Goal: Feedback & Contribution: Contribute content

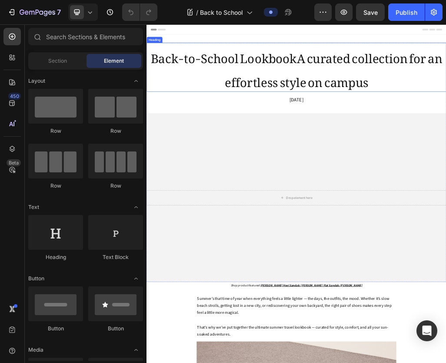
click at [275, 97] on h2 "Back-to-School LookbookA curated collection for an effortless style on campus" at bounding box center [407, 98] width 522 height 85
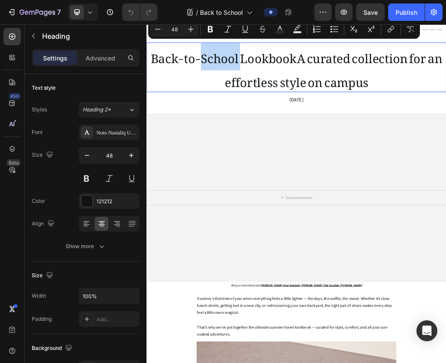
click at [310, 87] on p "Back-to-School LookbookA curated collection for an effortless style on campus" at bounding box center [407, 98] width 520 height 83
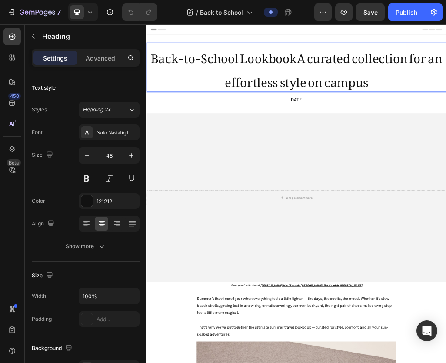
click at [409, 84] on p "Back-to-School LookbookA curated collection for an effortless style on campus" at bounding box center [407, 98] width 520 height 83
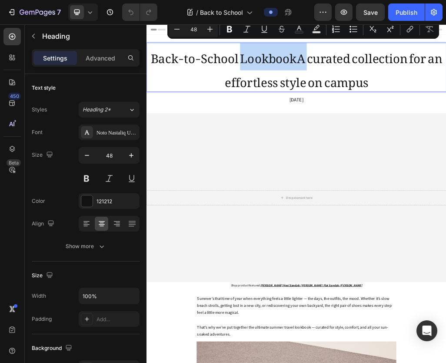
click at [412, 86] on p "Back-to-School LookbookA curated collection for an effortless style on campus" at bounding box center [407, 98] width 520 height 83
drag, startPoint x: 533, startPoint y: 125, endPoint x: 421, endPoint y: 80, distance: 120.3
click at [421, 80] on p "Back-to-School LookbookA curated collection for an effortless style on campus" at bounding box center [407, 98] width 520 height 83
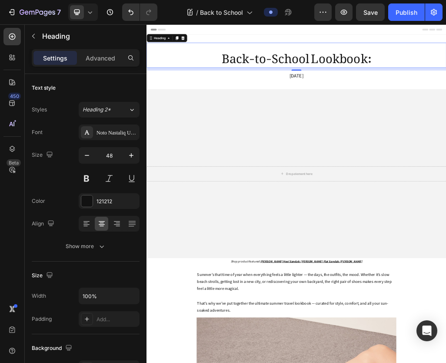
click at [446, 79] on p "Back-to-School Lookbook:" at bounding box center [407, 78] width 520 height 42
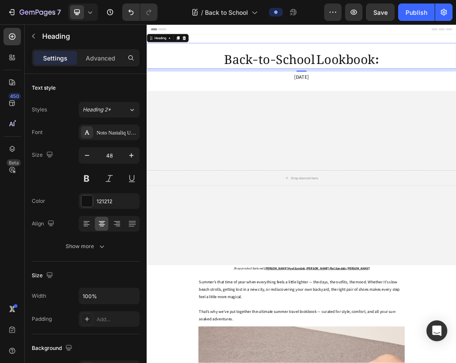
click at [446, 76] on p "Back-to-School Lookbook:" at bounding box center [407, 78] width 520 height 42
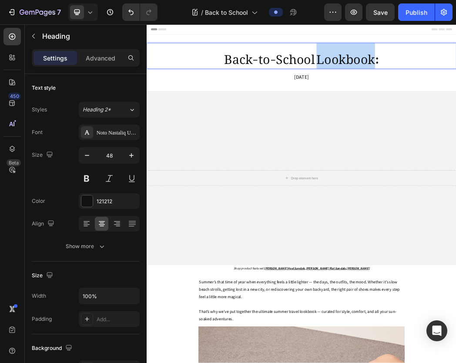
click at [446, 78] on p "Back-to-School Lookbook:" at bounding box center [407, 78] width 520 height 42
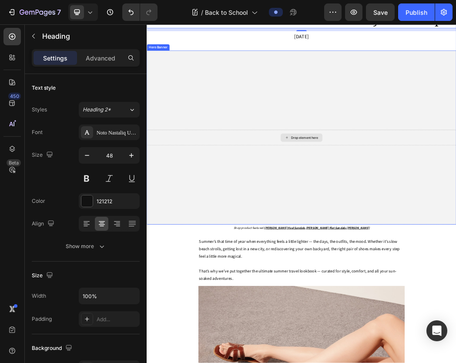
scroll to position [103, 0]
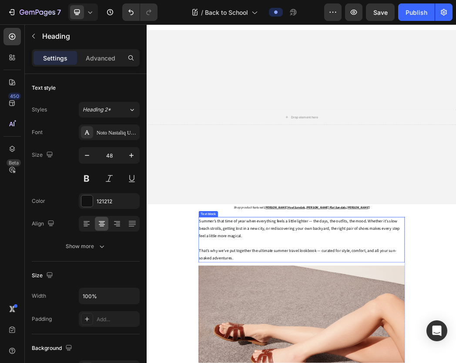
click at [276, 362] on span "Summer’s that time of year when everything feels a little lighter — the days, t…" at bounding box center [403, 369] width 339 height 34
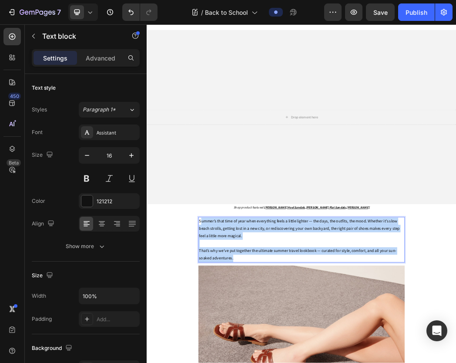
drag, startPoint x: 288, startPoint y: 457, endPoint x: 233, endPoint y: 394, distance: 83.8
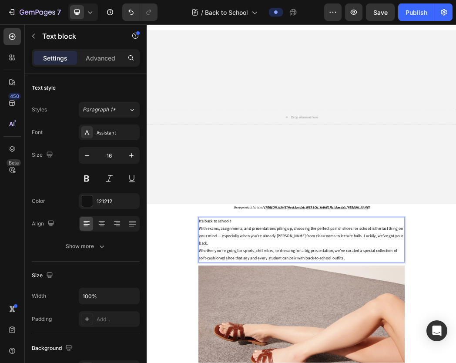
click at [293, 362] on p "It’s back to school!" at bounding box center [407, 356] width 346 height 13
click at [131, 13] on icon "Undo/Redo" at bounding box center [130, 12] width 9 height 9
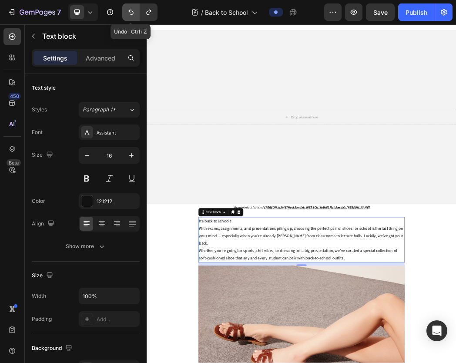
click at [131, 13] on icon "Undo/Redo" at bounding box center [130, 12] width 9 height 9
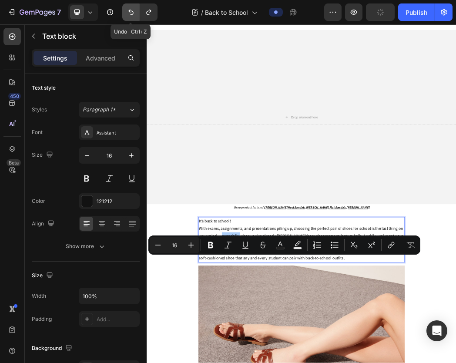
click at [126, 10] on icon "Undo/Redo" at bounding box center [130, 12] width 9 height 9
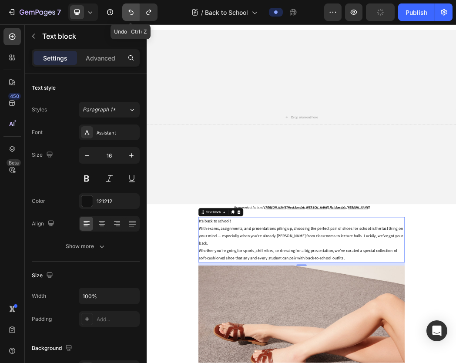
click at [126, 10] on icon "Undo/Redo" at bounding box center [130, 12] width 9 height 9
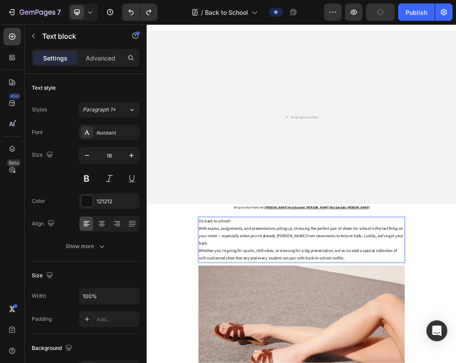
scroll to position [0, 0]
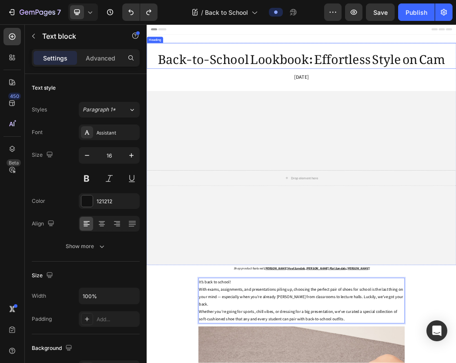
click at [446, 82] on h2 "Back-to-School Lookbook: Effortless Style on Cam" at bounding box center [407, 77] width 522 height 43
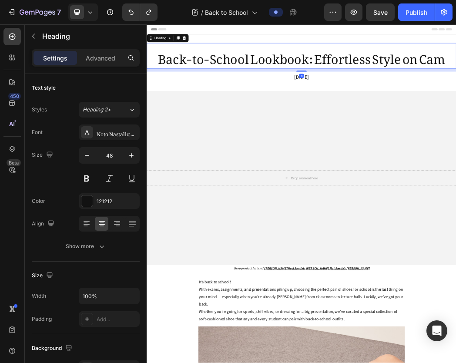
click at [446, 82] on h2 "Back-to-School Lookbook: Effortless Style on Cam" at bounding box center [407, 77] width 522 height 43
click at [446, 79] on p "Back-to-School Lookbook: Effortless Style on Cam" at bounding box center [407, 78] width 520 height 42
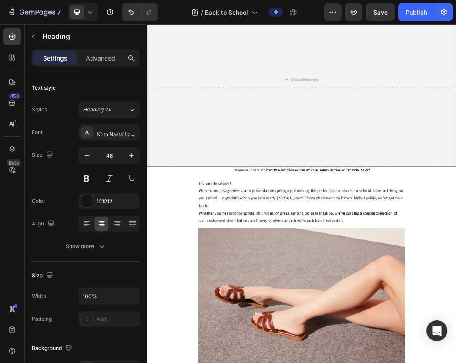
scroll to position [167, 0]
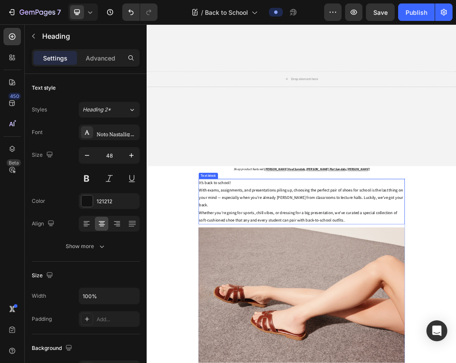
click at [318, 336] on p "With exams, assignments, and presentations piling up, choosing the perfect pair…" at bounding box center [407, 316] width 346 height 37
click at [446, 336] on p "With exams, assignments, and presentations piling up, choosing the perfect pair…" at bounding box center [407, 316] width 346 height 37
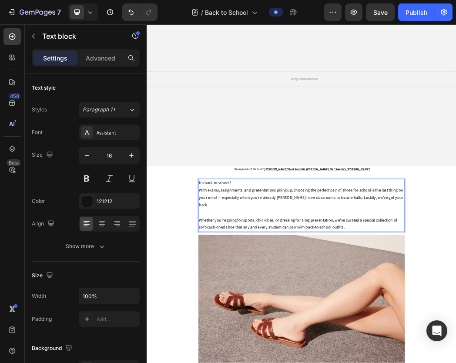
click at [378, 299] on p "It’s back to school!" at bounding box center [407, 292] width 346 height 13
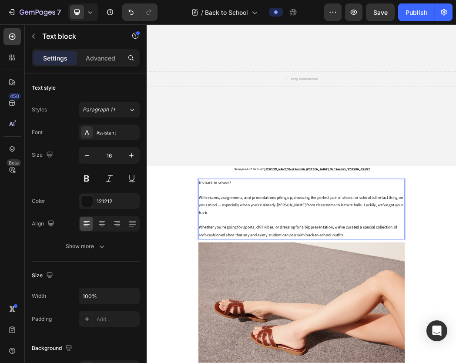
scroll to position [187, 0]
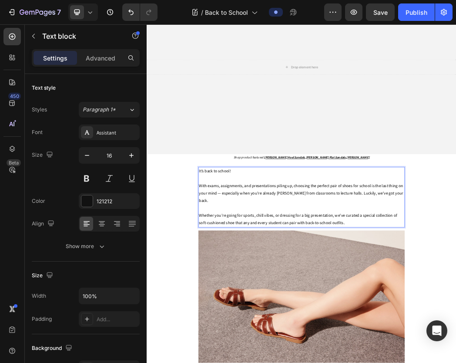
click at [286, 279] on p "It’s back to school!" at bounding box center [407, 272] width 346 height 13
click at [296, 328] on p "With exams, assignments, and presentations piling up, choosing the perfect pair…" at bounding box center [407, 309] width 346 height 37
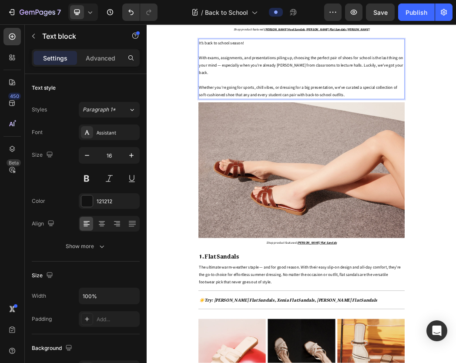
scroll to position [436, 0]
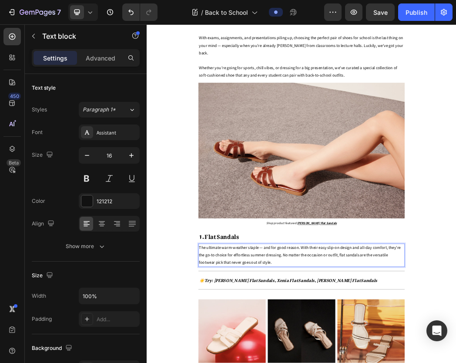
drag, startPoint x: 329, startPoint y: 446, endPoint x: 240, endPoint y: 426, distance: 90.7
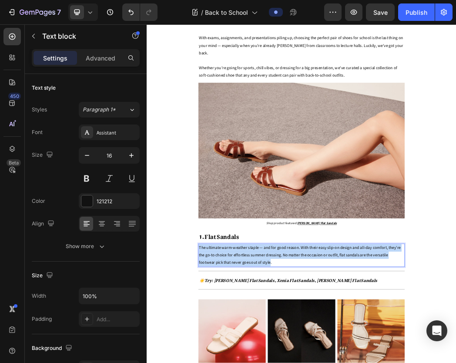
drag, startPoint x: 237, startPoint y: 429, endPoint x: 321, endPoint y: 455, distance: 87.8
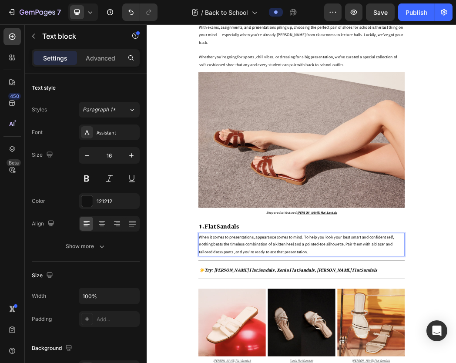
scroll to position [454, 0]
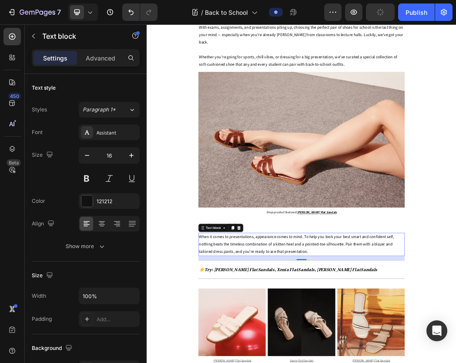
click at [342, 362] on p "1. Flat Sandals" at bounding box center [396, 362] width 324 height 18
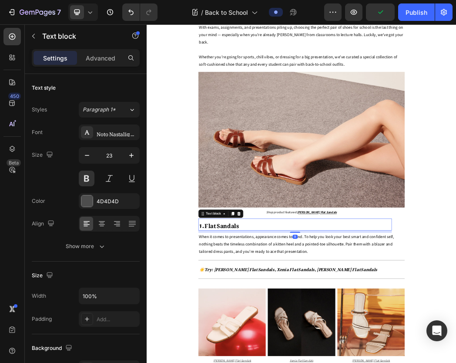
click at [312, 362] on p "1. Flat Sandals" at bounding box center [396, 362] width 324 height 18
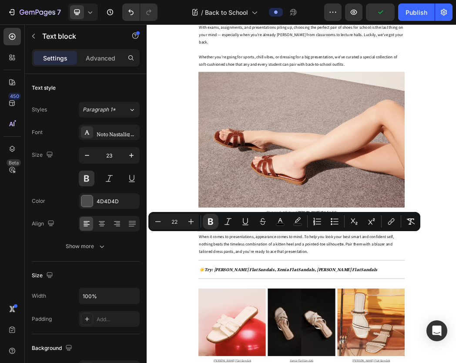
drag, startPoint x: 312, startPoint y: 391, endPoint x: 267, endPoint y: 392, distance: 44.8
click at [267, 362] on p "1. Flat Sandals" at bounding box center [396, 362] width 324 height 18
click at [267, 362] on strong "1. Flat Sandals" at bounding box center [268, 362] width 68 height 24
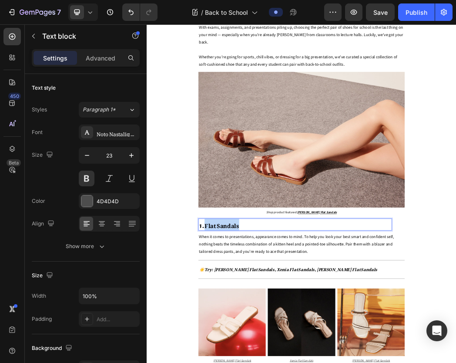
drag, startPoint x: 267, startPoint y: 392, endPoint x: 254, endPoint y: 392, distance: 12.6
click at [254, 362] on strong "1. Flat Sandals" at bounding box center [268, 362] width 68 height 24
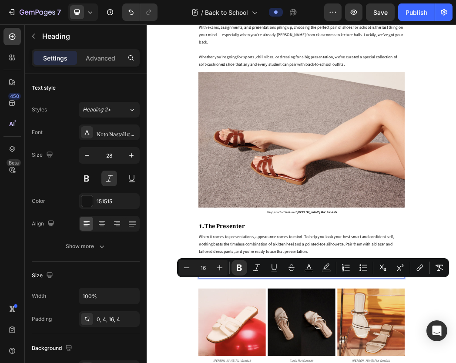
drag, startPoint x: 268, startPoint y: 461, endPoint x: 443, endPoint y: 459, distance: 175.6
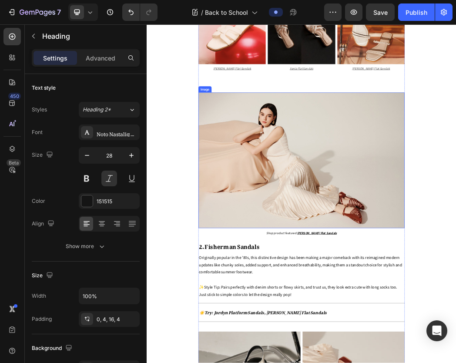
scroll to position [973, 0]
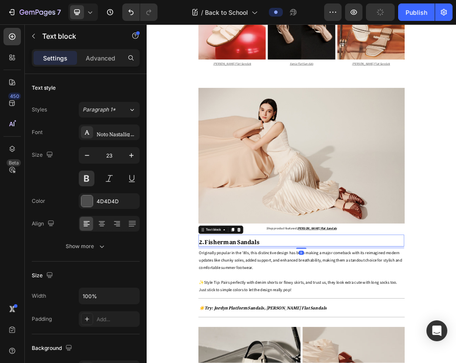
drag, startPoint x: 314, startPoint y: 398, endPoint x: 276, endPoint y: 396, distance: 38.3
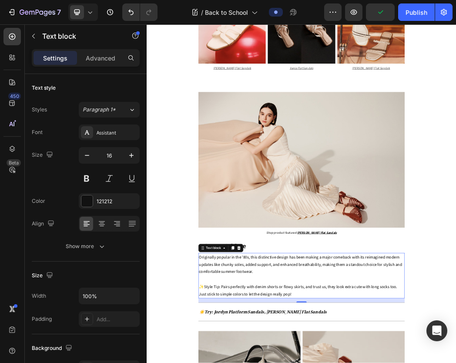
scroll to position [968, 0]
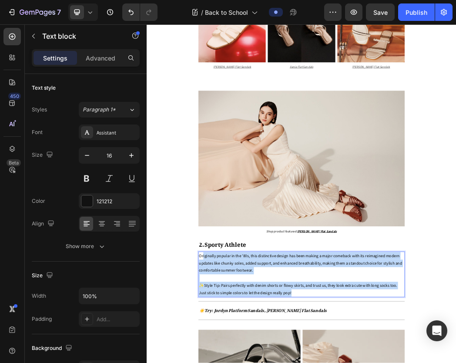
drag, startPoint x: 400, startPoint y: 481, endPoint x: 238, endPoint y: 415, distance: 174.9
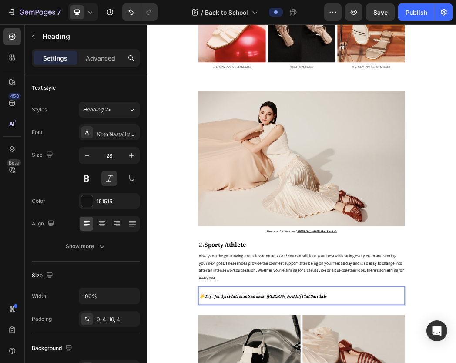
drag, startPoint x: 407, startPoint y: 492, endPoint x: 276, endPoint y: 480, distance: 131.4
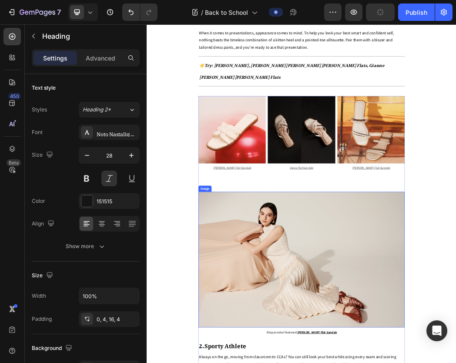
scroll to position [692, 0]
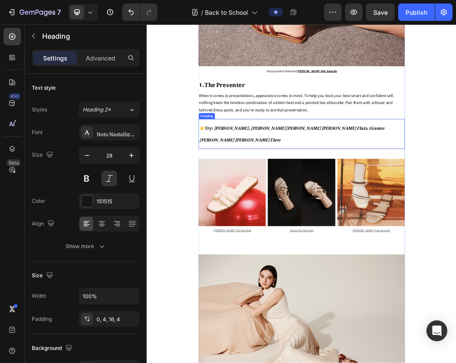
click at [242, 226] on strong "☀️Try: Kayla Thong Heel Sandals, Inca Slingback Mary Janes Flats, Gianne Mary J…" at bounding box center [391, 208] width 312 height 37
click at [237, 224] on strong "☀️Try: Kayla Thong Heel Sandals, Inca Slingback Mary Janes Flats, Gianne Mary J…" at bounding box center [391, 208] width 312 height 37
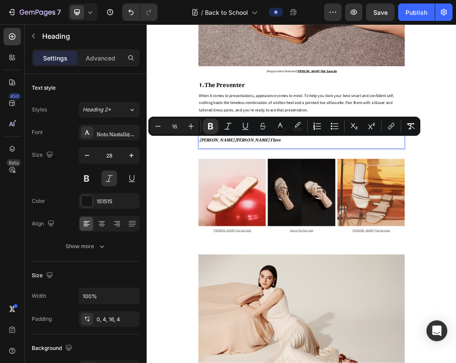
click at [241, 224] on strong "☀️Try: Kayla Thong Heel Sandals, Inca Slingback Mary Janes Flats, Gianne Mary J…" at bounding box center [391, 208] width 312 height 37
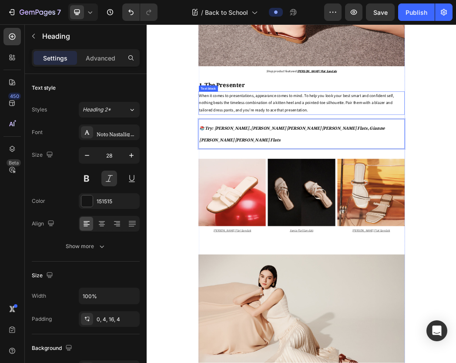
click at [414, 174] on span "When it comes to presentations, appearance comes to mind. To help you look your…" at bounding box center [398, 157] width 329 height 34
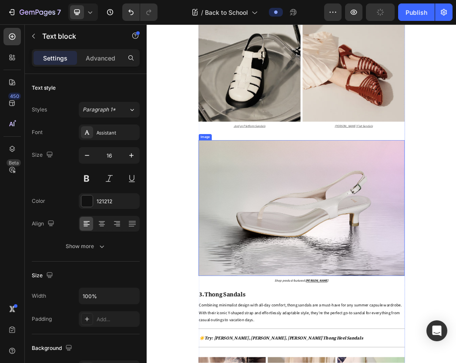
scroll to position [1550, 0]
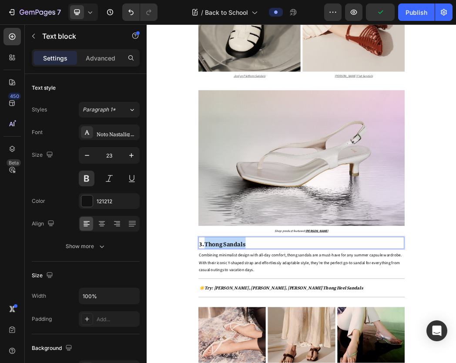
drag, startPoint x: 285, startPoint y: 402, endPoint x: 264, endPoint y: 401, distance: 20.5
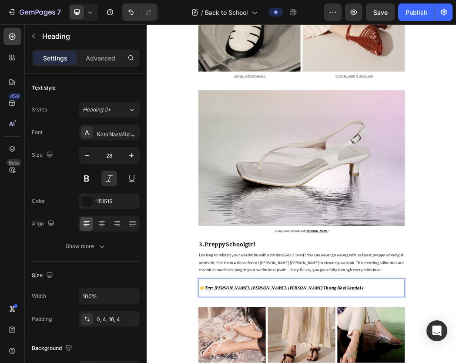
drag, startPoint x: 536, startPoint y: 474, endPoint x: 242, endPoint y: 482, distance: 294.8
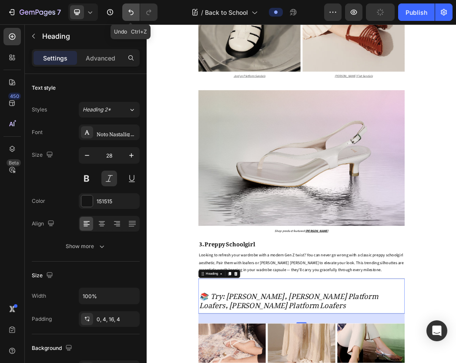
click at [127, 17] on button "Undo/Redo" at bounding box center [130, 11] width 17 height 17
click at [130, 12] on icon "Undo/Redo" at bounding box center [130, 12] width 9 height 9
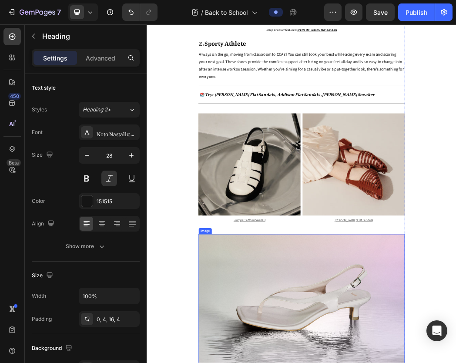
scroll to position [1307, 0]
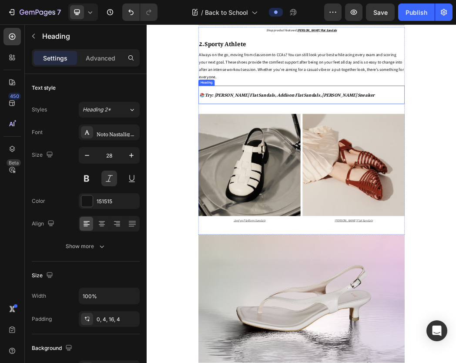
click at [329, 151] on strong "📚 Try: [PERSON_NAME] Flat Sandals, Addison Flat Sandals, [PERSON_NAME] Sneaker" at bounding box center [382, 141] width 295 height 17
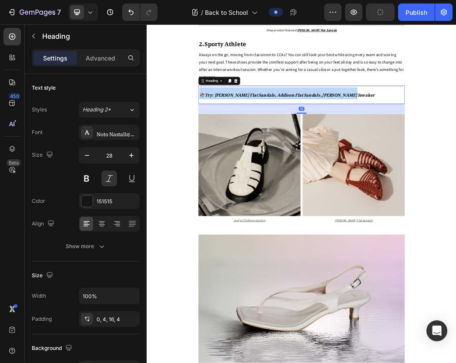
click at [329, 151] on strong "📚 Try: [PERSON_NAME] Flat Sandals, Addison Flat Sandals, [PERSON_NAME] Sneaker" at bounding box center [382, 141] width 295 height 17
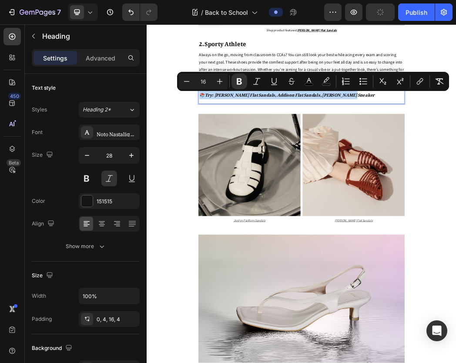
copy strong "📚 Try: [PERSON_NAME] Flat Sandals, Addison Flat Sandals, [PERSON_NAME] Sneaker"
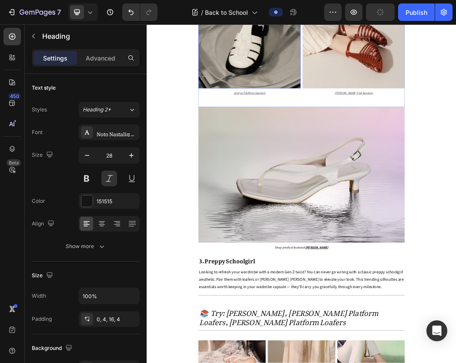
scroll to position [1523, 0]
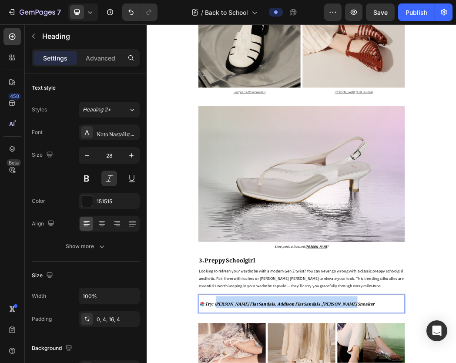
drag, startPoint x: 492, startPoint y: 496, endPoint x: 264, endPoint y: 508, distance: 228.1
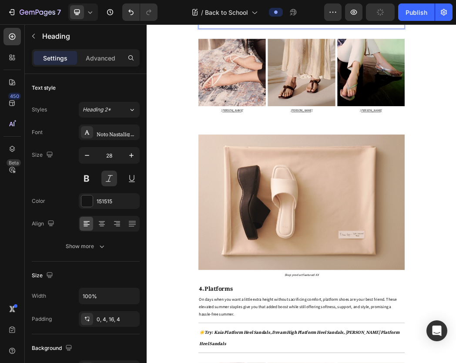
scroll to position [2160, 0]
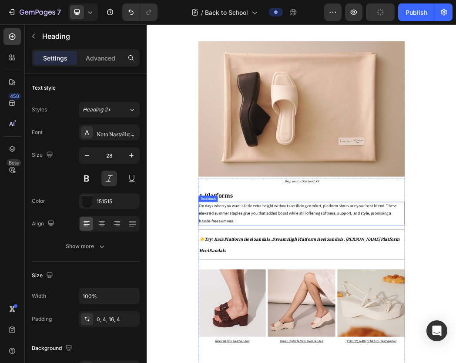
click at [270, 356] on p "On days when you want a little extra height without sacrificing comfort, platfo…" at bounding box center [407, 343] width 346 height 37
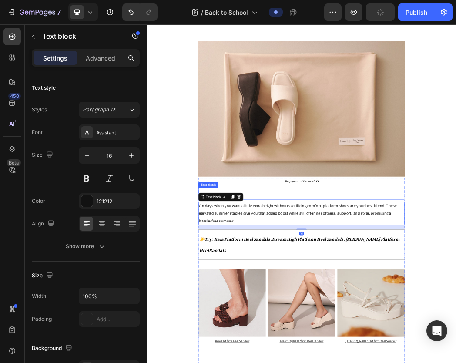
click at [355, 319] on p "4. Platforms" at bounding box center [406, 310] width 345 height 18
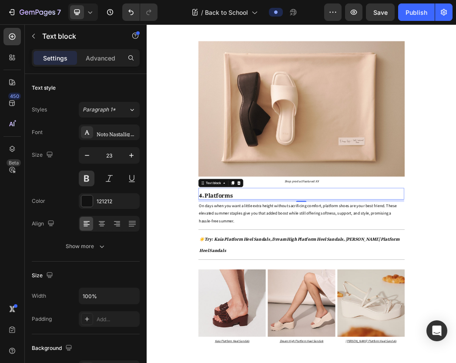
click at [269, 320] on span "4. Platforms" at bounding box center [263, 310] width 58 height 24
click at [315, 350] on span "On days when you want a little extra height without sacrificing comfort, platfo…" at bounding box center [400, 343] width 333 height 34
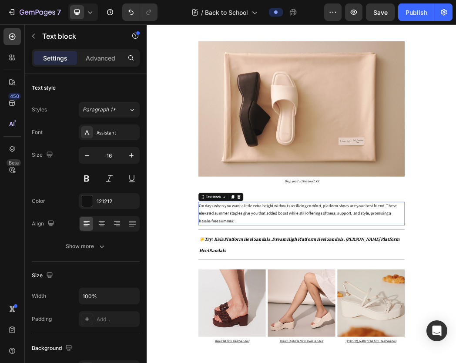
click at [315, 350] on span "On days when you want a little extra height without sacrificing comfort, platfo…" at bounding box center [400, 343] width 333 height 34
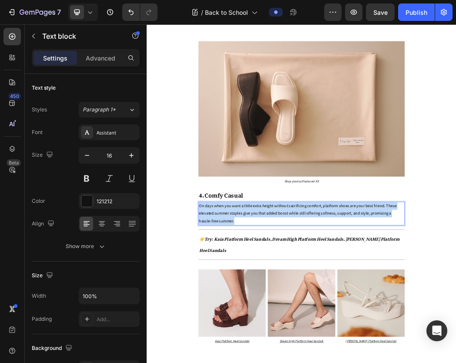
click at [315, 350] on span "On days when you want a little extra height without sacrificing comfort, platfo…" at bounding box center [400, 343] width 333 height 34
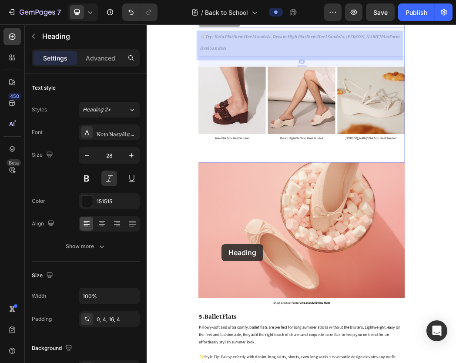
drag, startPoint x: 330, startPoint y: 412, endPoint x: 273, endPoint y: 395, distance: 60.1
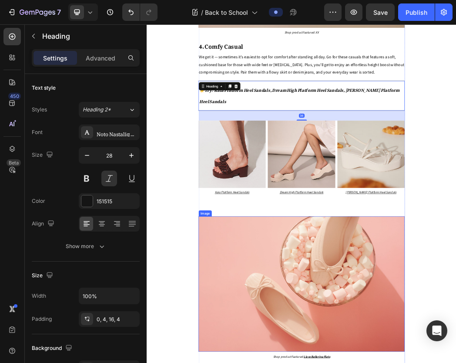
scroll to position [2410, 0]
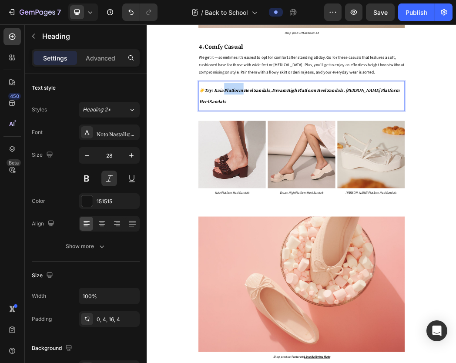
click at [291, 142] on strong "☀️Try: Kaia Platform Heel Sandals, Dream High Platform Heel Sandals, Esmeralda …" at bounding box center [403, 144] width 337 height 37
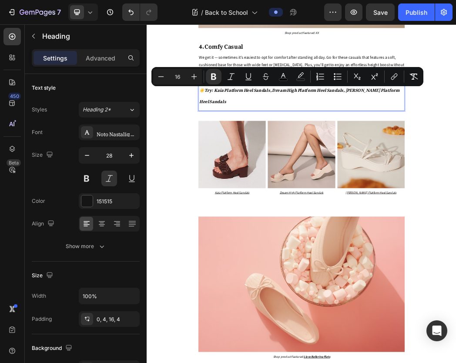
click at [267, 144] on strong "☀️Try: Kaia Platform Heel Sandals, Dream High Platform Heel Sandals, Esmeralda …" at bounding box center [403, 144] width 337 height 37
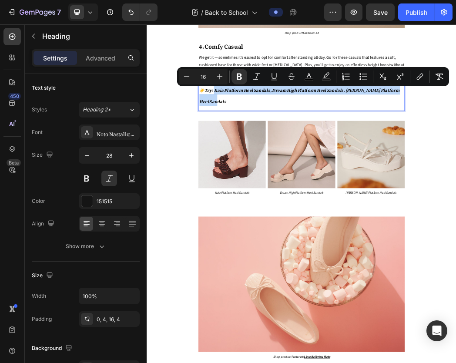
drag, startPoint x: 268, startPoint y: 144, endPoint x: 259, endPoint y: 158, distance: 17.0
click at [259, 158] on strong "☀️Try: Kaia Platform Heel Sandals, Dream High Platform Heel Sandals, Esmeralda …" at bounding box center [403, 144] width 337 height 37
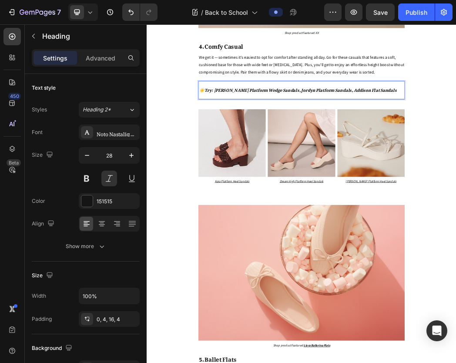
click at [299, 143] on strong "☀️Try: Ellen Platform Wedge Sandals, Jordyn Platform Sandals, Addison Flat Sand…" at bounding box center [401, 134] width 333 height 17
click at [241, 141] on strong "☀️Try: Ellen Platform Wedge Sandals, Jordyn Platform Sandals, Addison Flat Sand…" at bounding box center [401, 134] width 333 height 17
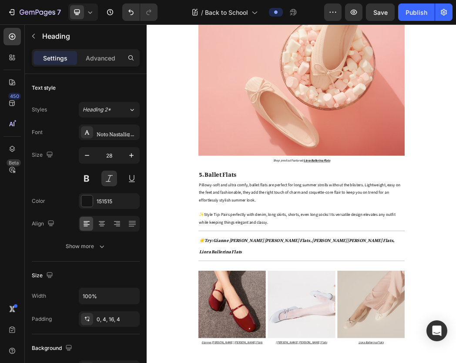
scroll to position [2722, 0]
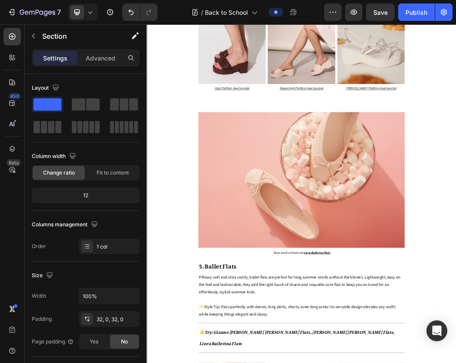
scroll to position [2666, 0]
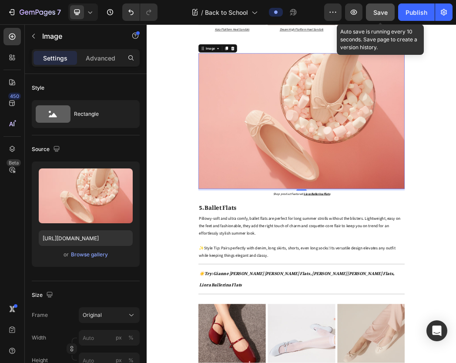
click at [375, 12] on span "Save" at bounding box center [380, 12] width 14 height 7
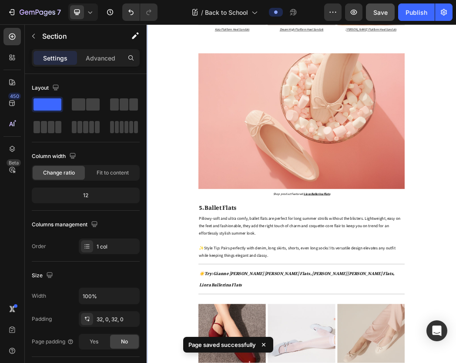
scroll to position [2684, 0]
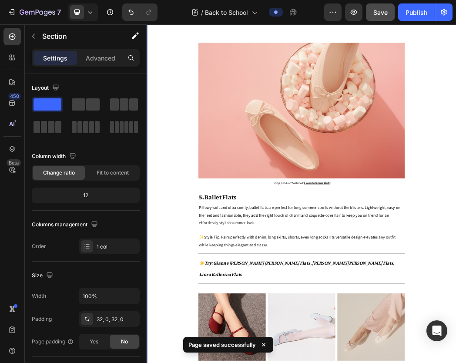
click at [374, 219] on img at bounding box center [407, 170] width 348 height 229
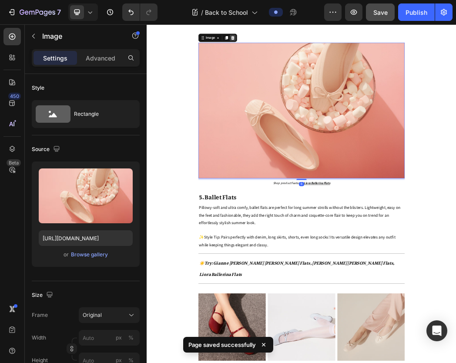
click at [289, 50] on icon at bounding box center [292, 47] width 6 height 6
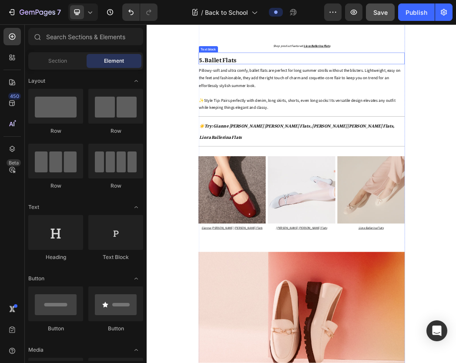
click at [239, 94] on span "5. Ballet Flats" at bounding box center [265, 82] width 63 height 24
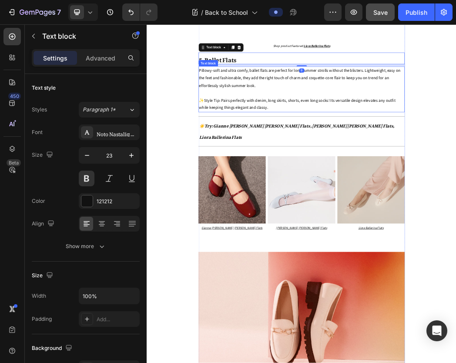
scroll to position [2611, 0]
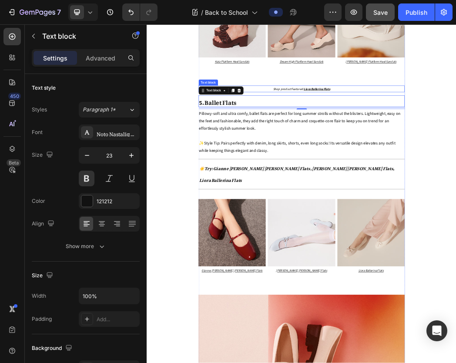
click at [392, 136] on span "Shop product featured:" at bounding box center [385, 133] width 52 height 7
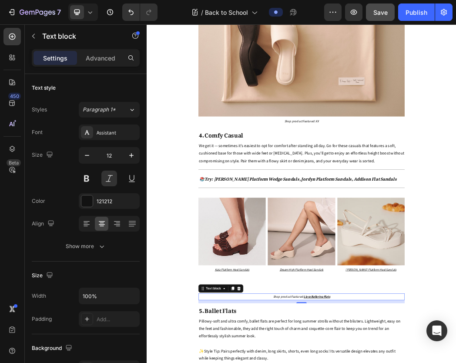
scroll to position [2458, 0]
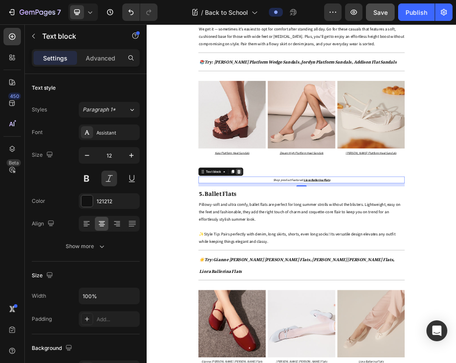
click at [299, 276] on icon at bounding box center [302, 273] width 6 height 6
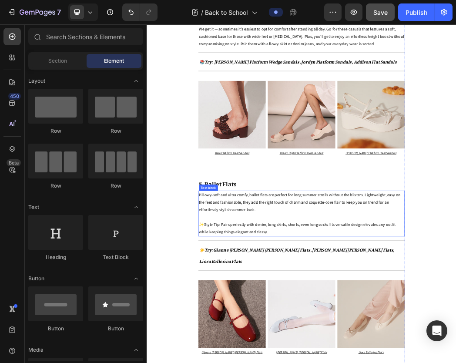
click at [283, 321] on span "Pillowy-soft and ultra comfy, ballet flats are perfect for long summer strolls …" at bounding box center [404, 324] width 340 height 34
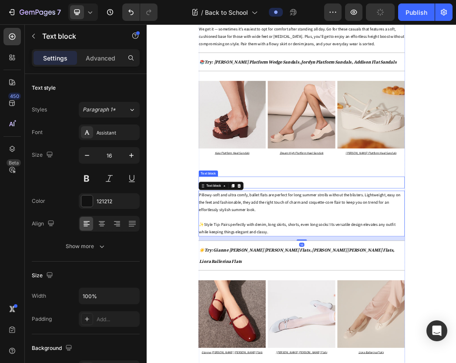
click at [334, 300] on p "5. Ballet Flats" at bounding box center [407, 291] width 346 height 18
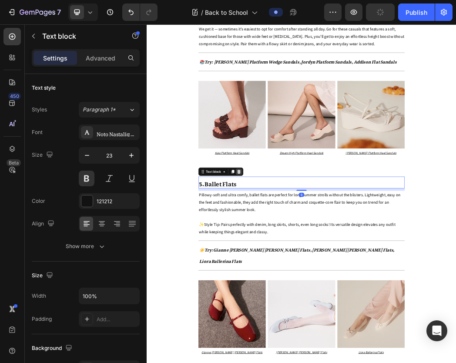
click at [299, 276] on icon at bounding box center [302, 273] width 6 height 6
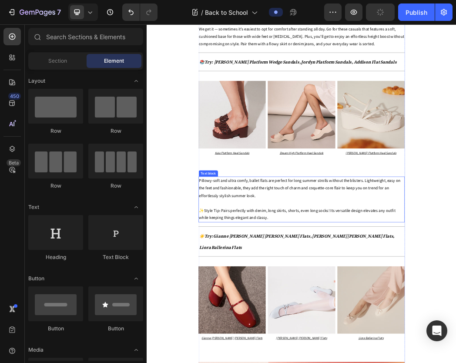
click at [286, 306] on span "Pillowy-soft and ultra comfy, ballet flats are perfect for long summer strolls …" at bounding box center [404, 300] width 340 height 34
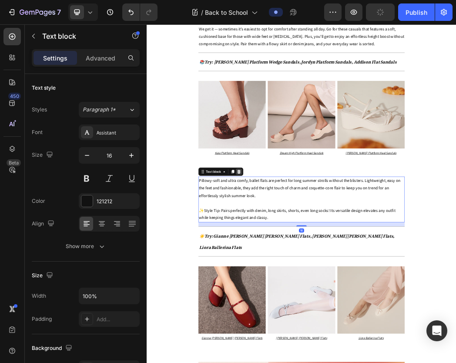
click at [296, 278] on div at bounding box center [301, 273] width 10 height 10
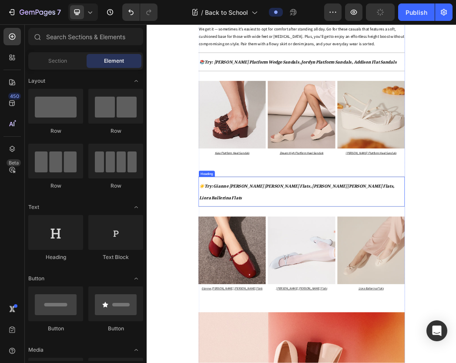
click at [292, 297] on strong "☀️Try: Gianne Mary Jane Flats, Allie Mary Jane Flats, Liora Ballerina Flats" at bounding box center [399, 305] width 329 height 37
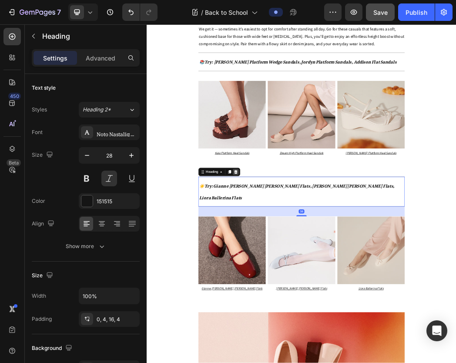
click at [294, 276] on icon at bounding box center [297, 273] width 6 height 6
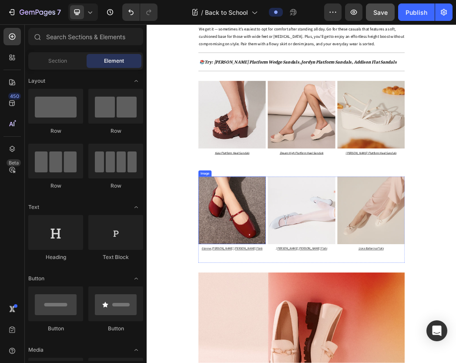
click at [294, 300] on img at bounding box center [289, 337] width 113 height 113
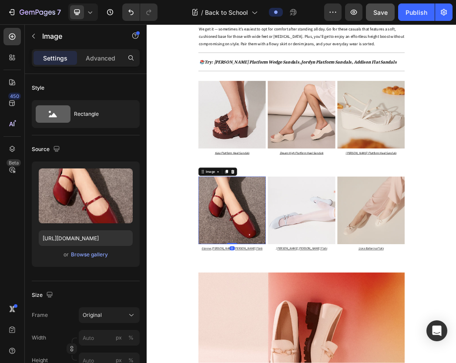
click at [286, 278] on div at bounding box center [291, 273] width 10 height 10
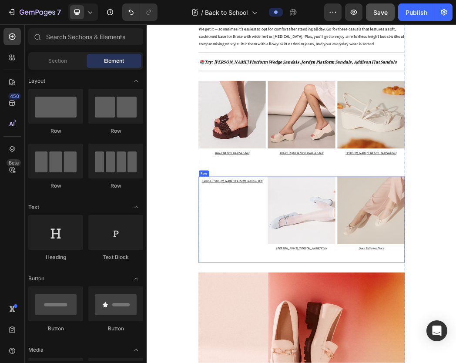
click at [293, 302] on div "Gianne Mary Jane Flats Text Block" at bounding box center [289, 353] width 113 height 145
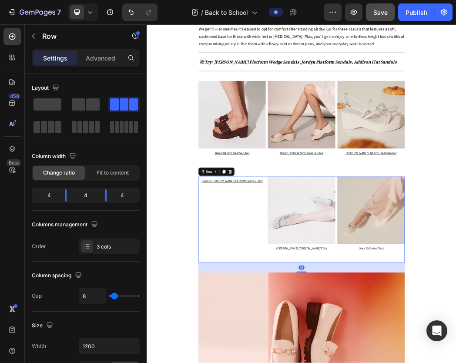
click at [288, 278] on div at bounding box center [287, 273] width 10 height 10
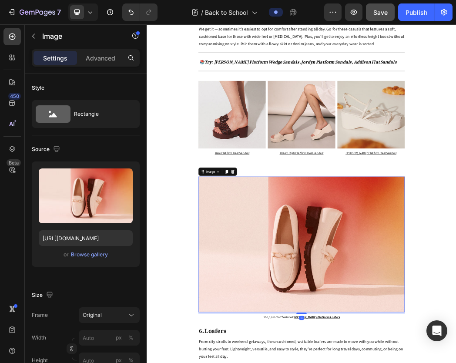
click at [293, 277] on div "Image" at bounding box center [265, 273] width 65 height 14
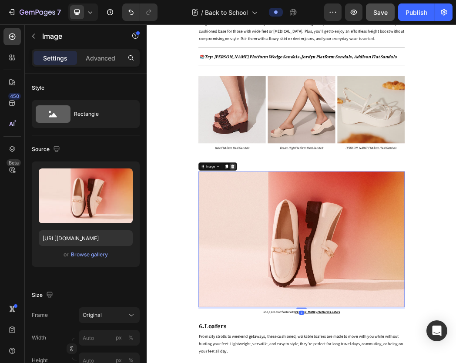
click at [288, 266] on icon at bounding box center [291, 264] width 7 height 7
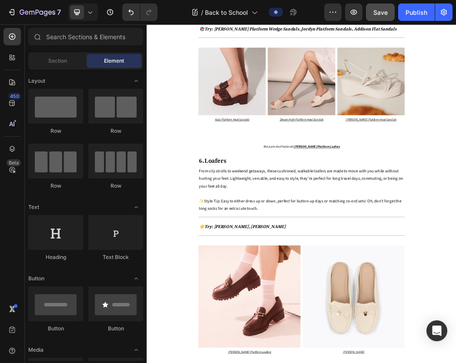
scroll to position [2514, 0]
click at [290, 257] on p "6. Loafers" at bounding box center [407, 251] width 346 height 18
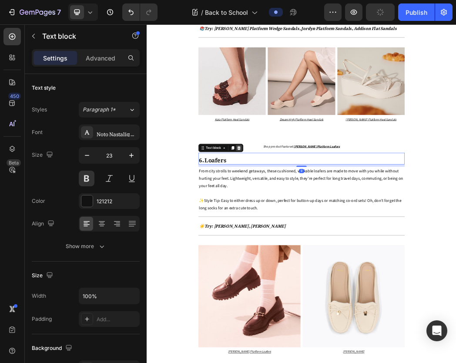
click at [299, 236] on icon at bounding box center [302, 233] width 6 height 6
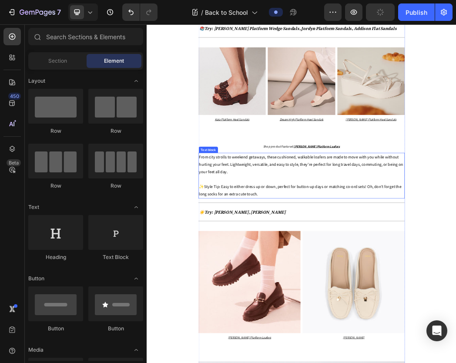
click at [301, 266] on span "From city strolls to weekend getaways, these cushioned, walkable loafers are ma…" at bounding box center [406, 260] width 344 height 34
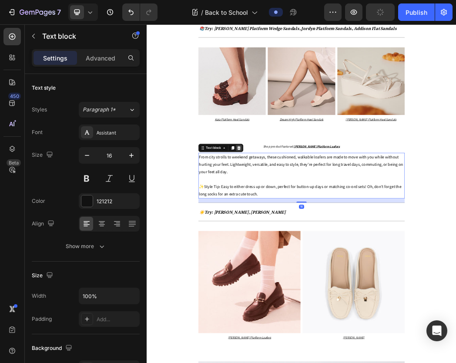
click at [300, 236] on icon at bounding box center [302, 233] width 6 height 6
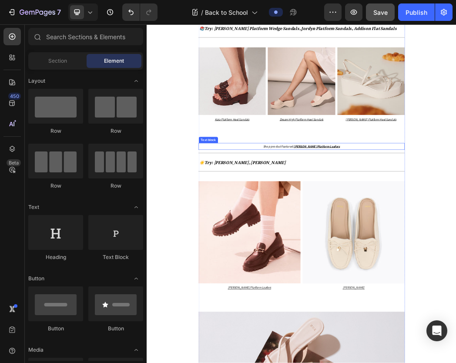
click at [326, 234] on p "Shop product featured: Alice Platform Loafers" at bounding box center [407, 231] width 346 height 10
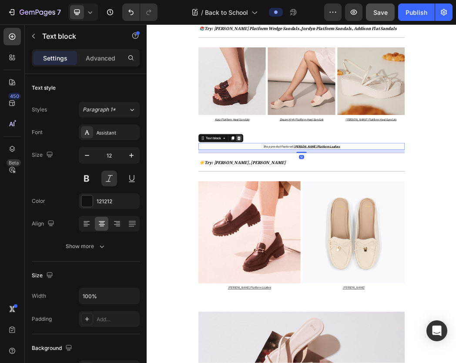
click at [299, 220] on icon at bounding box center [301, 216] width 7 height 7
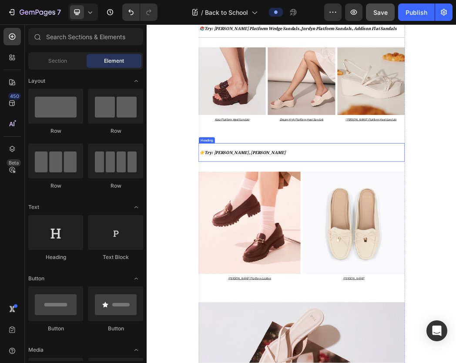
click at [296, 236] on strong "☀️Try: Alice Platform Loafers, Kelly Loafers" at bounding box center [307, 238] width 145 height 17
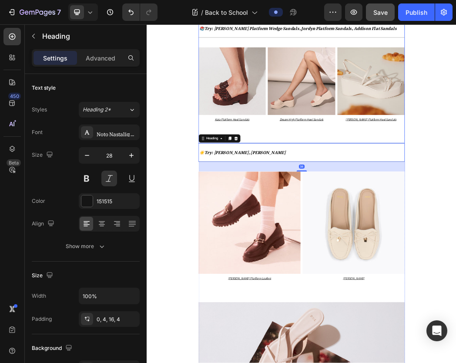
click at [295, 224] on div "Heading" at bounding box center [268, 217] width 70 height 14
click at [294, 219] on icon at bounding box center [297, 217] width 6 height 6
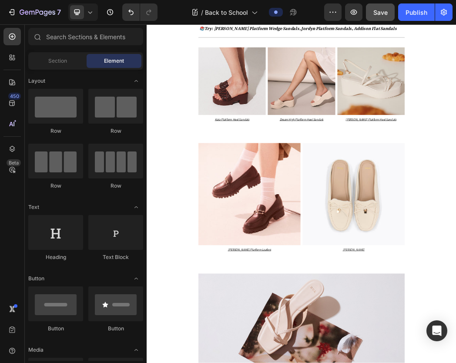
click at [303, 249] on img at bounding box center [319, 311] width 172 height 172
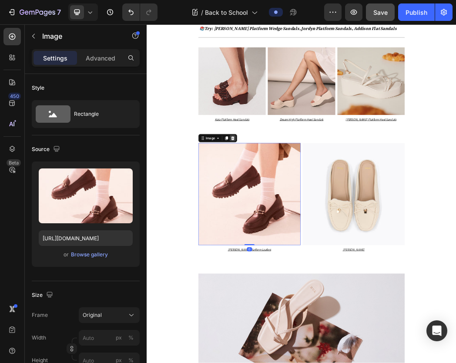
click at [289, 220] on icon at bounding box center [292, 216] width 6 height 6
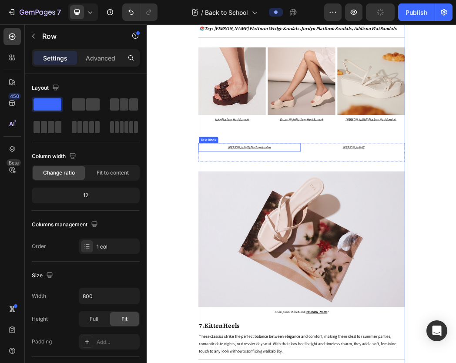
click at [340, 239] on p "[PERSON_NAME] Platform Loafers" at bounding box center [319, 232] width 170 height 13
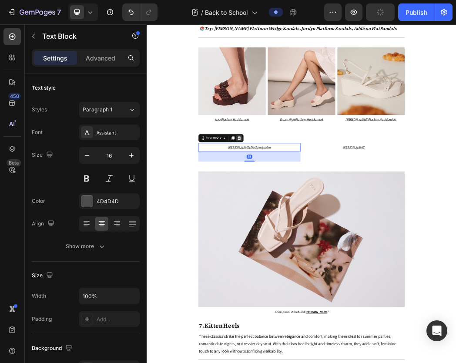
click at [299, 220] on icon at bounding box center [302, 216] width 6 height 6
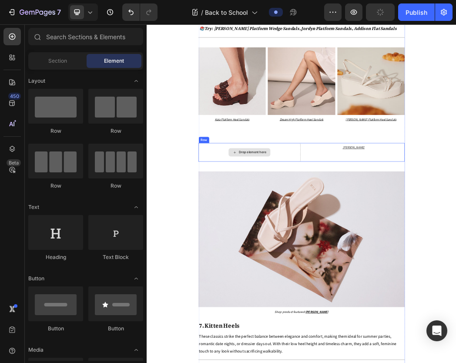
click at [396, 239] on div "Drop element here" at bounding box center [319, 240] width 172 height 31
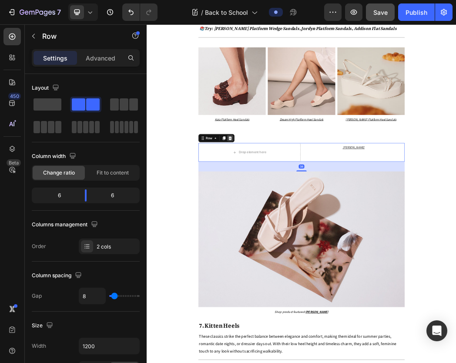
click at [284, 220] on icon at bounding box center [286, 216] width 7 height 7
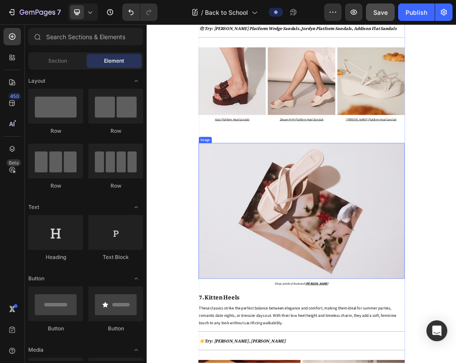
click at [299, 282] on img at bounding box center [407, 339] width 348 height 229
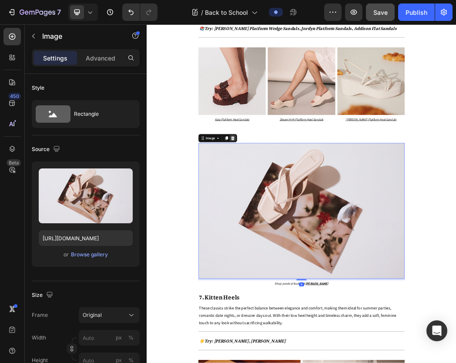
click at [291, 220] on icon at bounding box center [291, 216] width 7 height 7
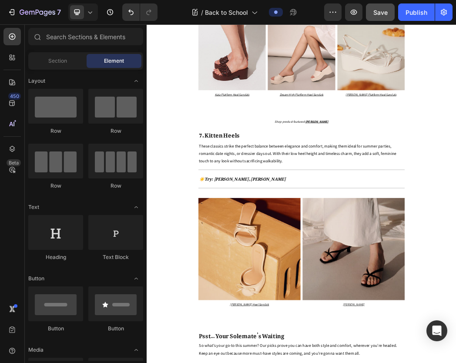
scroll to position [2557, 0]
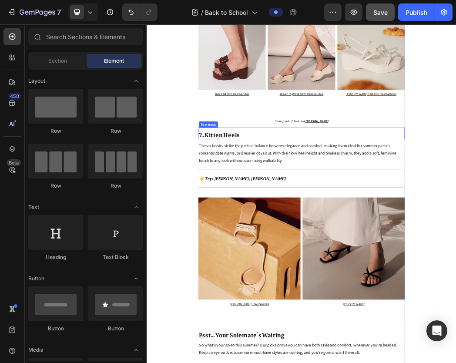
click at [311, 216] on p "7. Kitten Heels" at bounding box center [407, 209] width 346 height 18
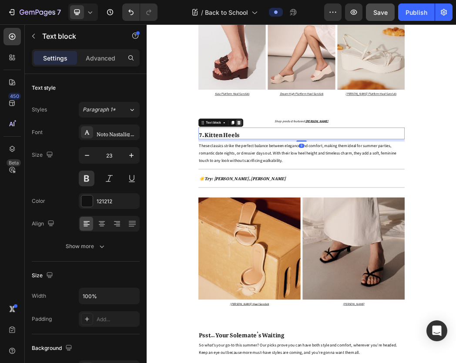
click at [299, 193] on icon at bounding box center [302, 190] width 6 height 6
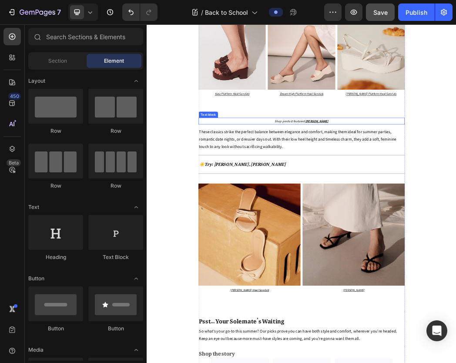
click at [335, 193] on p "Shop product featured: Kayla Thong Heel Sandals" at bounding box center [407, 188] width 346 height 10
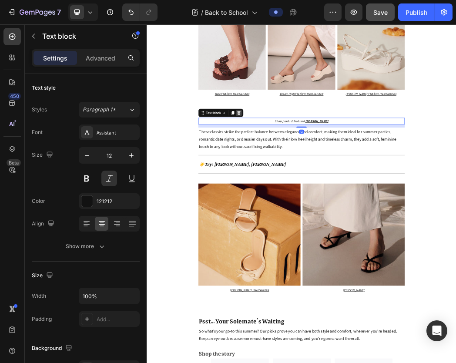
click at [298, 177] on icon at bounding box center [301, 173] width 7 height 7
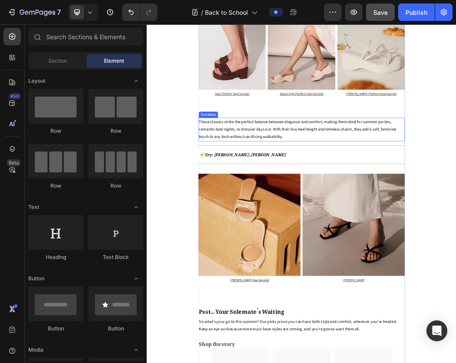
click at [293, 210] on span "These classics strike the perfect balance between elegance and comfort, making …" at bounding box center [400, 201] width 333 height 34
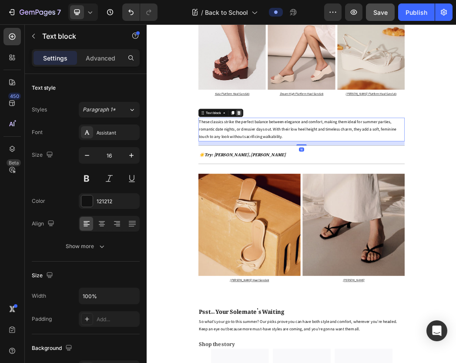
click at [299, 177] on icon at bounding box center [302, 174] width 6 height 6
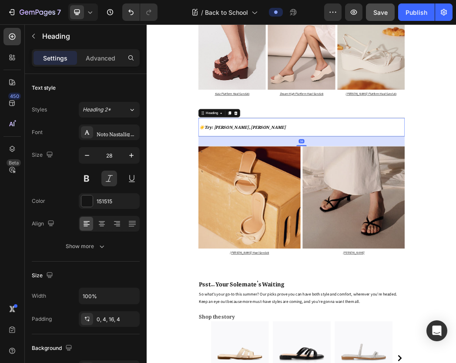
click at [297, 181] on div "Heading" at bounding box center [268, 174] width 70 height 14
click at [295, 177] on icon at bounding box center [297, 174] width 6 height 6
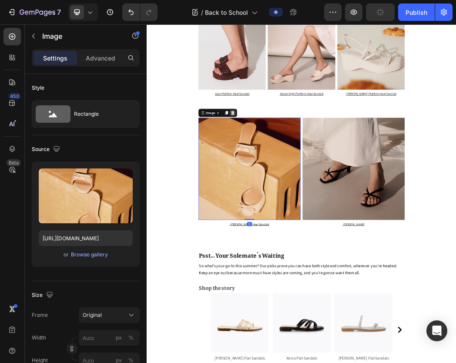
click at [288, 176] on icon at bounding box center [291, 173] width 7 height 7
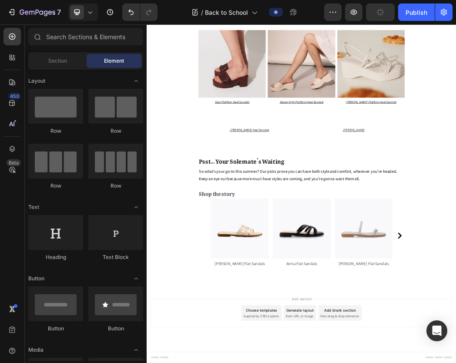
scroll to position [2549, 0]
click at [327, 213] on div "Riley Heel Sandals Text Block" at bounding box center [319, 211] width 172 height 31
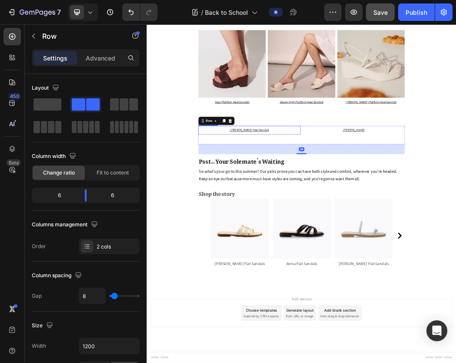
click at [319, 200] on u "Riley Heel Sandals" at bounding box center [319, 203] width 66 height 7
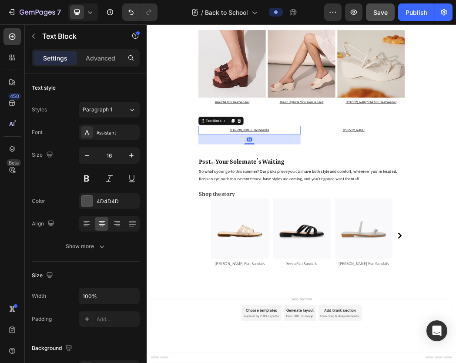
click at [402, 209] on div "Riley Heel Sandals Text Block 38 Kayla Thong Heel Sandals Text Block Row" at bounding box center [407, 211] width 348 height 31
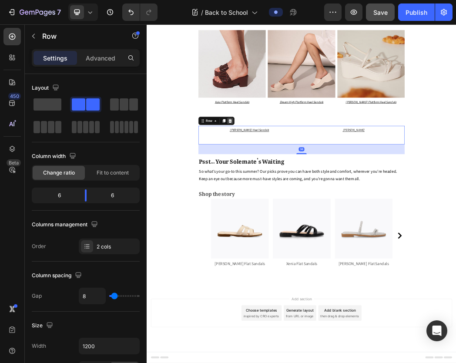
click at [286, 189] on icon at bounding box center [286, 187] width 7 height 7
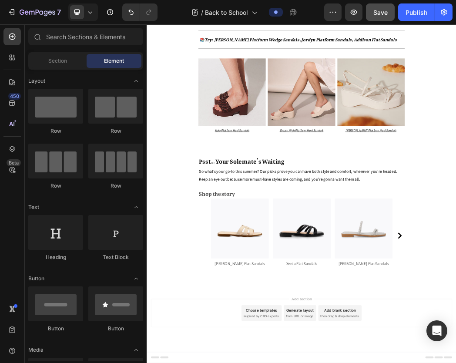
scroll to position [2501, 0]
click at [306, 256] on span "Psst… Your Solemate’s Waiting" at bounding box center [306, 253] width 144 height 24
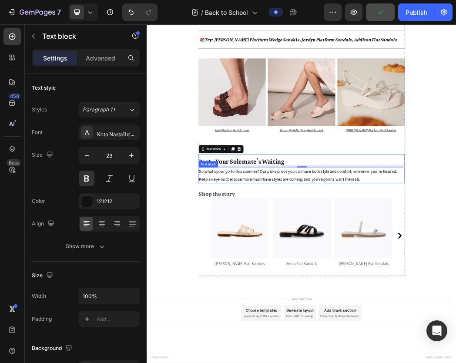
click at [283, 286] on span "So what’s your go-to this summer? Our picks prove you can have both style and c…" at bounding box center [401, 279] width 334 height 22
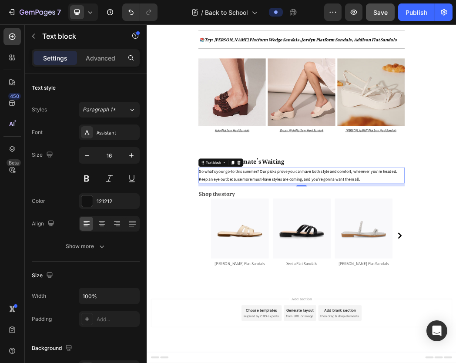
click at [325, 276] on span "So what’s your go-to this summer? Our picks prove you can have both style and c…" at bounding box center [401, 279] width 334 height 22
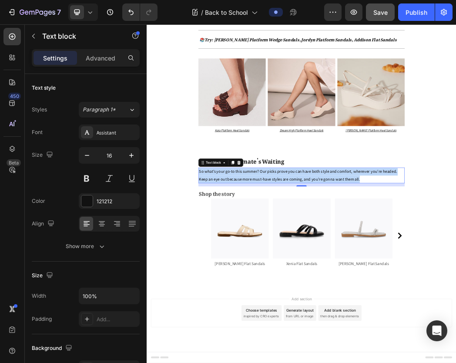
click at [325, 276] on span "So what’s your go-to this summer? Our picks prove you can have both style and c…" at bounding box center [401, 279] width 334 height 22
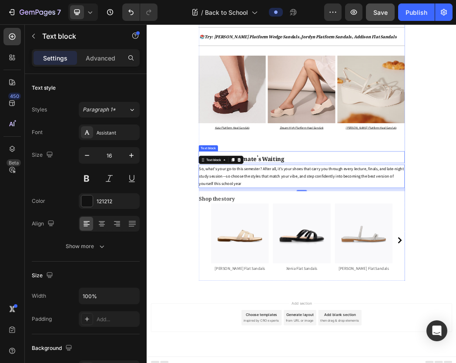
click at [428, 239] on div "Shop product featured: XX Text block 4. Comfy Casual Text block We get it — som…" at bounding box center [407, 91] width 348 height 296
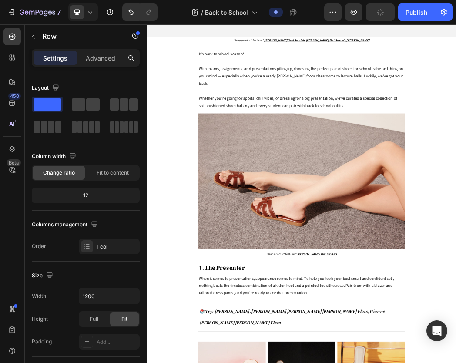
scroll to position [436, 0]
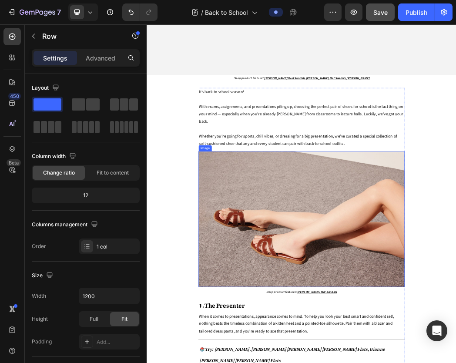
click at [278, 334] on img at bounding box center [407, 353] width 348 height 229
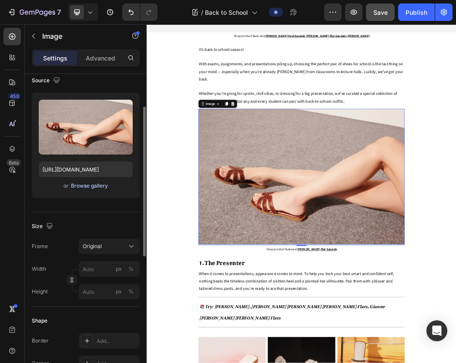
scroll to position [69, 0]
click at [86, 185] on div "Browse gallery" at bounding box center [89, 185] width 37 height 8
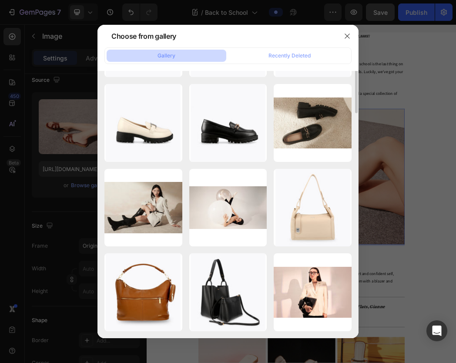
scroll to position [0, 0]
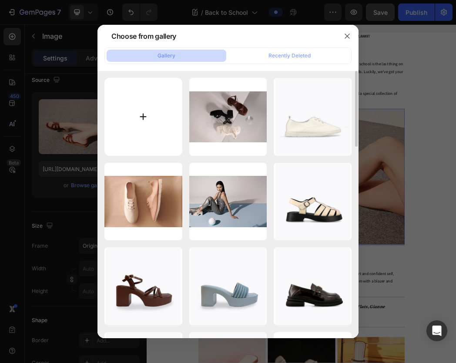
click at [146, 126] on input "file" at bounding box center [143, 117] width 78 height 78
click at [347, 38] on icon "button" at bounding box center [346, 36] width 7 height 7
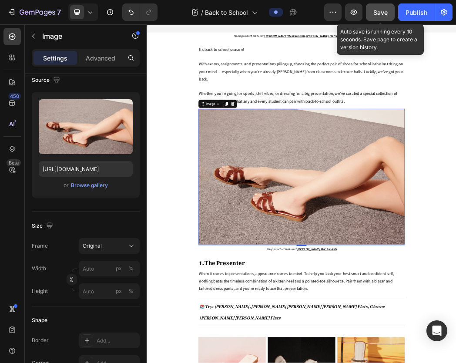
click at [378, 14] on span "Save" at bounding box center [380, 12] width 14 height 7
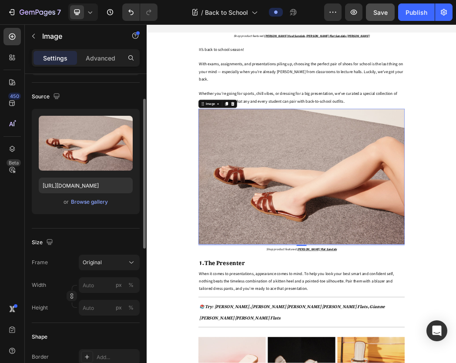
scroll to position [6, 0]
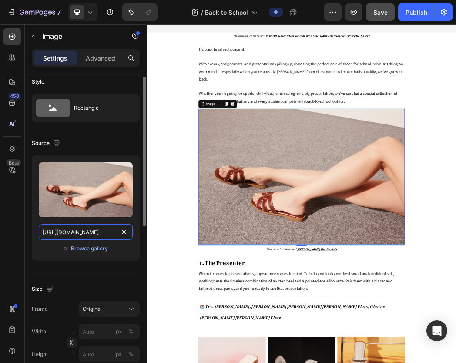
click at [102, 233] on input "https://cdn.shopify.com/s/files/1/0742/4927/3660/files/Travel_Lookbooks_Sub_Ban…" at bounding box center [86, 232] width 94 height 16
click at [87, 230] on input "https://cdn.shopify.com/s/files/1/0742/4927/3660/files/Travel_Lookbooks_Sub_Ban…" at bounding box center [86, 232] width 94 height 16
drag, startPoint x: 87, startPoint y: 230, endPoint x: 133, endPoint y: 228, distance: 45.7
click at [133, 228] on div "Upload Image https://cdn.shopify.com/s/files/1/0742/4927/3660/files/Travel_Look…" at bounding box center [86, 207] width 108 height 105
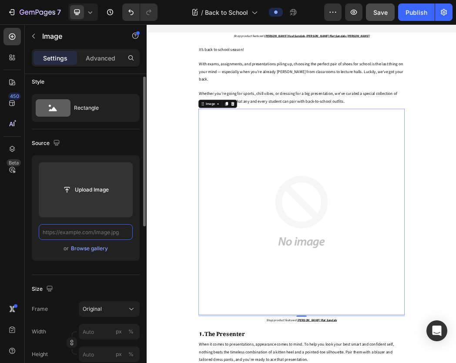
scroll to position [0, 0]
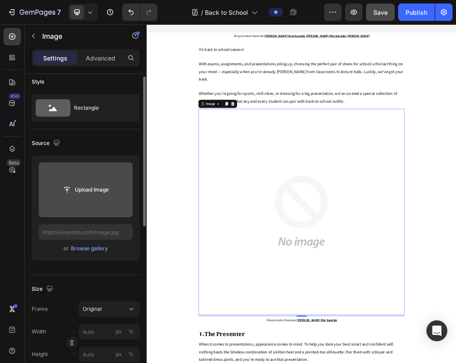
click at [89, 198] on input "file" at bounding box center [86, 189] width 94 height 55
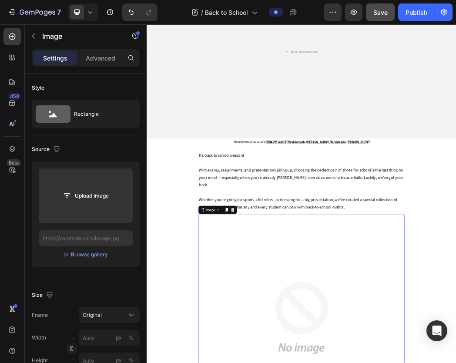
scroll to position [212, 0]
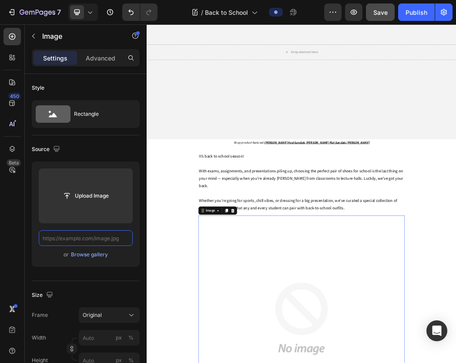
click at [97, 239] on input "text" at bounding box center [86, 238] width 94 height 16
paste input "https://cdn.shopify.com/s/files/1/0742/4927/3660/files/Capsule_Wardrobe_Sub_Ban…"
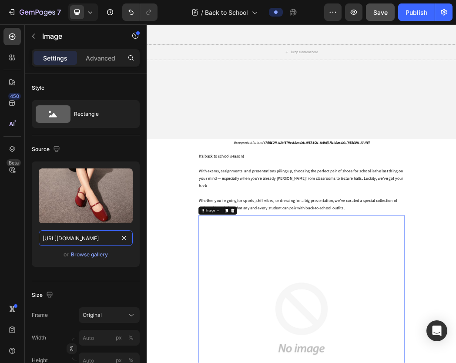
scroll to position [0, 198]
type input "https://cdn.shopify.com/s/files/1/0742/4927/3660/files/Capsule_Wardrobe_Sub_Ban…"
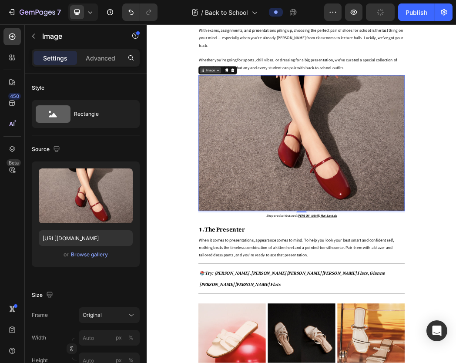
scroll to position [504, 0]
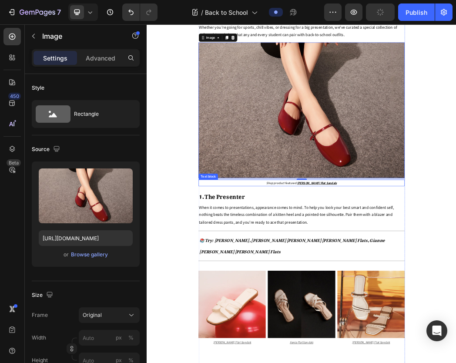
click at [417, 295] on u "Erica Flat Sandals" at bounding box center [433, 292] width 67 height 7
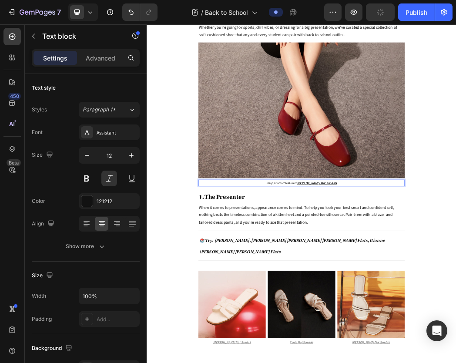
click at [446, 297] on p "Shop product featured: Erica Flat Sandals" at bounding box center [407, 292] width 346 height 10
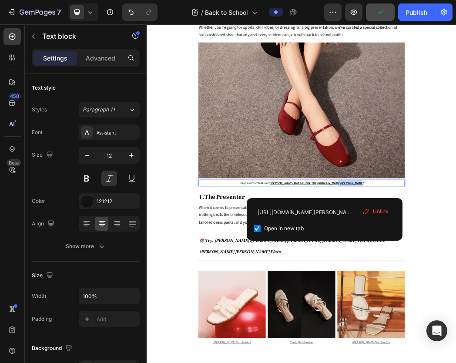
drag, startPoint x: 447, startPoint y: 316, endPoint x: 415, endPoint y: 318, distance: 32.6
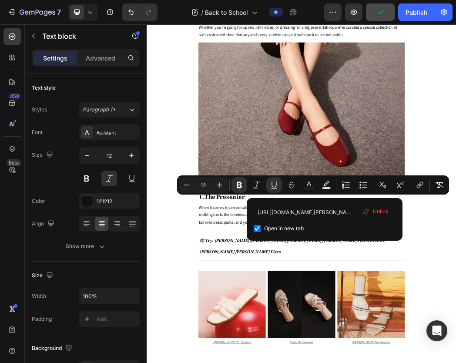
click at [305, 198] on div "https://www.dmk.com.sg/products/erica-flat-sandals-brown?variant=50335661162812…" at bounding box center [324, 219] width 156 height 43
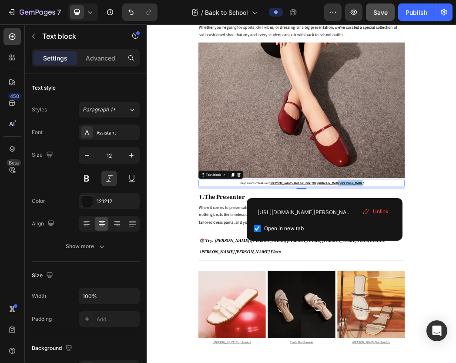
click at [374, 211] on span "Unlink" at bounding box center [381, 211] width 16 height 8
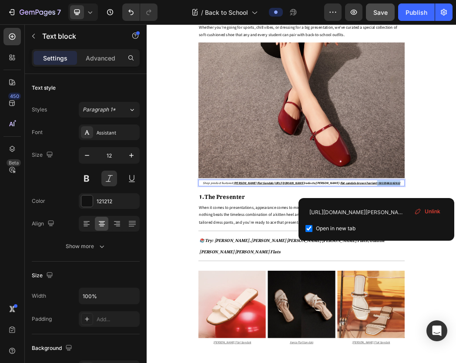
drag, startPoint x: 553, startPoint y: 317, endPoint x: 516, endPoint y: 314, distance: 37.5
click at [446, 297] on p "Shop product featured: Erica Flat Sandals https://www.dmk.com.sg/p roducts/eric…" at bounding box center [407, 292] width 346 height 10
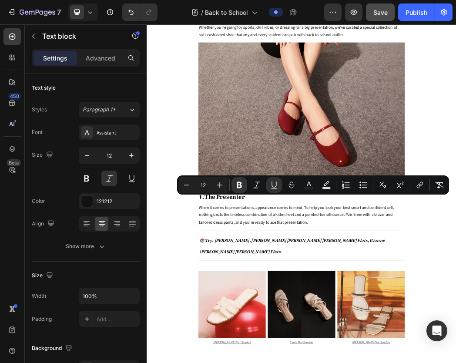
drag, startPoint x: 548, startPoint y: 314, endPoint x: 317, endPoint y: 318, distance: 230.4
click at [317, 297] on p "Shop product featured: Erica Flat Sandals https://www.dmk.com.sg/p roducts/eric…" at bounding box center [407, 292] width 346 height 10
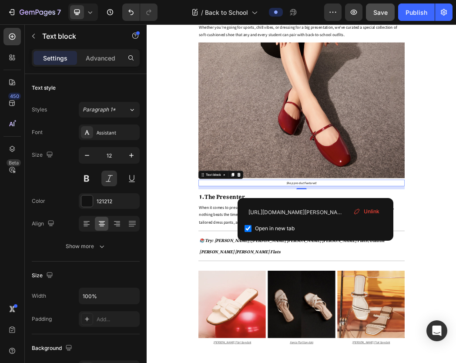
drag, startPoint x: 177, startPoint y: 13, endPoint x: 172, endPoint y: 3, distance: 11.7
click at [177, 13] on div "/ Back to School" at bounding box center [244, 11] width 160 height 17
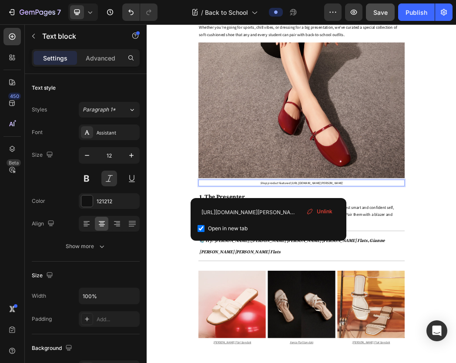
click at [389, 295] on span "https://www.dmk.com.sg/products/erica-flat-sandals-brown?variant=50335661162812" at bounding box center [432, 292] width 87 height 7
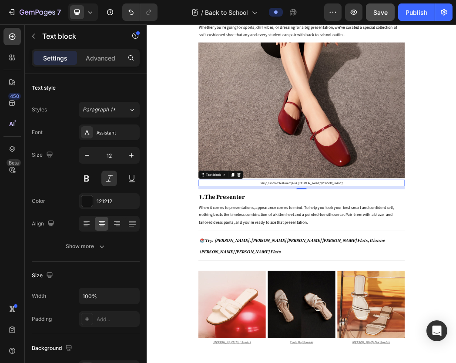
drag, startPoint x: 340, startPoint y: 315, endPoint x: 522, endPoint y: 316, distance: 181.3
click at [446, 295] on link "https://www.dmk.com.sg/products/erica-flat-sandals-brown?variant=50335661162812" at bounding box center [432, 292] width 87 height 7
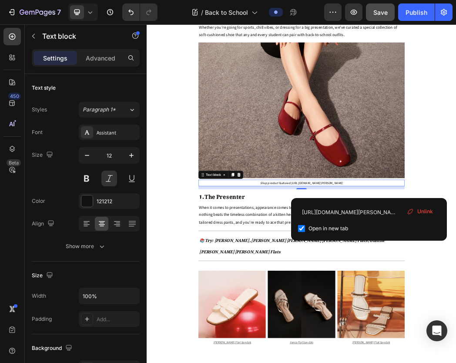
click at [370, 198] on div "https://www.dmk.com.sg/products/erica-flat-sandals-brown?variant=50335661162812…" at bounding box center [369, 219] width 156 height 43
click at [446, 297] on p "Shop product featured: https://www.dmk.com.sg/products/erica-flat-sandals-brown…" at bounding box center [407, 292] width 346 height 10
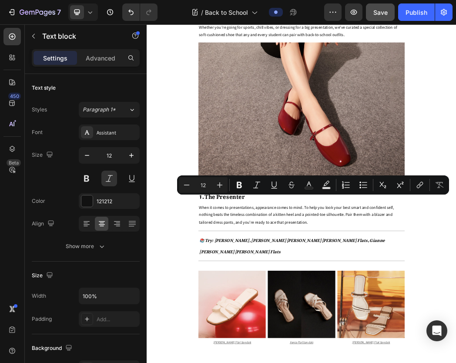
click at [446, 297] on p "Shop product featured: https://www.dmk.com.sg/products/erica-flat-sandals-brown…" at bounding box center [407, 292] width 346 height 10
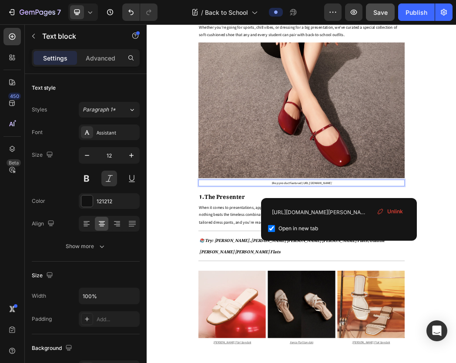
click at [383, 208] on icon at bounding box center [379, 211] width 7 height 7
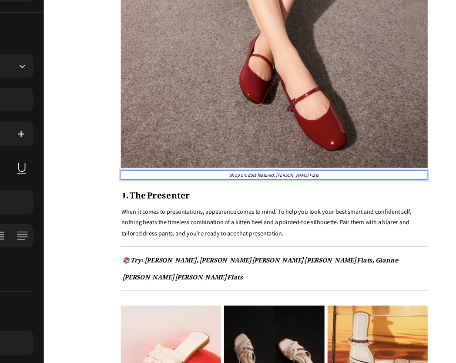
click at [309, 210] on span "Shop product featured: Gianne Mary Janes Flats" at bounding box center [304, 207] width 101 height 7
drag, startPoint x: 309, startPoint y: 230, endPoint x: 349, endPoint y: 230, distance: 40.0
click at [349, 210] on span "Shop product featured: Gianne Mary Janes Flats" at bounding box center [304, 207] width 101 height 7
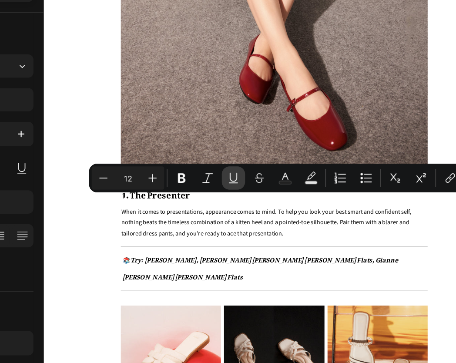
click at [272, 186] on icon "Editor contextual toolbar" at bounding box center [273, 184] width 9 height 9
click at [241, 187] on icon "Editor contextual toolbar" at bounding box center [238, 185] width 5 height 7
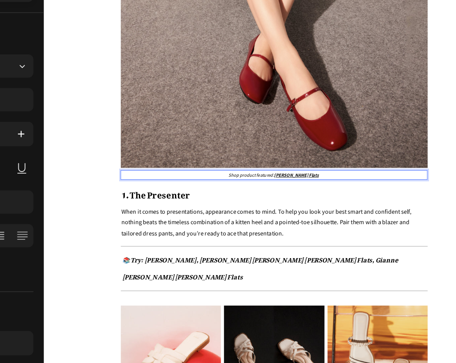
click at [305, 210] on u "Gianne Mary Janes Flats" at bounding box center [330, 207] width 50 height 7
drag, startPoint x: 303, startPoint y: 230, endPoint x: 351, endPoint y: 230, distance: 48.7
click at [351, 210] on u "Gianne Mary Janes Flats" at bounding box center [330, 207] width 50 height 7
click at [344, 210] on u "Gianne Mary Janes Flats" at bounding box center [330, 207] width 50 height 7
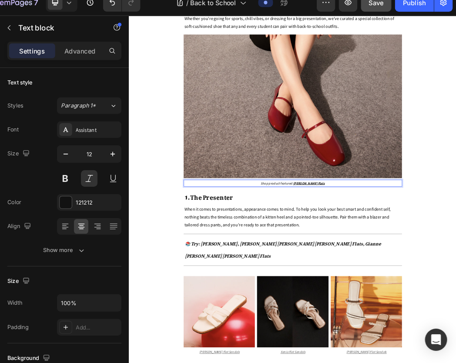
scroll to position [0, 0]
click at [429, 286] on u "Gianne Mary Janes Flats" at bounding box center [415, 282] width 50 height 7
drag, startPoint x: 429, startPoint y: 306, endPoint x: 390, endPoint y: 307, distance: 39.1
click at [390, 286] on u "Gianne Mary Janes Flats" at bounding box center [415, 282] width 50 height 7
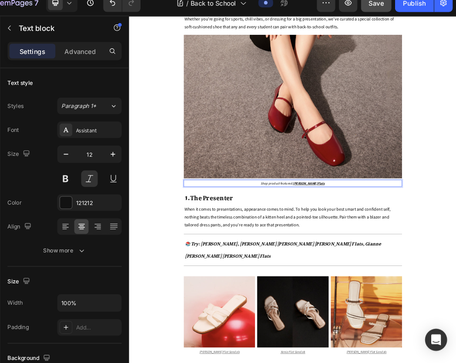
click at [368, 286] on span "Shop product featured: Gianne Mary Janes Flats" at bounding box center [389, 282] width 103 height 7
drag, startPoint x: 369, startPoint y: 307, endPoint x: 424, endPoint y: 308, distance: 55.2
click at [424, 286] on span "Shop product featured: Gianne Mary Janes Flats" at bounding box center [389, 282] width 103 height 7
click at [424, 286] on u "Gianne Mary Janes Flats" at bounding box center [415, 282] width 50 height 7
drag, startPoint x: 424, startPoint y: 308, endPoint x: 436, endPoint y: 307, distance: 11.7
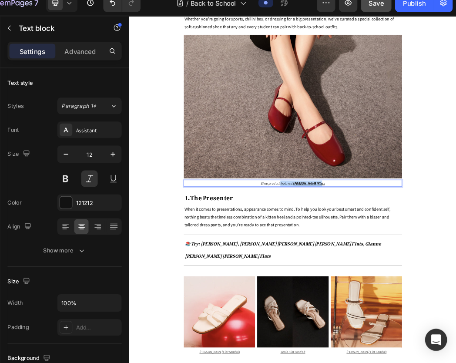
click at [436, 286] on u "Gianne Mary Janes Flats" at bounding box center [415, 282] width 50 height 7
drag, startPoint x: 436, startPoint y: 307, endPoint x: 390, endPoint y: 308, distance: 45.6
click at [390, 286] on u "Gianne Mary Janes Flats" at bounding box center [415, 282] width 50 height 7
click at [401, 264] on img at bounding box center [390, 160] width 348 height 229
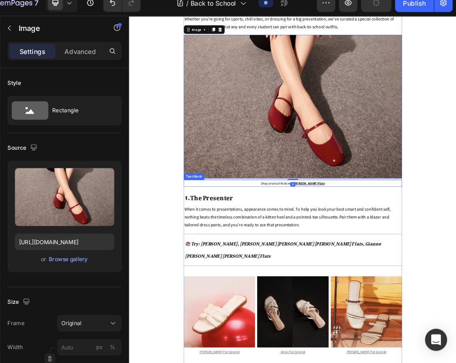
click at [429, 286] on u "Gianne Mary Janes Flats" at bounding box center [415, 282] width 50 height 7
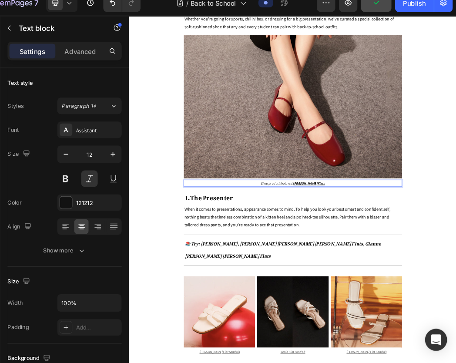
drag, startPoint x: 427, startPoint y: 307, endPoint x: 436, endPoint y: 305, distance: 9.9
click at [436, 286] on u "Gianne Mary Janes Flats" at bounding box center [415, 282] width 50 height 7
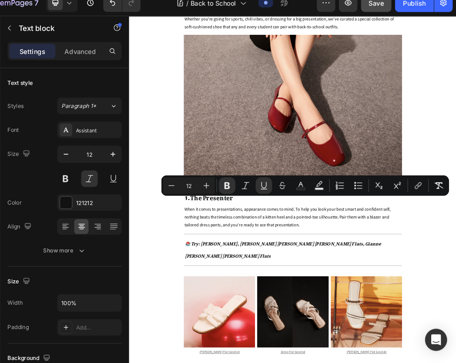
click at [436, 286] on u "Gianne Mary Janes Flats" at bounding box center [415, 282] width 50 height 7
drag, startPoint x: 436, startPoint y: 305, endPoint x: 392, endPoint y: 307, distance: 44.4
click at [392, 286] on u "Gianne Mary Janes Flats" at bounding box center [415, 282] width 50 height 7
click at [424, 186] on button "link" at bounding box center [420, 185] width 16 height 16
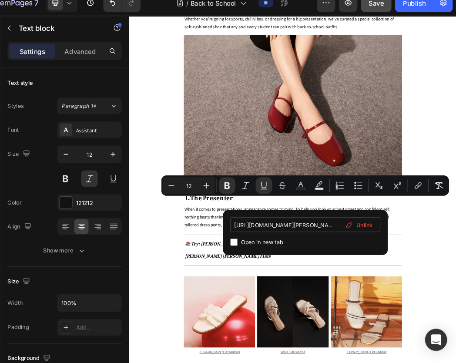
drag, startPoint x: 305, startPoint y: 223, endPoint x: 333, endPoint y: 224, distance: 27.4
click at [333, 224] on input "https://www.dmk.com.sg/products/gianne-mary-jane-flats-red?_pos=2&_sid=6090960d…" at bounding box center [313, 222] width 142 height 14
type input "https://www.dmk.com.sg/products/gianne-mary-jane-flats-red?_pos=2&_sid=6090960d…"
click at [246, 239] on input "Editor contextual toolbar" at bounding box center [245, 238] width 7 height 7
checkbox input "true"
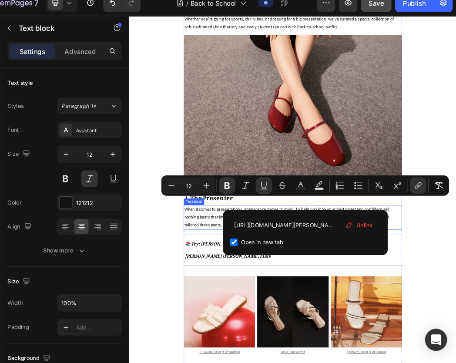
click at [243, 353] on span "When it comes to presentations, appearance comes to mind. To help you look your…" at bounding box center [380, 336] width 329 height 34
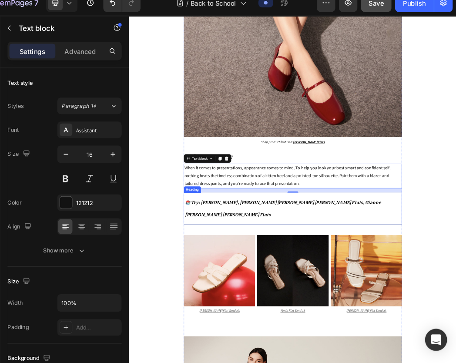
scroll to position [581, 0]
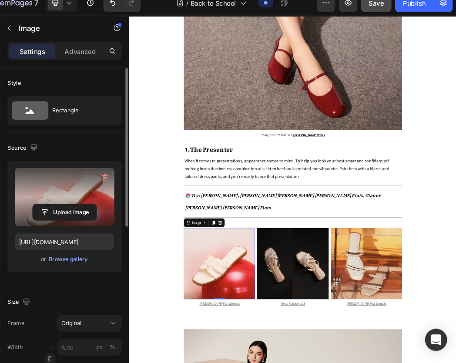
scroll to position [603, 0]
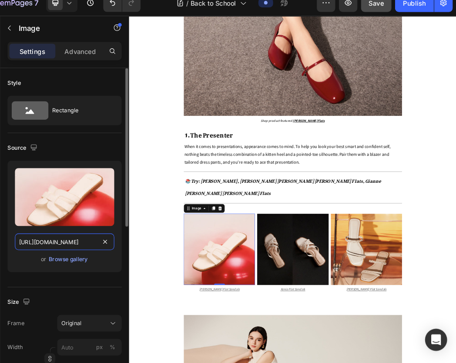
click at [93, 236] on input "https://cdn.shopify.com/s/files/1/0742/4927/3660/files/Travel_Lookbooks_1.jpg?v…" at bounding box center [86, 238] width 94 height 16
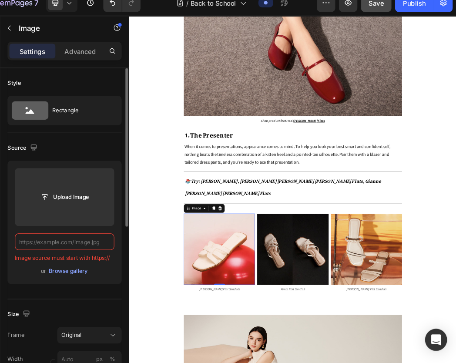
paste input "https://cdn.shopify.com/s/files/1/0742/4927/3660/files/Capsule_Wardrobe_Sub_Ban…"
type input "https://cdn.shopify.com/s/files/1/0742/4927/3660/files/Capsule_Wardrobe_Sub_Ban…"
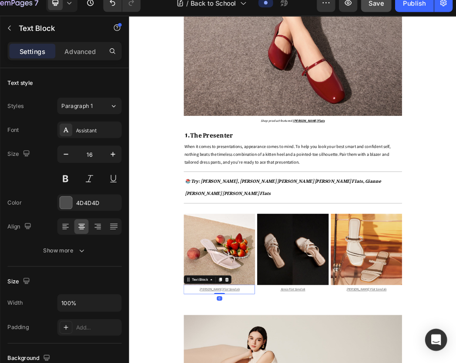
drag, startPoint x: 288, startPoint y: 459, endPoint x: 253, endPoint y: 461, distance: 34.4
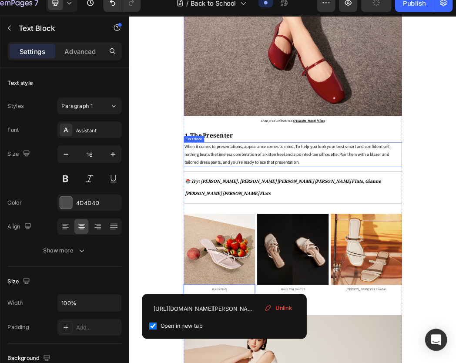
click at [308, 256] on p "When it comes to presentations, appearance comes to mind. To help you look your…" at bounding box center [389, 237] width 346 height 37
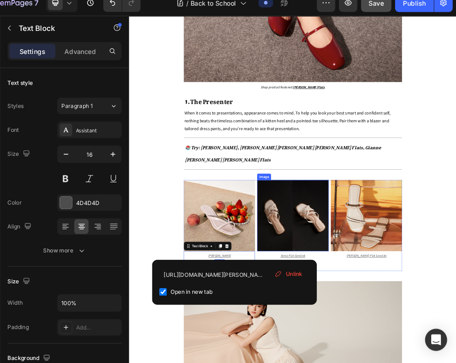
scroll to position [658, 0]
click at [302, 268] on span "Unlink" at bounding box center [302, 268] width 16 height 8
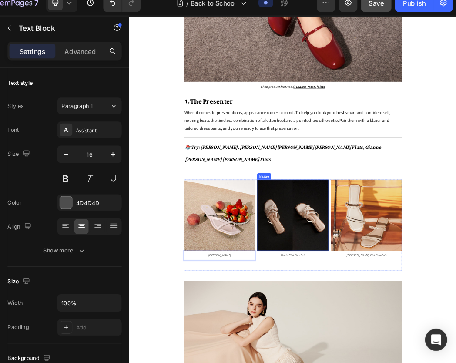
click at [363, 344] on img at bounding box center [389, 333] width 113 height 113
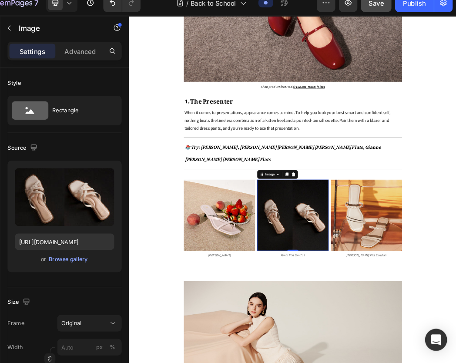
click at [362, 362] on img at bounding box center [389, 333] width 113 height 113
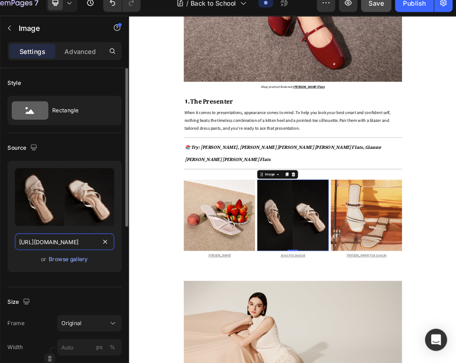
click at [79, 237] on input "https://cdn.shopify.com/s/files/1/0742/4927/3660/files/Travel_Lookbooks_2.jpg?v…" at bounding box center [86, 238] width 94 height 16
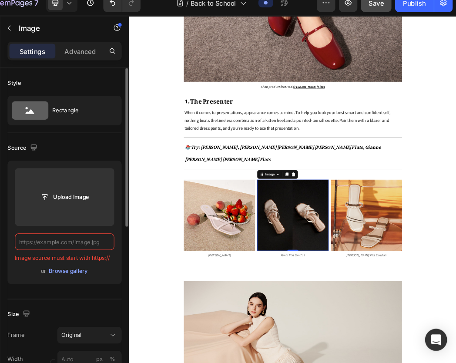
paste input "https://cdn.shopify.com/s/files/1/0742/4927/3660/files/Capsule_Wardrobe_Sub_Ban…"
type input "https://cdn.shopify.com/s/files/1/0742/4927/3660/files/Capsule_Wardrobe_Sub_Ban…"
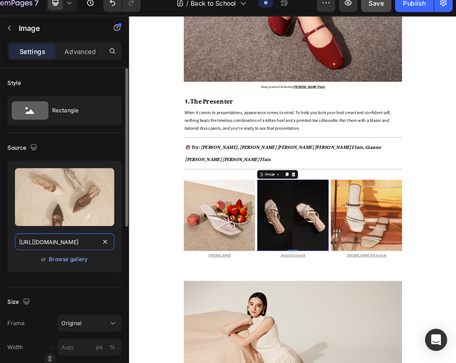
scroll to position [0, 198]
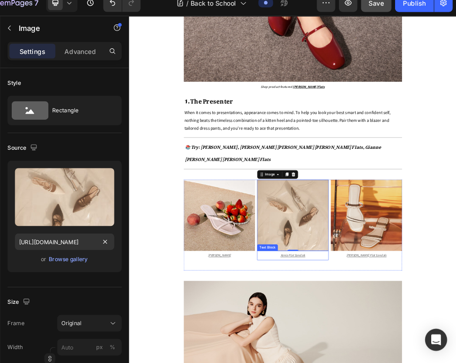
drag, startPoint x: 379, startPoint y: 405, endPoint x: 392, endPoint y: 404, distance: 13.1
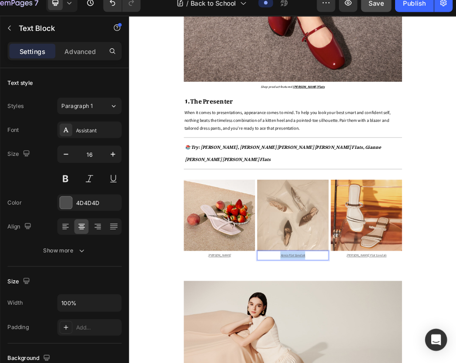
drag, startPoint x: 405, startPoint y: 402, endPoint x: 366, endPoint y: 401, distance: 39.1
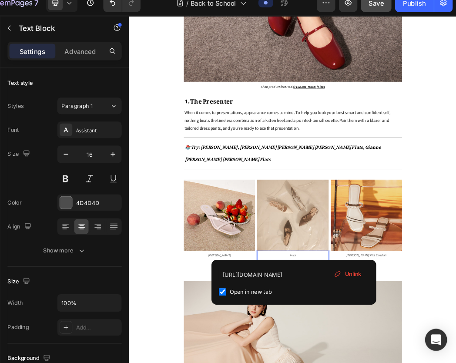
click at [357, 266] on span "Unlink" at bounding box center [358, 268] width 16 height 8
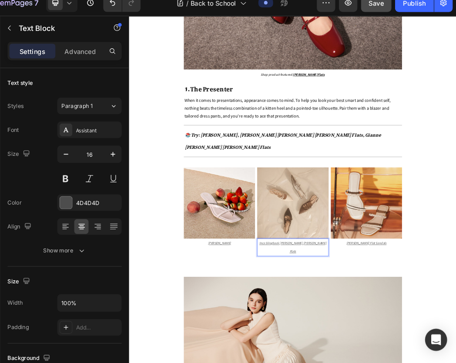
scroll to position [678, 0]
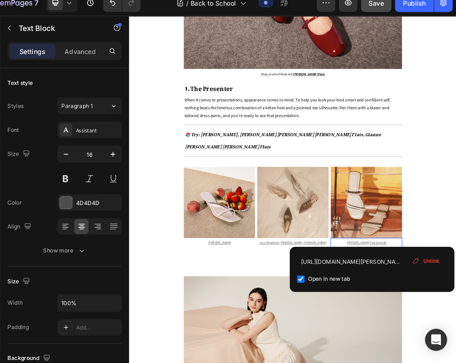
click at [427, 254] on span "Unlink" at bounding box center [432, 256] width 16 height 8
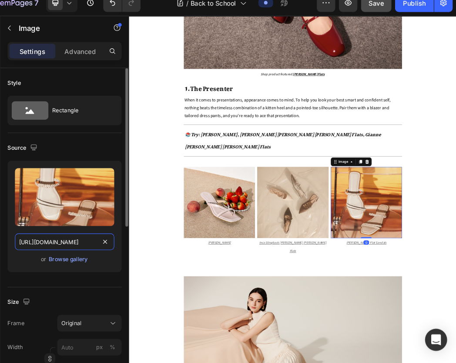
click at [100, 236] on input "https://cdn.shopify.com/s/files/1/0742/4927/3660/files/Travel_Lookbooks_3.jpg?v…" at bounding box center [86, 238] width 94 height 16
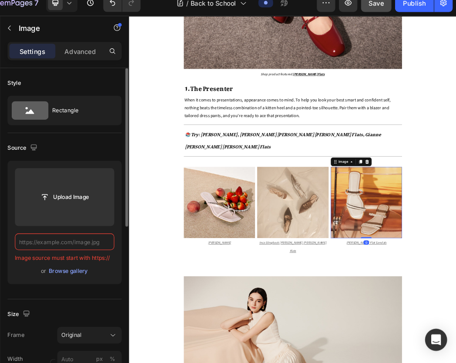
paste input "https://cdn.shopify.com/s/files/1/0742/4927/3660/files/Capsule_Wardrobe_Sub_Ban…"
type input "https://cdn.shopify.com/s/files/1/0742/4927/3660/files/Capsule_Wardrobe_Sub_Ban…"
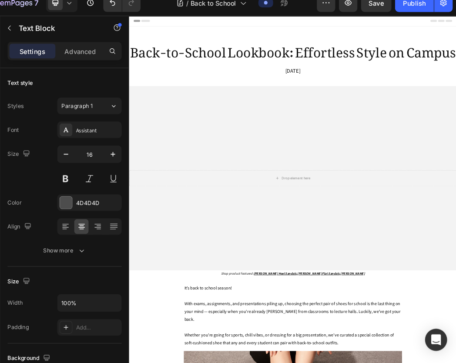
scroll to position [678, 0]
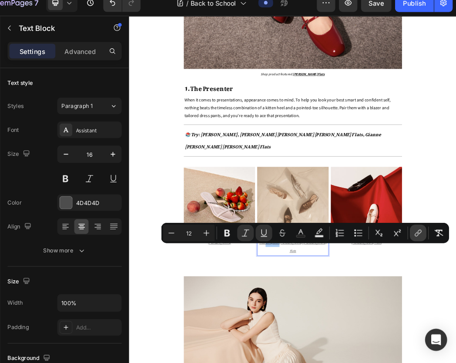
click at [418, 231] on icon "Editor contextual toolbar" at bounding box center [419, 229] width 9 height 9
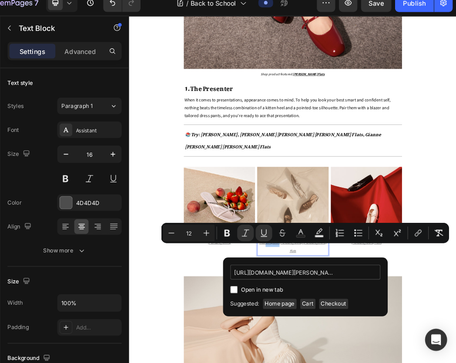
scroll to position [0, 248]
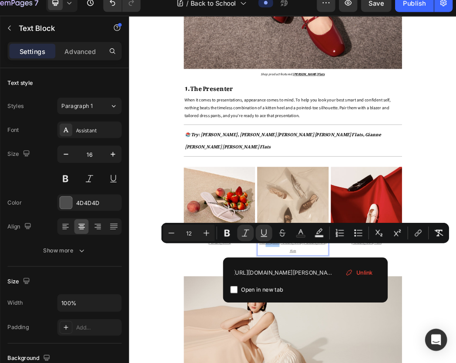
type input "[URL][DOMAIN_NAME][PERSON_NAME]"
click at [245, 284] on input "Editor contextual toolbar" at bounding box center [245, 282] width 7 height 7
checkbox input "true"
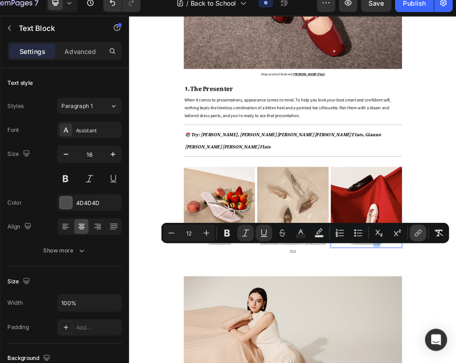
click at [417, 233] on icon "Editor contextual toolbar" at bounding box center [419, 229] width 9 height 9
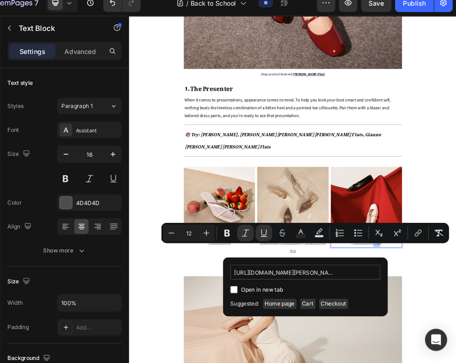
scroll to position [0, 129]
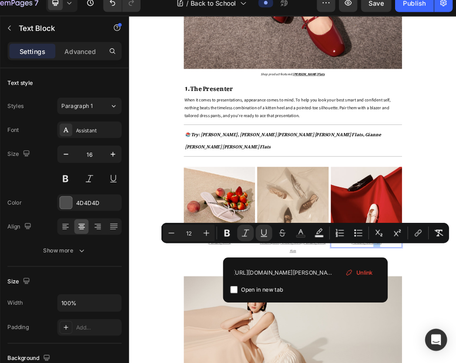
type input "https://www.dmk.com.sg/products/gianne-mary-jane-flats-black?variant=5036096798…"
click at [245, 285] on input "Editor contextual toolbar" at bounding box center [245, 282] width 7 height 7
checkbox input "true"
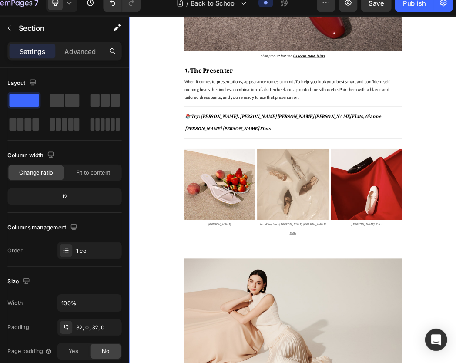
scroll to position [855, 0]
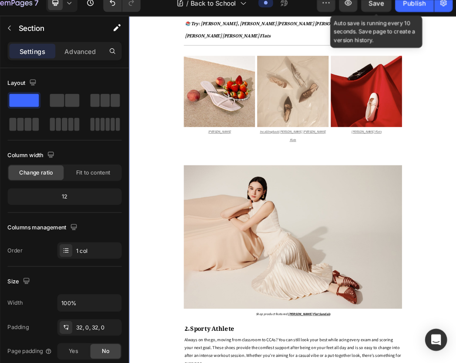
drag, startPoint x: 373, startPoint y: 13, endPoint x: 363, endPoint y: 21, distance: 13.4
click at [373, 13] on span "Save" at bounding box center [380, 12] width 14 height 7
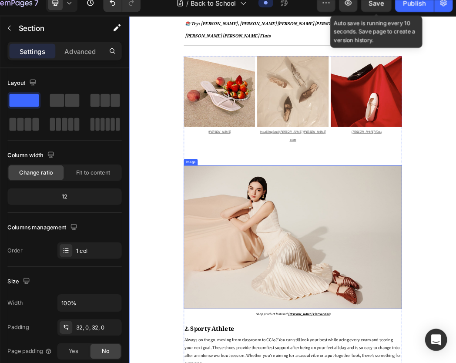
click at [292, 304] on img at bounding box center [390, 368] width 348 height 229
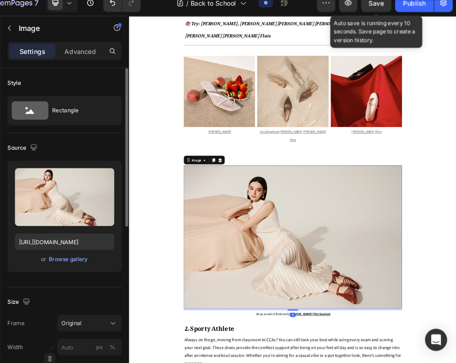
scroll to position [0, 0]
drag, startPoint x: 163, startPoint y: 289, endPoint x: 86, endPoint y: 236, distance: 92.6
click at [101, 238] on input "https://cdn.shopify.com/s/files/1/0742/4927/3660/files/Travel_Lookbooks_Sub_Ban…" at bounding box center [86, 238] width 94 height 16
click at [86, 236] on input "https://cdn.shopify.com/s/files/1/0742/4927/3660/files/Travel_Lookbooks_Sub_Ban…" at bounding box center [86, 238] width 94 height 16
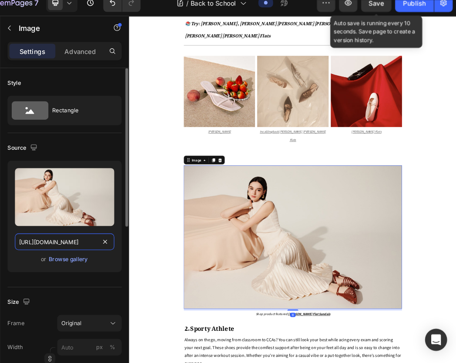
click at [86, 236] on input "https://cdn.shopify.com/s/files/1/0742/4927/3660/files/Travel_Lookbooks_Sub_Ban…" at bounding box center [86, 238] width 94 height 16
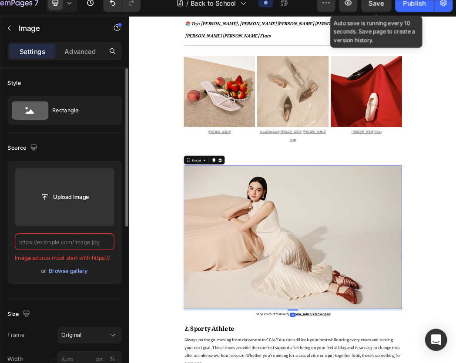
paste input "https://cdn.shopify.com/s/files/1/0742/4927/3660/files/Capsule_Wardrobe_Sub_Ban…"
type input "https://cdn.shopify.com/s/files/1/0742/4927/3660/files/Capsule_Wardrobe_Sub_Ban…"
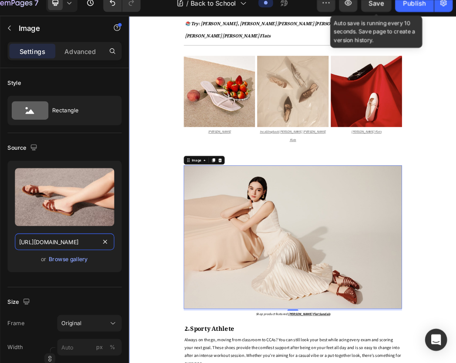
scroll to position [0, 200]
click at [157, 362] on div "Back-to-School Lookbook: Effortless Style on Campus Heading [DATE] Text block D…" at bounding box center [390, 262] width 522 height 2140
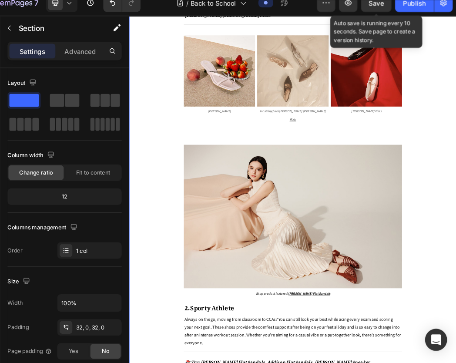
scroll to position [905, 0]
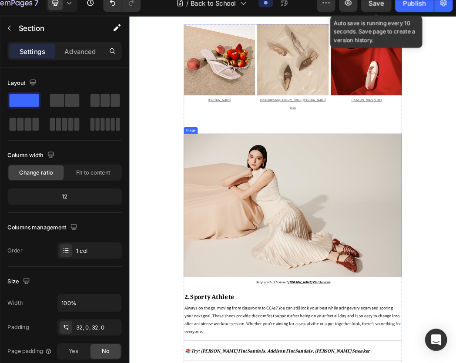
click at [306, 288] on img at bounding box center [390, 317] width 348 height 229
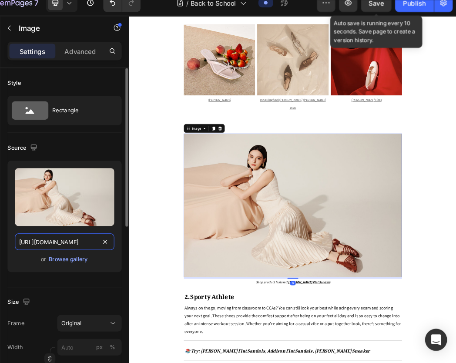
click at [88, 240] on input "https://cdn.shopify.com/s/files/1/0742/4927/3660/files/Travel_Lookbooks_Sub_Ban…" at bounding box center [86, 238] width 94 height 16
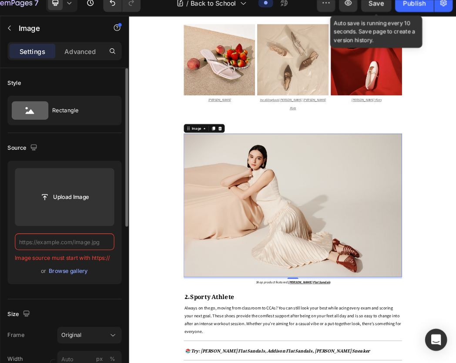
paste input "https://cdn.shopify.com/s/files/1/0742/4927/3660/files/Capsule_Wardrobe_Sub_Ban…"
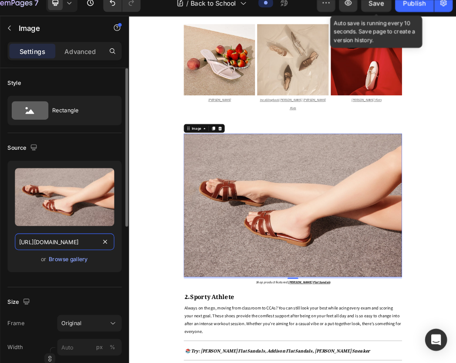
scroll to position [0, 200]
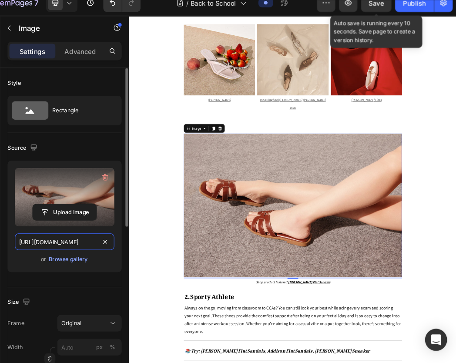
type input "https://cdn.shopify.com/s/files/1/0742/4927/3660/files/Capsule_Wardrobe_Sub_Ban…"
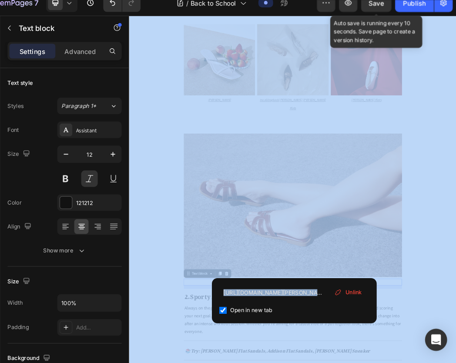
drag, startPoint x: 265, startPoint y: 417, endPoint x: 317, endPoint y: 272, distance: 154.3
click at [317, 272] on div "https://www.dmk.com.sg/products/bernice-flat-sandals-camel?_pos=1&_psq=bernice&…" at bounding box center [303, 293] width 156 height 43
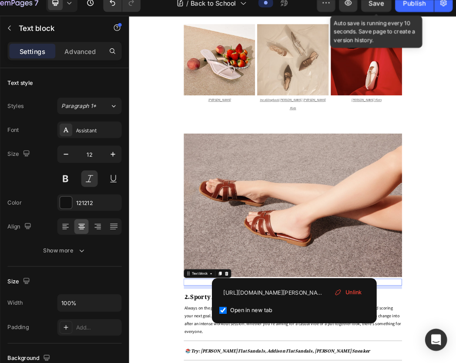
click at [356, 283] on span "Unlink" at bounding box center [359, 286] width 16 height 8
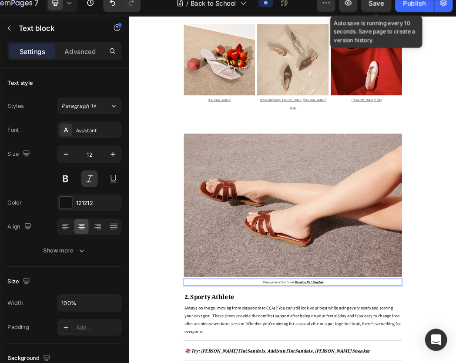
drag, startPoint x: 437, startPoint y: 432, endPoint x: 390, endPoint y: 432, distance: 47.4
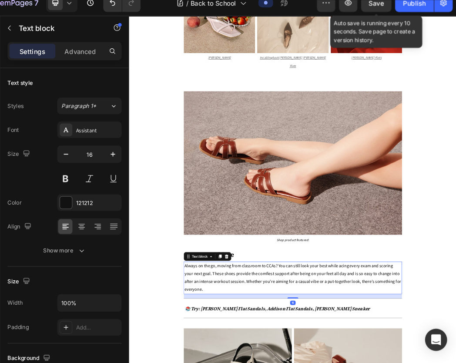
scroll to position [1095, 0]
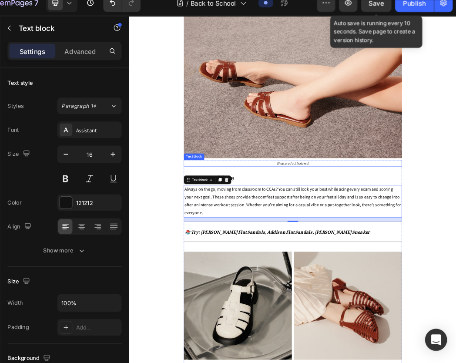
click at [415, 246] on p "Shop product featured:" at bounding box center [389, 251] width 346 height 10
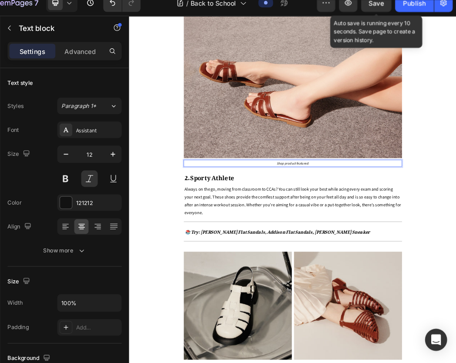
click at [416, 246] on p "Shop product featured:" at bounding box center [389, 251] width 346 height 10
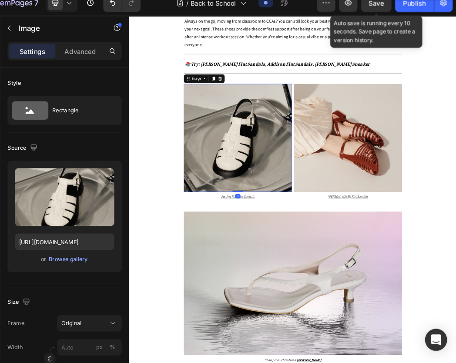
scroll to position [1350, 0]
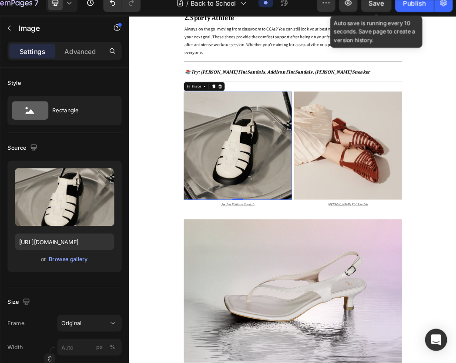
click at [277, 262] on img at bounding box center [302, 222] width 172 height 172
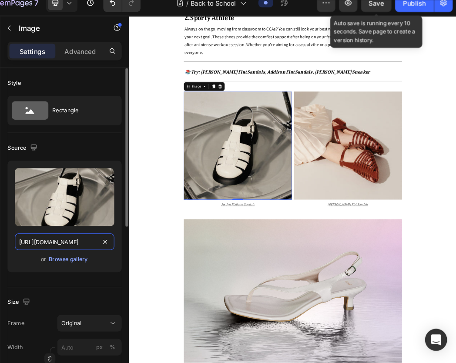
click at [83, 239] on input "https://cdn.shopify.com/s/files/1/0742/4927/3660/files/Travel_Lookbooks_4.jpg?v…" at bounding box center [86, 238] width 94 height 16
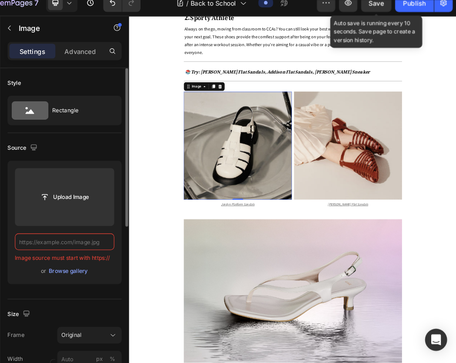
paste input "https://cdn.shopify.com/s/files/1/0742/4927/3660/files/Capsule_Wardrobe_Sub_Ban…"
type input "https://cdn.shopify.com/s/files/1/0742/4927/3660/files/Capsule_Wardrobe_Sub_Ban…"
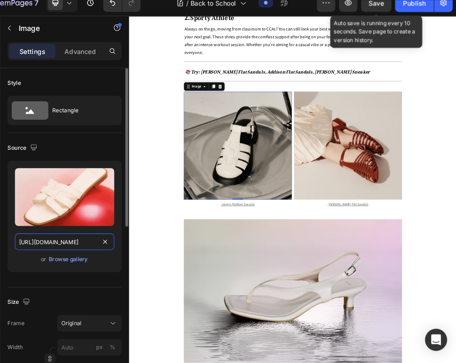
scroll to position [0, 200]
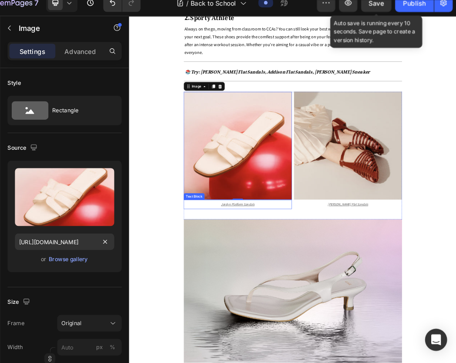
click at [312, 313] on u "Jordyn Platform Sandals" at bounding box center [301, 316] width 53 height 7
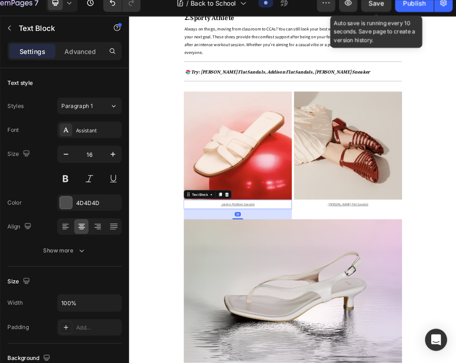
click at [314, 313] on u "Jordyn Platform Sandals" at bounding box center [301, 316] width 53 height 7
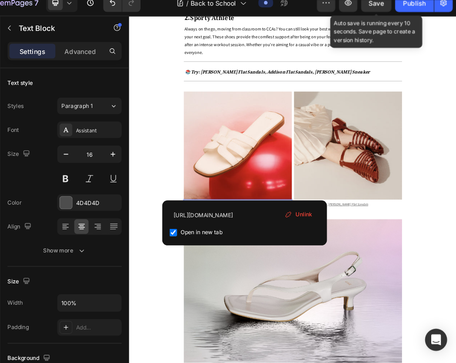
click at [313, 211] on span "Unlink" at bounding box center [312, 212] width 16 height 8
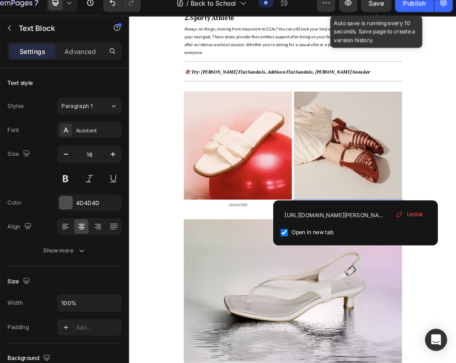
click at [418, 210] on span "Unlink" at bounding box center [417, 212] width 16 height 8
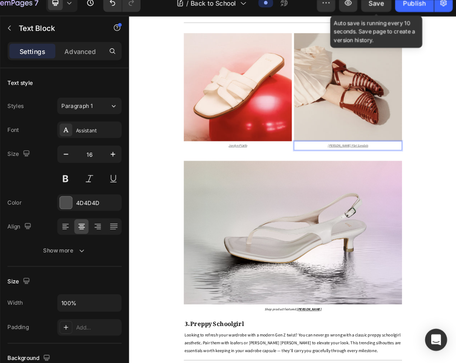
scroll to position [1444, 0]
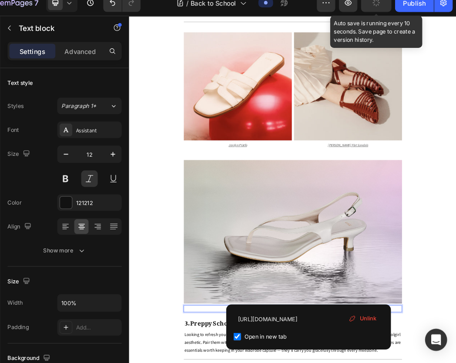
click at [368, 306] on div "Unlink" at bounding box center [366, 310] width 33 height 11
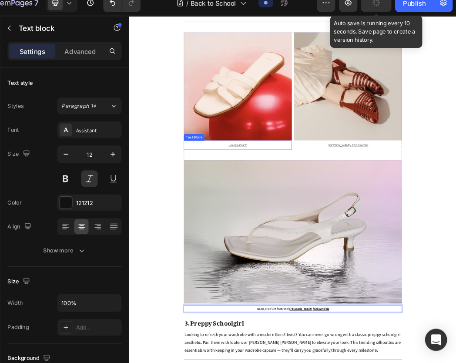
click at [314, 215] on p "Jordyn Platfo ⁠⁠⁠⁠⁠⁠⁠" at bounding box center [301, 221] width 170 height 13
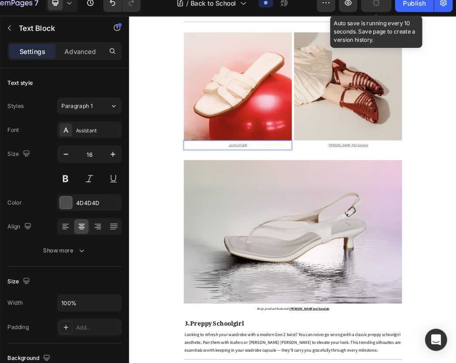
click at [304, 218] on u "Jordyn Platfo" at bounding box center [301, 221] width 29 height 7
drag, startPoint x: 305, startPoint y: 214, endPoint x: 282, endPoint y: 213, distance: 22.6
click at [282, 215] on p "Jordyn Platfo" at bounding box center [301, 221] width 170 height 13
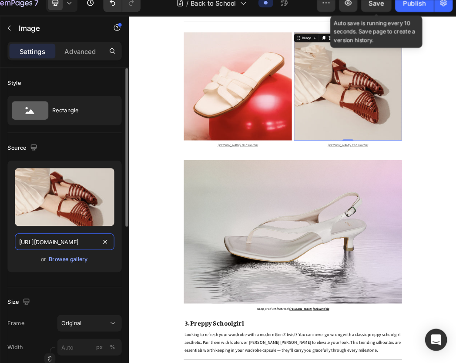
click at [64, 238] on input "https://cdn.shopify.com/s/files/1/0742/4927/3660/files/Travel_Lookbooks_5.jpg?v…" at bounding box center [86, 238] width 94 height 16
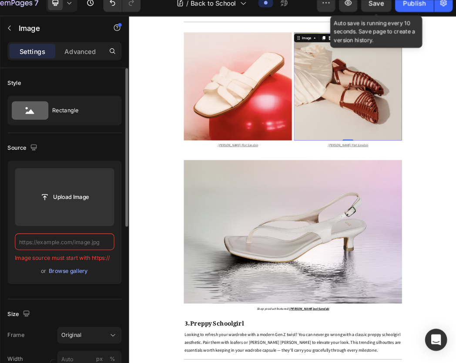
paste input "https://cdn.shopify.com/s/files/1/0742/4927/3660/files/Capsule_Wardrobe_Sub_Ban…"
type input "https://cdn.shopify.com/s/files/1/0742/4927/3660/files/Capsule_Wardrobe_Sub_Ban…"
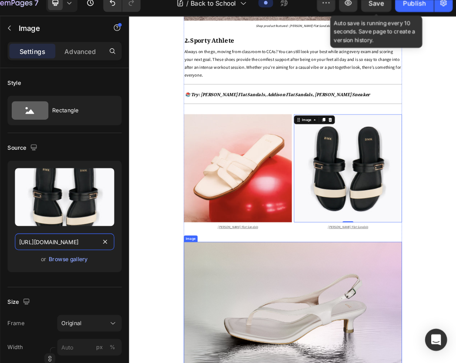
scroll to position [1314, 0]
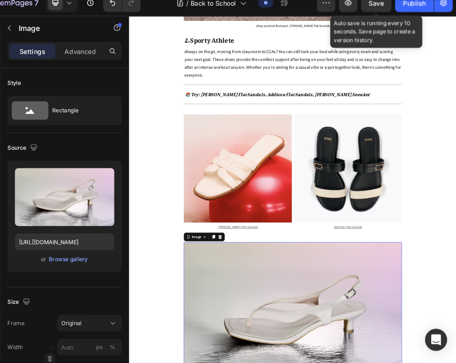
scroll to position [1401, 0]
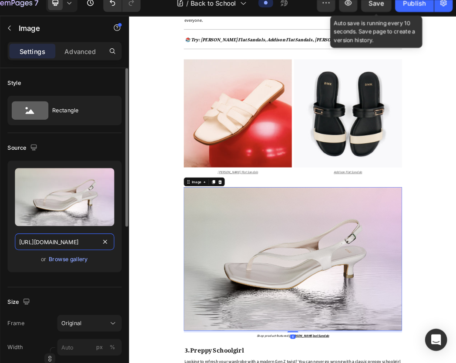
click at [94, 237] on input "https://cdn.shopify.com/s/files/1/0742/4927/3660/files/Travel_Lookbooks_Sub_Ban…" at bounding box center [86, 238] width 94 height 16
paste input "Capsule_Wardrobe_Sub_Banner_2d.jpg?v=1756194202"
type input "https://cdn.shopify.com/s/files/1/0742/4927/3660/files/Capsule_Wardrobe_Sub_Ban…"
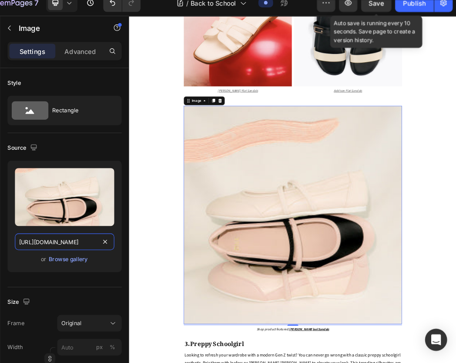
scroll to position [1531, 0]
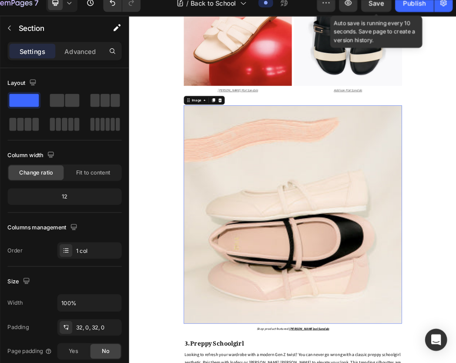
click at [307, 283] on img at bounding box center [390, 333] width 348 height 348
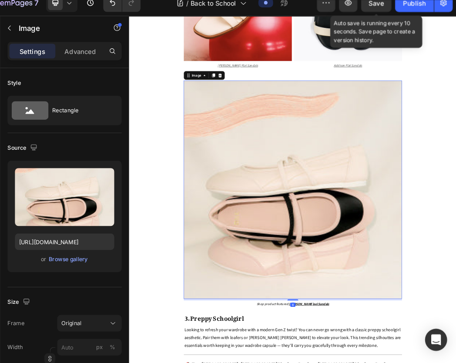
scroll to position [1572, 0]
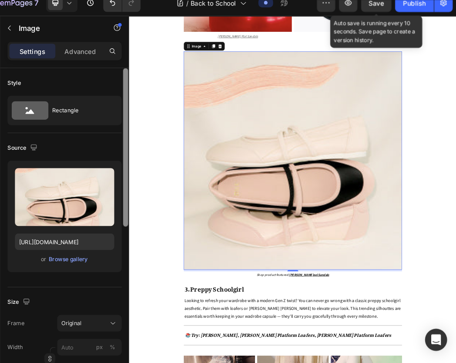
scroll to position [2117, 0]
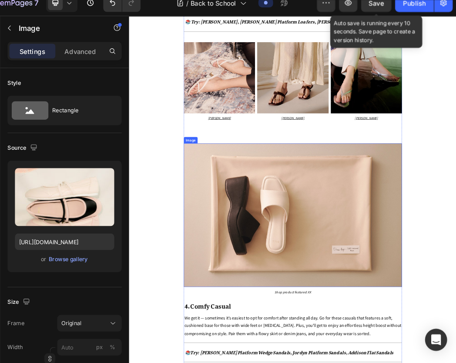
click at [363, 285] on img at bounding box center [390, 333] width 348 height 229
click at [306, 261] on img at bounding box center [390, 333] width 348 height 229
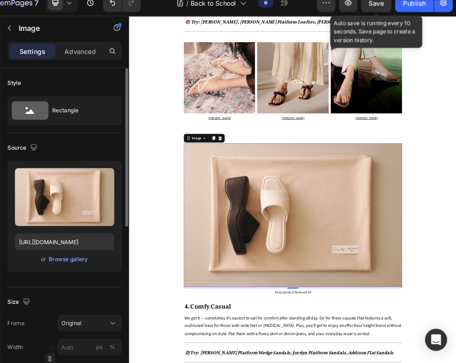
scroll to position [1680, 0]
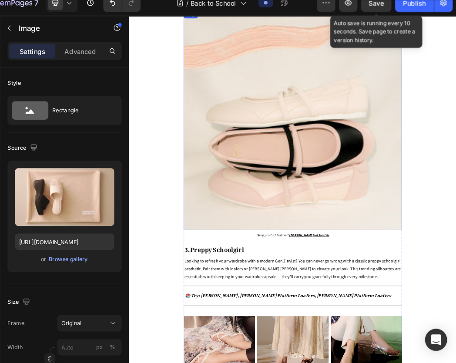
click at [381, 236] on img at bounding box center [390, 184] width 348 height 348
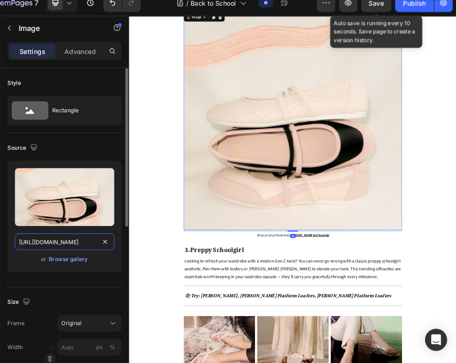
click at [74, 236] on input "https://cdn.shopify.com/s/files/1/0742/4927/3660/files/Capsule_Wardrobe_Sub_Ban…" at bounding box center [86, 238] width 94 height 16
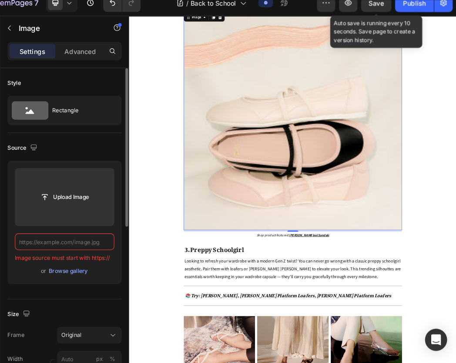
paste input "https://cdn.shopify.com/s/files/1/0742/4927/3660/files/Capsule_Wardrobe_Sub_Ban…"
type input "https://cdn.shopify.com/s/files/1/0742/4927/3660/files/Capsule_Wardrobe_Sub_Ban…"
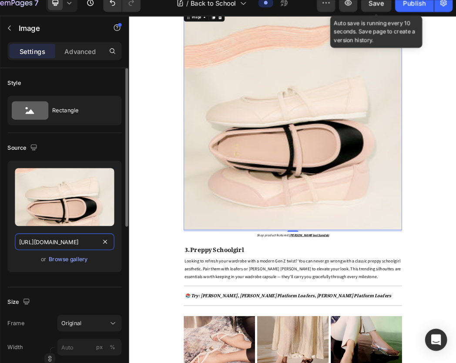
scroll to position [0, 200]
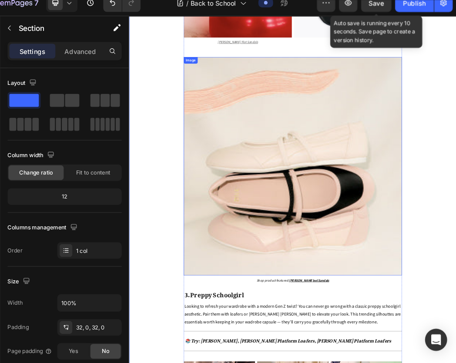
scroll to position [1612, 0]
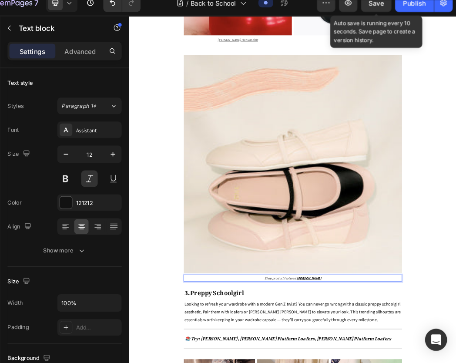
drag, startPoint x: 389, startPoint y: 424, endPoint x: 436, endPoint y: 427, distance: 47.5
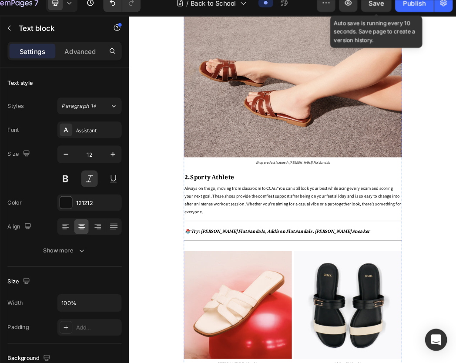
scroll to position [1092, 0]
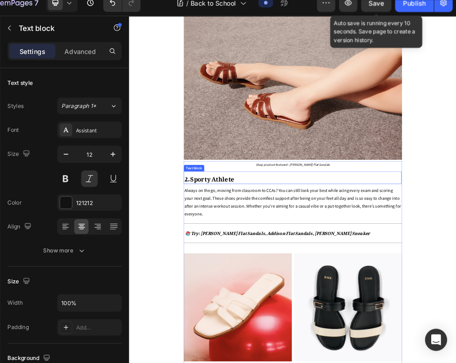
click at [414, 250] on span "Shop product featured: Erica Flat Sandals" at bounding box center [389, 253] width 118 height 7
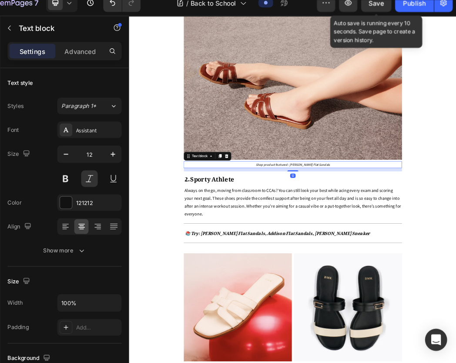
click at [396, 250] on span "Shop product featured: Erica Flat Sandals" at bounding box center [389, 253] width 118 height 7
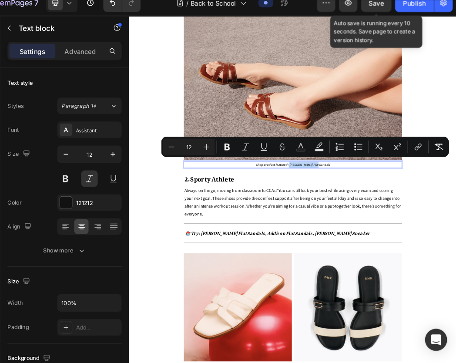
drag, startPoint x: 415, startPoint y: 243, endPoint x: 435, endPoint y: 243, distance: 20.0
click at [435, 249] on p "Shop product featured: Erica Flat Sandals" at bounding box center [389, 254] width 346 height 10
click at [272, 151] on icon "Editor contextual toolbar" at bounding box center [274, 151] width 6 height 0
click at [417, 146] on icon "Editor contextual toolbar" at bounding box center [419, 148] width 9 height 9
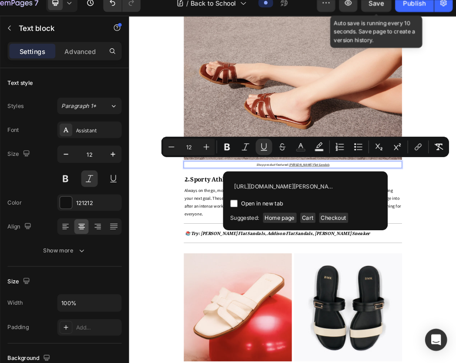
scroll to position [0, 197]
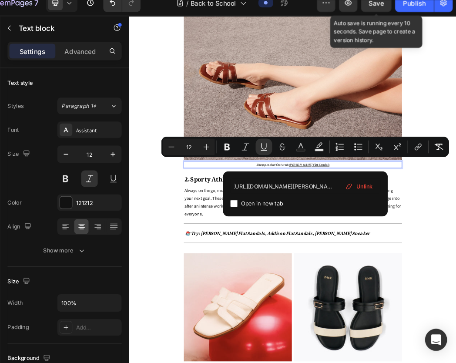
type input "https://www.dmk.com.sg/products/erica-flat-sandals-brown?_pos=2&_sid=e0f438c05&…"
click at [245, 203] on input "Editor contextual toolbar" at bounding box center [245, 201] width 7 height 7
checkbox input "true"
click at [455, 289] on div "Back-to-School Lookbook: Effortless Style on Campus Heading [DATE] Text block D…" at bounding box center [390, 370] width 522 height 2830
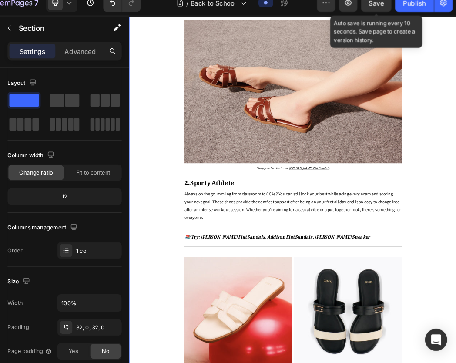
scroll to position [1088, 0]
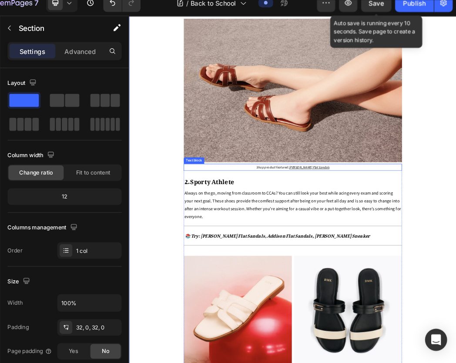
click at [406, 254] on u "[PERSON_NAME] Flat Sandals" at bounding box center [415, 257] width 65 height 7
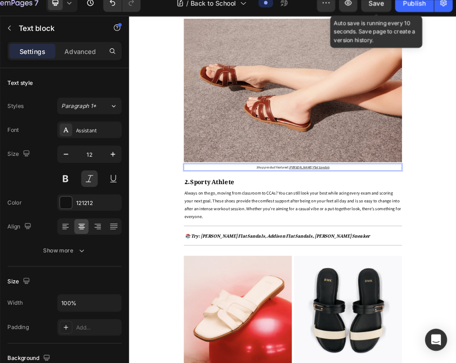
click at [398, 254] on u "[PERSON_NAME] Flat Sandals" at bounding box center [415, 257] width 65 height 7
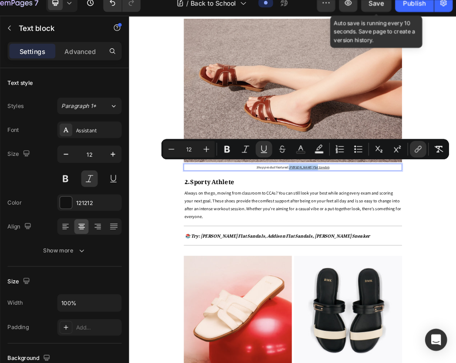
drag, startPoint x: 398, startPoint y: 248, endPoint x: 433, endPoint y: 248, distance: 35.2
click at [433, 253] on p "Shop product featured: Erica Flat Sandals" at bounding box center [389, 258] width 346 height 10
click at [238, 152] on icon "Editor contextual toolbar" at bounding box center [239, 150] width 9 height 9
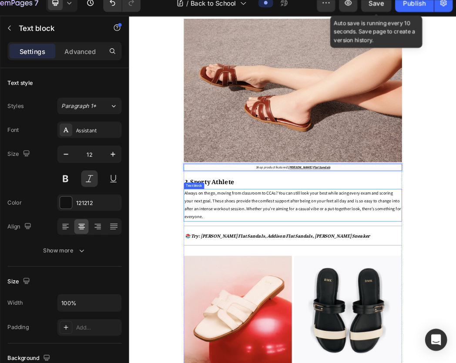
click at [370, 299] on p "Always on the go, moving from classroom to CCAs? You can still look your best w…" at bounding box center [389, 318] width 346 height 50
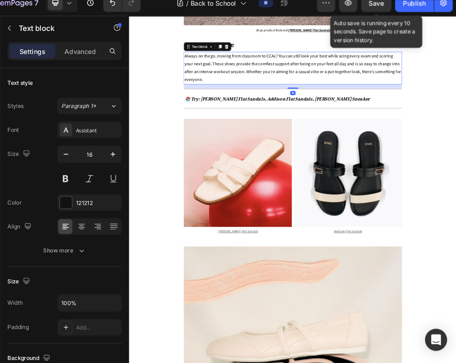
scroll to position [1307, 0]
click at [293, 353] on p "[PERSON_NAME] Flat Sandals" at bounding box center [301, 359] width 170 height 13
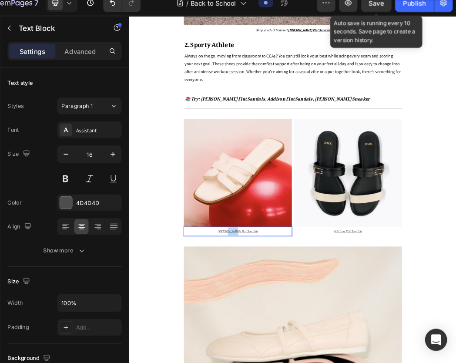
click at [293, 356] on u "[PERSON_NAME] Flat Sandals" at bounding box center [301, 359] width 64 height 7
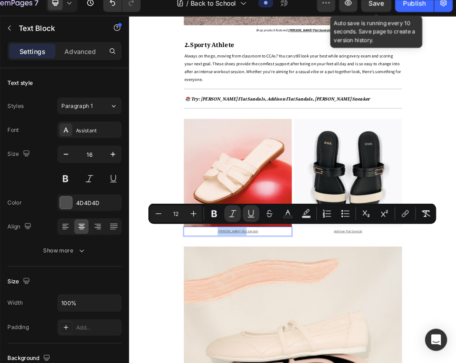
click at [293, 356] on u "[PERSON_NAME] Flat Sandals" at bounding box center [301, 359] width 64 height 7
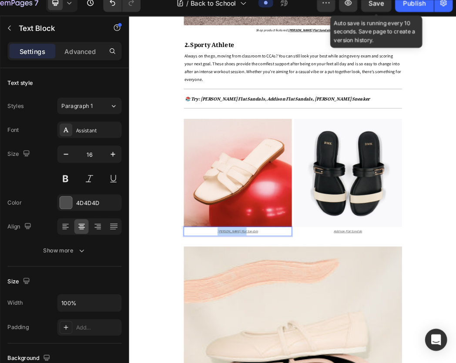
click at [293, 356] on u "[PERSON_NAME] Flat Sandals" at bounding box center [301, 359] width 64 height 7
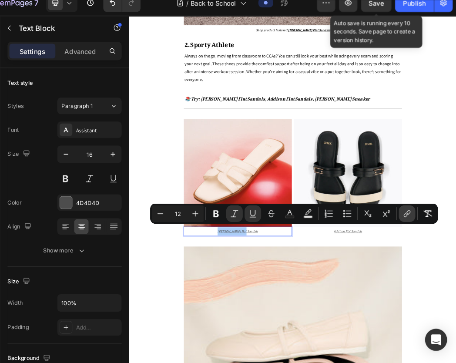
click at [413, 212] on icon "Editor contextual toolbar" at bounding box center [409, 211] width 9 height 9
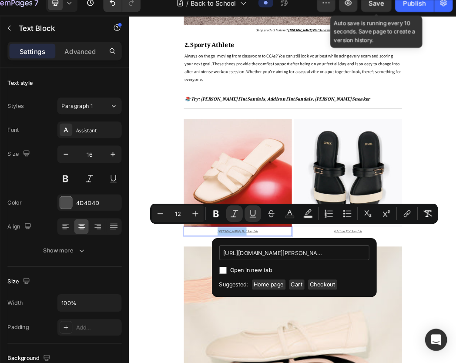
scroll to position [0, 116]
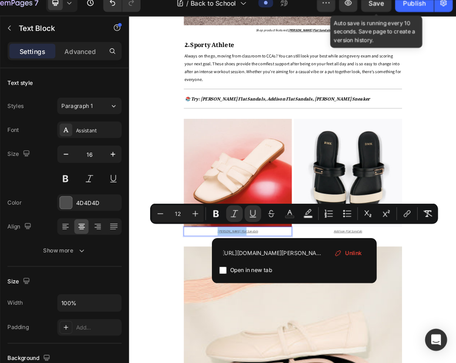
type input "[URL][DOMAIN_NAME][PERSON_NAME]"
click at [236, 265] on input "Editor contextual toolbar" at bounding box center [235, 264] width 7 height 7
checkbox input "true"
click at [455, 362] on div "Back-to-School Lookbook: Effortless Style on Campus Heading [DATE] Text block D…" at bounding box center [390, 155] width 522 height 2830
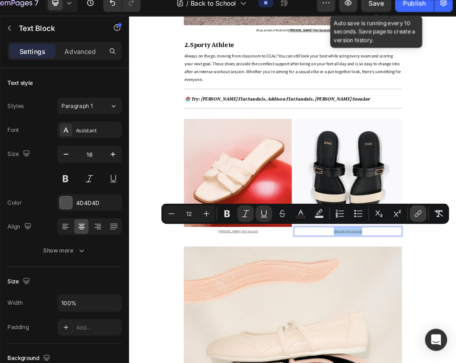
click at [419, 212] on icon "Editor contextual toolbar" at bounding box center [419, 211] width 9 height 9
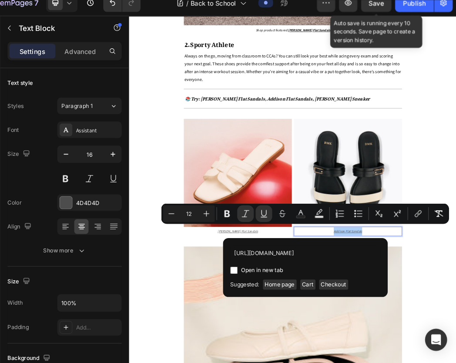
scroll to position [0, 204]
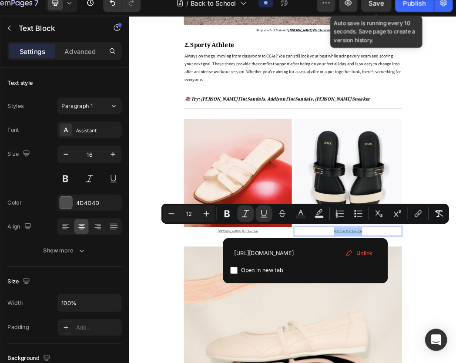
type input "https://www.dmk.com.sg/products/addison-flat-sandals-multi?_pos=2&_sid=c2c32ba3…"
click at [248, 265] on input "Editor contextual toolbar" at bounding box center [245, 264] width 7 height 7
checkbox input "true"
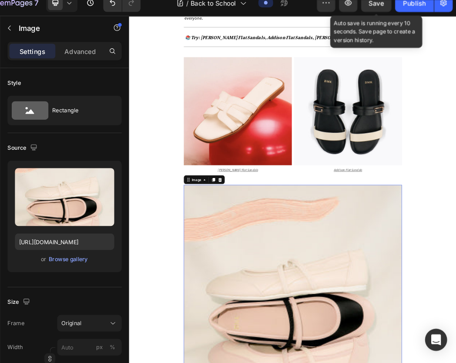
scroll to position [1557, 0]
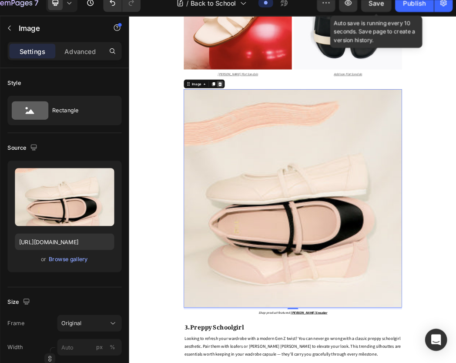
click at [271, 121] on icon at bounding box center [274, 124] width 6 height 6
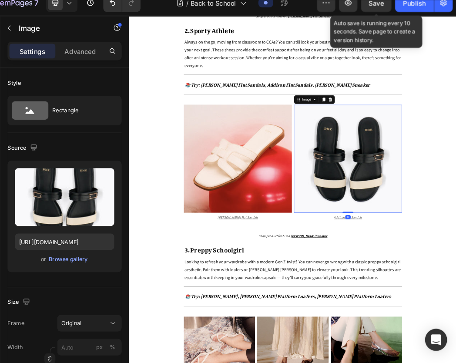
scroll to position [1329, 0]
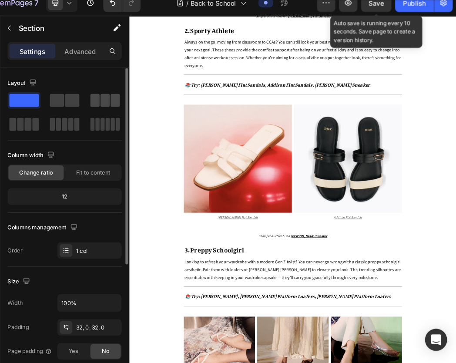
click at [117, 106] on span at bounding box center [114, 104] width 9 height 12
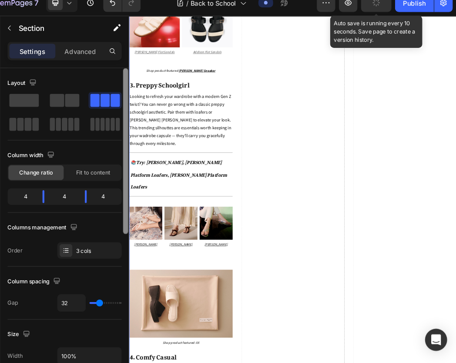
scroll to position [1069, 0]
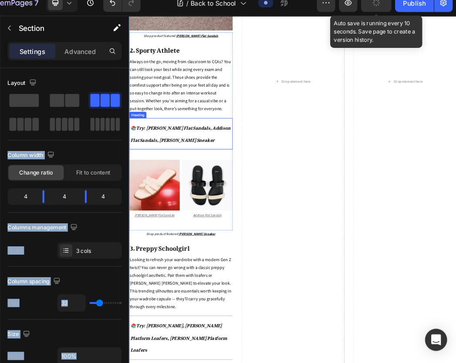
drag, startPoint x: 251, startPoint y: 114, endPoint x: 255, endPoint y: 173, distance: 59.2
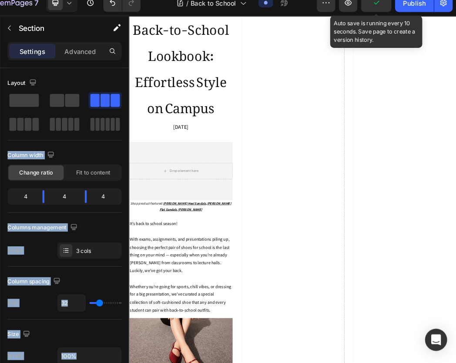
scroll to position [0, 0]
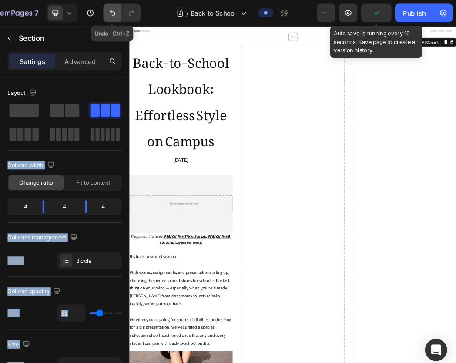
click at [130, 13] on icon "Undo/Redo" at bounding box center [130, 12] width 9 height 9
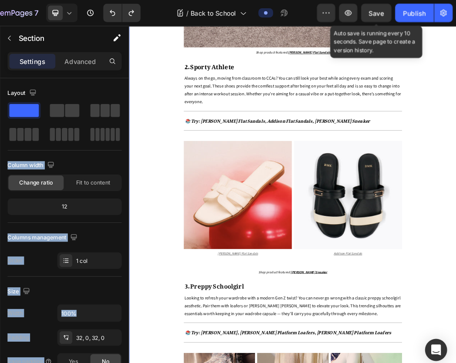
scroll to position [1254, 0]
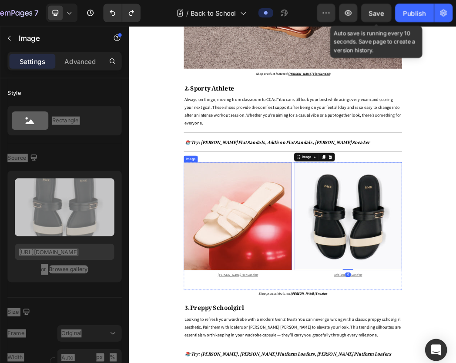
click at [275, 295] on img at bounding box center [302, 329] width 172 height 172
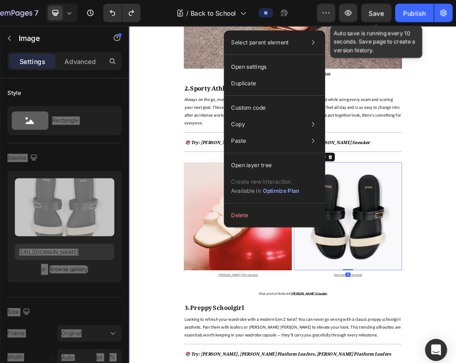
click at [455, 323] on div "Back-to-School Lookbook: Effortless Style on Campus Heading [DATE] Text block D…" at bounding box center [390, 43] width 522 height 2479
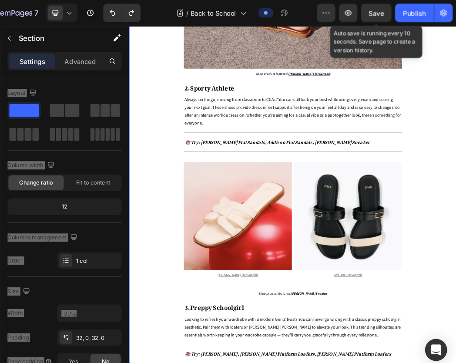
click at [455, 323] on div "Back-to-School Lookbook: Effortless Style on Campus Heading [DATE] Text block D…" at bounding box center [390, 43] width 522 height 2479
click at [455, 329] on div "Back-to-School Lookbook: Effortless Style on Campus Heading [DATE] Text block D…" at bounding box center [390, 43] width 522 height 2479
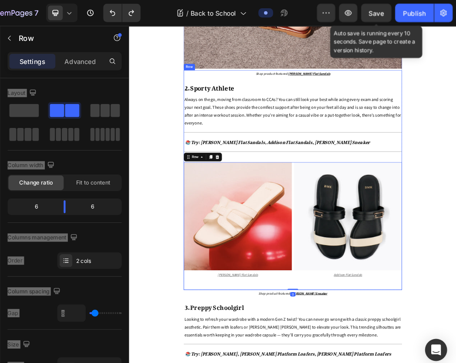
click at [235, 235] on div "Shop product featured: Erica Flat Sandals Text block 2. Sporty Athlete Text blo…" at bounding box center [390, 272] width 348 height 350
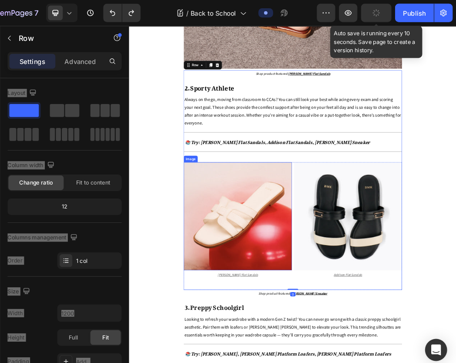
click at [253, 286] on img at bounding box center [302, 329] width 172 height 172
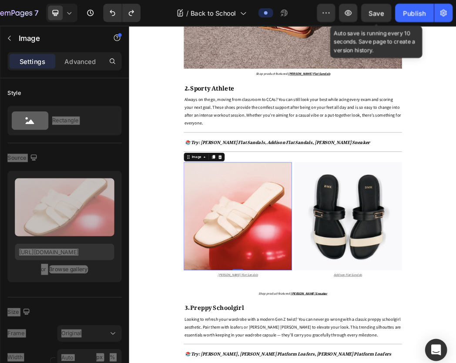
click at [168, 307] on div "Back-to-School Lookbook: Effortless Style on Campus Heading [DATE] Text block D…" at bounding box center [390, 43] width 522 height 2479
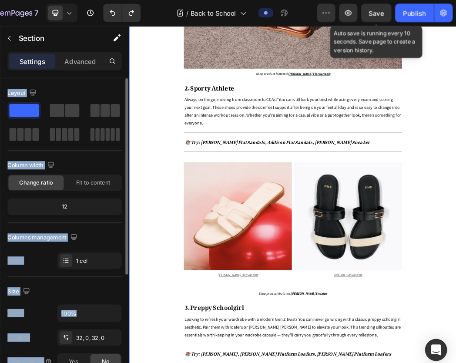
click at [107, 153] on div "Column width" at bounding box center [86, 156] width 108 height 14
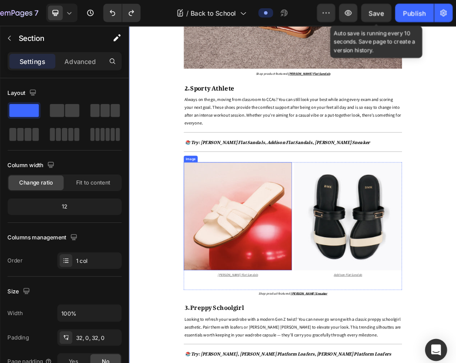
click at [321, 293] on img at bounding box center [302, 329] width 172 height 172
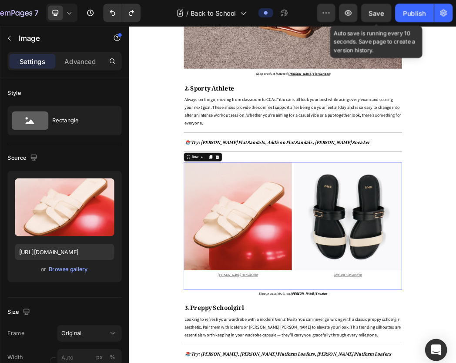
click at [349, 362] on div "Image Erica Flat Sandals Text Block" at bounding box center [302, 344] width 172 height 203
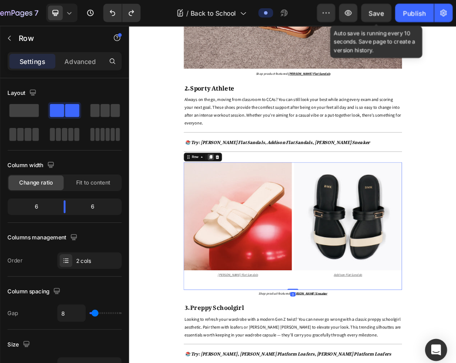
click at [256, 232] on icon at bounding box center [258, 235] width 5 height 6
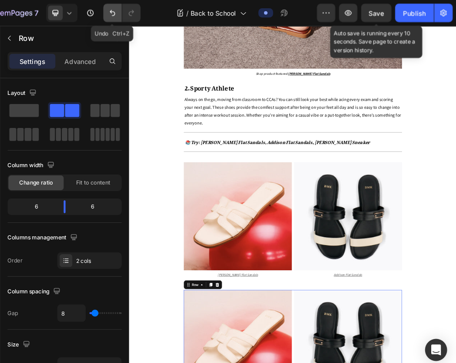
click at [132, 14] on icon "Undo/Redo" at bounding box center [130, 13] width 5 height 6
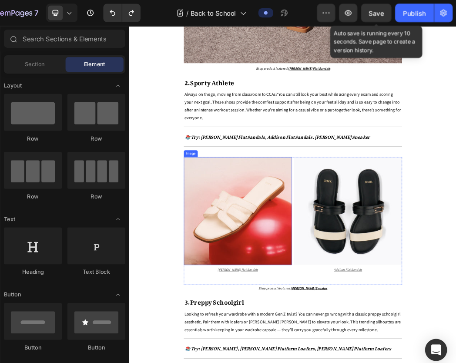
scroll to position [1288, 0]
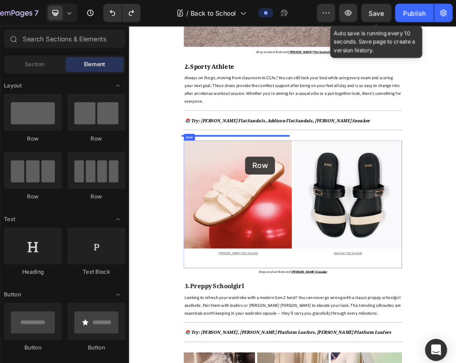
drag, startPoint x: 185, startPoint y: 186, endPoint x: 314, endPoint y: 234, distance: 137.8
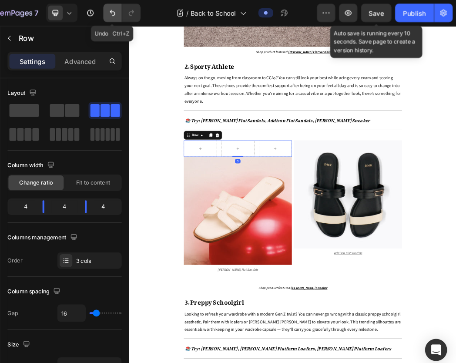
click at [131, 13] on icon "Undo/Redo" at bounding box center [130, 12] width 9 height 9
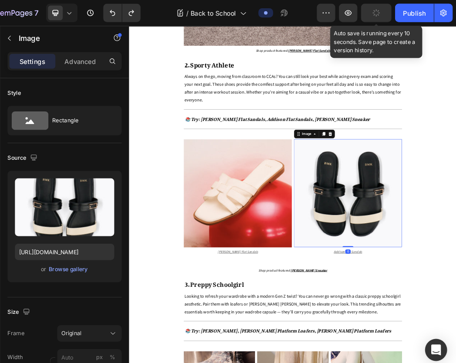
scroll to position [1290, 0]
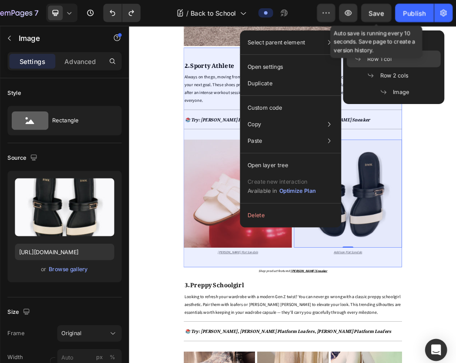
click at [365, 57] on icon at bounding box center [362, 55] width 7 height 7
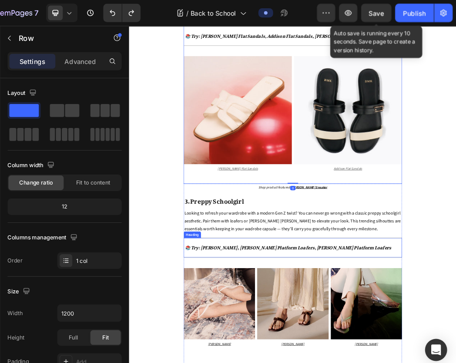
scroll to position [1424, 0]
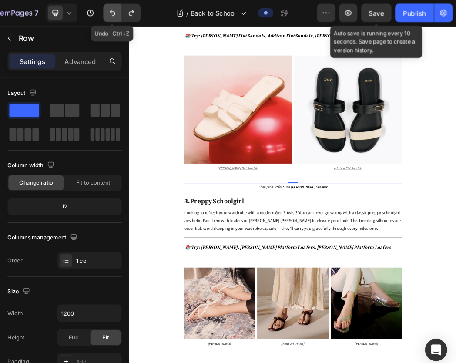
click at [131, 10] on icon "Undo/Redo" at bounding box center [130, 12] width 9 height 9
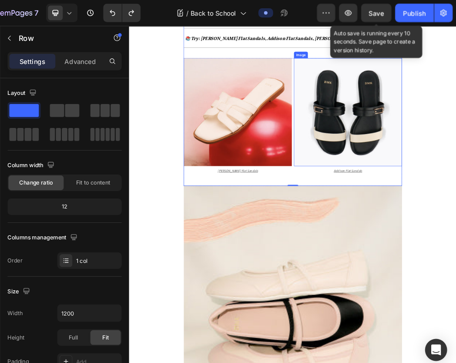
scroll to position [1419, 0]
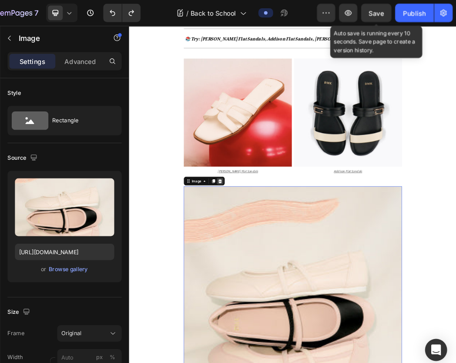
click at [268, 268] on div at bounding box center [273, 273] width 10 height 10
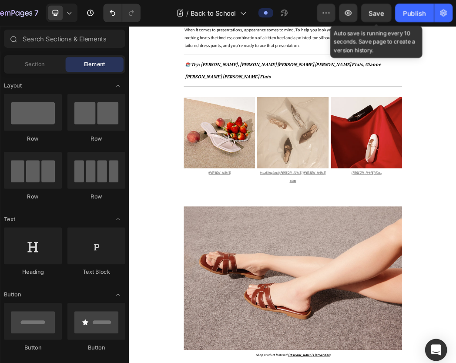
scroll to position [805, 0]
click at [249, 223] on img at bounding box center [272, 196] width 113 height 113
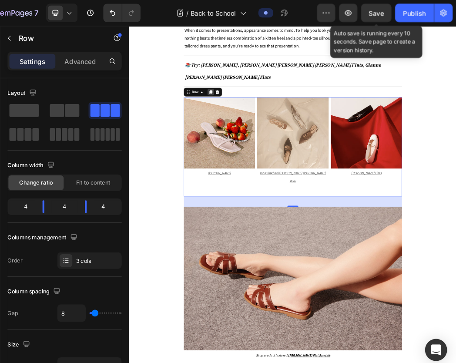
click at [253, 136] on div at bounding box center [258, 131] width 10 height 10
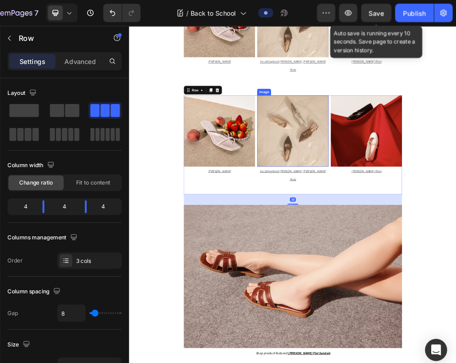
scroll to position [1102, 0]
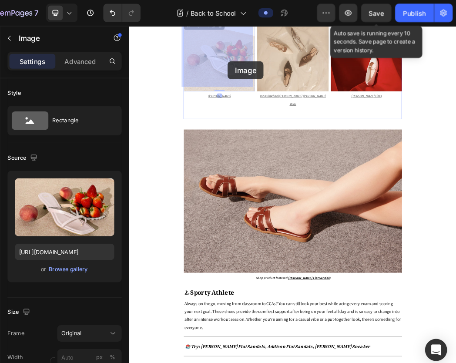
drag, startPoint x: 286, startPoint y: 76, endPoint x: 286, endPoint y: 83, distance: 7.4
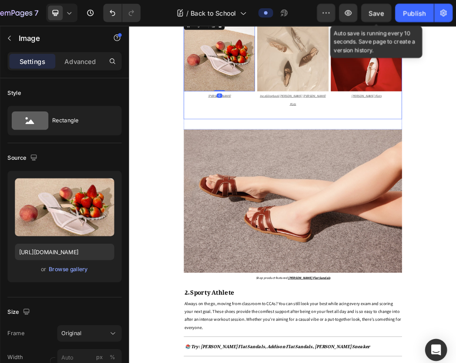
click at [304, 152] on div "Image 0 Kayla Thong Heel Sandals Text Block" at bounding box center [272, 96] width 113 height 158
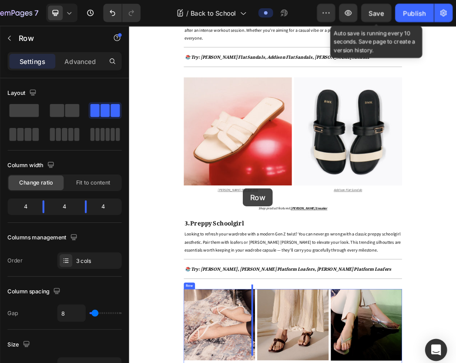
scroll to position [1730, 0]
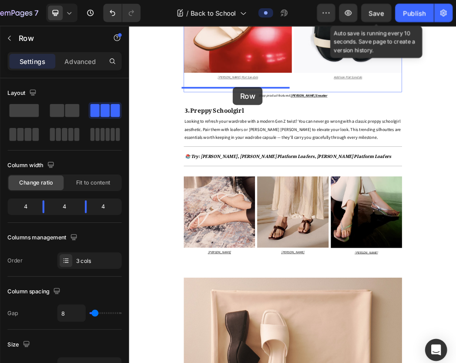
drag, startPoint x: 322, startPoint y: 146, endPoint x: 294, endPoint y: 123, distance: 35.8
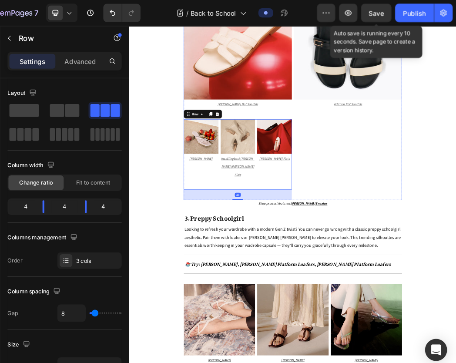
scroll to position [1523, 0]
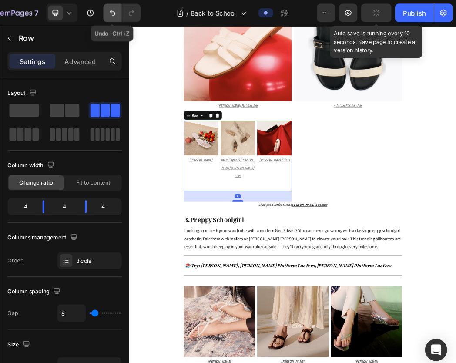
click at [132, 14] on icon "Undo/Redo" at bounding box center [130, 13] width 5 height 6
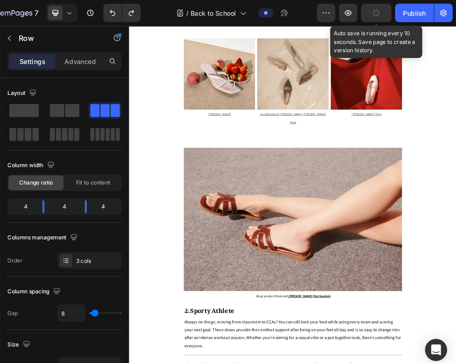
scroll to position [1072, 0]
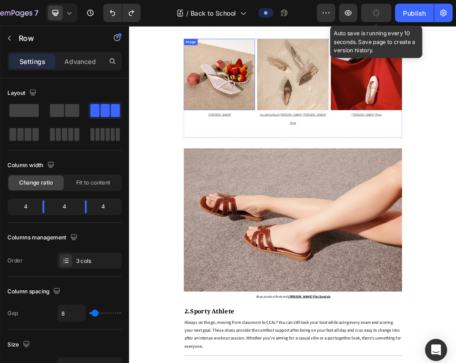
click at [306, 148] on img at bounding box center [272, 103] width 113 height 113
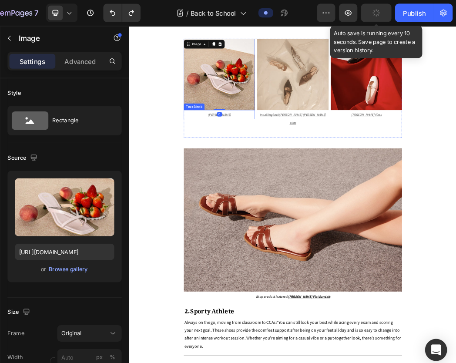
click at [334, 180] on div "Image Inca Slingback Mary Janes Flats Text Block" at bounding box center [389, 126] width 113 height 158
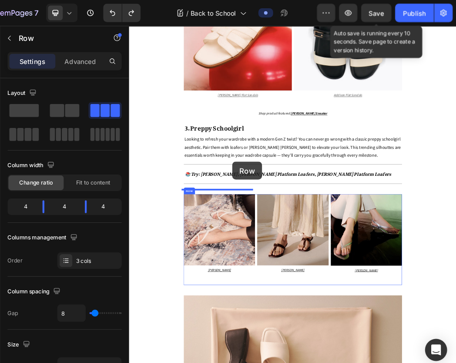
scroll to position [1741, 0]
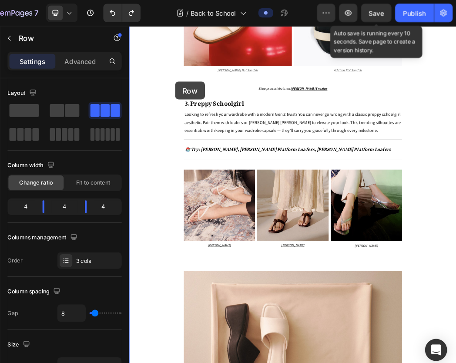
drag, startPoint x: 327, startPoint y: 175, endPoint x: 202, endPoint y: 115, distance: 138.8
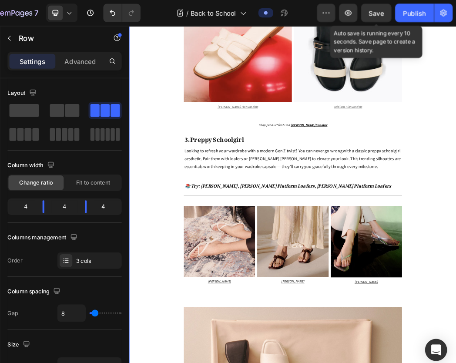
scroll to position [1796, 0]
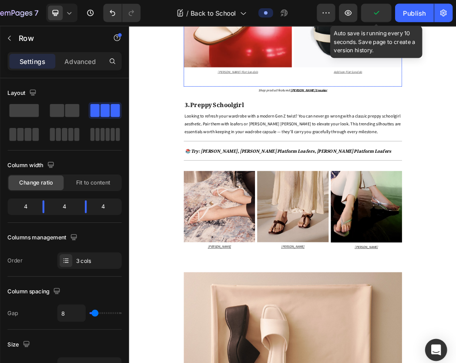
drag, startPoint x: 249, startPoint y: 128, endPoint x: 254, endPoint y: 113, distance: 16.6
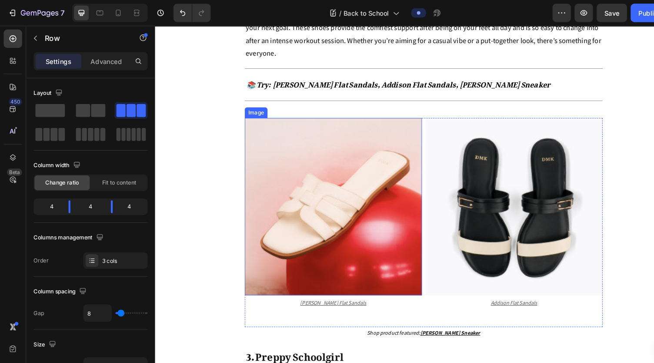
scroll to position [1602, 0]
click at [371, 186] on img at bounding box center [328, 201] width 172 height 172
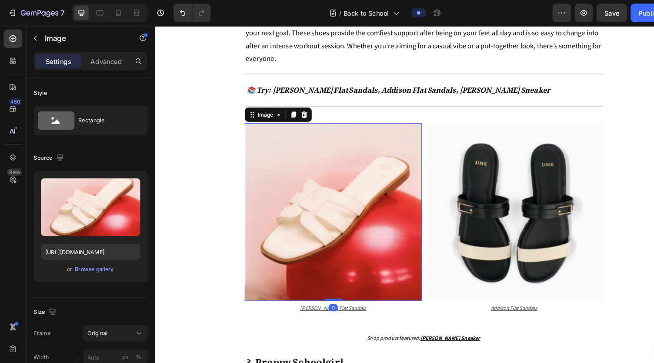
scroll to position [1596, 0]
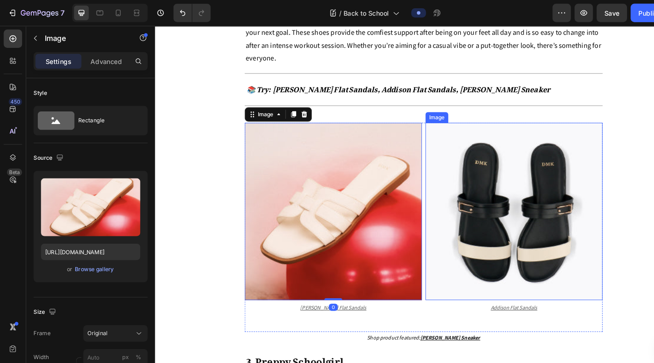
click at [455, 195] on img at bounding box center [503, 206] width 172 height 172
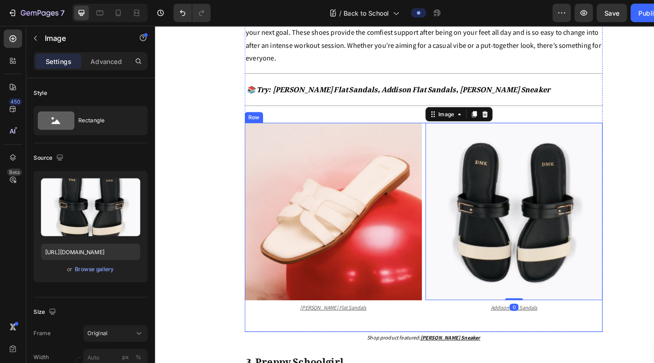
click at [261, 302] on div "Image Erica Flat Sandals Text Block" at bounding box center [328, 221] width 172 height 203
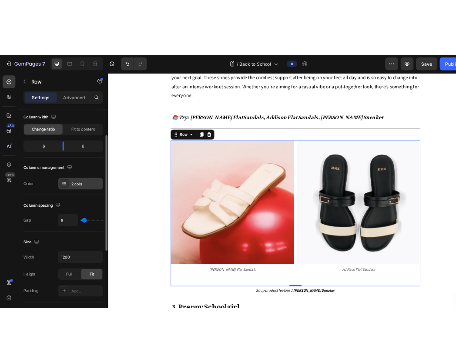
scroll to position [72, 0]
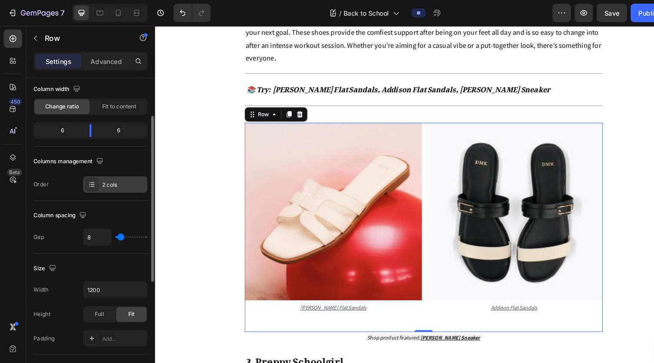
click at [97, 174] on div "2 cols" at bounding box center [116, 175] width 41 height 8
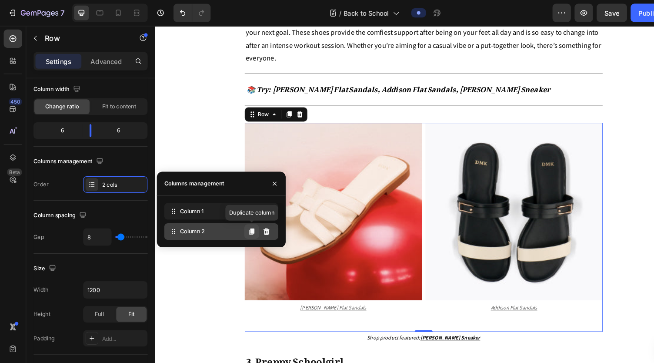
click at [239, 219] on icon at bounding box center [238, 219] width 5 height 6
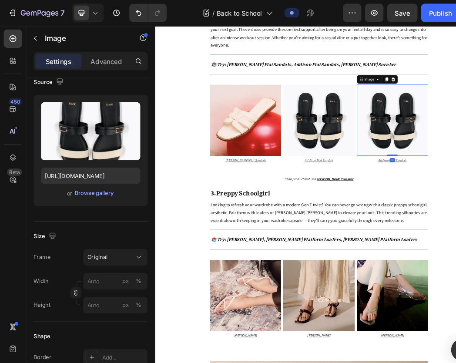
scroll to position [0, 0]
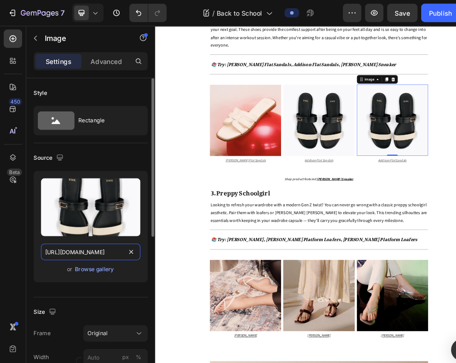
click at [87, 239] on input "https://cdn.shopify.com/s/files/1/0742/4927/3660/files/Capsule_Wardrobe_Sub_Ban…" at bounding box center [86, 238] width 94 height 16
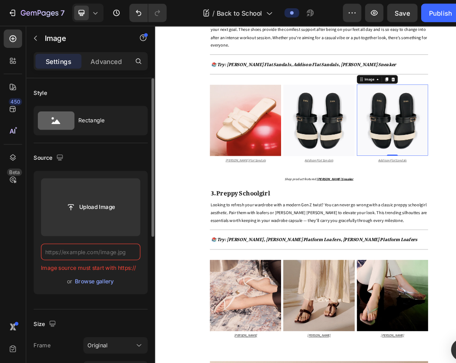
paste input "https://cdn.shopify.com/s/files/1/0742/4927/3660/files/Capsule_Wardrobe_Sub_Ban…"
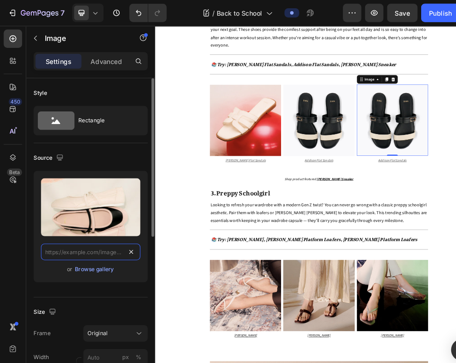
type input "https://cdn.shopify.com/s/files/1/0742/4927/3660/files/Capsule_Wardrobe_Sub_Ban…"
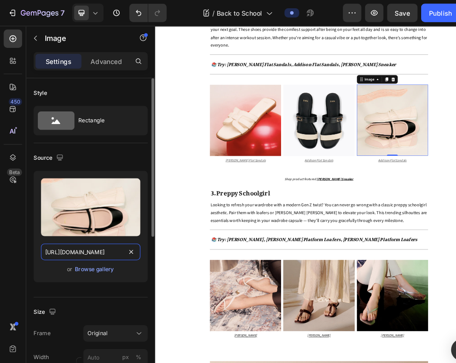
scroll to position [0, 200]
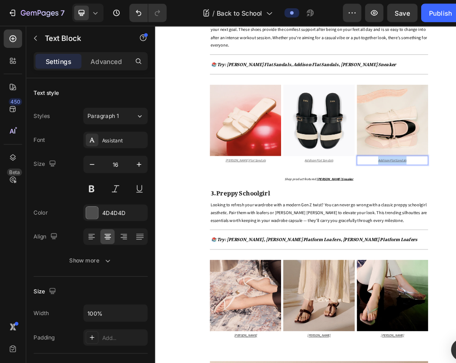
drag, startPoint x: 538, startPoint y: 234, endPoint x: 510, endPoint y: 235, distance: 27.4
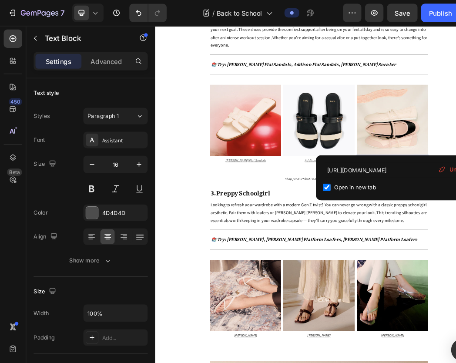
click at [426, 160] on span "Unlink" at bounding box center [432, 160] width 16 height 8
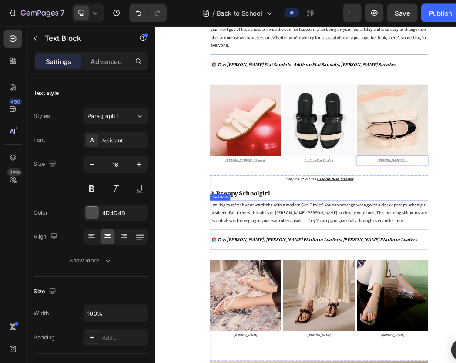
scroll to position [1576, 0]
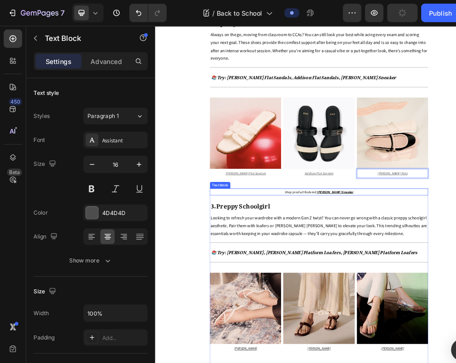
click at [407, 287] on span "Shop product featured: Mika Ballerina Sneaker" at bounding box center [416, 290] width 110 height 7
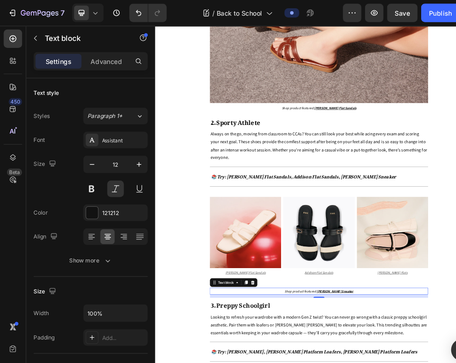
scroll to position [1410, 0]
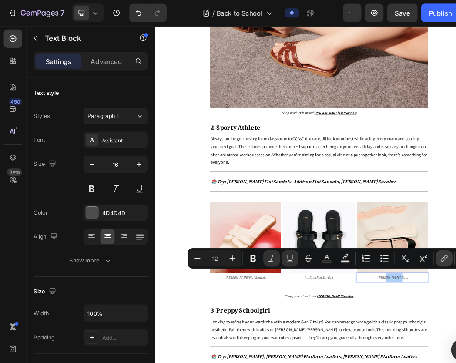
click at [417, 246] on icon "Editor contextual toolbar" at bounding box center [419, 243] width 9 height 9
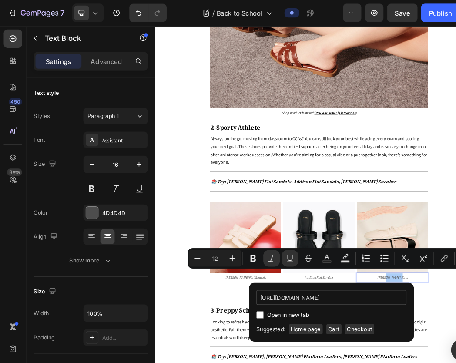
scroll to position [0, 209]
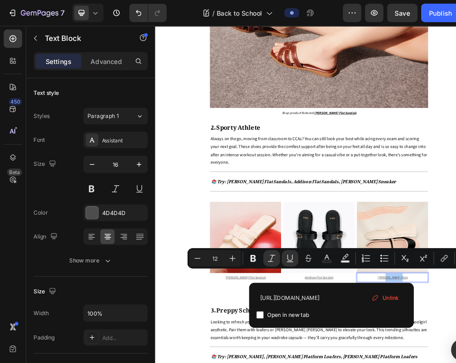
type input "https://www.dmk.com.sg/products/mika-ballerina-sneaker-multi?_pos=2&_sid=099c45…"
click at [245, 296] on input "Editor contextual toolbar" at bounding box center [245, 297] width 7 height 7
checkbox input "true"
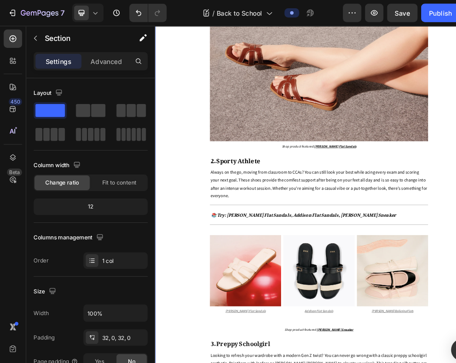
scroll to position [1357, 0]
click at [429, 80] on img at bounding box center [416, 95] width 348 height 229
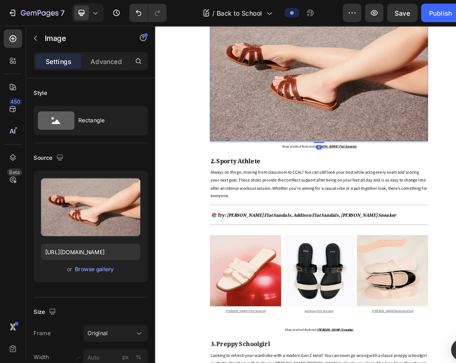
scroll to position [1489, 0]
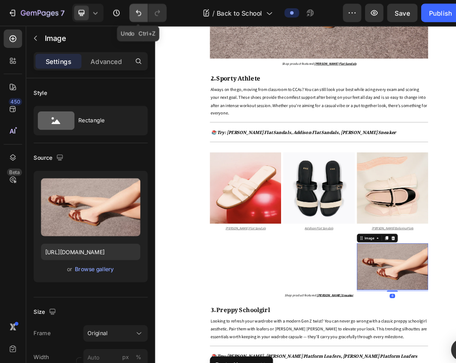
click at [129, 15] on icon "Undo/Redo" at bounding box center [130, 12] width 9 height 9
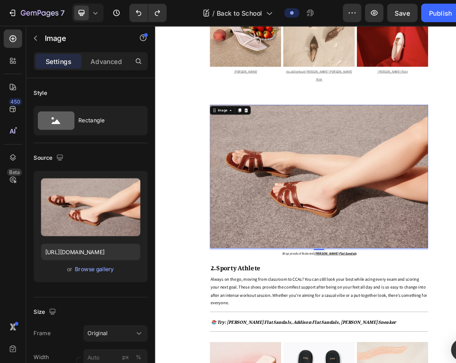
scroll to position [1186, 0]
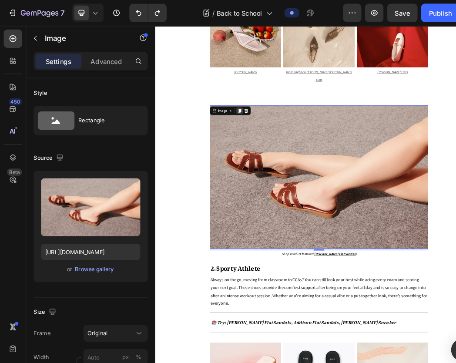
click at [287, 158] on icon at bounding box center [289, 161] width 5 height 6
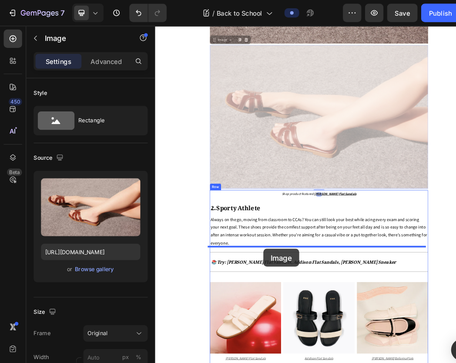
scroll to position [1377, 0]
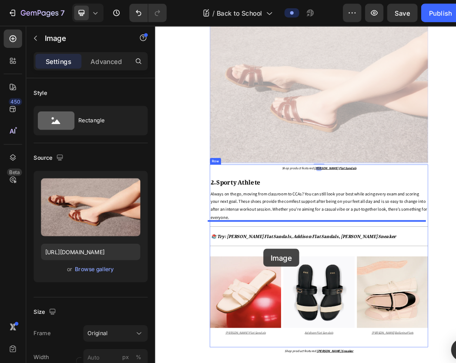
drag, startPoint x: 327, startPoint y: 147, endPoint x: 327, endPoint y: 385, distance: 237.8
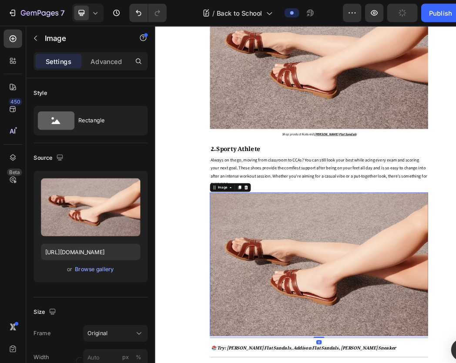
scroll to position [1591, 0]
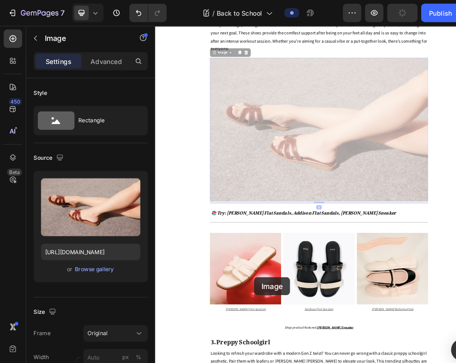
drag, startPoint x: 306, startPoint y: 260, endPoint x: 313, endPoint y: 426, distance: 166.2
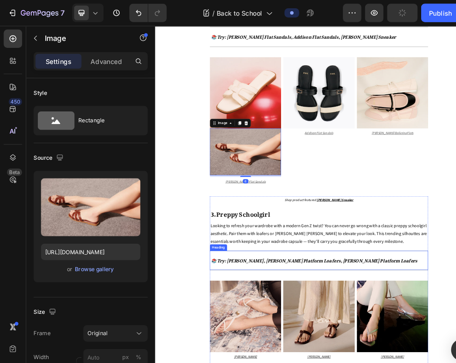
scroll to position [1690, 0]
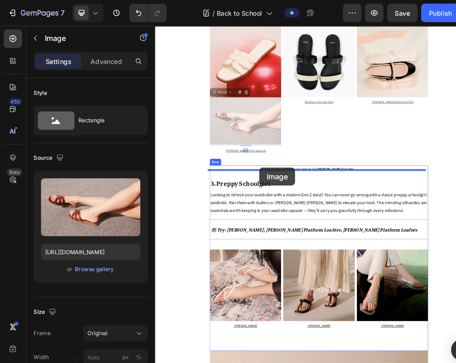
drag, startPoint x: 304, startPoint y: 168, endPoint x: 321, endPoint y: 249, distance: 83.4
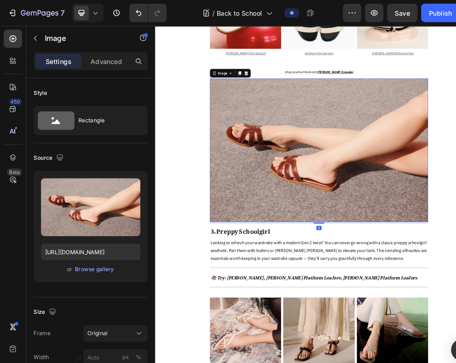
scroll to position [1768, 0]
click at [396, 258] on img at bounding box center [416, 224] width 348 height 229
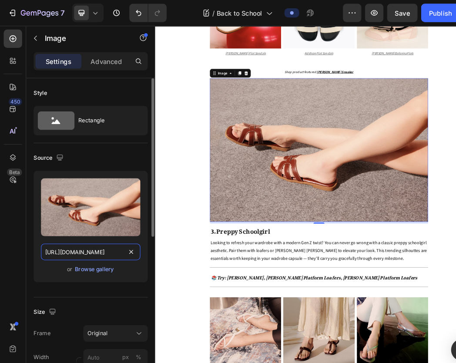
click at [66, 237] on input "https://cdn.shopify.com/s/files/1/0742/4927/3660/files/Capsule_Wardrobe_Sub_Ban…" at bounding box center [86, 238] width 94 height 16
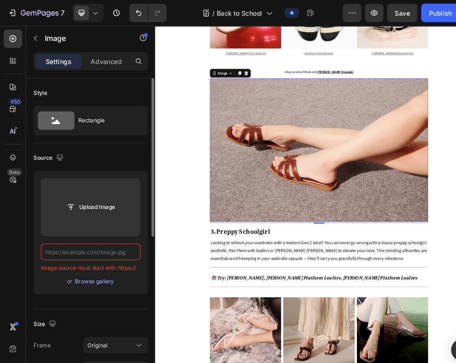
paste input "https://cdn.shopify.com/s/files/1/0742/4927/3660/files/Capsule_Wardrobe_Sub_Ban…"
type input "https://cdn.shopify.com/s/files/1/0742/4927/3660/files/Capsule_Wardrobe_Sub_Ban…"
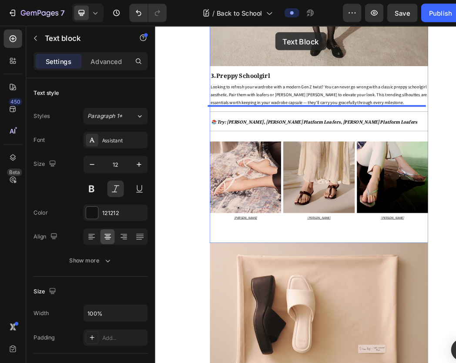
scroll to position [2003, 0]
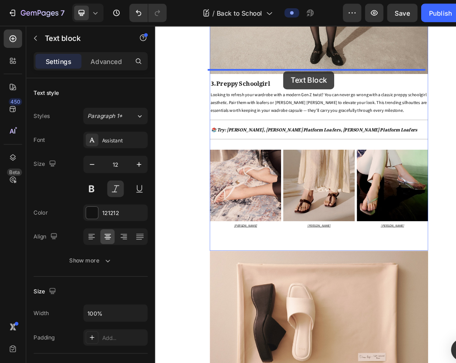
drag, startPoint x: 397, startPoint y: 197, endPoint x: 359, endPoint y: 98, distance: 106.2
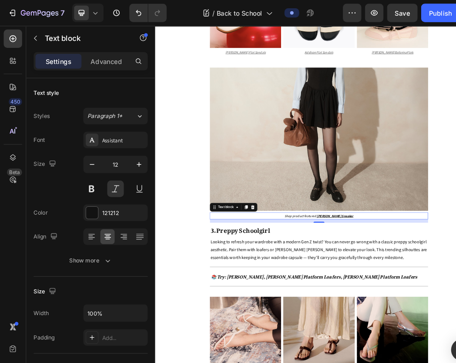
scroll to position [1768, 0]
click at [412, 324] on div "Shop product featured: Mika Ballerina Sneaker" at bounding box center [416, 329] width 348 height 11
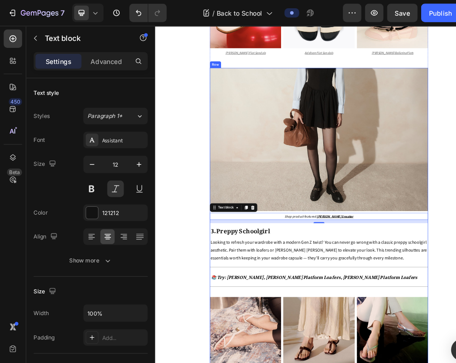
scroll to position [1834, 0]
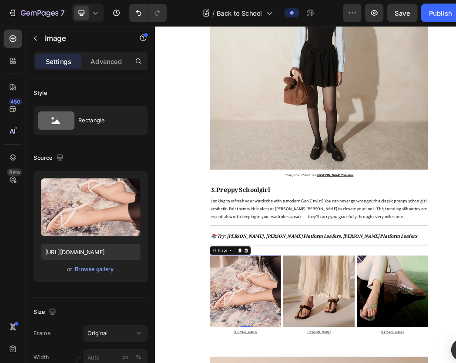
scroll to position [1883, 0]
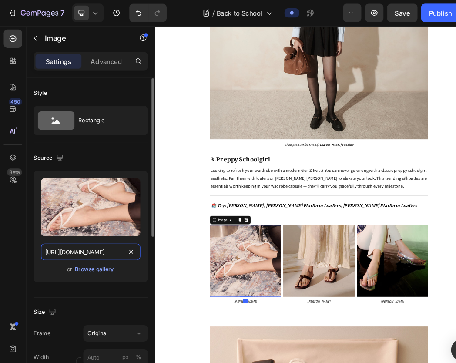
click at [76, 239] on input "https://cdn.shopify.com/s/files/1/0742/4927/3660/files/Travel_Lookbooks_6.jpg?v…" at bounding box center [86, 238] width 94 height 16
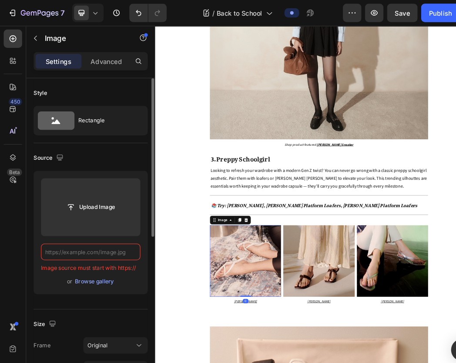
paste input "https://cdn.shopify.com/s/files/1/0742/4927/3660/files/Capsule_Wardrobe_Sub_Ban…"
type input "https://cdn.shopify.com/s/files/1/0742/4927/3660/files/Capsule_Wardrobe_Sub_Ban…"
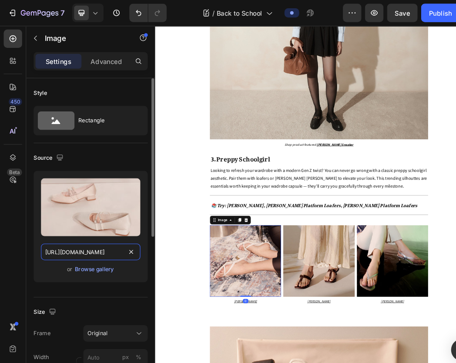
scroll to position [0, 200]
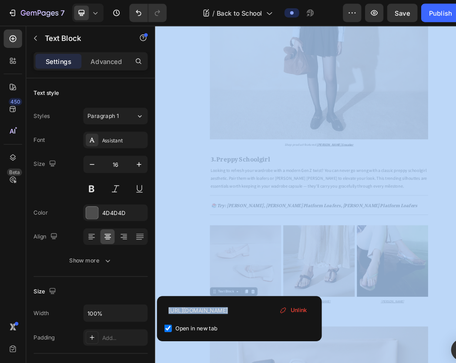
drag, startPoint x: 124, startPoint y: 430, endPoint x: 220, endPoint y: 279, distance: 178.6
click at [220, 279] on div "https://www.dmk.com.sg/products/kayla-thong-heel-sandals-beige?_pos=1&_psq=kayl…" at bounding box center [226, 300] width 156 height 43
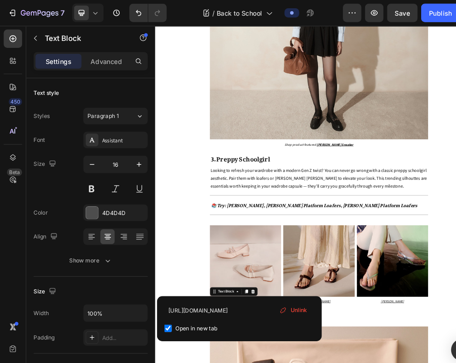
click at [276, 294] on span "Unlink" at bounding box center [282, 293] width 16 height 8
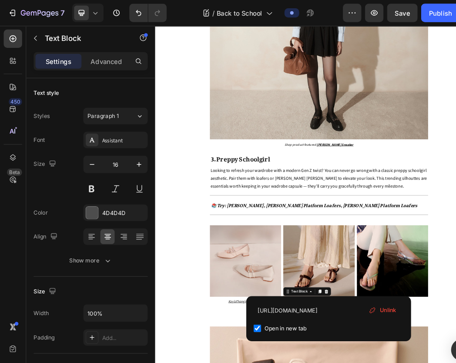
click at [367, 291] on span "Unlink" at bounding box center [367, 293] width 16 height 8
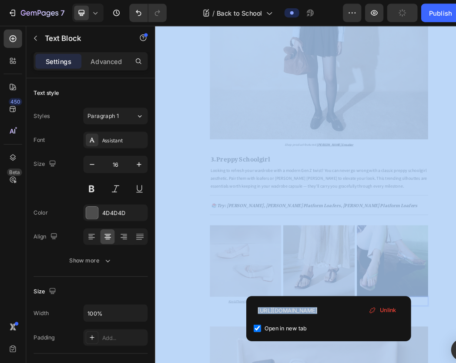
click at [378, 279] on div "https://www.dmk.com.sg/products/kiara-thong-heel-sandals-silver-1?_pos=2&_sid=2…" at bounding box center [311, 300] width 156 height 43
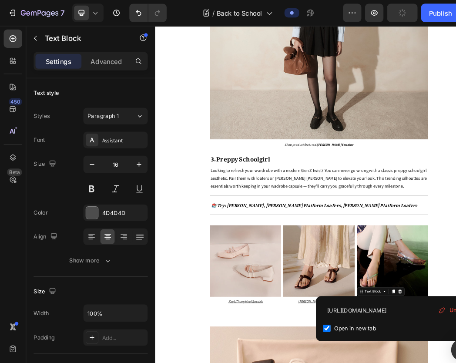
click at [425, 291] on span "Unlink" at bounding box center [432, 293] width 16 height 8
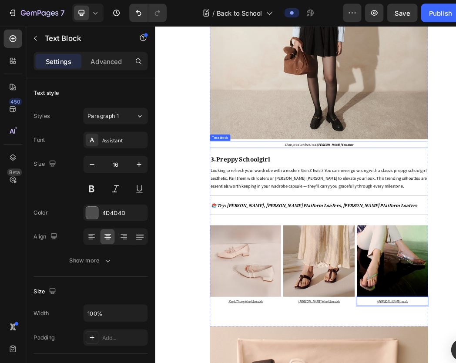
click at [427, 212] on u "Mika Ballerina Sneaker" at bounding box center [441, 215] width 58 height 7
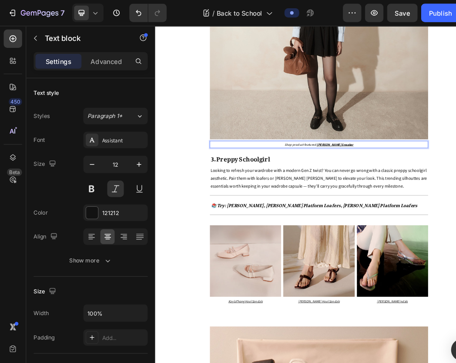
click at [431, 212] on u "Mika Ballerina Sneaker" at bounding box center [441, 215] width 58 height 7
drag, startPoint x: 431, startPoint y: 205, endPoint x: 456, endPoint y: 206, distance: 24.8
click at [455, 212] on u "Mika Ballerina Sneaker" at bounding box center [441, 215] width 58 height 7
click at [427, 212] on span "Shop product featured: Carrie Mary Janes" at bounding box center [416, 215] width 90 height 7
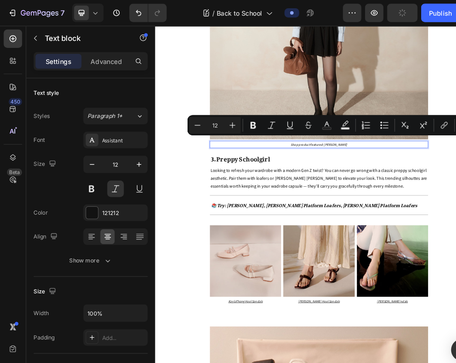
drag, startPoint x: 428, startPoint y: 204, endPoint x: 456, endPoint y: 206, distance: 28.7
click at [455, 212] on span "Shop product featured: Carrie Mary Janes" at bounding box center [416, 215] width 90 height 7
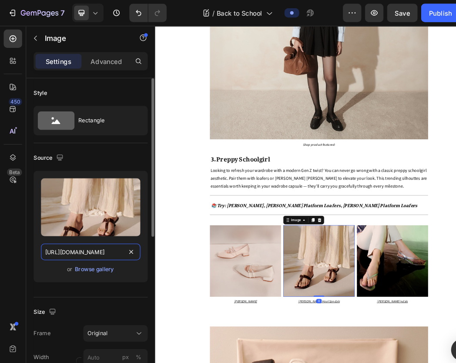
click at [92, 237] on input "https://cdn.shopify.com/s/files/1/0742/4927/3660/files/Travel_Lookbooks_7.jpg?v…" at bounding box center [86, 238] width 94 height 16
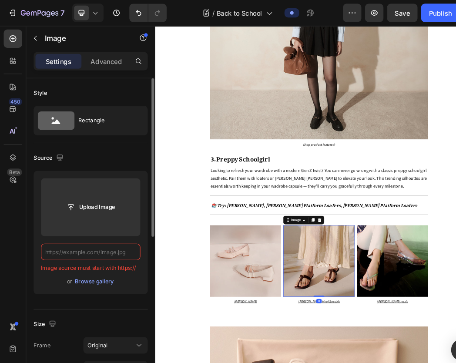
paste input "https://cdn.shopify.com/s/files/1/0742/4927/3660/files/Capsule_Wardrobe_Sub_Ban…"
type input "https://cdn.shopify.com/s/files/1/0742/4927/3660/files/Capsule_Wardrobe_Sub_Ban…"
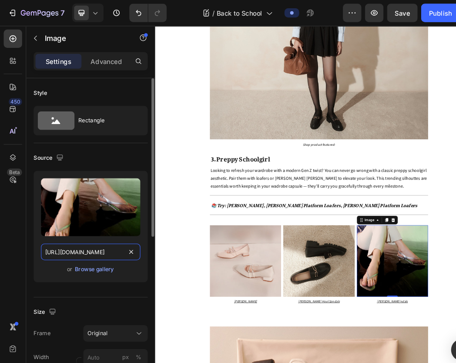
click at [70, 239] on input "https://cdn.shopify.com/s/files/1/0742/4927/3660/files/Travel_Lookbooks_8.jpg?v…" at bounding box center [86, 238] width 94 height 16
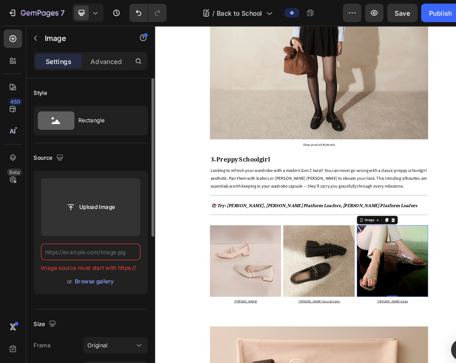
paste input "https://cdn.shopify.com/s/files/1/0742/4927/3660/files/Capsule_Wardrobe_Sub_Ban…"
type input "https://cdn.shopify.com/s/files/1/0742/4927/3660/files/Capsule_Wardrobe_Sub_Ban…"
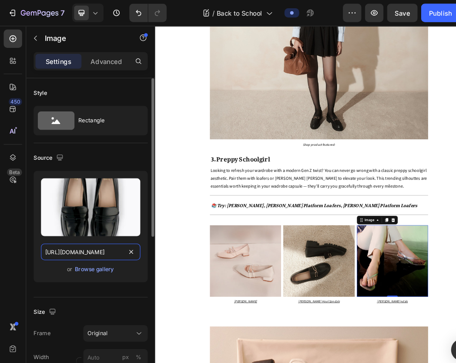
scroll to position [0, 200]
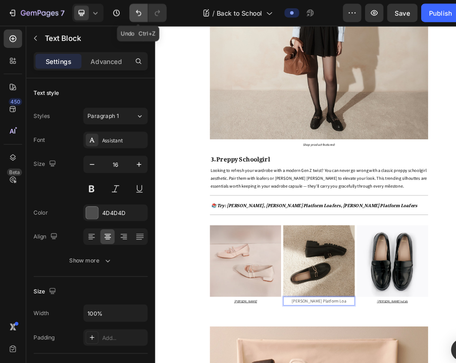
click at [129, 6] on button "Undo/Redo" at bounding box center [130, 11] width 17 height 17
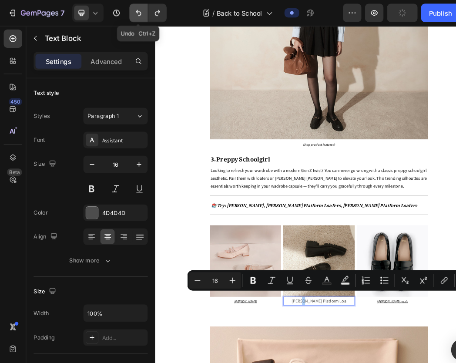
click at [133, 13] on icon "Undo/Redo" at bounding box center [130, 12] width 9 height 9
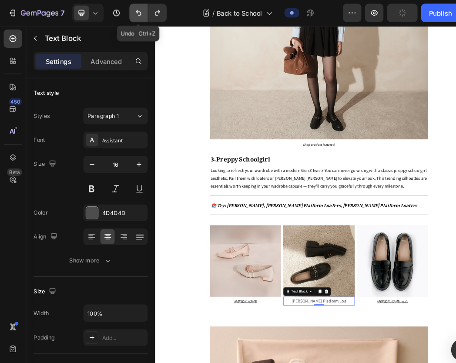
click at [133, 13] on icon "Undo/Redo" at bounding box center [130, 12] width 9 height 9
click at [130, 12] on icon "Undo/Redo" at bounding box center [130, 13] width 5 height 6
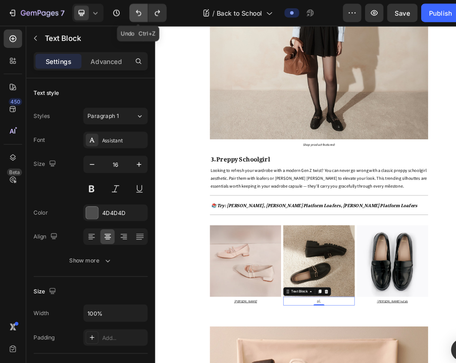
click at [130, 12] on icon "Undo/Redo" at bounding box center [130, 13] width 5 height 6
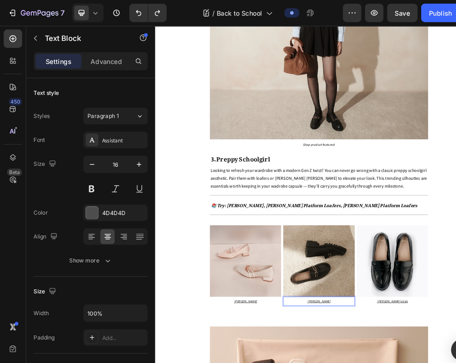
drag, startPoint x: 441, startPoint y: 453, endPoint x: 390, endPoint y: 458, distance: 51.0
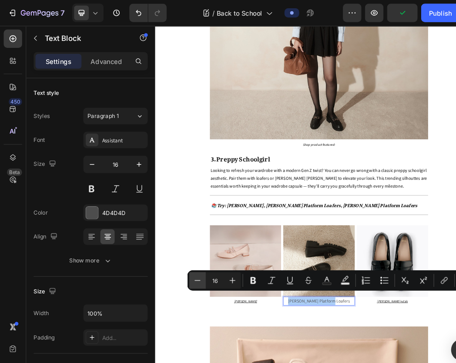
click at [187, 267] on icon "Editor contextual toolbar" at bounding box center [186, 264] width 9 height 9
type input "12"
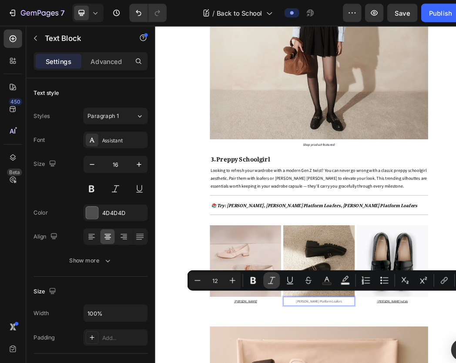
click at [262, 267] on button "Italic" at bounding box center [257, 265] width 16 height 16
click at [276, 268] on icon "Editor contextual toolbar" at bounding box center [274, 268] width 6 height 0
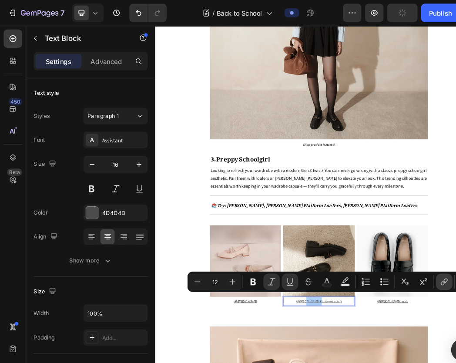
click at [417, 266] on icon "Editor contextual toolbar" at bounding box center [419, 266] width 9 height 9
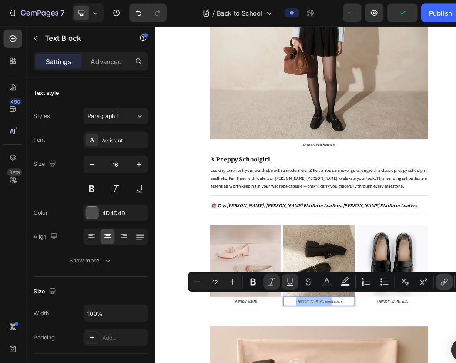
click at [415, 266] on icon "Editor contextual toolbar" at bounding box center [419, 266] width 9 height 9
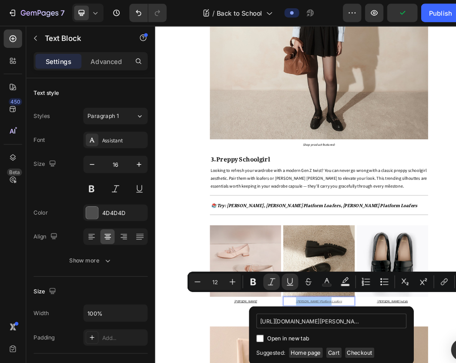
scroll to position [0, 205]
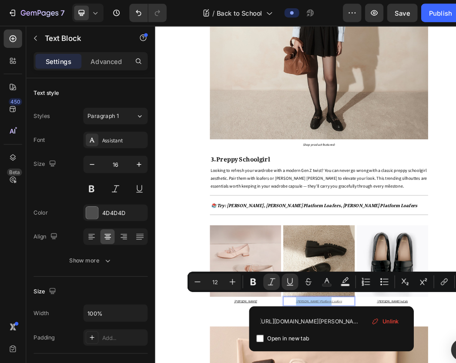
type input "https://www.dmk.com.sg/products/alice-platform-loafers-black?_pos=1&_sid=e371ca…"
click at [244, 320] on input "Editor contextual toolbar" at bounding box center [245, 319] width 7 height 7
checkbox input "true"
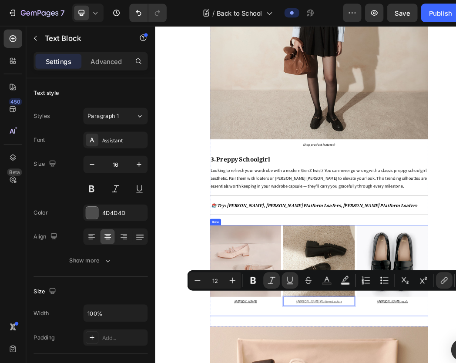
drag, startPoint x: 519, startPoint y: 331, endPoint x: 436, endPoint y: 463, distance: 155.8
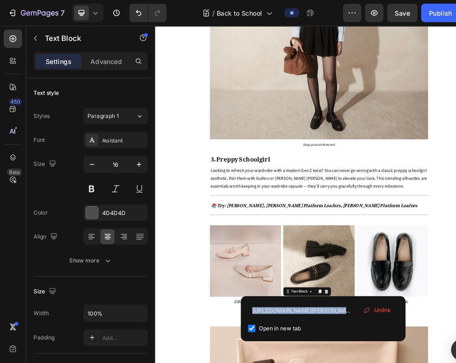
click at [305, 280] on div "https://www.dmk.com.sg/products/alice-platform-loafers-black?_pos=1&_sid=e371ca…" at bounding box center [305, 300] width 156 height 43
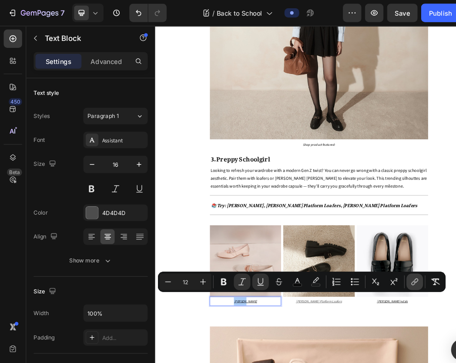
click at [392, 266] on icon "Editor contextual toolbar" at bounding box center [391, 266] width 9 height 9
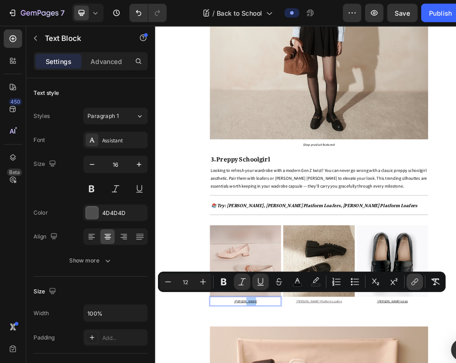
click at [394, 267] on icon "Editor contextual toolbar" at bounding box center [391, 266] width 9 height 9
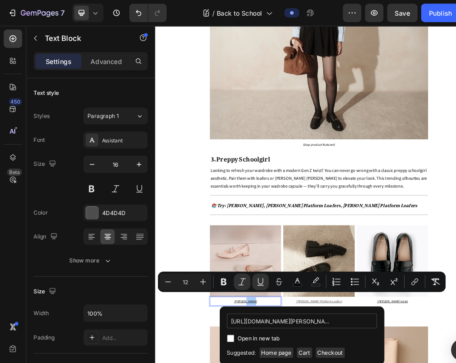
scroll to position [0, 218]
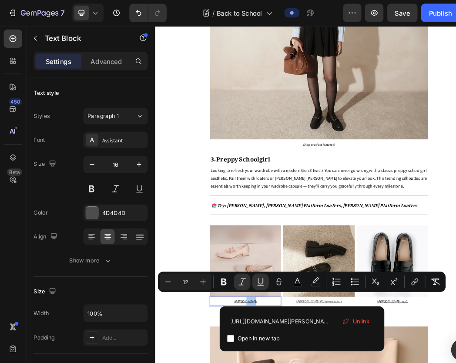
type input "https://www.dmk.com.sg/products/carrie-mary-janes-patent-beige?_pos=2&_sid=1df6…"
click at [215, 320] on input "Editor contextual toolbar" at bounding box center [217, 319] width 7 height 7
checkbox input "true"
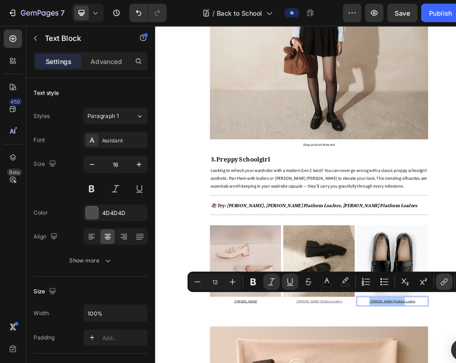
click at [418, 269] on icon "Editor contextual toolbar" at bounding box center [419, 266] width 9 height 9
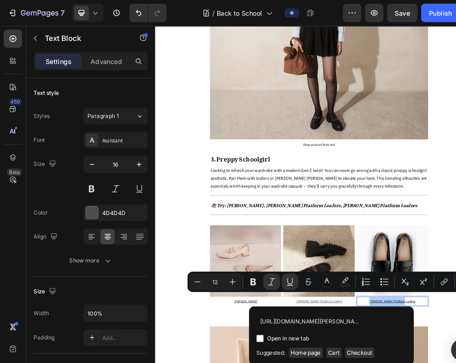
scroll to position [0, 209]
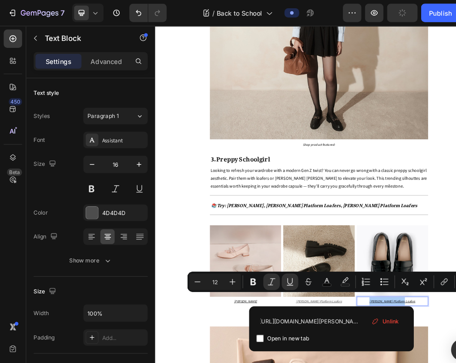
type input "https://www.dmk.com.sg/products/reese-platform-loafers-black?_pos=2&_sid=816d94…"
click at [246, 319] on input "Editor contextual toolbar" at bounding box center [245, 319] width 7 height 7
checkbox input "true"
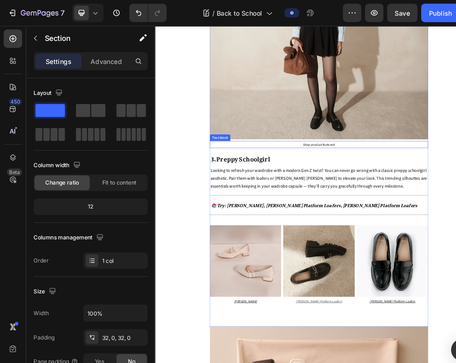
click at [419, 212] on span "Shop product featured:" at bounding box center [416, 215] width 52 height 7
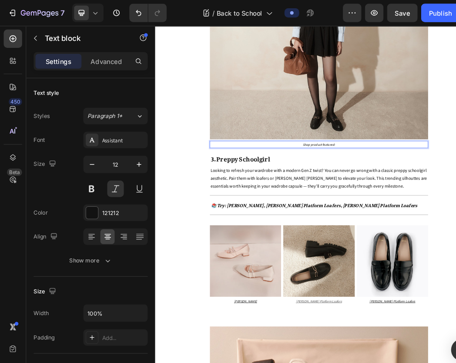
click at [449, 210] on p "Shop product featured:" at bounding box center [416, 215] width 346 height 10
click at [420, 212] on span "Shop product featured: Alice Platform Loafers" at bounding box center [415, 215] width 129 height 7
drag, startPoint x: 421, startPoint y: 206, endPoint x: 454, endPoint y: 207, distance: 33.1
click at [454, 212] on span "Shop product featured: Alice Platform Loafers" at bounding box center [415, 215] width 129 height 7
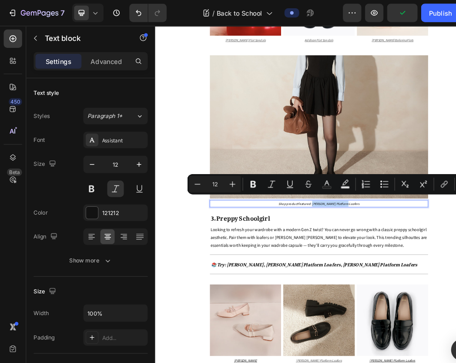
scroll to position [1788, 0]
click at [240, 174] on icon "Editor contextual toolbar" at bounding box center [239, 174] width 9 height 9
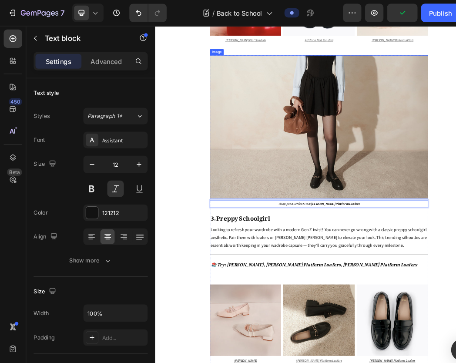
click at [366, 279] on img at bounding box center [416, 187] width 348 height 229
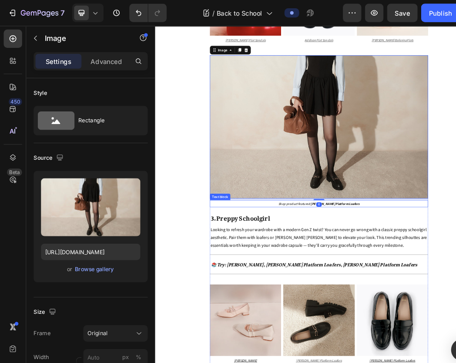
click at [434, 306] on strong "[PERSON_NAME] Platform Loafers" at bounding box center [441, 309] width 78 height 7
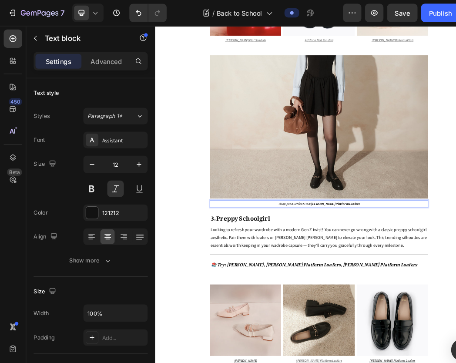
click at [418, 306] on strong "[PERSON_NAME] Platform Loafers" at bounding box center [441, 309] width 78 height 7
drag, startPoint x: 418, startPoint y: 301, endPoint x: 458, endPoint y: 302, distance: 39.6
click at [455, 306] on strong "[PERSON_NAME] Platform Loafers" at bounding box center [441, 309] width 78 height 7
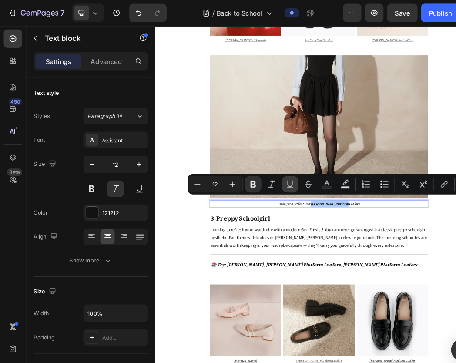
click at [273, 176] on icon "Editor contextual toolbar" at bounding box center [273, 174] width 9 height 9
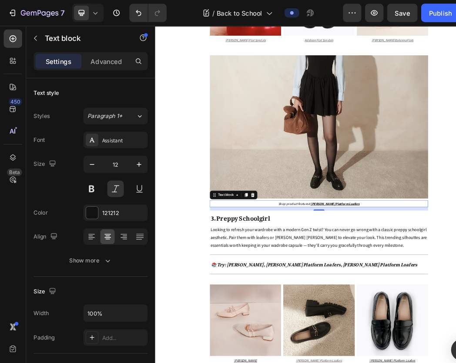
click at [419, 306] on u "[PERSON_NAME] Platform Loafers" at bounding box center [441, 309] width 78 height 7
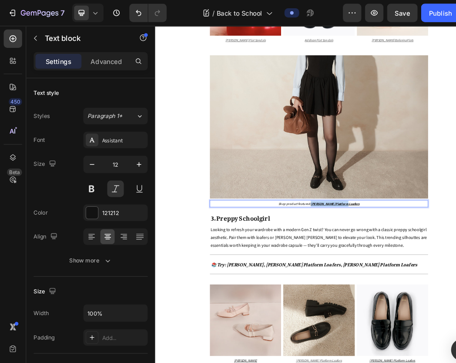
drag, startPoint x: 419, startPoint y: 300, endPoint x: 466, endPoint y: 300, distance: 47.4
click at [455, 305] on p "Shop product featured: [PERSON_NAME] Platform Loafers" at bounding box center [416, 310] width 346 height 10
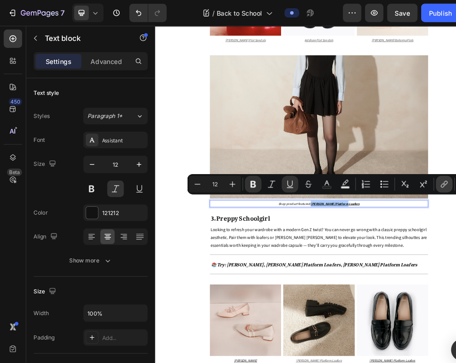
click at [416, 173] on icon "Editor contextual toolbar" at bounding box center [419, 174] width 9 height 9
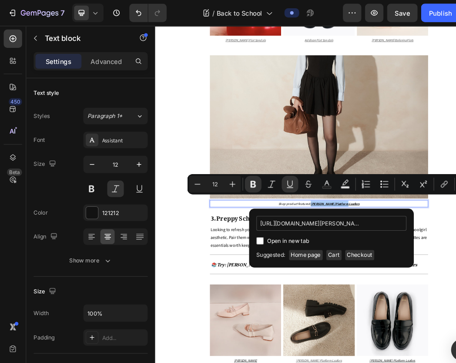
scroll to position [0, 205]
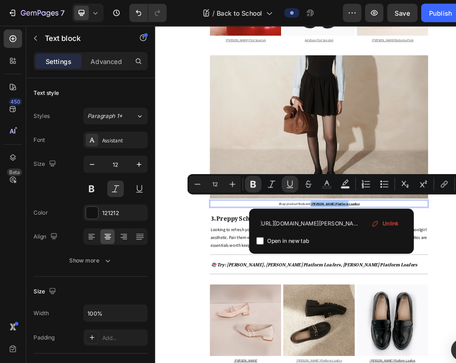
type input "https://www.dmk.com.sg/products/alice-platform-loafers-black?_pos=1&_sid=e371ca…"
click at [243, 227] on input "Editor contextual toolbar" at bounding box center [245, 227] width 7 height 7
checkbox input "true"
click at [258, 358] on p "Looking to refresh your wardrobe with a modern Gen Z twist? You can never go wr…" at bounding box center [416, 363] width 346 height 37
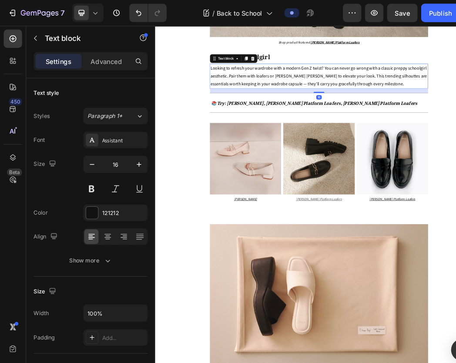
scroll to position [2184, 0]
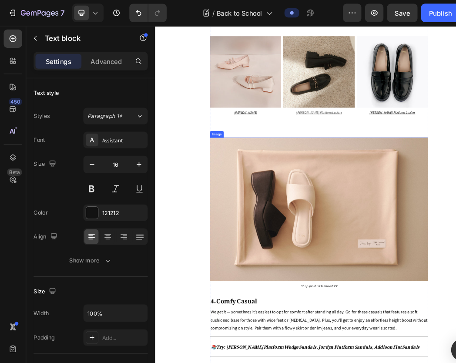
click at [259, 334] on img at bounding box center [416, 318] width 348 height 229
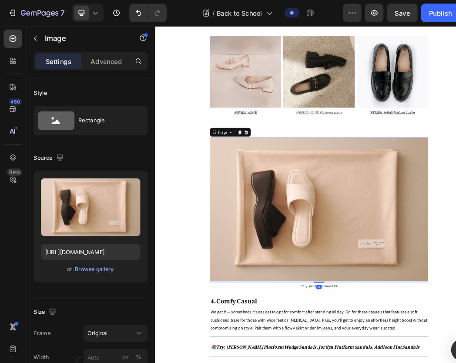
scroll to position [2230, 0]
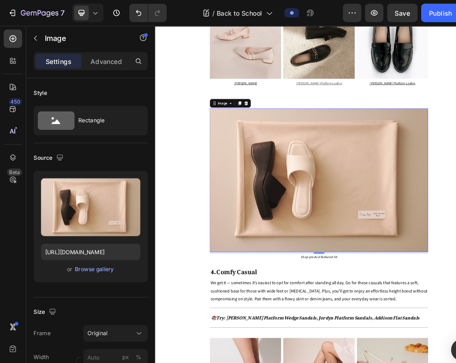
click at [314, 247] on img at bounding box center [416, 272] width 348 height 229
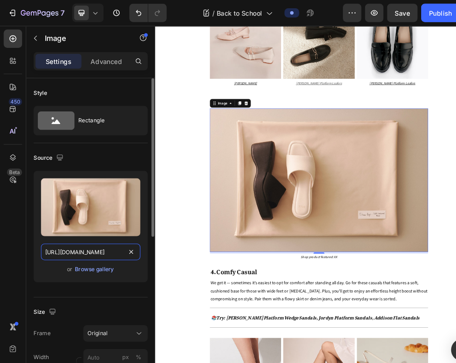
click at [75, 237] on input "https://cdn.shopify.com/s/files/1/0742/4927/3660/files/Travel_Lookbooks_Sub_Ban…" at bounding box center [86, 238] width 94 height 16
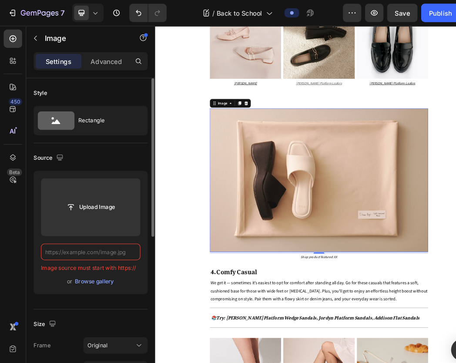
paste input "https://cdn.shopify.com/s/files/1/0742/4927/3660/files/Capsule_Wardrobe_Sub_Ban…"
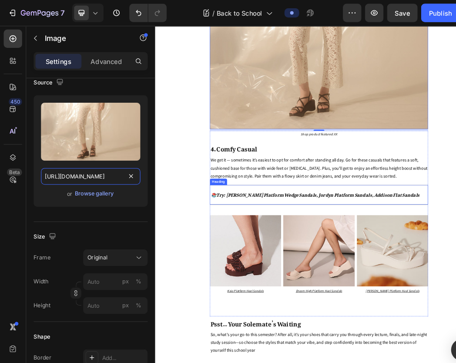
scroll to position [2426, 0]
type input "https://cdn.shopify.com/s/files/1/0742/4927/3660/files/Capsule_Wardrobe_Sub_Ban…"
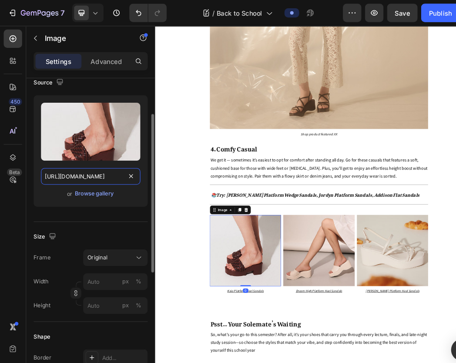
click at [76, 170] on input "https://cdn.shopify.com/s/files/1/0742/4927/3660/files/Travel_Lookbooks_9.jpg?v…" at bounding box center [86, 167] width 94 height 16
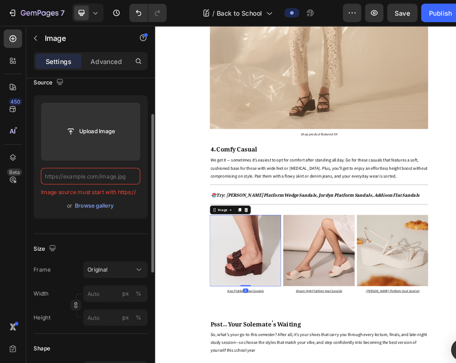
paste input "https://cdn.shopify.com/s/files/1/0742/4927/3660/files/Capsule_Wardrobe_Sub_Ban…"
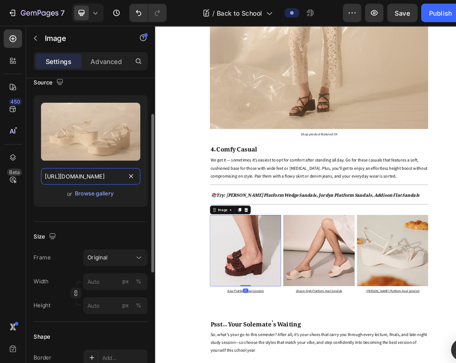
scroll to position [0, 199]
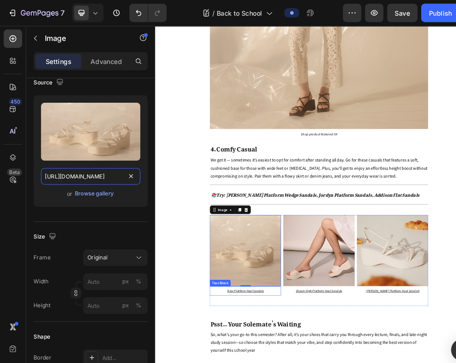
type input "https://cdn.shopify.com/s/files/1/0742/4927/3660/files/Capsule_Wardrobe_Sub_Ban…"
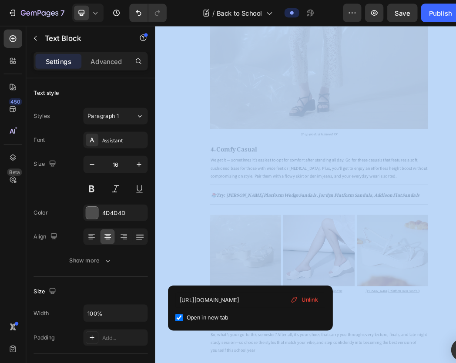
click at [237, 269] on div "https://www.dmk.com.sg/products/kaia-platform-heel-sandals-brown?variant=517356…" at bounding box center [237, 290] width 156 height 43
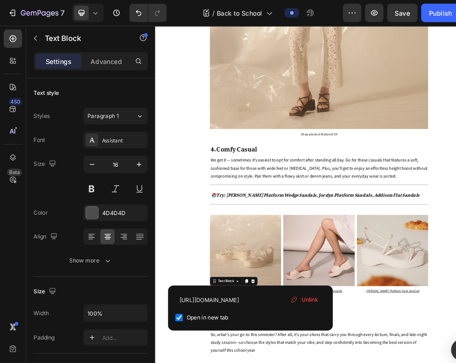
click at [288, 280] on span "Unlink" at bounding box center [293, 283] width 16 height 8
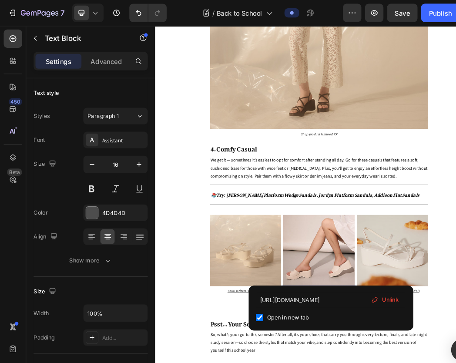
click at [357, 283] on span "Unlink" at bounding box center [364, 283] width 16 height 8
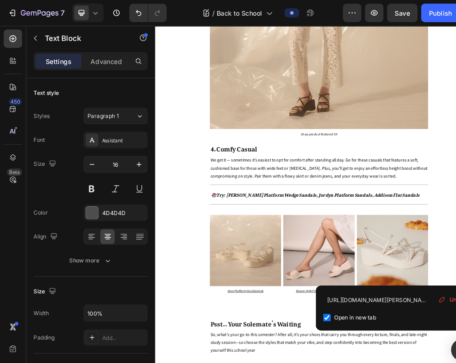
click at [425, 279] on span "Unlink" at bounding box center [432, 283] width 16 height 8
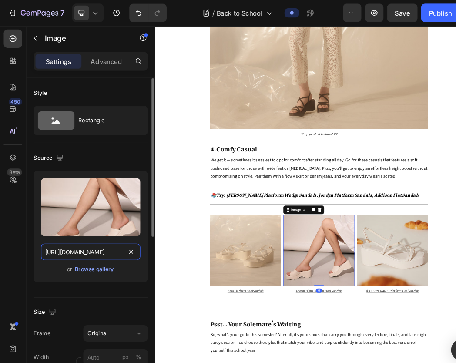
click at [83, 236] on input "https://cdn.shopify.com/s/files/1/0742/4927/3660/files/Travel_Lookbooks_10.jpg?…" at bounding box center [86, 238] width 94 height 16
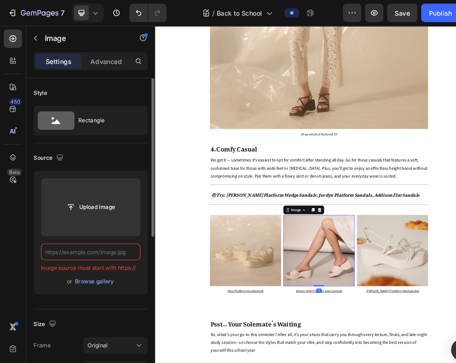
paste input "https://cdn.shopify.com/s/files/1/0742/4927/3660/files/Capsule_Wardrobe_Sub_Ban…"
type input "https://cdn.shopify.com/s/files/1/0742/4927/3660/files/Capsule_Wardrobe_Sub_Ban…"
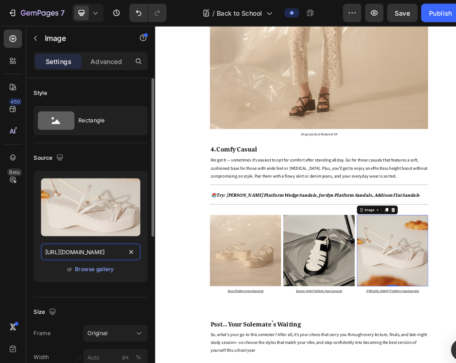
click at [93, 235] on input "https://cdn.shopify.com/s/files/1/0742/4927/3660/files/Travel_Lookbooks_11.jpg?…" at bounding box center [86, 238] width 94 height 16
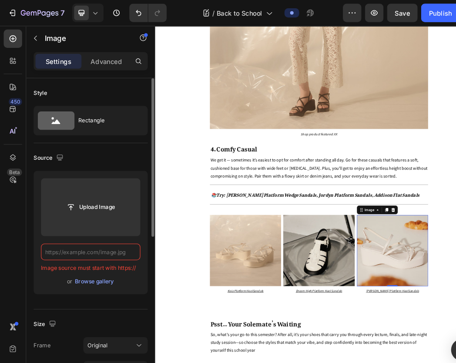
paste input "https://cdn.shopify.com/s/files/1/0742/4927/3660/files/Capsule_Wardrobe_Sub_Ban…"
type input "https://cdn.shopify.com/s/files/1/0742/4927/3660/files/Capsule_Wardrobe_Sub_Ban…"
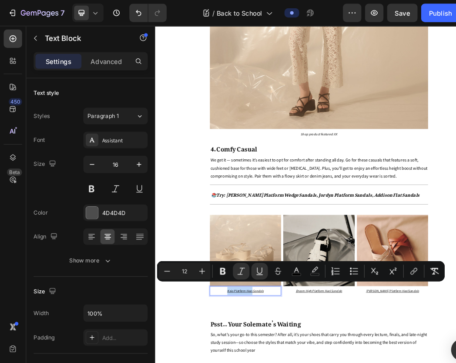
drag, startPoint x: 264, startPoint y: 439, endPoint x: 297, endPoint y: 439, distance: 33.5
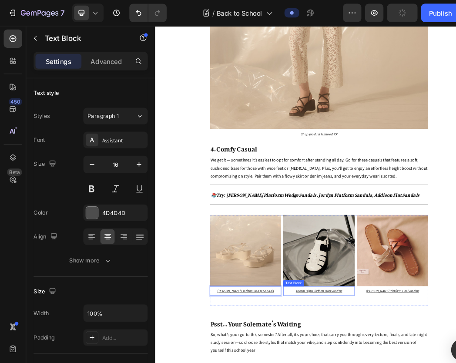
drag, startPoint x: 380, startPoint y: 438, endPoint x: 398, endPoint y: 438, distance: 17.8
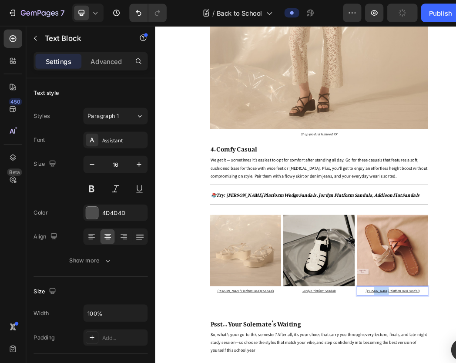
drag, startPoint x: 507, startPoint y: 439, endPoint x: 523, endPoint y: 439, distance: 16.5
drag, startPoint x: 523, startPoint y: 439, endPoint x: 542, endPoint y: 439, distance: 18.3
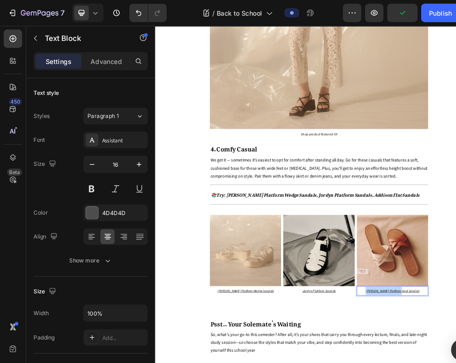
drag, startPoint x: 542, startPoint y: 439, endPoint x: 497, endPoint y: 444, distance: 45.0
click at [445, 194] on p "Shop product featured: XX" at bounding box center [416, 199] width 346 height 10
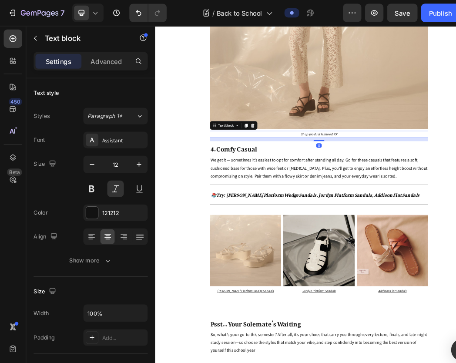
click at [439, 195] on span "Shop product featured: XX" at bounding box center [416, 198] width 58 height 7
click at [408, 195] on span "Shop product featured: Ellen Platform Wedge Sandals" at bounding box center [415, 198] width 144 height 7
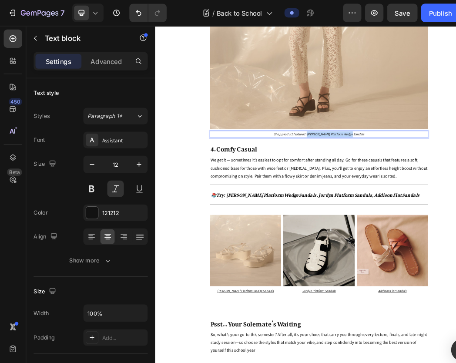
drag, startPoint x: 408, startPoint y: 189, endPoint x: 471, endPoint y: 184, distance: 63.2
click at [455, 194] on p "Shop product featured: Ellen Platform Wedge Sandals" at bounding box center [416, 199] width 346 height 10
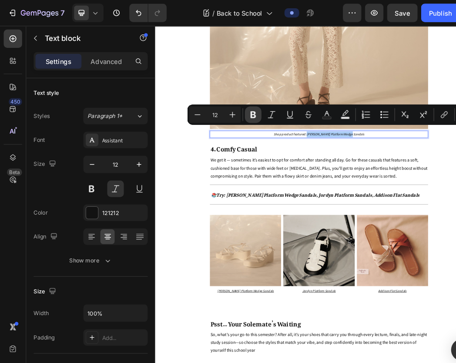
click at [241, 110] on icon "Editor contextual toolbar" at bounding box center [238, 108] width 5 height 7
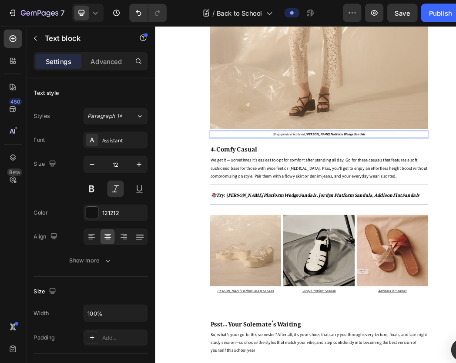
click at [408, 195] on strong "[PERSON_NAME] Platform Wedge Sandals" at bounding box center [441, 198] width 95 height 7
drag, startPoint x: 408, startPoint y: 190, endPoint x: 473, endPoint y: 186, distance: 65.3
click at [455, 194] on p "Shop product featured: [PERSON_NAME] Platform Wedge Sandals" at bounding box center [416, 199] width 346 height 10
click at [407, 195] on strong "[PERSON_NAME] Platform Wedge Sandals" at bounding box center [441, 198] width 95 height 7
drag, startPoint x: 407, startPoint y: 186, endPoint x: 474, endPoint y: 187, distance: 67.4
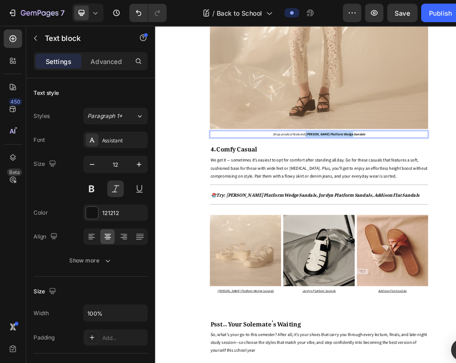
click at [455, 194] on p "Shop product featured: [PERSON_NAME] Platform Wedge Sandals" at bounding box center [416, 199] width 346 height 10
click at [452, 195] on strong "[PERSON_NAME] Platform Wedge Sandals" at bounding box center [441, 198] width 95 height 7
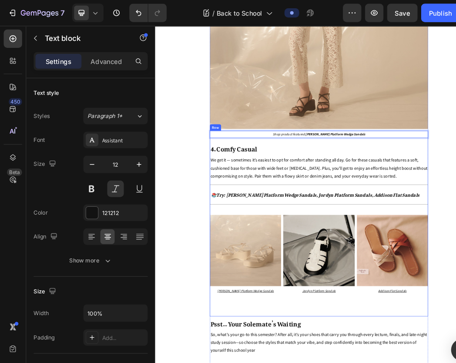
click at [408, 194] on div "Shop product featured: Ellen Platform Wedge Sandals Text block 12 4. Comfy Casu…" at bounding box center [416, 341] width 348 height 296
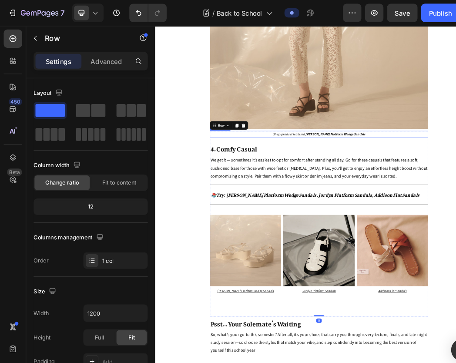
click at [410, 195] on strong "[PERSON_NAME] Platform Wedge Sandals" at bounding box center [441, 198] width 95 height 7
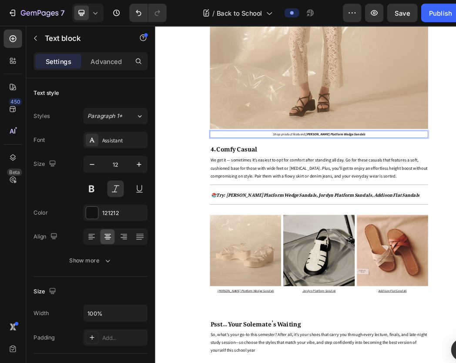
click at [409, 195] on strong "[PERSON_NAME] Platform Wedge Sandals" at bounding box center [441, 198] width 95 height 7
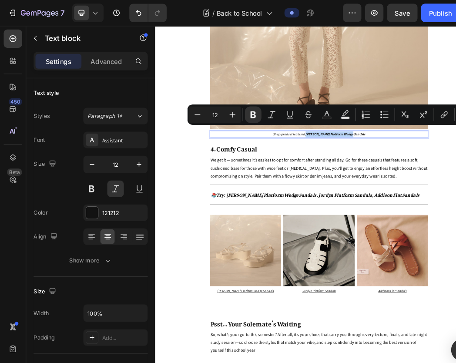
drag, startPoint x: 409, startPoint y: 190, endPoint x: 466, endPoint y: 187, distance: 57.0
click at [455, 195] on strong "[PERSON_NAME] Platform Wedge Sandals" at bounding box center [441, 198] width 95 height 7
click at [273, 106] on icon "Editor contextual toolbar" at bounding box center [273, 108] width 9 height 9
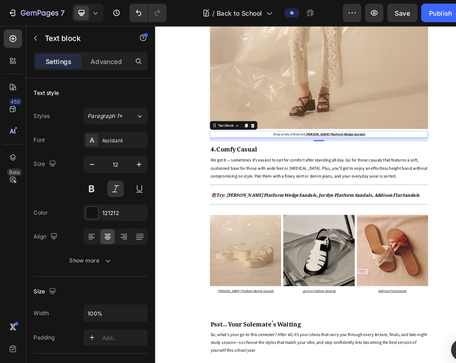
click at [406, 195] on u "[PERSON_NAME] Platform Wedge Sandals" at bounding box center [441, 198] width 95 height 7
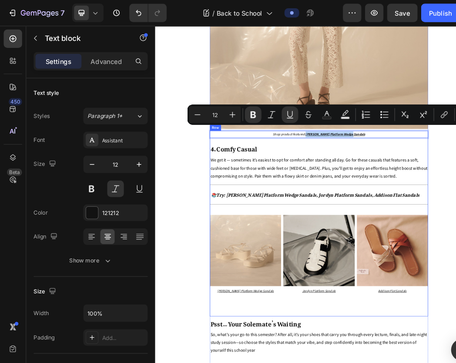
drag, startPoint x: 406, startPoint y: 188, endPoint x: 467, endPoint y: 198, distance: 62.5
click at [455, 198] on div "Shop product featured: Ellen Platform Wedge Sandals Text block 12 4. Comfy Casu…" at bounding box center [416, 341] width 348 height 296
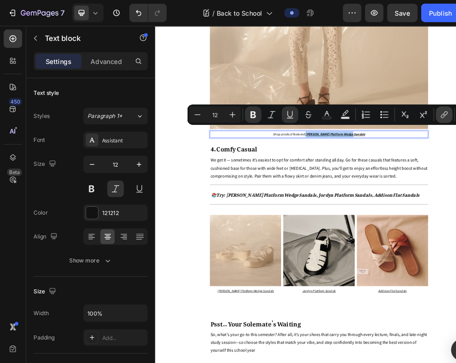
click at [416, 110] on icon "Editor contextual toolbar" at bounding box center [419, 108] width 9 height 9
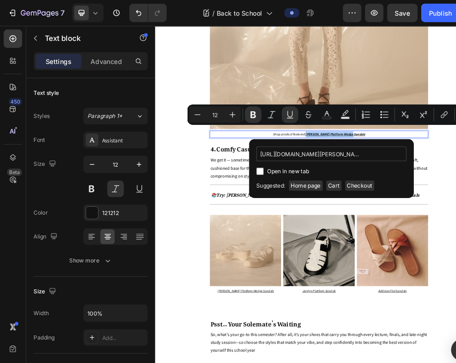
scroll to position [0, 227]
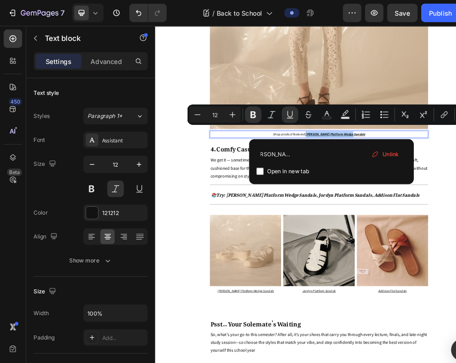
type input "https://www.dmk.com.sg/products/ellen-platform-wedge-sandals-black?_pos=1&_sid=…"
click at [243, 162] on input "Editor contextual toolbar" at bounding box center [245, 161] width 7 height 7
checkbox input "true"
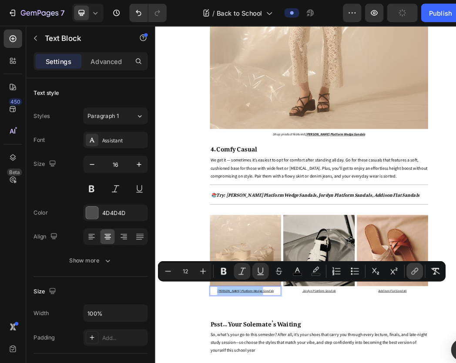
click at [392, 258] on icon "Editor contextual toolbar" at bounding box center [391, 256] width 9 height 9
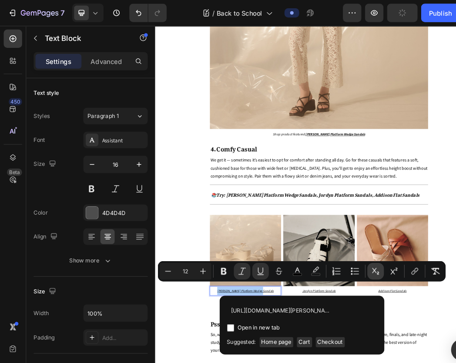
scroll to position [0, 227]
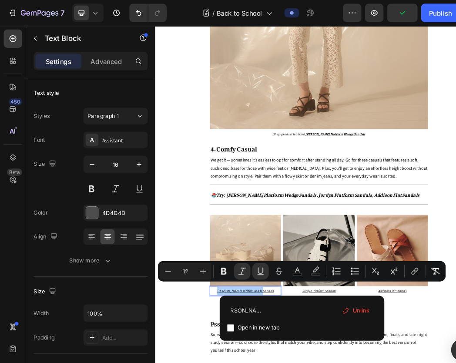
type input "https://www.dmk.com.sg/products/ellen-platform-wedge-sandals-black?_pos=1&_sid=…"
click at [217, 311] on input "Editor contextual toolbar" at bounding box center [217, 309] width 7 height 7
checkbox input "true"
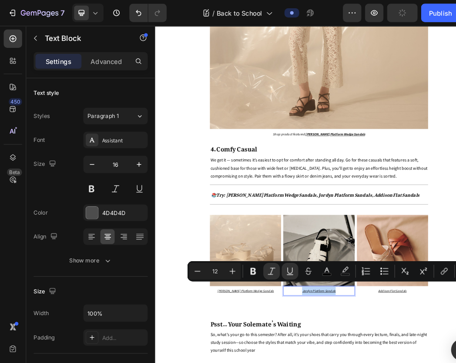
click at [419, 261] on button "link" at bounding box center [420, 256] width 16 height 16
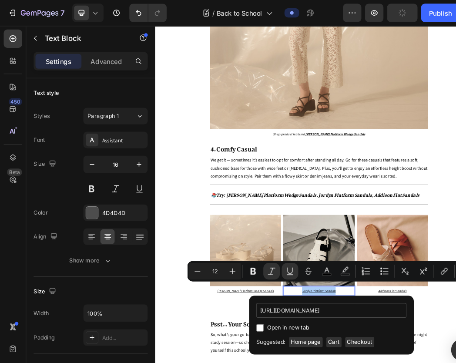
scroll to position [0, 211]
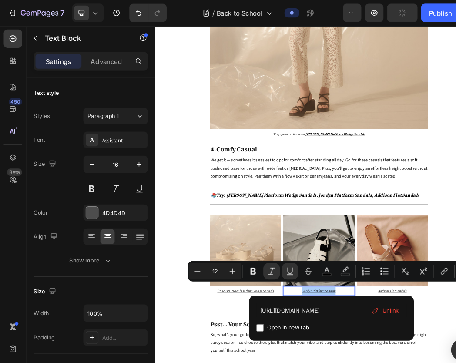
type input "https://www.dmk.com.sg/products/jordyn-platform-sandals-beige?_pos=2&_sid=341fd…"
click at [244, 311] on input "Editor contextual toolbar" at bounding box center [245, 309] width 7 height 7
checkbox input "true"
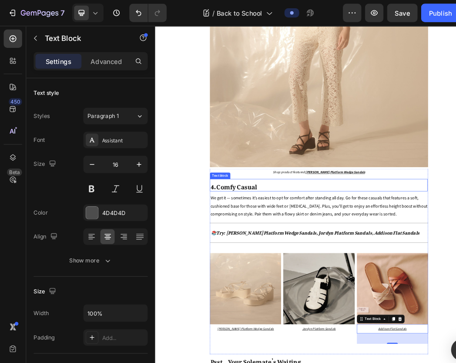
scroll to position [2430, 0]
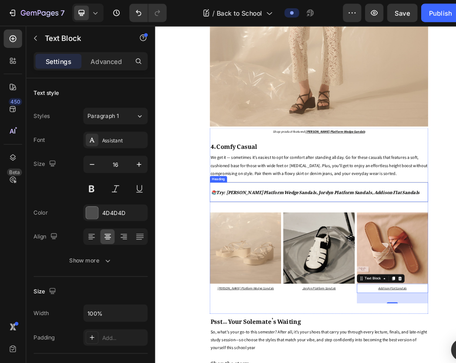
click at [455, 289] on h2 "⁠⁠⁠⁠⁠⁠⁠ 📚Try: Ellen Platform Wedge Sandals, Jordyn Platform Sandals, Addison Fl…" at bounding box center [416, 290] width 348 height 27
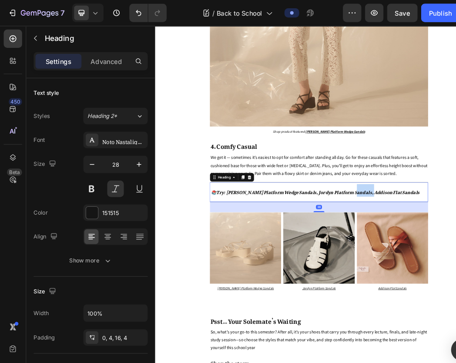
click at [455, 283] on strong "📚Try: [PERSON_NAME] Platform Wedge Sandals, Jordyn Platform Sandals, Addison Fl…" at bounding box center [409, 289] width 333 height 17
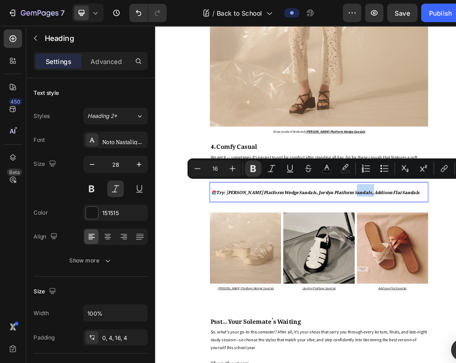
click at [455, 283] on strong "📚Try: [PERSON_NAME] Platform Wedge Sandals, Jordyn Platform Sandals, Addison Fl…" at bounding box center [409, 289] width 333 height 17
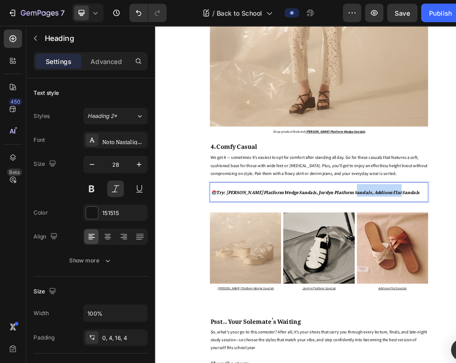
drag, startPoint x: 472, startPoint y: 283, endPoint x: 522, endPoint y: 281, distance: 49.2
click at [455, 281] on strong "📚Try: [PERSON_NAME] Platform Wedge Sandals, Jordyn Platform Sandals, Addison Fl…" at bounding box center [409, 289] width 333 height 17
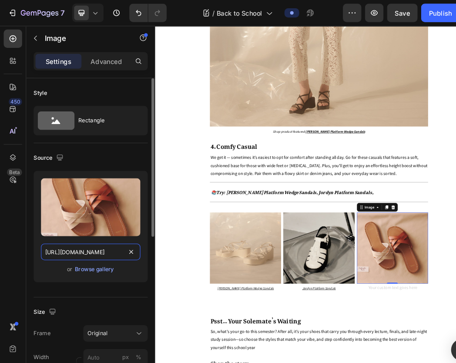
click at [94, 240] on input "https://cdn.shopify.com/s/files/1/0742/4927/3660/files/Capsule_Wardrobe_Sub_Ban…" at bounding box center [86, 238] width 94 height 16
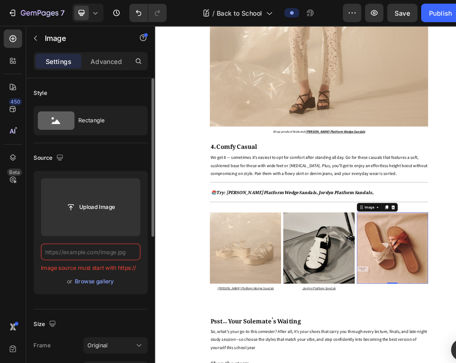
paste input "https://cdn.shopify.com/s/files/1/0742/4927/3660/files/Capsule_Wardrobe_Sub_Ban…"
type input "https://cdn.shopify.com/s/files/1/0742/4927/3660/files/Capsule_Wardrobe_Sub_Ban…"
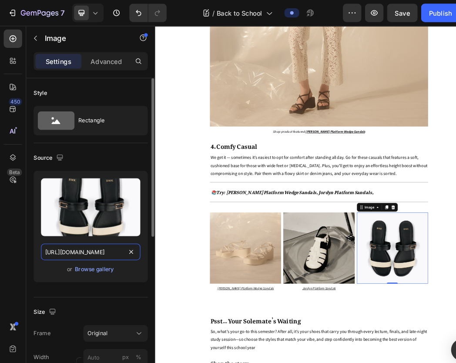
scroll to position [0, 200]
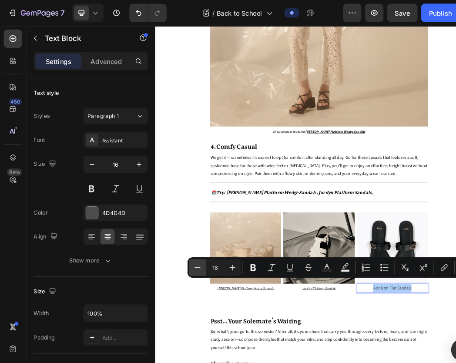
click at [188, 255] on icon "Editor contextual toolbar" at bounding box center [186, 252] width 9 height 9
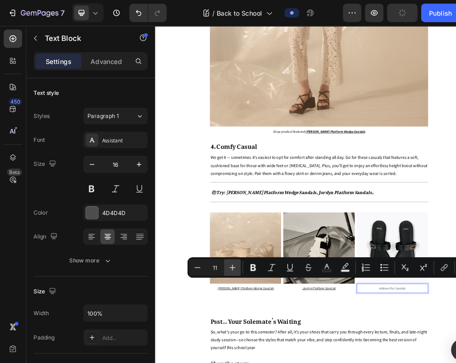
click at [223, 253] on icon "Editor contextual toolbar" at bounding box center [219, 252] width 9 height 9
type input "12"
click at [253, 252] on icon "Editor contextual toolbar" at bounding box center [256, 252] width 9 height 9
click at [272, 253] on icon "Editor contextual toolbar" at bounding box center [273, 252] width 5 height 6
click at [449, 283] on strong "📚Try: Ellen Platform Wedge Sandals, Jordyn Platform Sandals," at bounding box center [372, 289] width 259 height 17
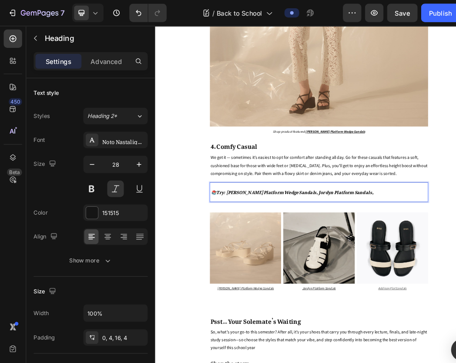
click at [455, 281] on p "📚Try: Ellen Platform Wedge Sandals, Jordyn Platform Sandals," at bounding box center [415, 287] width 344 height 19
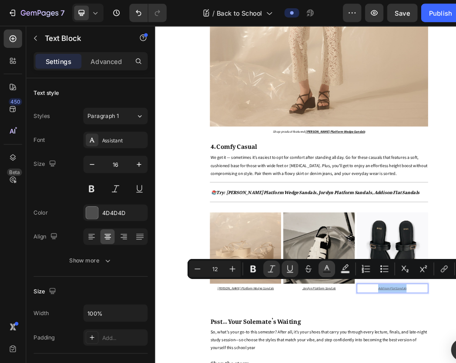
click at [309, 254] on icon "Editor contextual toolbar" at bounding box center [308, 253] width 9 height 9
type input "4D4D4D"
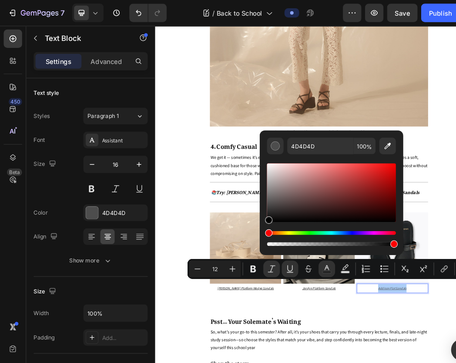
drag, startPoint x: 254, startPoint y: 194, endPoint x: 249, endPoint y: 214, distance: 21.0
click at [249, 214] on div "4D4D4D 100 %" at bounding box center [313, 178] width 136 height 111
type input "000000"
click at [323, 253] on icon "Editor contextual toolbar" at bounding box center [326, 253] width 9 height 9
type input "000000"
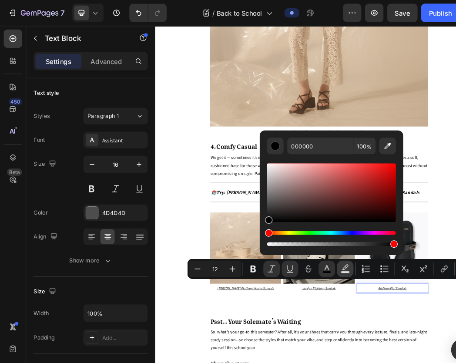
type input "77"
click at [422, 259] on button "link" at bounding box center [420, 254] width 16 height 16
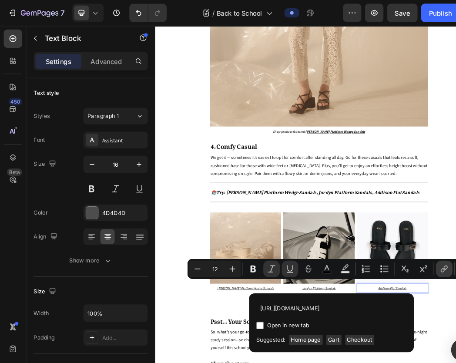
scroll to position [0, 123]
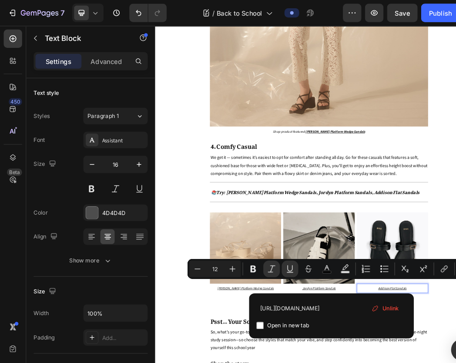
type input "https://www.dmk.com.sg/products/addison-flat-sandals-black?variant=516506494569…"
click at [246, 307] on input "Editor contextual toolbar" at bounding box center [245, 307] width 7 height 7
checkbox input "true"
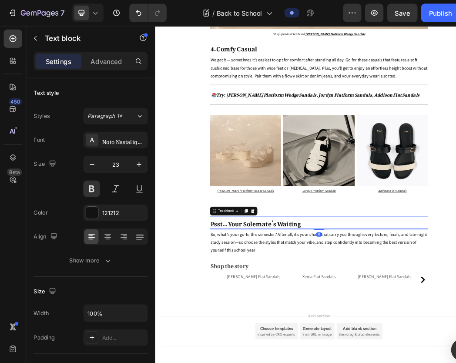
scroll to position [2672, 0]
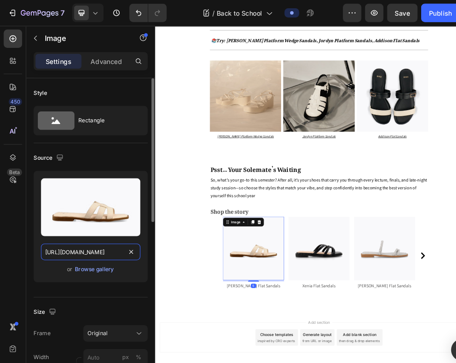
click at [87, 238] on input "https://cdn.shopify.com/s/files/1/0742/4927/3660/files/Travel_Lookbooks_19.jpg?…" at bounding box center [86, 238] width 94 height 16
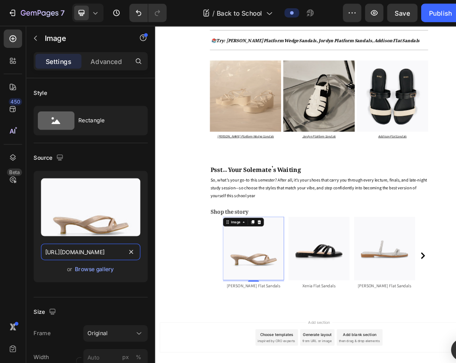
type input "[URL][DOMAIN_NAME]"
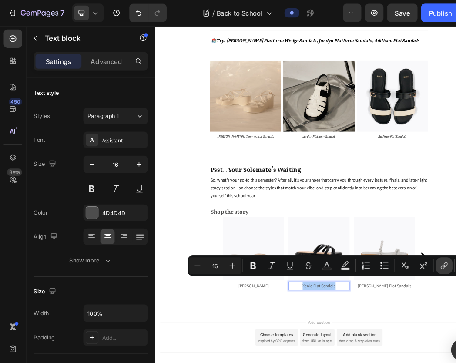
click at [423, 255] on icon "Editor contextual toolbar" at bounding box center [419, 250] width 9 height 9
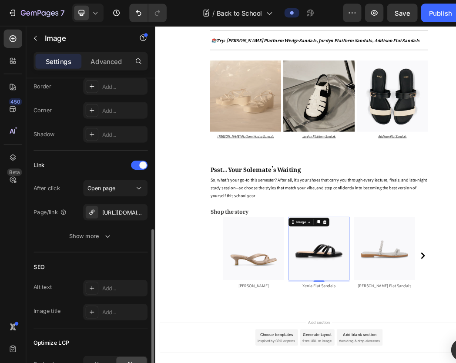
scroll to position [328, 0]
click at [109, 201] on div "https://www.dmk.com.sg/xenia-flat-sandals-black?variant=51750721421628" at bounding box center [108, 200] width 25 height 8
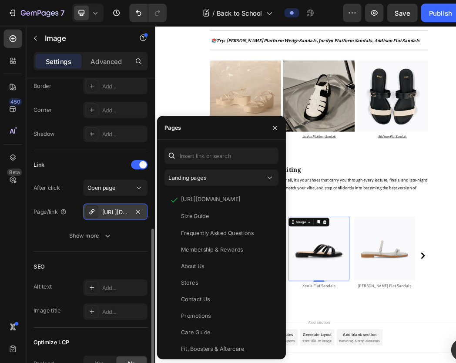
click at [109, 201] on div "https://www.dmk.com.sg/xenia-flat-sandals-black?variant=51750721421628" at bounding box center [108, 200] width 25 height 8
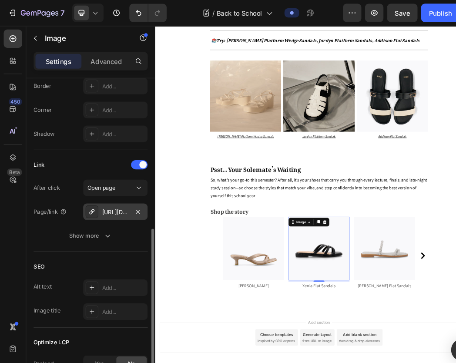
click at [109, 201] on div "https://www.dmk.com.sg/xenia-flat-sandals-black?variant=51750721421628" at bounding box center [108, 200] width 25 height 8
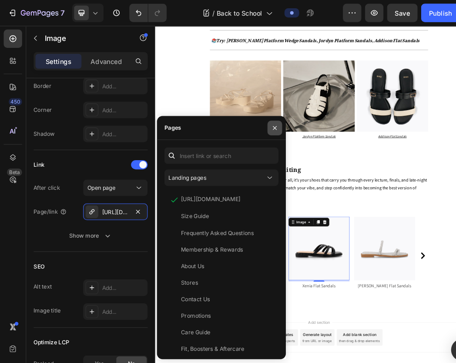
click at [258, 125] on button "button" at bounding box center [260, 121] width 14 height 14
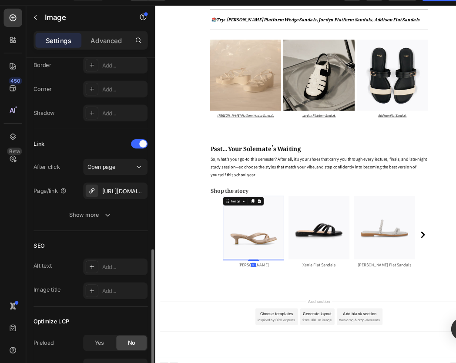
scroll to position [360, 0]
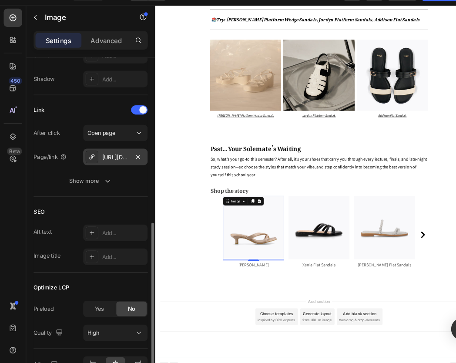
click at [110, 164] on div "[URL][DOMAIN_NAME][PERSON_NAME]" at bounding box center [108, 168] width 25 height 8
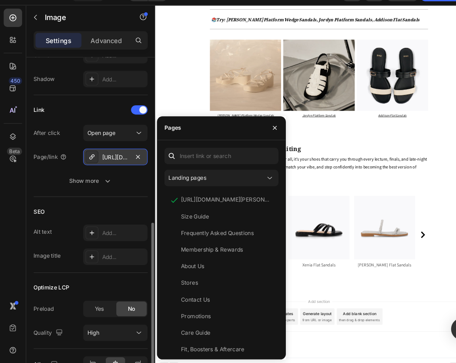
click at [110, 164] on div "[URL][DOMAIN_NAME][PERSON_NAME]" at bounding box center [108, 168] width 25 height 8
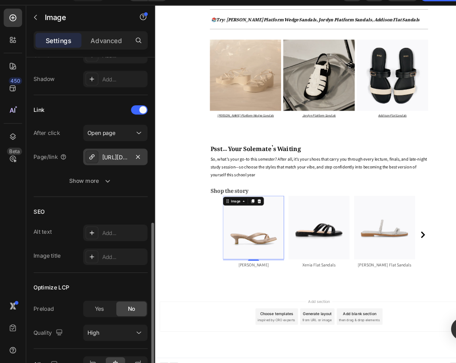
click at [110, 164] on div "[URL][DOMAIN_NAME][PERSON_NAME]" at bounding box center [108, 168] width 25 height 8
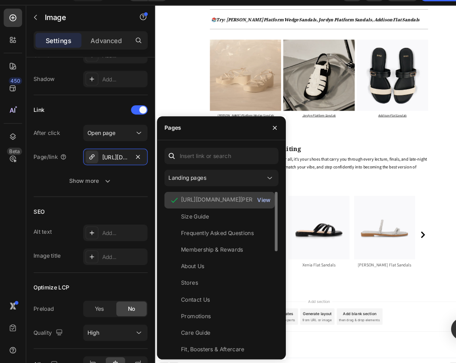
click at [249, 206] on div "View" at bounding box center [249, 209] width 13 height 8
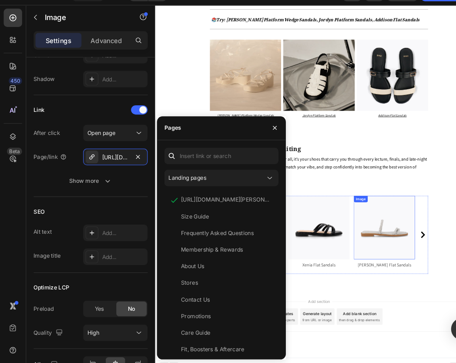
click at [433, 350] on img at bounding box center [415, 359] width 97 height 101
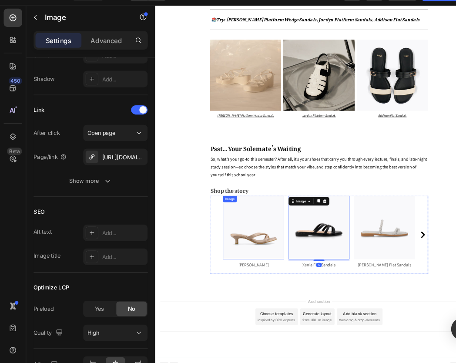
click at [318, 341] on img at bounding box center [311, 359] width 97 height 101
click at [419, 362] on img at bounding box center [415, 359] width 97 height 101
click at [390, 362] on img at bounding box center [415, 359] width 97 height 101
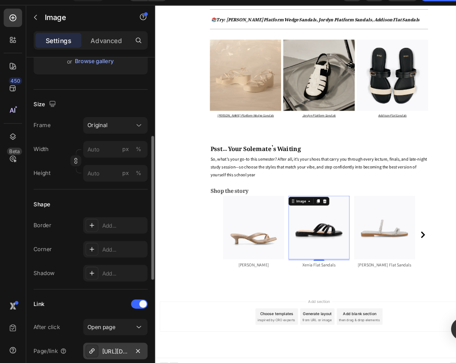
scroll to position [38, 0]
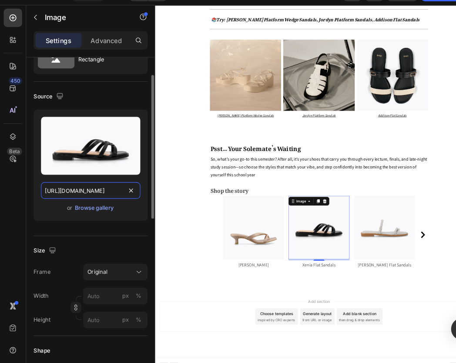
click at [72, 200] on input "https://cdn.shopify.com/s/files/1/0742/4927/3660/files/Travel_Lookbooks_20.jpg?…" at bounding box center [86, 200] width 94 height 16
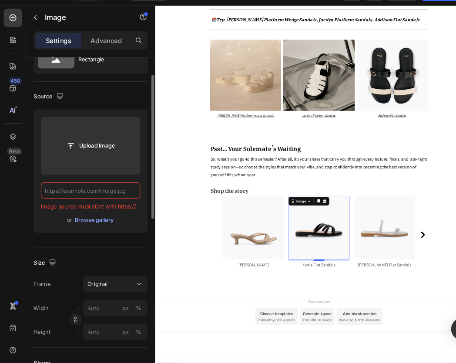
type input "[URL][DOMAIN_NAME]"
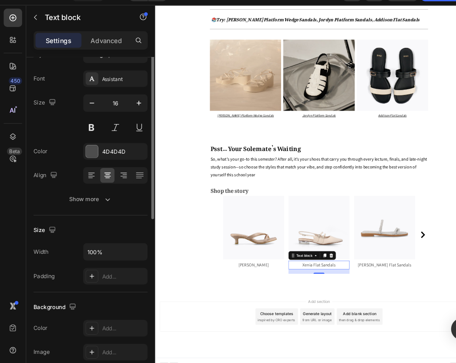
scroll to position [0, 0]
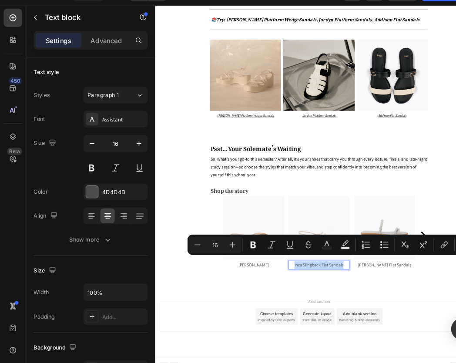
drag, startPoint x: 423, startPoint y: 411, endPoint x: 445, endPoint y: 412, distance: 21.8
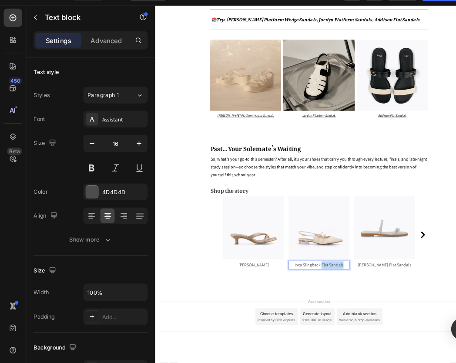
drag, startPoint x: 445, startPoint y: 412, endPoint x: 422, endPoint y: 409, distance: 22.8
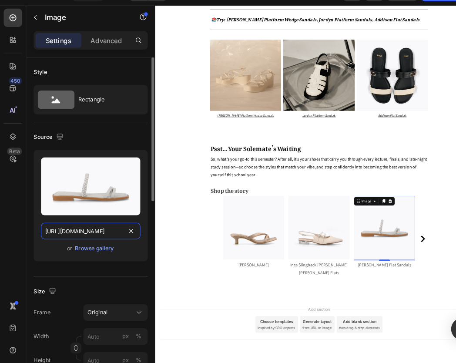
click at [61, 237] on input "https://cdn.shopify.com/s/files/1/0742/4927/3660/files/Travel_Lookbooks_21.jpg?…" at bounding box center [86, 238] width 94 height 16
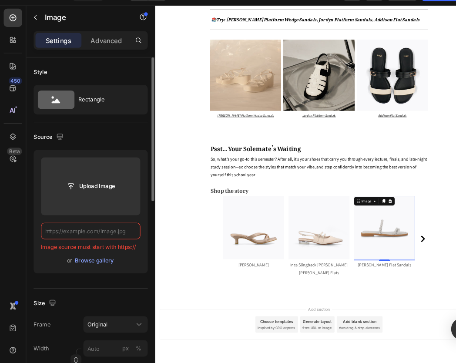
type input "[URL][DOMAIN_NAME]"
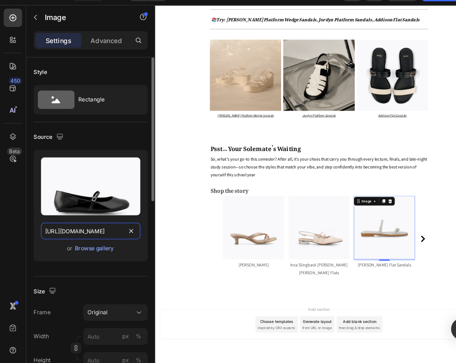
scroll to position [0, 164]
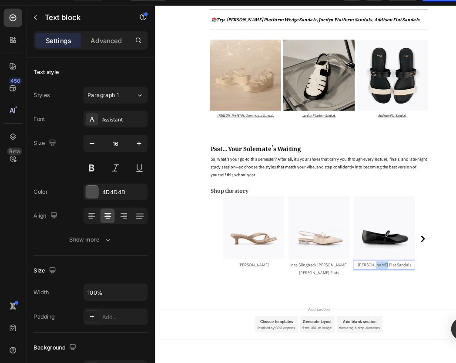
drag, startPoint x: 0, startPoint y: 222, endPoint x: 4, endPoint y: 230, distance: 9.3
click at [4, 230] on div "450 Beta" at bounding box center [12, 193] width 25 height 338
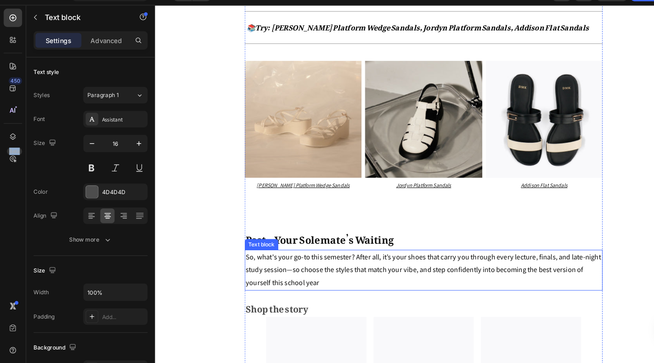
scroll to position [2672, 0]
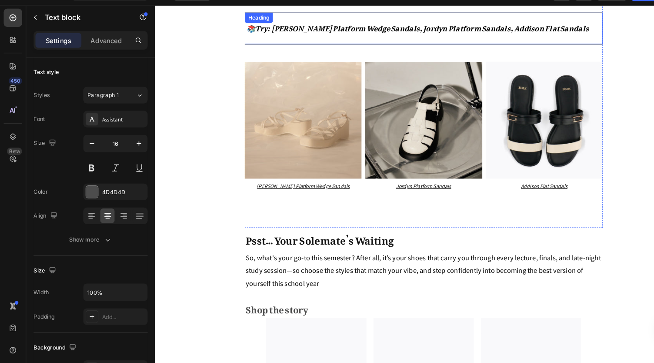
drag, startPoint x: 672, startPoint y: 27, endPoint x: 537, endPoint y: 10, distance: 135.9
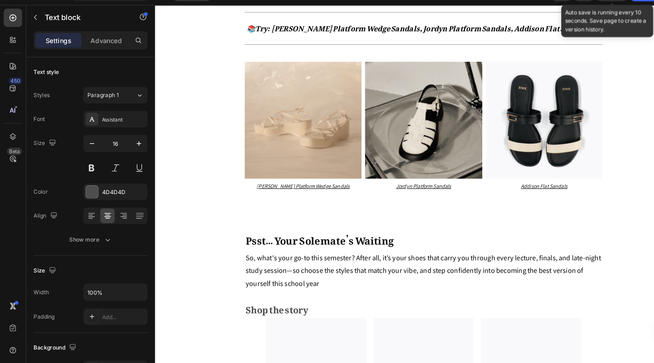
click at [455, 20] on div "Save" at bounding box center [578, 11] width 29 height 17
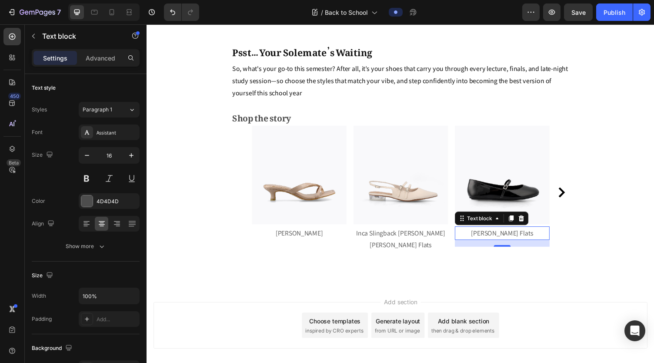
scroll to position [2872, 0]
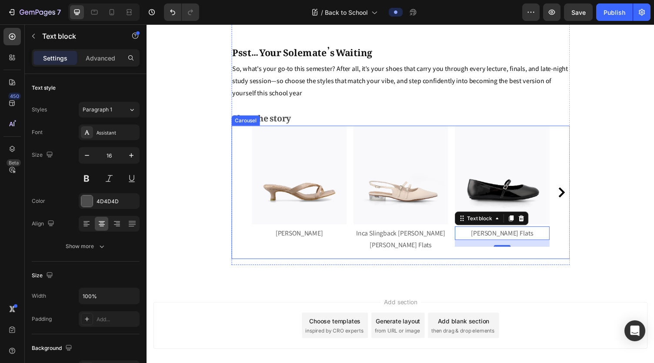
click at [455, 192] on icon "Carousel Next Arrow" at bounding box center [573, 197] width 10 height 10
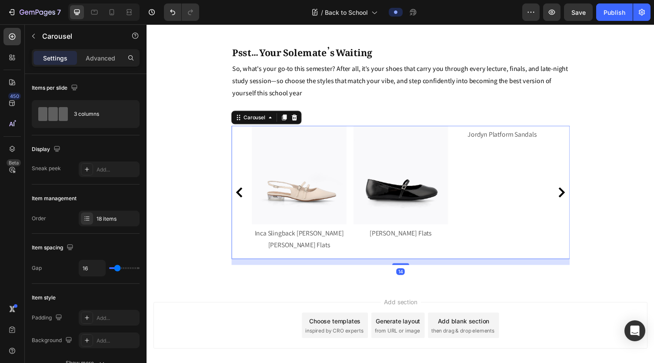
click at [455, 192] on icon "Carousel Next Arrow" at bounding box center [573, 197] width 7 height 10
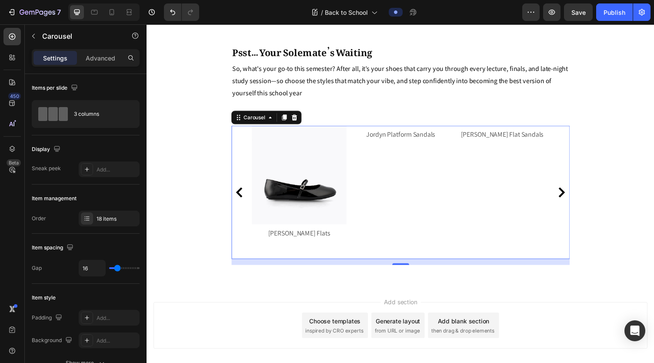
click at [455, 192] on icon "Carousel Next Arrow" at bounding box center [573, 197] width 7 height 10
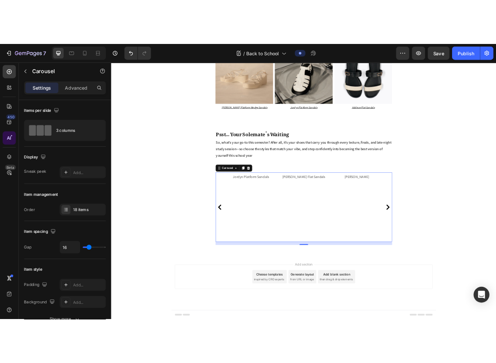
scroll to position [2737, 0]
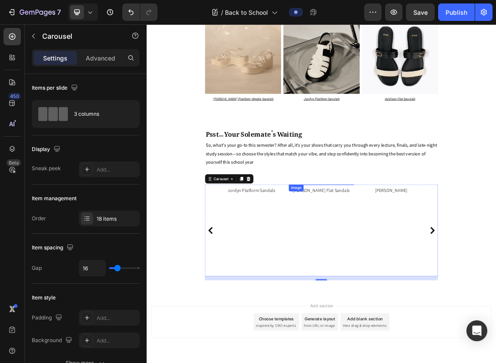
click at [378, 263] on img at bounding box center [407, 263] width 97 height 0
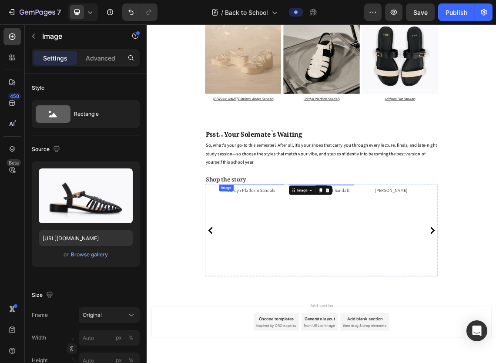
click at [254, 263] on img at bounding box center [302, 263] width 97 height 0
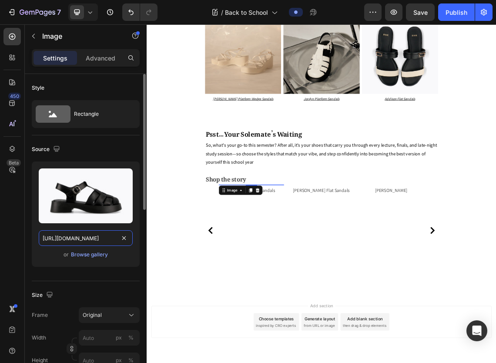
click at [90, 234] on input "https://cdn.shopify.com/s/files/1/0742/4927/3660/files/Travel_Lookbooks_22.jpg?…" at bounding box center [86, 238] width 94 height 16
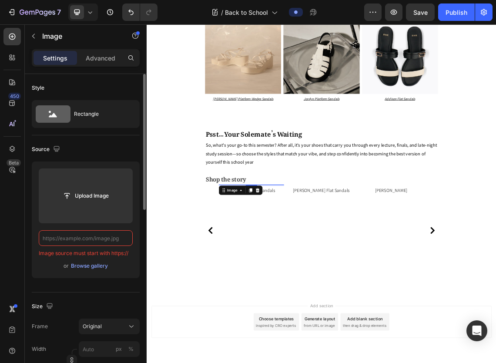
type input "[URL][DOMAIN_NAME]"
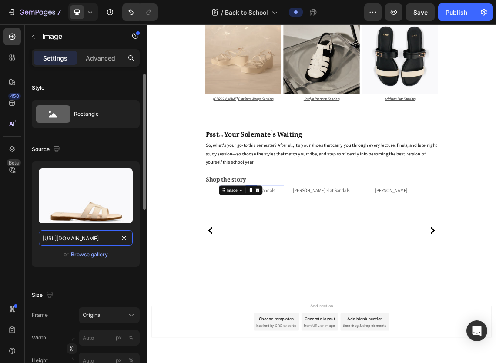
scroll to position [0, 164]
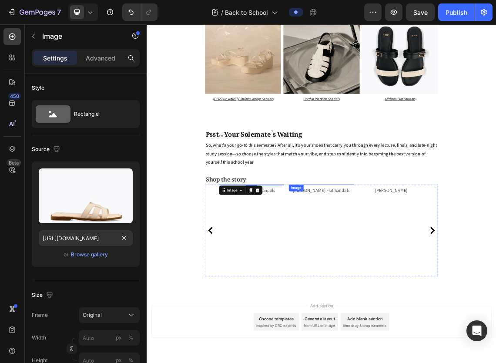
click at [413, 263] on img at bounding box center [407, 263] width 97 height 0
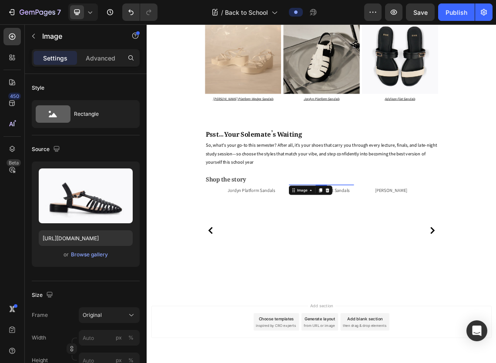
click at [420, 263] on img at bounding box center [407, 263] width 97 height 0
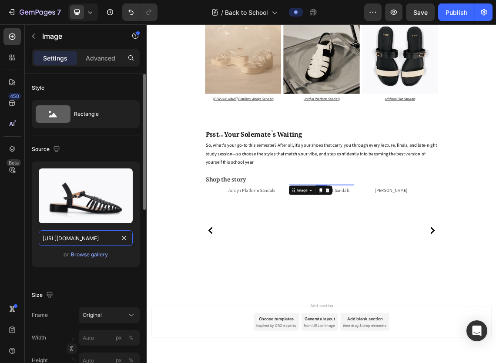
click at [84, 236] on input "https://cdn.shopify.com/s/files/1/0742/4927/3660/files/Travel_Lookbooks_23.jpg?…" at bounding box center [86, 238] width 94 height 16
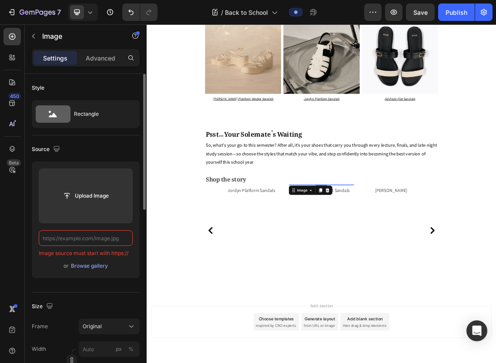
paste input "[URL][DOMAIN_NAME]"
type input "[URL][DOMAIN_NAME]"
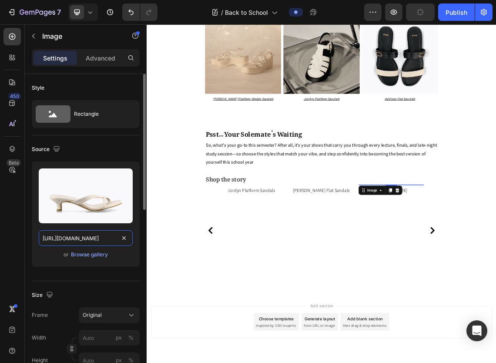
click at [89, 234] on input "https://cdn.shopify.com/s/files/1/0742/4927/3660/files/Travel_Lookbooks_24.jpg?…" at bounding box center [86, 238] width 94 height 16
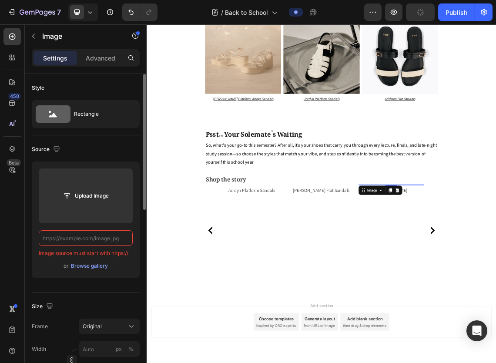
type input "[URL][DOMAIN_NAME]"
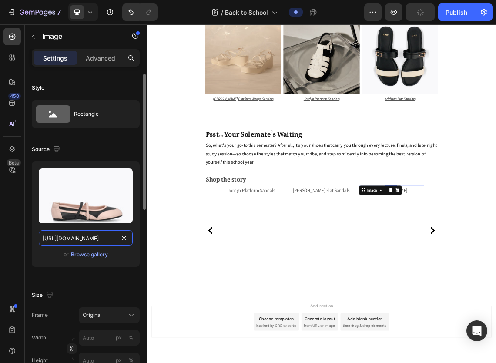
scroll to position [0, 168]
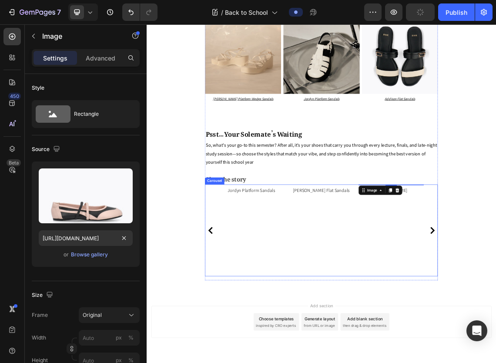
click at [246, 310] on div "Image Kayla Thong Heel Sandals Text block Image Inca Slingback Mary Jane Flats …" at bounding box center [407, 331] width 348 height 137
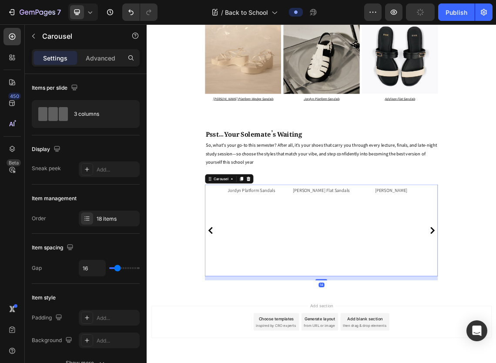
click at [239, 326] on icon "Carousel Back Arrow" at bounding box center [241, 331] width 10 height 10
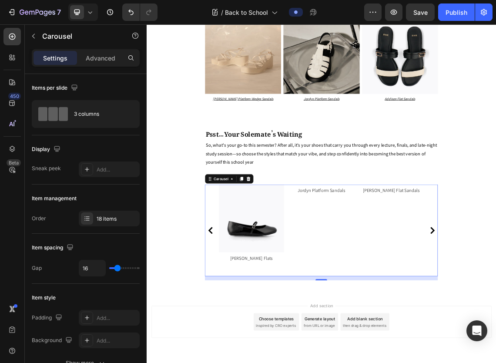
click at [315, 263] on img at bounding box center [302, 263] width 97 height 0
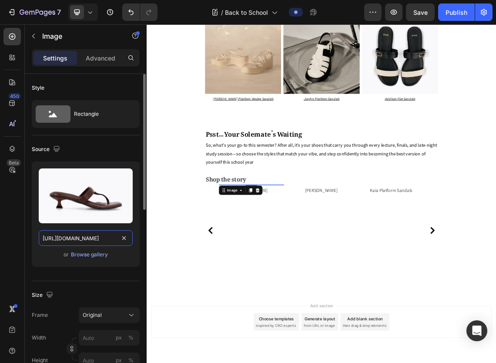
click at [86, 238] on input "https://cdn.shopify.com/s/files/1/0742/4927/3660/files/Travel_Lookbooks_25.jpg?…" at bounding box center [86, 238] width 94 height 16
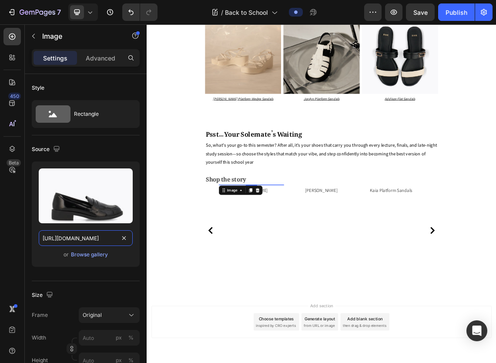
type input "[URL][DOMAIN_NAME]"
click at [406, 263] on img at bounding box center [407, 263] width 97 height 0
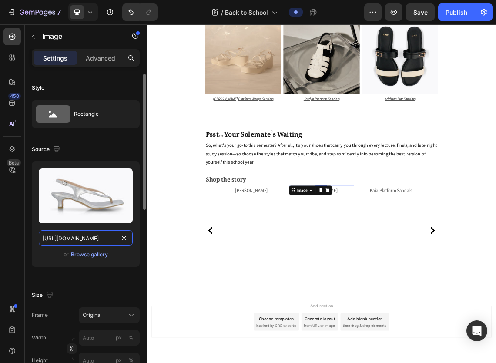
click at [58, 236] on input "https://cdn.shopify.com/s/files/1/0742/4927/3660/files/Travel_Lookbooks_35_35.j…" at bounding box center [86, 238] width 94 height 16
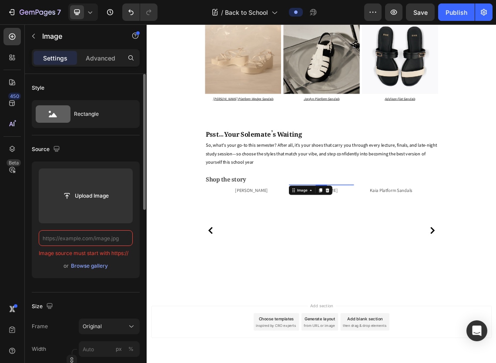
paste input "[URL][DOMAIN_NAME]"
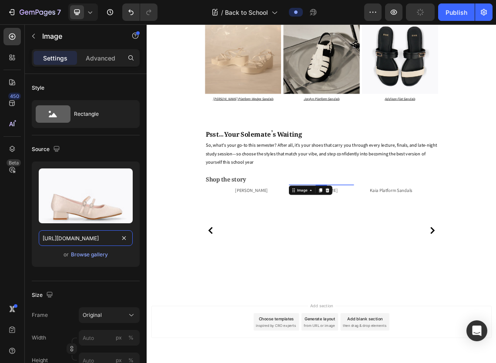
type input "[URL][DOMAIN_NAME]"
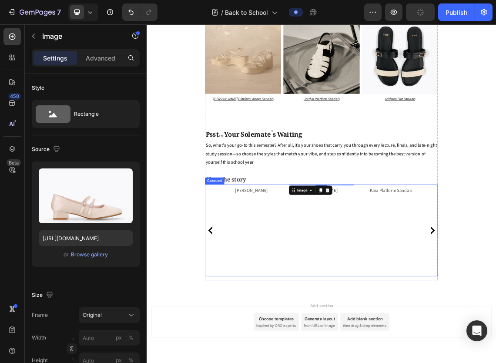
click at [455, 294] on div "Image Kayla Thong Heel Sandals Text block Image Inca Slingback Mary Jane Flats …" at bounding box center [407, 331] width 348 height 137
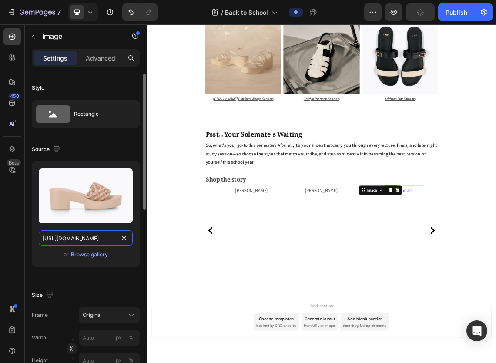
click at [78, 240] on input "https://cdn.shopify.com/s/files/1/0742/4927/3660/files/Travel_Lookbooks_26.jpg?…" at bounding box center [86, 238] width 94 height 16
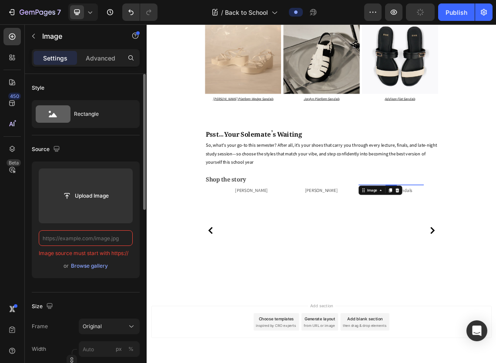
type input "[URL][DOMAIN_NAME]"
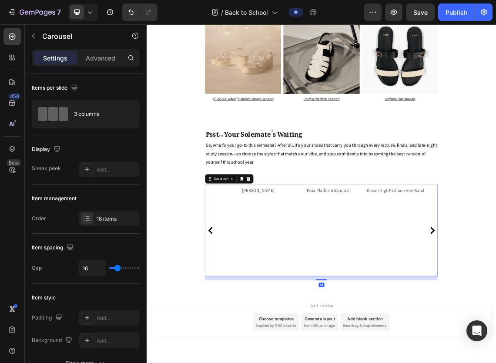
click at [324, 263] on img at bounding box center [302, 263] width 97 height 0
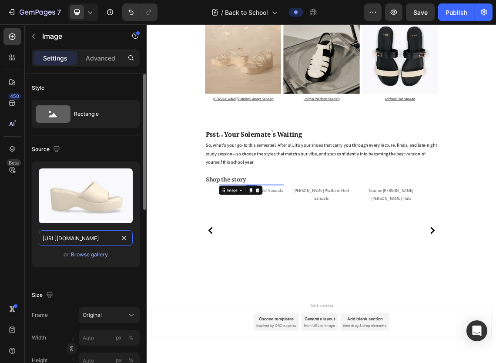
click at [94, 237] on input "https://cdn.shopify.com/s/files/1/0742/4927/3660/files/Travel_Lookbooks_27.jpg?…" at bounding box center [86, 238] width 94 height 16
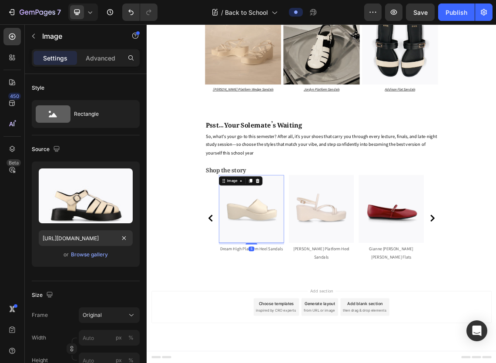
scroll to position [0, 166]
type input "https://cdn.shopify.com/s/files/1/0742/4927/3660/files/Capsule_Wardrobe_10.jpg?…"
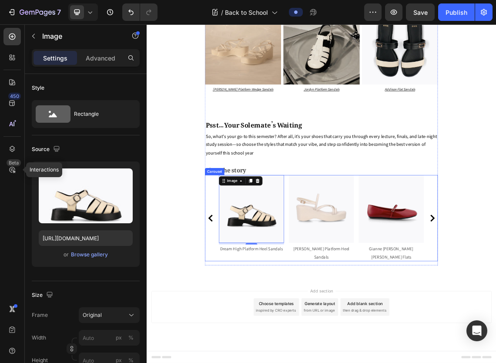
click at [456, 327] on div "Image Kayla Thong Heel Sandals Text block Image Inca Slingback Mary Jane Flats …" at bounding box center [407, 313] width 306 height 128
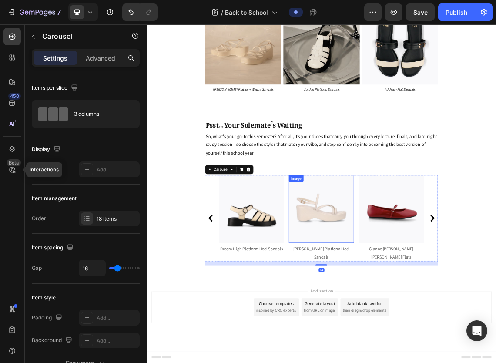
click at [407, 311] on img at bounding box center [407, 299] width 97 height 101
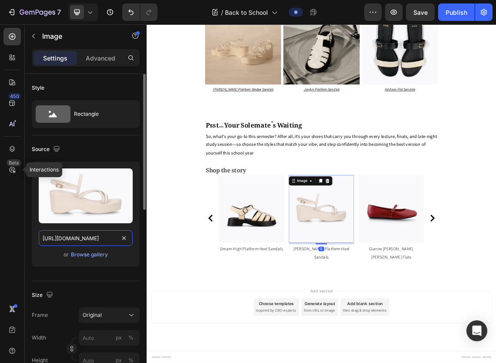
click at [63, 240] on input "https://cdn.shopify.com/s/files/1/0742/4927/3660/files/Travel_Lookbooks_28.jpg?…" at bounding box center [86, 238] width 94 height 16
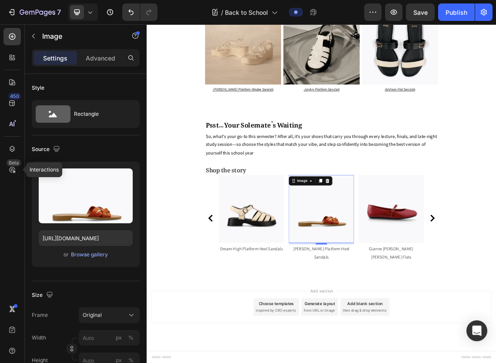
click at [396, 312] on img at bounding box center [407, 299] width 97 height 101
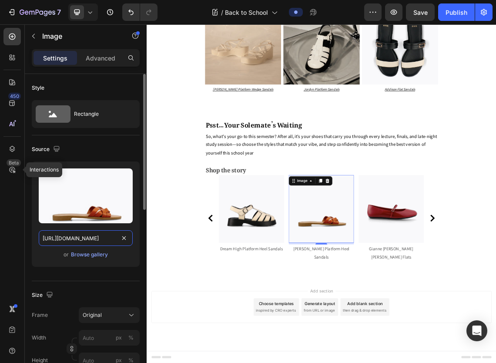
click at [88, 239] on input "https://cdn.shopify.com/s/files/1/0742/4927/3660/files/Capsule_Wardrobe_11.jpg?…" at bounding box center [86, 238] width 94 height 16
type input "https://cdn.shopif.com/s/files/1/0742/4927/3660/files/Capsule_Wardrobe_11.jpg?v…"
click at [88, 239] on input "https://cdn.shopif.com/s/files/1/0742/4927/3660/files/Capsule_Wardrobe_11.jpg?v…" at bounding box center [86, 238] width 94 height 16
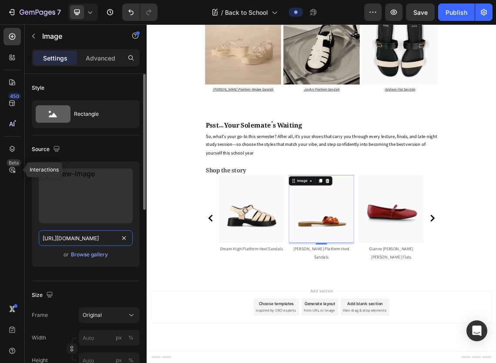
click at [88, 239] on input "https://cdn.shopif.com/s/files/1/0742/4927/3660/files/Capsule_Wardrobe_11.jpg?v…" at bounding box center [86, 238] width 94 height 16
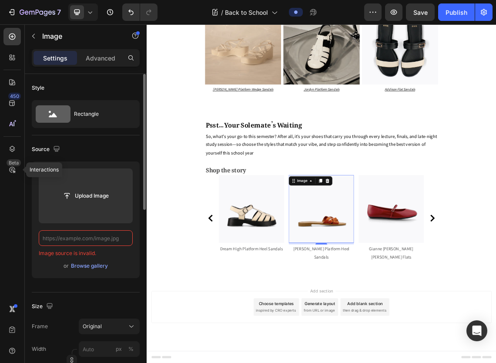
paste input "https://cdn.shopify.com/s/files/1/0742/4927/3660/files/Capsule_Wardrobe_5.jpg?v…"
type input "https://cdn.shopify.com/s/files/1/0742/4927/3660/files/Capsule_Wardrobe_5.jpg?v…"
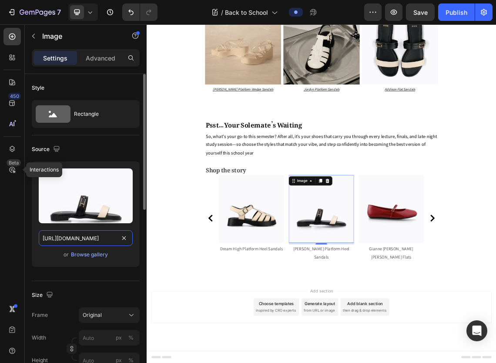
scroll to position [0, 164]
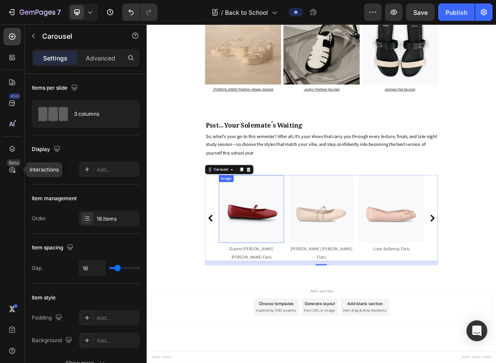
click at [321, 311] on img at bounding box center [302, 299] width 97 height 101
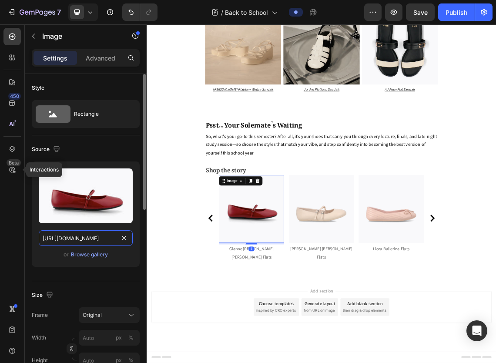
click at [94, 235] on input "https://cdn.shopify.com/s/files/1/0742/4927/3660/files/Travel_Lookbooks_36.jpg?…" at bounding box center [86, 238] width 94 height 16
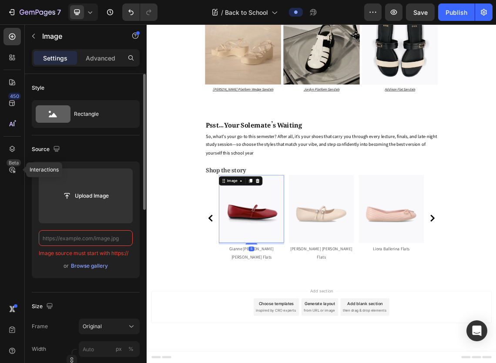
type input "https://cdn.shopify.com/s/files/1/0742/4927/3660/files/Capsule_Wardrobe_12.jpg?…"
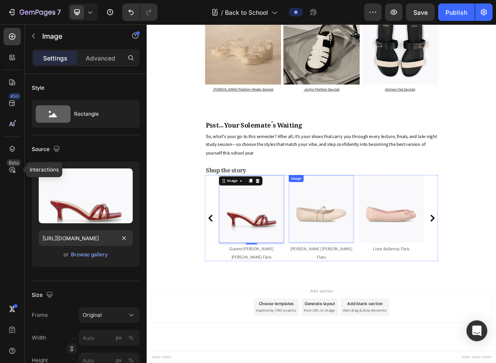
click at [412, 325] on img at bounding box center [407, 299] width 97 height 101
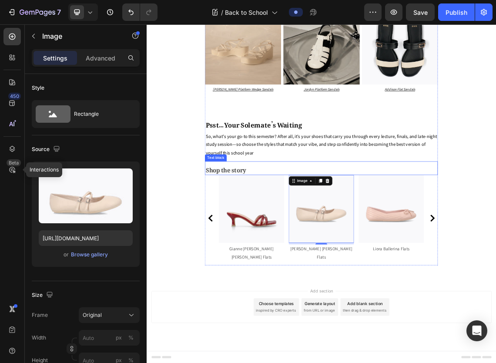
scroll to position [2685, 0]
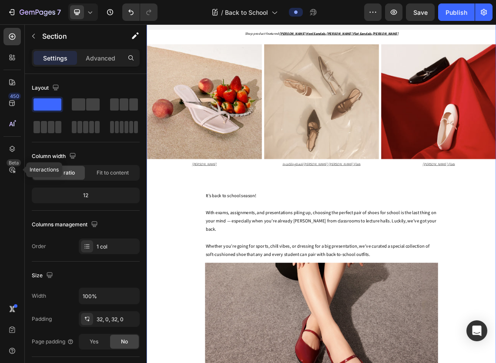
scroll to position [396, 0]
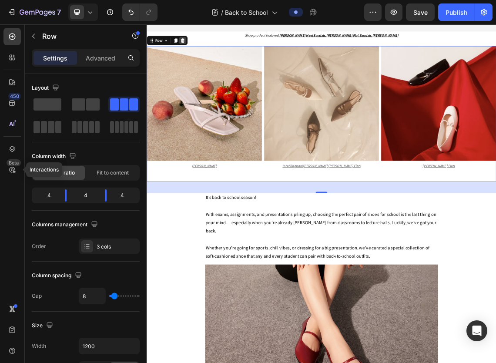
click at [196, 53] on div at bounding box center [200, 48] width 10 height 10
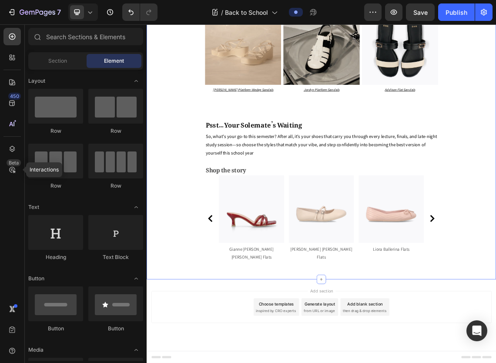
scroll to position [2520, 0]
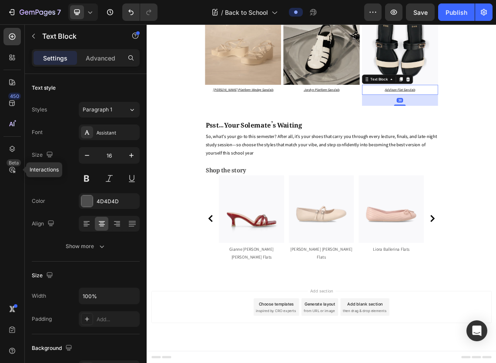
scroll to position [2273, 0]
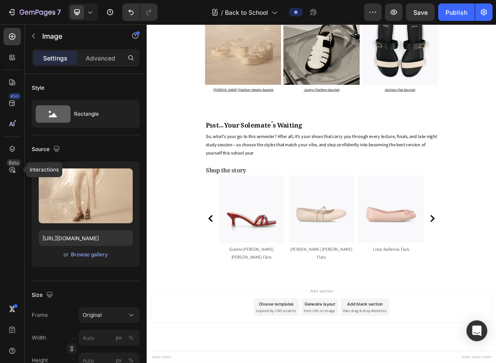
scroll to position [2099, 0]
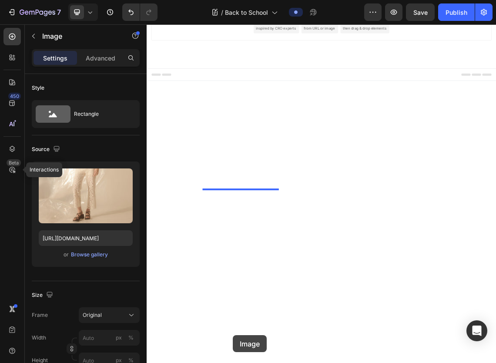
drag, startPoint x: 301, startPoint y: 202, endPoint x: 275, endPoint y: 488, distance: 287.6
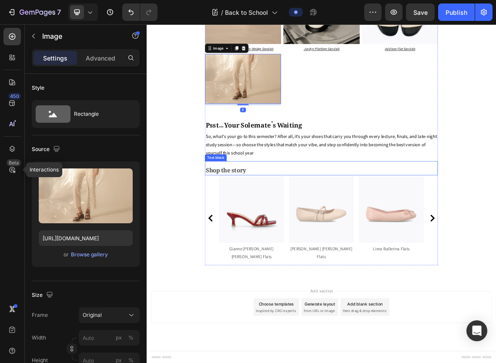
scroll to position [2450, 0]
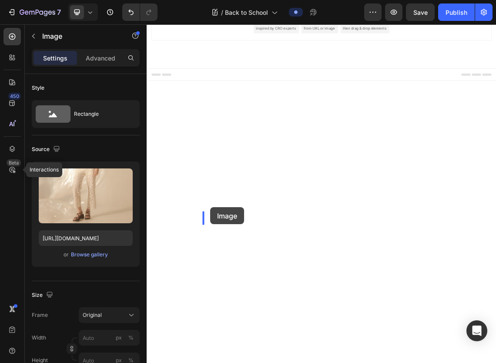
drag, startPoint x: 309, startPoint y: 236, endPoint x: 241, endPoint y: 297, distance: 90.8
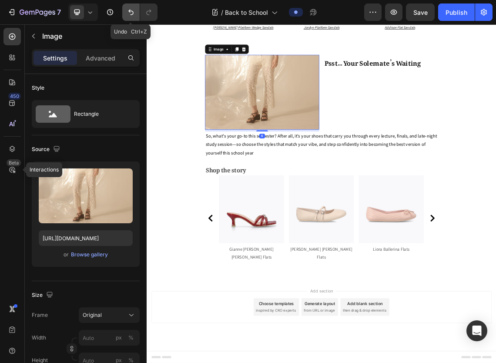
click at [129, 10] on icon "Undo/Redo" at bounding box center [130, 12] width 9 height 9
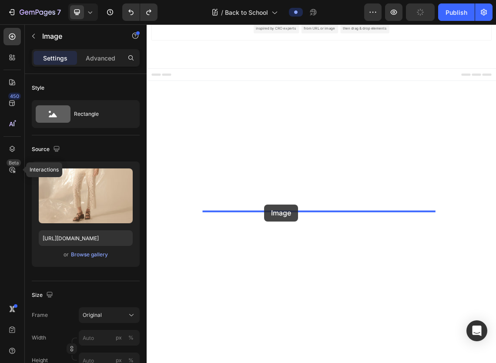
drag, startPoint x: 282, startPoint y: 254, endPoint x: 322, endPoint y: 293, distance: 56.2
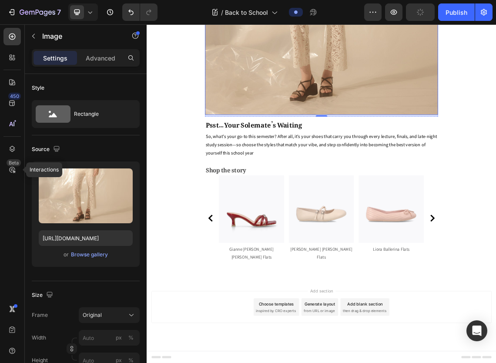
scroll to position [2199, 0]
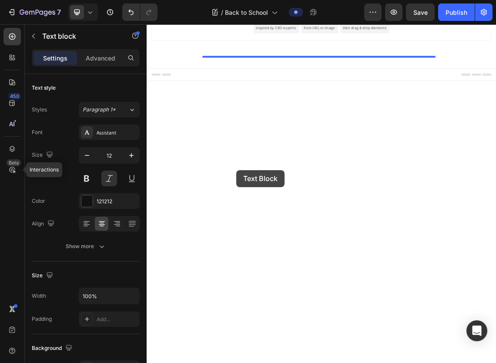
scroll to position [2768, 0]
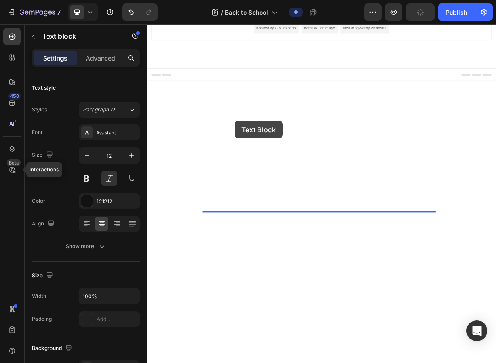
drag, startPoint x: 326, startPoint y: 81, endPoint x: 278, endPoint y: 169, distance: 100.0
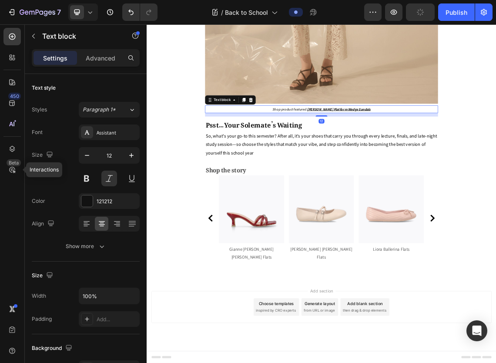
scroll to position [2325, 0]
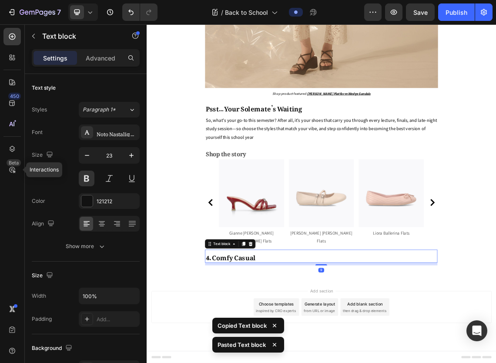
scroll to position [2791, 0]
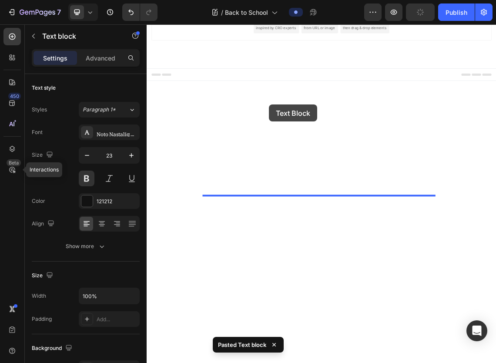
drag, startPoint x: 325, startPoint y: 366, endPoint x: 329, endPoint y: 144, distance: 221.7
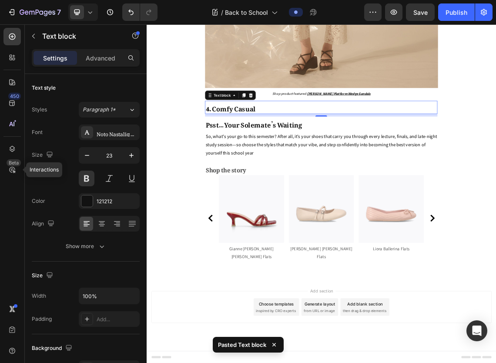
scroll to position [2251, 0]
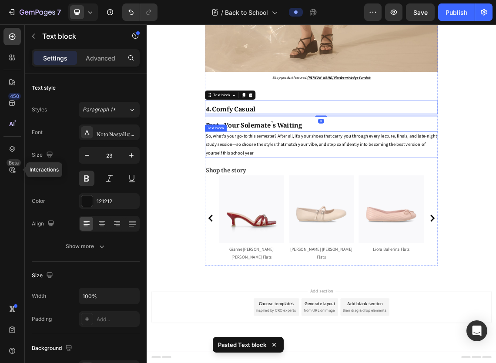
scroll to position [2692, 0]
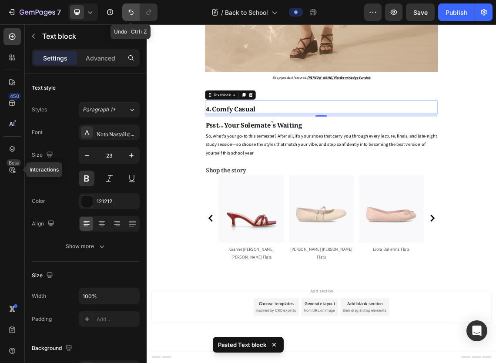
click at [128, 13] on icon "Undo/Redo" at bounding box center [130, 12] width 9 height 9
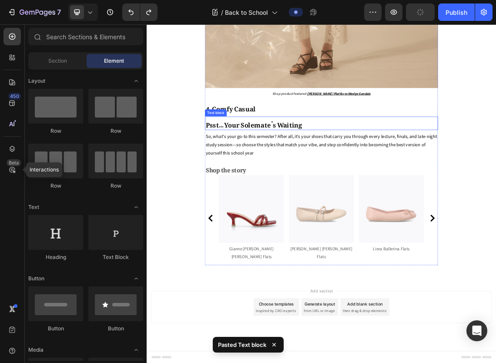
click at [286, 183] on span "Psst… Your Solemate’s Waiting" at bounding box center [306, 172] width 144 height 24
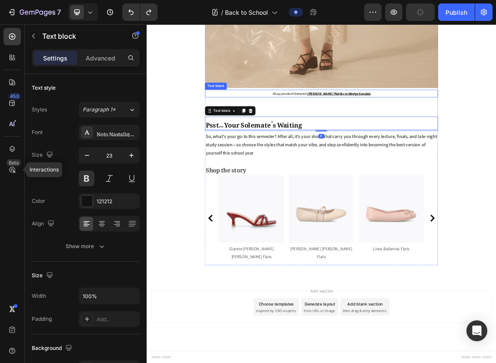
scroll to position [2371, 0]
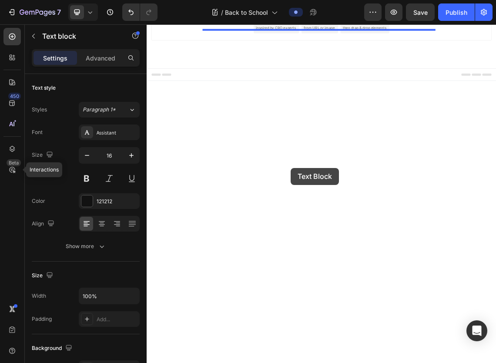
scroll to position [2838, 0]
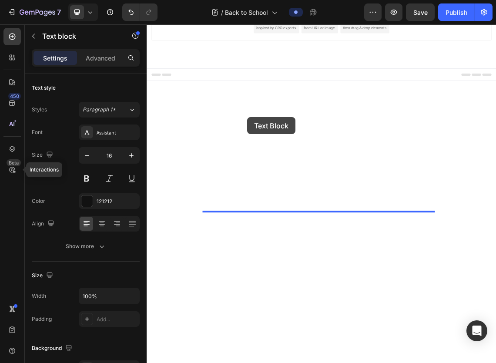
drag, startPoint x: 414, startPoint y: 137, endPoint x: 296, endPoint y: 163, distance: 120.6
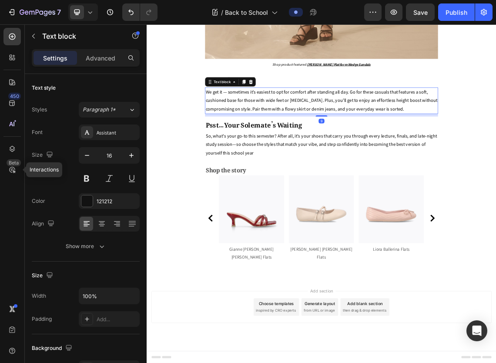
scroll to position [2368, 0]
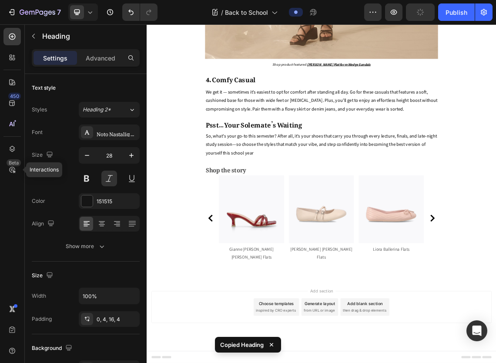
drag, startPoint x: 315, startPoint y: 170, endPoint x: 290, endPoint y: 484, distance: 315.2
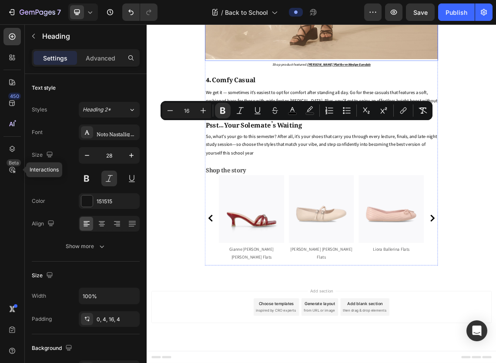
scroll to position [2355, 0]
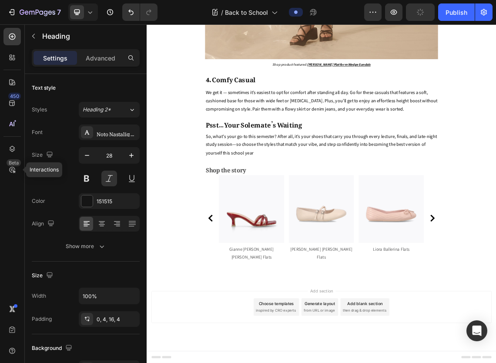
drag, startPoint x: 508, startPoint y: 173, endPoint x: 533, endPoint y: 220, distance: 53.1
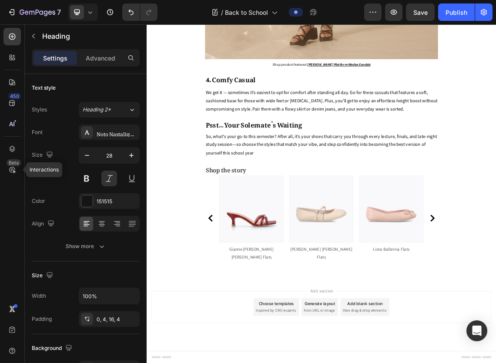
scroll to position [2742, 0]
drag, startPoint x: 279, startPoint y: 183, endPoint x: 279, endPoint y: 304, distance: 120.4
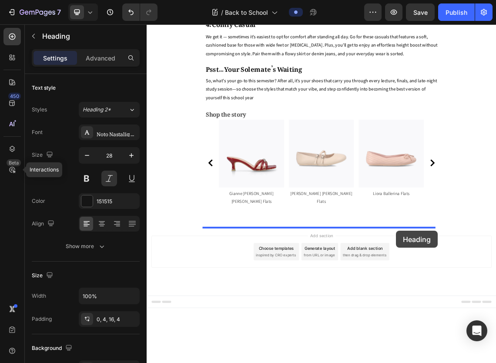
drag, startPoint x: 528, startPoint y: 157, endPoint x: 519, endPoint y: 333, distance: 176.3
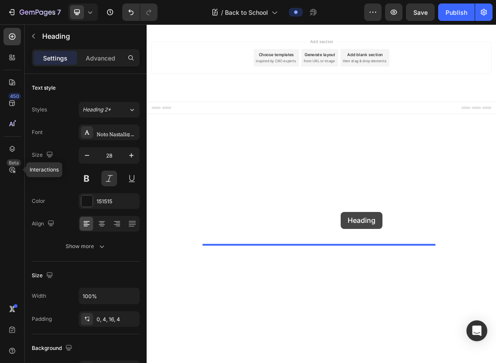
scroll to position [2739, 0]
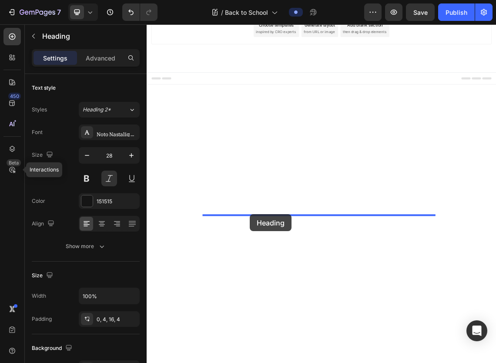
drag, startPoint x: 496, startPoint y: 116, endPoint x: 300, endPoint y: 308, distance: 274.5
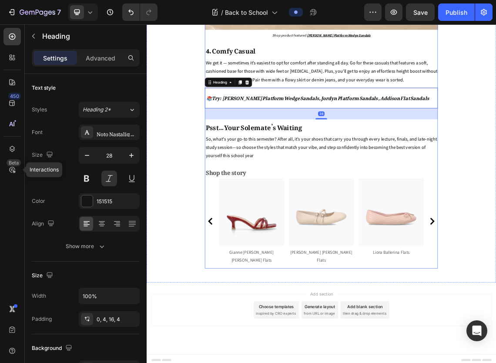
scroll to position [2319, 0]
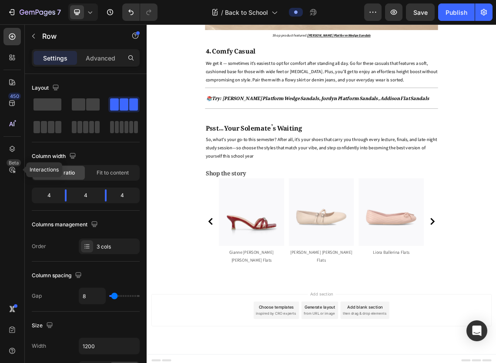
scroll to position [2440, 0]
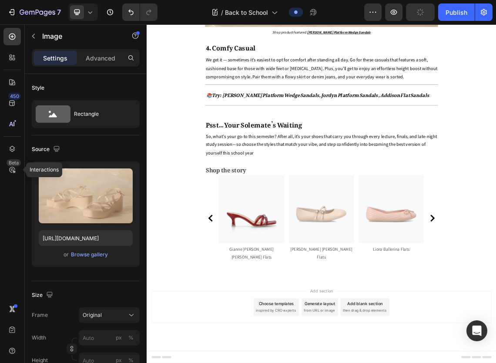
click at [134, 11] on icon "Undo/Redo" at bounding box center [130, 12] width 9 height 9
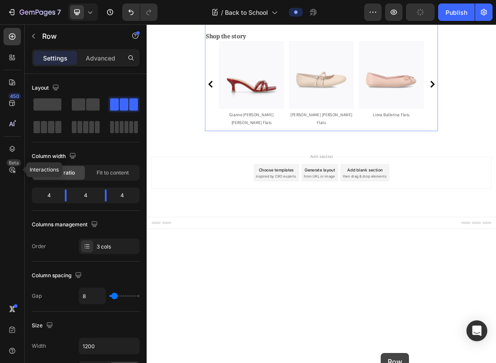
scroll to position [3043, 0]
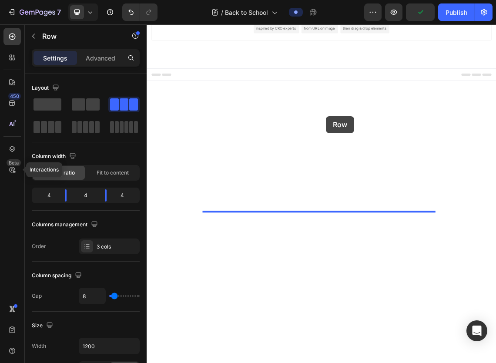
drag, startPoint x: 563, startPoint y: 134, endPoint x: 414, endPoint y: 161, distance: 152.0
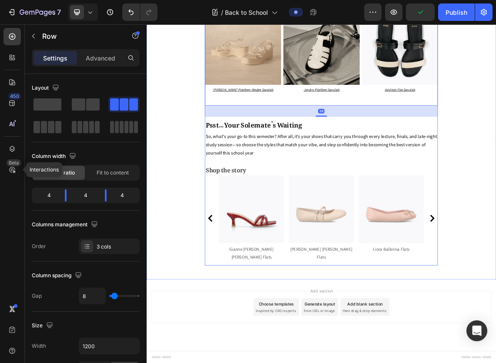
scroll to position [2810, 0]
click at [436, 162] on div "38" at bounding box center [407, 153] width 348 height 17
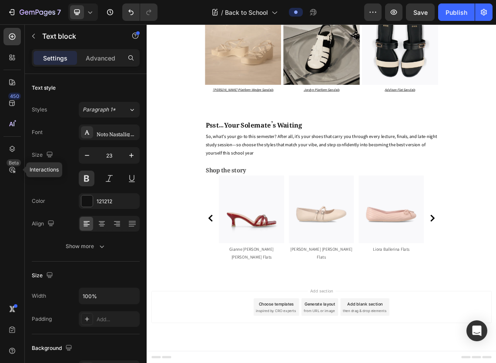
drag, startPoint x: 277, startPoint y: 138, endPoint x: 256, endPoint y: 135, distance: 21.9
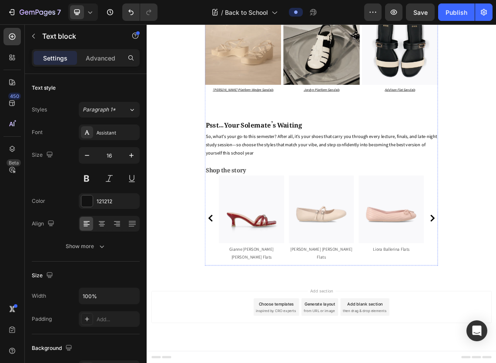
drag, startPoint x: 512, startPoint y: 200, endPoint x: 270, endPoint y: 208, distance: 241.8
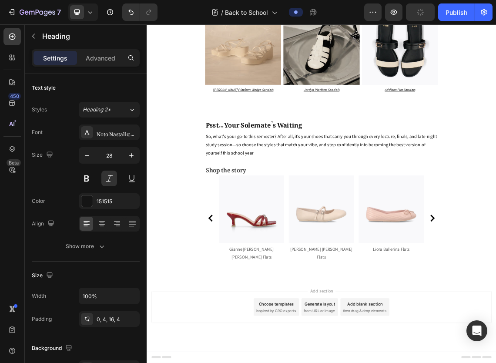
drag, startPoint x: 266, startPoint y: 207, endPoint x: 526, endPoint y: 203, distance: 260.0
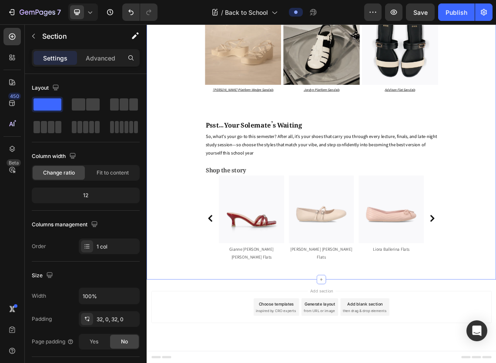
scroll to position [2697, 0]
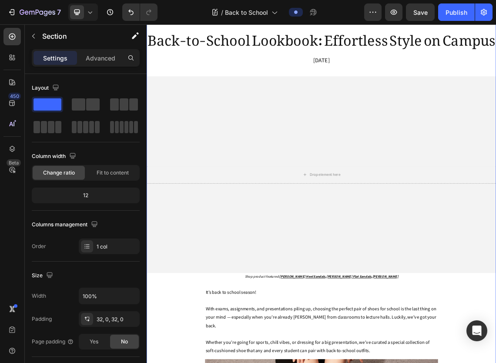
scroll to position [33, 0]
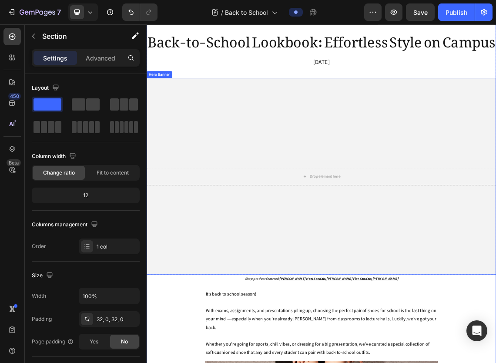
click at [370, 224] on div "Overlay" at bounding box center [407, 250] width 522 height 293
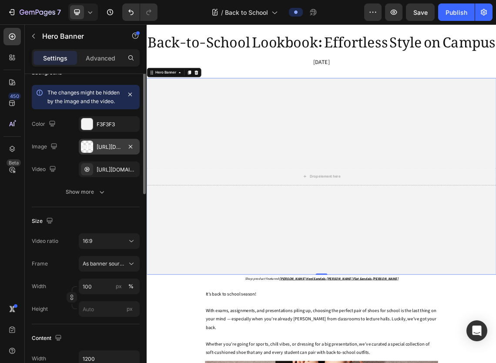
scroll to position [0, 0]
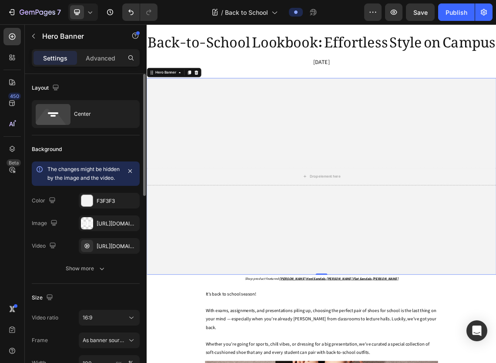
click at [360, 250] on div "Overlay" at bounding box center [407, 250] width 522 height 293
click at [330, 197] on div "Overlay" at bounding box center [407, 250] width 522 height 293
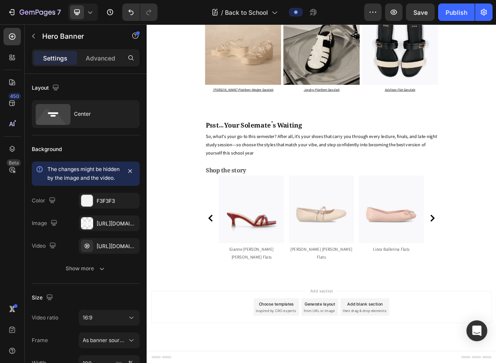
scroll to position [3043, 0]
click at [311, 328] on img at bounding box center [302, 299] width 97 height 101
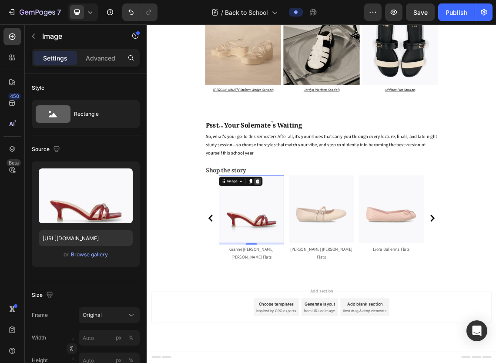
click at [312, 262] on icon at bounding box center [312, 258] width 7 height 7
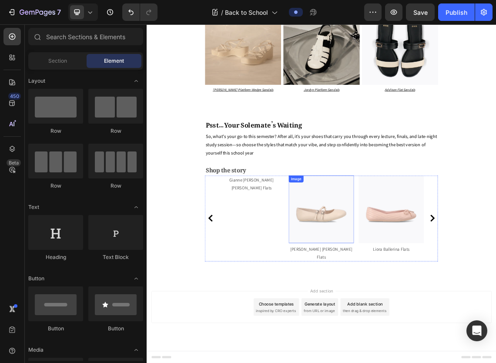
click at [380, 308] on img at bounding box center [407, 299] width 97 height 101
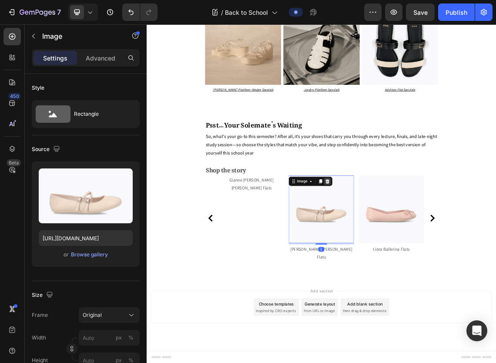
click at [414, 261] on icon at bounding box center [417, 258] width 6 height 6
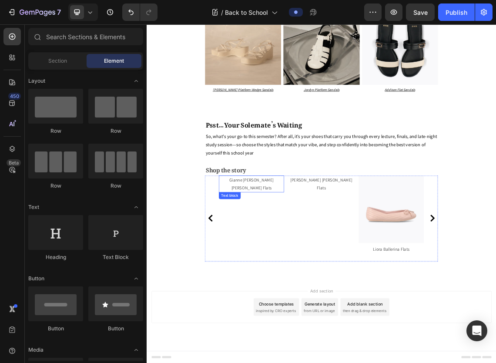
click at [314, 261] on p "Gianne Mary Jane Flats" at bounding box center [303, 261] width 96 height 23
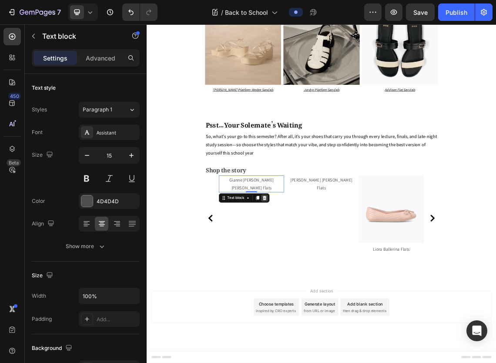
click at [320, 279] on icon at bounding box center [323, 282] width 6 height 6
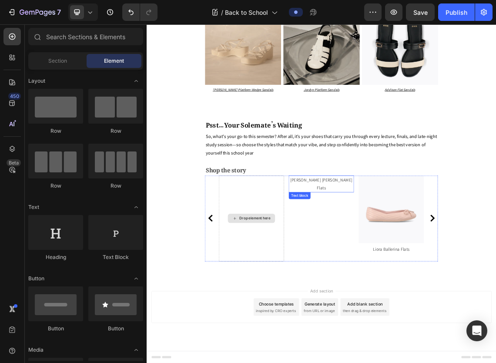
click at [394, 262] on p "Allie Mary Jane Flats" at bounding box center [407, 261] width 96 height 23
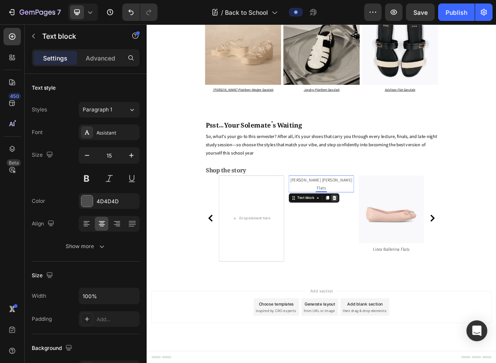
click at [426, 279] on icon at bounding box center [427, 282] width 6 height 6
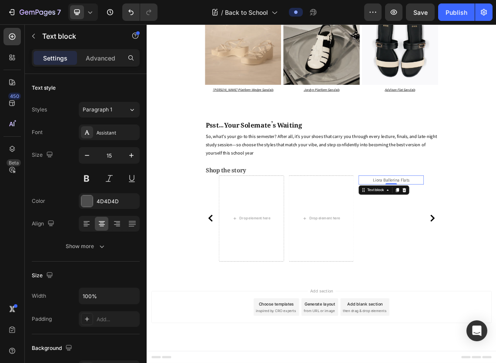
click at [495, 274] on div "Text block" at bounding box center [501, 271] width 76 height 14
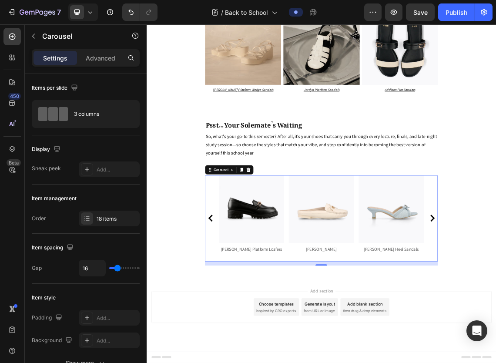
click at [318, 325] on img at bounding box center [302, 299] width 97 height 101
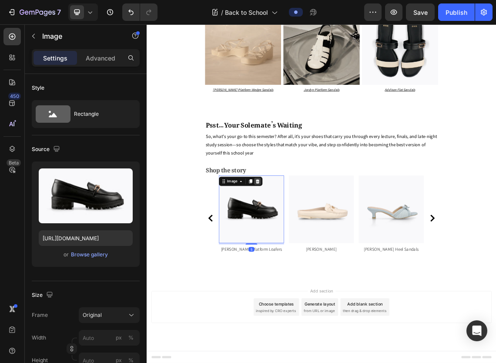
click at [310, 261] on icon at bounding box center [312, 258] width 6 height 6
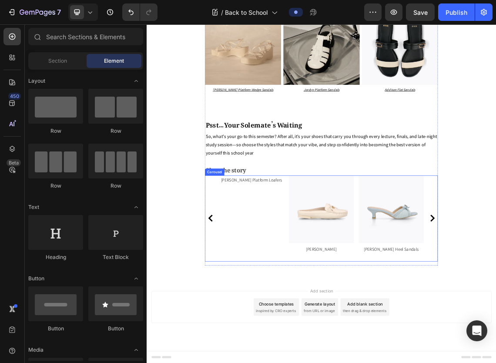
click at [310, 325] on div "Alice Platform Loafers Text block" at bounding box center [302, 313] width 97 height 128
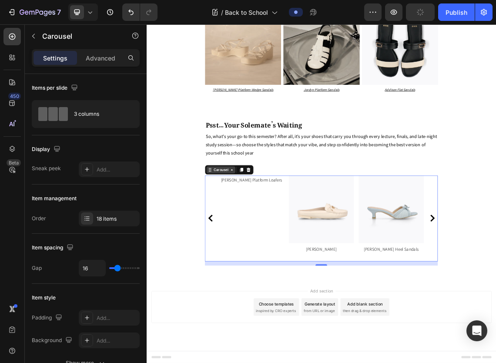
click at [244, 245] on div "Carousel" at bounding box center [257, 241] width 26 height 8
click at [237, 245] on icon at bounding box center [240, 241] width 7 height 7
click at [239, 245] on icon at bounding box center [240, 241] width 7 height 7
click at [415, 324] on img at bounding box center [407, 299] width 97 height 101
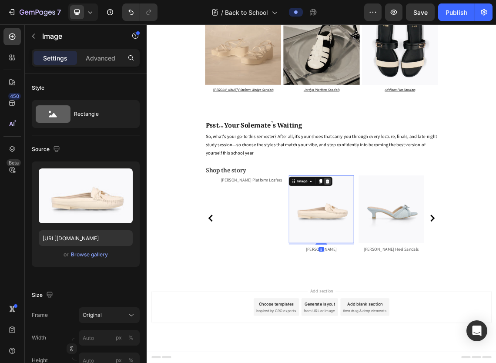
click at [414, 261] on icon at bounding box center [417, 258] width 6 height 6
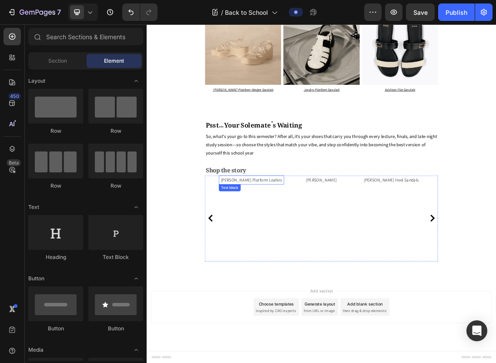
click at [311, 262] on p "[PERSON_NAME] Platform Loafers" at bounding box center [303, 256] width 96 height 12
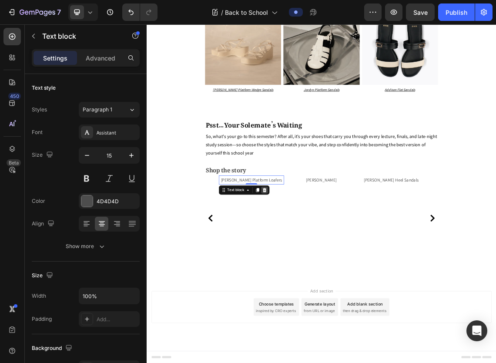
click at [320, 275] on icon at bounding box center [322, 271] width 7 height 7
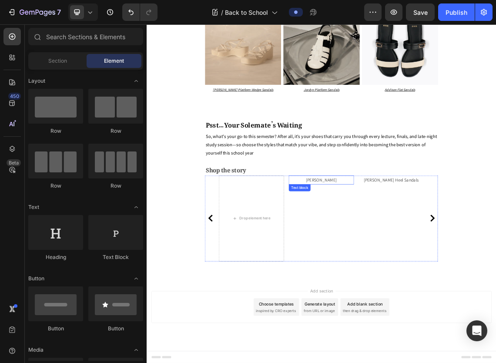
click at [387, 262] on p "Kelley Loafers" at bounding box center [407, 256] width 96 height 12
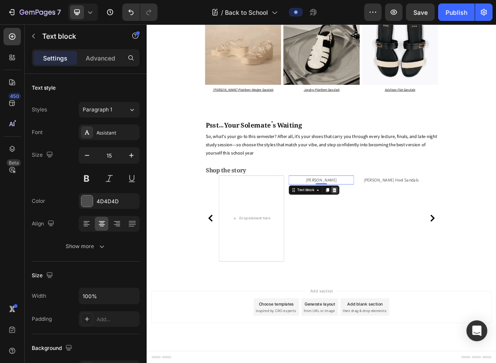
click at [424, 274] on icon at bounding box center [427, 271] width 6 height 6
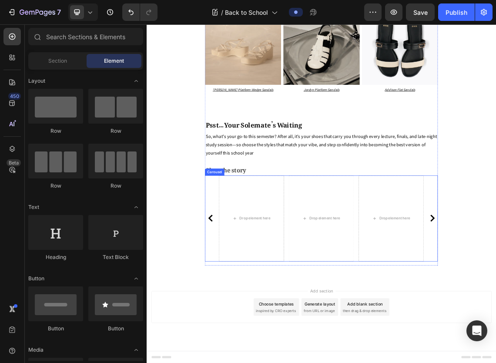
click at [495, 309] on div "Image Kayla Thong Heel Sandals Text block Image Inca Slingback Mary Jane Flats …" at bounding box center [407, 313] width 348 height 128
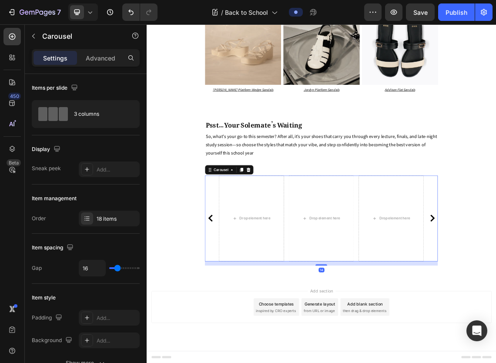
click at [495, 314] on div "Image Kayla Thong Heel Sandals Text block Image Inca Slingback Mary Jane Flats …" at bounding box center [407, 313] width 348 height 128
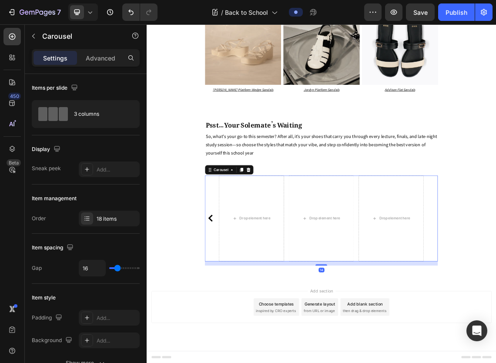
click at [243, 314] on button "Carousel Back Arrow" at bounding box center [242, 313] width 14 height 14
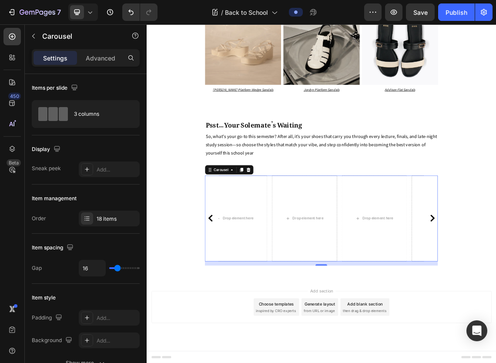
click at [243, 314] on button "Carousel Back Arrow" at bounding box center [242, 313] width 14 height 14
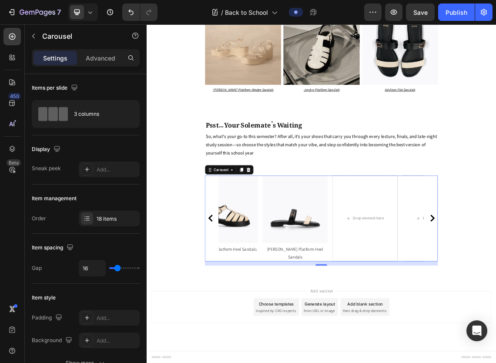
click at [243, 314] on button "Carousel Back Arrow" at bounding box center [242, 313] width 14 height 14
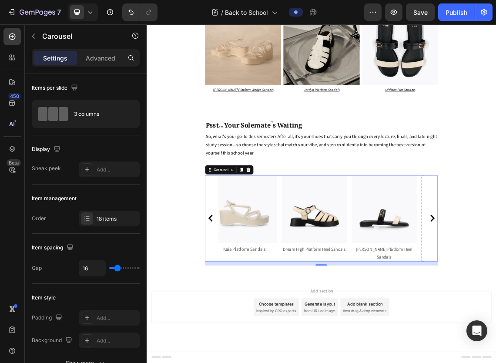
click at [243, 314] on button "Carousel Back Arrow" at bounding box center [242, 313] width 14 height 14
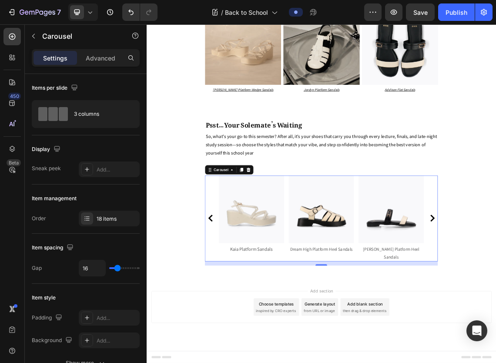
click at [243, 314] on button "Carousel Back Arrow" at bounding box center [242, 313] width 14 height 14
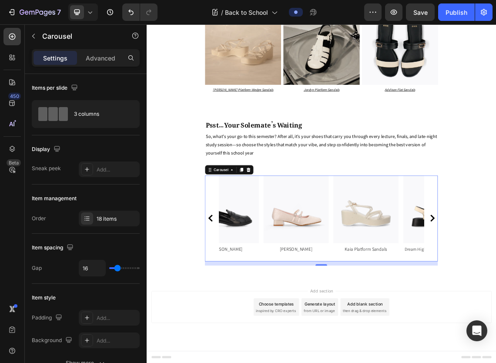
click at [243, 314] on button "Carousel Back Arrow" at bounding box center [242, 313] width 14 height 14
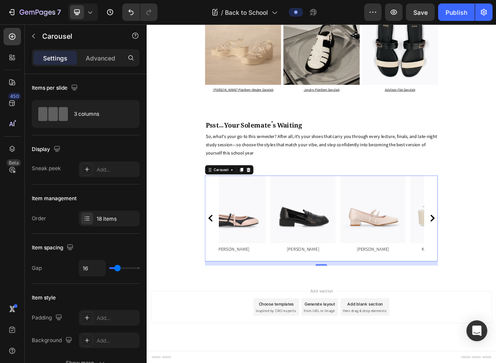
click at [243, 314] on button "Carousel Back Arrow" at bounding box center [242, 313] width 14 height 14
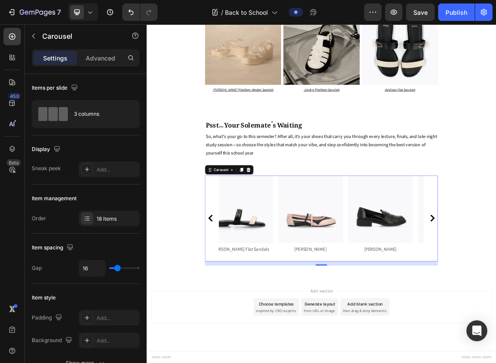
click at [243, 314] on button "Carousel Back Arrow" at bounding box center [242, 313] width 14 height 14
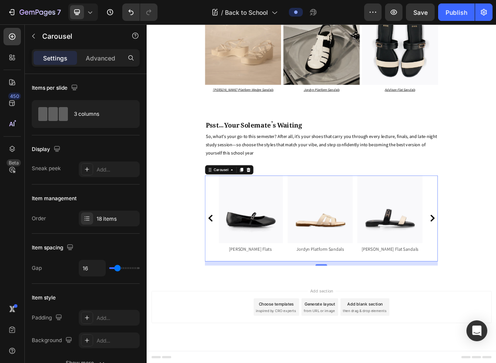
click at [243, 314] on button "Carousel Back Arrow" at bounding box center [242, 313] width 14 height 14
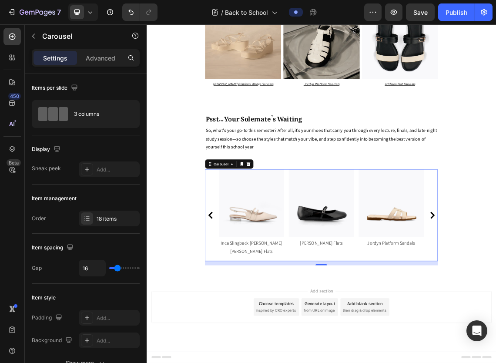
click at [243, 314] on button "Carousel Back Arrow" at bounding box center [242, 309] width 14 height 14
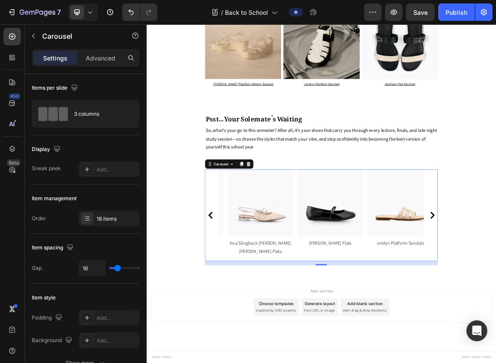
click at [243, 314] on button "Carousel Back Arrow" at bounding box center [242, 309] width 14 height 14
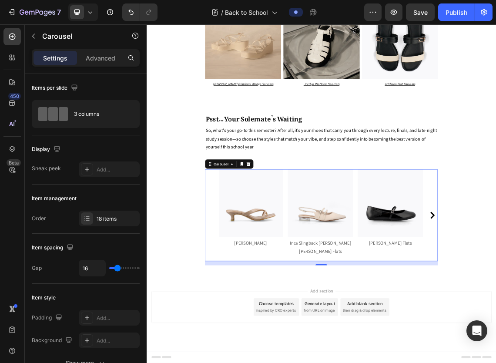
click at [243, 314] on div "Image Kayla Thong Heel Sandals Text block Image Inca Slingback Mary Jane Flats …" at bounding box center [407, 309] width 348 height 137
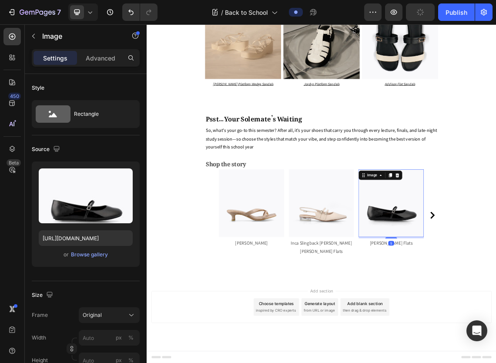
click at [406, 295] on img at bounding box center [407, 291] width 97 height 101
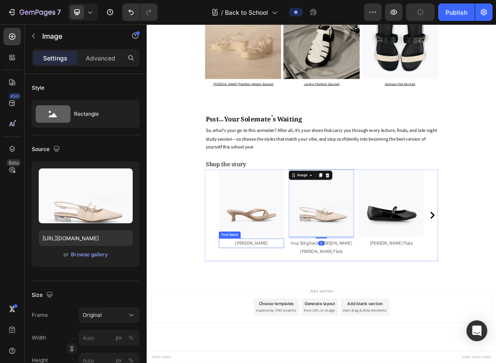
click at [330, 362] on div "Image Kayla Thong Heel Sandals Text block" at bounding box center [302, 309] width 97 height 137
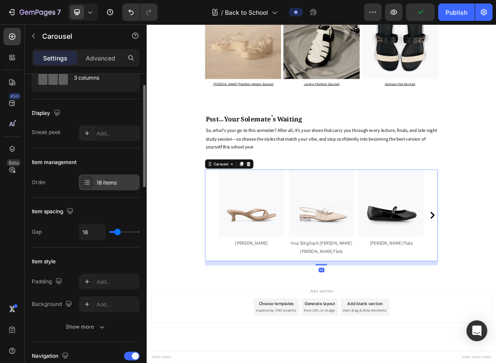
scroll to position [36, 0]
click at [102, 180] on div "18 items" at bounding box center [116, 183] width 41 height 8
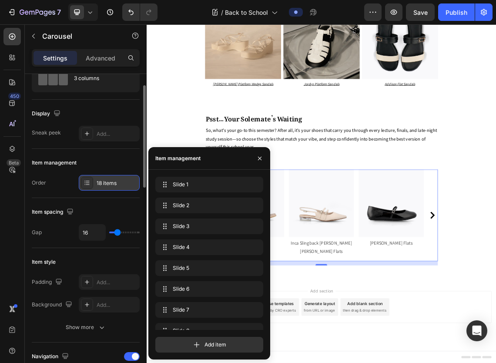
click at [102, 182] on div "18 items" at bounding box center [116, 183] width 41 height 8
click at [98, 181] on div "18 items" at bounding box center [116, 183] width 41 height 8
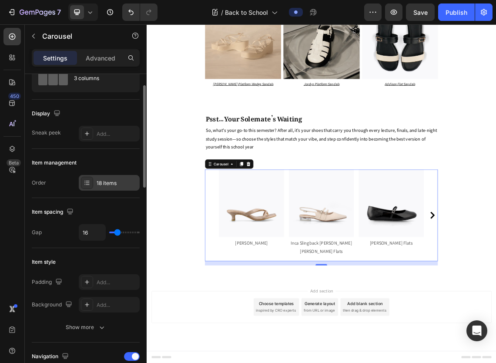
click at [98, 181] on div "18 items" at bounding box center [116, 183] width 41 height 8
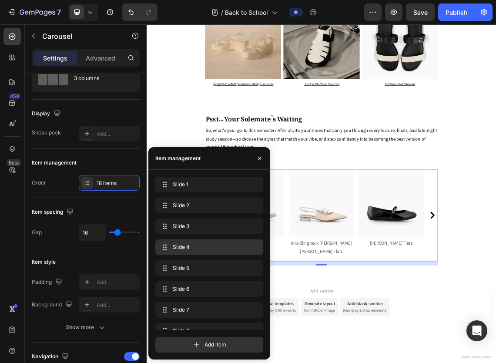
scroll to position [221, 0]
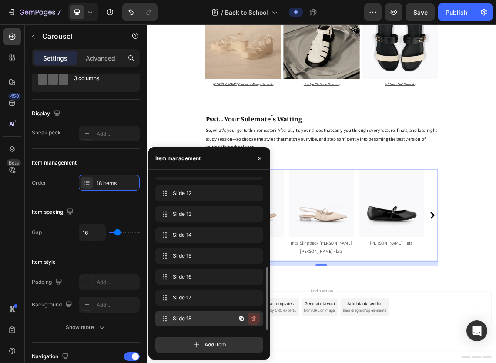
click at [254, 319] on icon "button" at bounding box center [253, 318] width 7 height 7
click at [254, 319] on div "Delete" at bounding box center [247, 318] width 16 height 8
click at [313, 214] on p "So, what's your go-to this semester? After all, it’s your shoes that carry you …" at bounding box center [407, 194] width 346 height 37
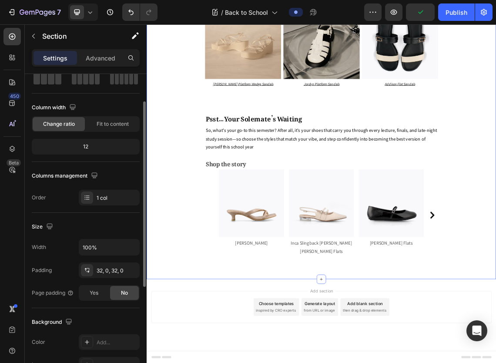
scroll to position [25, 0]
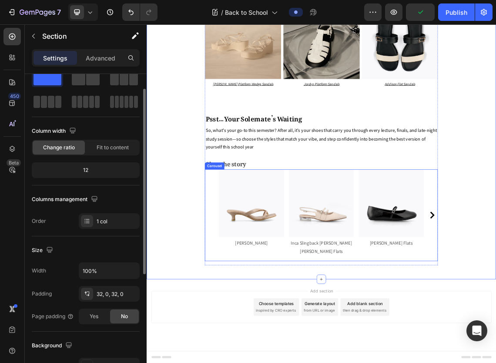
click at [233, 362] on div "Image Kayla Thong Heel Sandals Text block Image Inca Slingback Mary Jane Flats …" at bounding box center [407, 309] width 348 height 137
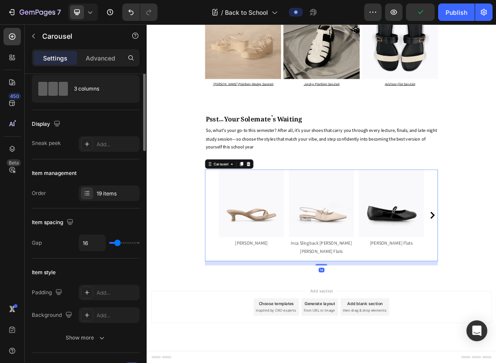
scroll to position [0, 0]
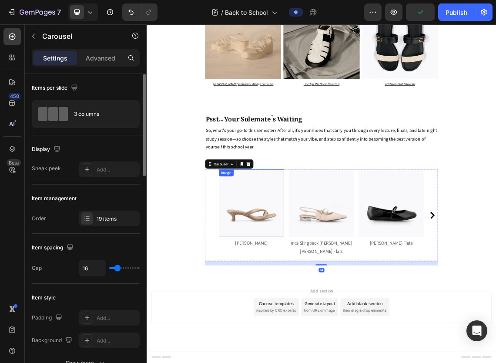
click at [278, 342] on img at bounding box center [302, 291] width 97 height 101
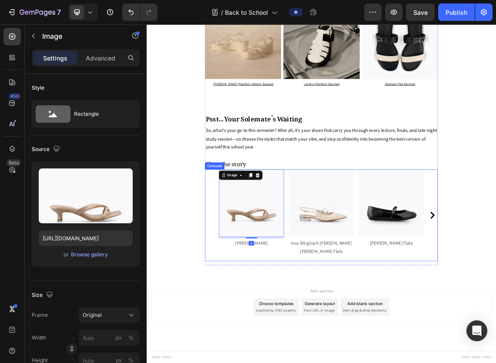
click at [236, 362] on div "Image 5 Kayla Thong Heel Sandals Text block Image Inca Slingback Mary Jane Flat…" at bounding box center [407, 309] width 348 height 137
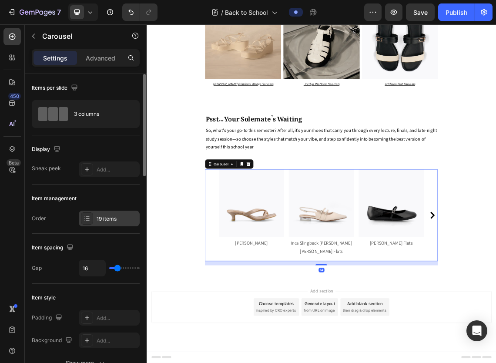
click at [112, 216] on div "19 items" at bounding box center [116, 219] width 41 height 8
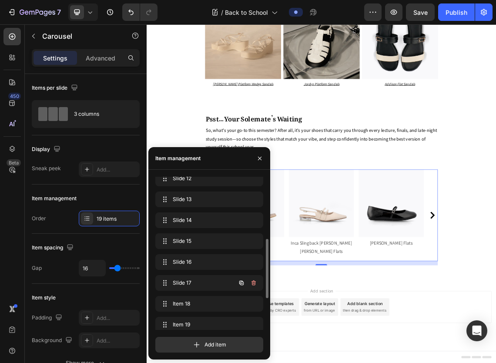
scroll to position [242, 0]
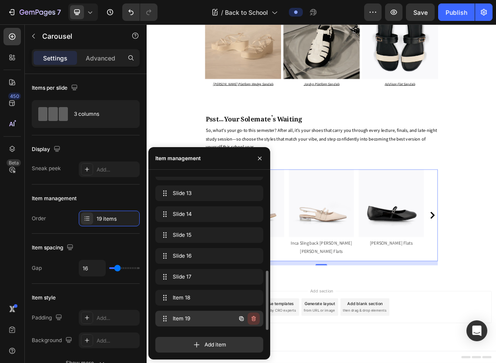
click at [254, 318] on icon "button" at bounding box center [254, 319] width 0 height 2
click at [244, 317] on div "Delete" at bounding box center [247, 318] width 16 height 8
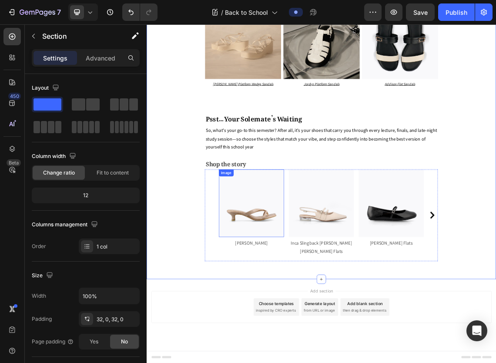
click at [314, 342] on img at bounding box center [302, 291] width 97 height 101
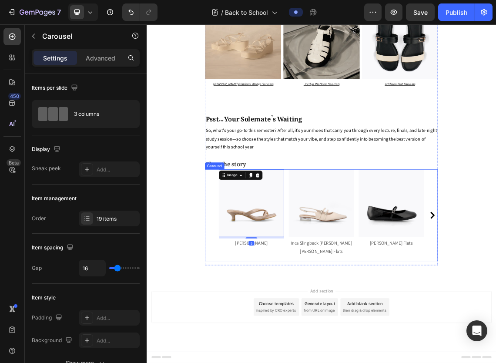
click at [242, 362] on div "Image 5 Kayla Thong Heel Sandals Text block Image Inca Slingback Mary Jane Flat…" at bounding box center [407, 309] width 348 height 137
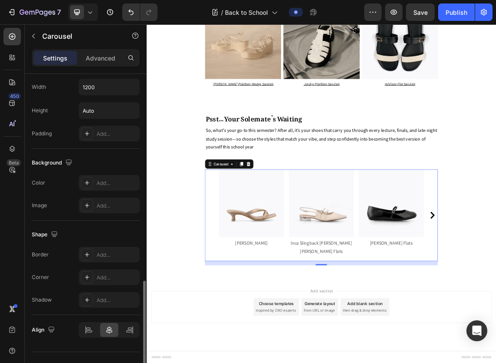
scroll to position [3013, 0]
click at [278, 342] on img at bounding box center [302, 291] width 97 height 101
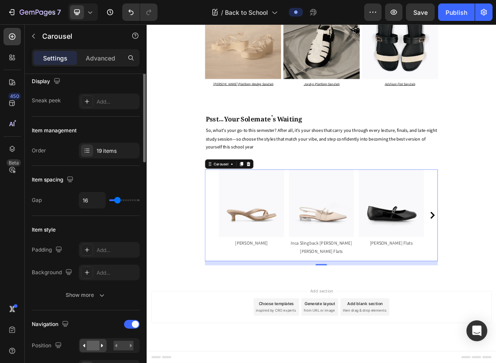
scroll to position [41, 0]
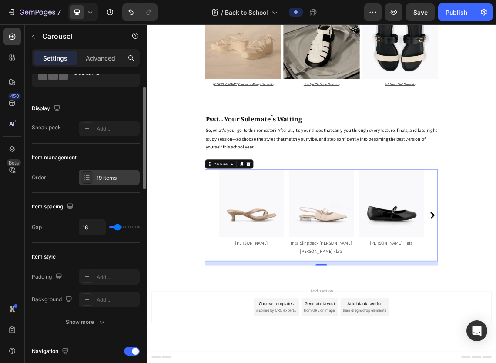
click at [115, 180] on div "19 items" at bounding box center [116, 178] width 41 height 8
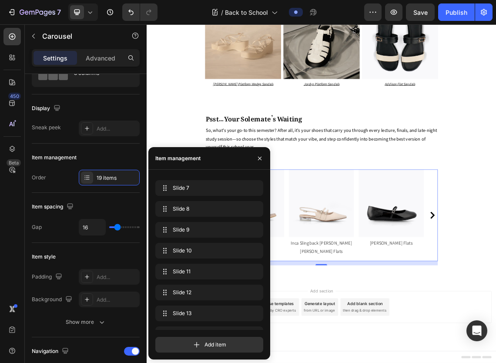
scroll to position [242, 0]
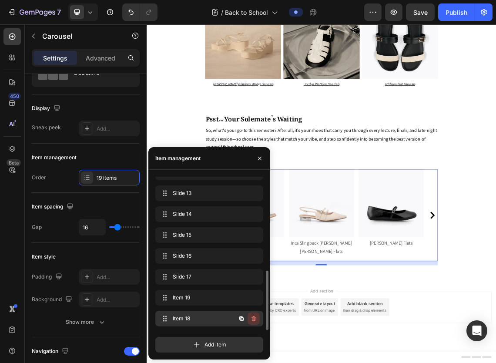
click at [253, 316] on icon "button" at bounding box center [253, 318] width 7 height 7
click at [244, 317] on div "Delete" at bounding box center [247, 318] width 16 height 8
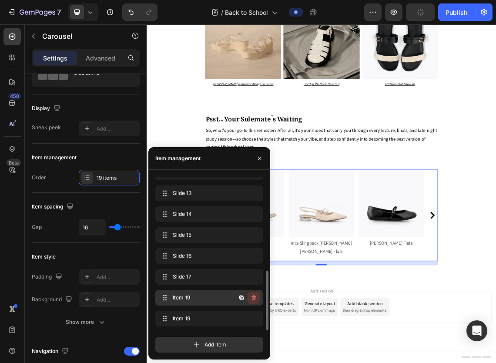
click at [254, 298] on icon "button" at bounding box center [254, 298] width 0 height 2
click at [254, 298] on div "Delete" at bounding box center [247, 297] width 16 height 8
click at [241, 299] on div "Delete" at bounding box center [247, 297] width 16 height 8
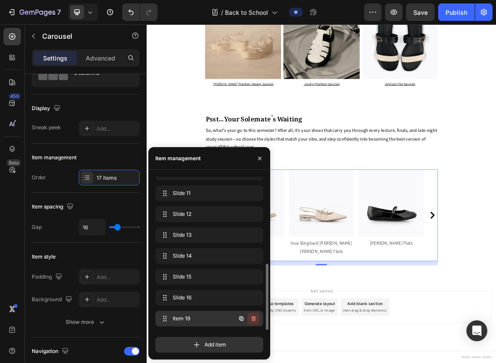
click at [255, 318] on icon "button" at bounding box center [253, 318] width 4 height 5
click at [255, 318] on div "Delete" at bounding box center [247, 318] width 16 height 8
click at [266, 176] on div at bounding box center [266, 99] width 7 height 153
click at [251, 317] on icon "button" at bounding box center [253, 318] width 7 height 7
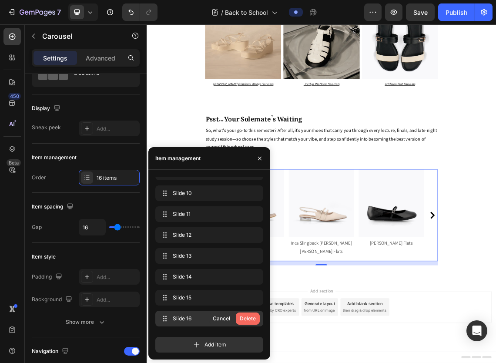
click at [249, 317] on div "Delete" at bounding box center [247, 318] width 16 height 8
click at [249, 317] on button "button" at bounding box center [253, 318] width 12 height 12
click at [249, 317] on div "Delete" at bounding box center [247, 318] width 16 height 8
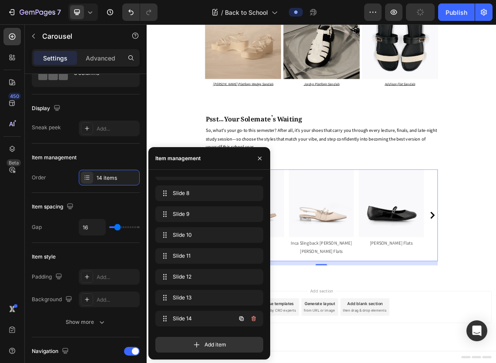
click at [249, 317] on button "button" at bounding box center [253, 318] width 12 height 12
click at [249, 317] on div "Delete" at bounding box center [247, 318] width 16 height 8
click at [249, 317] on button "button" at bounding box center [253, 318] width 12 height 12
click at [249, 317] on div "Delete" at bounding box center [247, 318] width 16 height 8
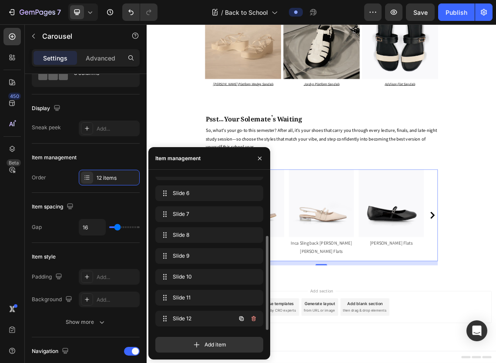
scroll to position [96, 0]
click at [249, 317] on button "button" at bounding box center [253, 318] width 12 height 12
click at [249, 317] on div "Delete" at bounding box center [247, 318] width 16 height 8
click at [258, 158] on icon "button" at bounding box center [259, 158] width 7 height 7
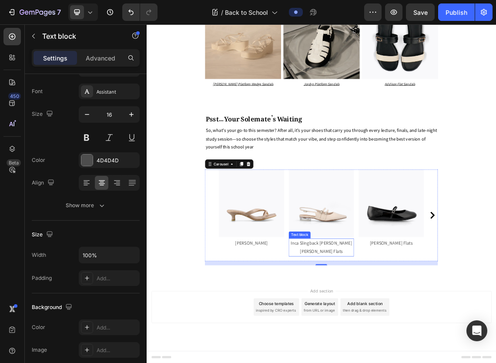
click at [388, 362] on p "Inca Slingback [PERSON_NAME] [PERSON_NAME] Flats" at bounding box center [407, 357] width 96 height 25
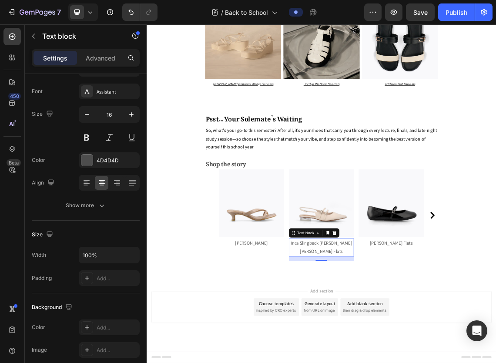
scroll to position [0, 0]
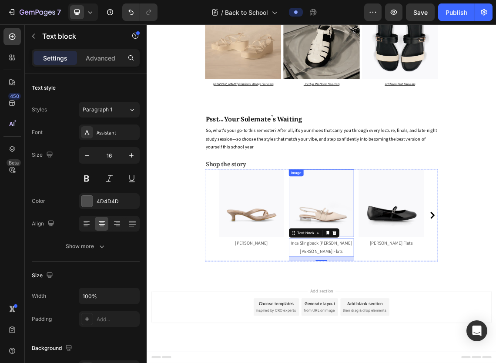
click at [412, 342] on img at bounding box center [407, 291] width 97 height 101
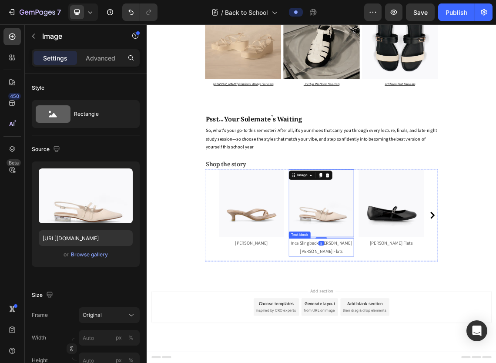
click at [376, 362] on p "Inca Slingback [PERSON_NAME] [PERSON_NAME] Flats" at bounding box center [407, 357] width 96 height 25
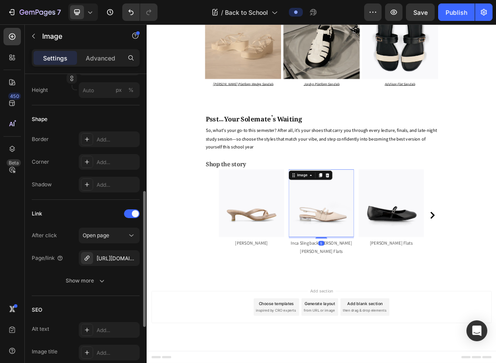
scroll to position [270, 0]
click at [115, 251] on div "https://www.dmk.com.sg/xenia-flat-sandals-black?variant=51750721421628" at bounding box center [109, 257] width 61 height 16
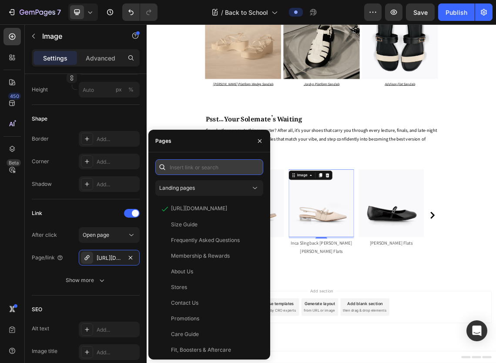
click at [190, 166] on input "text" at bounding box center [209, 167] width 108 height 16
paste input "[URL][DOMAIN_NAME][PERSON_NAME]"
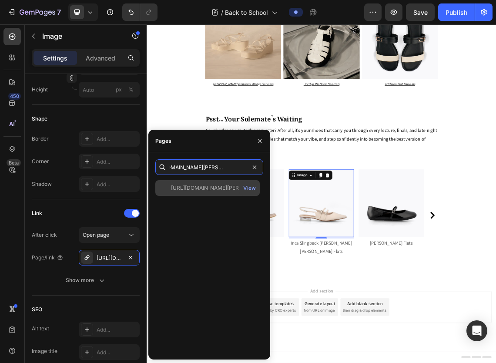
type input "[URL][DOMAIN_NAME][PERSON_NAME]"
click at [212, 187] on div "[URL][DOMAIN_NAME][PERSON_NAME]" at bounding box center [212, 188] width 83 height 8
click at [249, 186] on div "View" at bounding box center [249, 188] width 13 height 8
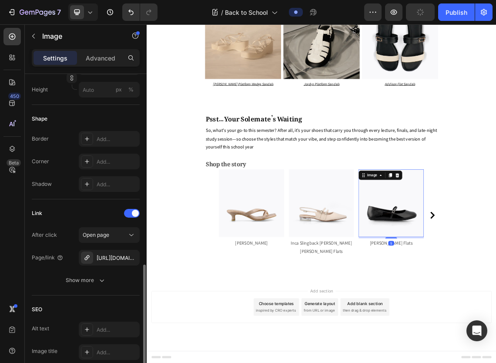
scroll to position [409, 0]
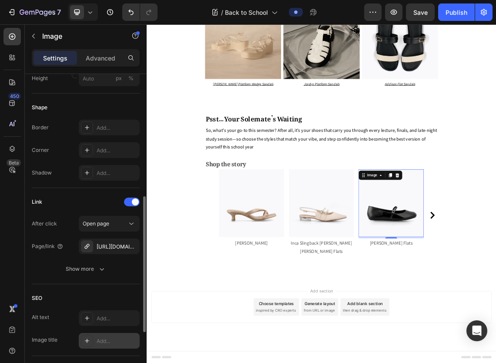
scroll to position [281, 0]
click at [110, 243] on div "https://www.dmk.com.sg/rebecca-flat-sandals-blue?_pos=3&_psq=rebe&_ss=e&_v=1.0&…" at bounding box center [108, 247] width 25 height 8
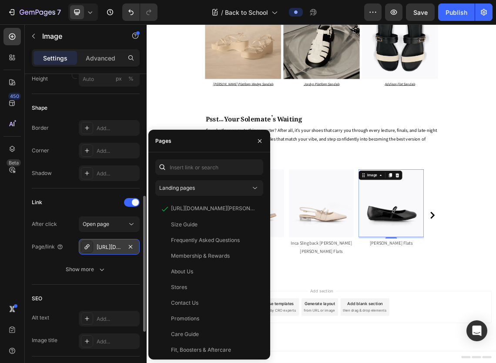
click at [110, 243] on div "https://www.dmk.com.sg/rebecca-flat-sandals-blue?_pos=3&_psq=rebe&_ss=e&_v=1.0&…" at bounding box center [108, 247] width 25 height 8
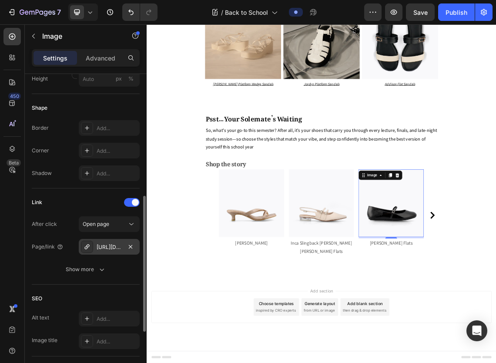
click at [110, 243] on div "https://www.dmk.com.sg/rebecca-flat-sandals-blue?_pos=3&_psq=rebe&_ss=e&_v=1.0&…" at bounding box center [108, 247] width 25 height 8
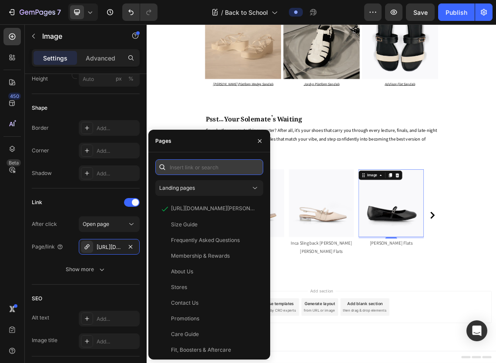
paste input "https://www.dmk.com.sg/products/gianne-mary-jane-flats-black?_pos=2&_sid=511b6d…"
type input "https://www.dmk.com.sg/products/gianne-mary-jane-flats-black?_pos=2&_sid=511b6d…"
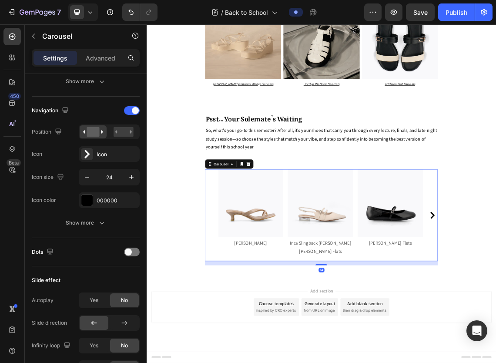
scroll to position [0, 0]
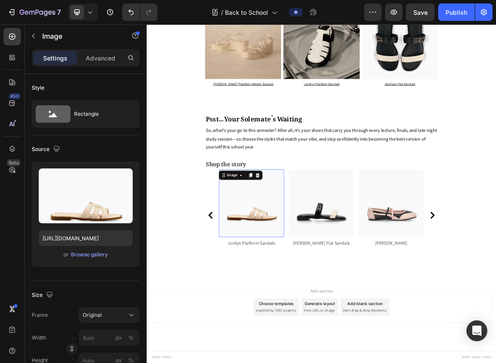
click at [316, 342] on img at bounding box center [302, 291] width 97 height 101
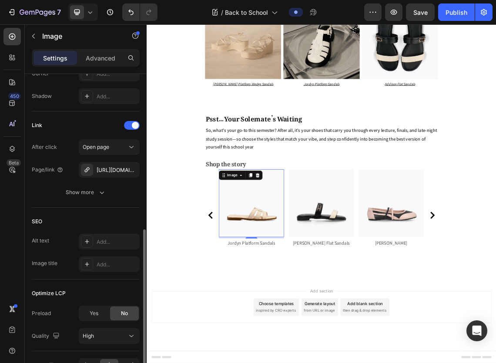
scroll to position [359, 0]
click at [113, 165] on div "https://www.dmk.com.sg/jordyn-platform-sandals-black?variant=48271288992060" at bounding box center [108, 169] width 25 height 8
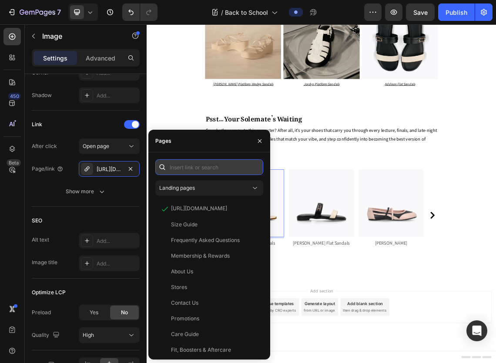
click at [185, 169] on input "text" at bounding box center [209, 167] width 108 height 16
paste input "https://www.dmk.com.sg/products/erica-flat-sandals-beige?_pos=3&_sid=bad3492a2&…"
type input "https://www.dmk.com.sg/products/erica-flat-sandals-beige?_pos=3&_sid=bad3492a2&…"
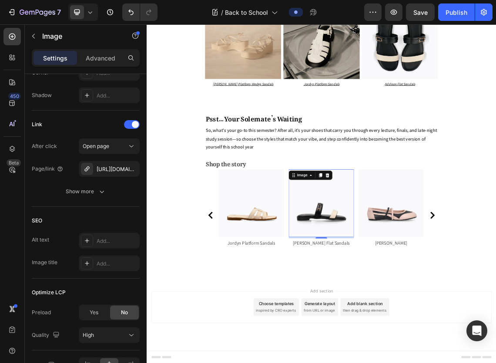
click at [410, 336] on img at bounding box center [407, 291] width 97 height 101
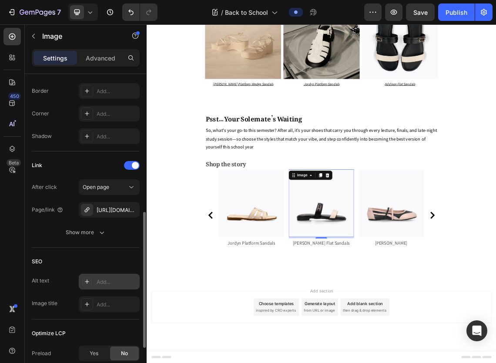
scroll to position [318, 0]
click at [112, 210] on div "https://www.dmk.com.sg/bernice-flat-sandals-black?variant=51561501098300" at bounding box center [108, 210] width 25 height 8
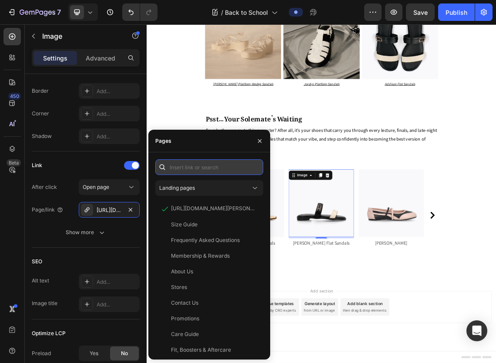
click at [197, 168] on input "text" at bounding box center [209, 167] width 108 height 16
paste input "[URL][DOMAIN_NAME]"
type input "[URL][DOMAIN_NAME]"
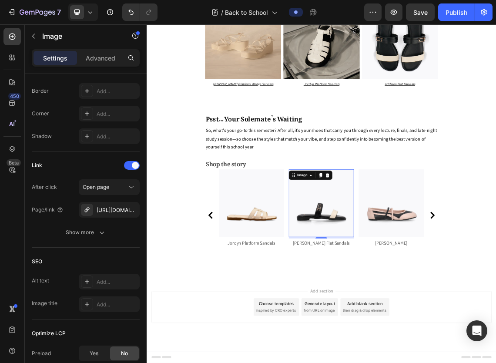
scroll to position [0, 0]
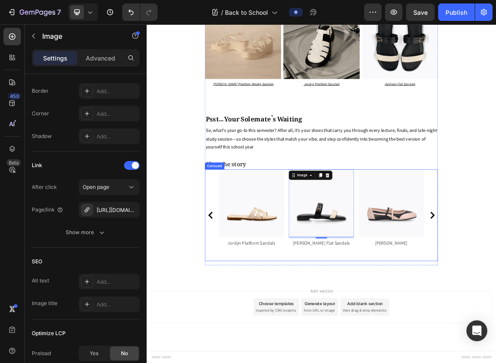
click at [235, 316] on button "Carousel Back Arrow" at bounding box center [242, 309] width 14 height 14
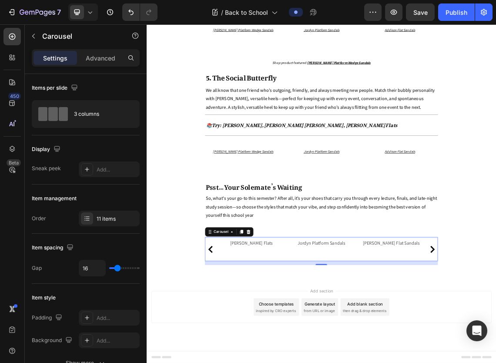
scroll to position [3013, 0]
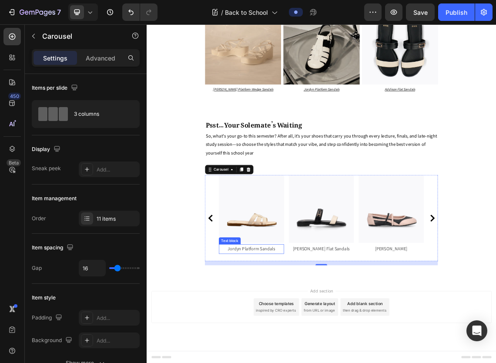
click at [316, 362] on p "Jordyn Platform Sandals" at bounding box center [303, 359] width 96 height 13
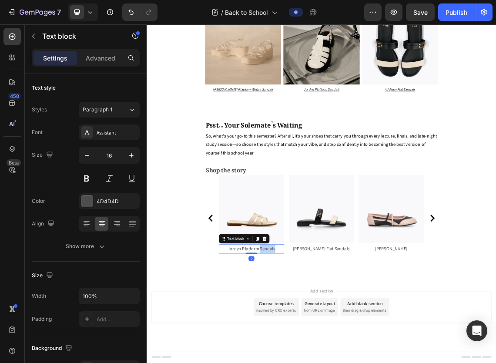
click at [316, 362] on p "Jordyn Platform Sandals" at bounding box center [303, 359] width 96 height 13
click at [271, 362] on p "Jordyn Platform Sandals" at bounding box center [303, 359] width 96 height 13
drag, startPoint x: 271, startPoint y: 393, endPoint x: 296, endPoint y: 395, distance: 25.7
click at [296, 362] on p "Jordyn Platform Sandals" at bounding box center [303, 359] width 96 height 13
click at [377, 362] on p "[PERSON_NAME] Flat Sandals" at bounding box center [407, 359] width 96 height 13
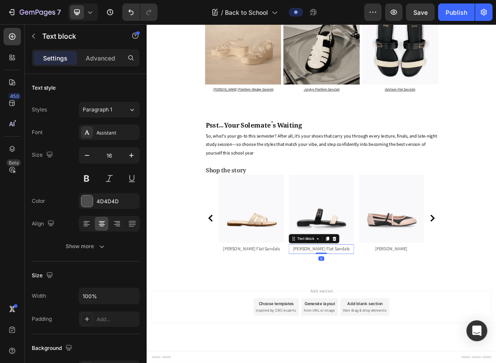
click at [377, 362] on p "[PERSON_NAME] Flat Sandals" at bounding box center [407, 359] width 96 height 13
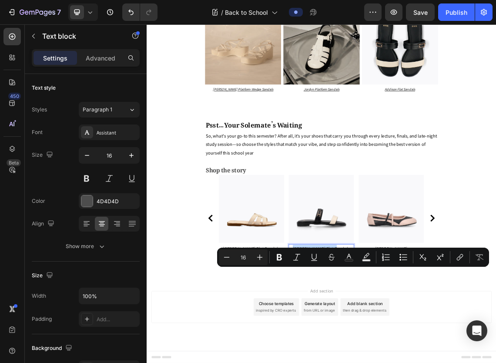
click at [377, 362] on p "[PERSON_NAME] Flat Sandals" at bounding box center [407, 359] width 96 height 13
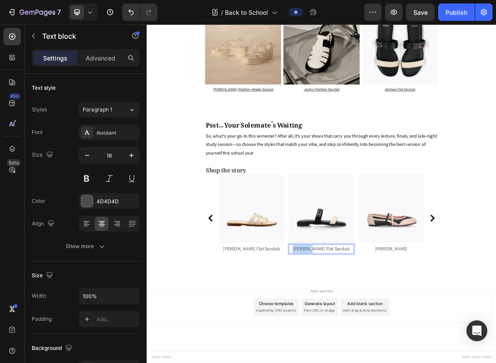
click at [377, 362] on p "[PERSON_NAME] Flat Sandals" at bounding box center [407, 359] width 96 height 13
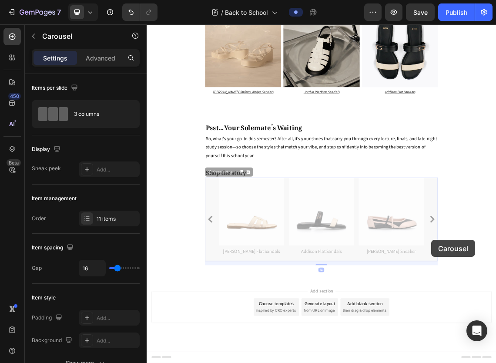
click at [146, 24] on icon "Carousel Next Arrow" at bounding box center [146, 24] width 0 height 0
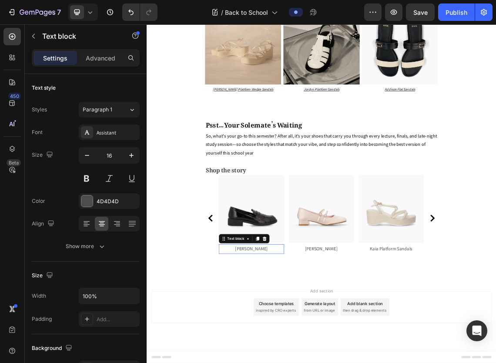
click at [311, 362] on p "[PERSON_NAME]" at bounding box center [303, 359] width 96 height 13
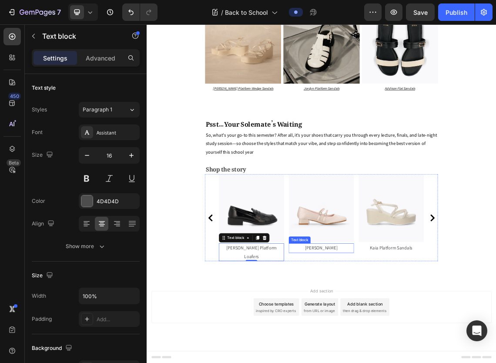
click at [389, 362] on p "[PERSON_NAME]" at bounding box center [407, 358] width 96 height 13
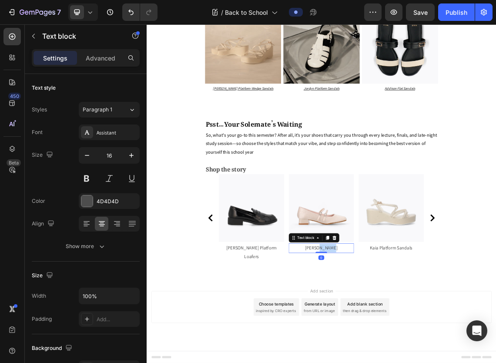
click at [389, 362] on p "[PERSON_NAME]" at bounding box center [407, 358] width 96 height 13
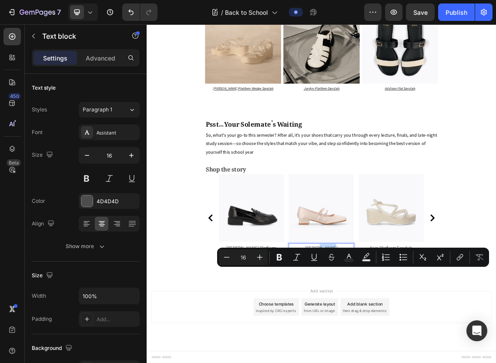
click at [389, 362] on p "[PERSON_NAME]" at bounding box center [407, 358] width 96 height 13
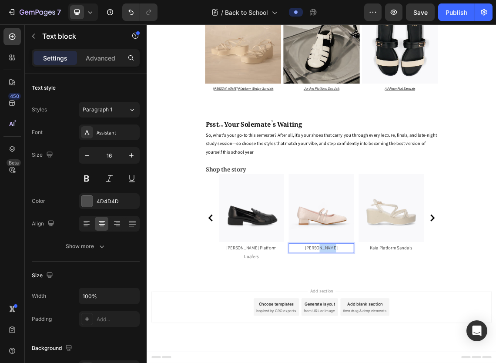
click at [389, 362] on p "[PERSON_NAME]" at bounding box center [407, 358] width 96 height 13
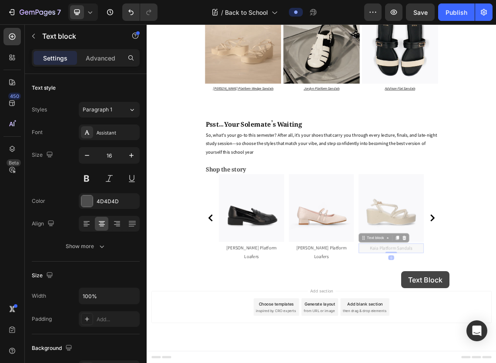
click at [146, 24] on p "Kaia Platform Sandals" at bounding box center [146, 24] width 0 height 0
drag, startPoint x: 526, startPoint y: 393, endPoint x: 477, endPoint y: 396, distance: 49.6
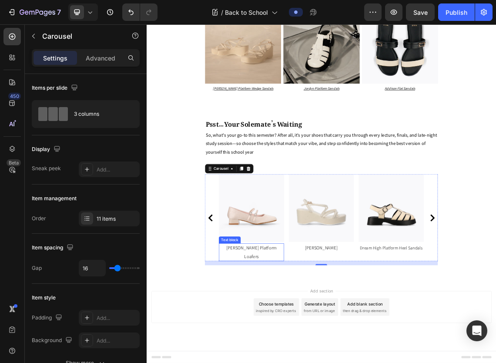
click at [321, 362] on p "Reese Platform Loafers" at bounding box center [303, 364] width 96 height 25
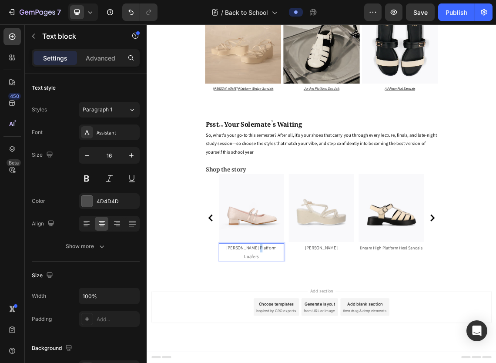
click at [309, 362] on p "Reese Platform Loafers" at bounding box center [303, 364] width 96 height 25
click at [396, 362] on p "Carrie Mary Janes" at bounding box center [407, 358] width 96 height 13
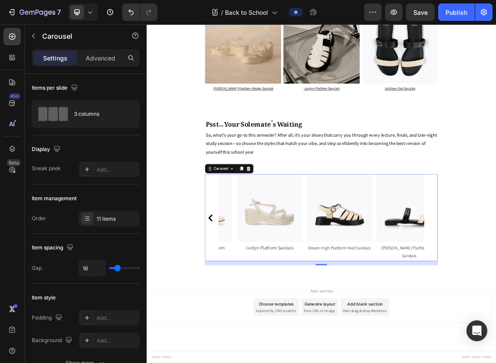
click at [495, 343] on div "Image Kayla Thong Heel Sandals Text block Image Inca Slingback Mary Jane Flats …" at bounding box center [407, 313] width 348 height 130
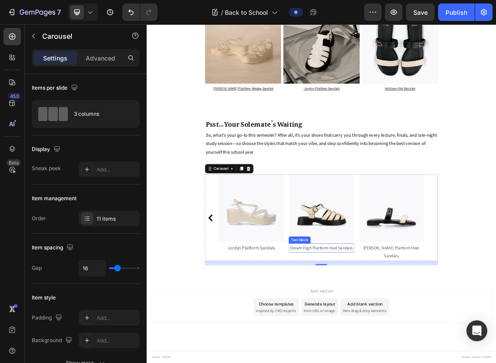
click at [404, 362] on p "Dream High Platform Heel Sandals" at bounding box center [407, 358] width 96 height 12
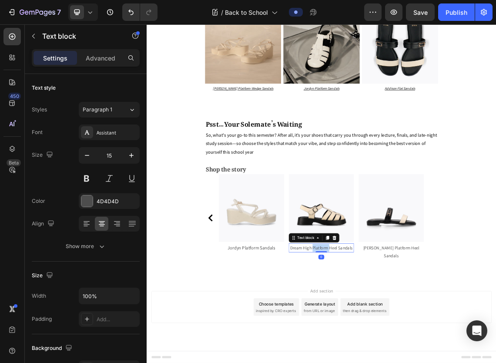
click at [404, 362] on p "Dream High Platform Heel Sandals" at bounding box center [407, 358] width 96 height 12
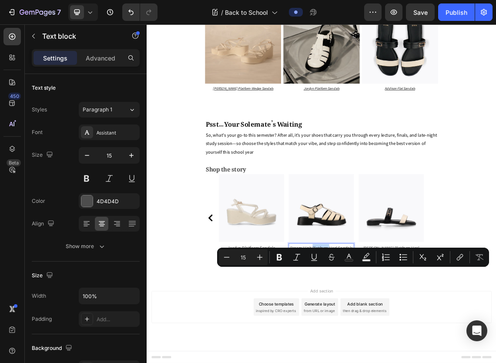
click at [404, 362] on p "Dream High Platform Heel Sandals" at bounding box center [407, 358] width 96 height 12
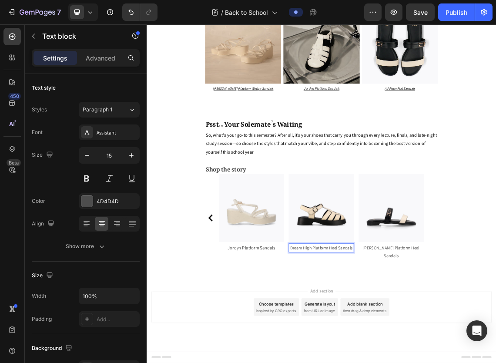
click at [404, 362] on p "Dream High Platform Heel Sandals" at bounding box center [407, 358] width 96 height 12
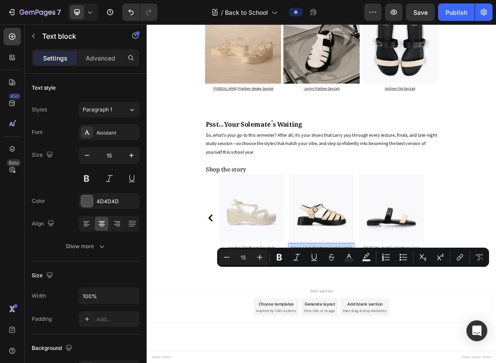
click at [404, 362] on p "Dream High Platform Heel Sandals" at bounding box center [407, 358] width 96 height 12
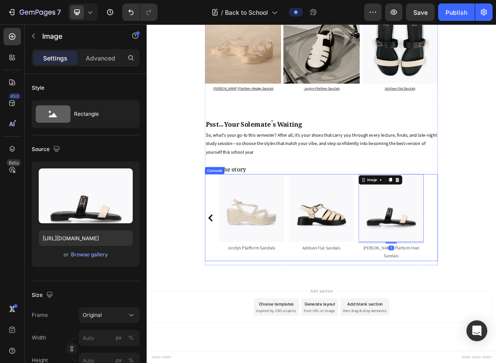
click at [254, 362] on div "Image Jordyn Platform Sandals Text block" at bounding box center [302, 313] width 97 height 130
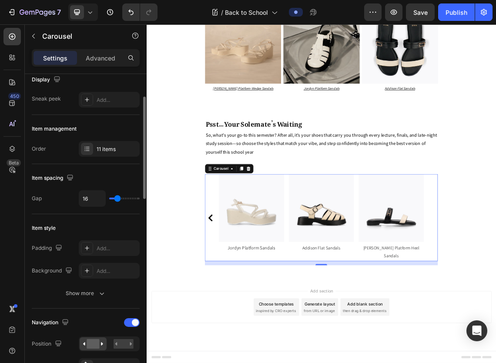
scroll to position [70, 0]
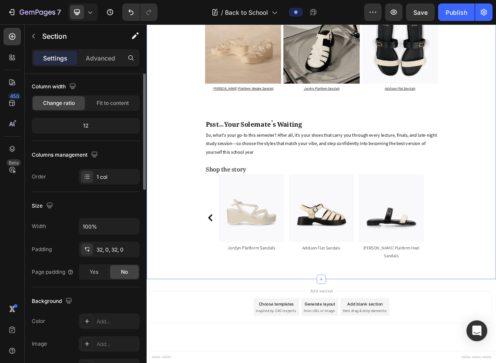
scroll to position [0, 0]
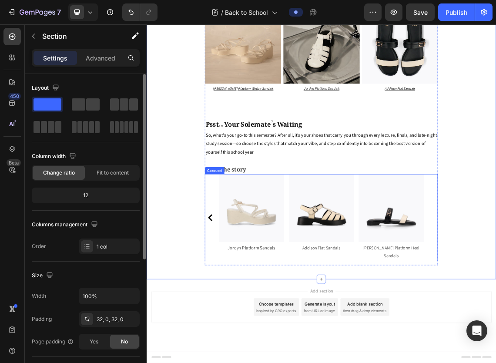
click at [237, 318] on icon "Carousel Back Arrow" at bounding box center [241, 313] width 10 height 10
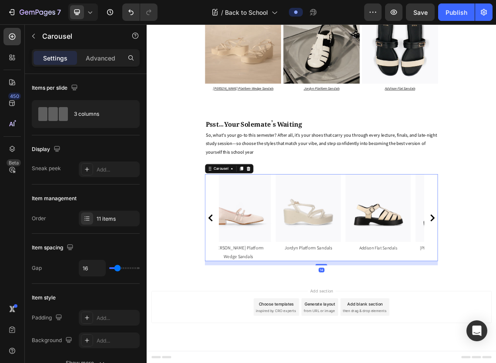
click at [237, 318] on icon "Carousel Back Arrow" at bounding box center [241, 313] width 10 height 10
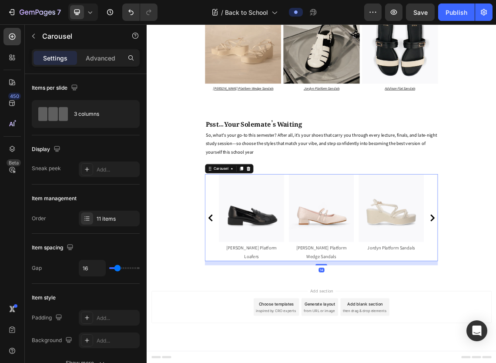
click at [237, 318] on icon "Carousel Back Arrow" at bounding box center [241, 313] width 10 height 10
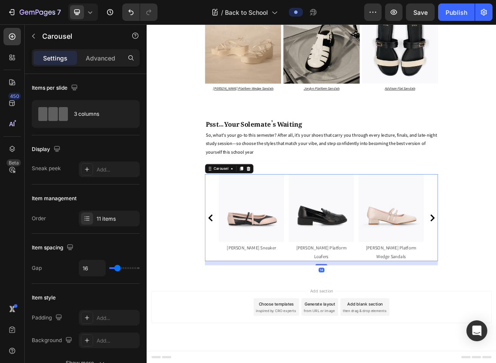
click at [237, 318] on icon "Carousel Back Arrow" at bounding box center [241, 313] width 10 height 10
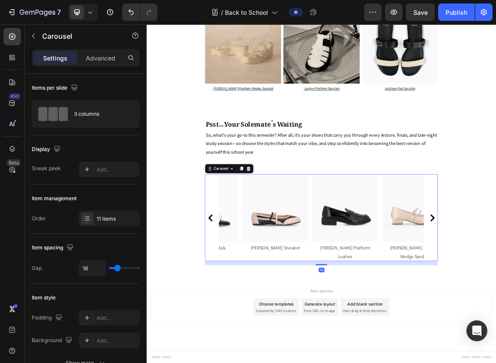
click at [237, 318] on icon "Carousel Back Arrow" at bounding box center [241, 313] width 10 height 10
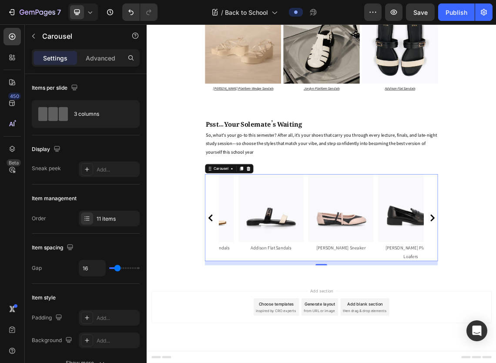
click at [237, 318] on icon "Carousel Back Arrow" at bounding box center [241, 313] width 10 height 10
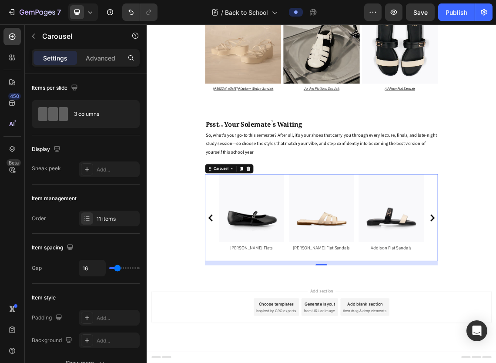
click at [237, 318] on icon "Carousel Back Arrow" at bounding box center [241, 313] width 10 height 10
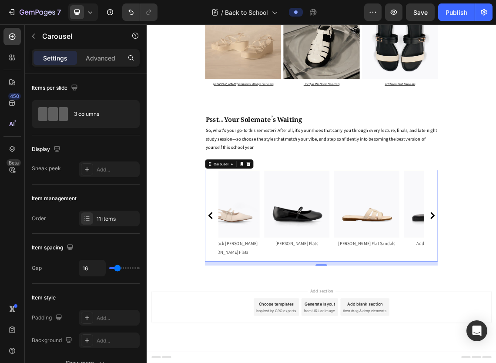
click at [237, 315] on icon "Carousel Back Arrow" at bounding box center [241, 309] width 10 height 10
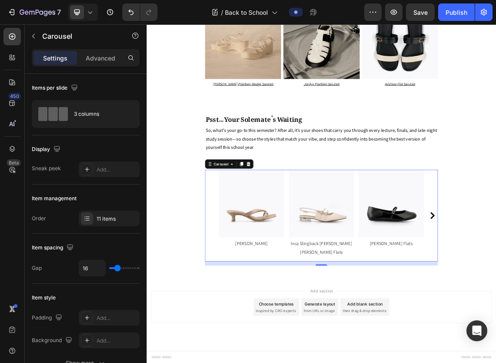
click at [237, 349] on div "Image Kayla Thong Heel Sandals Text block Image Inca Slingback Mary Jane Flats …" at bounding box center [407, 309] width 348 height 137
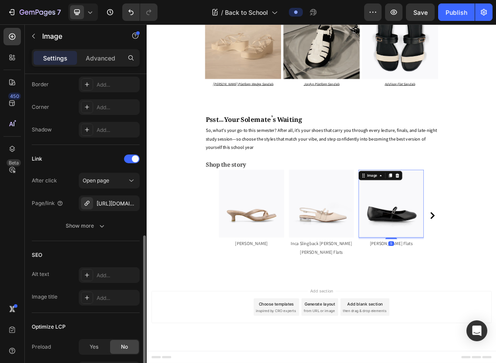
scroll to position [409, 0]
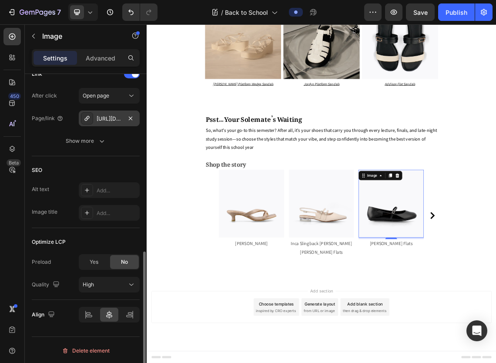
click at [112, 115] on div "https://www.dmk.com.sg/rebecca-flat-sandals-blue?_pos=3&_psq=rebe&_ss=e&_v=1.0&…" at bounding box center [108, 119] width 25 height 8
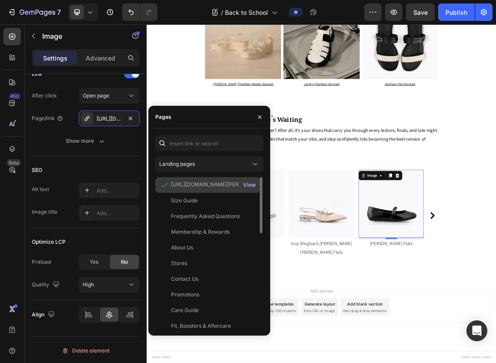
click at [249, 181] on div "View" at bounding box center [249, 185] width 13 height 8
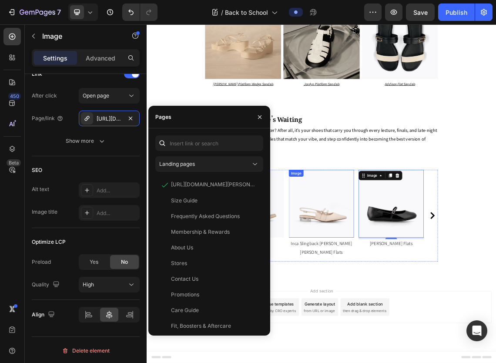
click at [412, 328] on img at bounding box center [407, 291] width 97 height 101
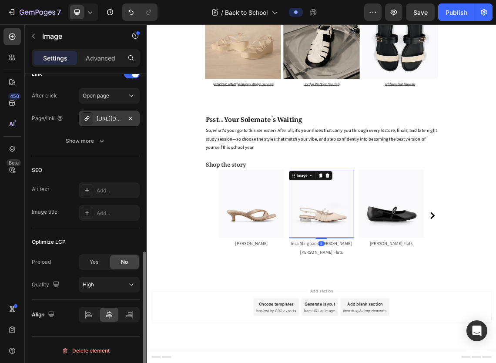
click at [123, 120] on div "https://www.dmk.com.sg/inca-slingback-mary-jane-flats-patent-beige?_pos=3&_sid=…" at bounding box center [109, 118] width 61 height 16
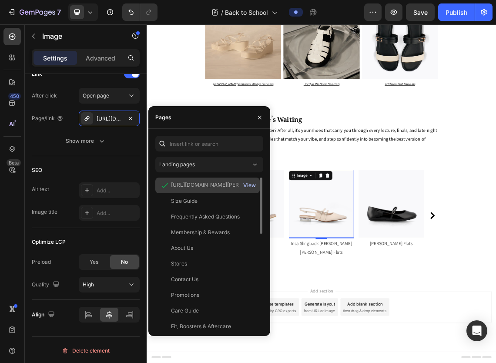
click at [247, 186] on div "View" at bounding box center [249, 185] width 13 height 8
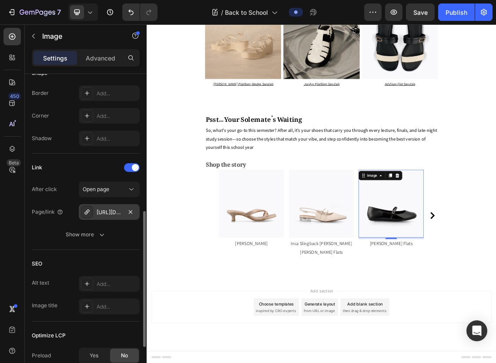
click at [115, 208] on div "https://www.dmk.com.sg/rebecca-flat-sandals-blue?_pos=3&_psq=rebe&_ss=e&_v=1.0&…" at bounding box center [108, 212] width 25 height 8
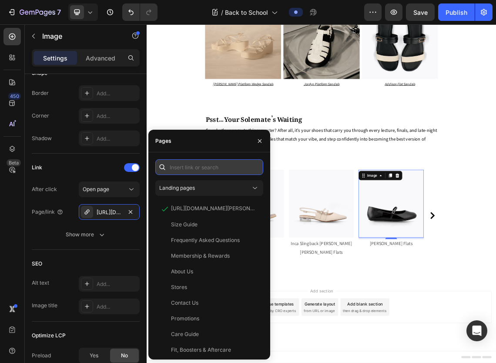
click at [200, 165] on input "text" at bounding box center [209, 167] width 108 height 16
paste input "https://www.dmk.com.sg/products/gianne-mary-jane-flats-black?variant=5036096798…"
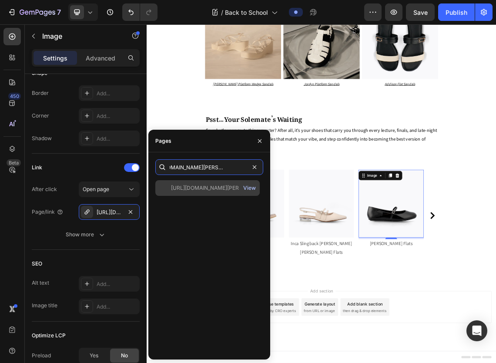
type input "https://www.dmk.com.sg/products/gianne-mary-jane-flats-black?variant=5036096798…"
click at [249, 187] on div "View" at bounding box center [249, 188] width 13 height 8
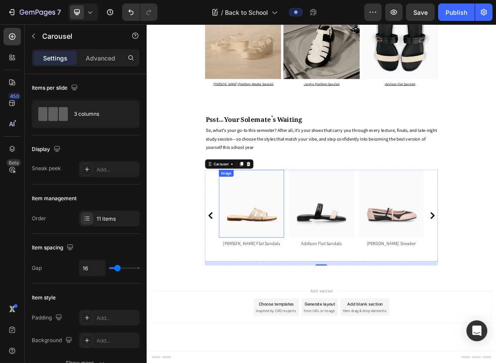
click at [321, 342] on img at bounding box center [302, 291] width 97 height 101
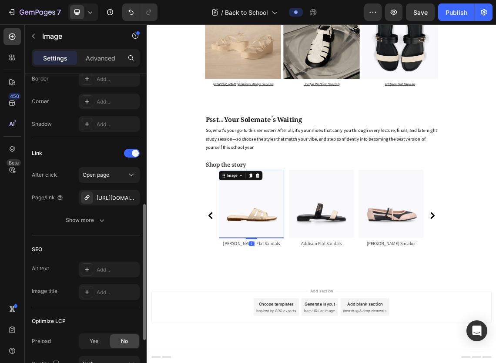
scroll to position [319, 0]
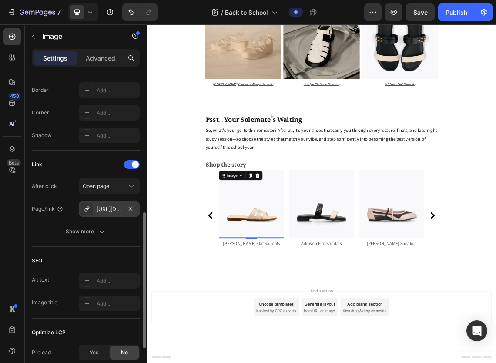
click at [112, 208] on div "https://www.dmk.com.sg/jordyn-platform-sandals-black?variant=48271288992060" at bounding box center [108, 209] width 25 height 8
click at [115, 211] on div "https://www.dmk.com.sg/jordyn-platform-sandals-black?variant=48271288992060" at bounding box center [108, 209] width 25 height 8
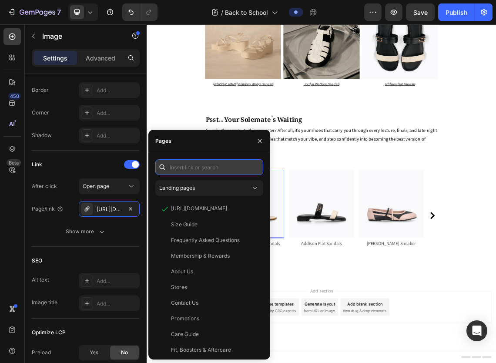
paste input "[URL][DOMAIN_NAME][PERSON_NAME]"
type input "[URL][DOMAIN_NAME][PERSON_NAME]"
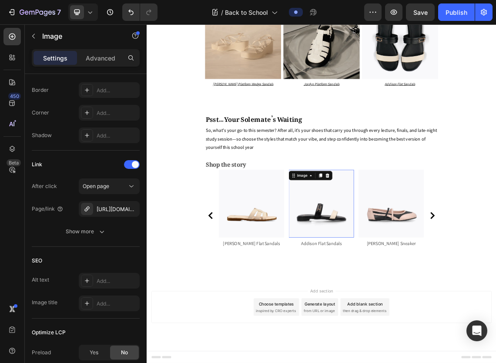
click at [383, 335] on img at bounding box center [407, 291] width 97 height 101
click at [399, 342] on img at bounding box center [407, 291] width 97 height 101
click at [109, 207] on div "https://www.dmk.com.sg/bernice-flat-sandals-black?variant=51561501098300" at bounding box center [108, 209] width 25 height 8
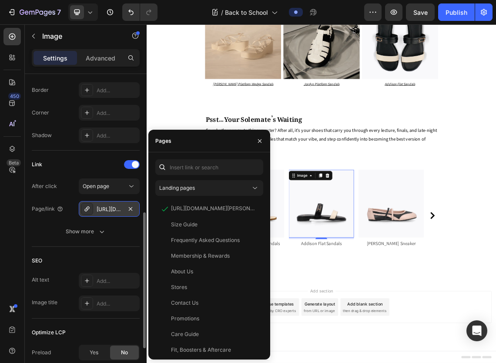
click at [109, 207] on div "https://www.dmk.com.sg/bernice-flat-sandals-black?variant=51561501098300" at bounding box center [108, 209] width 25 height 8
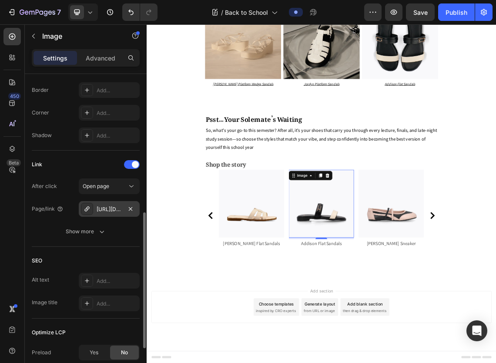
click at [109, 207] on div "https://www.dmk.com.sg/bernice-flat-sandals-black?variant=51561501098300" at bounding box center [108, 209] width 25 height 8
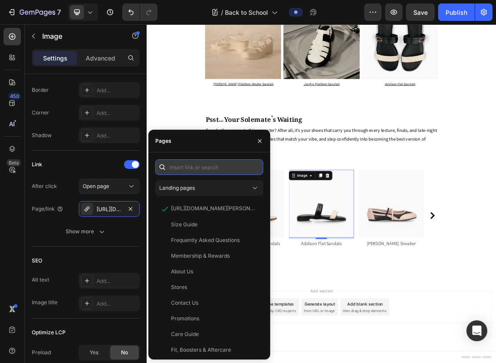
paste input "https://www.dmk.com.sg/products/addison-flat-sandals-multi?variant=516506667256…"
type input "https://www.dmk.com.sg/products/addison-flat-sandals-multi?variant=516506667256…"
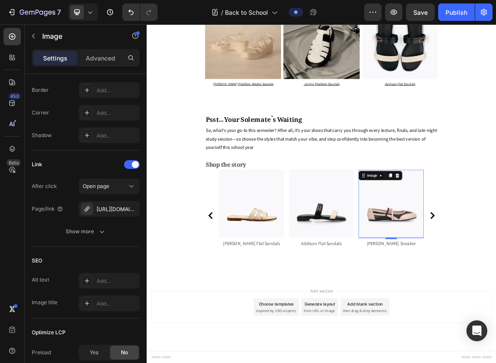
click at [113, 203] on div "https://www.dmk.com.sg/kayla-thong-heel-sandals-beige?_pos=1&_psq=kayla&_ss=e&_…" at bounding box center [109, 209] width 61 height 16
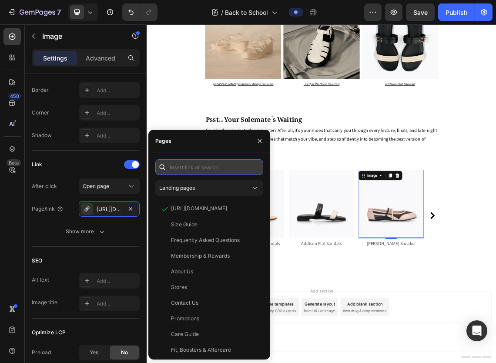
click at [199, 165] on input "text" at bounding box center [209, 167] width 108 height 16
paste input "https://www.dmk.com.sg/products/mika-ballerina-sneaker-multi?variant=5195862114…"
type input "https://www.dmk.com.sg/products/mika-ballerina-sneaker-multi?variant=5195862114…"
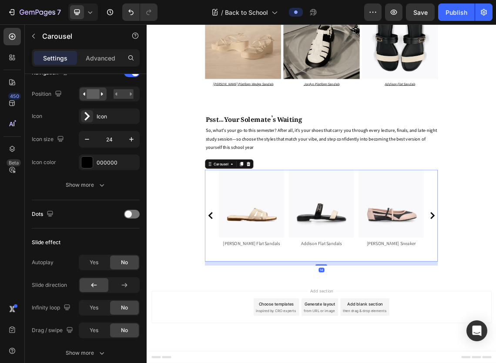
scroll to position [0, 0]
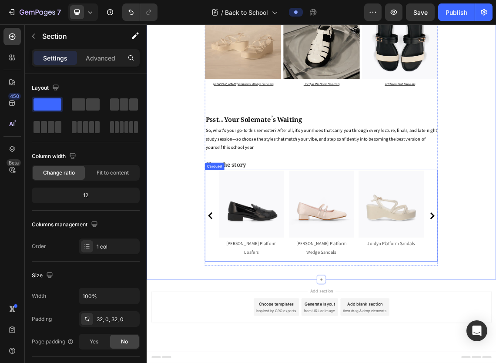
click at [239, 315] on icon "Carousel Back Arrow" at bounding box center [241, 309] width 7 height 10
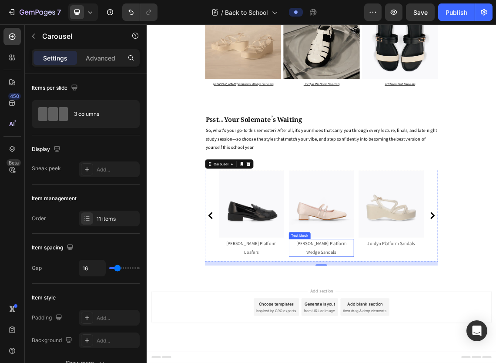
click at [417, 362] on p "Ellen Platform Wedge Sandals" at bounding box center [407, 357] width 96 height 25
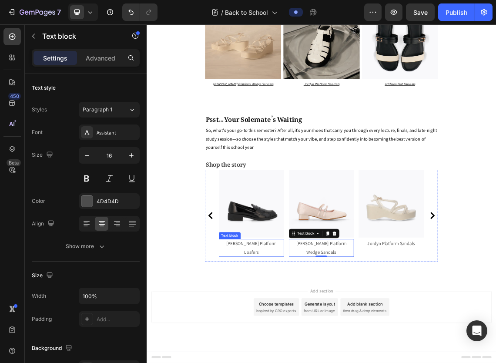
click at [316, 362] on p "[PERSON_NAME] Platform Loafers" at bounding box center [303, 357] width 96 height 25
click at [413, 362] on p "Ellen Platform Wedge Sandals" at bounding box center [407, 357] width 96 height 25
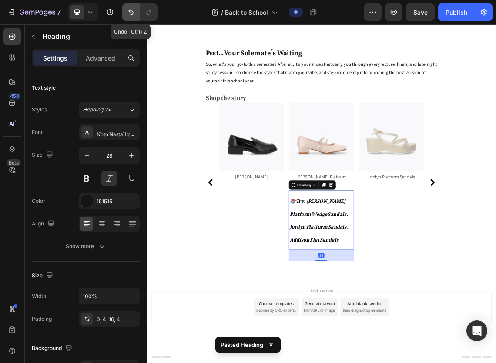
click at [126, 12] on icon "Undo/Redo" at bounding box center [130, 12] width 9 height 9
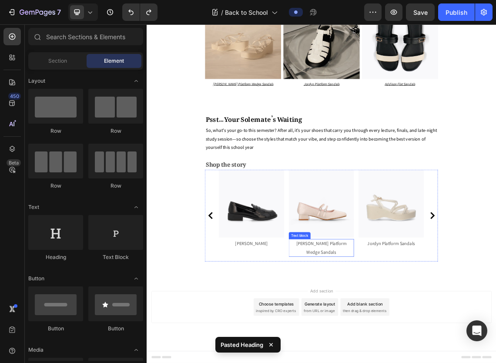
click at [406, 362] on p "Ellen Platform Wedge Sandals" at bounding box center [407, 357] width 96 height 25
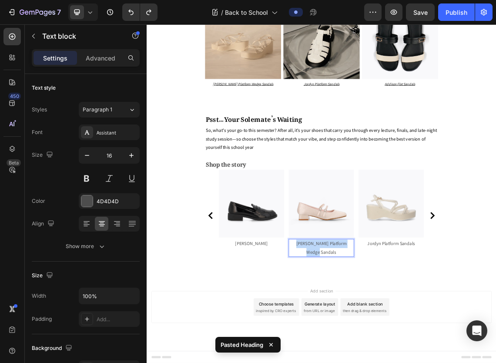
click at [406, 362] on p "Ellen Platform Wedge Sandals" at bounding box center [407, 357] width 96 height 25
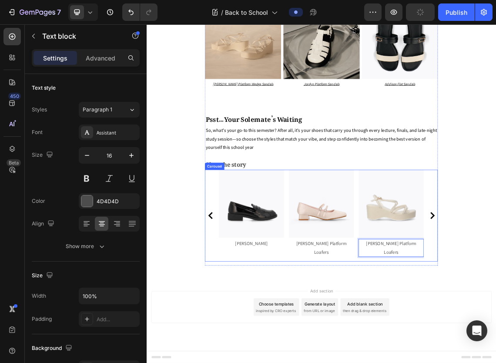
click at [239, 315] on icon "Carousel Back Arrow" at bounding box center [241, 309] width 10 height 10
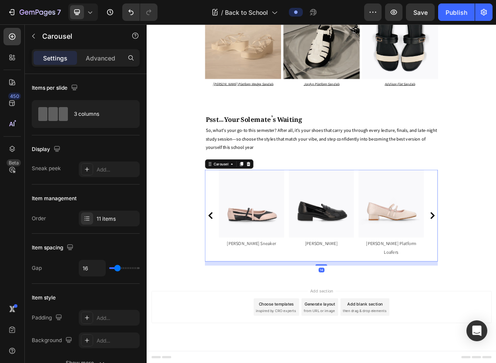
click at [239, 315] on icon "Carousel Back Arrow" at bounding box center [241, 309] width 10 height 10
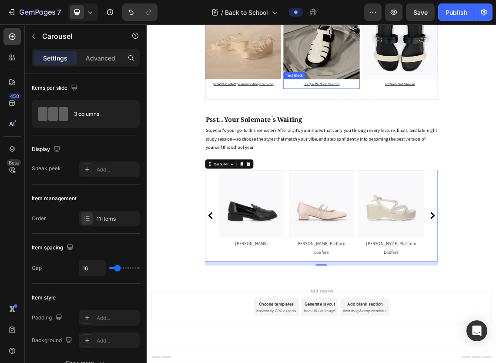
scroll to position [2564, 0]
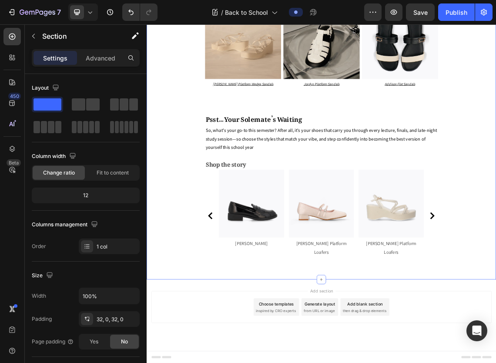
scroll to position [2689, 0]
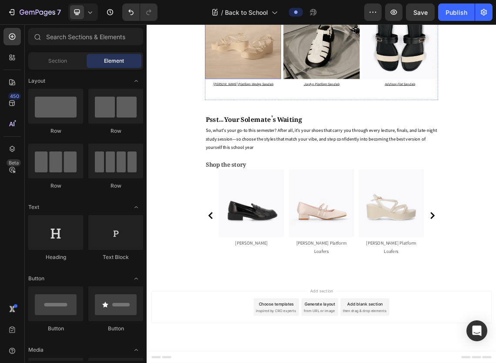
click at [280, 106] on img at bounding box center [289, 48] width 113 height 113
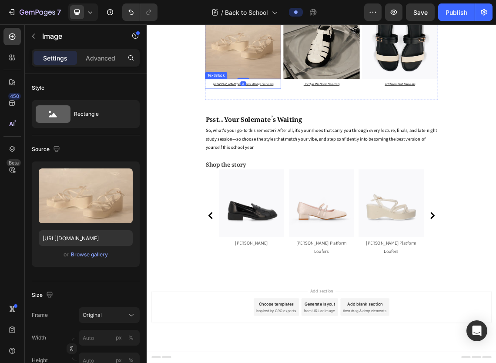
click at [239, 137] on div "Image 0 Ellen Platform Wedge Sandals Text Block" at bounding box center [289, 64] width 113 height 145
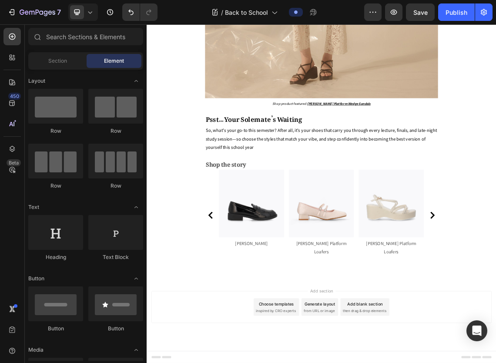
scroll to position [2731, 0]
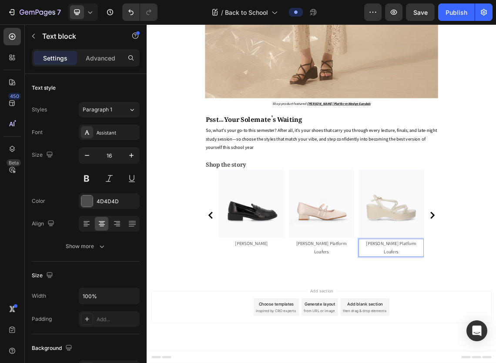
click at [297, 338] on img at bounding box center [302, 291] width 97 height 101
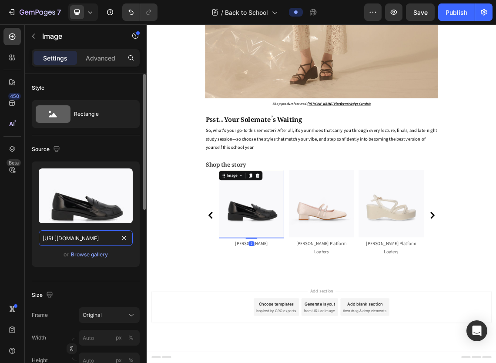
click at [96, 235] on input "https://cdn.shopify.com/s/files/1/0742/4927/3660/files/Capsule_Wardrobe_7.jpg?v…" at bounding box center [86, 238] width 94 height 16
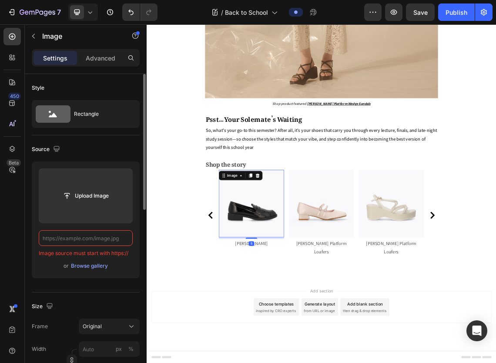
type input "https://cdn.shopify.com/s/files/1/0742/4927/3660/files/Capsule_Wardrobe_8.jpg?v…"
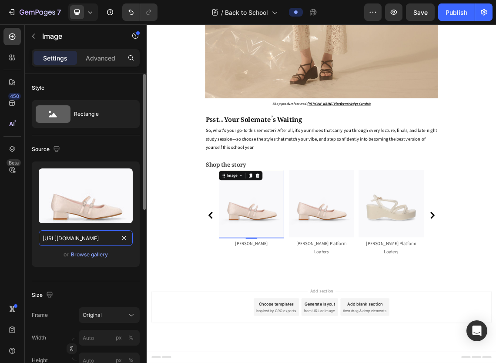
scroll to position [0, 164]
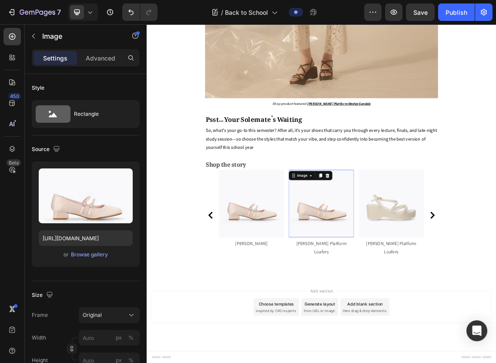
click at [403, 327] on img at bounding box center [407, 291] width 97 height 101
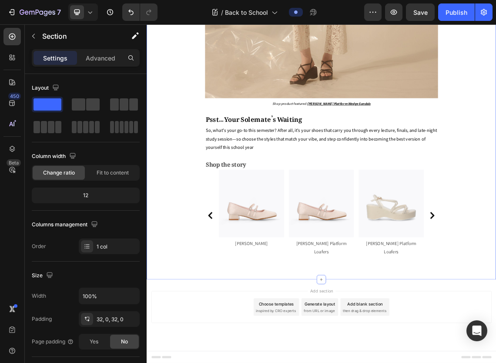
scroll to position [2741, 0]
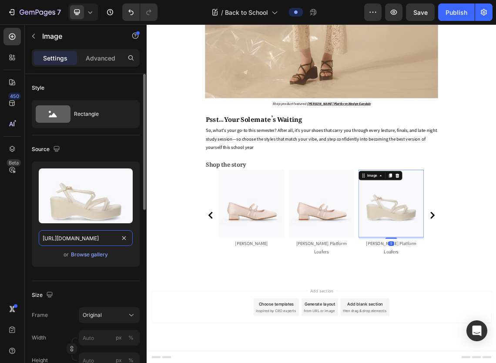
click at [93, 239] on input "https://cdn.shopify.com/s/files/1/0742/4927/3660/files/Capsule_Wardrobe_9.jpg?v…" at bounding box center [86, 238] width 94 height 16
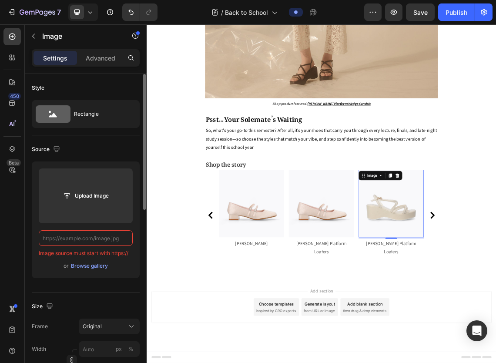
type input "https://cdn.shopify.com/s/files/1/0742/4927/3660/files/Capsule_Wardrobe_7.jpg?v…"
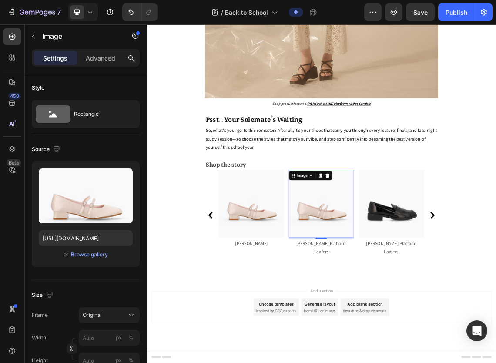
click at [381, 341] on img at bounding box center [407, 291] width 97 height 101
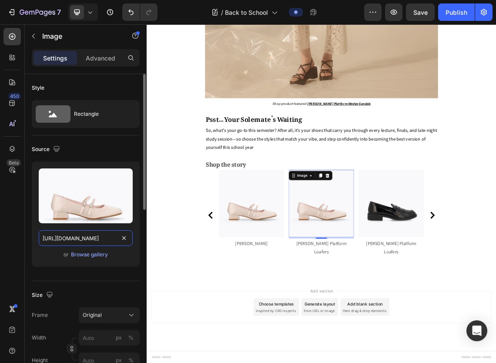
click at [83, 235] on input "https://cdn.shopify.com/s/files/1/0742/4927/3660/files/Capsule_Wardrobe_8.jpg?v…" at bounding box center [86, 238] width 94 height 16
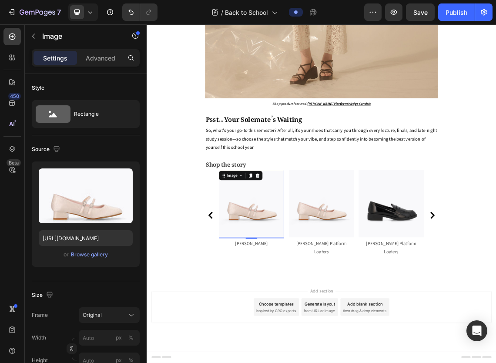
click at [311, 342] on img at bounding box center [302, 291] width 97 height 101
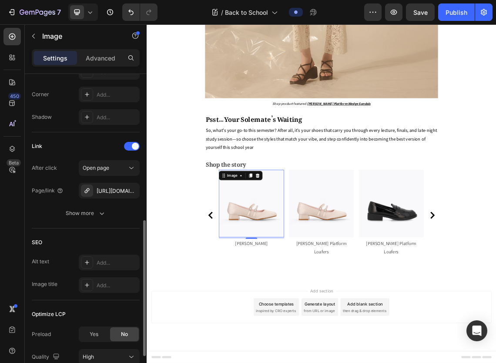
scroll to position [370, 0]
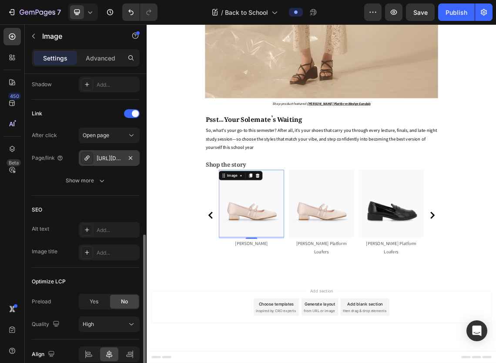
click at [108, 156] on div "https://www.dmk.com.sg/ellery-thong-heel-sandals-brown?_pos=1&_psq=ellery+&_ss=…" at bounding box center [108, 158] width 25 height 8
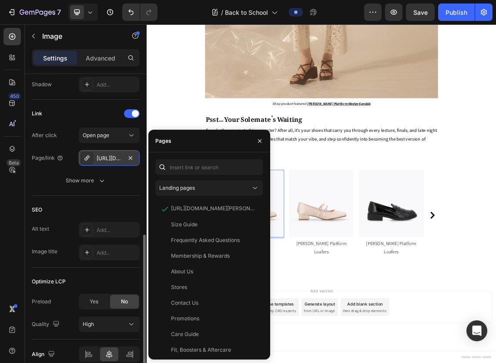
click at [108, 156] on div "https://www.dmk.com.sg/ellery-thong-heel-sandals-brown?_pos=1&_psq=ellery+&_ss=…" at bounding box center [108, 158] width 25 height 8
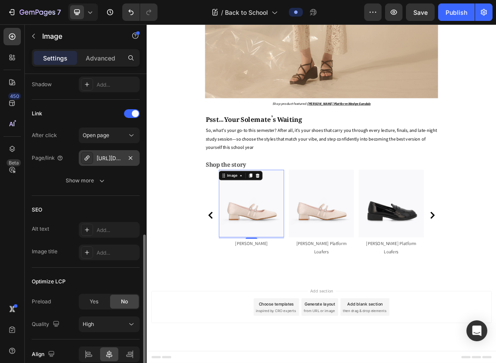
click at [112, 160] on div "https://www.dmk.com.sg/ellery-thong-heel-sandals-brown?_pos=1&_psq=ellery+&_ss=…" at bounding box center [108, 158] width 25 height 8
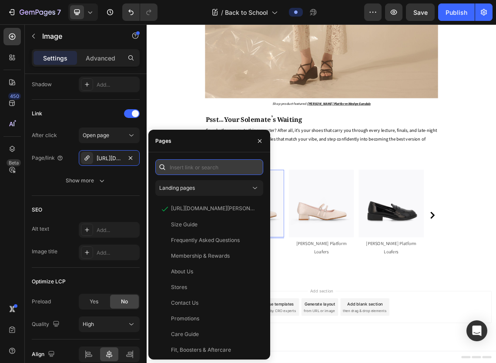
paste input "https://www.dmk.com.sg/products/carrie-mary-janes-beige?variant=51913507864892"
type input "https://www.dmk.com.sg/products/carrie-mary-janes-beige?variant=51913507864892"
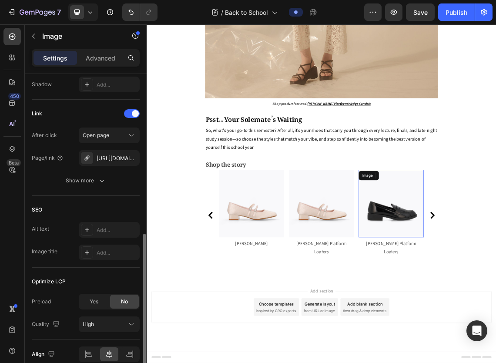
scroll to position [369, 0]
click at [105, 160] on div "https://www.dmk.com.sg/kaia-platform-heel-sandals-pink?_pos=3&_psq=kaia&_ss=e&_…" at bounding box center [108, 159] width 25 height 8
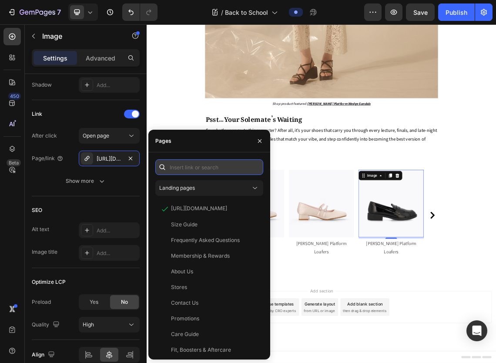
click at [183, 167] on input "text" at bounding box center [209, 167] width 108 height 16
paste input "https://www.dmk.com.sg/products/reese-platform-loafers-patent-black?variant=518…"
type input "https://www.dmk.com.sg/products/reese-platform-loafers-patent-black?variant=518…"
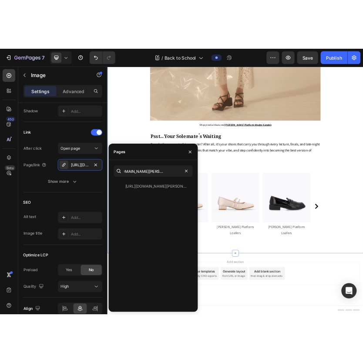
scroll to position [0, 0]
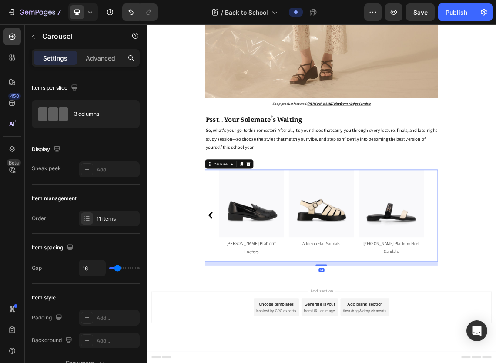
click at [495, 344] on div "Image Kayla Thong Heel Sandals Text block Image Inca Slingback Mary Jane Flats …" at bounding box center [407, 309] width 348 height 137
click at [400, 356] on p "Addison Flat Sandals" at bounding box center [407, 351] width 96 height 12
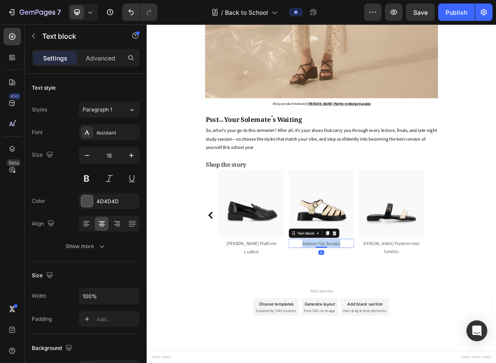
click at [400, 356] on p "Addison Flat Sandals" at bounding box center [407, 351] width 96 height 12
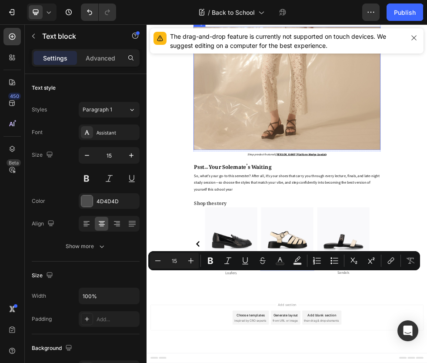
scroll to position [2644, 0]
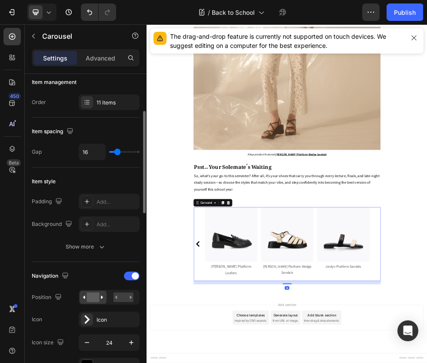
scroll to position [116, 0]
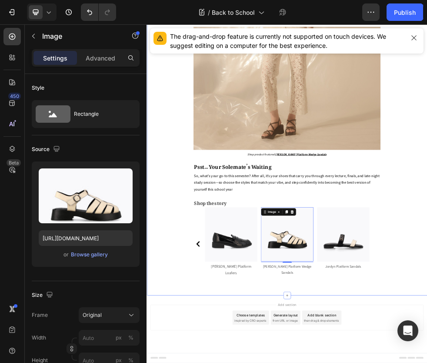
scroll to position [2401, 0]
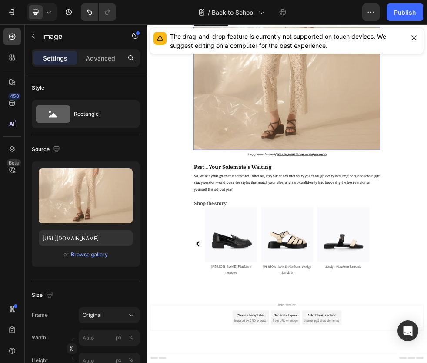
click at [329, 258] on img at bounding box center [407, 143] width 348 height 229
click at [288, 26] on div at bounding box center [291, 21] width 10 height 10
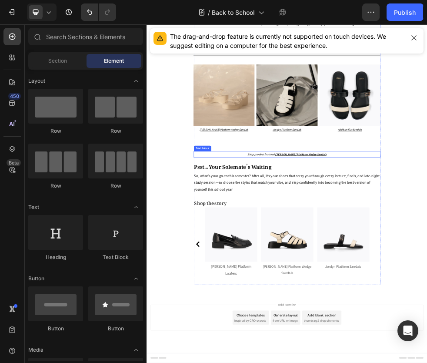
click at [376, 269] on span "Shop product featured:" at bounding box center [360, 266] width 52 height 7
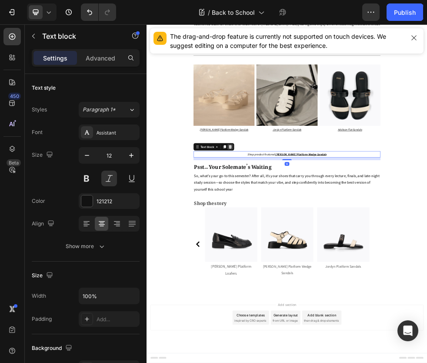
click at [299, 255] on icon at bounding box center [302, 252] width 6 height 6
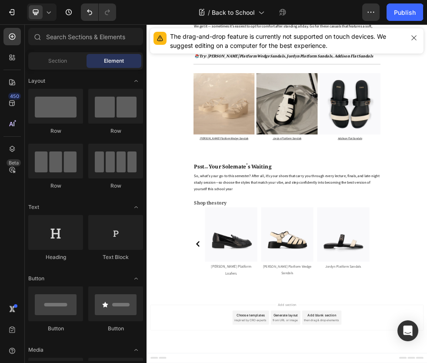
scroll to position [2232, 0]
click at [303, 276] on div "Shop product featured: Ellen Platform Wedge Sandals Text block 4. Comfy Casual …" at bounding box center [407, 129] width 348 height 296
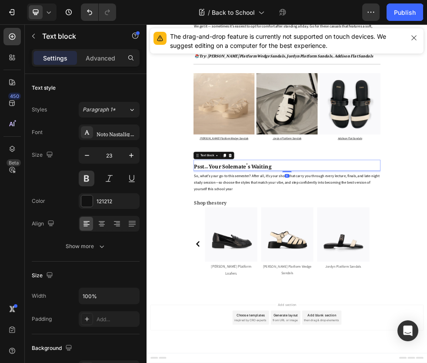
click at [402, 276] on div "Shop product featured: Ellen Platform Wedge Sandals Text block 4. Comfy Casual …" at bounding box center [407, 129] width 348 height 296
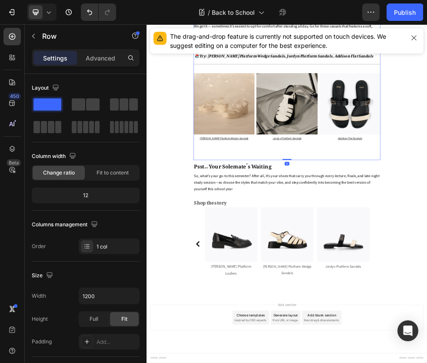
drag, startPoint x: 402, startPoint y: 453, endPoint x: 400, endPoint y: 439, distance: 15.0
click at [400, 276] on div "Shop product featured: Ellen Platform Wedge Sandals Text block 4. Comfy Casual …" at bounding box center [407, 129] width 348 height 296
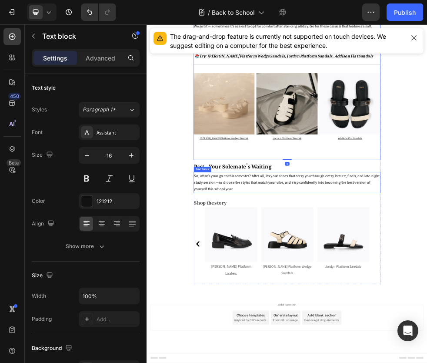
click at [334, 337] on p "So, what's your go-to this semester? After all, it’s your shoes that carry you …" at bounding box center [407, 318] width 346 height 37
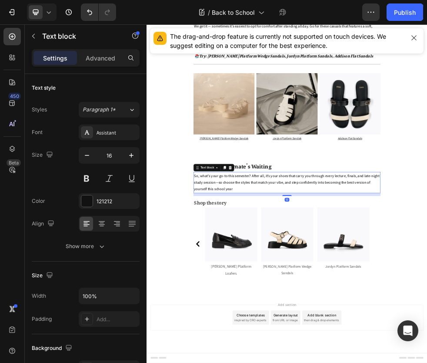
scroll to position [2345, 0]
click at [376, 9] on button "button" at bounding box center [370, 11] width 17 height 17
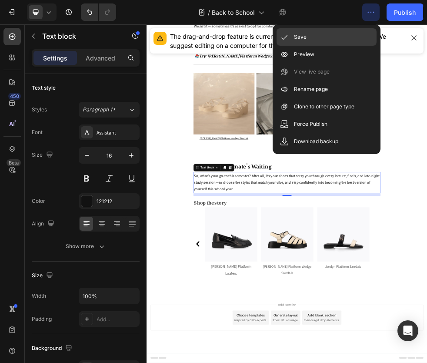
click at [295, 37] on p "Save" at bounding box center [300, 37] width 13 height 9
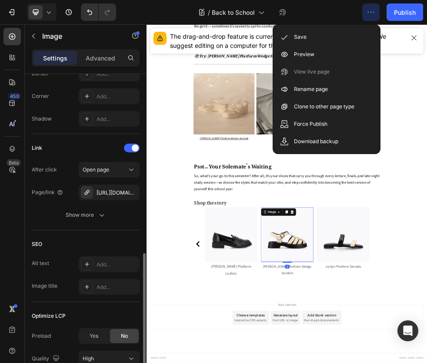
scroll to position [359, 0]
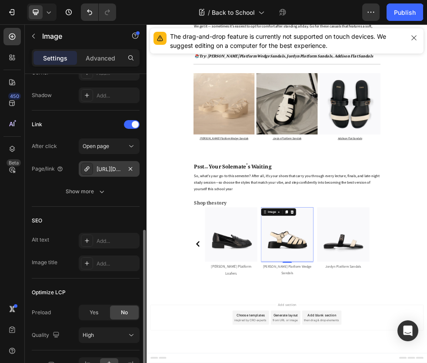
click at [110, 170] on div "https://www.dmk.com.sg/dream-high-platform-heel-sandals-beige?_pos=2&_psq=drea&…" at bounding box center [108, 169] width 25 height 8
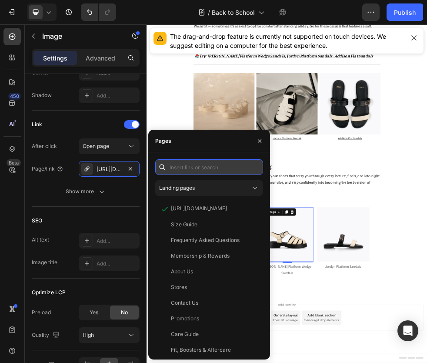
click at [199, 166] on input "text" at bounding box center [209, 167] width 108 height 16
paste input "https://cdn.shopify.com/s/files/1/0742/4927/3660/files/Capsule_Wardrobe_Sub_Ban…"
type input "https://cdn.shopify.com/s/files/1/0742/4927/3660/files/Capsule_Wardrobe_Sub_Ban…"
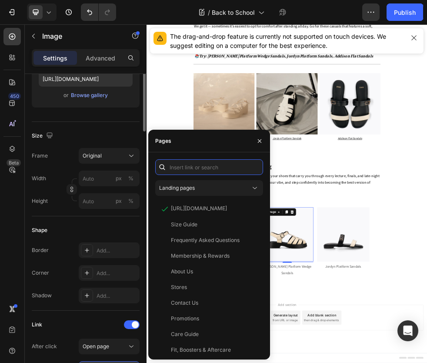
scroll to position [56, 0]
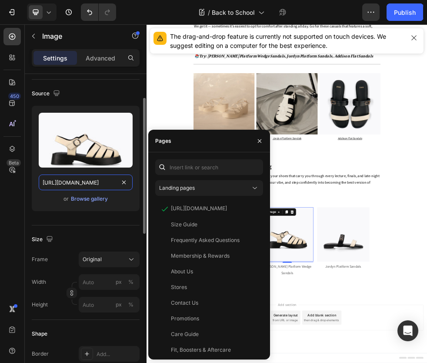
click at [89, 183] on input "https://cdn.shopify.com/s/files/1/0742/4927/3660/files/Capsule_Wardrobe_10.jpg?…" at bounding box center [86, 182] width 94 height 16
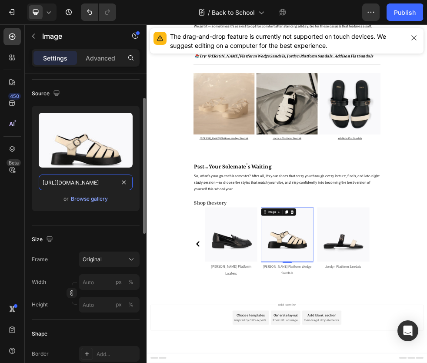
click at [89, 183] on input "https://cdn.shopify.com/s/files/1/0742/4927/3660/files/Capsule_Wardrobe_10.jpg?…" at bounding box center [86, 182] width 94 height 16
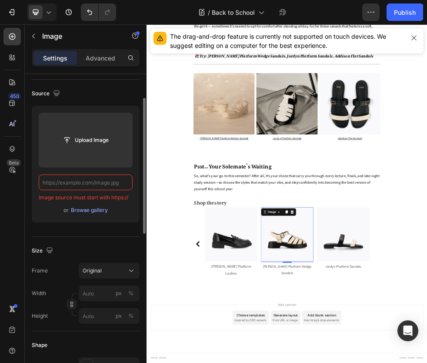
paste input "https://cdn.shopify.com/s/files/1/0742/4927/3660/files/Capsule_Wardrobe_Sub_Ban…"
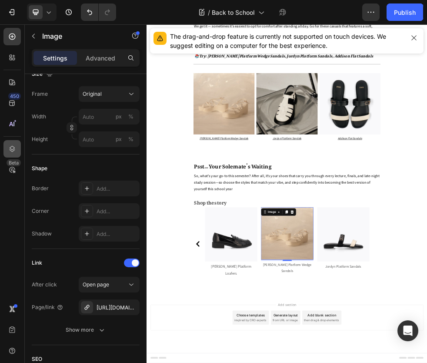
scroll to position [0, 0]
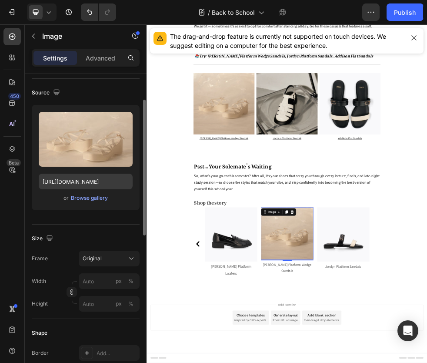
scroll to position [57, 0]
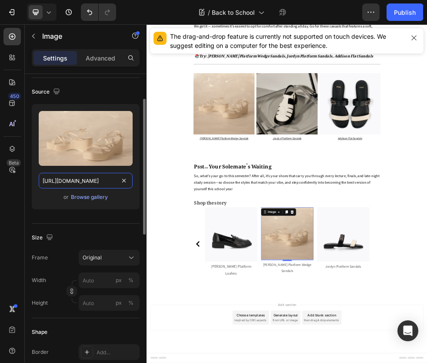
click at [68, 184] on input "https://cdn.shopify.com/s/files/1/0742/4927/3660/files/Capsule_Wardrobe_Sub_Ban…" at bounding box center [86, 181] width 94 height 16
type input "https://cd.shopify.com/s/files/1/0742/4927/3660/files/Capsule_Wardrobe_Sub_Bann…"
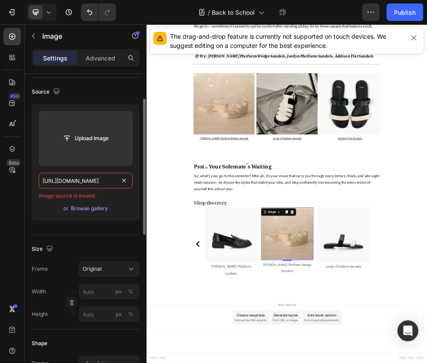
click at [68, 184] on input "https://cd.shopify.com/s/files/1/0742/4927/3660/files/Capsule_Wardrobe_Sub_Bann…" at bounding box center [86, 181] width 94 height 16
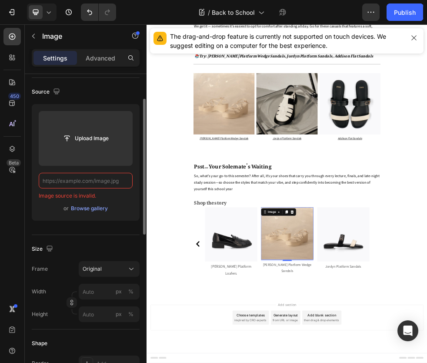
paste input "https://cdn.shopify.com/s/files/1/0742/4927/3660/files/Capsule_Wardrobe_9.jpg?v…"
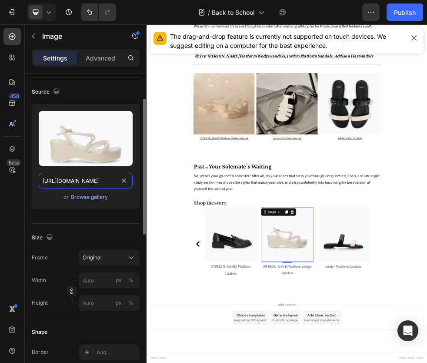
scroll to position [0, 164]
type input "https://cdn.shopify.com/s/files/1/0742/4927/3660/files/Capsule_Wardrobe_9.jpg?v…"
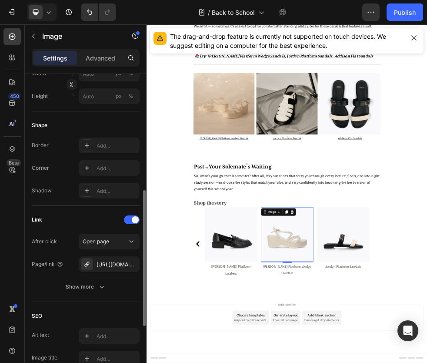
scroll to position [263, 0]
click at [121, 264] on div "https://www.dmk.com.sg/dream-high-platform-heel-sandals-beige?_pos=2&_psq=drea&…" at bounding box center [108, 265] width 25 height 8
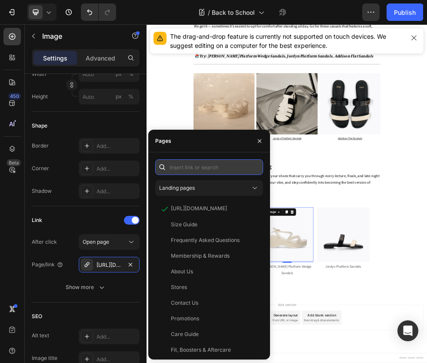
click at [192, 168] on input "text" at bounding box center [209, 167] width 108 height 16
paste input "https://www.dmk.com.sg/products/ellen-platform-wedge-sandals-beige?variant=5020…"
type input "https://www.dmk.com.sg/products/ellen-platform-wedge-sandals-beige?variant=5020…"
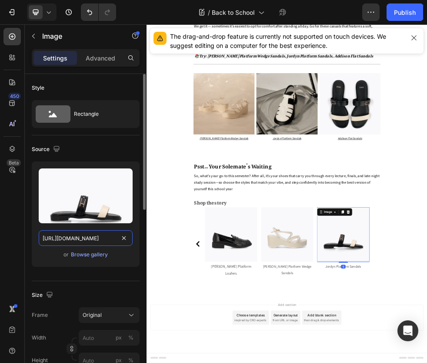
click at [75, 237] on input "https://cdn.shopify.com/s/files/1/0742/4927/3660/files/Capsule_Wardrobe_5.jpg?v…" at bounding box center [86, 238] width 94 height 16
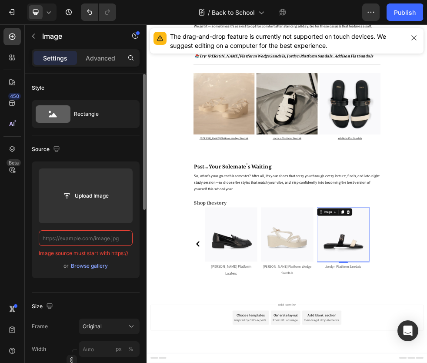
paste input "https://cdn.shopify.com/s/files/1/0742/4927/3660/files/Capsule_Wardrobe_10.jpg?…"
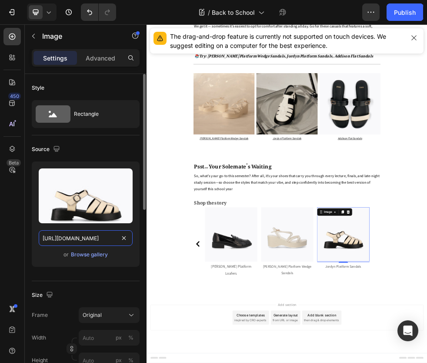
scroll to position [0, 166]
type input "https://cdn.shopify.com/s/files/1/0742/4927/3660/files/Capsule_Wardrobe_10.jpg?…"
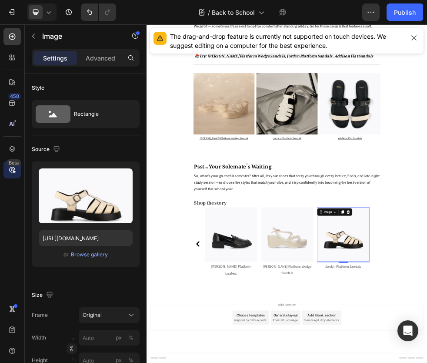
scroll to position [0, 0]
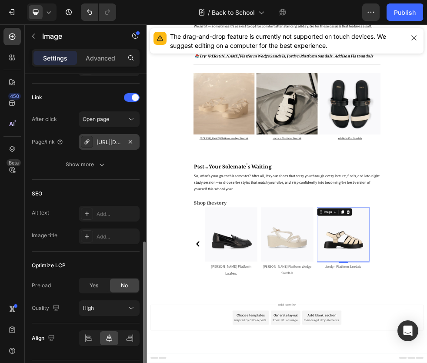
scroll to position [387, 0]
click at [106, 139] on div "https://www.dmk.com.sg/esmeralda-platform-heel-sandals-beige?_pos=1&_psq=esm&_s…" at bounding box center [108, 141] width 25 height 8
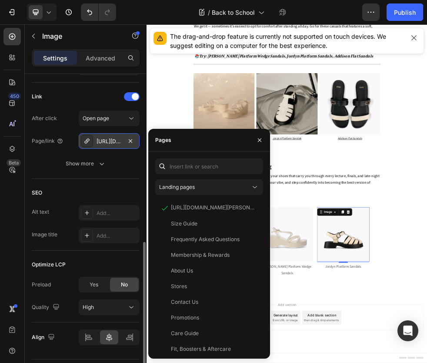
click at [106, 139] on div "https://www.dmk.com.sg/esmeralda-platform-heel-sandals-beige?_pos=1&_psq=esm&_s…" at bounding box center [108, 141] width 25 height 8
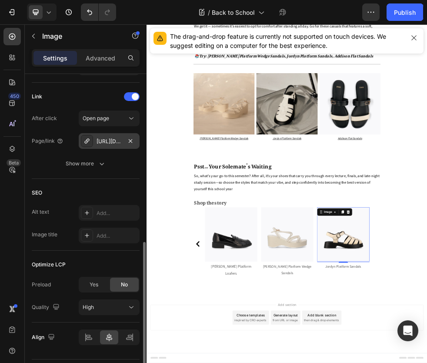
click at [120, 141] on div "https://www.dmk.com.sg/esmeralda-platform-heel-sandals-beige?_pos=1&_psq=esm&_s…" at bounding box center [108, 141] width 25 height 8
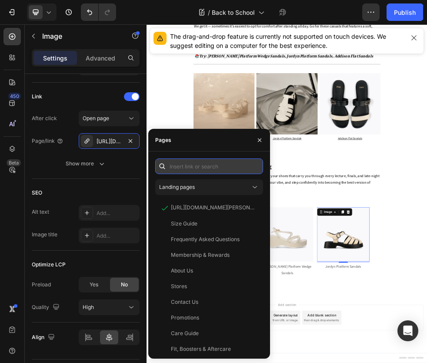
paste input "https://www.dmk.com.sg/products/jordyn-platform-sandals-beige?variant=482712821…"
type input "https://www.dmk.com.sg/products/jordyn-platform-sandals-beige?variant=482712821…"
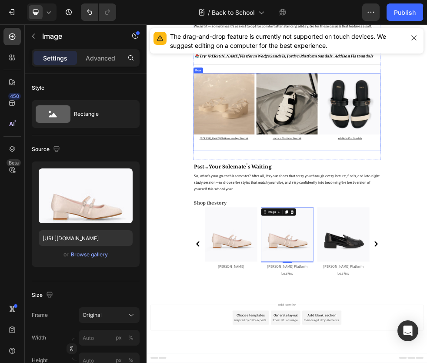
scroll to position [2086, 0]
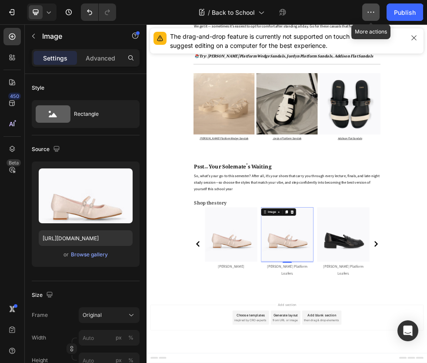
click at [368, 10] on icon "button" at bounding box center [370, 12] width 9 height 9
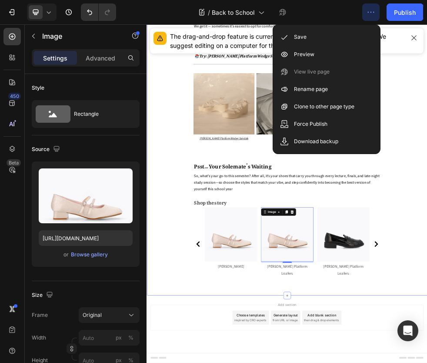
scroll to position [2357, 0]
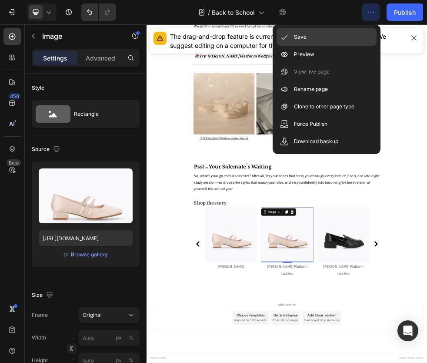
click at [302, 34] on p "Save" at bounding box center [300, 37] width 13 height 9
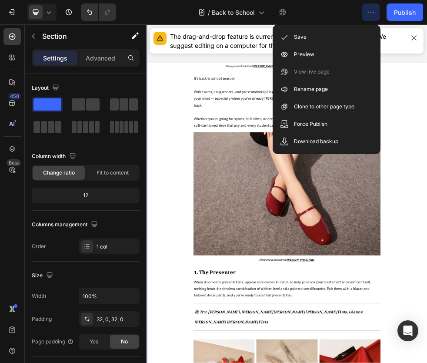
scroll to position [283, 0]
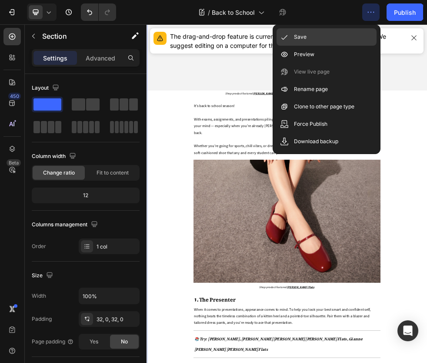
click at [295, 36] on p "Save" at bounding box center [300, 37] width 13 height 9
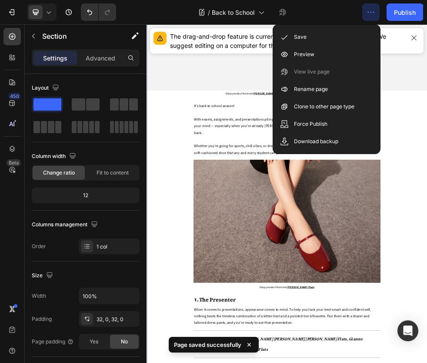
scroll to position [0, 0]
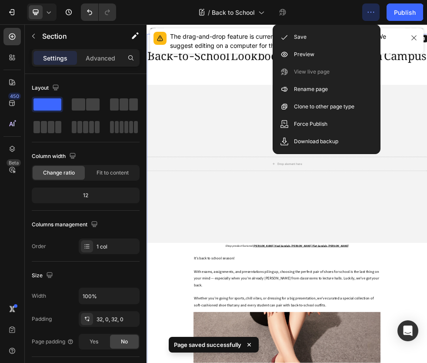
click at [398, 50] on div "The drag-and-drop feature is currently not supported on touch devices. We sugge…" at bounding box center [286, 40] width 273 height 25
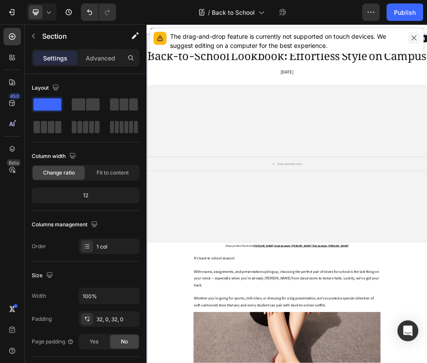
click at [415, 37] on icon "button" at bounding box center [413, 37] width 7 height 7
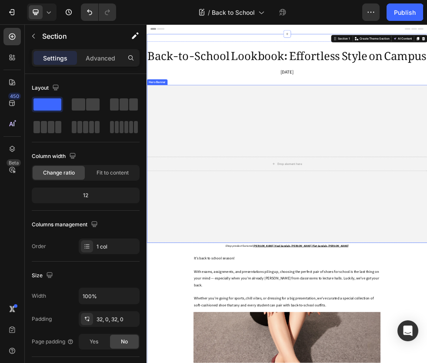
click at [315, 244] on div "Overlay" at bounding box center [407, 283] width 522 height 293
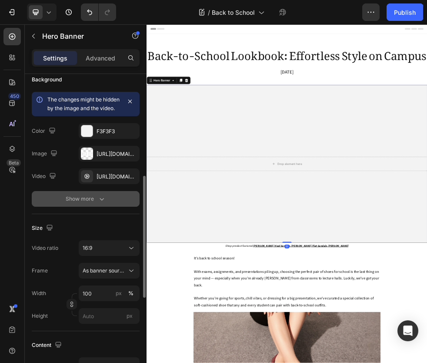
scroll to position [123, 0]
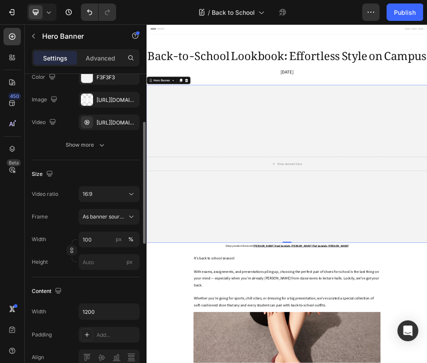
click at [67, 106] on div "Image https://ucarecdn.com/159f5369-05c4-4954-b379-3b3b8f1431f1/-/format/auto/-…" at bounding box center [86, 100] width 108 height 16
click at [132, 126] on icon "button" at bounding box center [130, 122] width 7 height 7
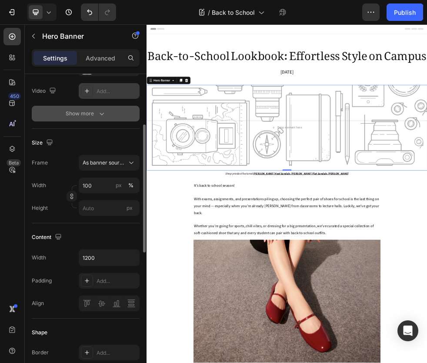
click at [89, 110] on div "Show more" at bounding box center [86, 113] width 40 height 9
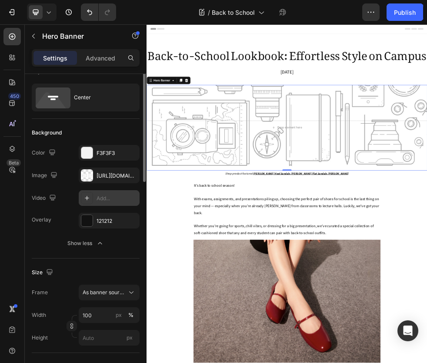
scroll to position [0, 0]
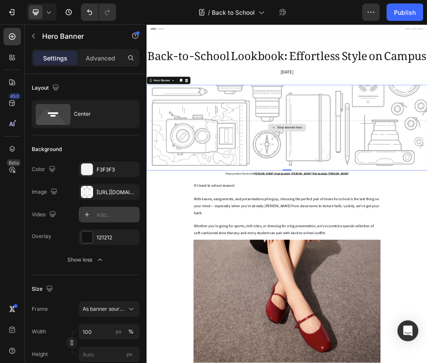
click at [266, 229] on div "Drop element here" at bounding box center [407, 216] width 522 height 26
click at [105, 192] on div "https://ucarecdn.com/159f5369-05c4-4954-b379-3b3b8f1431f1/-/format/auto/-/previ…" at bounding box center [108, 192] width 25 height 8
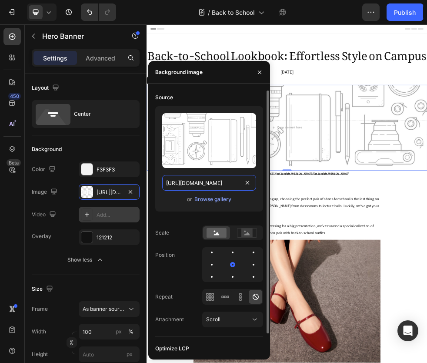
click at [193, 179] on input "https://ucarecdn.com/159f5369-05c4-4954-b379-3b3b8f1431f1/-/format/auto/-/previ…" at bounding box center [209, 183] width 94 height 16
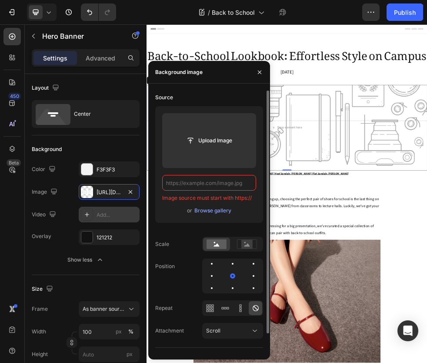
paste input "https://cdn.shopify.com/s/files/1/0742/4927/3660/files/Capsule_Wardrobe_1_main_…"
type input "https://cdn.shopify.com/s/files/1/0742/4927/3660/files/Capsule_Wardrobe_1_main_…"
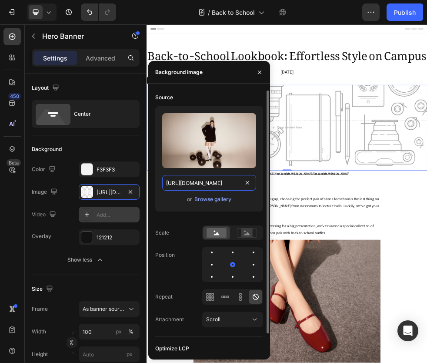
scroll to position [0, 268]
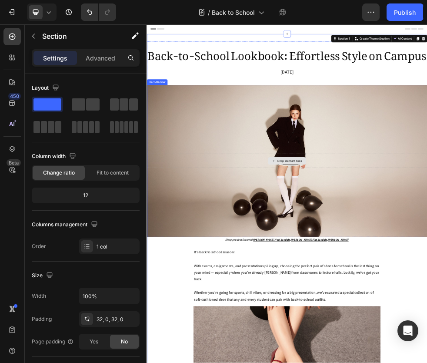
click at [397, 282] on div "Drop element here" at bounding box center [412, 278] width 46 height 7
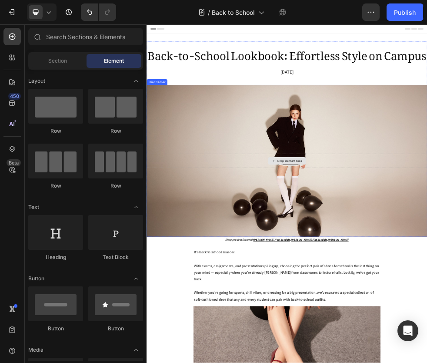
click at [426, 282] on div "Drop element here" at bounding box center [412, 278] width 46 height 7
click at [495, 291] on div "Drop element here" at bounding box center [407, 278] width 522 height 26
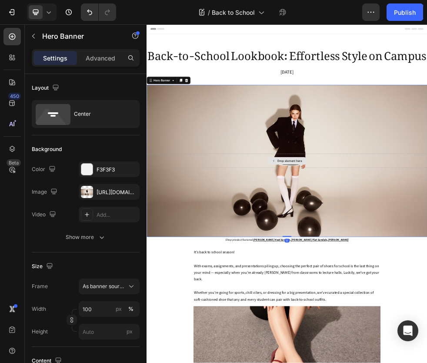
scroll to position [30, 0]
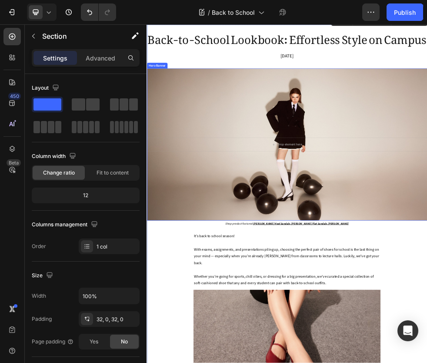
click at [495, 270] on div "Overlay" at bounding box center [407, 247] width 522 height 283
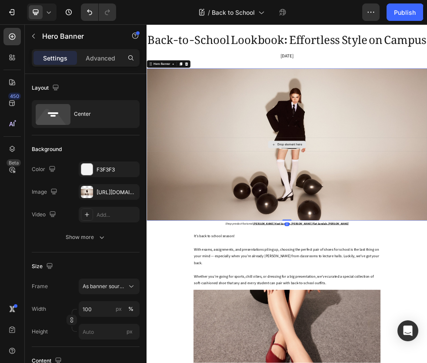
click at [495, 261] on div "Drop element here" at bounding box center [407, 248] width 522 height 26
click at [233, 269] on div "Overlay" at bounding box center [407, 247] width 522 height 283
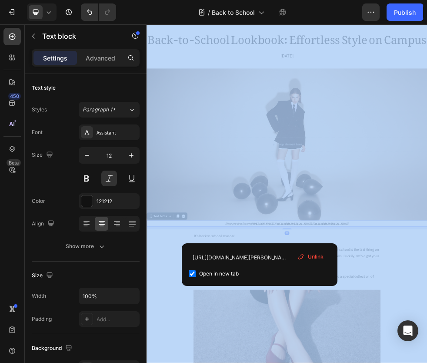
click at [328, 244] on div "https://www.dmk.com.sg/products/riley-heel-sandals-blue?_pos=1&_psq=riley&_ss=e…" at bounding box center [260, 264] width 156 height 43
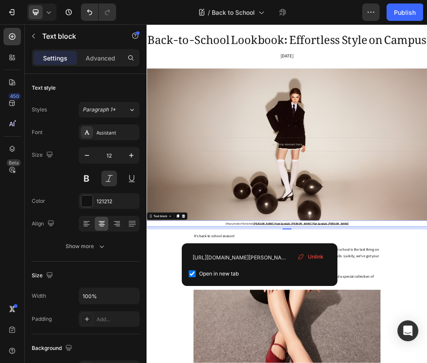
click at [319, 256] on span "Unlink" at bounding box center [316, 257] width 16 height 8
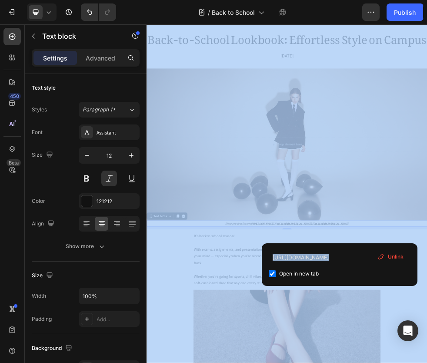
drag, startPoint x: 362, startPoint y: 408, endPoint x: 373, endPoint y: 249, distance: 159.5
click at [318, 244] on div "https://www.dmk.com.sg/products/ellery-thong-heel-sandals-brown?_pos=1&_psq=ell…" at bounding box center [340, 264] width 156 height 43
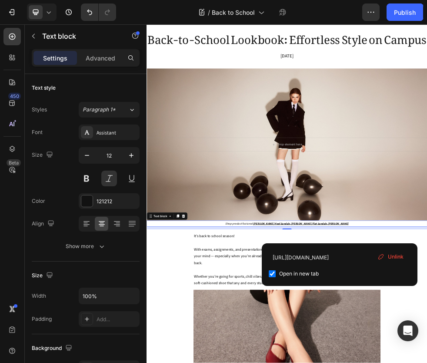
click at [394, 254] on span "Unlink" at bounding box center [396, 257] width 16 height 8
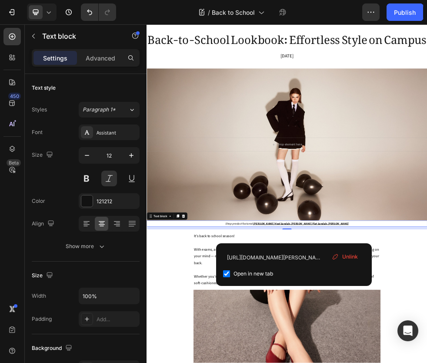
click at [348, 254] on span "Unlink" at bounding box center [350, 257] width 16 height 8
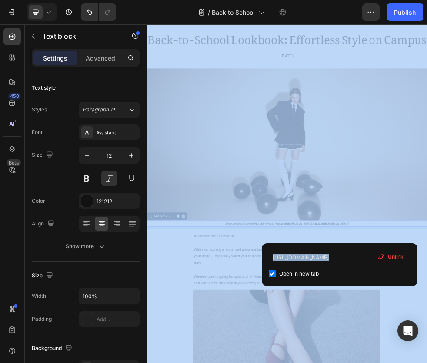
drag, startPoint x: 361, startPoint y: 409, endPoint x: 379, endPoint y: 253, distance: 158.0
click at [340, 248] on div "https://www.dmk.com.sg/products/ellery-thong-heel-sandals-brown?_pos=1&_psq=ell…" at bounding box center [340, 264] width 156 height 43
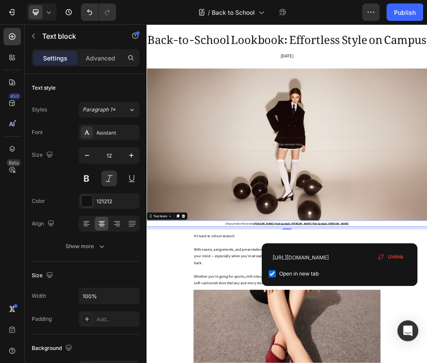
click at [403, 256] on span "Unlink" at bounding box center [396, 257] width 16 height 8
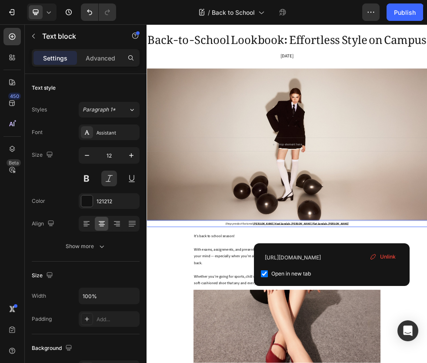
click at [386, 258] on span "Unlink" at bounding box center [388, 257] width 16 height 8
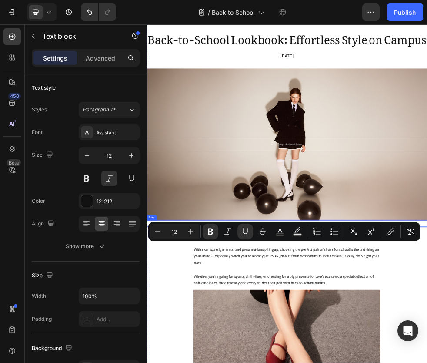
drag, startPoint x: 510, startPoint y: 434, endPoint x: 356, endPoint y: 439, distance: 154.8
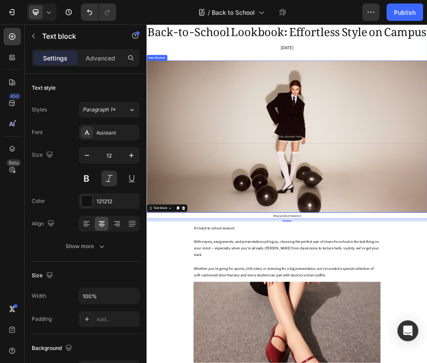
scroll to position [19, 0]
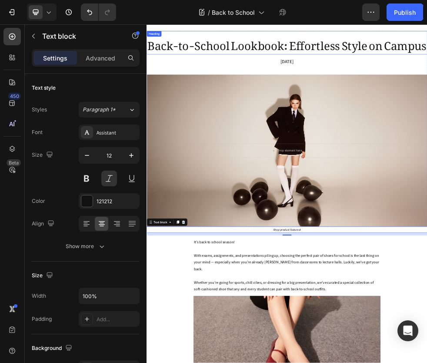
drag, startPoint x: 315, startPoint y: 26, endPoint x: 234, endPoint y: 62, distance: 88.7
click at [234, 62] on p "Back-to-School Lookbook: Effortless Style on Campus" at bounding box center [407, 59] width 520 height 42
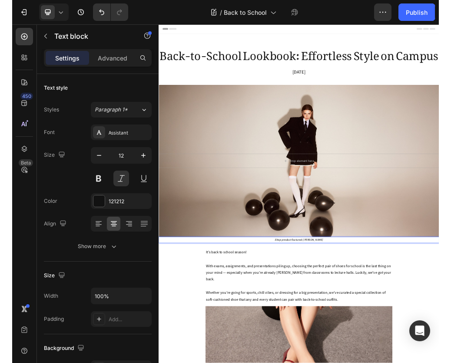
scroll to position [19, 0]
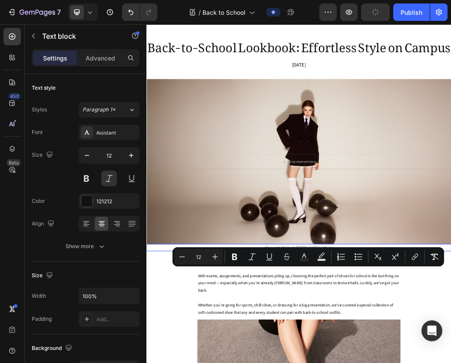
drag, startPoint x: 403, startPoint y: 443, endPoint x: 467, endPoint y: 442, distance: 64.3
click at [234, 256] on icon "Editor contextual toolbar" at bounding box center [234, 256] width 5 height 7
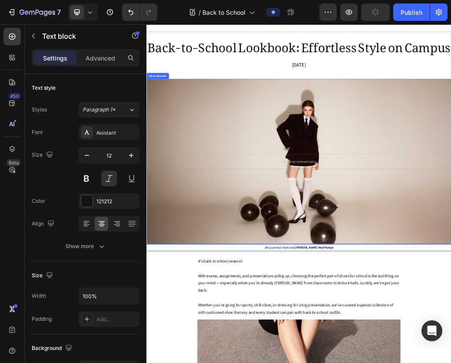
click at [351, 362] on div "Overlay" at bounding box center [407, 259] width 522 height 283
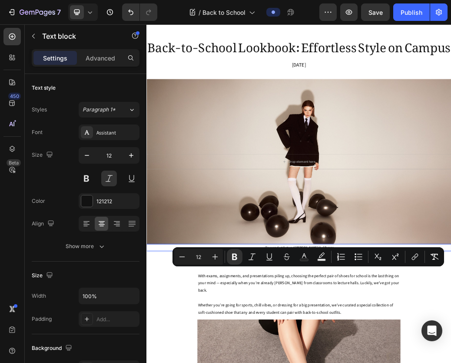
drag, startPoint x: 399, startPoint y: 444, endPoint x: 459, endPoint y: 445, distance: 60.0
click at [269, 256] on icon "Editor contextual toolbar" at bounding box center [269, 256] width 9 height 9
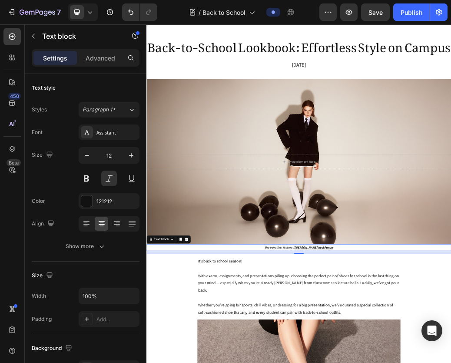
drag, startPoint x: 402, startPoint y: 441, endPoint x: 462, endPoint y: 446, distance: 59.7
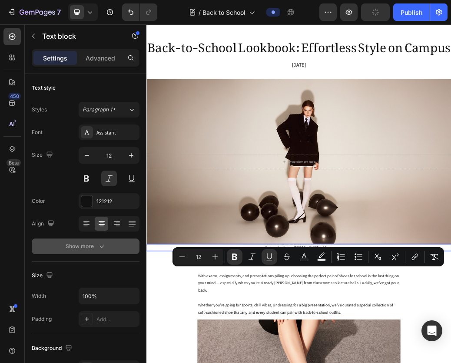
scroll to position [200, 0]
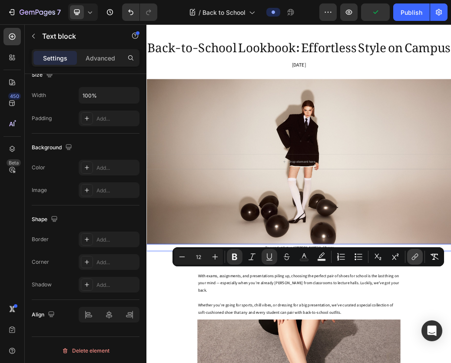
click at [417, 256] on icon "Editor contextual toolbar" at bounding box center [415, 256] width 9 height 9
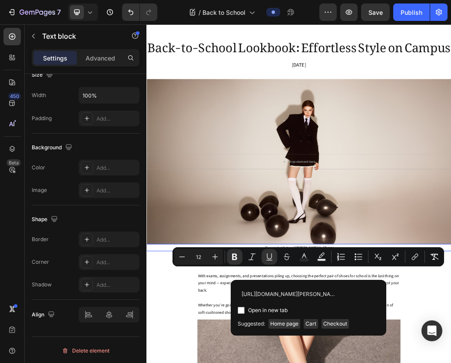
scroll to position [0, 148]
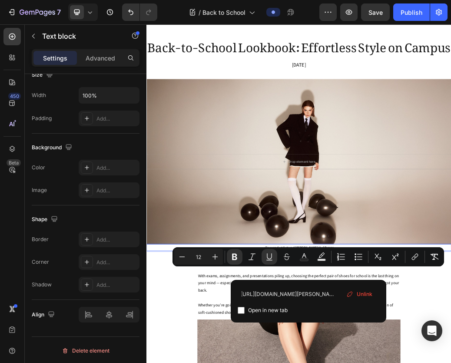
type input "[URL][DOMAIN_NAME][PERSON_NAME]"
click at [240, 309] on input "Editor contextual toolbar" at bounding box center [241, 309] width 7 height 7
checkbox input "true"
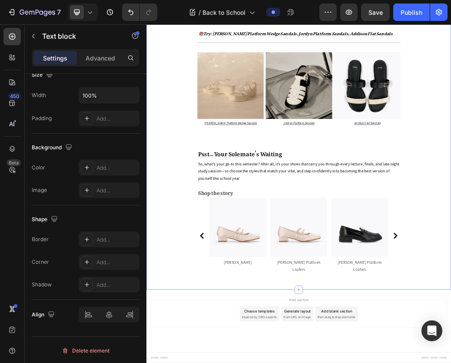
scroll to position [2436, 0]
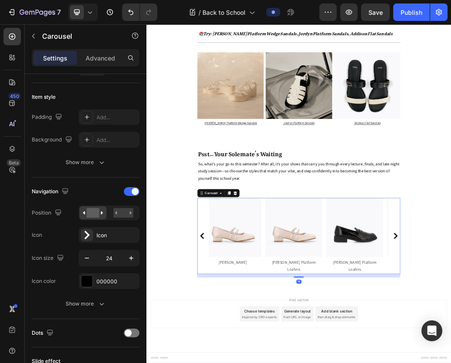
scroll to position [0, 0]
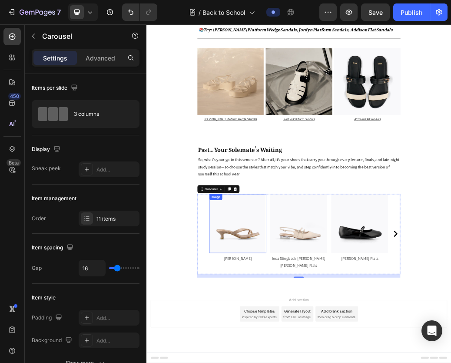
click at [276, 362] on img at bounding box center [302, 364] width 97 height 101
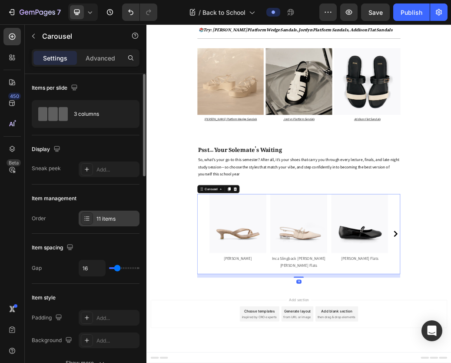
click at [88, 218] on icon at bounding box center [86, 218] width 7 height 7
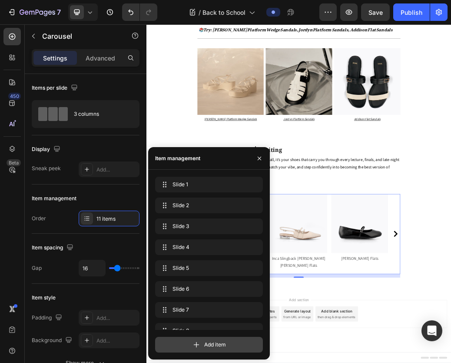
click at [218, 345] on span "Add item" at bounding box center [215, 344] width 22 height 8
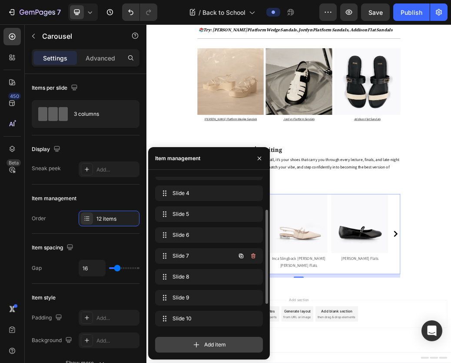
scroll to position [96, 0]
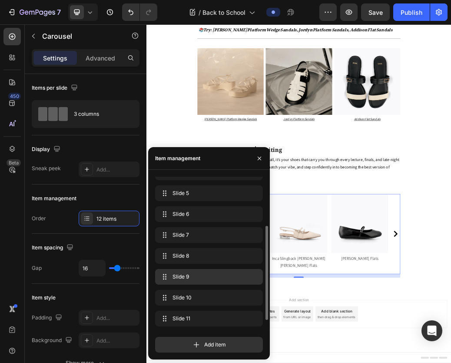
drag, startPoint x: 164, startPoint y: 319, endPoint x: 170, endPoint y: 276, distance: 43.4
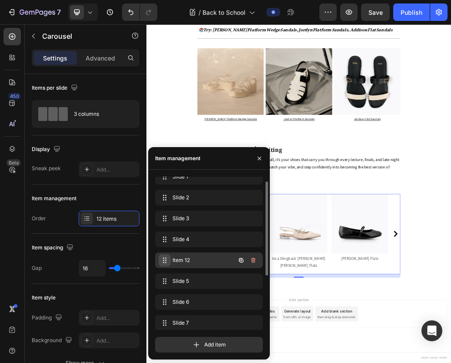
scroll to position [0, 0]
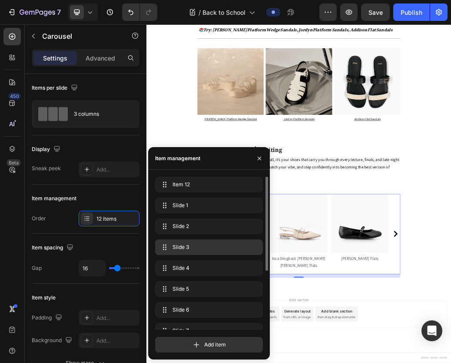
drag, startPoint x: 161, startPoint y: 265, endPoint x: 176, endPoint y: 239, distance: 29.4
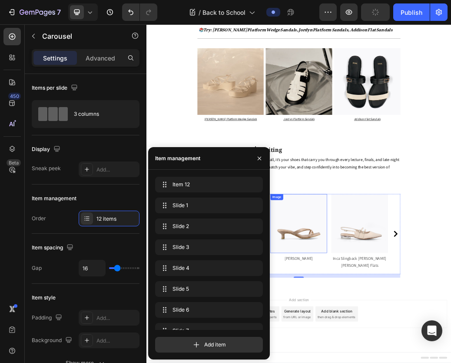
click at [426, 362] on img at bounding box center [407, 364] width 97 height 101
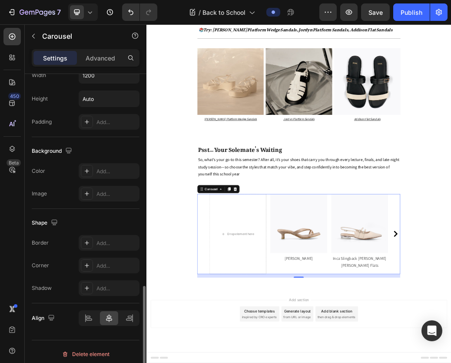
scroll to position [647, 0]
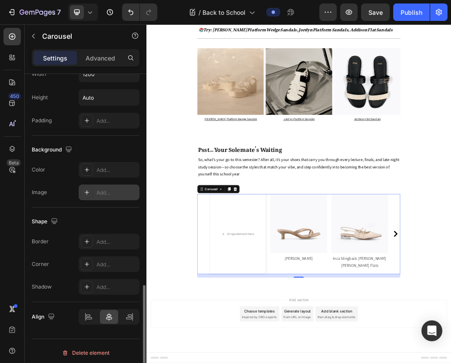
click at [89, 189] on icon at bounding box center [86, 192] width 7 height 7
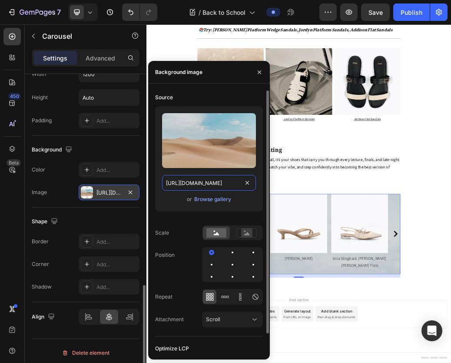
click at [190, 184] on input "[URL][DOMAIN_NAME]" at bounding box center [209, 183] width 94 height 16
paste input "0742/4927/3660/files/Capsule_Wardrobe_13.jpg?v=1756194202"
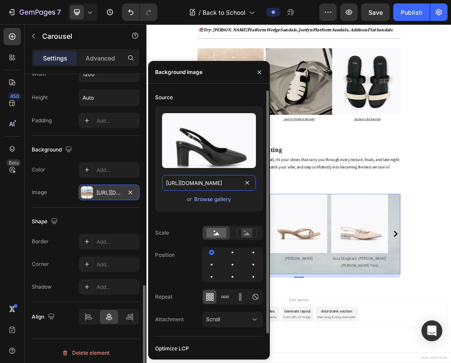
scroll to position [0, 166]
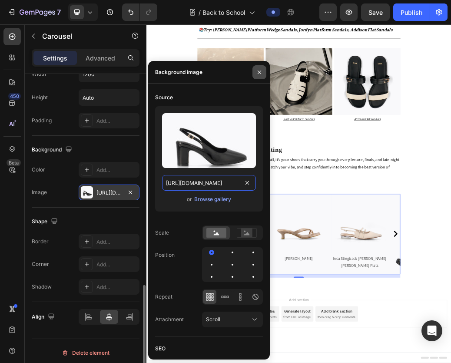
type input "[URL][DOMAIN_NAME]"
click at [261, 72] on icon "button" at bounding box center [259, 72] width 7 height 7
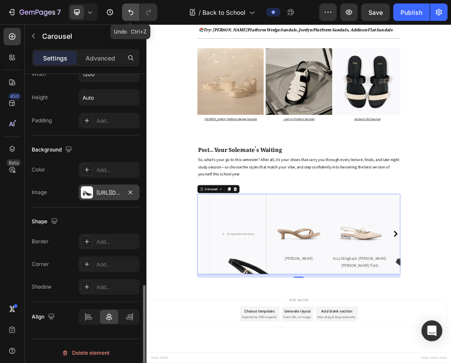
click at [130, 13] on icon "Undo/Redo" at bounding box center [130, 12] width 9 height 9
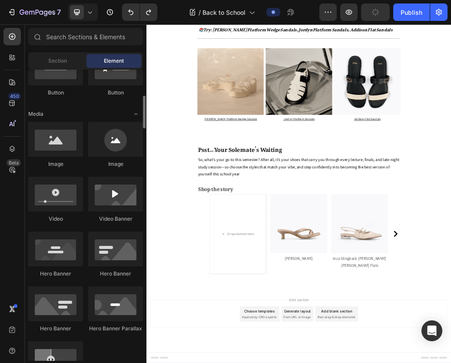
scroll to position [235, 0]
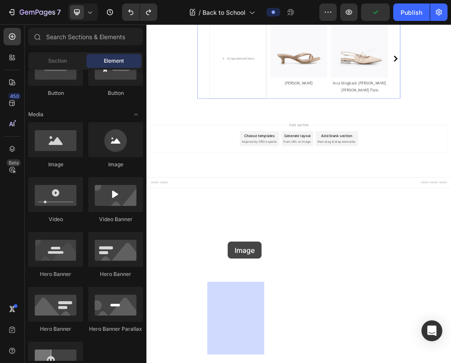
drag, startPoint x: 226, startPoint y: 185, endPoint x: 286, endPoint y: 396, distance: 219.6
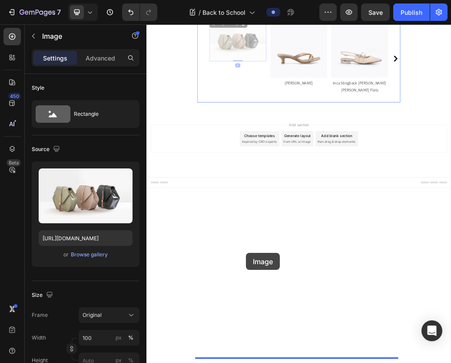
drag, startPoint x: 317, startPoint y: 386, endPoint x: 317, endPoint y: 415, distance: 29.1
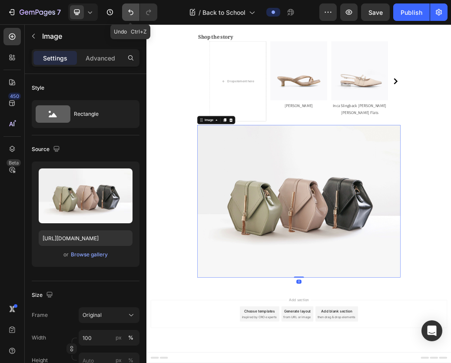
click at [130, 14] on icon "Undo/Redo" at bounding box center [130, 12] width 9 height 9
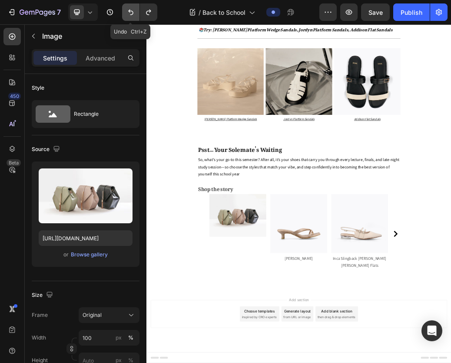
click at [130, 14] on icon "Undo/Redo" at bounding box center [130, 12] width 9 height 9
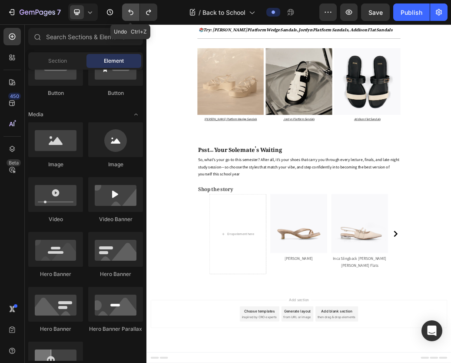
click at [130, 14] on icon "Undo/Redo" at bounding box center [130, 12] width 9 height 9
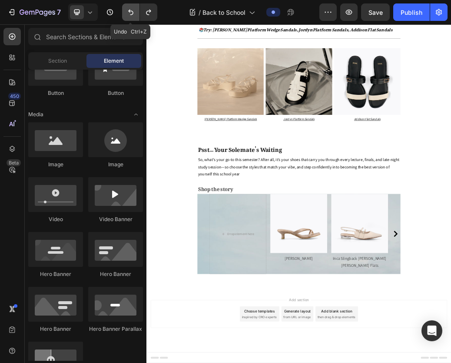
click at [130, 14] on icon "Undo/Redo" at bounding box center [130, 12] width 9 height 9
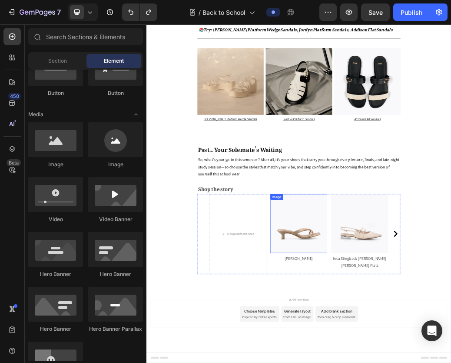
click at [391, 362] on img at bounding box center [407, 364] width 97 height 101
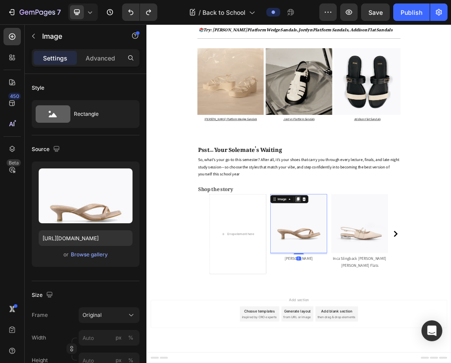
click at [404, 326] on icon at bounding box center [406, 323] width 5 height 6
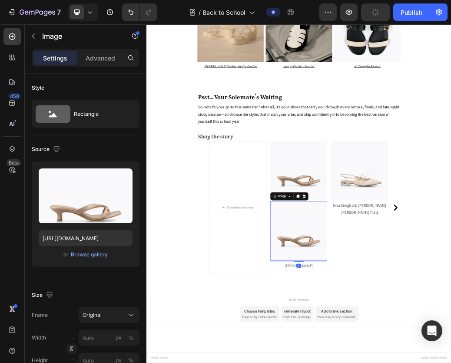
scroll to position [349, 0]
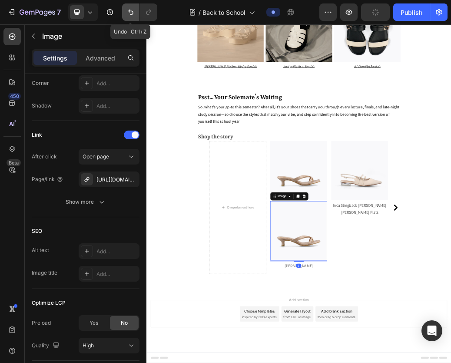
click at [129, 11] on icon "Undo/Redo" at bounding box center [130, 13] width 5 height 6
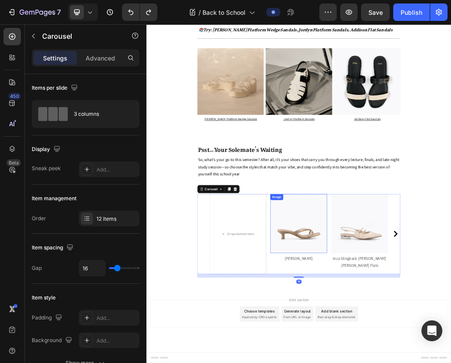
click at [364, 362] on img at bounding box center [407, 364] width 97 height 101
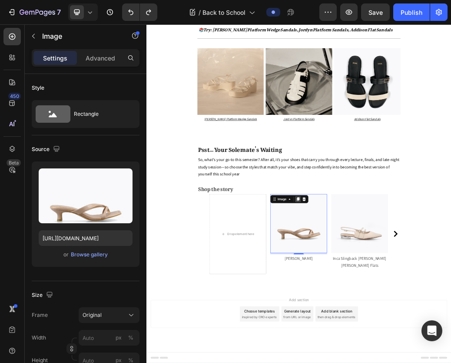
click at [404, 326] on icon at bounding box center [406, 323] width 5 height 6
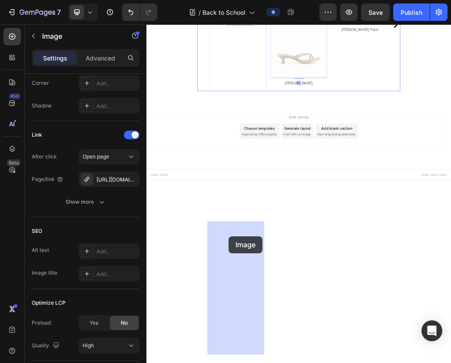
drag, startPoint x: 390, startPoint y: 466, endPoint x: 287, endPoint y: 386, distance: 129.5
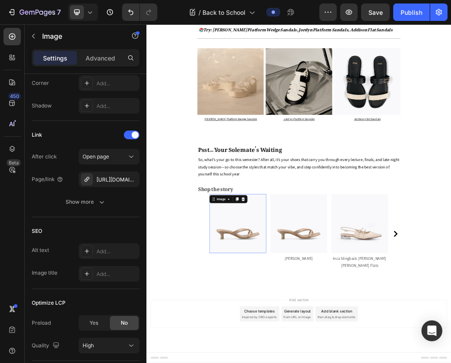
scroll to position [2436, 0]
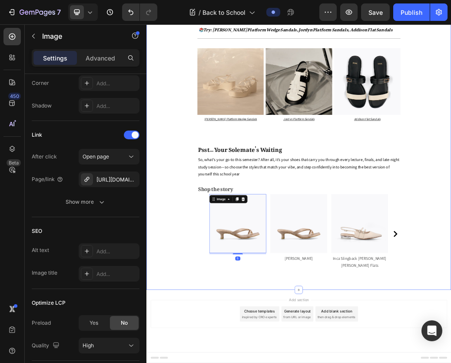
drag, startPoint x: 229, startPoint y: 472, endPoint x: 384, endPoint y: 436, distance: 158.7
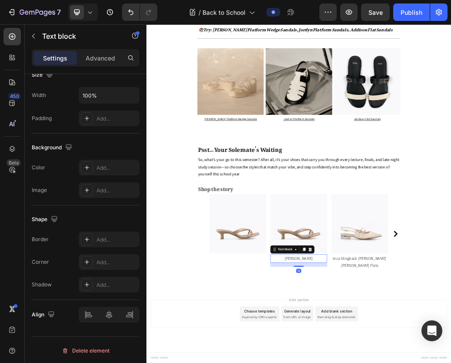
scroll to position [0, 0]
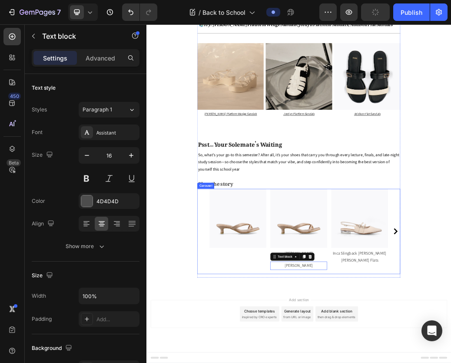
scroll to position [2457, 0]
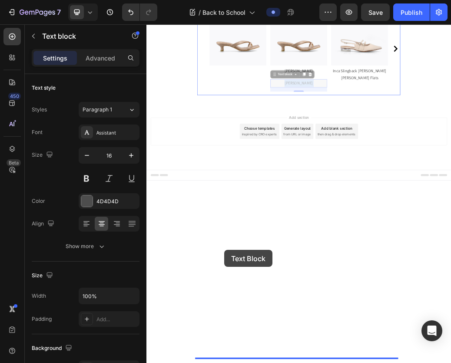
drag, startPoint x: 368, startPoint y: 441, endPoint x: 280, endPoint y: 410, distance: 93.1
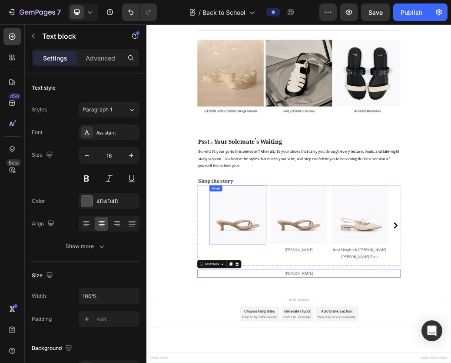
scroll to position [2450, 0]
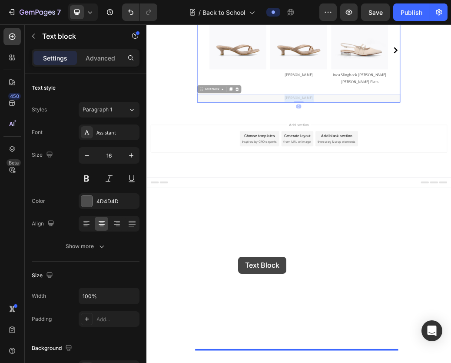
drag, startPoint x: 377, startPoint y: 450, endPoint x: 303, endPoint y: 422, distance: 79.3
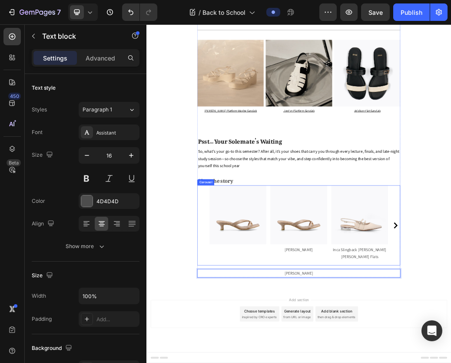
drag, startPoint x: 368, startPoint y: 446, endPoint x: 286, endPoint y: 428, distance: 84.2
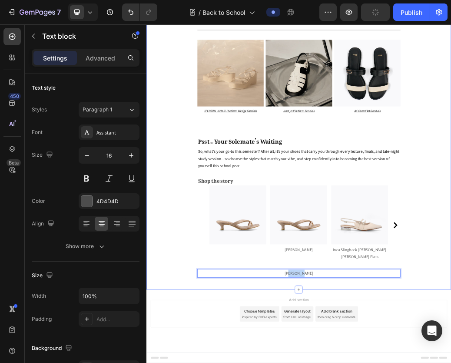
drag, startPoint x: 373, startPoint y: 448, endPoint x: 396, endPoint y: 450, distance: 22.3
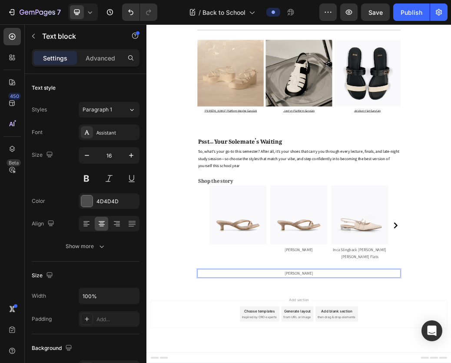
click at [314, 362] on div "Image" at bounding box center [302, 368] width 97 height 137
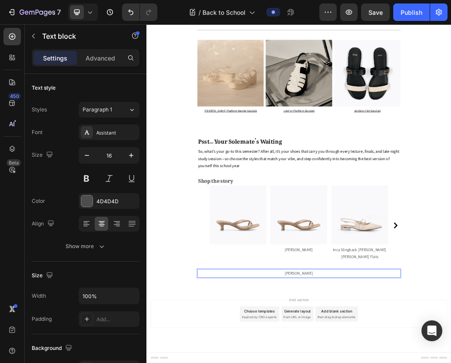
drag, startPoint x: 345, startPoint y: 453, endPoint x: 381, endPoint y: 468, distance: 39.0
drag, startPoint x: 360, startPoint y: 446, endPoint x: 439, endPoint y: 463, distance: 80.9
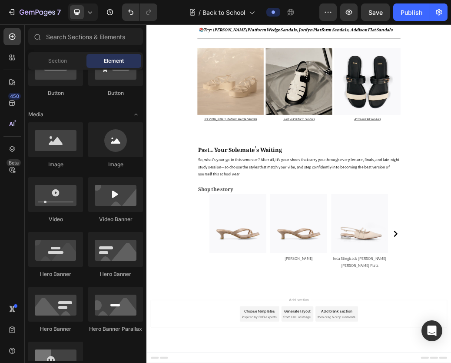
scroll to position [2436, 0]
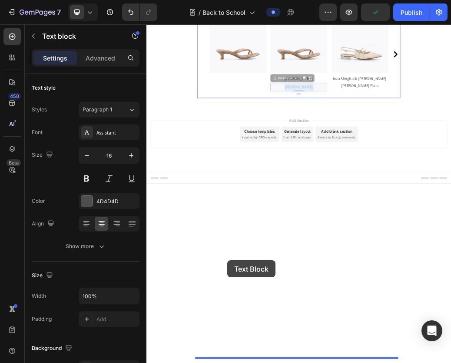
drag, startPoint x: 366, startPoint y: 442, endPoint x: 285, endPoint y: 428, distance: 82.0
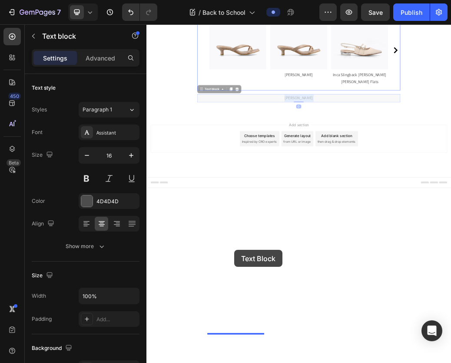
drag, startPoint x: 358, startPoint y: 458, endPoint x: 296, endPoint y: 410, distance: 77.7
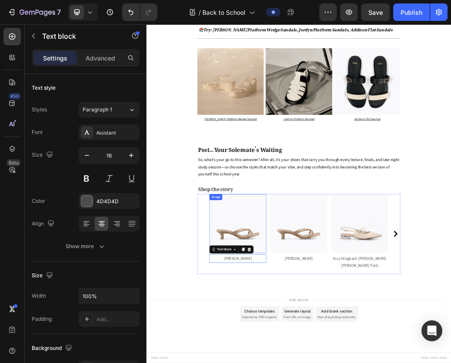
scroll to position [2436, 0]
click at [281, 362] on img at bounding box center [302, 364] width 97 height 101
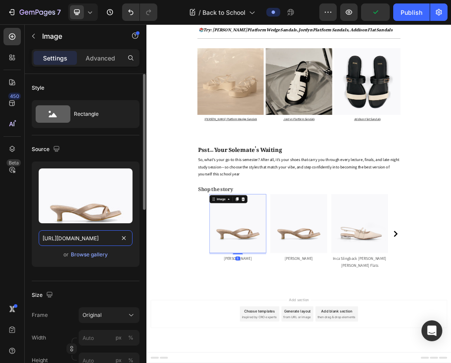
click at [91, 238] on input "[URL][DOMAIN_NAME]" at bounding box center [86, 238] width 94 height 16
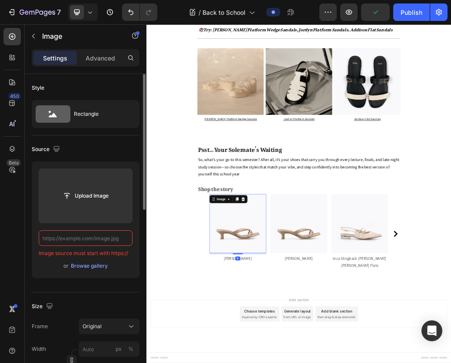
paste input "[URL][DOMAIN_NAME]"
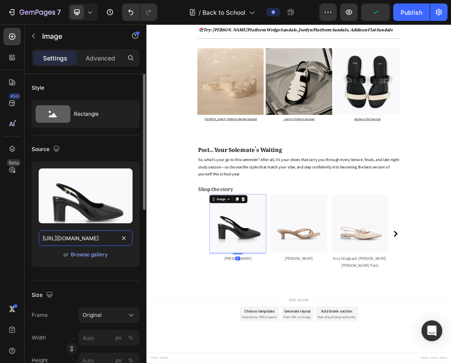
scroll to position [0, 166]
type input "[URL][DOMAIN_NAME]"
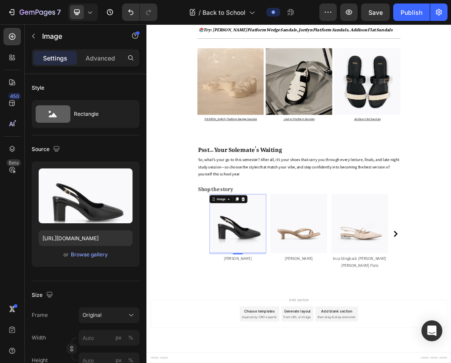
scroll to position [0, 0]
click at [303, 362] on img at bounding box center [302, 364] width 97 height 101
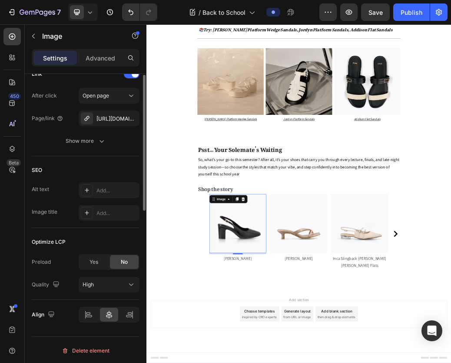
scroll to position [285, 0]
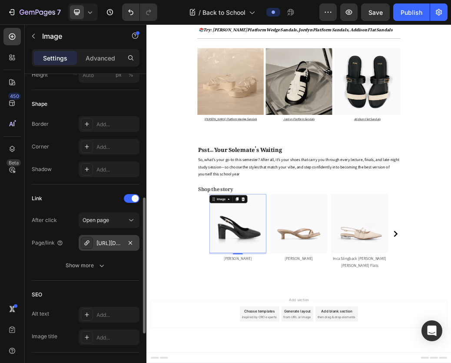
click at [108, 243] on div "[URL][DOMAIN_NAME][PERSON_NAME]" at bounding box center [108, 243] width 25 height 8
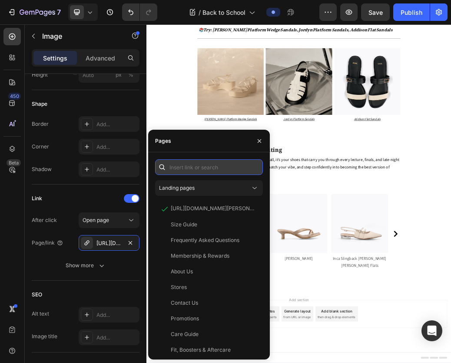
click at [191, 167] on input "text" at bounding box center [209, 167] width 108 height 16
paste input "[URL][DOMAIN_NAME][PERSON_NAME]"
type input "[URL][DOMAIN_NAME][PERSON_NAME]"
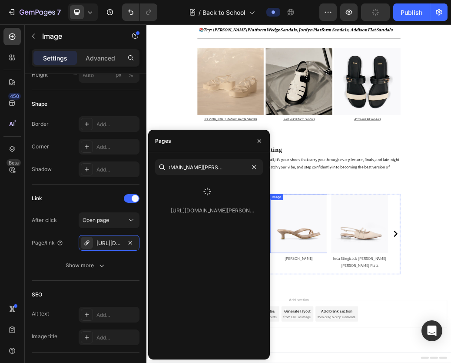
click at [402, 362] on img at bounding box center [407, 364] width 97 height 101
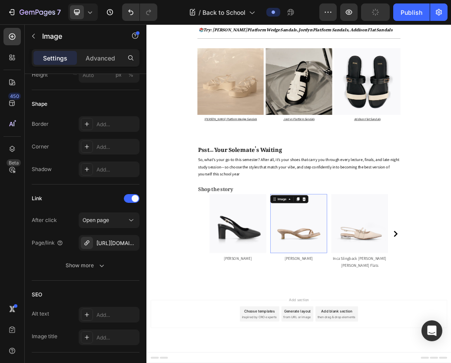
scroll to position [285, 0]
click at [301, 362] on img at bounding box center [302, 364] width 97 height 101
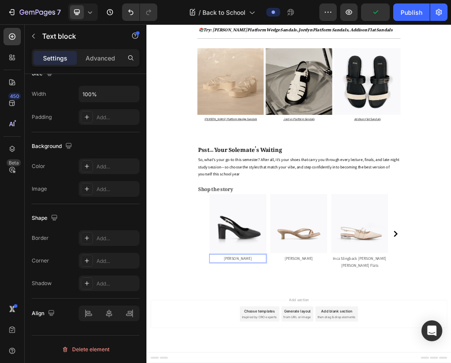
scroll to position [0, 0]
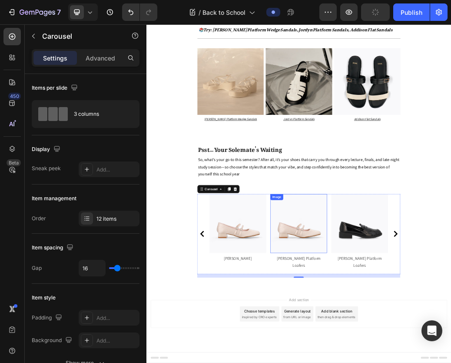
click at [365, 362] on img at bounding box center [407, 364] width 97 height 101
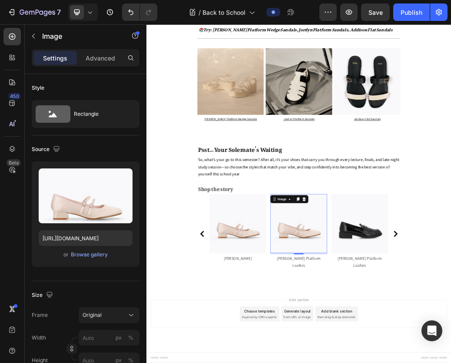
click at [392, 362] on img at bounding box center [407, 364] width 97 height 101
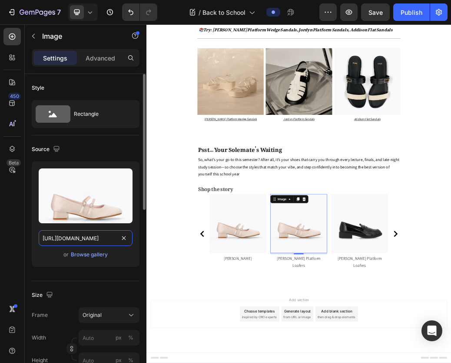
click at [76, 237] on input "[URL][DOMAIN_NAME]" at bounding box center [86, 238] width 94 height 16
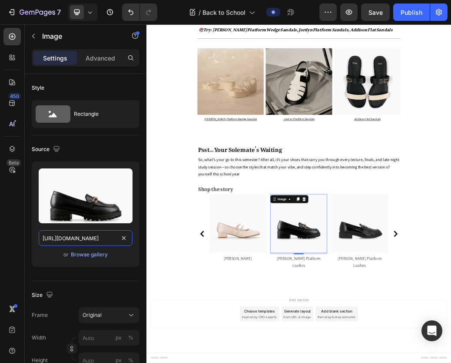
type input "[URL][DOMAIN_NAME]"
click at [402, 362] on img at bounding box center [407, 364] width 97 height 101
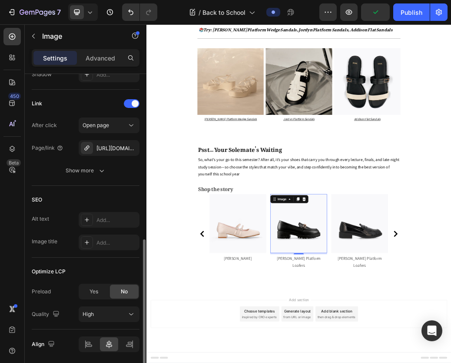
scroll to position [380, 0]
click at [106, 147] on div "[URL][DOMAIN_NAME]" at bounding box center [108, 148] width 25 height 8
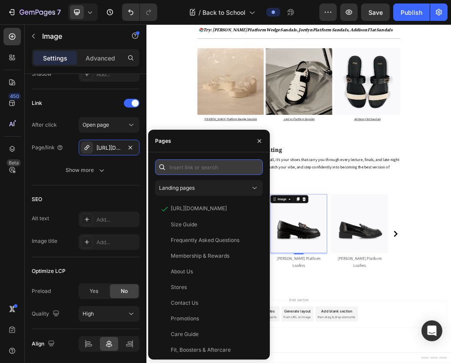
click at [203, 170] on input "text" at bounding box center [209, 167] width 108 height 16
paste input "[URL][DOMAIN_NAME][PERSON_NAME]"
type input "[URL][DOMAIN_NAME][PERSON_NAME]"
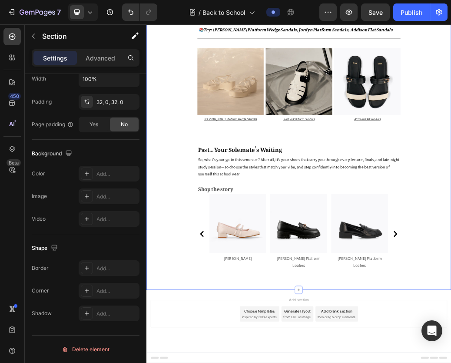
scroll to position [0, 0]
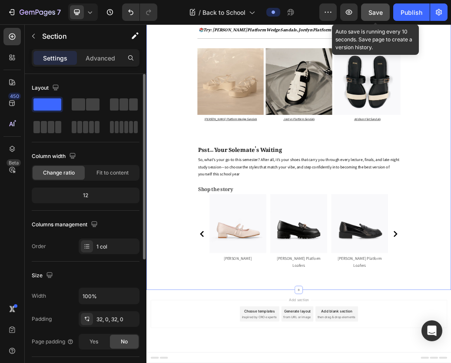
click at [369, 13] on span "Save" at bounding box center [376, 12] width 14 height 7
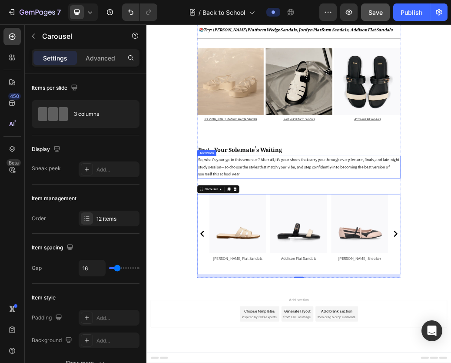
scroll to position [2344, 0]
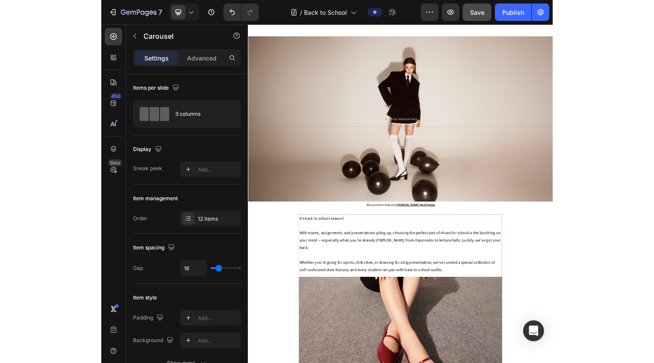
scroll to position [0, 0]
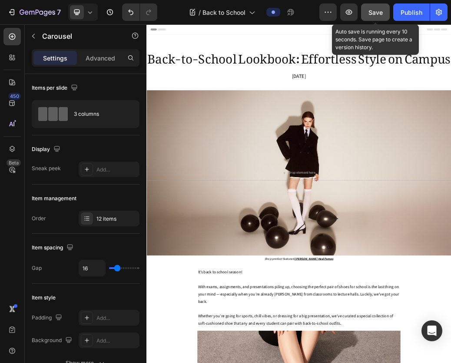
click at [370, 11] on span "Save" at bounding box center [376, 12] width 14 height 7
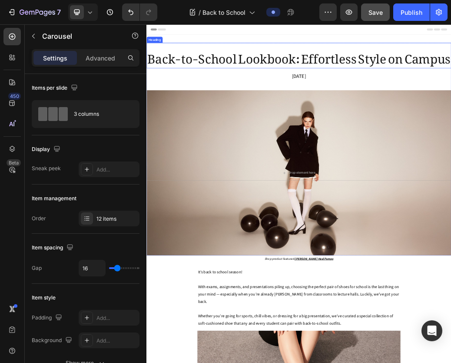
click at [426, 99] on p "Back-to-School Lookbook: Effortless Style on Campus" at bounding box center [407, 78] width 520 height 42
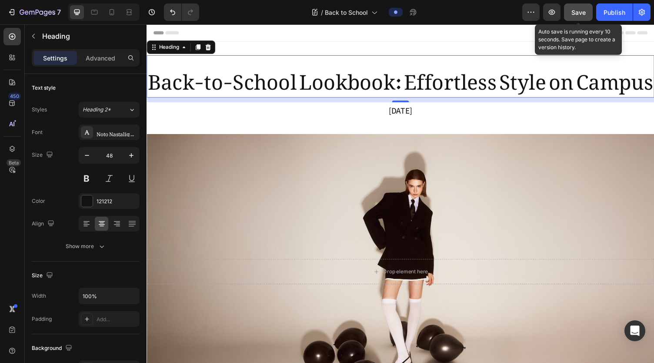
click at [426, 14] on span "Save" at bounding box center [578, 12] width 14 height 7
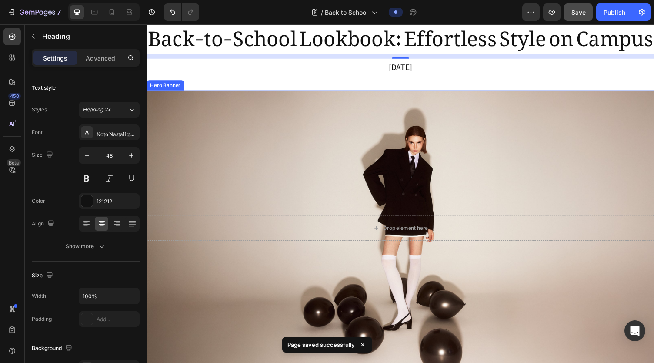
scroll to position [43, 0]
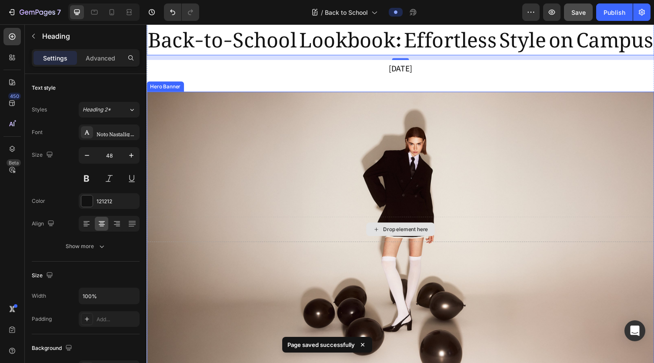
click at [384, 242] on div "Drop element here" at bounding box center [407, 235] width 70 height 14
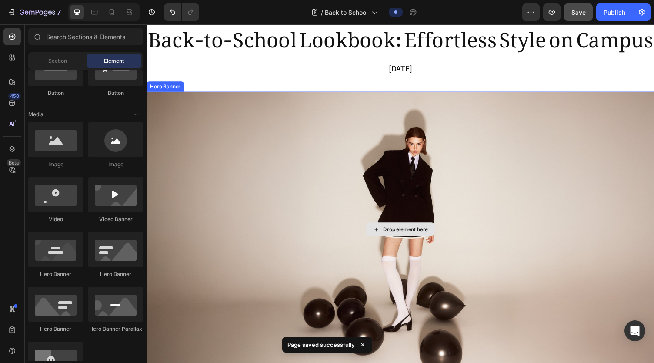
click at [331, 248] on div "Drop element here" at bounding box center [407, 235] width 522 height 26
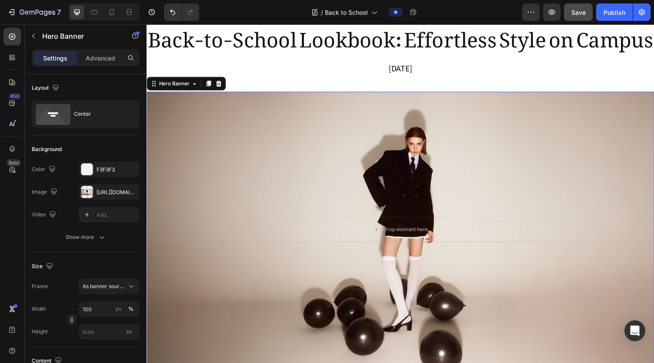
click at [236, 261] on div "Overlay" at bounding box center [407, 234] width 522 height 283
click at [426, 13] on icon "button" at bounding box center [552, 12] width 7 height 5
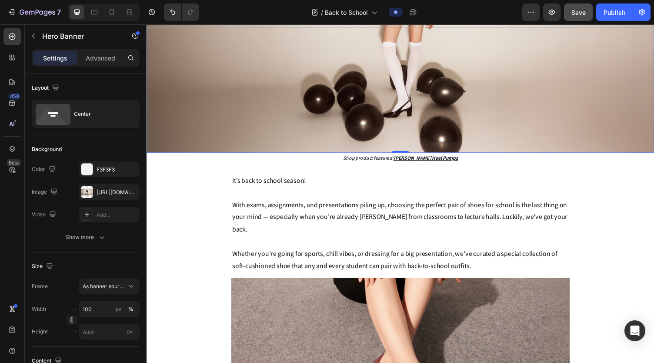
scroll to position [289, 0]
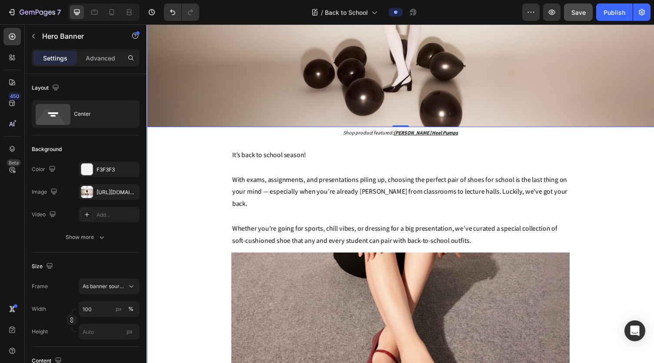
click at [319, 165] on p "It’s back to school season!" at bounding box center [407, 159] width 346 height 13
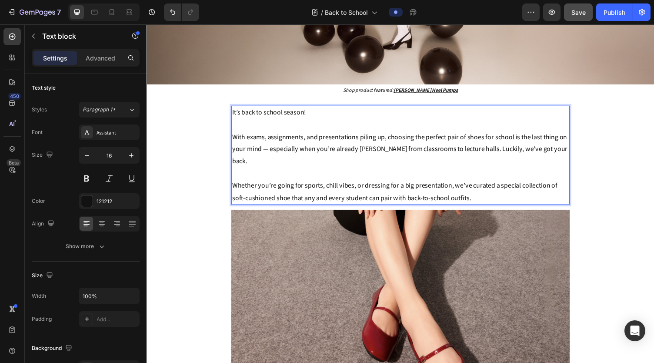
scroll to position [357, 0]
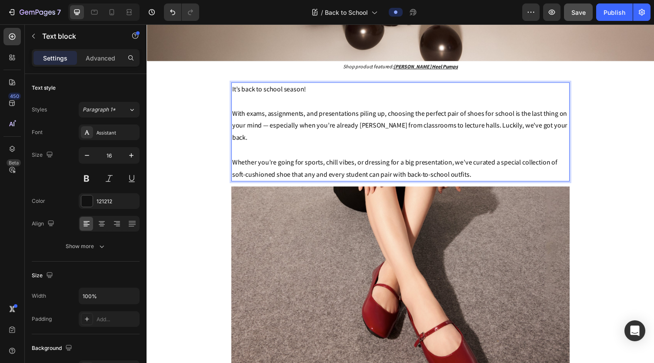
click at [353, 246] on img at bounding box center [407, 305] width 348 height 229
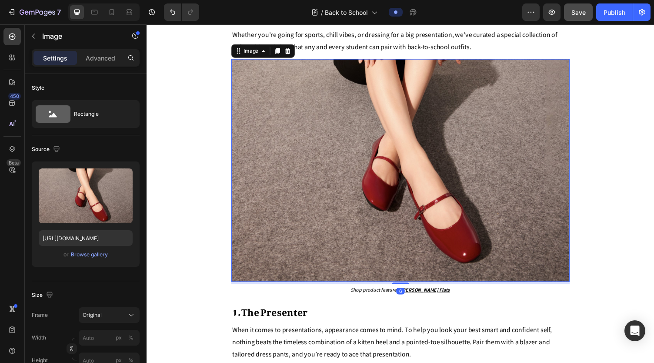
scroll to position [487, 0]
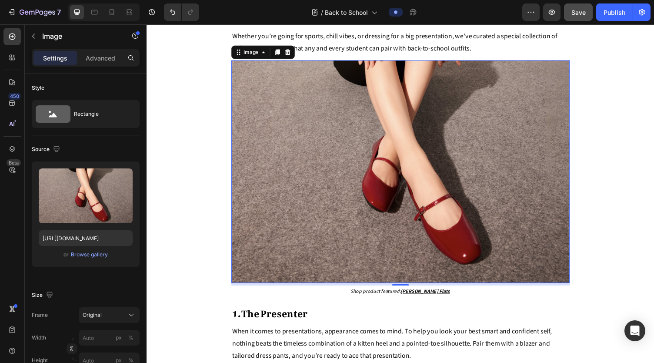
click at [426, 277] on img at bounding box center [407, 175] width 348 height 229
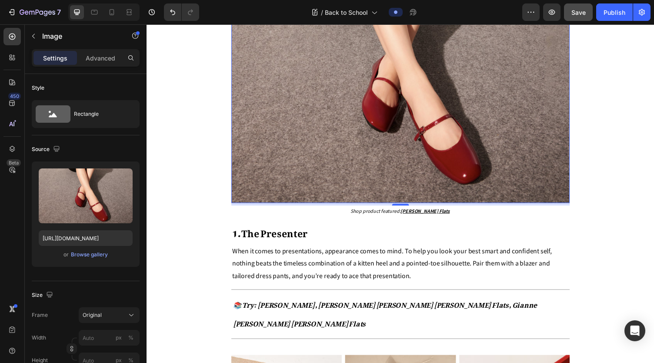
scroll to position [569, 0]
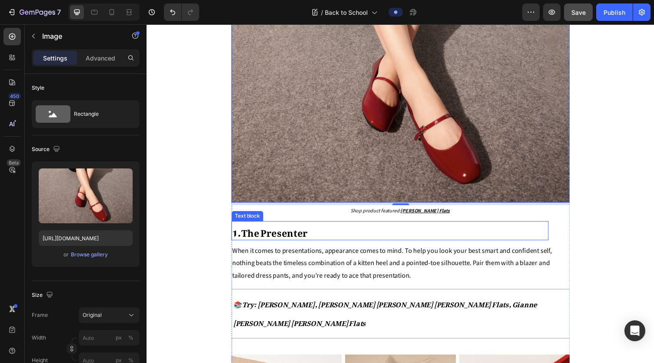
click at [362, 245] on p "1. The Presenter" at bounding box center [396, 236] width 324 height 18
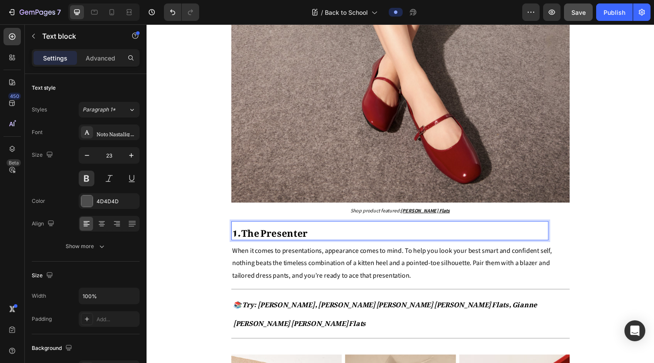
drag, startPoint x: 359, startPoint y: 261, endPoint x: 358, endPoint y: 255, distance: 6.6
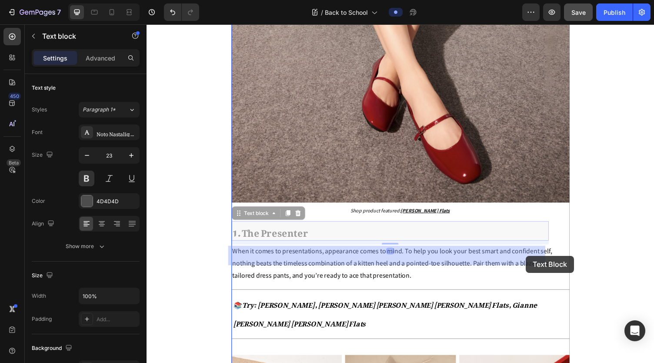
drag, startPoint x: 537, startPoint y: 266, endPoint x: 536, endPoint y: 262, distance: 4.4
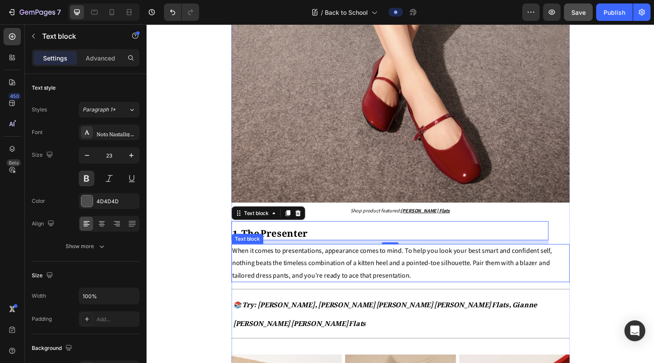
click at [426, 286] on span "When it comes to presentations, appearance comes to mind. To help you look your…" at bounding box center [398, 269] width 329 height 34
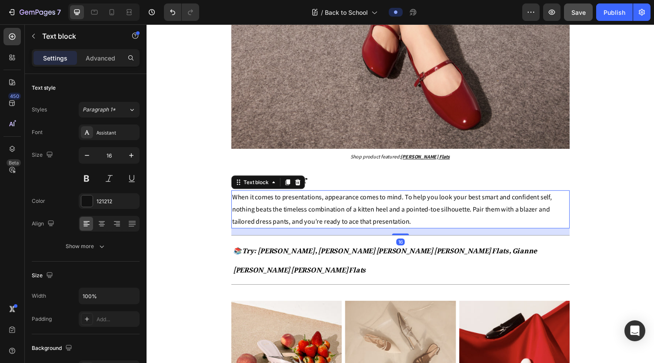
scroll to position [625, 0]
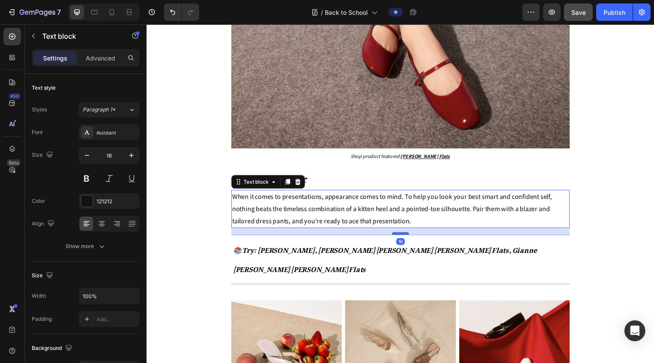
click at [401, 240] on div at bounding box center [407, 239] width 17 height 3
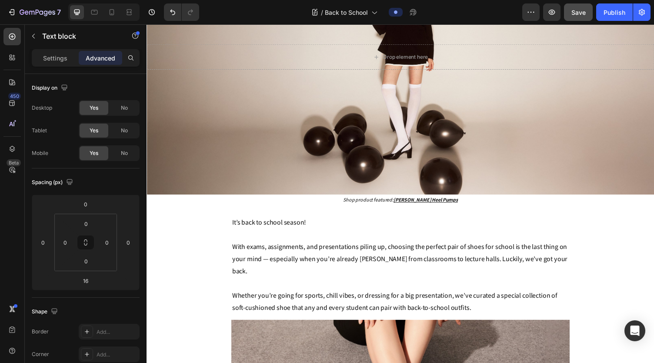
scroll to position [217, 0]
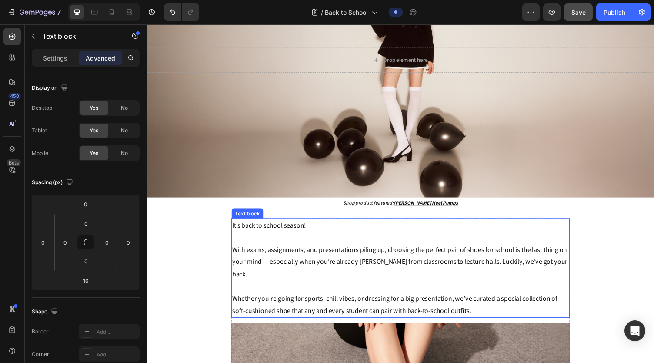
click at [319, 237] on p "It’s back to school season!" at bounding box center [407, 231] width 346 height 13
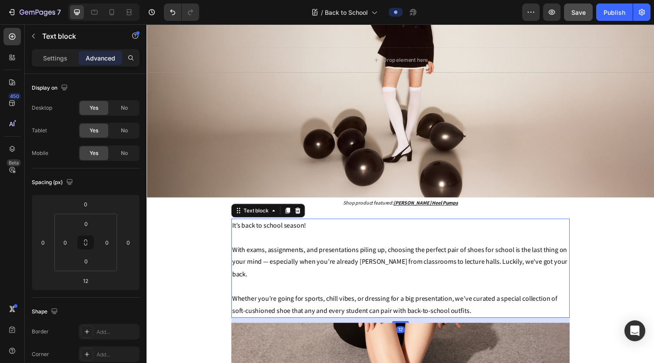
scroll to position [348, 0]
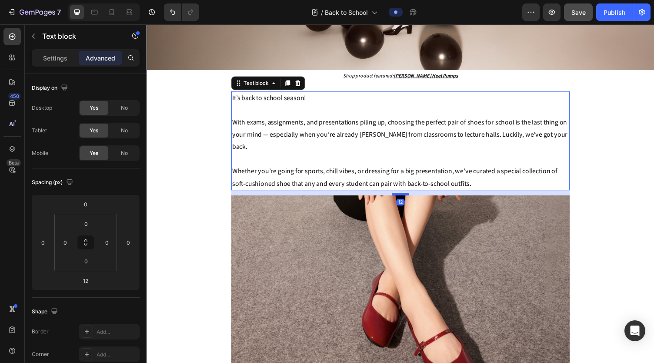
click at [402, 200] on div at bounding box center [407, 198] width 17 height 3
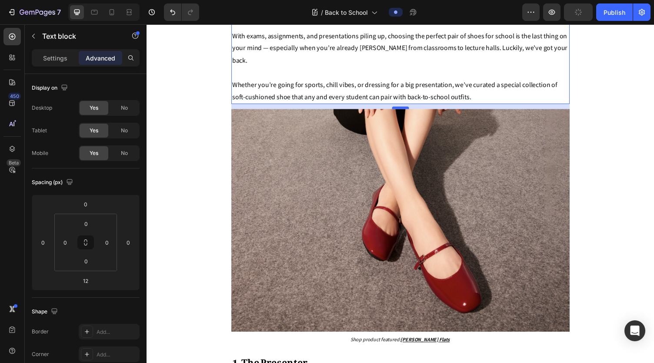
scroll to position [632, 0]
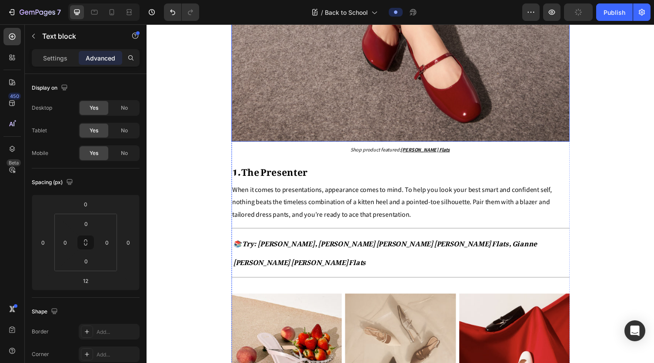
click at [363, 145] on img at bounding box center [407, 30] width 348 height 229
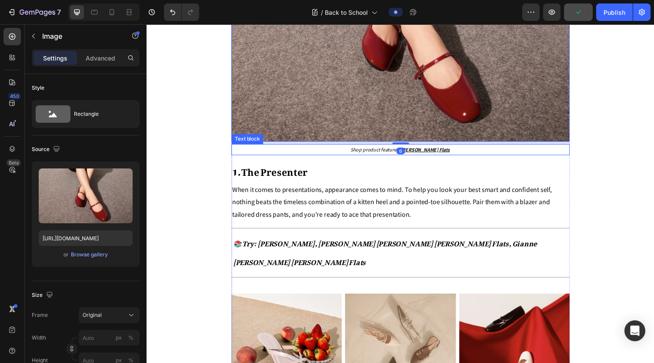
click at [364, 156] on span "Shop product featured:" at bounding box center [382, 153] width 52 height 7
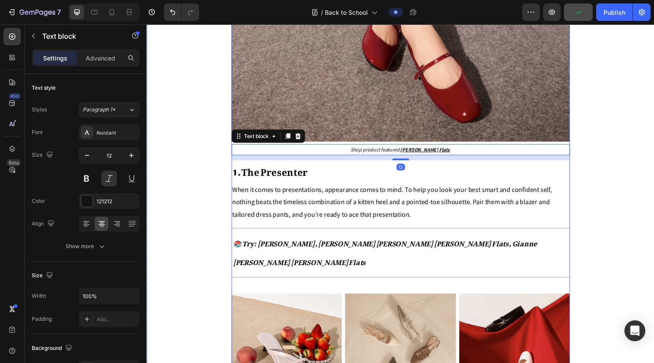
click at [361, 145] on img at bounding box center [407, 30] width 348 height 229
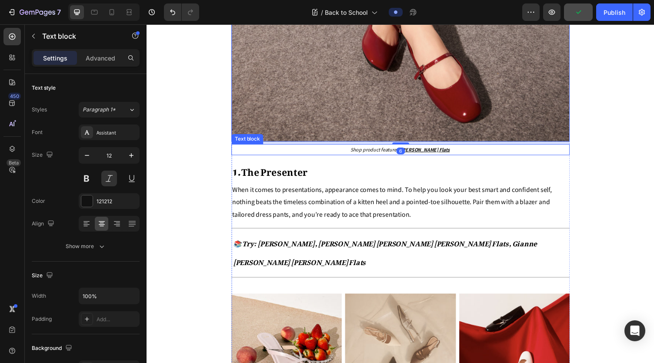
click at [368, 156] on span "Shop product featured:" at bounding box center [382, 153] width 52 height 7
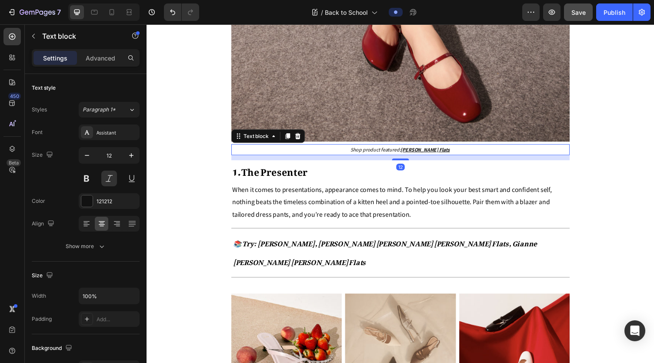
click at [370, 145] on img at bounding box center [407, 30] width 348 height 229
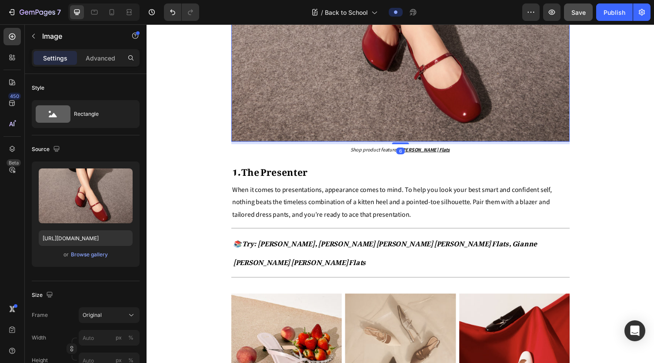
scroll to position [627, 0]
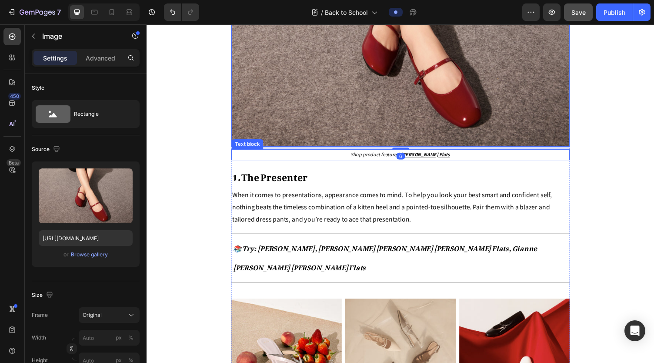
click at [369, 161] on span "Shop product featured:" at bounding box center [382, 158] width 52 height 7
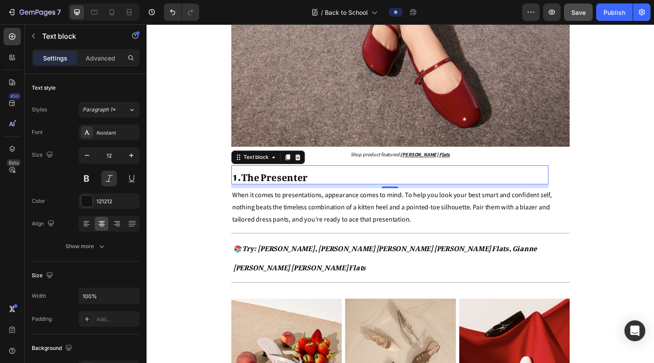
click at [353, 188] on p "1. The Presenter" at bounding box center [396, 179] width 324 height 18
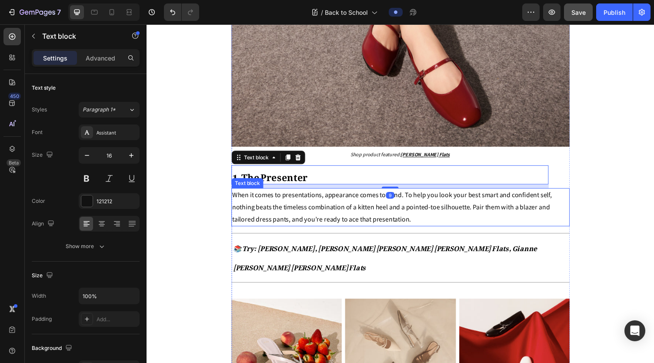
click at [347, 225] on span "When it comes to presentations, appearance comes to mind. To help you look your…" at bounding box center [398, 212] width 329 height 34
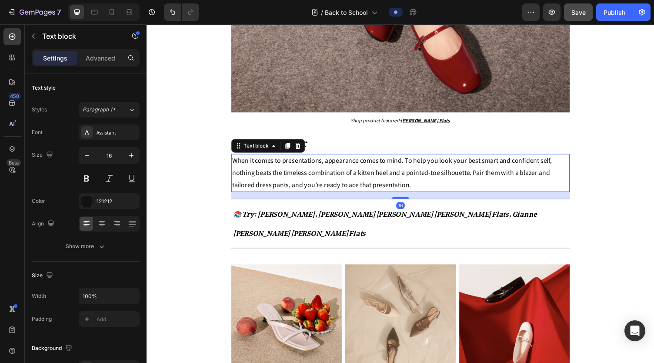
scroll to position [662, 0]
click at [367, 243] on strong "📚 Try: [PERSON_NAME], [PERSON_NAME] [PERSON_NAME] [PERSON_NAME] Flats, Gianne […" at bounding box center [391, 227] width 313 height 37
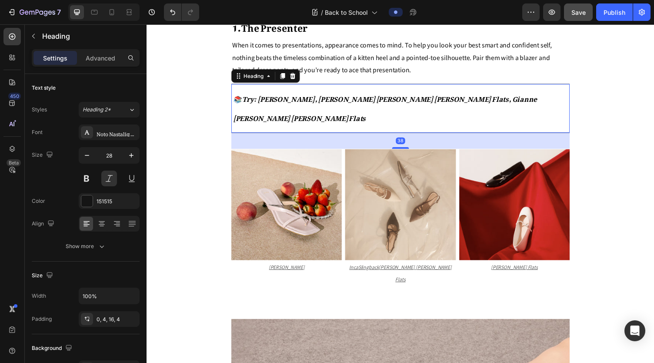
scroll to position [782, 0]
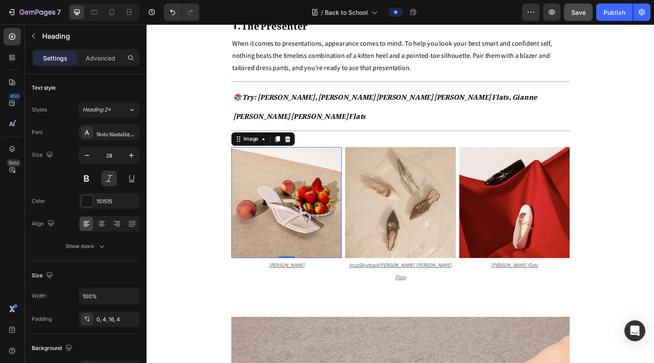
click at [321, 215] on img at bounding box center [289, 206] width 113 height 113
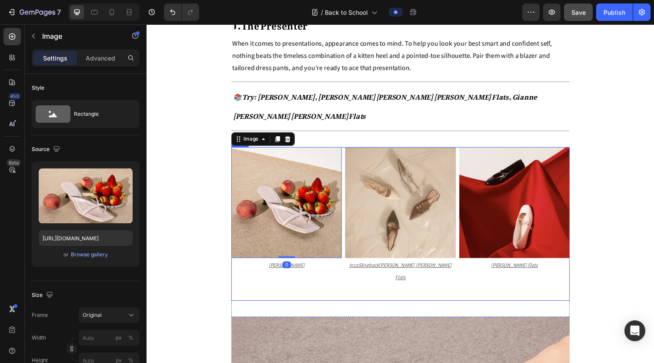
click at [352, 303] on div "Image 0 Kayla Thong Heel Sandals ⁠⁠⁠⁠⁠⁠⁠ Text Block Image Inca Slingback Mary J…" at bounding box center [407, 237] width 348 height 174
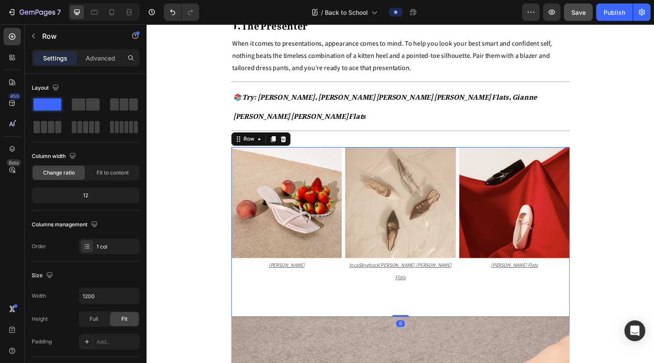
click at [346, 289] on div "Image Kayla Thong Heel Sandals ⁠⁠⁠⁠⁠⁠⁠ Text Block Image Inca Slingback Mary Jan…" at bounding box center [407, 229] width 348 height 158
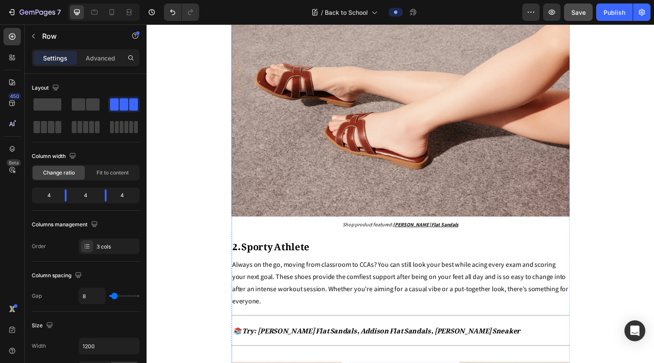
scroll to position [1114, 0]
click at [345, 226] on p "Shop product featured: Erica Flat Sandals" at bounding box center [407, 230] width 346 height 10
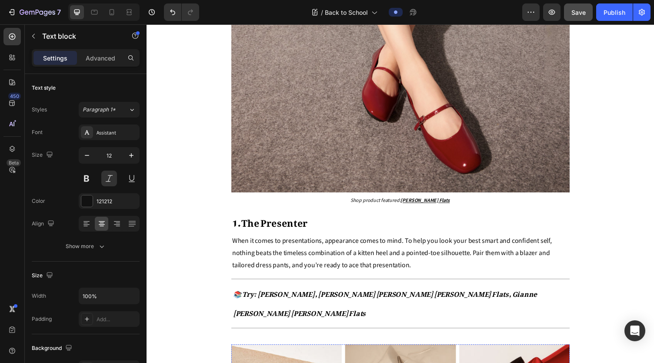
scroll to position [579, 0]
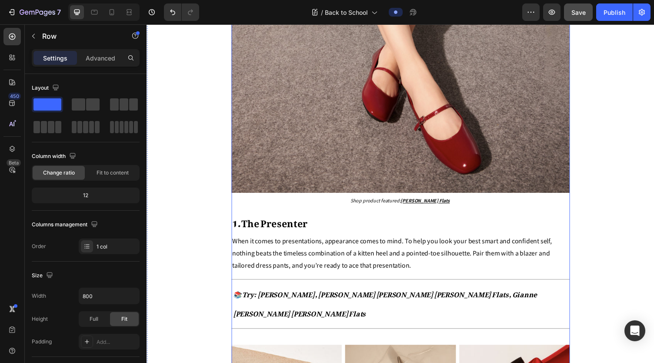
click at [346, 210] on p "Shop product featured: Gianne Mary Janes Flats" at bounding box center [407, 206] width 346 height 10
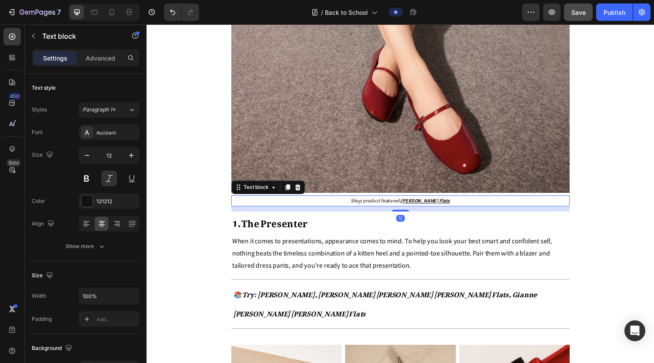
scroll to position [695, 0]
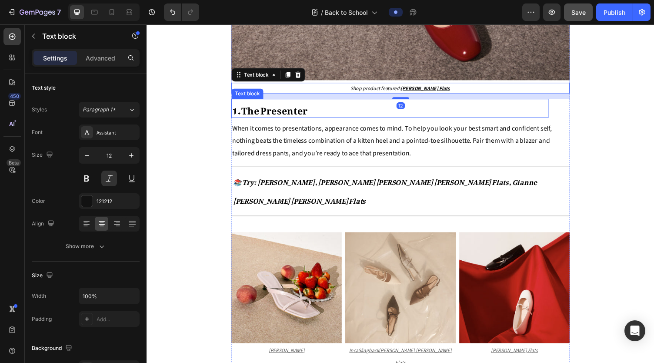
click at [307, 123] on strong "1. The Presenter" at bounding box center [273, 111] width 78 height 24
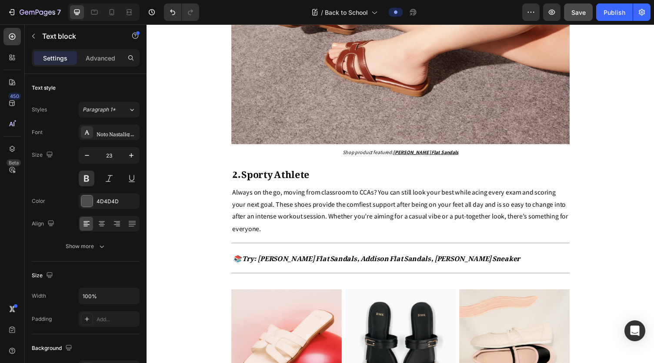
scroll to position [1195, 0]
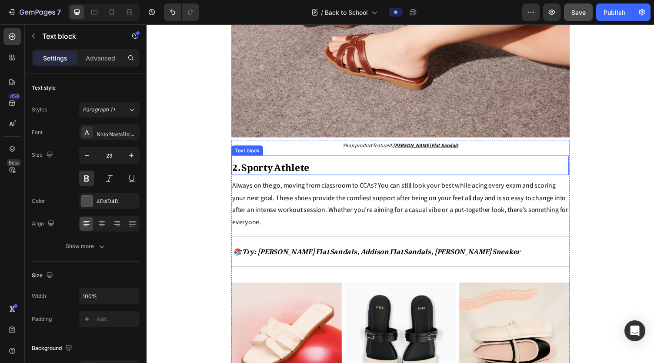
click at [306, 163] on strong "2. Sporty Athlete" at bounding box center [274, 169] width 80 height 24
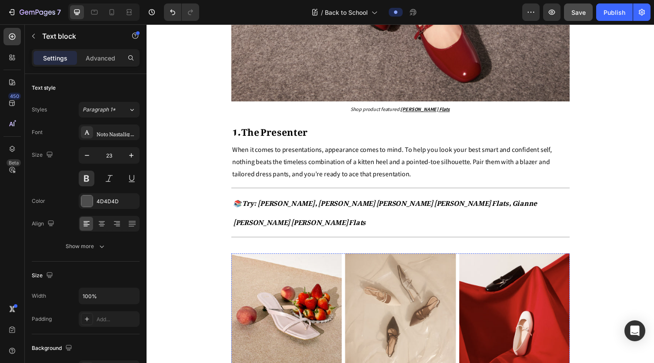
scroll to position [668, 0]
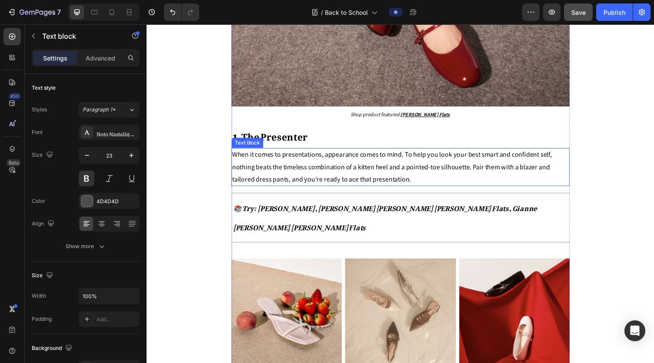
click at [318, 186] on span "When it comes to presentations, appearance comes to mind. To help you look your…" at bounding box center [398, 170] width 329 height 34
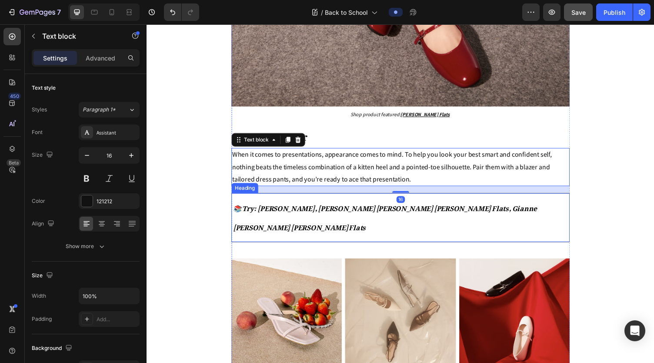
click at [323, 236] on strong "📚 Try: [PERSON_NAME], [PERSON_NAME] [PERSON_NAME] [PERSON_NAME] Flats, Gianne […" at bounding box center [391, 221] width 313 height 37
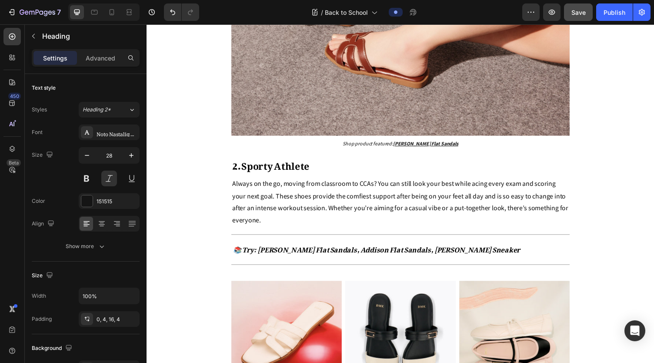
scroll to position [1339, 0]
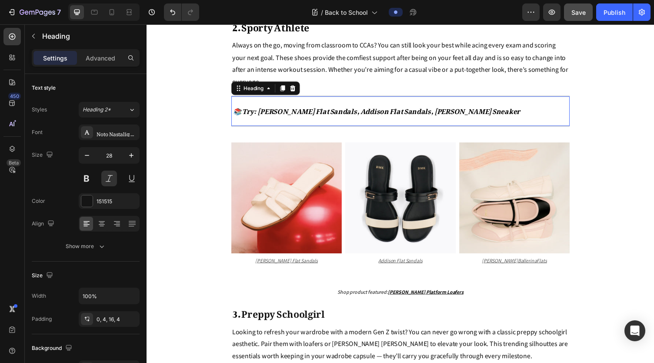
click at [295, 103] on strong "📚 Try: [PERSON_NAME] Flat Sandals, Addison Flat Sandals, [PERSON_NAME] Sneaker" at bounding box center [382, 111] width 295 height 17
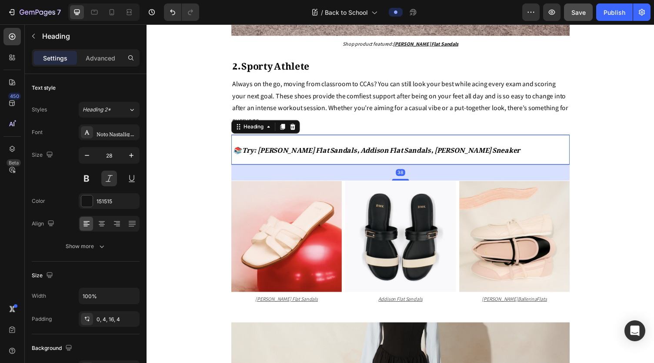
scroll to position [1297, 0]
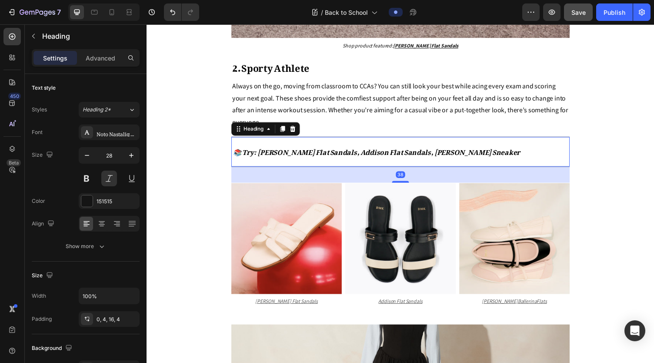
click at [313, 94] on p "Always on the go, moving from classroom to CCAs? You can still look your best w…" at bounding box center [407, 107] width 346 height 50
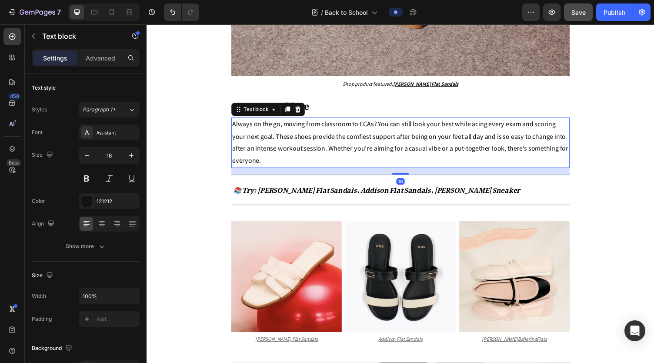
scroll to position [1220, 0]
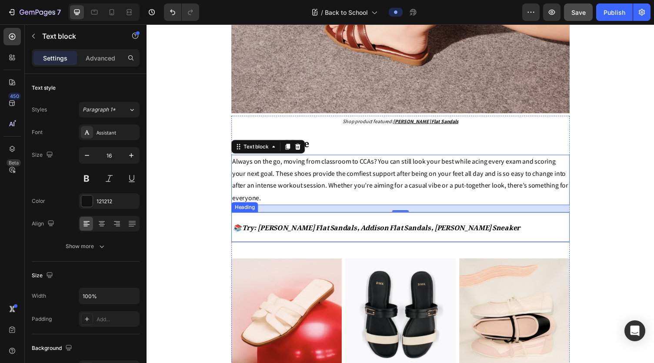
click at [320, 220] on p "⁠⁠⁠⁠⁠⁠⁠ 📚 Try: Erica Flat Sandals, Addison Flat Sandals, Mika Ballerina Sneaker" at bounding box center [407, 229] width 344 height 19
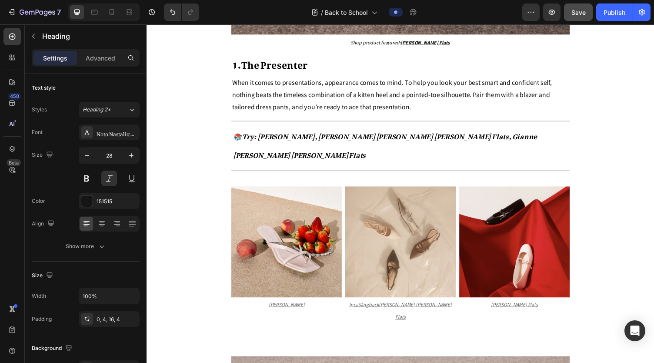
scroll to position [753, 0]
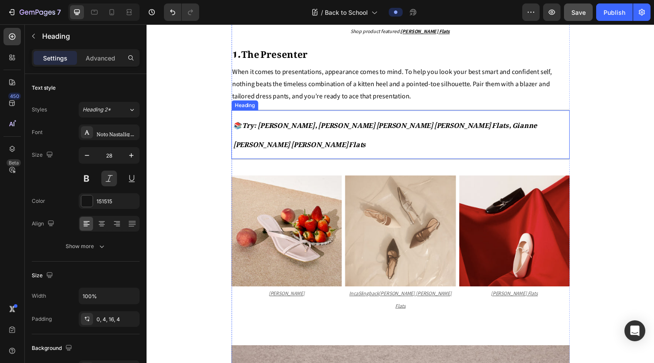
click at [331, 161] on h2 "⁠⁠⁠⁠⁠⁠⁠ 📚 Try: Kayla Thong Heel Sandals, Inca Slingback Mary Janes Flats, Giann…" at bounding box center [407, 137] width 348 height 47
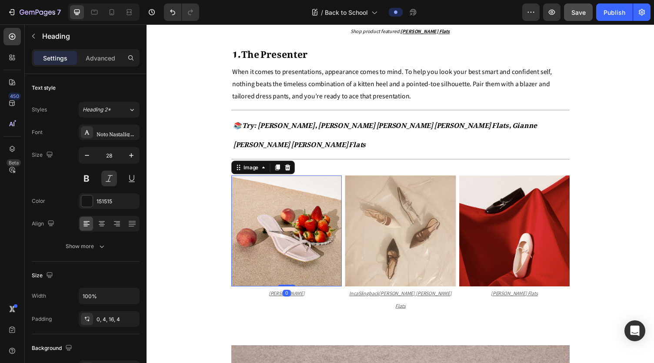
click at [331, 192] on img at bounding box center [289, 236] width 113 height 113
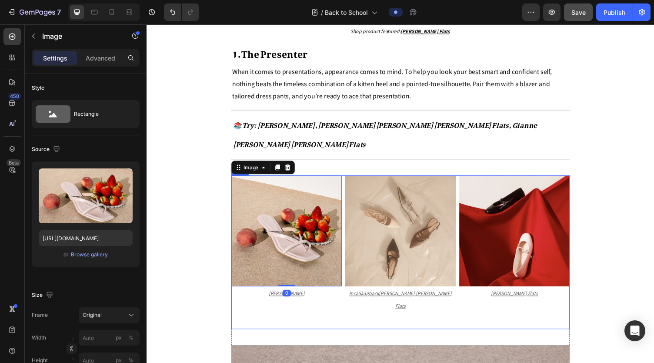
click at [370, 325] on div "Image Inca Slingback Mary Janes Flats Text Block" at bounding box center [406, 259] width 113 height 158
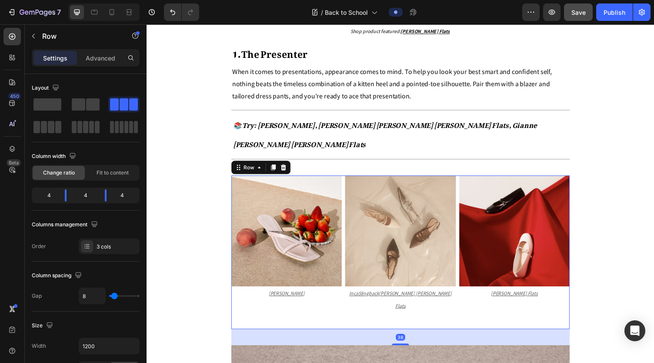
click at [357, 317] on div "Image Inca Slingback Mary Janes Flats Text Block" at bounding box center [406, 259] width 113 height 158
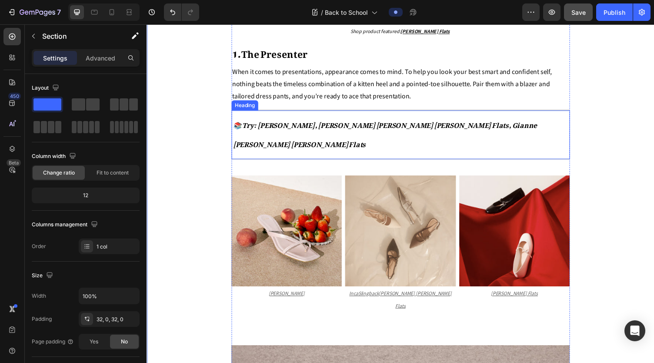
click at [423, 161] on h2 "⁠⁠⁠⁠⁠⁠⁠ 📚 Try: Kayla Thong Heel Sandals, Inca Slingback Mary Janes Flats, Giann…" at bounding box center [407, 137] width 348 height 47
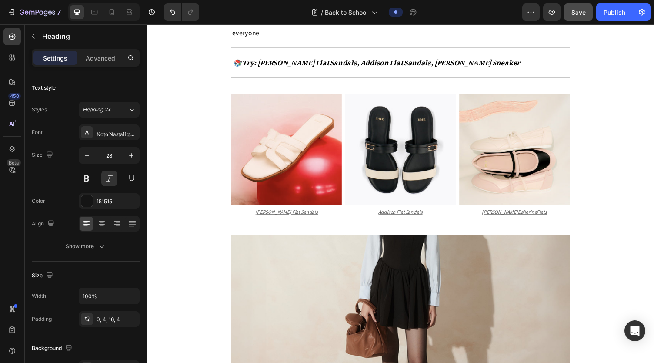
scroll to position [1284, 0]
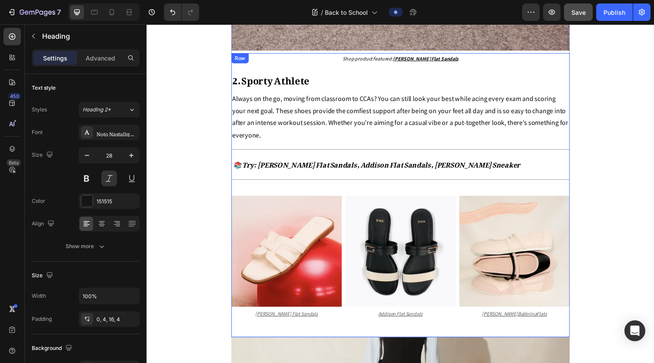
click at [426, 179] on div "Shop product featured: [PERSON_NAME] Sandals Text block 2. Sporty Athlete Text …" at bounding box center [407, 200] width 348 height 292
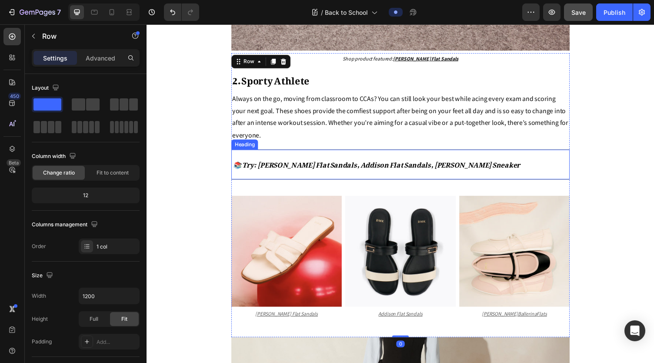
click at [426, 170] on h2 "⁠⁠⁠⁠⁠⁠⁠ 📚 Try: Erica Flat Sandals, Addison Flat Sandals, Mika Ballerina Sneaker" at bounding box center [407, 168] width 348 height 27
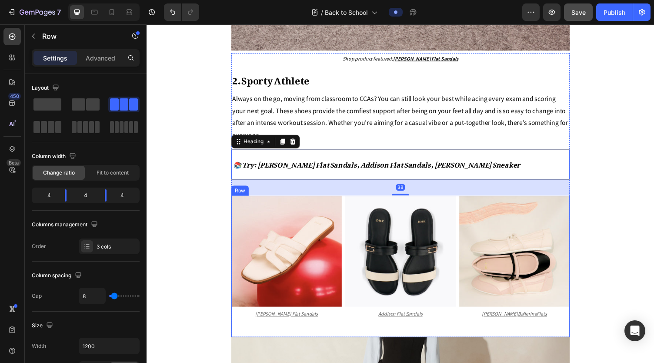
click at [426, 325] on div "Image Mika Ballerina Flats Text Block" at bounding box center [524, 272] width 113 height 145
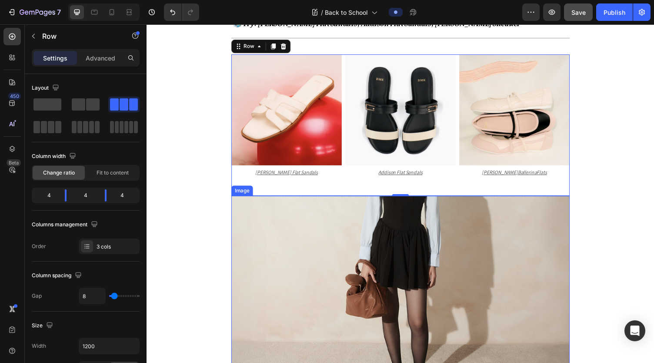
scroll to position [1428, 0]
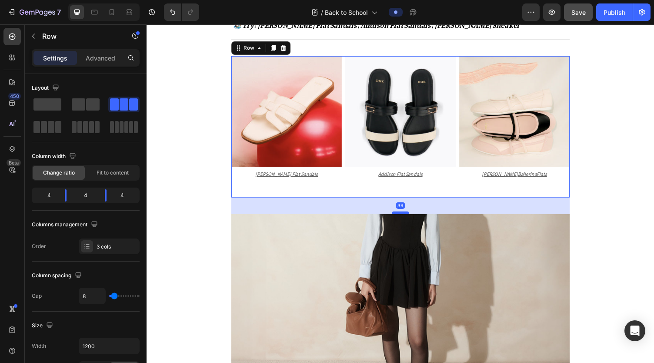
drag, startPoint x: 403, startPoint y: 194, endPoint x: 405, endPoint y: 211, distance: 17.0
click at [405, 216] on div at bounding box center [407, 217] width 17 height 3
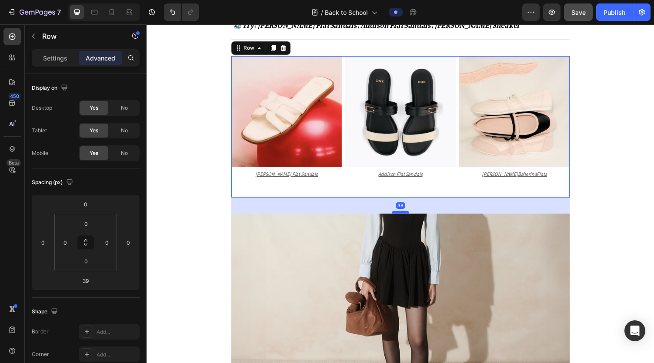
click at [405, 216] on div at bounding box center [407, 217] width 17 height 3
type input "38"
click at [426, 202] on div "38" at bounding box center [407, 210] width 348 height 17
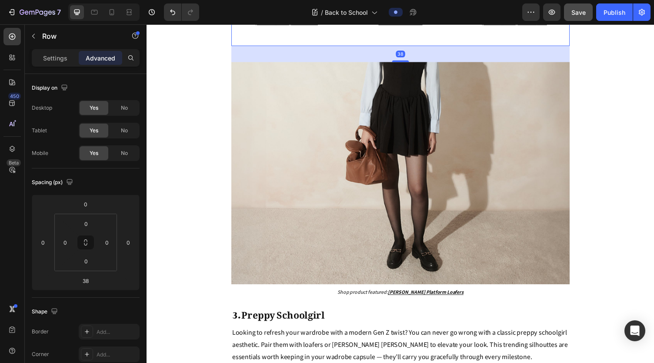
scroll to position [1597, 0]
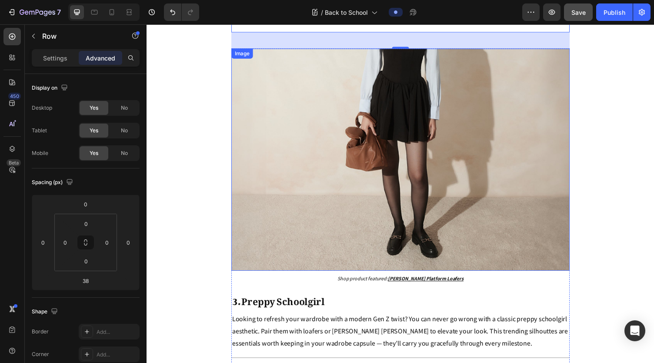
click at [426, 281] on p "Shop product featured: [PERSON_NAME] Platform Loafers" at bounding box center [407, 286] width 346 height 10
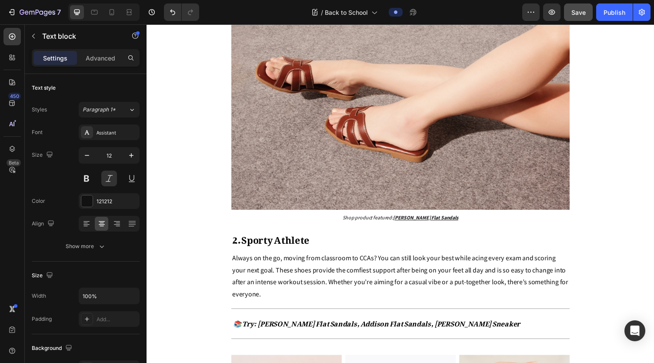
scroll to position [1122, 0]
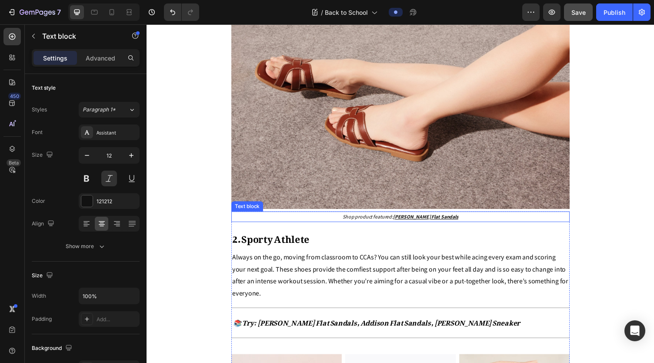
click at [426, 217] on p "Shop product featured: Erica Flat Sandals" at bounding box center [407, 222] width 346 height 10
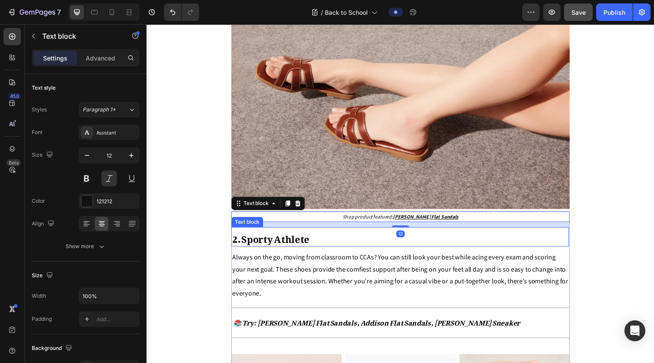
click at [423, 245] on div "2. Sporty Athlete" at bounding box center [406, 243] width 347 height 20
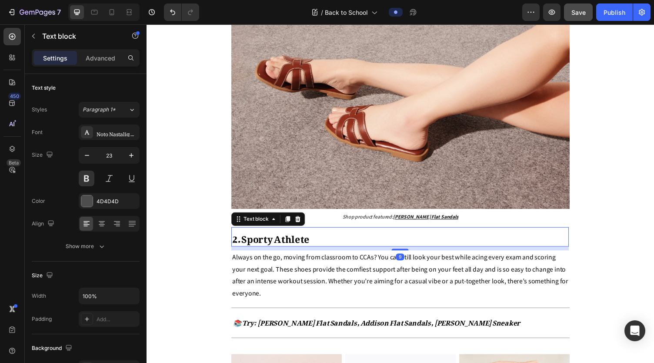
click at [426, 264] on p "Always on the go, moving from classroom to CCAs? You can still look your best w…" at bounding box center [407, 282] width 346 height 50
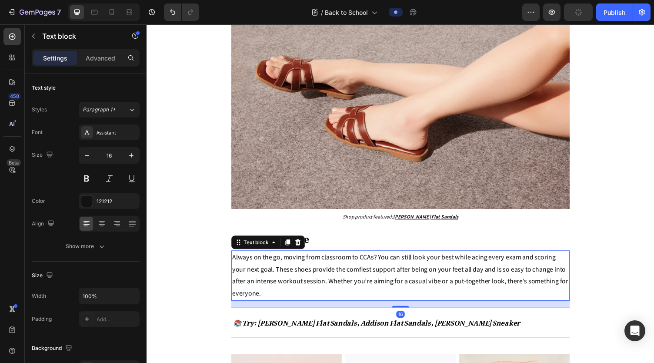
click at [426, 318] on p "⁠⁠⁠⁠⁠⁠⁠ 📚 Try: Erica Flat Sandals, Addison Flat Sandals, Mika Ballerina Sneaker" at bounding box center [407, 327] width 344 height 19
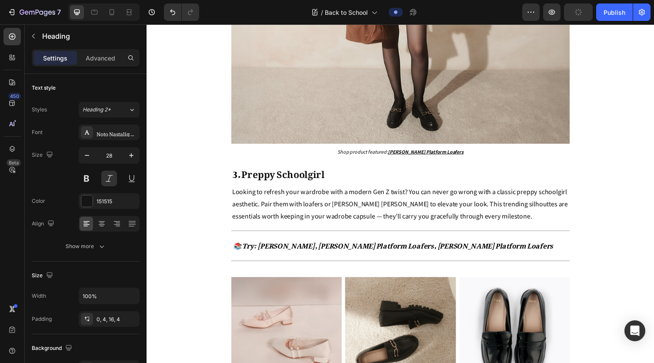
scroll to position [1728, 0]
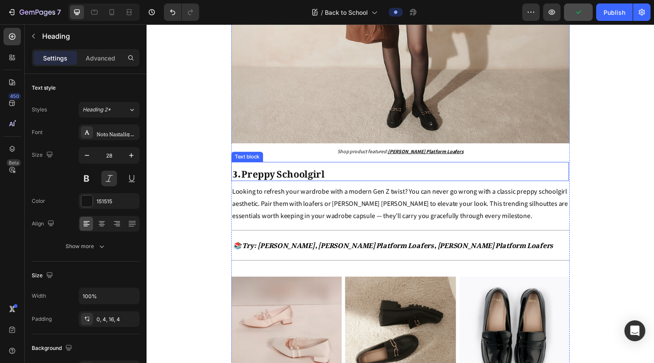
click at [426, 167] on p "3. Preppy Schoolgirl" at bounding box center [406, 175] width 345 height 18
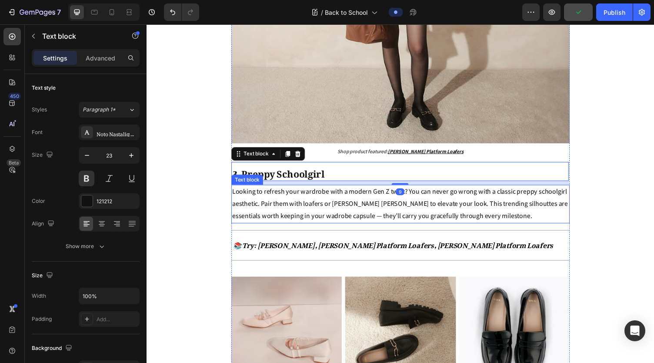
click at [426, 196] on p "Looking to refresh your wardrobe with a modern Gen Z twist? You can never go wr…" at bounding box center [407, 208] width 346 height 37
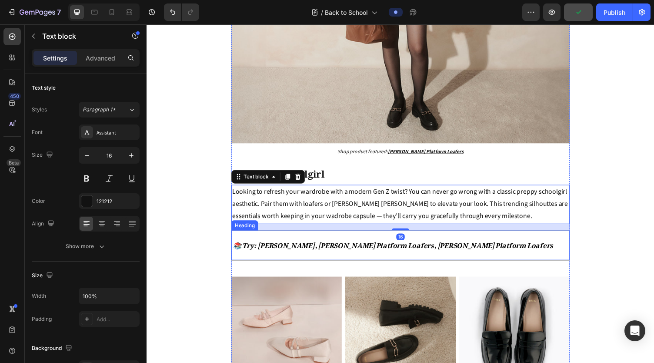
click at [426, 239] on p "⁠⁠⁠⁠⁠⁠⁠ 📚 Try: Carrie Mary Janes, Alice Platform Loafers, Reese Platform Loafers" at bounding box center [407, 248] width 344 height 19
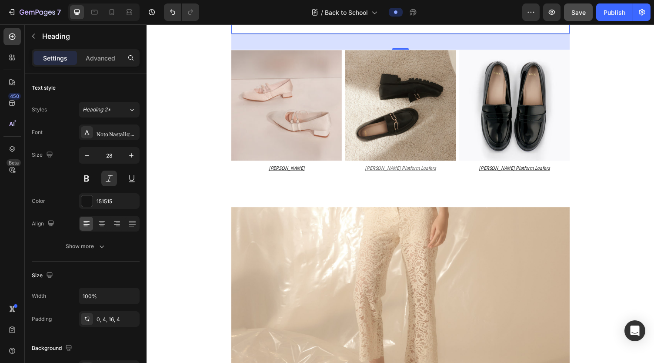
scroll to position [1976, 0]
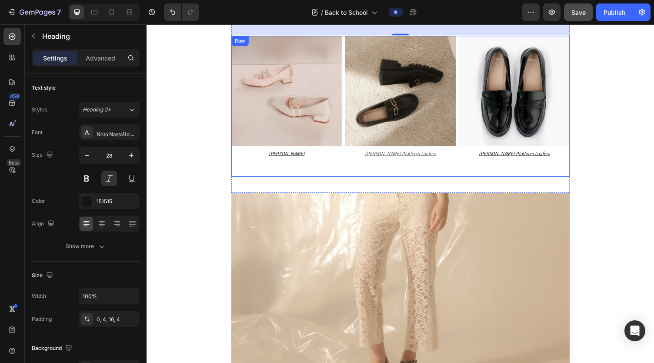
click at [426, 161] on div "Image Reese Platform Loafers Text Block" at bounding box center [524, 108] width 113 height 145
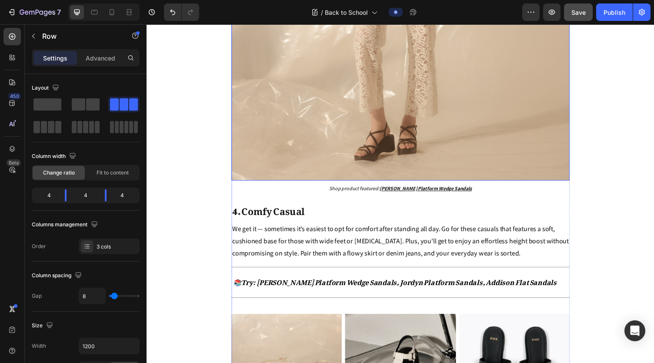
scroll to position [2247, 0]
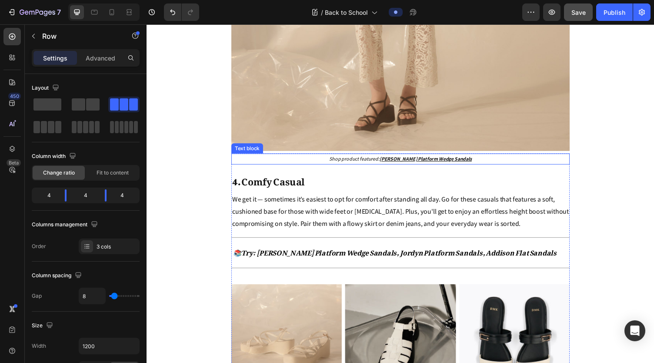
click at [426, 158] on p "Shop product featured: Ellen Platform Wedge Sandals" at bounding box center [407, 163] width 346 height 10
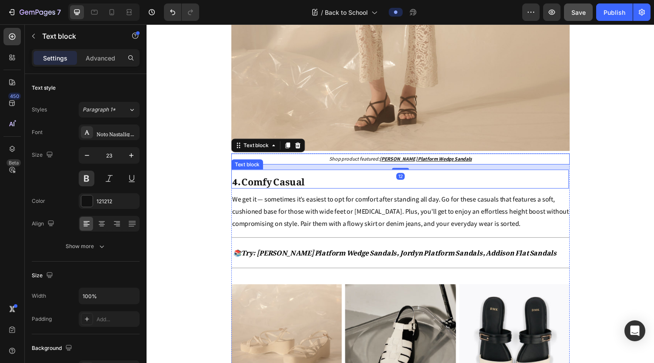
click at [426, 177] on p "4. Comfy Casual" at bounding box center [406, 183] width 345 height 18
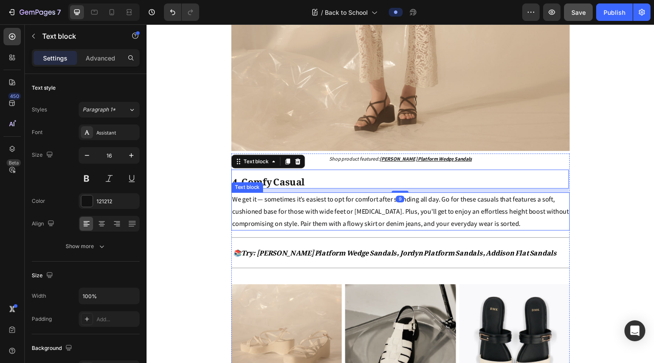
click at [426, 198] on p "We get it — sometimes it’s easiest to opt for comfort after standing all day. G…" at bounding box center [407, 216] width 346 height 37
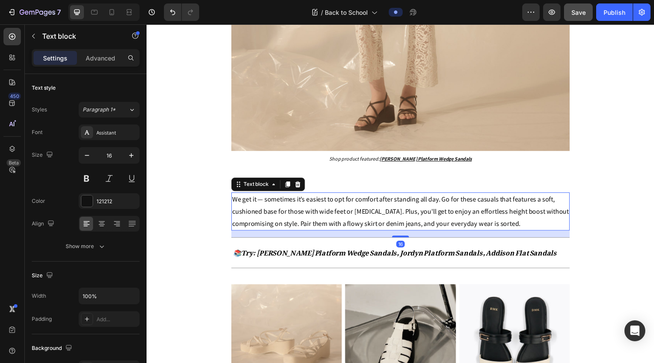
click at [426, 236] on div "16" at bounding box center [407, 239] width 348 height 7
click at [426, 249] on strong "📚Try: [PERSON_NAME] Platform Wedge Sandals, Jordyn Platform Sandals, Addison Fl…" at bounding box center [401, 257] width 333 height 17
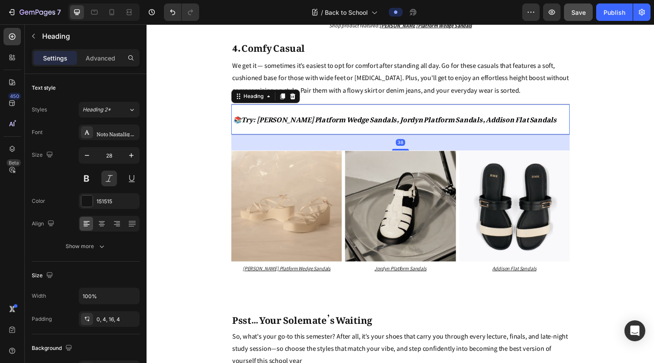
scroll to position [2385, 0]
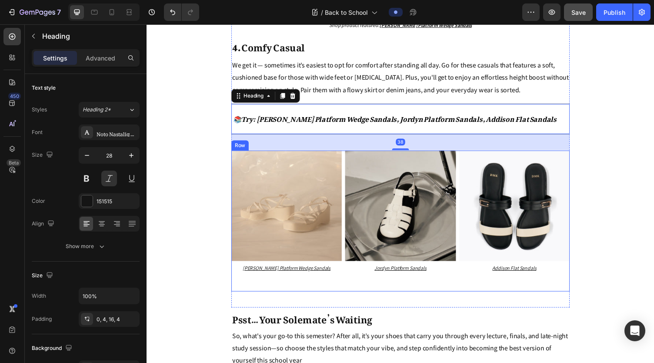
click at [426, 283] on div "Image Addison Flat Sandals Text Block" at bounding box center [524, 226] width 113 height 145
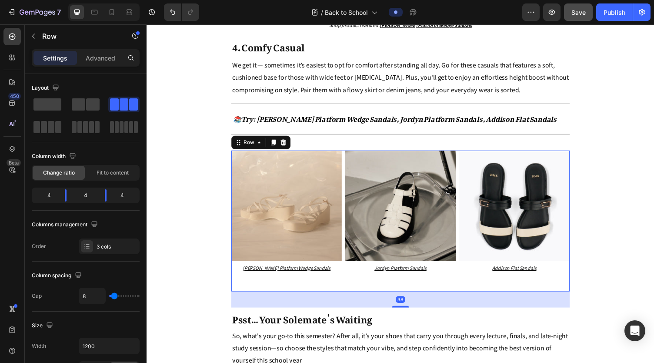
scroll to position [2525, 0]
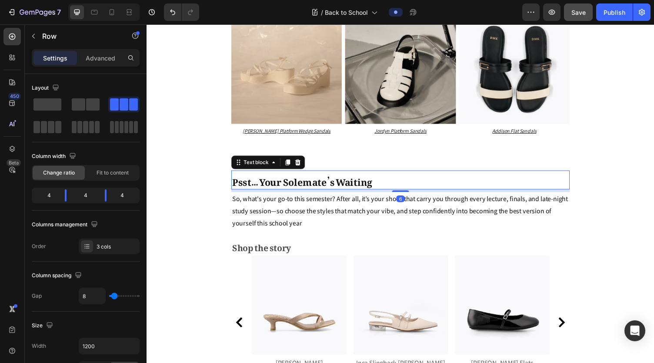
click at [426, 179] on p "Psst… Your Solemate’s Waiting" at bounding box center [407, 184] width 346 height 18
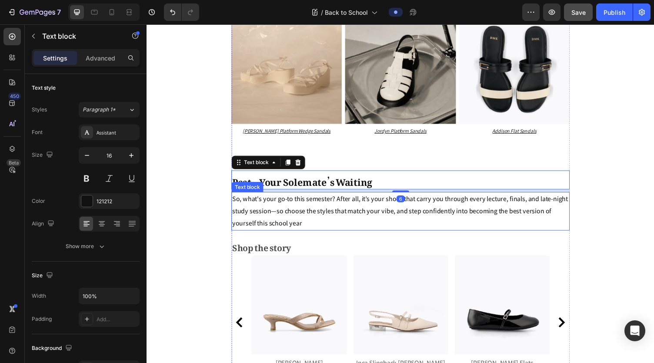
click at [426, 214] on p "So, what's your go-to this semester? After all, it’s your shoes that carry you …" at bounding box center [407, 215] width 346 height 37
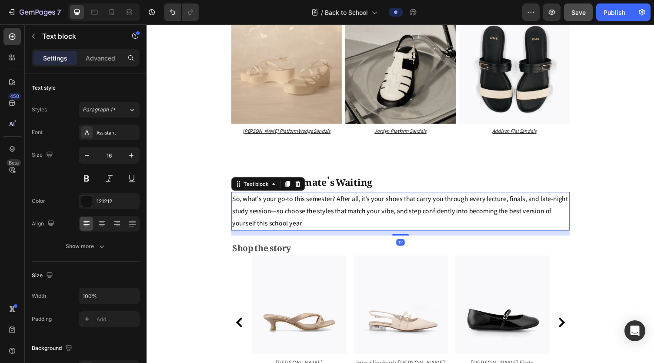
scroll to position [2581, 0]
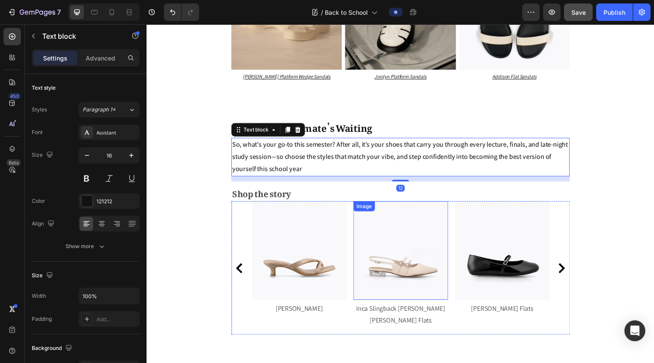
click at [396, 206] on img at bounding box center [407, 256] width 97 height 101
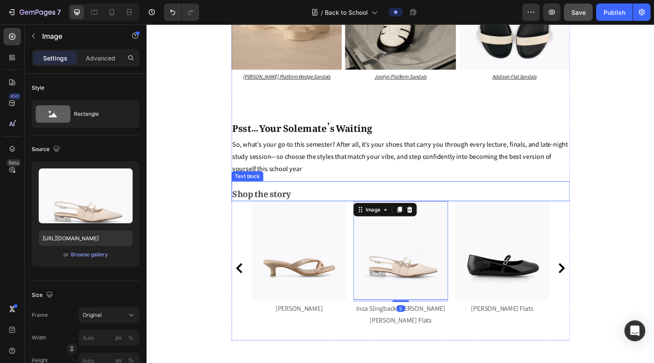
click at [346, 190] on p "Shop the story" at bounding box center [407, 195] width 346 height 19
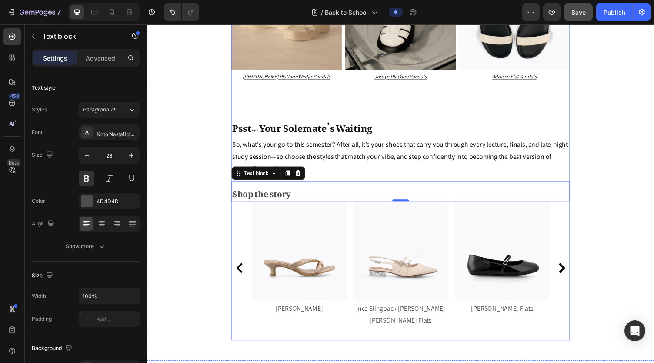
click at [356, 328] on div "Image Pauline Slingback Heel Pumps Text block Image Kayla Thong Heel Sandals Te…" at bounding box center [407, 277] width 348 height 143
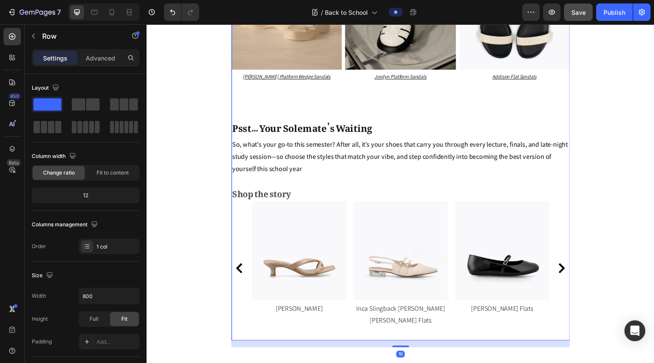
scroll to position [2623, 0]
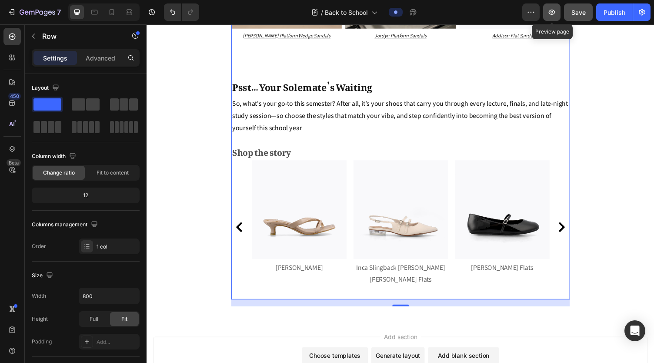
click at [426, 9] on icon "button" at bounding box center [551, 12] width 9 height 9
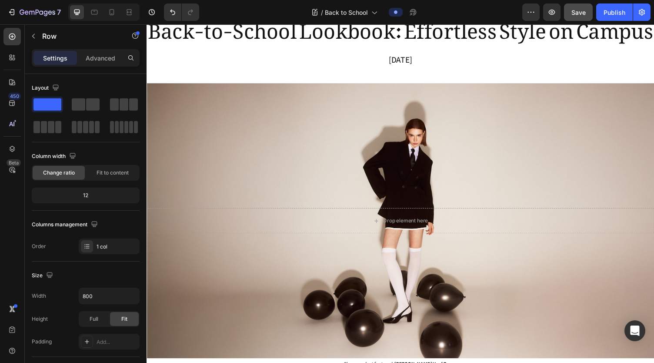
scroll to position [0, 0]
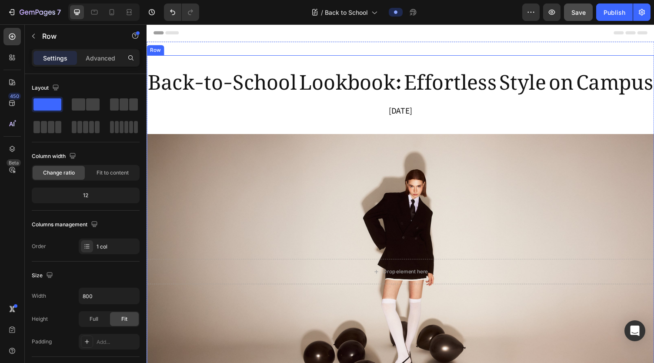
click at [396, 121] on p "June 2025" at bounding box center [407, 113] width 520 height 16
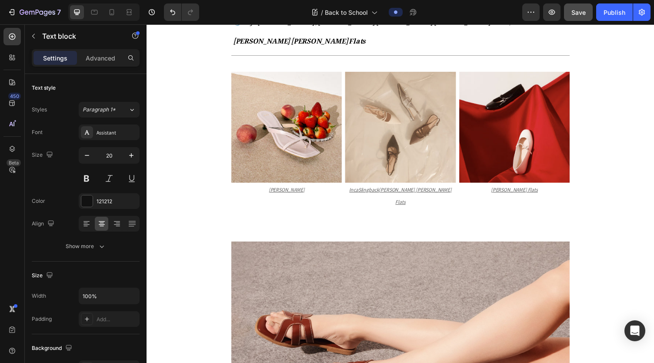
scroll to position [867, 0]
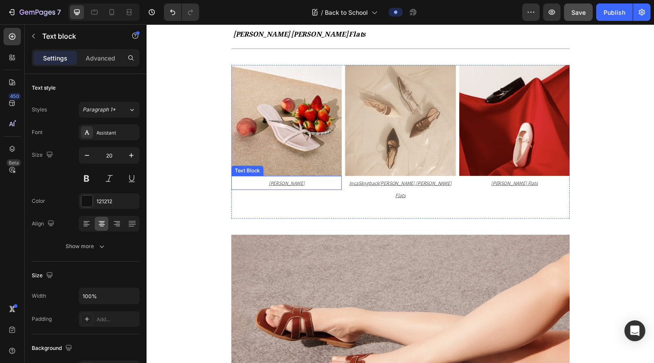
click at [279, 190] on u "[PERSON_NAME]" at bounding box center [290, 187] width 37 height 7
click at [262, 211] on div "Image Kayla Thong Heel Sandals ⁠⁠⁠⁠⁠⁠⁠ Text Block 0" at bounding box center [289, 145] width 113 height 158
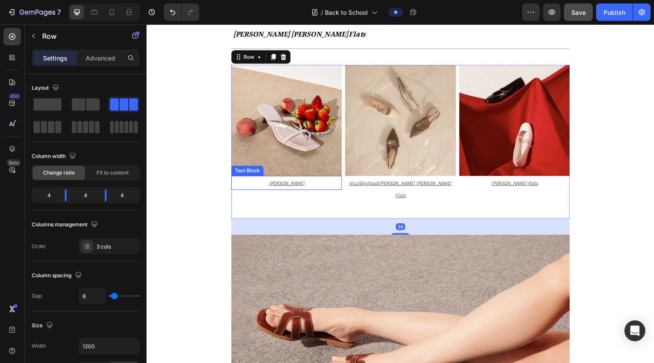
click at [292, 190] on u "[PERSON_NAME]" at bounding box center [290, 187] width 37 height 7
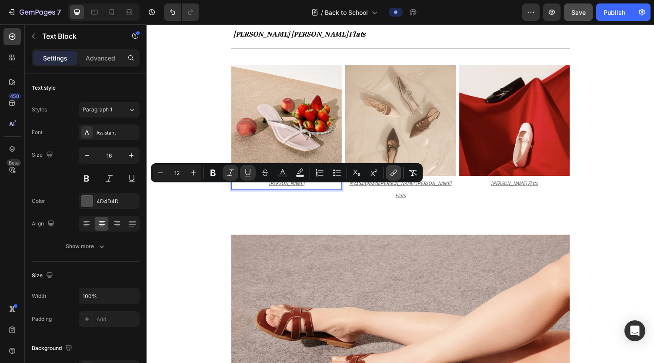
click at [392, 175] on icon "Editor contextual toolbar" at bounding box center [392, 174] width 4 height 4
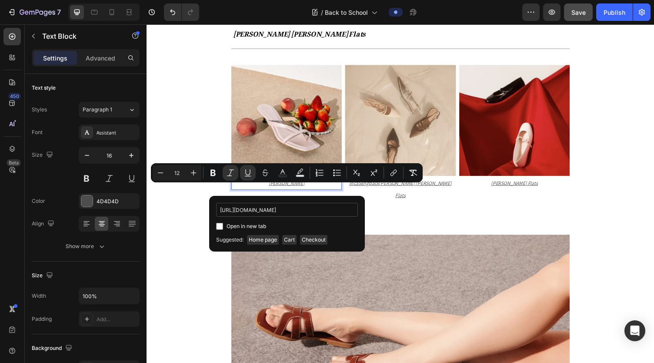
scroll to position [0, 144]
type input "https://www.dmk.com.sg/products/kayla-thong-heel-sandals-v2-beige?variant=51890…"
click at [218, 227] on input "Editor contextual toolbar" at bounding box center [219, 226] width 7 height 7
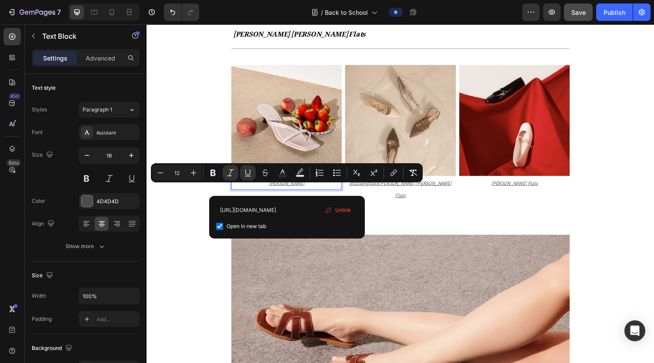
checkbox input "true"
click at [364, 190] on u "Inca" at bounding box center [359, 187] width 9 height 7
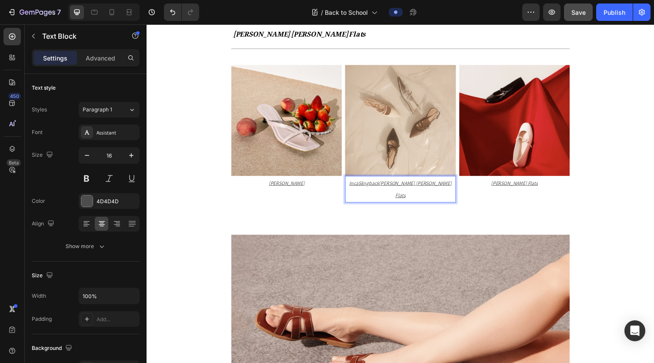
click at [385, 190] on u "Slingback" at bounding box center [374, 187] width 21 height 7
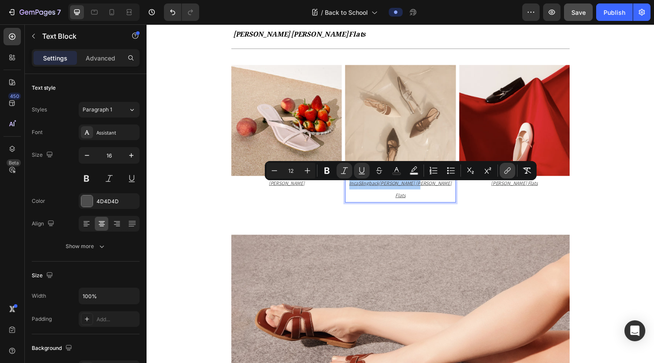
click at [426, 174] on icon "Editor contextual toolbar" at bounding box center [507, 170] width 9 height 9
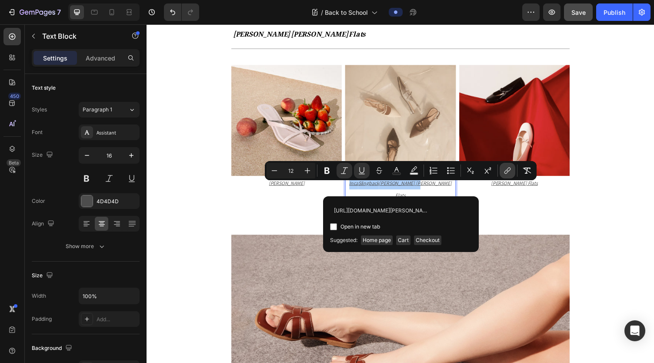
scroll to position [0, 166]
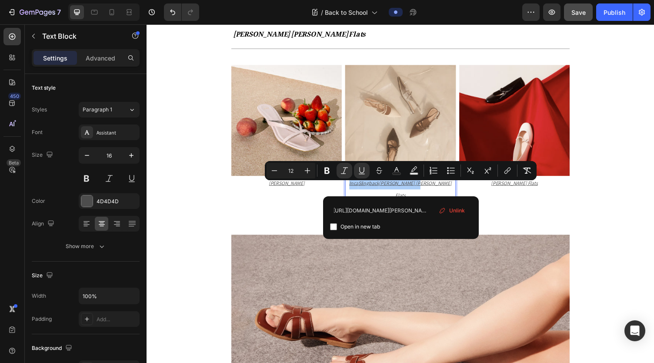
type input "https://www.dmk.com.sg/products/inca-slingback-mary-jane-flats-patent-black?var…"
click at [331, 226] on input "Editor contextual toolbar" at bounding box center [333, 226] width 7 height 7
checkbox input "true"
click at [426, 190] on u "[PERSON_NAME] Flats" at bounding box center [524, 187] width 48 height 7
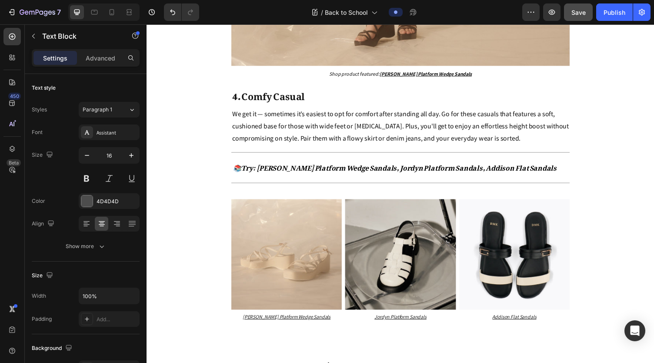
scroll to position [2478, 0]
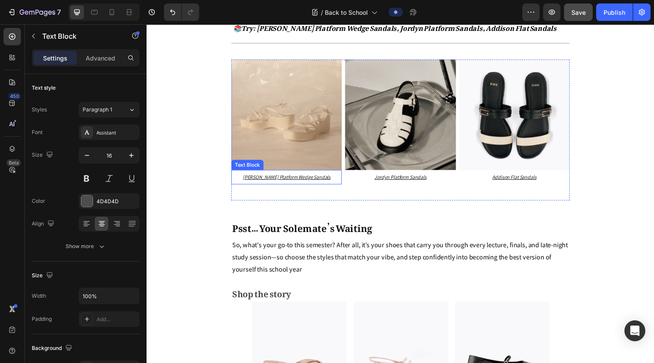
drag, startPoint x: 271, startPoint y: 174, endPoint x: 316, endPoint y: 174, distance: 44.8
click at [271, 178] on u "[PERSON_NAME] Platform Wedge Sandals" at bounding box center [290, 181] width 90 height 7
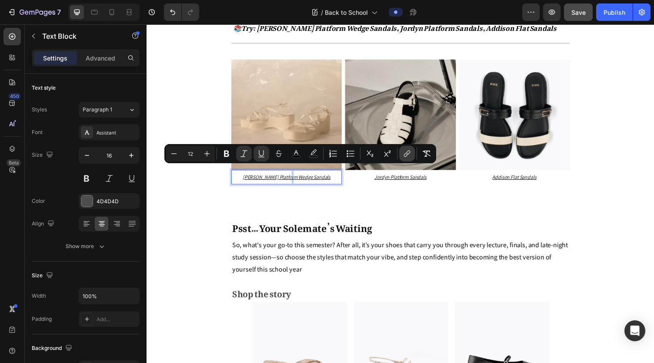
click at [405, 151] on icon "Editor contextual toolbar" at bounding box center [406, 153] width 9 height 9
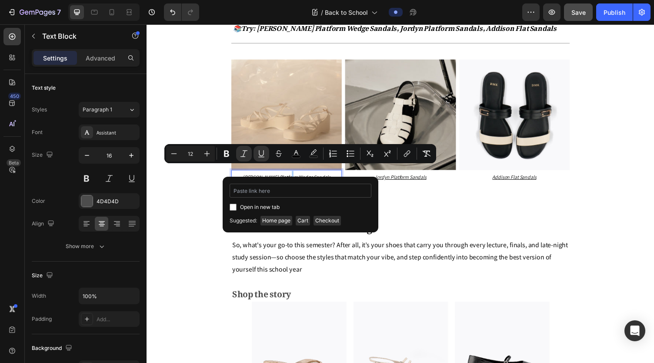
click at [317, 191] on input "Editor contextual toolbar" at bounding box center [300, 190] width 142 height 14
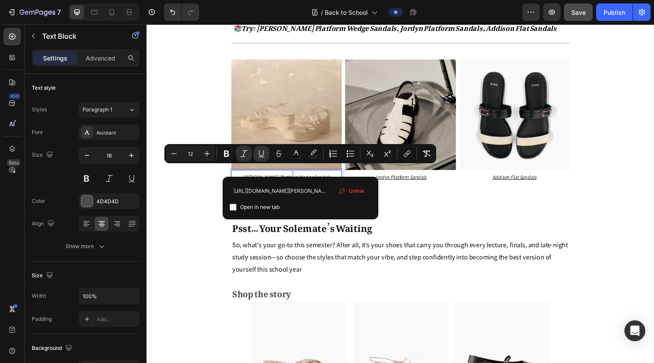
type input "https://www.dmk.com.sg/products/ellen-platform-wedge-sandals-beige?_pos=3&_sid=…"
click at [232, 209] on input "Editor contextual toolbar" at bounding box center [232, 206] width 7 height 7
checkbox input "true"
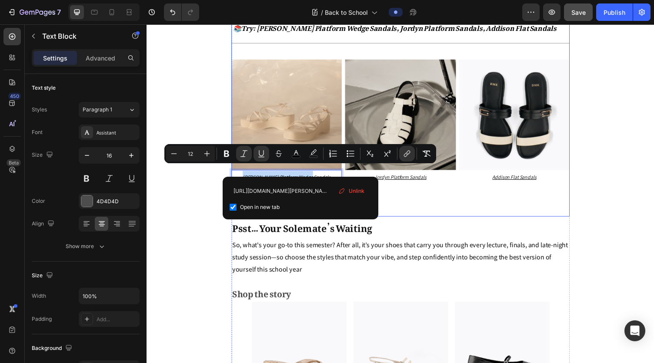
click at [412, 211] on div "Shop product featured: Ellen Platform Wedge Sandals Text block 4. Comfy Casual …" at bounding box center [407, 74] width 348 height 296
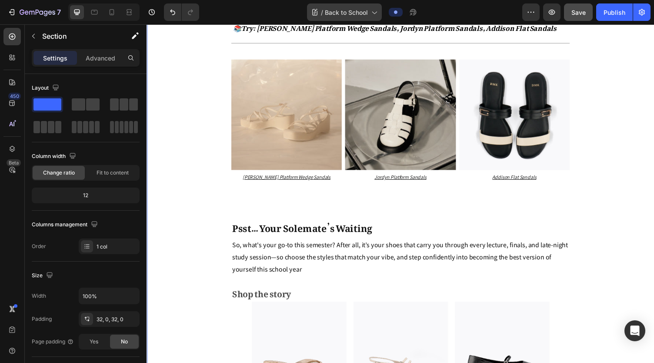
scroll to position [2583, 0]
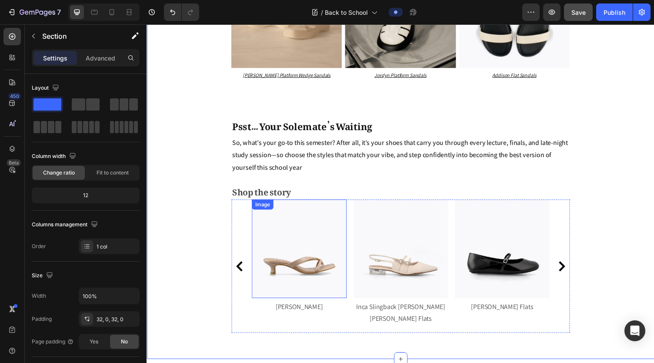
click at [284, 262] on img at bounding box center [302, 254] width 97 height 101
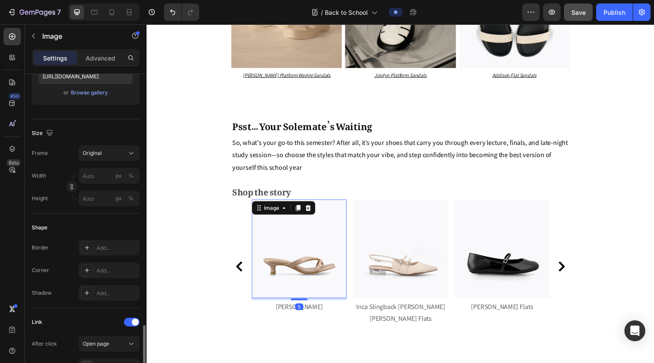
scroll to position [322, 0]
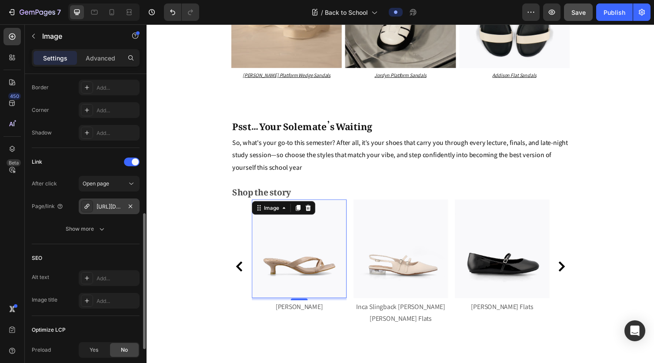
click at [115, 204] on div "https://www.dmk.com.sg/erica-flat-sandals-beige?_pos=1&_sid=25ac556c5&_ss=r&var…" at bounding box center [108, 207] width 25 height 8
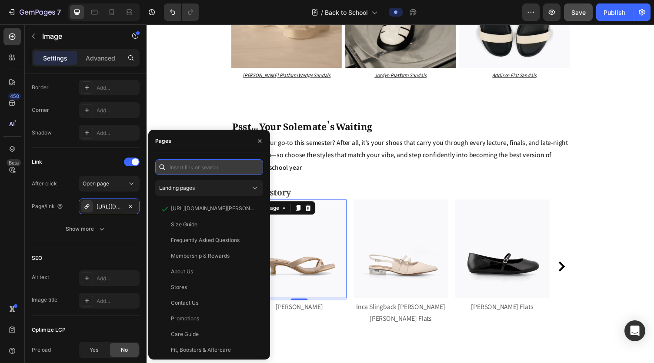
click at [203, 167] on input "text" at bounding box center [209, 167] width 108 height 16
paste input "https://www.dmk.com.sg/products/kayla-thong-heel-sandals-v2-beige?_pos=4&_sid=2…"
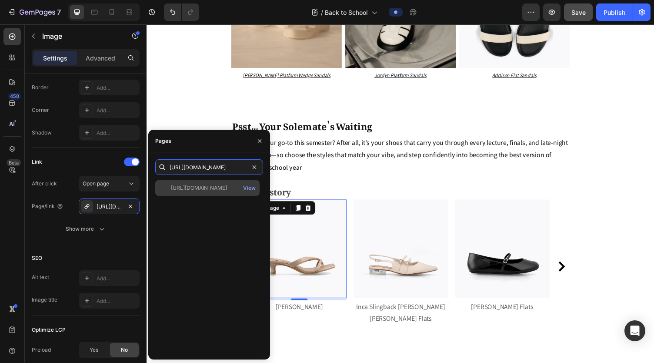
type input "https://www.dmk.com.sg/products/kayla-thong-heel-sandals-v2-beige?_pos=4&_sid=2…"
click at [220, 187] on div "https://www.dmk.com.sg/products/kayla-thong-heel-sandals-v2-beige?_pos=4&_sid=2…" at bounding box center [199, 188] width 56 height 8
click at [249, 187] on div "View" at bounding box center [249, 188] width 13 height 8
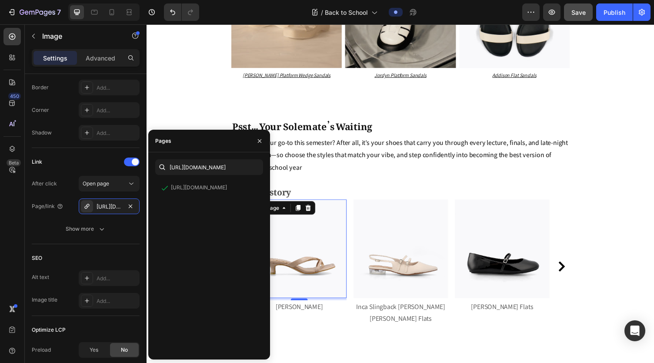
click at [309, 259] on img at bounding box center [302, 254] width 97 height 101
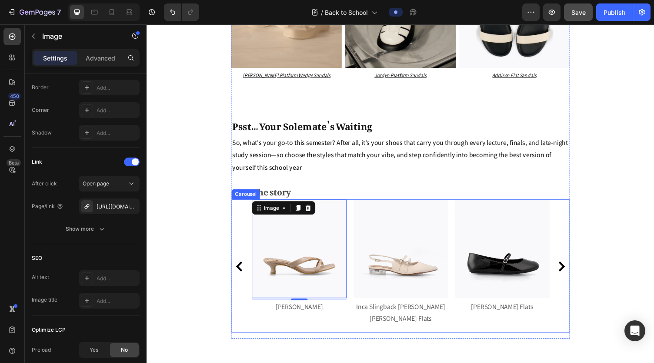
click at [238, 268] on icon "Carousel Back Arrow" at bounding box center [241, 273] width 7 height 10
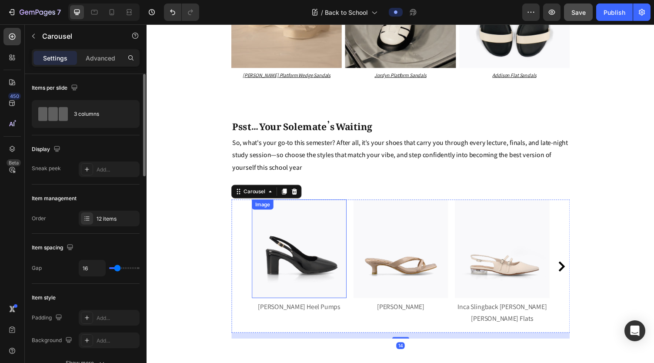
click at [296, 267] on img at bounding box center [302, 254] width 97 height 101
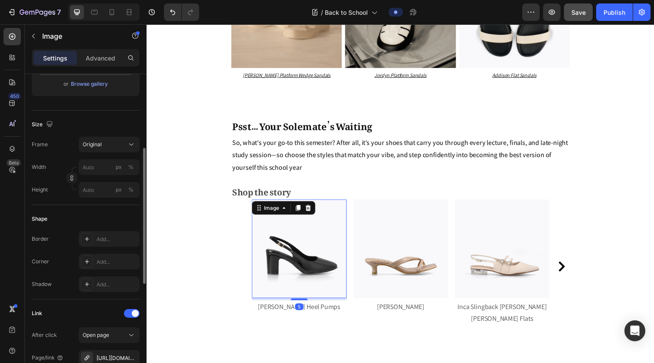
scroll to position [349, 0]
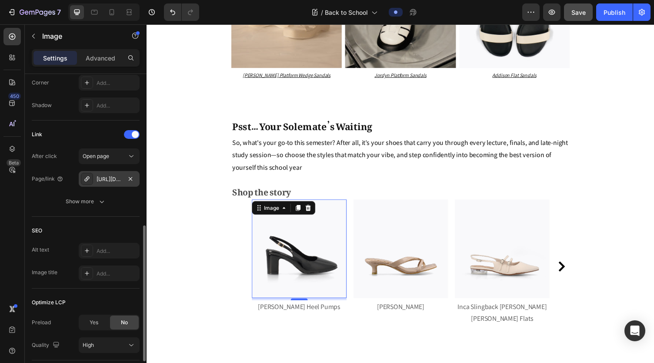
click at [106, 173] on div "https://www.dmk.com.sg/erica-flat-sandals-beige?_pos=1&_sid=25ac556c5&_ss=r&var…" at bounding box center [109, 179] width 61 height 16
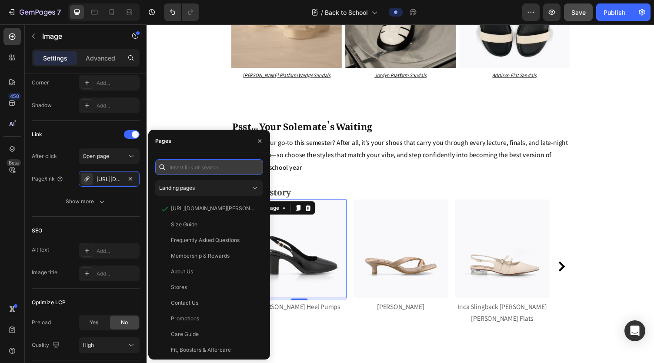
click at [190, 167] on input "text" at bounding box center [209, 167] width 108 height 16
paste input "https://www.dmk.com.sg/products/pauline-slingback-heel-pumps-black?variant=5186…"
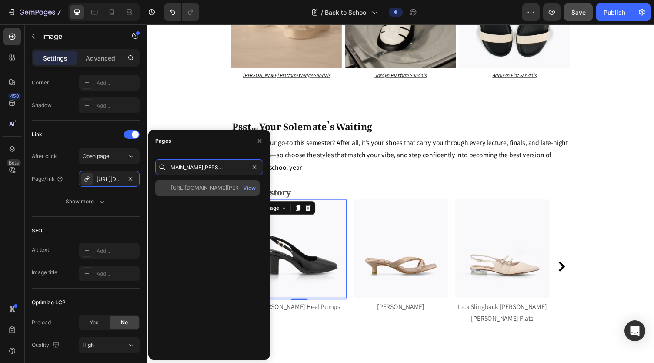
type input "https://www.dmk.com.sg/products/pauline-slingback-heel-pumps-black?variant=5186…"
click at [165, 187] on div at bounding box center [165, 188] width 12 height 8
click at [249, 187] on div "View" at bounding box center [249, 188] width 13 height 8
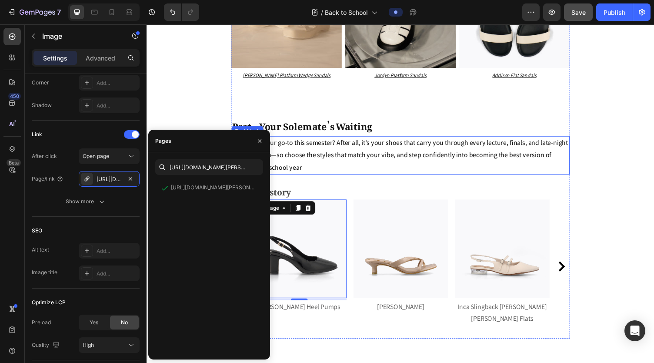
click at [406, 170] on p "So, what's your go-to this semester? After all, it’s your shoes that carry you …" at bounding box center [407, 158] width 346 height 37
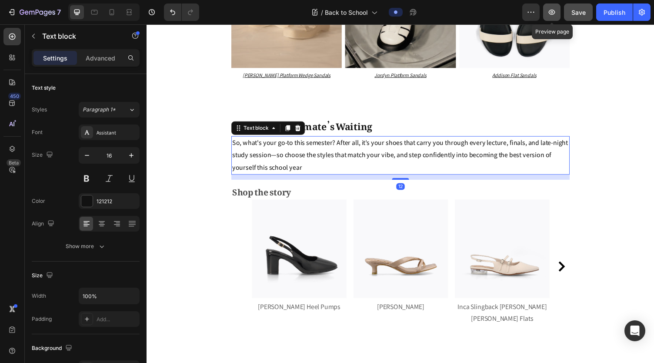
click at [426, 12] on button "button" at bounding box center [551, 11] width 17 height 17
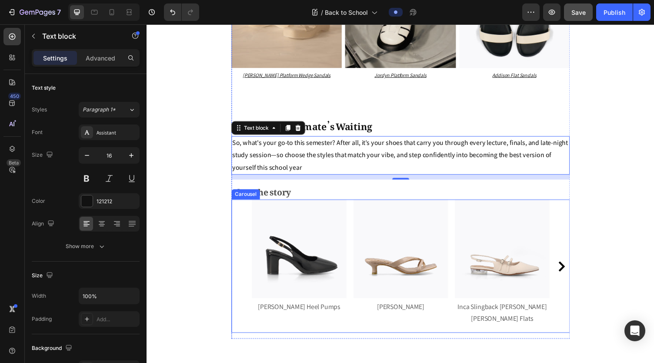
click at [426, 266] on button "Carousel Next Arrow" at bounding box center [573, 273] width 14 height 14
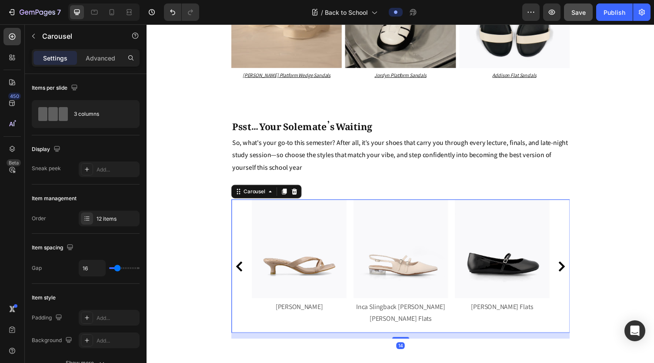
click at [426, 268] on icon "Carousel Next Arrow" at bounding box center [573, 273] width 10 height 10
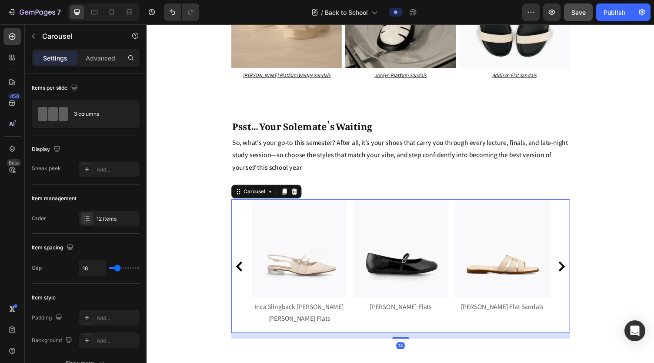
click at [426, 268] on icon "Carousel Next Arrow" at bounding box center [573, 273] width 10 height 10
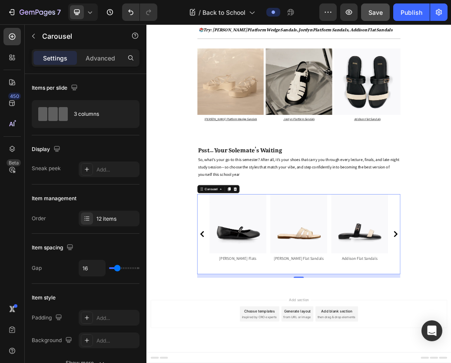
scroll to position [2452, 0]
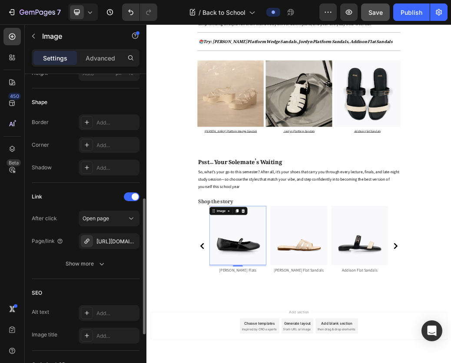
scroll to position [349, 0]
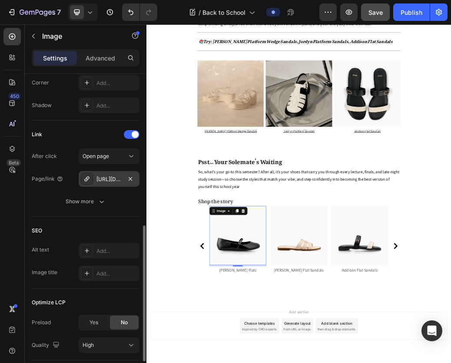
click at [108, 178] on div "https://www.dmk.com.sg/rebecca-flat-sandals-blue?_pos=3&_psq=rebe&_ss=e&_v=1.0&…" at bounding box center [108, 179] width 25 height 8
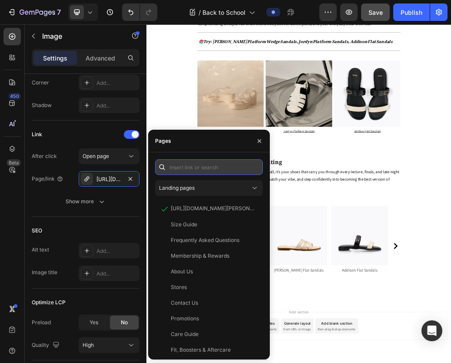
click at [189, 169] on input "text" at bounding box center [209, 167] width 108 height 16
paste input "https://www.dmk.com.sg/products/gianne-mary-jane-flats-black?_pos=2&_sid=511b6d…"
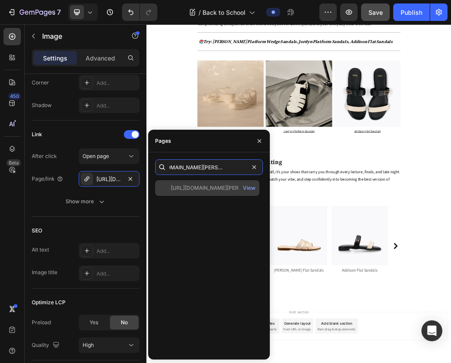
type input "https://www.dmk.com.sg/products/gianne-mary-jane-flats-black?_pos=2&_sid=511b6d…"
click at [163, 187] on div at bounding box center [165, 188] width 12 height 8
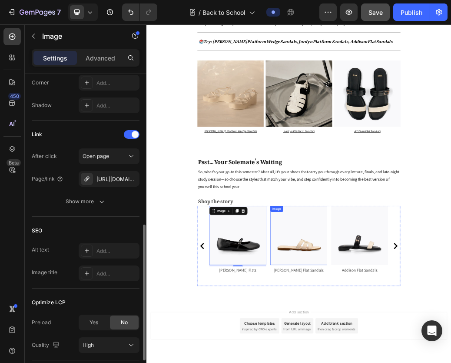
scroll to position [349, 0]
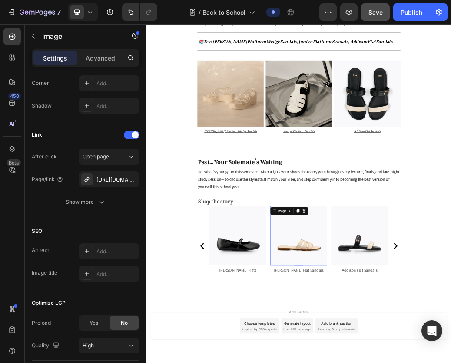
click at [115, 176] on div "https://www.dmk.com.sg/jordyn-platform-sandals-black?variant=48271288992060" at bounding box center [108, 180] width 25 height 8
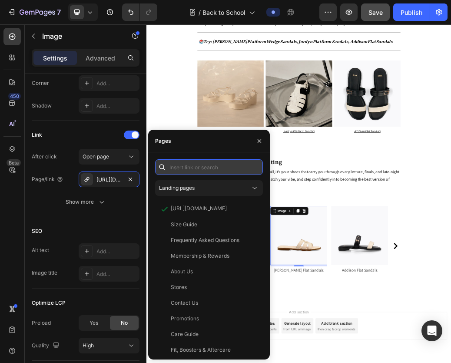
click at [175, 164] on input "text" at bounding box center [209, 167] width 108 height 16
paste input "https://www.dmk.com.sg/products/erica-flat-sandals-beige?_pos=3&_sid=bad3492a2&…"
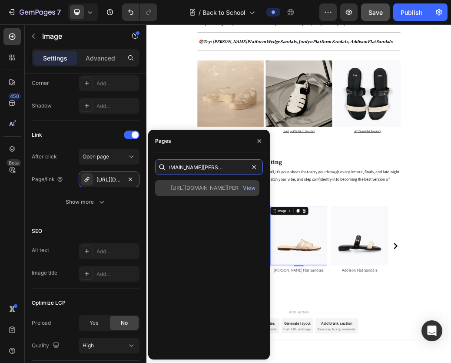
type input "https://www.dmk.com.sg/products/erica-flat-sandals-beige?_pos=3&_sid=bad3492a2&…"
click at [163, 186] on div at bounding box center [165, 188] width 12 height 8
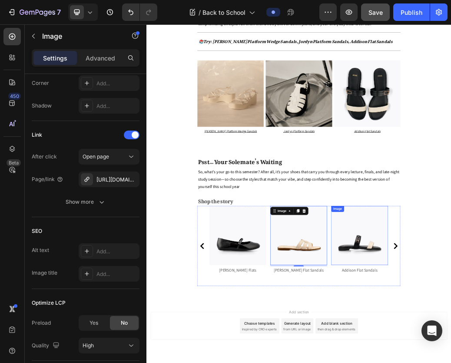
scroll to position [349, 0]
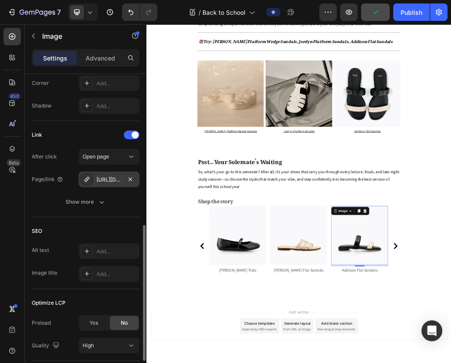
click at [110, 179] on div "https://www.dmk.com.sg/bernice-flat-sandals-black?variant=51561501098300" at bounding box center [108, 180] width 25 height 8
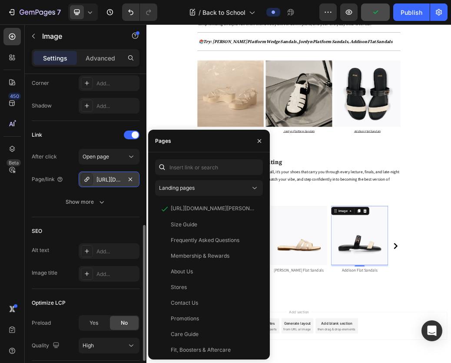
click at [110, 179] on div "https://www.dmk.com.sg/bernice-flat-sandals-black?variant=51561501098300" at bounding box center [108, 180] width 25 height 8
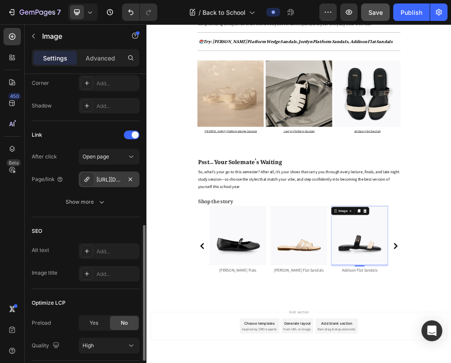
click at [111, 178] on div "https://www.dmk.com.sg/bernice-flat-sandals-black?variant=51561501098300" at bounding box center [108, 180] width 25 height 8
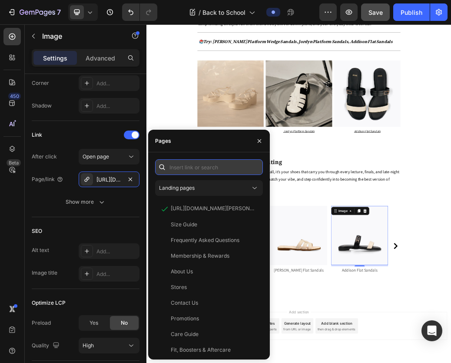
paste input "https://www.dmk.com.sg/products/addison-flat-sandals-multi?variant=516506667256…"
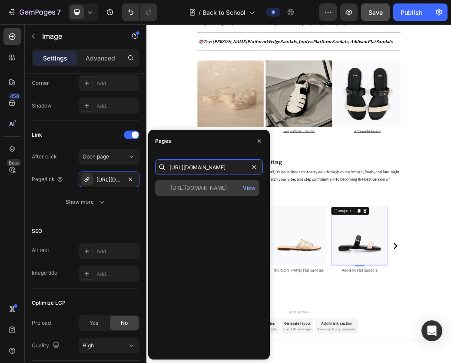
type input "https://www.dmk.com.sg/products/addison-flat-sandals-multi?variant=516506667256…"
click at [163, 189] on div at bounding box center [165, 188] width 12 height 8
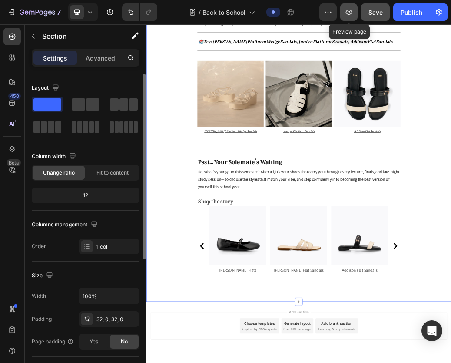
click at [347, 9] on icon "button" at bounding box center [349, 12] width 9 height 9
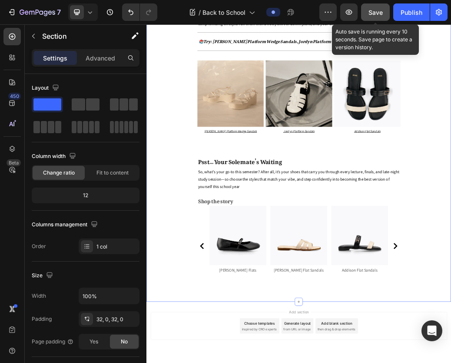
click at [377, 15] on span "Save" at bounding box center [376, 12] width 14 height 7
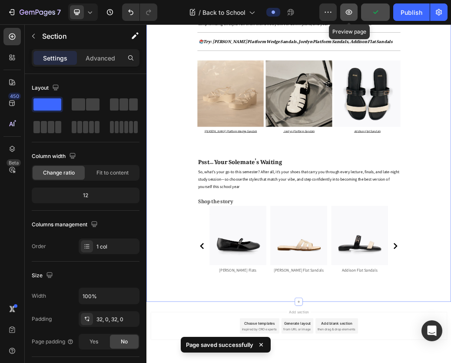
click at [343, 12] on button "button" at bounding box center [348, 11] width 17 height 17
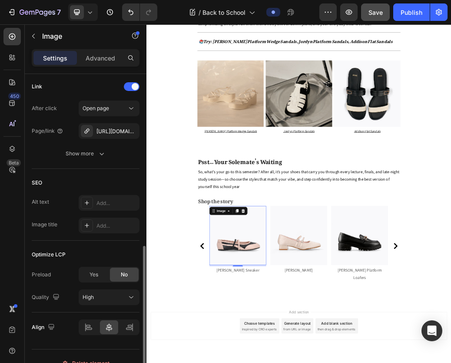
scroll to position [397, 0]
click at [102, 127] on div "https://www.dmk.com.sg/kayla-thong-heel-sandals-beige?_pos=1&_psq=kayla&_ss=e&_…" at bounding box center [108, 131] width 25 height 8
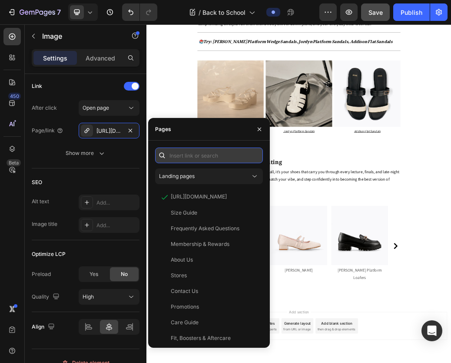
click at [176, 150] on input "text" at bounding box center [209, 155] width 108 height 16
paste input "https://www.dmk.com.sg/products/mika-ballerina-sneaker-beige?variant=5195859889…"
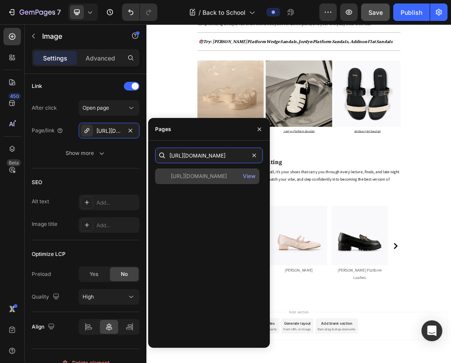
type input "https://www.dmk.com.sg/products/mika-ballerina-sneaker-beige?variant=5195859889…"
click at [163, 176] on div at bounding box center [165, 176] width 12 height 8
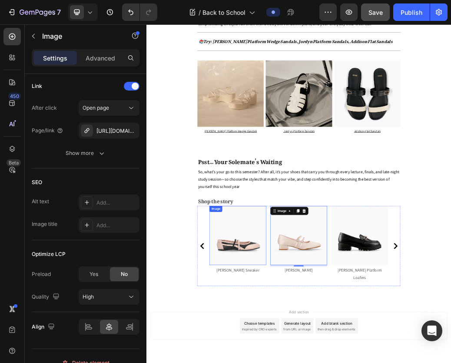
drag, startPoint x: 253, startPoint y: 235, endPoint x: 308, endPoint y: 380, distance: 155.5
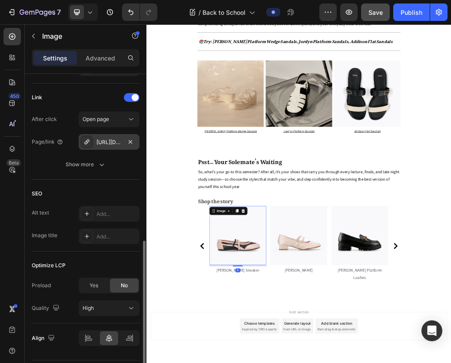
scroll to position [386, 0]
click at [112, 139] on div "https://www.dmk.com.sg/mika-ballerina-sneaker-beige?variant=51958598893884" at bounding box center [108, 143] width 25 height 8
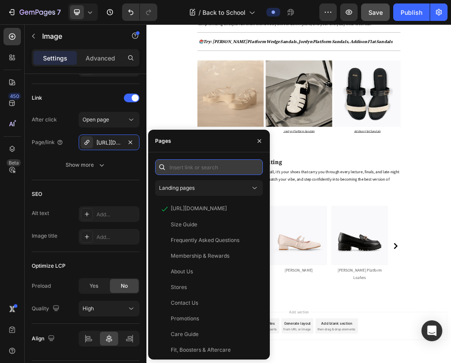
click at [194, 167] on input "text" at bounding box center [209, 167] width 108 height 16
paste input "https://www.dmk.com.sg/products/mika-ballerina-sneaker-multi?_pos=2&_sid=09b95d…"
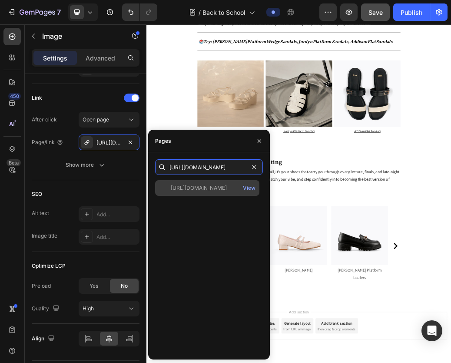
type input "https://www.dmk.com.sg/products/mika-ballerina-sneaker-multi?_pos=2&_sid=09b95d…"
click at [161, 189] on div at bounding box center [165, 188] width 12 height 8
click at [164, 188] on icon at bounding box center [164, 187] width 9 height 9
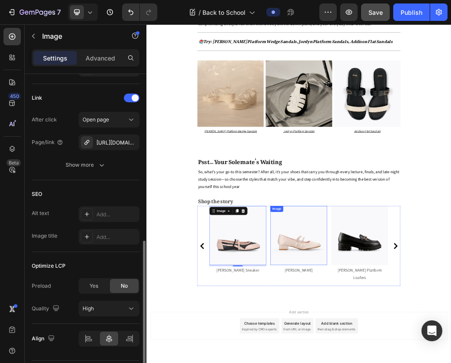
scroll to position [385, 0]
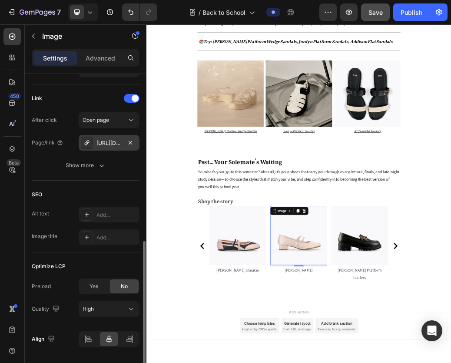
click at [107, 140] on div "https://www.dmk.com.sg/ellery-thong-heel-sandals-brown?_pos=1&_psq=ellery+&_ss=…" at bounding box center [108, 143] width 25 height 8
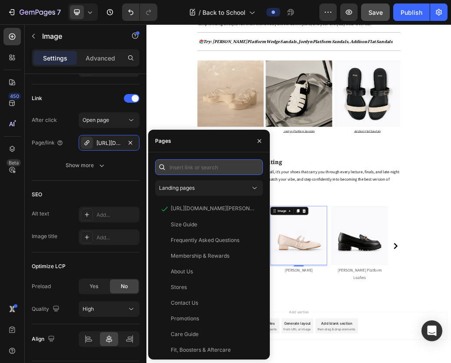
click at [193, 166] on input "text" at bounding box center [209, 167] width 108 height 16
paste input "https://www.dmk.com.sg/products/carrie-mary-janes-patent-beige?variant=48268000…"
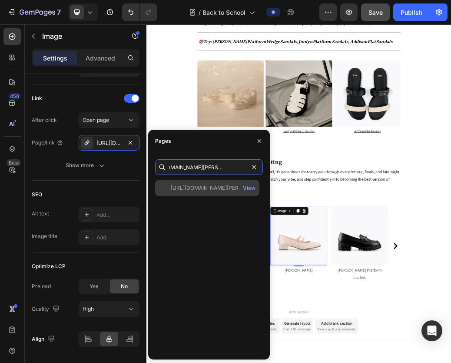
type input "https://www.dmk.com.sg/products/carrie-mary-janes-patent-beige?variant=48268000…"
click at [163, 189] on div at bounding box center [165, 188] width 12 height 8
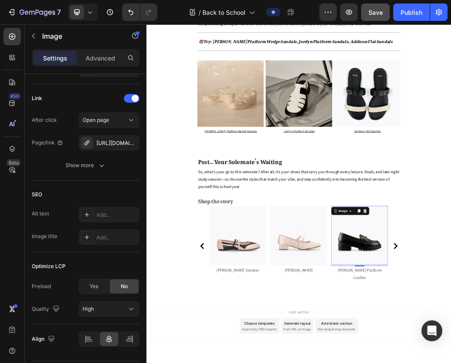
scroll to position [385, 0]
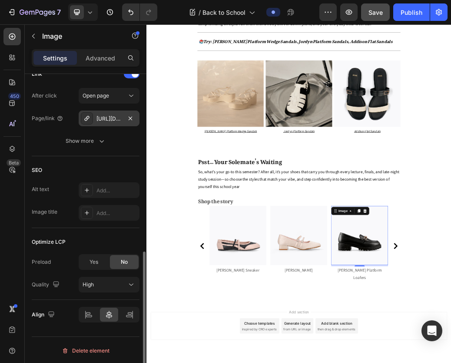
click at [107, 115] on div "https://www.dmk.com.sg/kiara-thong-heel-sandals-silver-1?_pos=1&_psq=kiara+&_ss…" at bounding box center [108, 119] width 25 height 8
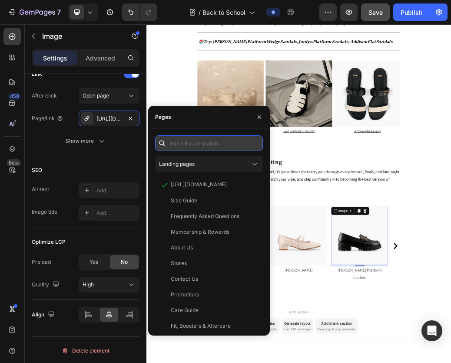
click at [205, 144] on input "text" at bounding box center [209, 143] width 108 height 16
paste input "https://www.dmk.com.sg/products/alice-platform-loafers-black?_pos=1&_sid=ccefad…"
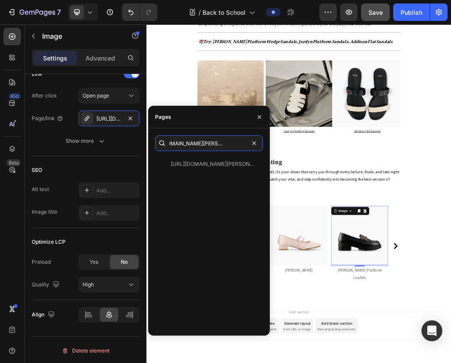
type input "https://www.dmk.com.sg/products/alice-platform-loafers-black?_pos=1&_sid=ccefad…"
click at [164, 163] on div at bounding box center [165, 164] width 12 height 8
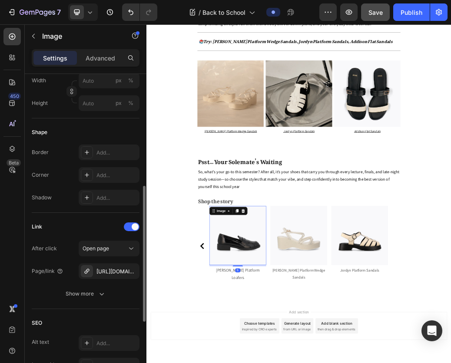
scroll to position [259, 0]
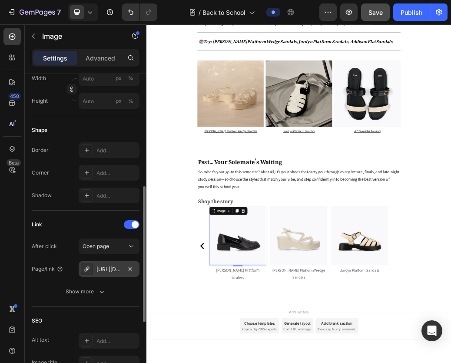
click at [112, 263] on div "https://www.dmk.com.sg/kaia-platform-heel-sandals-pink?_pos=3&_psq=kaia&_ss=e&_…" at bounding box center [109, 269] width 61 height 16
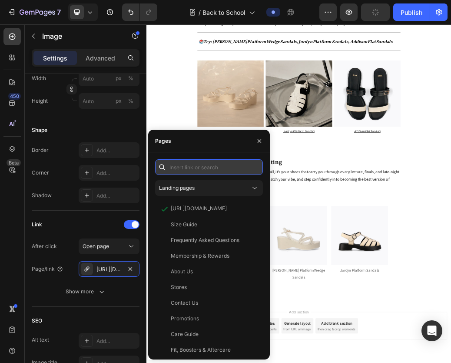
click at [203, 168] on input "text" at bounding box center [209, 167] width 108 height 16
paste input "https://www.dmk.com.sg/products/reese-platform-loafers-black?_pos=1&_sid=598a98…"
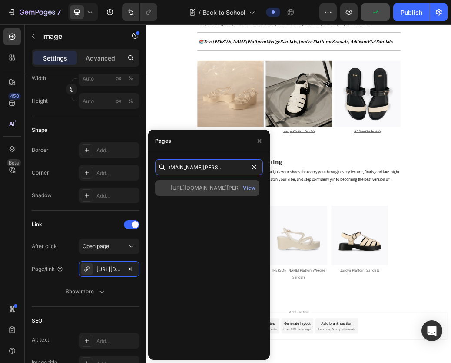
type input "https://www.dmk.com.sg/products/reese-platform-loafers-black?_pos=1&_sid=598a98…"
click at [163, 186] on div at bounding box center [165, 188] width 12 height 8
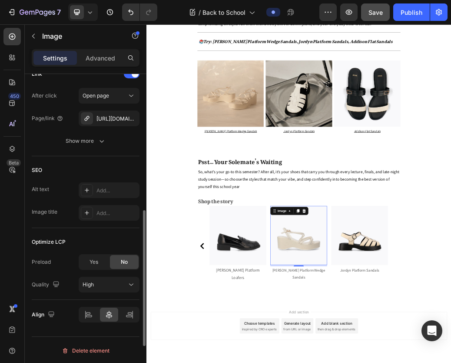
scroll to position [380, 0]
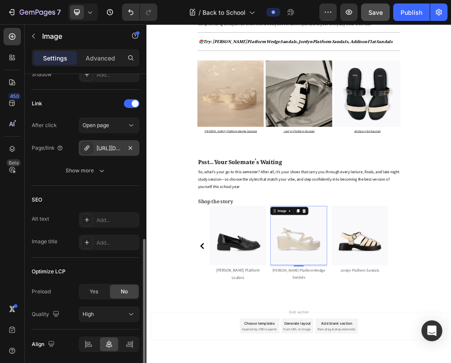
click at [106, 145] on div "https://www.dmk.com.sg/dream-high-platform-heel-sandals-beige?_pos=2&_psq=drea&…" at bounding box center [108, 148] width 25 height 8
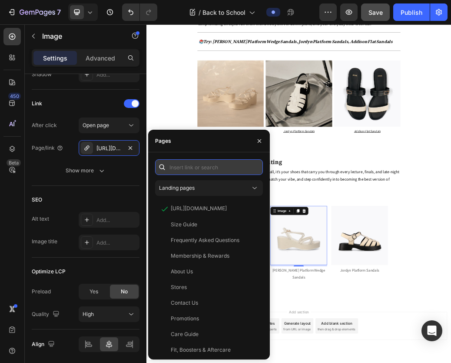
click at [179, 167] on input "text" at bounding box center [209, 167] width 108 height 16
paste input "https://www.dmk.com.sg/products/ellen-platform-wedge-sandals-beige?_pos=3&_sid=…"
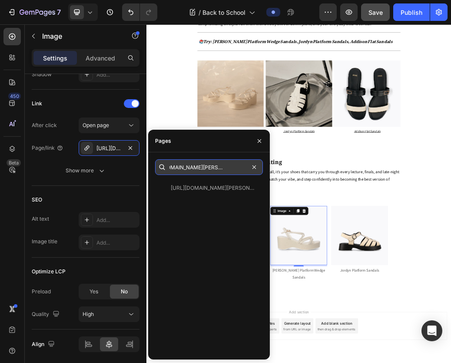
scroll to position [0, 251]
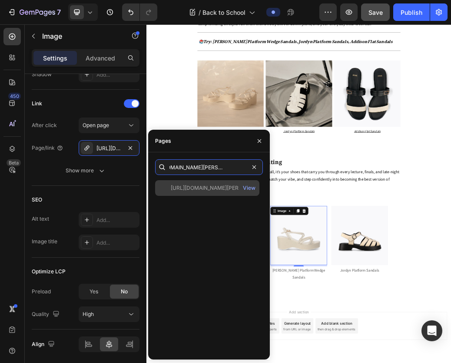
type input "https://www.dmk.com.sg/products/ellen-platform-wedge-sandals-beige?_pos=3&_sid=…"
click at [163, 187] on div at bounding box center [165, 188] width 12 height 8
click at [159, 187] on div at bounding box center [165, 187] width 12 height 9
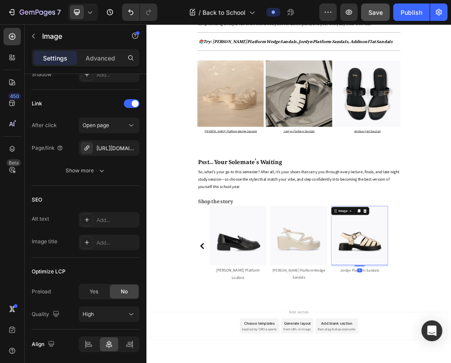
scroll to position [380, 0]
click at [106, 147] on div "https://www.dmk.com.sg/esmeralda-platform-heel-sandals-beige?_pos=1&_psq=esm&_s…" at bounding box center [108, 148] width 25 height 8
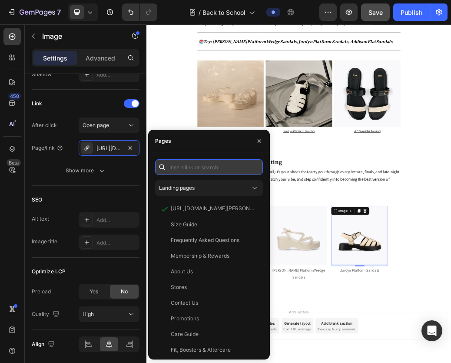
click at [180, 168] on input "text" at bounding box center [209, 167] width 108 height 16
paste input "[URL][DOMAIN_NAME]"
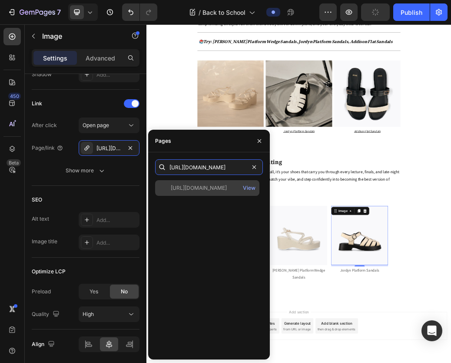
type input "[URL][DOMAIN_NAME]"
click at [164, 186] on div at bounding box center [165, 188] width 12 height 8
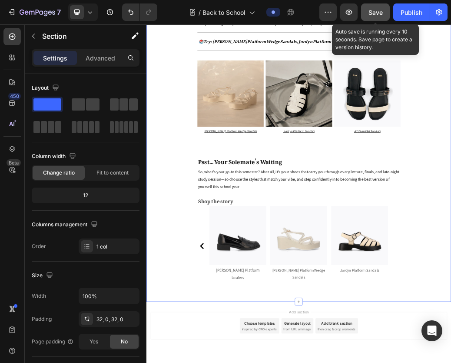
click at [376, 17] on div "Save" at bounding box center [376, 12] width 14 height 9
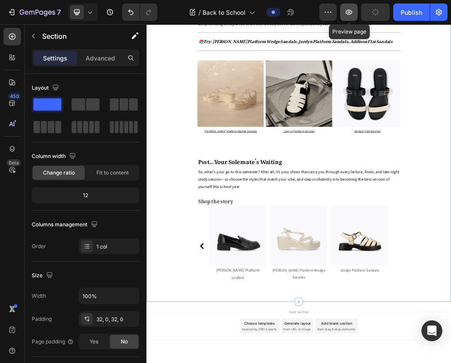
click at [350, 17] on button "button" at bounding box center [348, 11] width 17 height 17
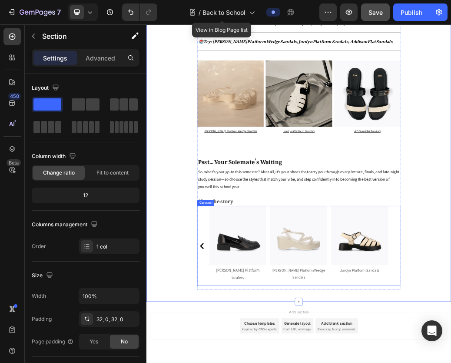
drag, startPoint x: 240, startPoint y: 387, endPoint x: 234, endPoint y: 389, distance: 6.7
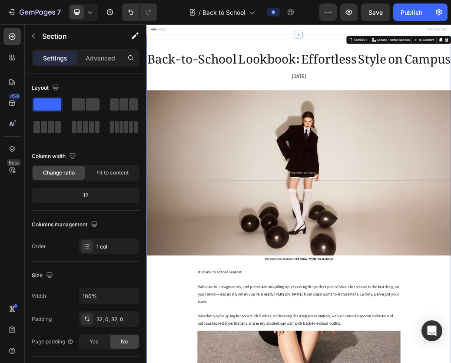
scroll to position [2452, 0]
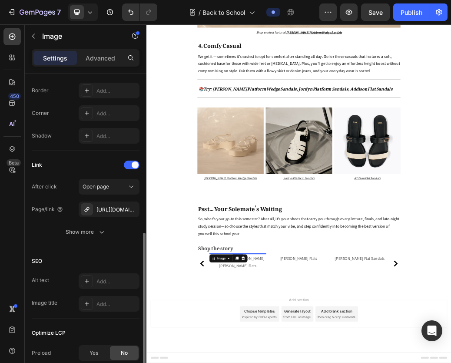
scroll to position [333, 0]
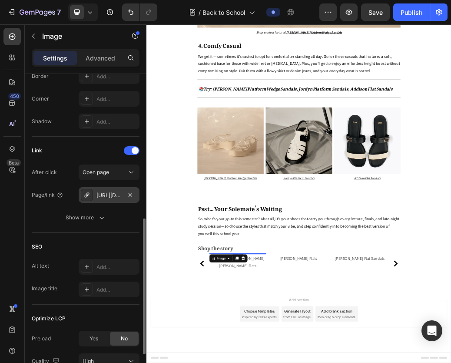
click at [104, 196] on div "[URL][DOMAIN_NAME][PERSON_NAME]" at bounding box center [108, 195] width 25 height 8
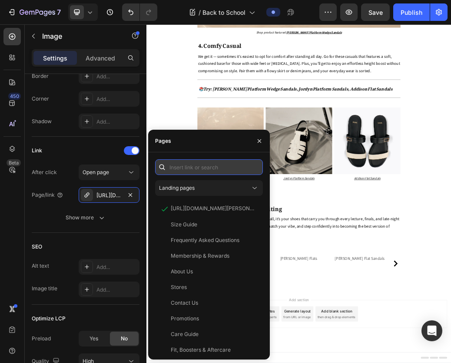
click at [196, 167] on input "text" at bounding box center [209, 167] width 108 height 16
paste input "[URL][DOMAIN_NAME][PERSON_NAME]"
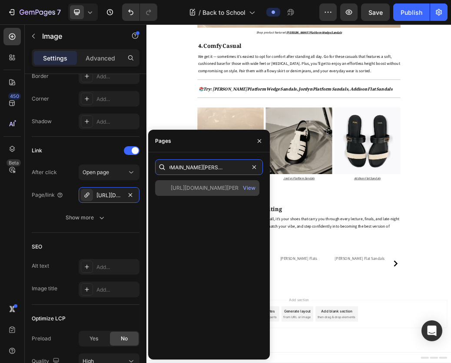
type input "[URL][DOMAIN_NAME][PERSON_NAME]"
click at [161, 186] on div at bounding box center [165, 188] width 12 height 8
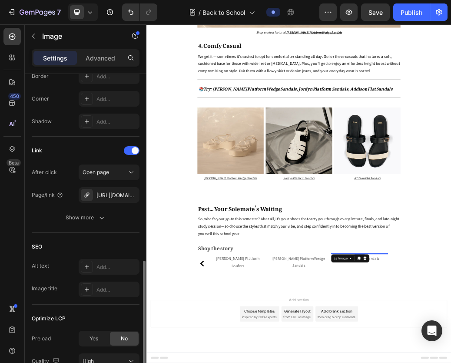
scroll to position [364, 0]
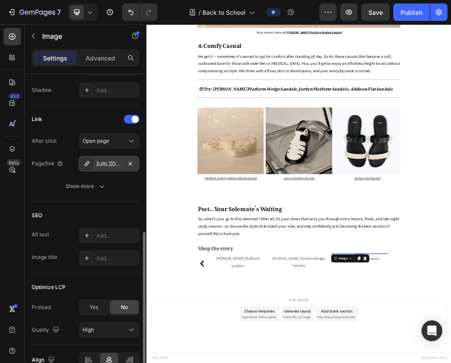
click at [107, 162] on div "[URL][DOMAIN_NAME]" at bounding box center [108, 164] width 25 height 8
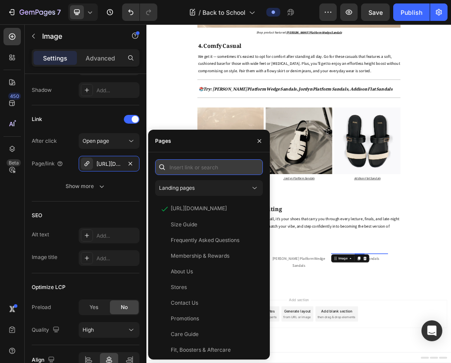
click at [190, 167] on input "text" at bounding box center [209, 167] width 108 height 16
paste input "[URL][DOMAIN_NAME]"
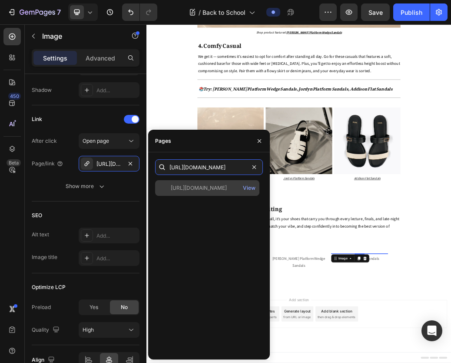
type input "[URL][DOMAIN_NAME]"
click at [163, 190] on div at bounding box center [165, 188] width 12 height 8
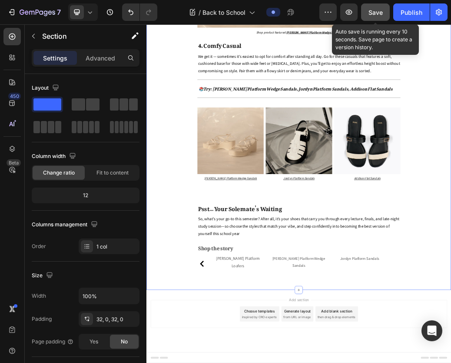
click at [369, 14] on span "Save" at bounding box center [376, 12] width 14 height 7
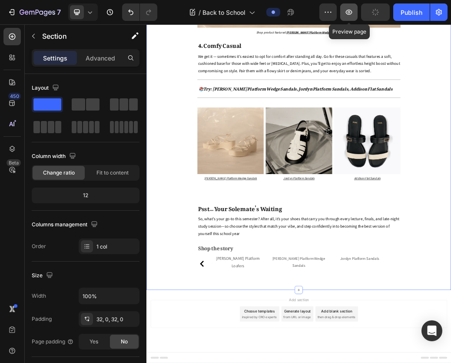
click at [349, 13] on icon "button" at bounding box center [349, 12] width 9 height 9
click at [323, 7] on button "button" at bounding box center [327, 11] width 17 height 17
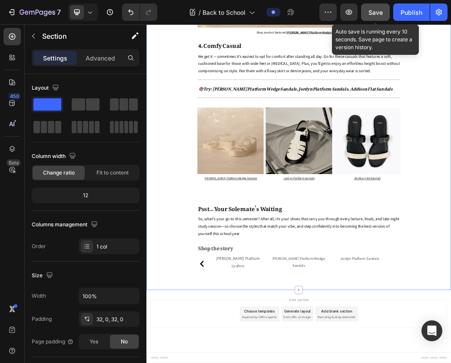
click at [370, 12] on span "Save" at bounding box center [376, 12] width 14 height 7
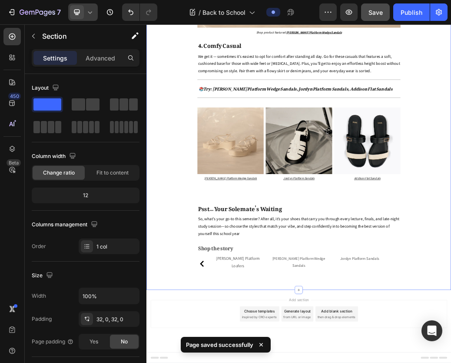
click at [90, 13] on icon at bounding box center [90, 12] width 4 height 2
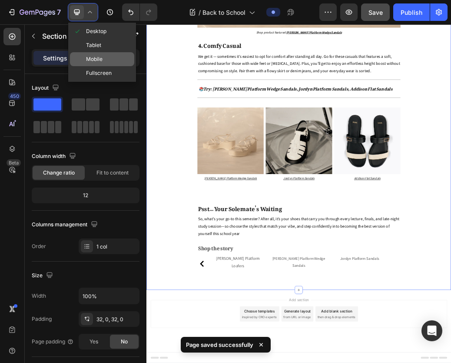
click at [97, 56] on span "Mobile" at bounding box center [94, 59] width 17 height 9
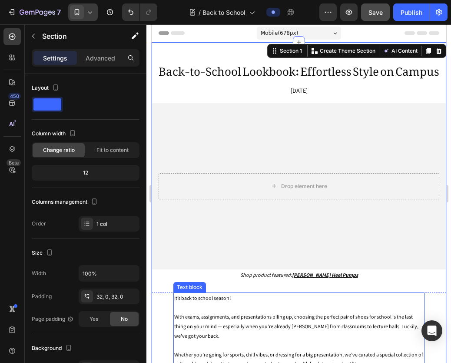
click at [298, 293] on p "It’s back to school season!" at bounding box center [298, 298] width 249 height 10
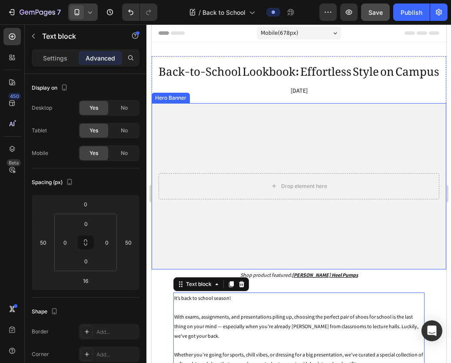
click at [241, 118] on div "Overlay" at bounding box center [298, 186] width 295 height 166
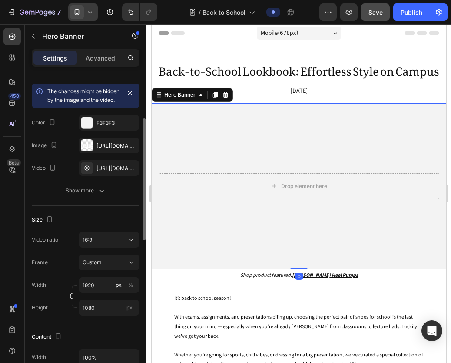
scroll to position [88, 0]
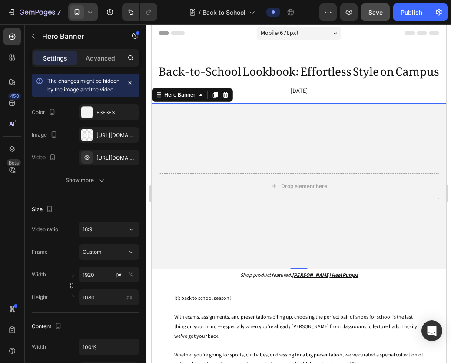
click at [261, 151] on div "Overlay" at bounding box center [298, 186] width 295 height 166
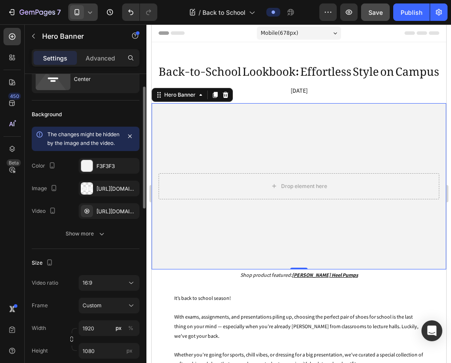
scroll to position [34, 0]
click at [105, 193] on div "[URL][DOMAIN_NAME]" at bounding box center [109, 189] width 61 height 16
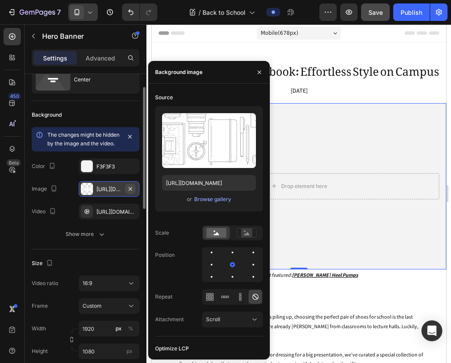
click at [132, 192] on icon "button" at bounding box center [130, 188] width 7 height 7
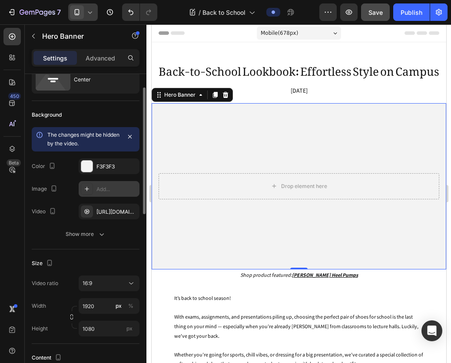
click at [110, 188] on div "Add..." at bounding box center [116, 189] width 41 height 8
type input "[URL][DOMAIN_NAME]"
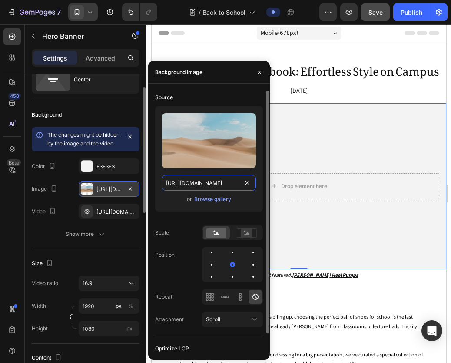
click at [188, 183] on input "[URL][DOMAIN_NAME]" at bounding box center [209, 183] width 94 height 16
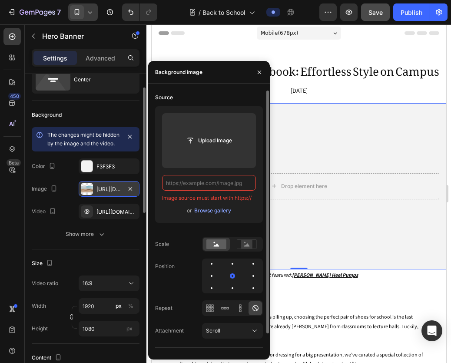
paste input "[URL][DOMAIN_NAME]"
type input "[URL][DOMAIN_NAME]"
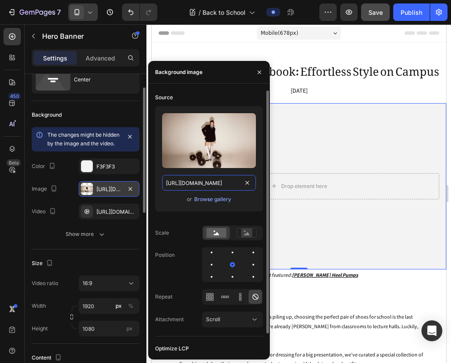
scroll to position [0, 268]
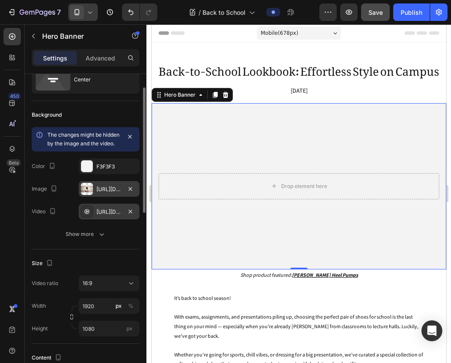
click at [105, 216] on div "[URL][DOMAIN_NAME]" at bounding box center [108, 212] width 25 height 8
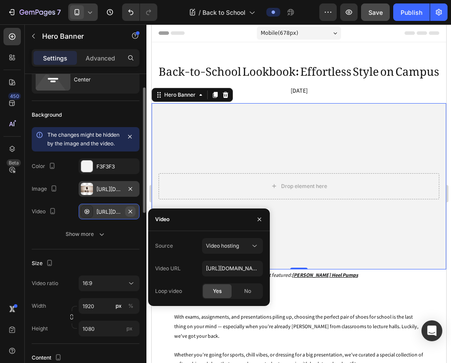
click at [129, 215] on icon "button" at bounding box center [130, 211] width 7 height 7
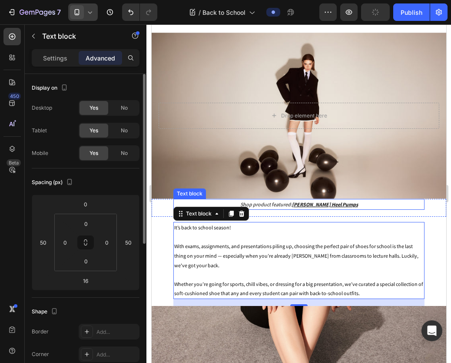
scroll to position [263, 0]
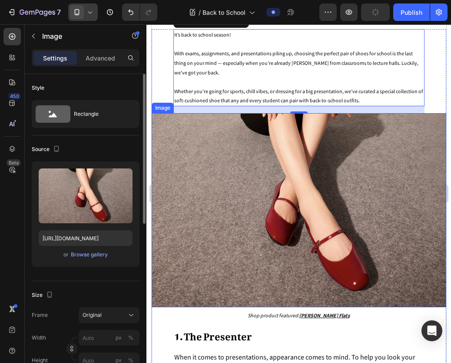
click at [364, 204] on img at bounding box center [298, 210] width 295 height 194
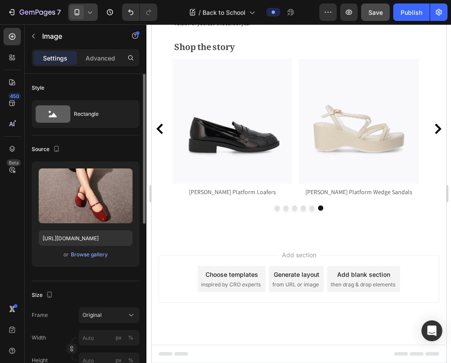
scroll to position [2207, 0]
click at [353, 8] on icon "button" at bounding box center [349, 12] width 9 height 9
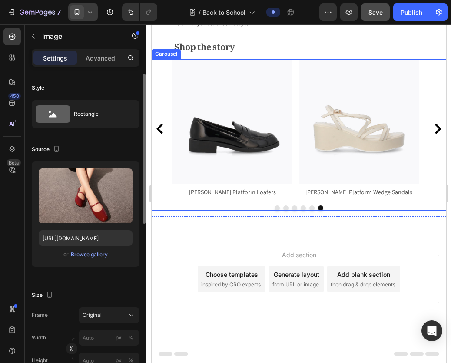
click at [160, 134] on icon "Carousel Back Arrow" at bounding box center [159, 128] width 10 height 10
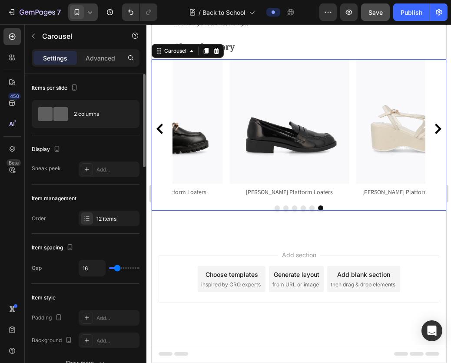
click at [160, 134] on icon "Carousel Back Arrow" at bounding box center [159, 128] width 10 height 10
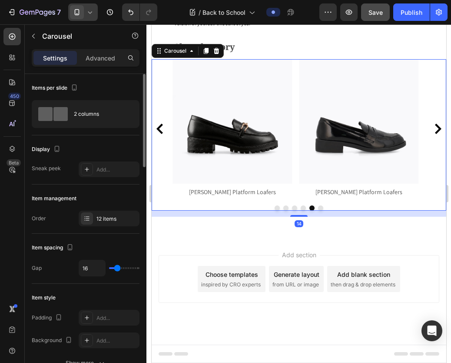
click at [160, 134] on icon "Carousel Back Arrow" at bounding box center [159, 128] width 10 height 10
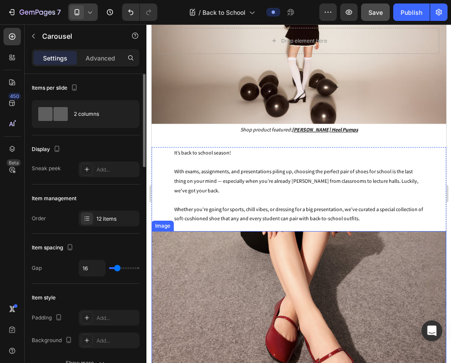
scroll to position [200, 0]
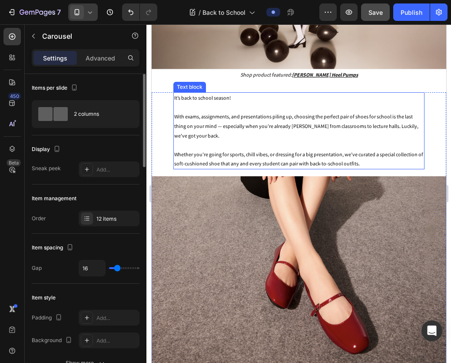
click at [261, 129] on p "With exams, assignments, and presentations piling up, choosing the perfect pair…" at bounding box center [298, 126] width 249 height 28
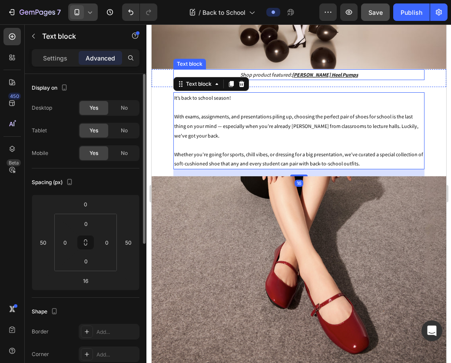
click at [304, 71] on u "[PERSON_NAME] Heel Pumps" at bounding box center [325, 74] width 66 height 7
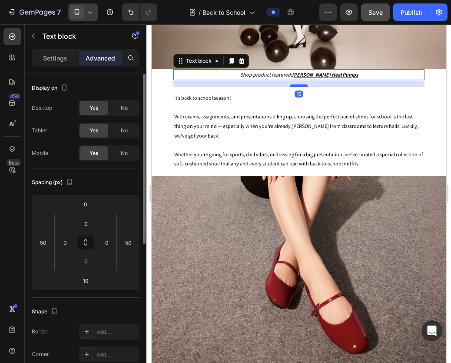
click at [296, 84] on div at bounding box center [298, 85] width 17 height 3
click at [273, 98] on p "It’s back to school season!" at bounding box center [298, 98] width 249 height 10
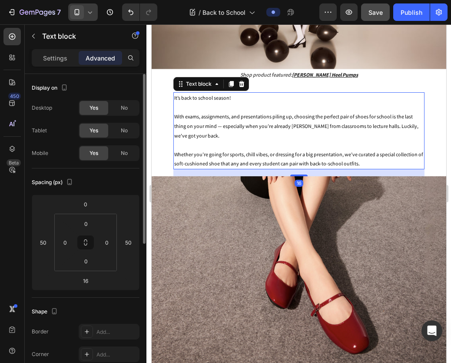
scroll to position [274, 0]
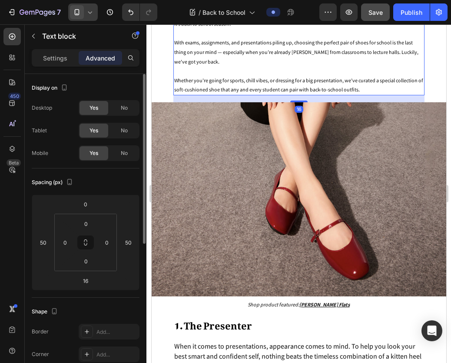
click at [272, 118] on img at bounding box center [298, 199] width 295 height 194
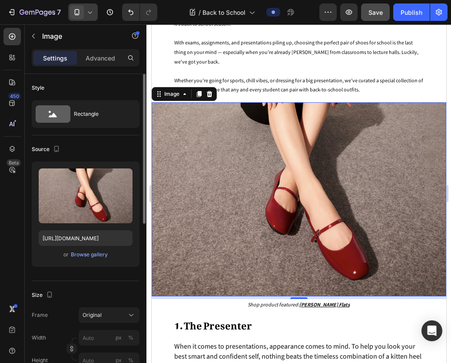
click at [297, 91] on div "It’s back to school season! With exams, assignments, and presentations piling u…" at bounding box center [298, 56] width 251 height 77
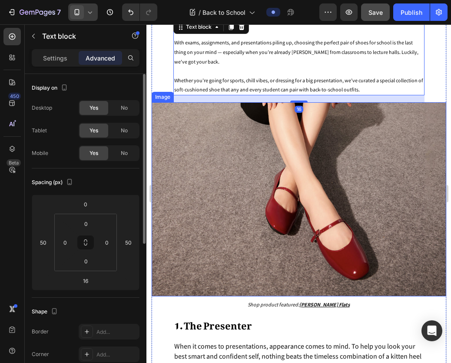
click at [266, 156] on img at bounding box center [298, 199] width 295 height 194
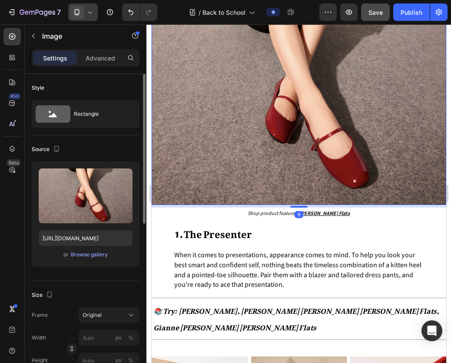
scroll to position [391, 0]
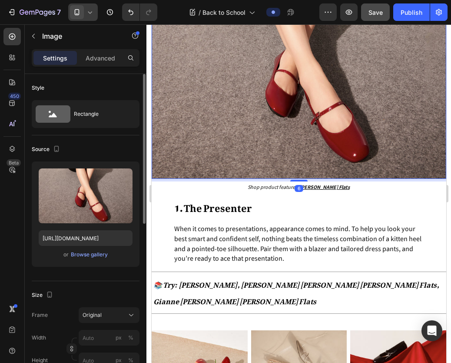
click at [266, 183] on span "Shop product featured:" at bounding box center [273, 186] width 52 height 7
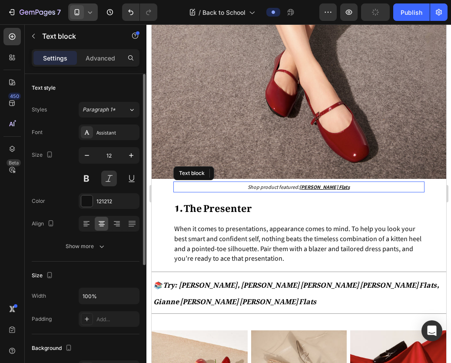
click at [249, 224] on span "When it comes to presentations, appearance comes to mind. To help you look your…" at bounding box center [297, 243] width 247 height 39
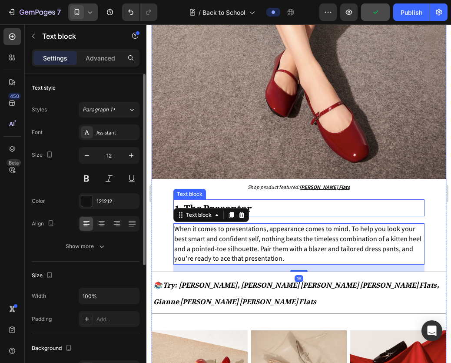
click at [264, 200] on p "1. The Presenter" at bounding box center [298, 206] width 249 height 13
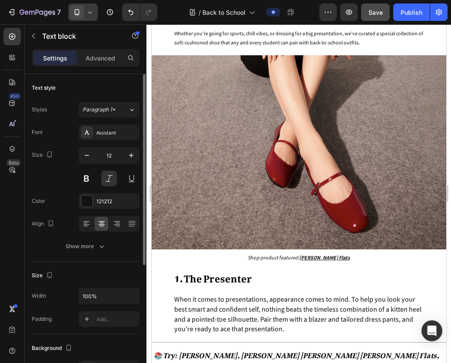
scroll to position [448, 0]
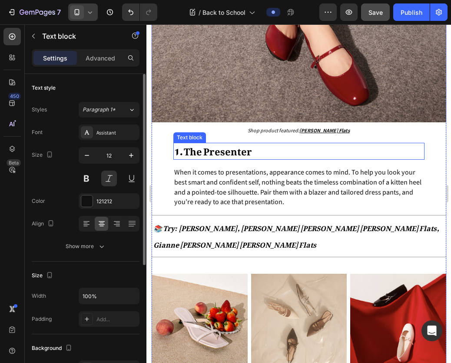
click at [248, 138] on strong "1. The Presenter" at bounding box center [213, 149] width 78 height 24
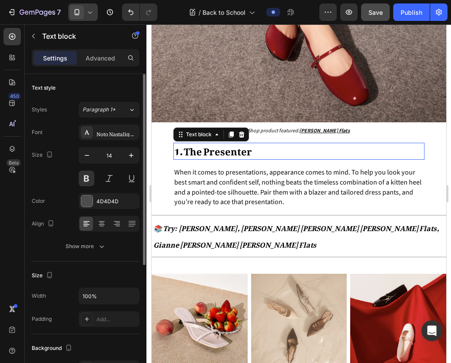
click at [264, 178] on span "When it comes to presentations, appearance comes to mind. To help you look your…" at bounding box center [297, 186] width 247 height 39
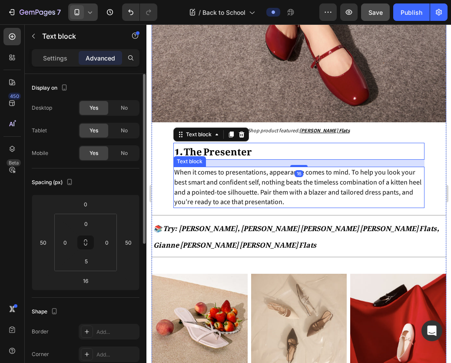
click at [270, 170] on span "When it comes to presentations, appearance comes to mind. To help you look your…" at bounding box center [297, 186] width 247 height 39
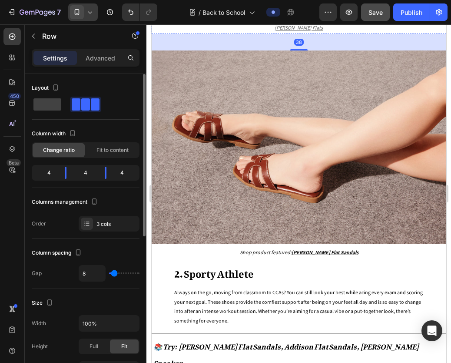
scroll to position [964, 0]
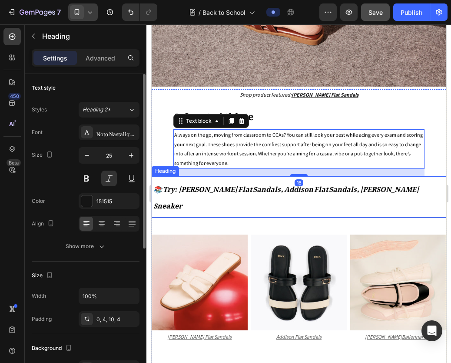
click at [268, 179] on strong "📚 Try: [PERSON_NAME] Flat Sandals, Addison Flat Sandals, [PERSON_NAME] Sneaker" at bounding box center [286, 196] width 266 height 34
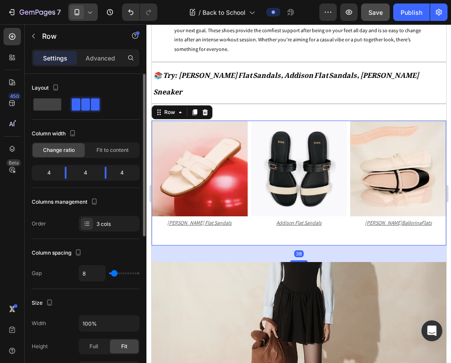
scroll to position [1183, 0]
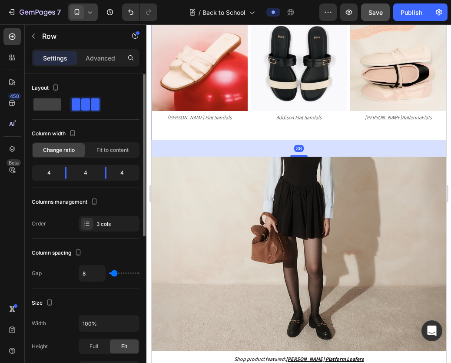
click at [246, 192] on img at bounding box center [298, 253] width 295 height 194
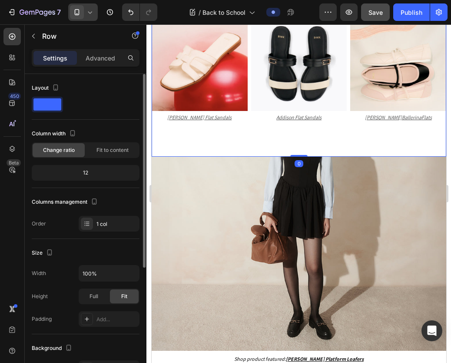
drag, startPoint x: 295, startPoint y: 111, endPoint x: 294, endPoint y: 104, distance: 6.6
click at [294, 104] on div "Shop product featured: [PERSON_NAME] Sandals Text block 2. Sporty Athlete Text …" at bounding box center [298, 13] width 295 height 286
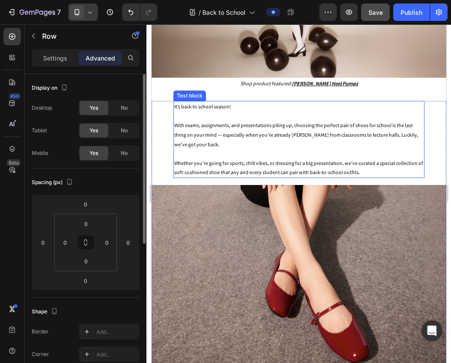
scroll to position [191, 0]
click at [276, 185] on img at bounding box center [298, 282] width 295 height 194
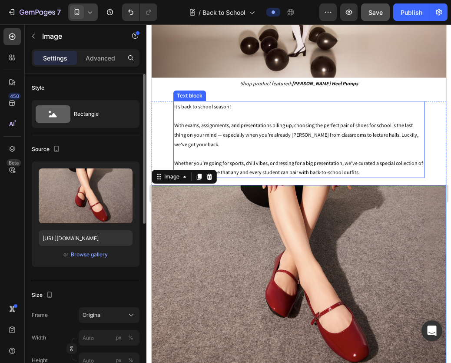
click at [288, 161] on p "Whether you’re going for sports, chill vibes, or dressing for a big presentatio…" at bounding box center [298, 167] width 249 height 19
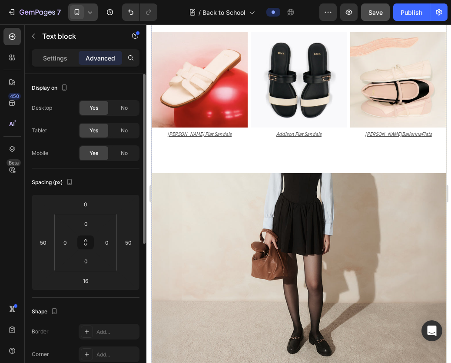
scroll to position [1167, 0]
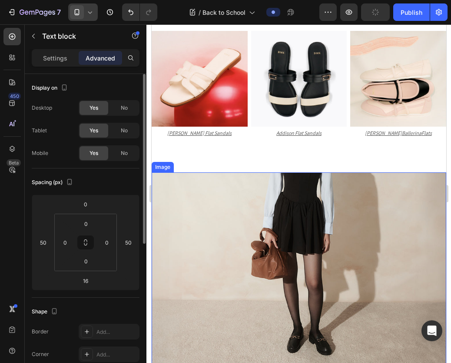
click at [291, 172] on img at bounding box center [298, 269] width 295 height 194
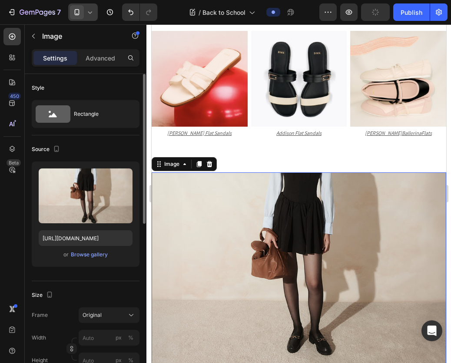
scroll to position [1308, 0]
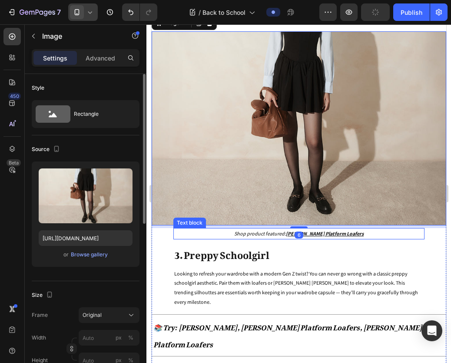
click at [266, 230] on span "Shop product featured:" at bounding box center [260, 233] width 52 height 7
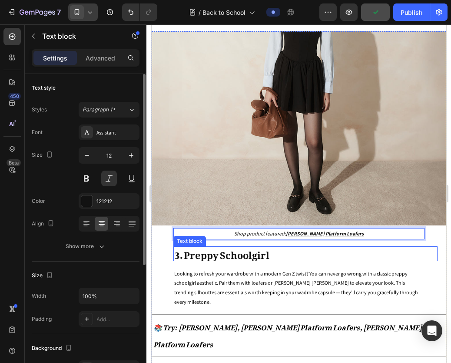
click at [269, 247] on p "3. Preppy Schoolgirl" at bounding box center [305, 253] width 263 height 13
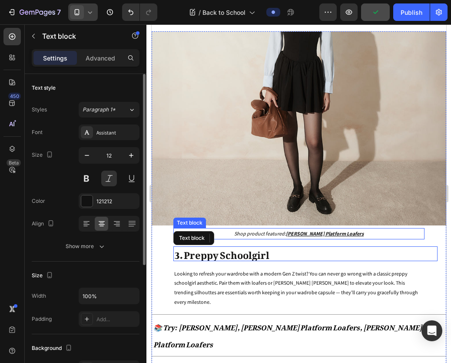
click at [276, 230] on span "Shop product featured:" at bounding box center [260, 233] width 52 height 7
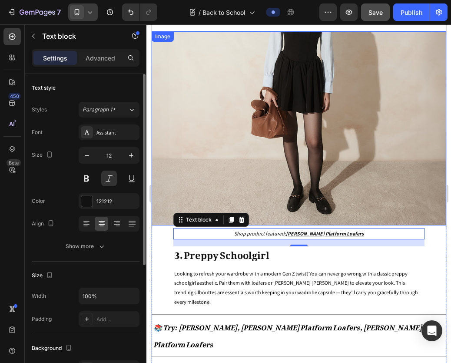
click at [288, 164] on img at bounding box center [298, 128] width 295 height 194
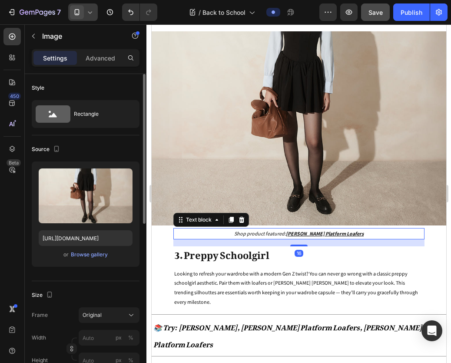
click at [280, 230] on span "Shop product featured:" at bounding box center [260, 233] width 52 height 7
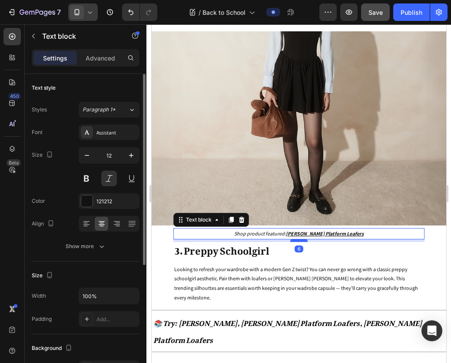
drag, startPoint x: 296, startPoint y: 198, endPoint x: 295, endPoint y: 193, distance: 4.4
click at [295, 239] on div at bounding box center [298, 240] width 17 height 3
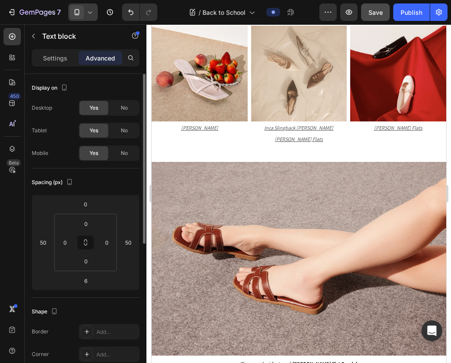
scroll to position [809, 0]
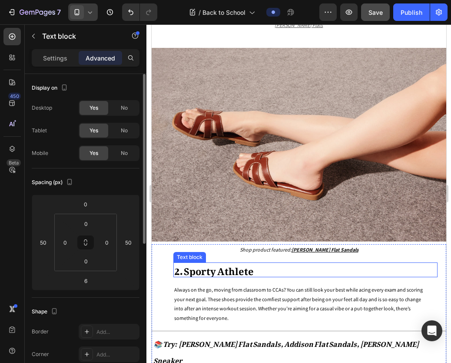
click at [279, 263] on p "2. Sporty Athlete" at bounding box center [305, 269] width 263 height 13
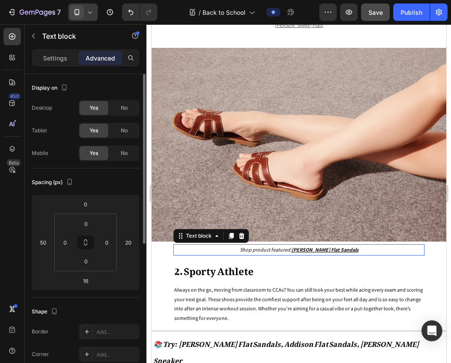
click at [276, 246] on span "Shop product featured:" at bounding box center [265, 249] width 52 height 7
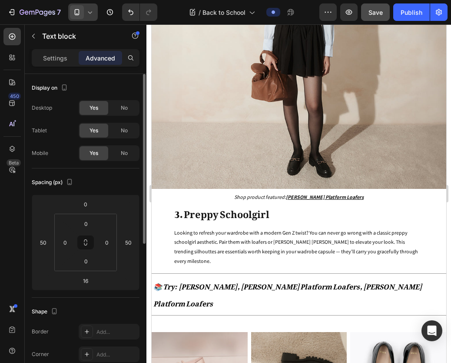
scroll to position [1340, 0]
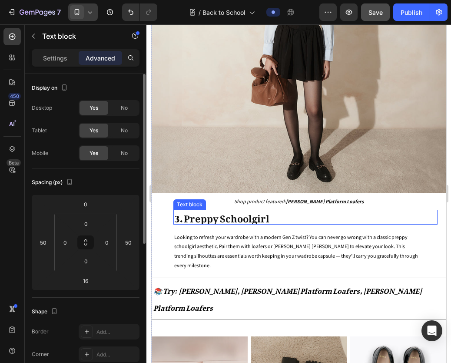
click at [277, 196] on p "Shop product featured: [PERSON_NAME] Platform Loafers" at bounding box center [298, 201] width 249 height 10
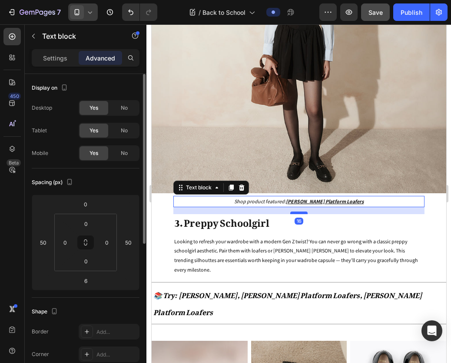
click at [293, 211] on div at bounding box center [298, 212] width 17 height 3
type input "16"
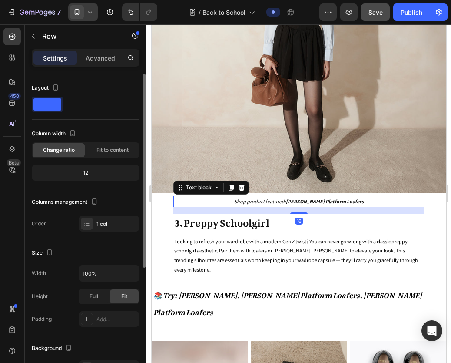
click at [270, 181] on div "Image Shop product featured: [PERSON_NAME] Platform Loafers Text block 16 3. Pr…" at bounding box center [298, 232] width 295 height 466
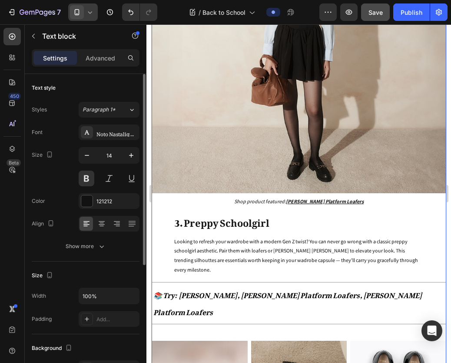
click at [263, 208] on span "3. Preppy Schoolgirl" at bounding box center [221, 220] width 95 height 24
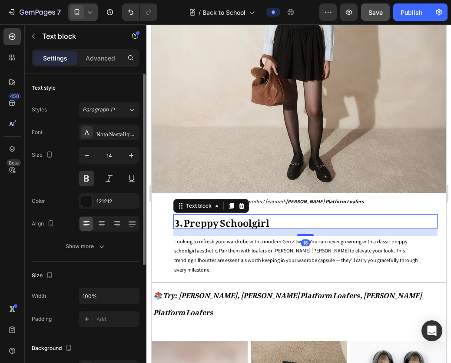
click at [279, 236] on p "Looking to refresh your wardrobe with a modern Gen Z twist? You can never go wr…" at bounding box center [298, 254] width 249 height 37
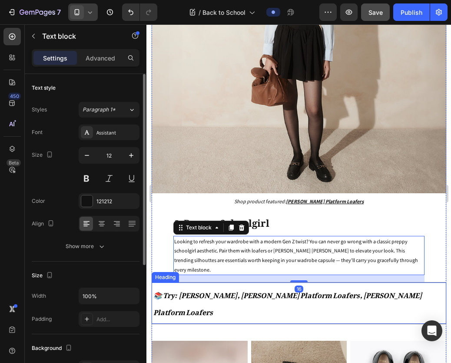
click at [264, 285] on strong "📚 Try: [PERSON_NAME], [PERSON_NAME] Platform Loafers, [PERSON_NAME] Platform Lo…" at bounding box center [287, 302] width 269 height 34
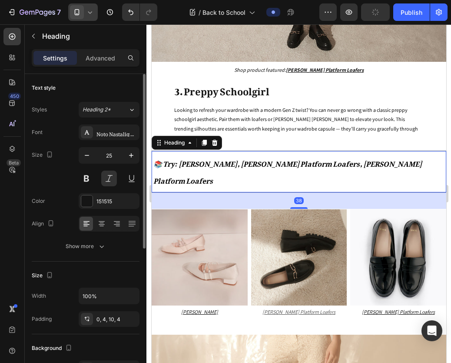
scroll to position [1472, 0]
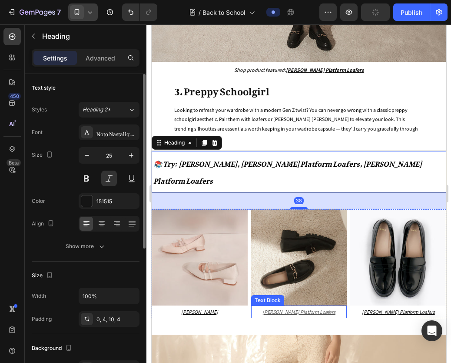
click at [252, 306] on p "[PERSON_NAME] Platform Loafers" at bounding box center [299, 311] width 94 height 11
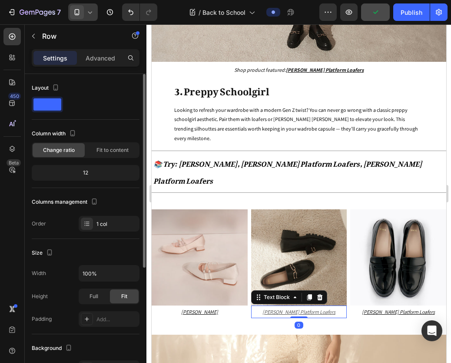
click at [232, 250] on div "Image Shop product featured: [PERSON_NAME] Platform Loafers Text block 3. Prepp…" at bounding box center [298, 101] width 295 height 466
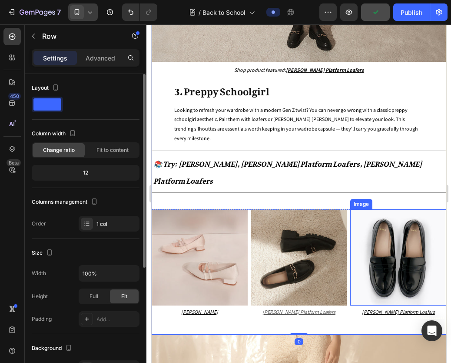
click at [436, 209] on img at bounding box center [398, 257] width 96 height 96
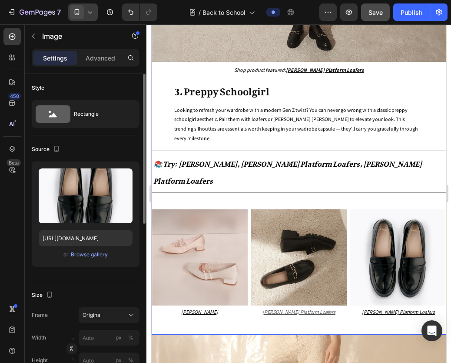
click at [429, 242] on div "Image Shop product featured: [PERSON_NAME] Platform Loafers Text block 3. Prepp…" at bounding box center [298, 101] width 295 height 466
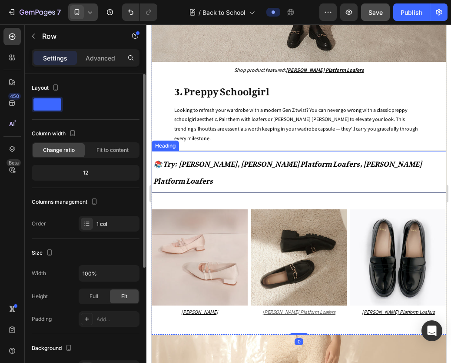
click at [356, 150] on div "⁠⁠⁠⁠⁠⁠⁠ 📚 Try: [PERSON_NAME], [PERSON_NAME], [PERSON_NAME] Platform Loafers Hea…" at bounding box center [298, 171] width 295 height 42
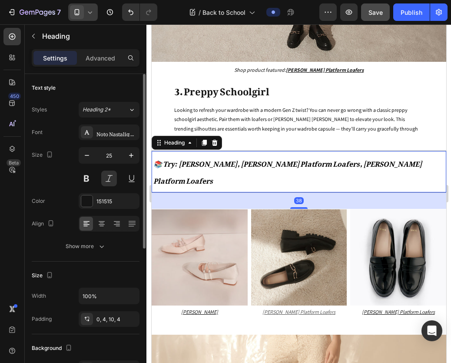
scroll to position [1626, 0]
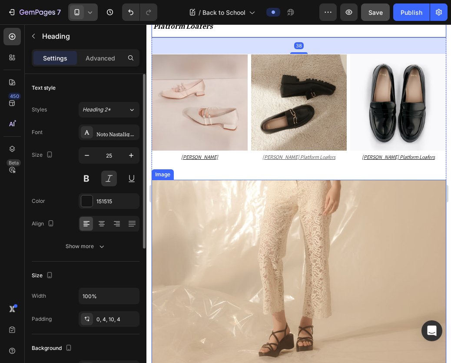
click at [362, 180] on img at bounding box center [298, 277] width 295 height 194
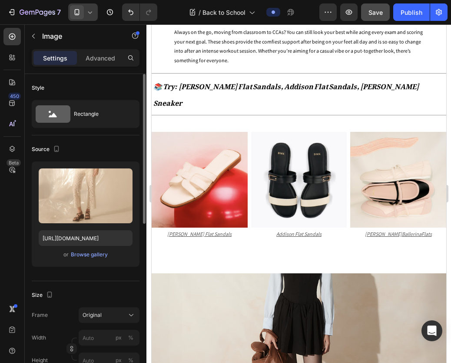
scroll to position [1067, 0]
click at [335, 273] on img at bounding box center [298, 370] width 295 height 194
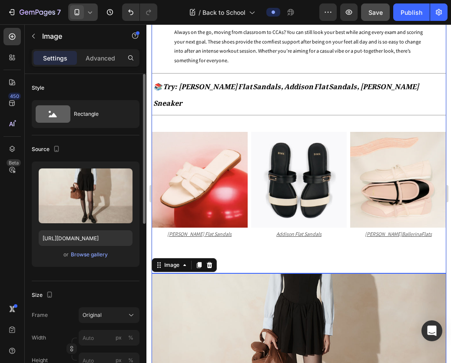
click at [306, 222] on div "Shop product featured: [PERSON_NAME] Sandals Text block 2. Sporty Athlete Text …" at bounding box center [298, 130] width 295 height 286
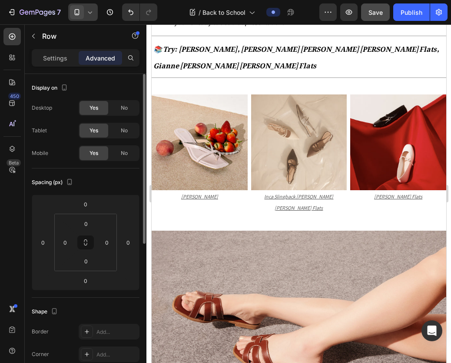
scroll to position [626, 0]
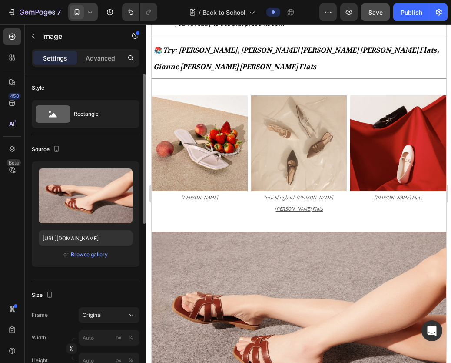
click at [302, 231] on img at bounding box center [298, 328] width 295 height 194
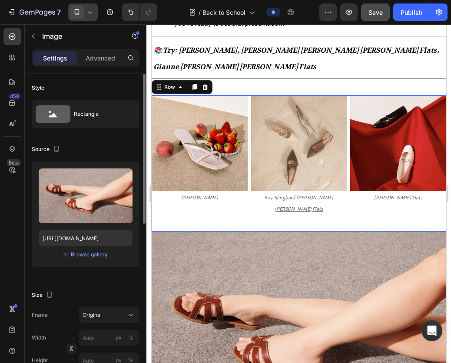
click at [303, 200] on div "Image [PERSON_NAME] Heel Sandals Text Block Image Inca Slingback [PERSON_NAME] …" at bounding box center [298, 163] width 295 height 136
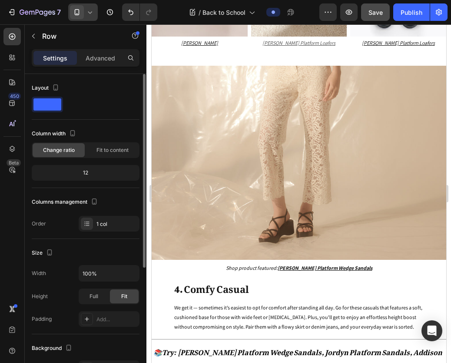
scroll to position [1745, 0]
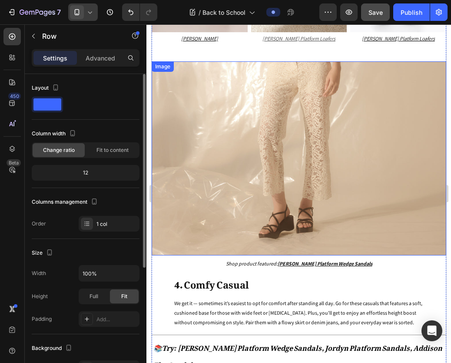
click at [282, 170] on img at bounding box center [298, 158] width 295 height 194
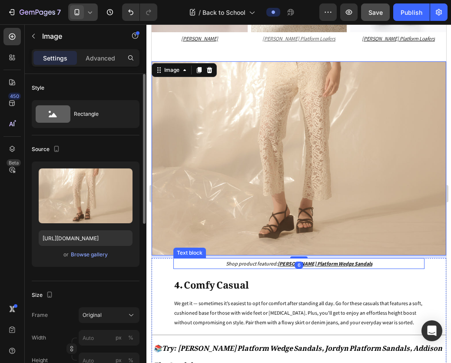
click at [277, 260] on span "Shop product featured:" at bounding box center [252, 263] width 52 height 7
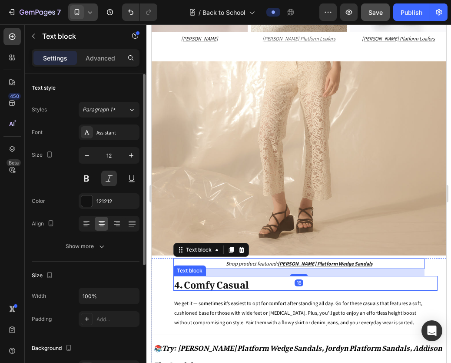
click at [258, 276] on p "4. Comfy Casual" at bounding box center [305, 282] width 263 height 13
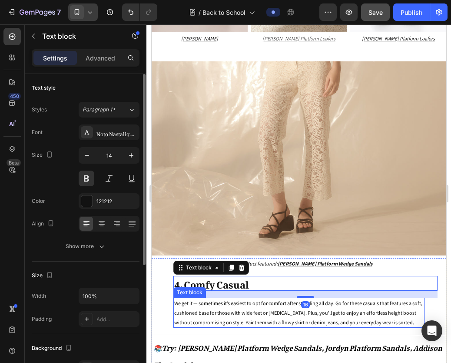
click at [266, 298] on p "We get it — sometimes it’s easiest to opt for comfort after standing all day. G…" at bounding box center [298, 312] width 249 height 28
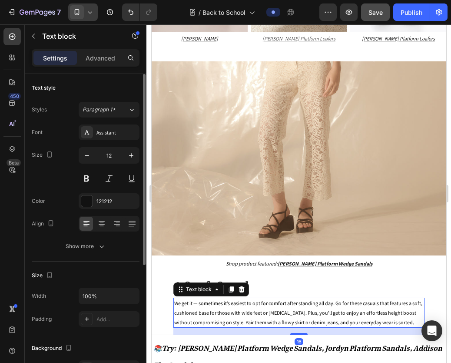
click at [266, 337] on strong "📚Try: [PERSON_NAME] Platform Wedge Sandals, Jordyn Platform Sandals, Addison Fl…" at bounding box center [297, 354] width 289 height 34
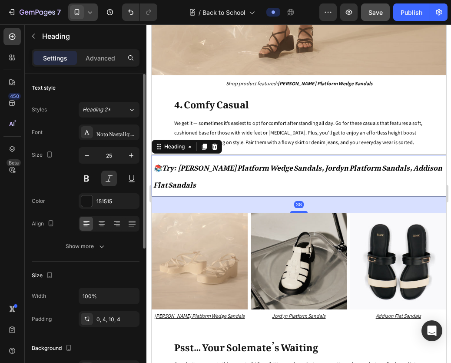
scroll to position [1925, 0]
click at [253, 310] on p "Jordyn Platform Sandals" at bounding box center [299, 315] width 94 height 11
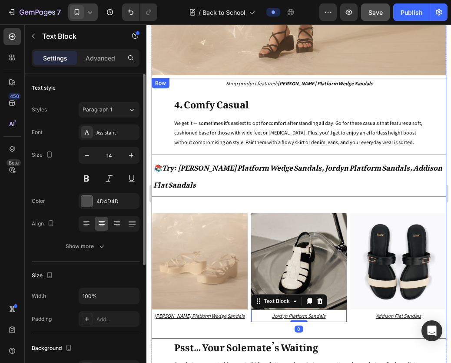
click at [248, 241] on div "Shop product featured: Ellen Platform Wedge Sandals Text block 4. Comfy Casual …" at bounding box center [298, 208] width 295 height 260
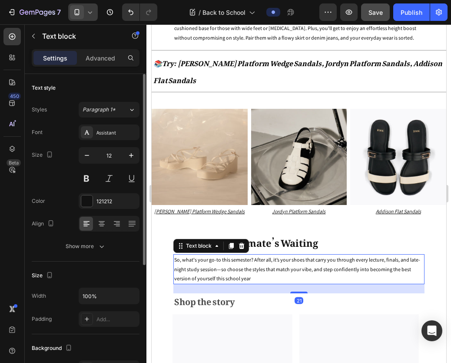
scroll to position [2028, 0]
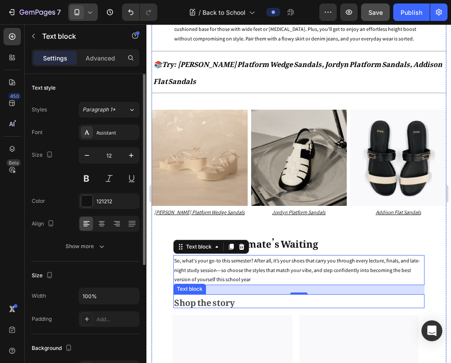
click at [236, 295] on p "Shop the story" at bounding box center [298, 301] width 249 height 12
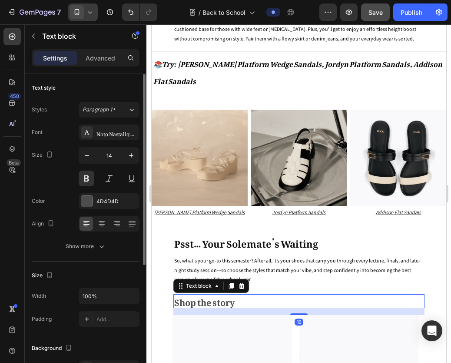
scroll to position [2093, 0]
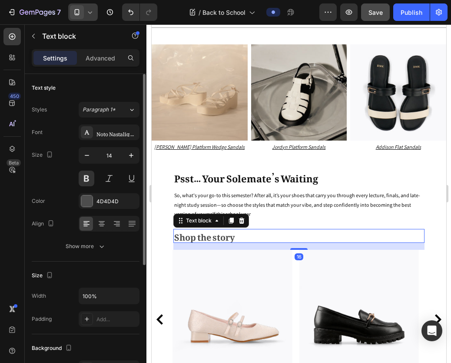
click at [236, 249] on img at bounding box center [232, 311] width 120 height 124
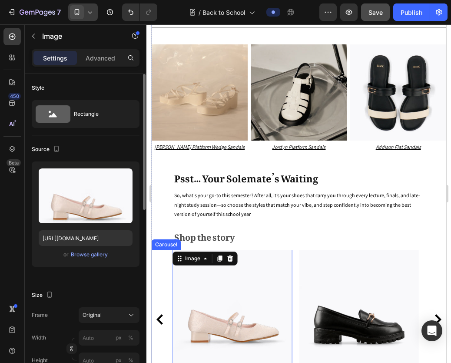
click at [162, 314] on icon "Carousel Back Arrow" at bounding box center [159, 319] width 10 height 10
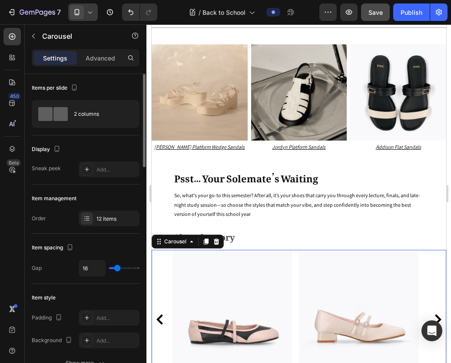
click at [162, 314] on icon "Carousel Back Arrow" at bounding box center [159, 319] width 10 height 10
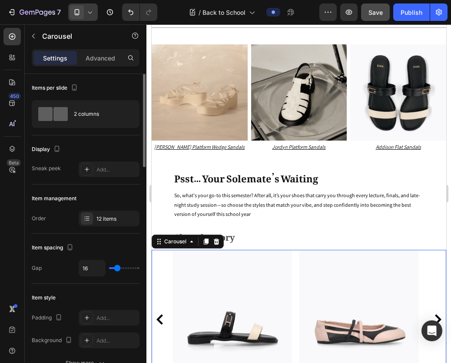
click at [162, 314] on icon "Carousel Back Arrow" at bounding box center [159, 319] width 10 height 10
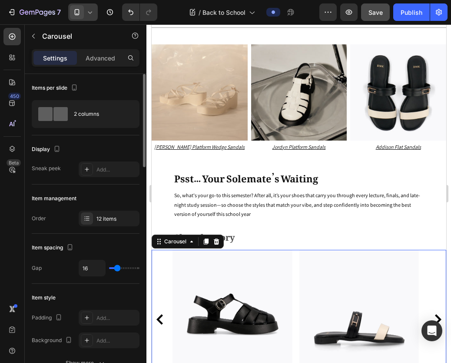
click at [162, 314] on icon "Carousel Back Arrow" at bounding box center [159, 319] width 10 height 10
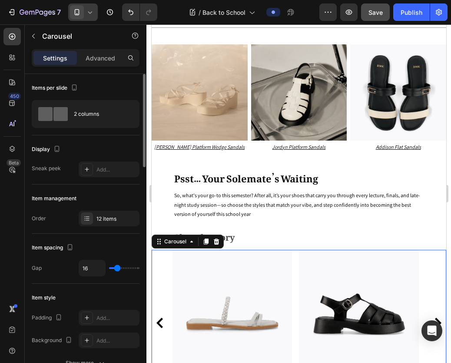
click at [162, 317] on icon "Carousel Back Arrow" at bounding box center [159, 322] width 10 height 10
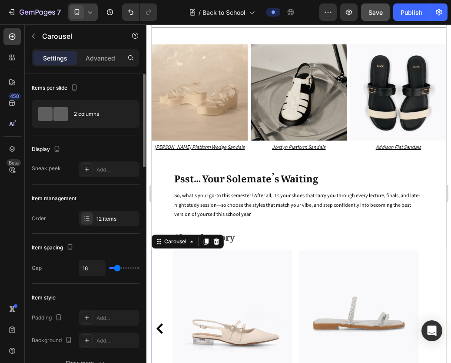
click at [162, 323] on icon "Carousel Back Arrow" at bounding box center [159, 328] width 10 height 10
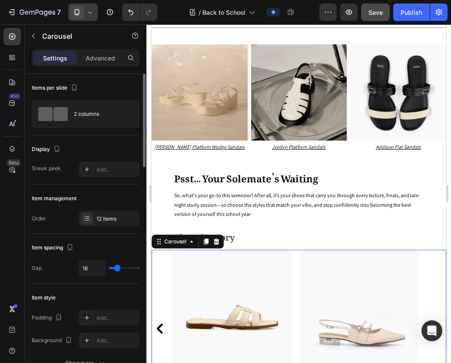
click at [162, 323] on icon "Carousel Back Arrow" at bounding box center [159, 328] width 10 height 10
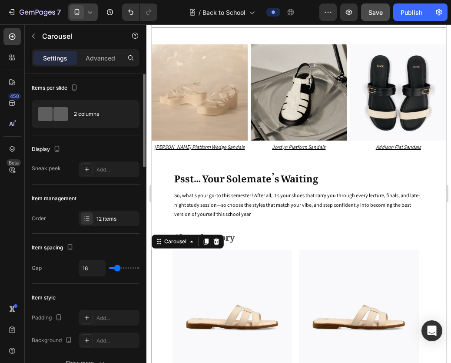
click at [162, 249] on div "Image Pauline Slingback Heel Pumps Text block Image Kayla Thong Heel Sandals Te…" at bounding box center [298, 327] width 295 height 157
click at [433, 323] on icon "Carousel Next Arrow" at bounding box center [437, 328] width 10 height 10
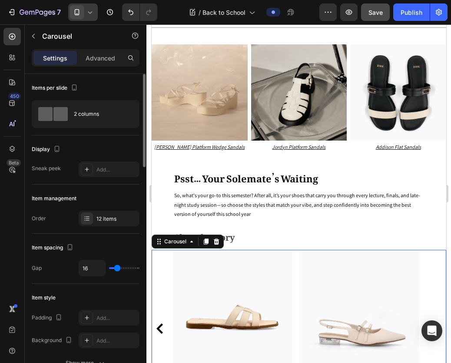
click at [433, 323] on icon "Carousel Next Arrow" at bounding box center [437, 328] width 10 height 10
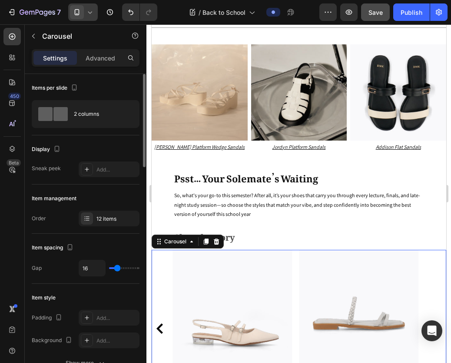
click at [433, 323] on icon "Carousel Next Arrow" at bounding box center [437, 328] width 10 height 10
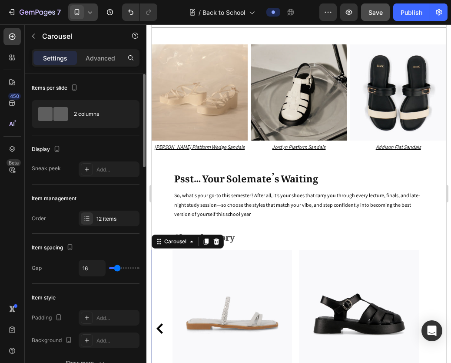
click at [160, 323] on icon "Carousel Back Arrow" at bounding box center [159, 328] width 7 height 10
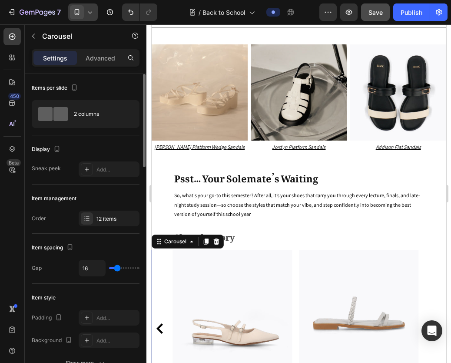
click at [160, 323] on icon "Carousel Back Arrow" at bounding box center [159, 328] width 7 height 10
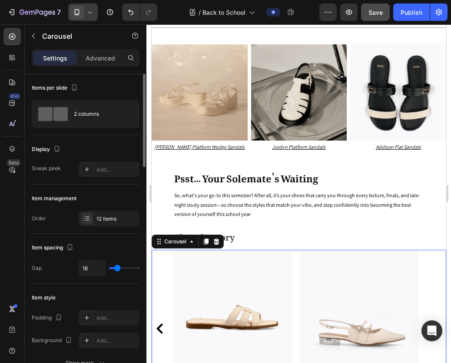
click at [160, 323] on icon "Carousel Back Arrow" at bounding box center [159, 328] width 7 height 10
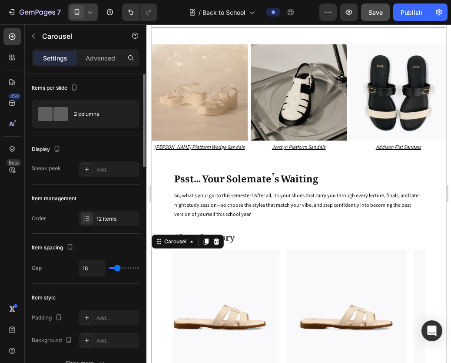
click at [160, 249] on div "Image Pauline Slingback Heel Pumps Text block Image Kayla Thong Heel Sandals Te…" at bounding box center [298, 327] width 295 height 157
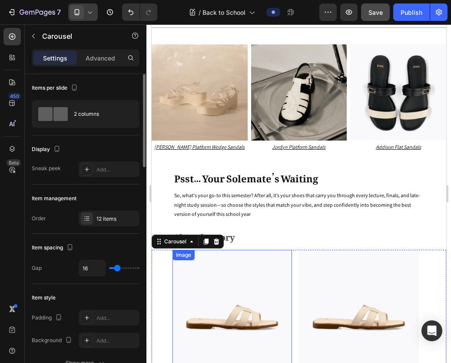
click at [215, 249] on img at bounding box center [232, 311] width 120 height 124
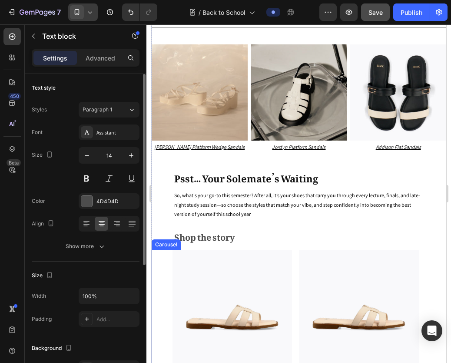
click at [435, 323] on icon "Carousel Next Arrow" at bounding box center [438, 328] width 7 height 10
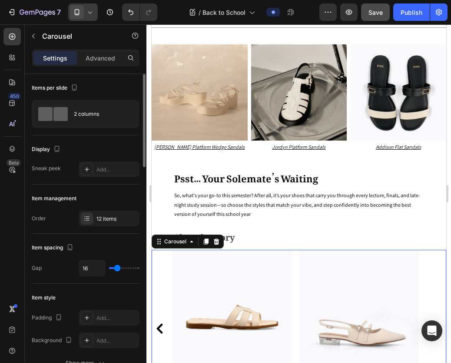
click at [435, 323] on icon "Carousel Next Arrow" at bounding box center [438, 328] width 7 height 10
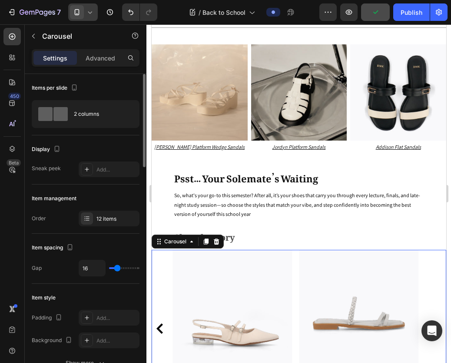
click at [432, 323] on icon "Carousel Next Arrow" at bounding box center [437, 328] width 10 height 10
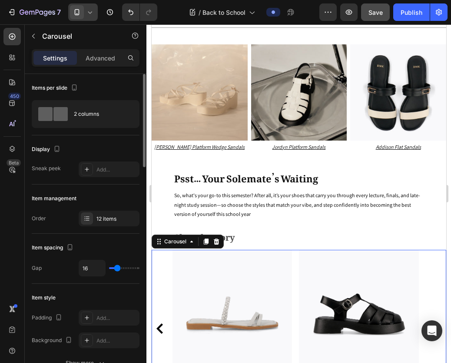
click at [162, 323] on icon "Carousel Back Arrow" at bounding box center [159, 328] width 10 height 10
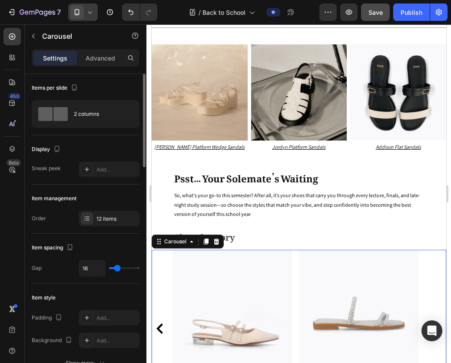
click at [432, 323] on icon "Carousel Next Arrow" at bounding box center [437, 328] width 10 height 10
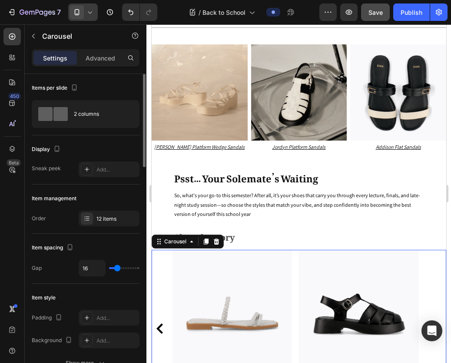
click at [432, 323] on icon "Carousel Next Arrow" at bounding box center [437, 328] width 10 height 10
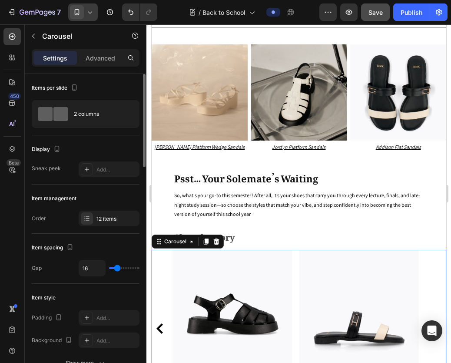
click at [159, 323] on icon "Carousel Back Arrow" at bounding box center [159, 328] width 10 height 10
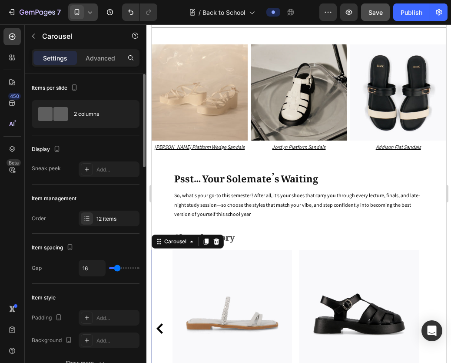
click at [434, 323] on icon "Carousel Next Arrow" at bounding box center [437, 328] width 10 height 10
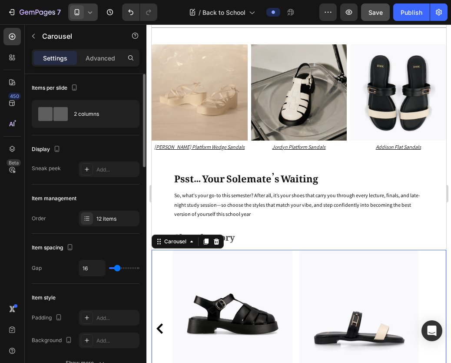
click at [434, 323] on icon "Carousel Next Arrow" at bounding box center [437, 328] width 10 height 10
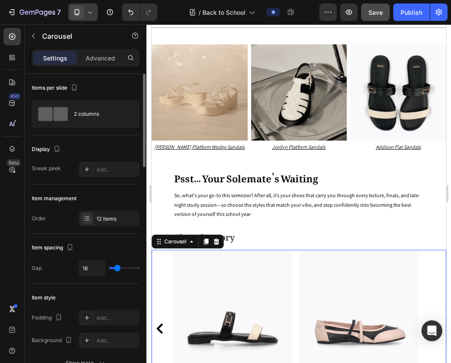
click at [434, 323] on icon "Carousel Next Arrow" at bounding box center [437, 328] width 10 height 10
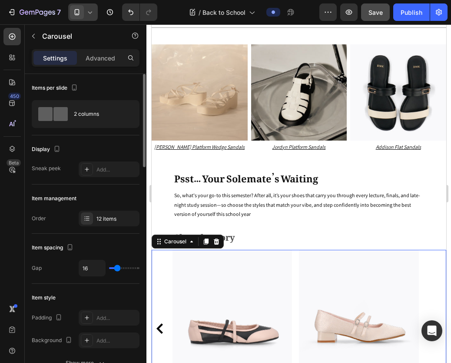
click at [434, 323] on icon "Carousel Next Arrow" at bounding box center [437, 328] width 10 height 10
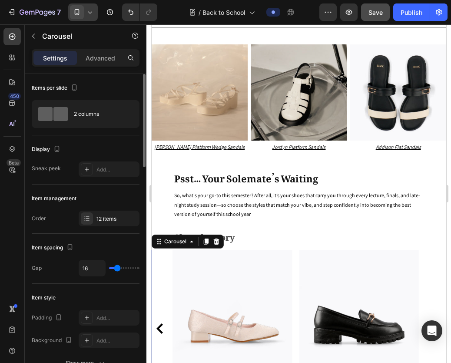
click at [434, 323] on icon "Carousel Next Arrow" at bounding box center [437, 328] width 10 height 10
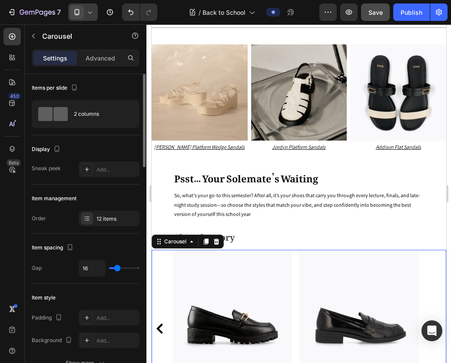
click at [434, 323] on icon "Carousel Next Arrow" at bounding box center [437, 328] width 10 height 10
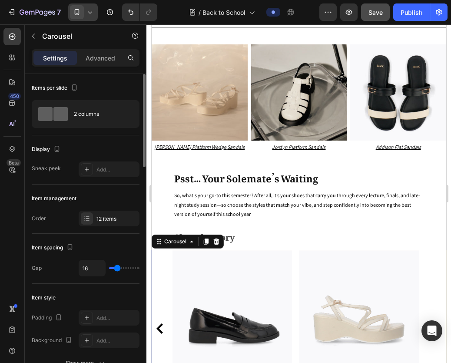
click at [434, 323] on icon "Carousel Next Arrow" at bounding box center [437, 328] width 10 height 10
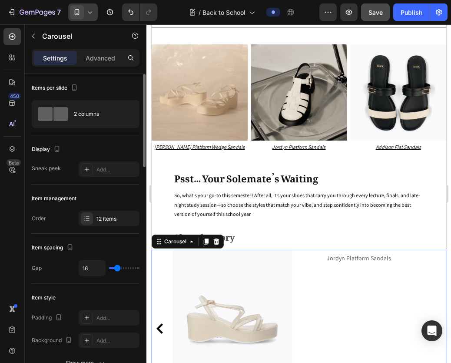
click at [434, 249] on div "Image Kayla Thong Heel Sandals Text block Image Inca Slingback Mary Janes Text …" at bounding box center [298, 327] width 295 height 157
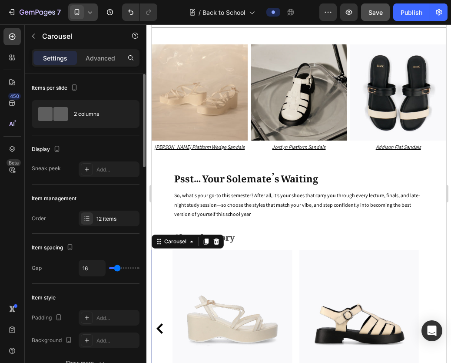
click at [160, 323] on icon "Carousel Back Arrow" at bounding box center [159, 328] width 7 height 10
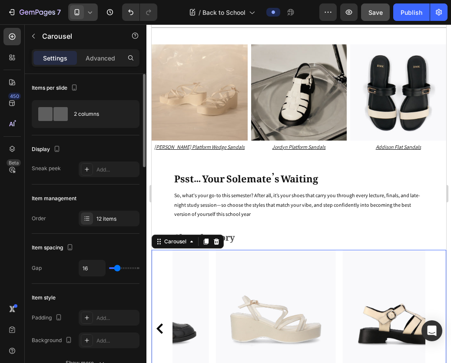
click at [160, 323] on icon "Carousel Back Arrow" at bounding box center [159, 328] width 7 height 10
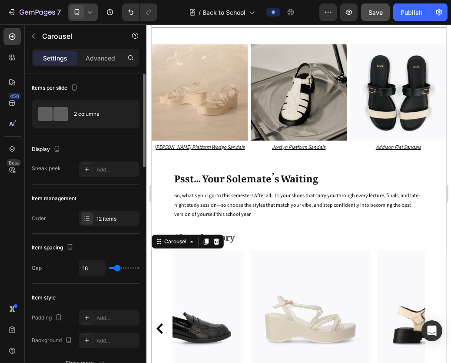
click at [160, 323] on icon "Carousel Back Arrow" at bounding box center [159, 328] width 7 height 10
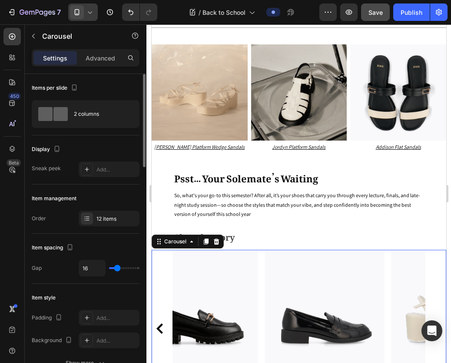
click at [160, 323] on icon "Carousel Back Arrow" at bounding box center [159, 328] width 7 height 10
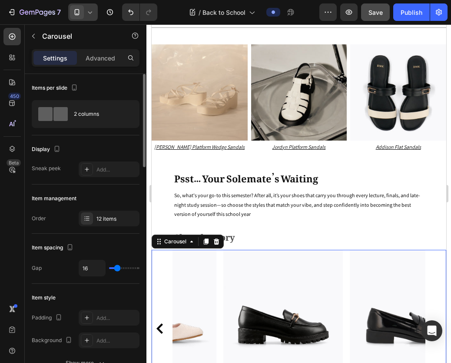
click at [160, 323] on icon "Carousel Back Arrow" at bounding box center [159, 328] width 7 height 10
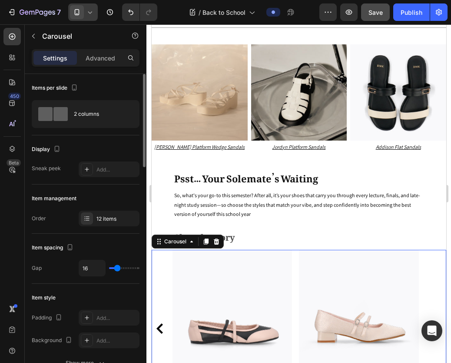
click at [160, 323] on icon "Carousel Back Arrow" at bounding box center [159, 328] width 7 height 10
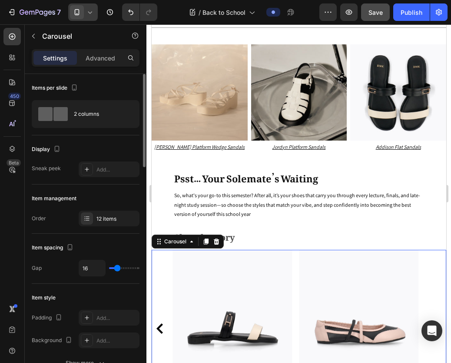
click at [160, 323] on icon "Carousel Back Arrow" at bounding box center [159, 328] width 7 height 10
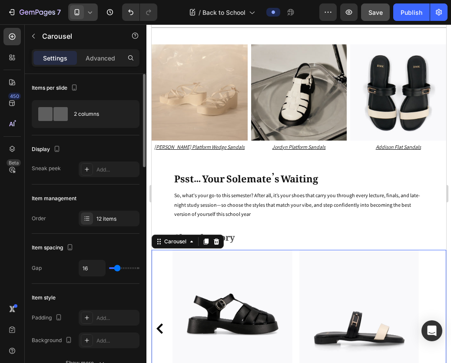
click at [160, 323] on icon "Carousel Back Arrow" at bounding box center [159, 328] width 7 height 10
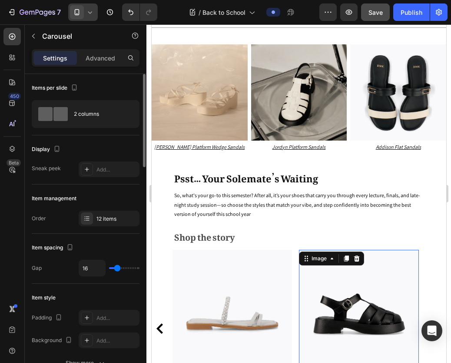
click at [315, 249] on img at bounding box center [359, 311] width 120 height 124
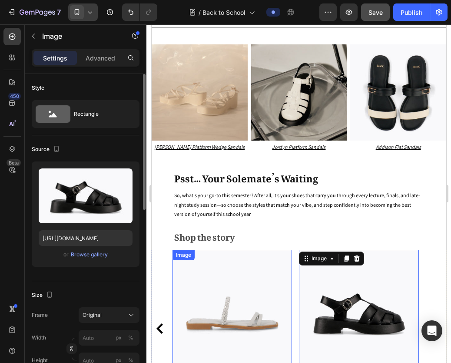
click at [222, 249] on img at bounding box center [232, 311] width 120 height 124
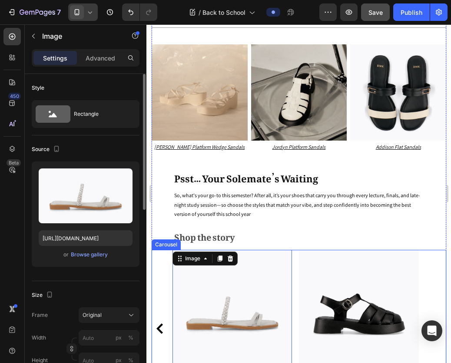
click at [161, 323] on icon "Carousel Back Arrow" at bounding box center [159, 328] width 7 height 10
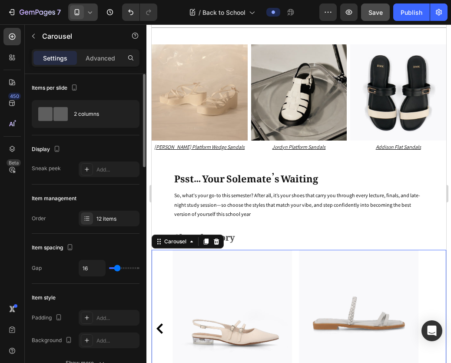
click at [161, 323] on icon "Carousel Back Arrow" at bounding box center [159, 328] width 7 height 10
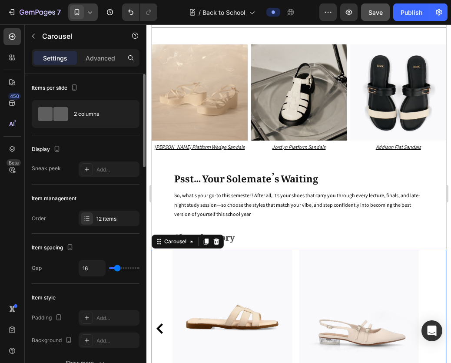
click at [161, 323] on icon "Carousel Back Arrow" at bounding box center [159, 328] width 7 height 10
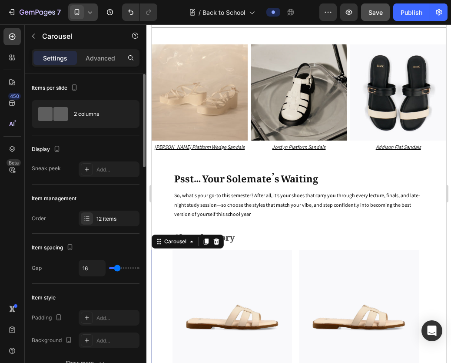
click at [432, 323] on icon "Carousel Next Arrow" at bounding box center [437, 328] width 10 height 10
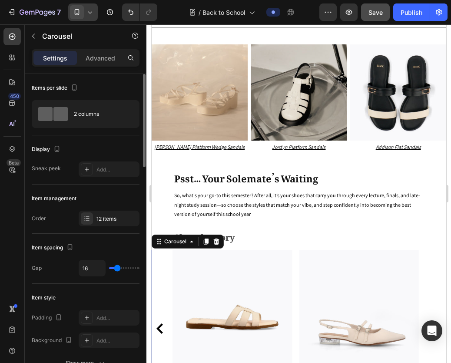
click at [160, 323] on icon "Carousel Back Arrow" at bounding box center [159, 328] width 10 height 10
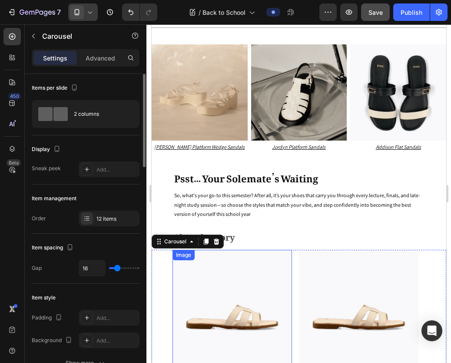
click at [210, 249] on img at bounding box center [232, 311] width 120 height 124
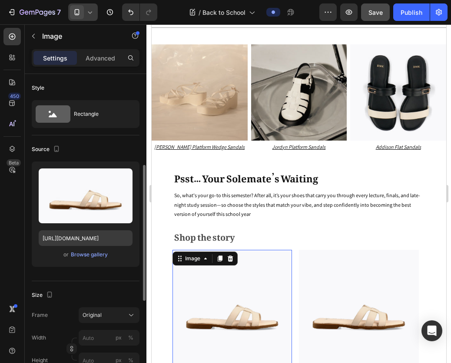
scroll to position [63, 0]
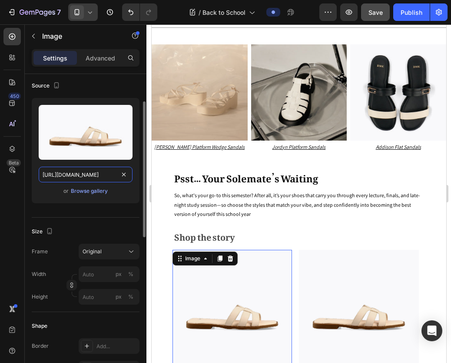
click at [73, 171] on input "https://cdn.shopify.com/s/files/1/0742/4927/3660/files/Travel_Lookbooks_19.jpg?…" at bounding box center [86, 174] width 94 height 16
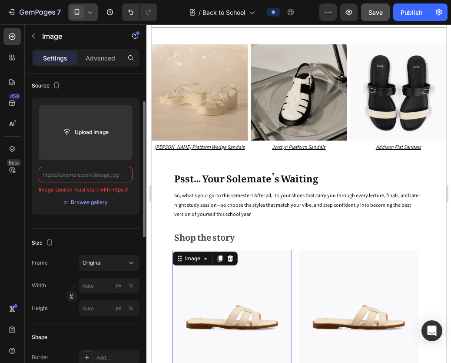
type input "https://cdn.shopify.com/s/files/1/0742/4927/3660/files/Capsule_Wardrobe_1.jpg?v…"
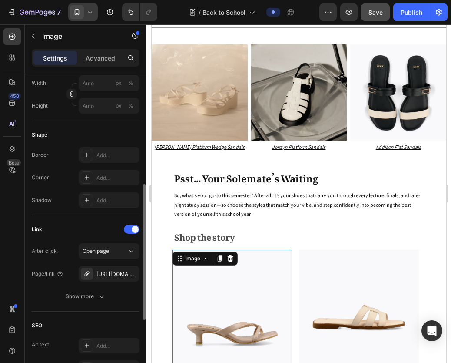
scroll to position [294, 0]
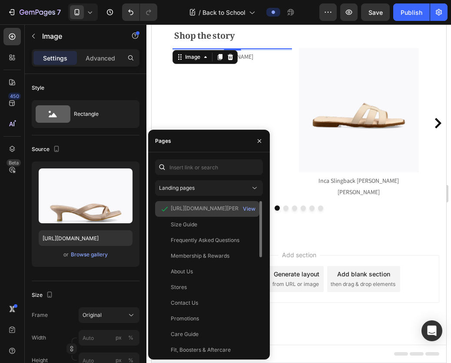
scroll to position [294, 0]
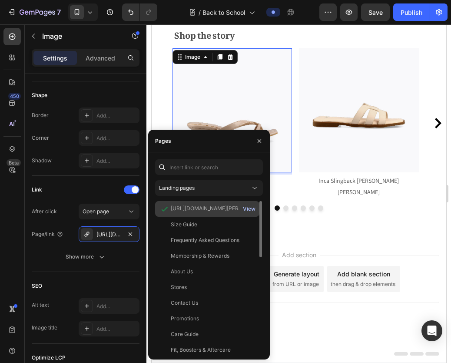
click at [253, 208] on div "View" at bounding box center [249, 209] width 13 height 8
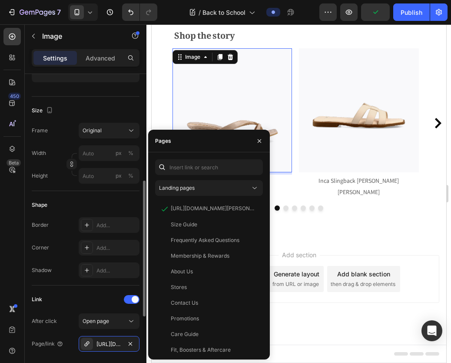
scroll to position [203, 0]
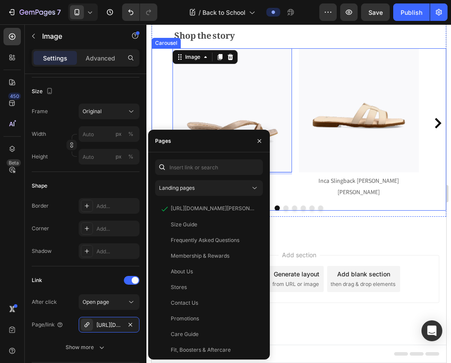
click at [296, 197] on div "Image 5 Kayla Thong Heel Sandals Text block Image Inca Slingback [PERSON_NAME] …" at bounding box center [298, 123] width 253 height 150
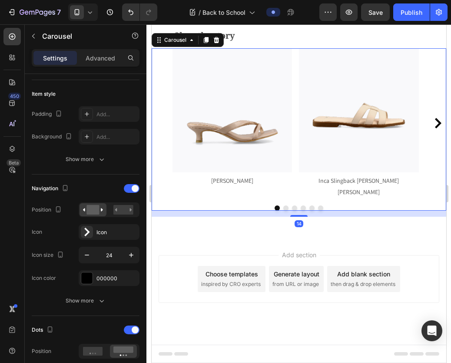
scroll to position [0, 0]
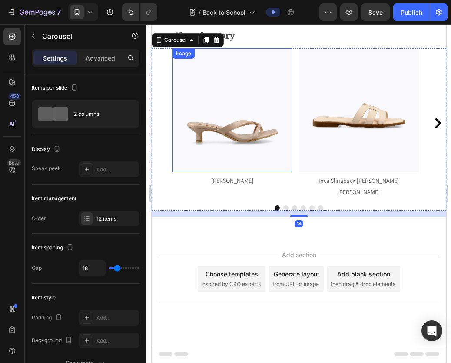
click at [200, 173] on img at bounding box center [232, 110] width 120 height 124
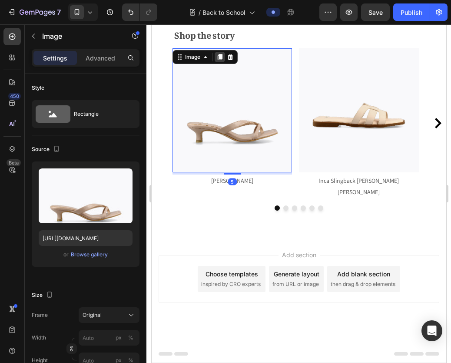
click at [217, 60] on icon at bounding box center [219, 57] width 5 height 6
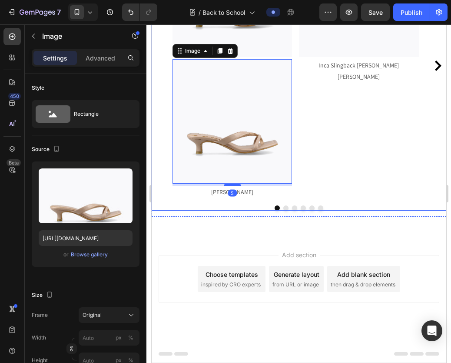
scroll to position [2185, 0]
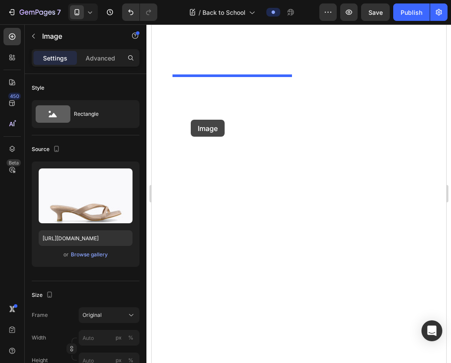
drag, startPoint x: 243, startPoint y: 237, endPoint x: 190, endPoint y: 120, distance: 128.4
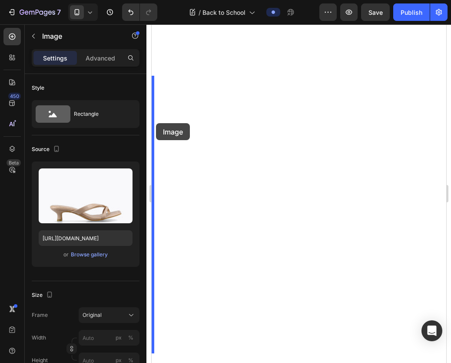
drag, startPoint x: 247, startPoint y: 253, endPoint x: 156, endPoint y: 123, distance: 158.6
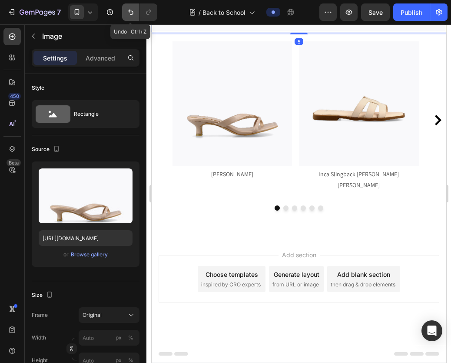
click at [126, 10] on icon "Undo/Redo" at bounding box center [130, 12] width 9 height 9
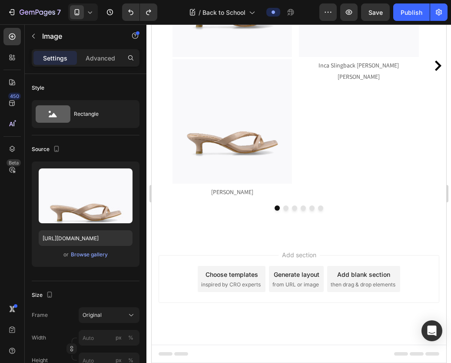
click at [241, 183] on img at bounding box center [232, 121] width 120 height 124
click at [134, 15] on icon "Undo/Redo" at bounding box center [130, 12] width 9 height 9
click at [129, 13] on icon "Undo/Redo" at bounding box center [130, 12] width 9 height 9
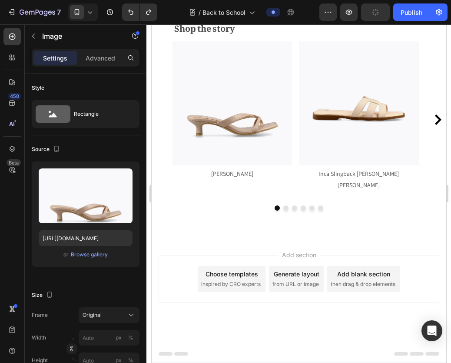
click at [225, 139] on img at bounding box center [232, 103] width 120 height 124
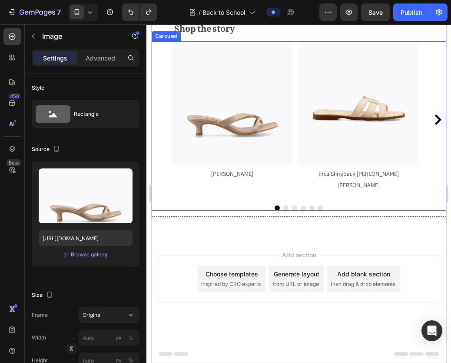
click at [435, 125] on icon "Carousel Next Arrow" at bounding box center [438, 119] width 7 height 10
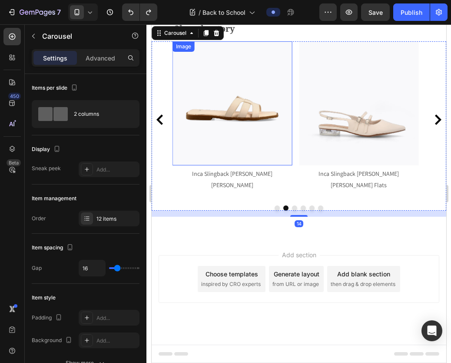
click at [222, 166] on img at bounding box center [232, 103] width 120 height 124
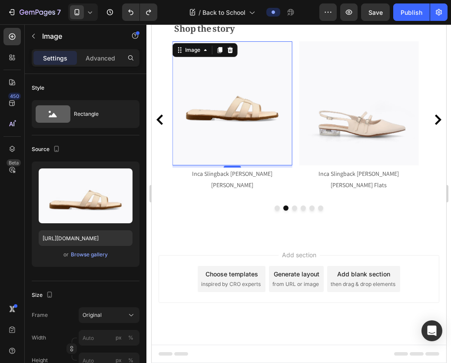
click at [220, 166] on img at bounding box center [232, 103] width 120 height 124
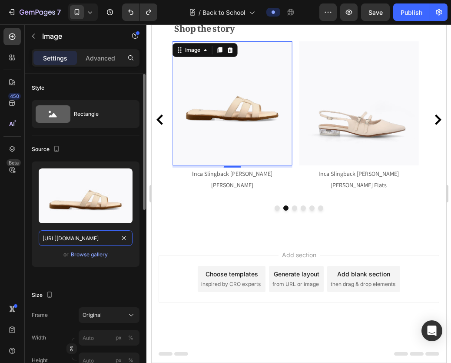
click at [85, 237] on input "[URL][DOMAIN_NAME]" at bounding box center [86, 238] width 94 height 16
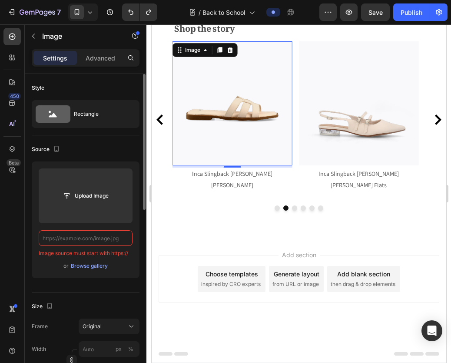
type input "[URL][DOMAIN_NAME]"
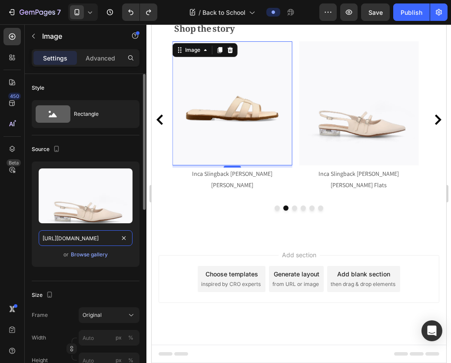
scroll to position [0, 164]
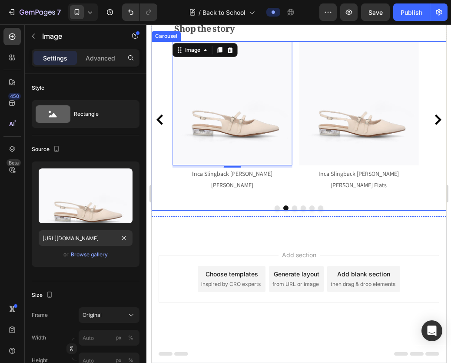
click at [163, 125] on icon "Carousel Back Arrow" at bounding box center [159, 119] width 10 height 10
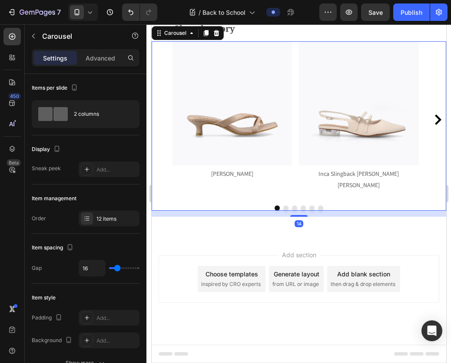
click at [435, 125] on icon "Carousel Next Arrow" at bounding box center [438, 119] width 7 height 10
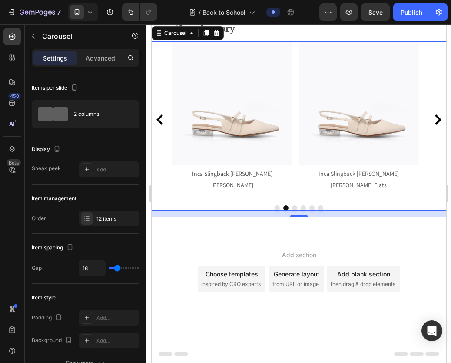
click at [435, 125] on icon "Carousel Next Arrow" at bounding box center [438, 119] width 7 height 10
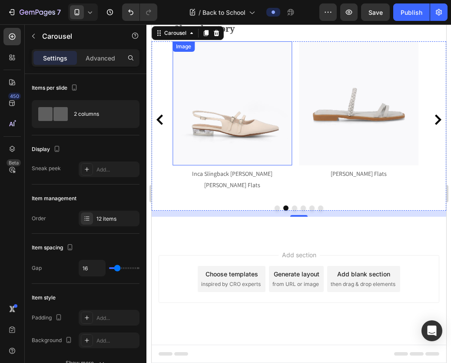
click at [239, 166] on img at bounding box center [232, 103] width 120 height 124
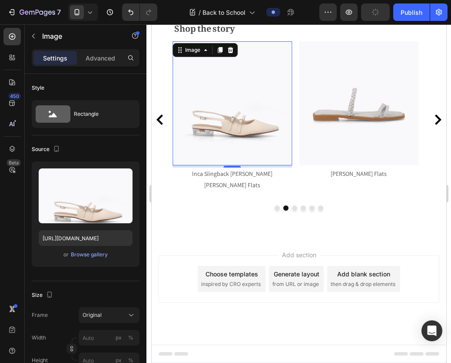
click at [233, 166] on img at bounding box center [232, 103] width 120 height 124
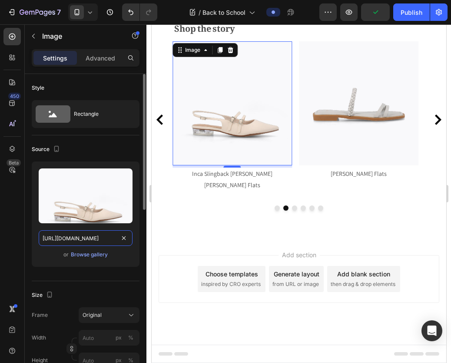
click at [74, 240] on input "[URL][DOMAIN_NAME]" at bounding box center [86, 238] width 94 height 16
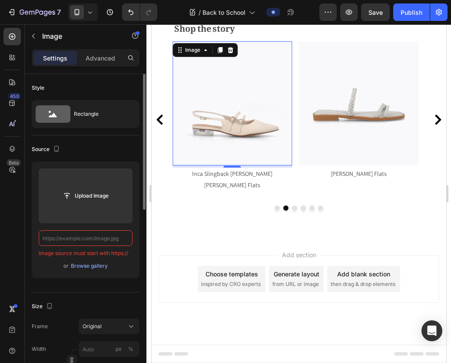
paste input "[URL][DOMAIN_NAME]"
type input "[URL][DOMAIN_NAME]"
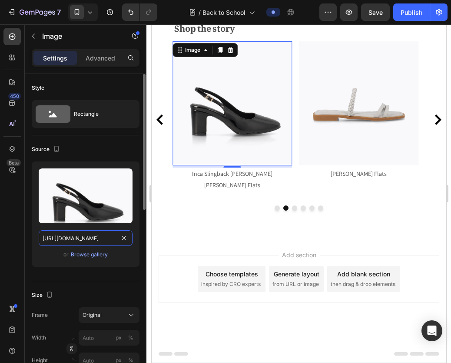
scroll to position [0, 166]
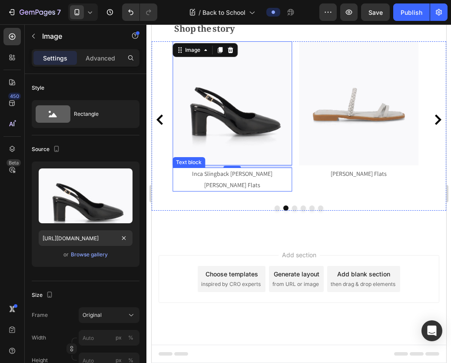
click at [208, 190] on p "Inca Slingback [PERSON_NAME] [PERSON_NAME] Flats" at bounding box center [232, 179] width 118 height 22
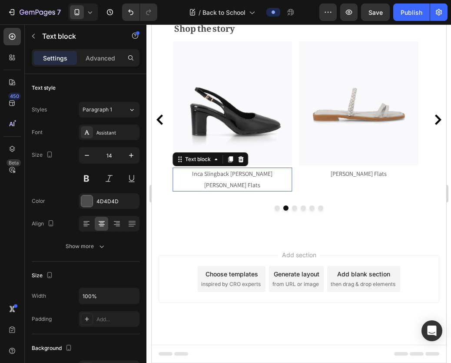
click at [208, 190] on p "Inca Slingback [PERSON_NAME] [PERSON_NAME] Flats" at bounding box center [232, 179] width 118 height 22
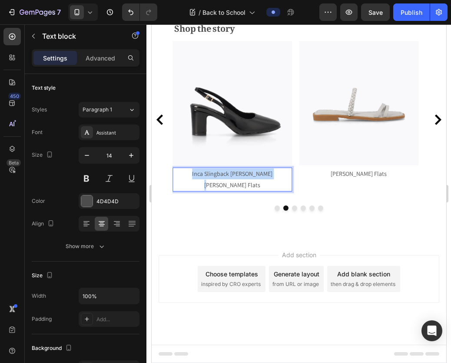
click at [208, 190] on p "Inca Slingback [PERSON_NAME] [PERSON_NAME] Flats" at bounding box center [232, 179] width 118 height 22
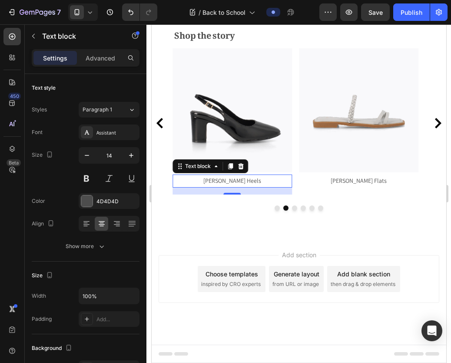
click at [263, 187] on div "[PERSON_NAME] Heels" at bounding box center [232, 180] width 120 height 13
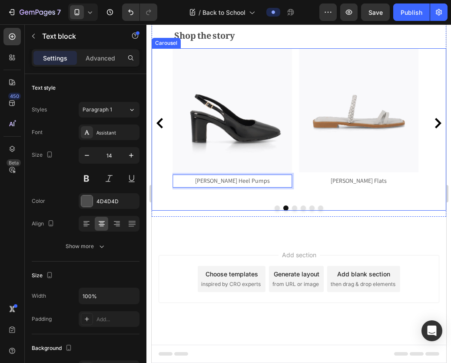
click at [181, 210] on div "Image Kayla Thong Heel Sandals Text block Image Inca Slingback [PERSON_NAME] [P…" at bounding box center [298, 129] width 295 height 162
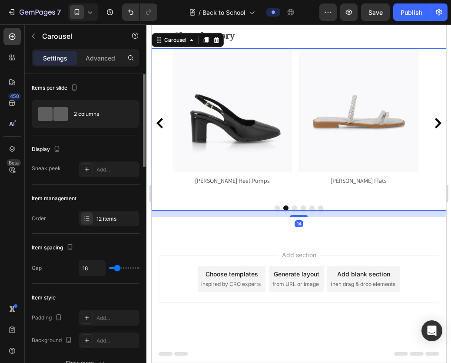
scroll to position [28, 0]
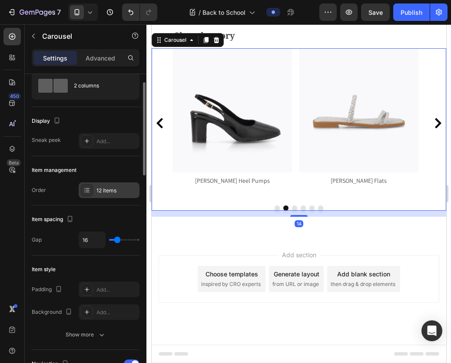
click at [87, 190] on icon at bounding box center [86, 189] width 7 height 7
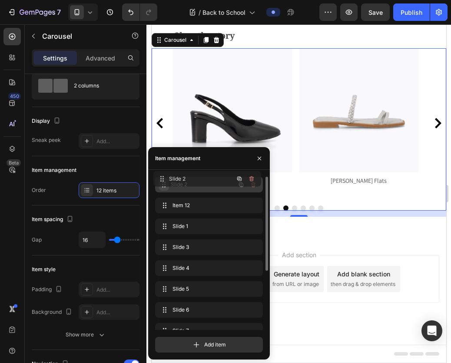
drag, startPoint x: 164, startPoint y: 226, endPoint x: 162, endPoint y: 179, distance: 47.4
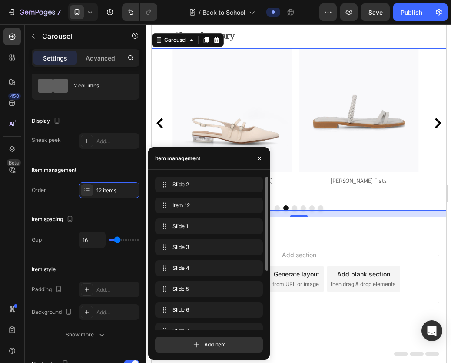
click at [358, 332] on div "Add section Choose templates inspired by CRO experts Generate layout from URL o…" at bounding box center [298, 290] width 295 height 107
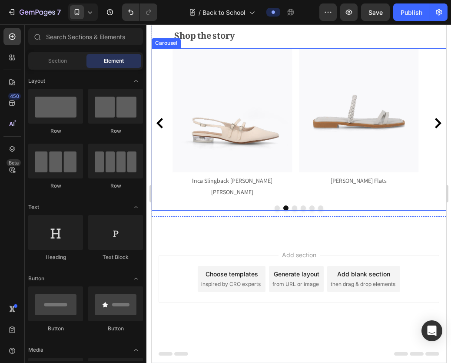
click at [161, 128] on icon "Carousel Back Arrow" at bounding box center [159, 123] width 10 height 10
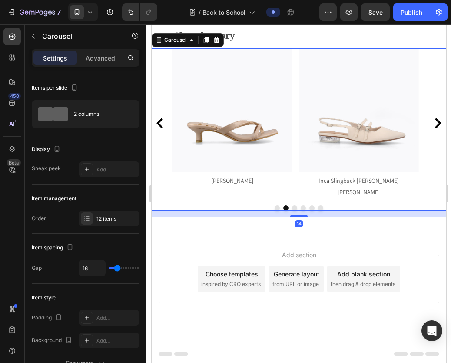
click at [161, 128] on icon "Carousel Back Arrow" at bounding box center [159, 123] width 10 height 10
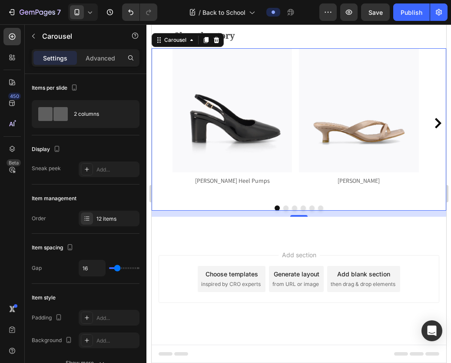
click at [435, 128] on icon "Carousel Next Arrow" at bounding box center [438, 123] width 7 height 10
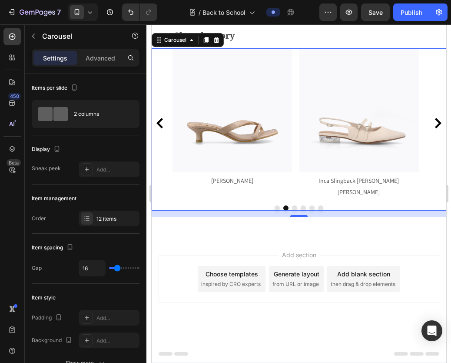
click at [435, 128] on icon "Carousel Next Arrow" at bounding box center [438, 123] width 7 height 10
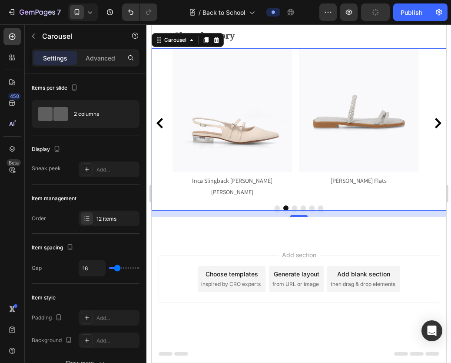
click at [435, 128] on icon "Carousel Next Arrow" at bounding box center [438, 123] width 7 height 10
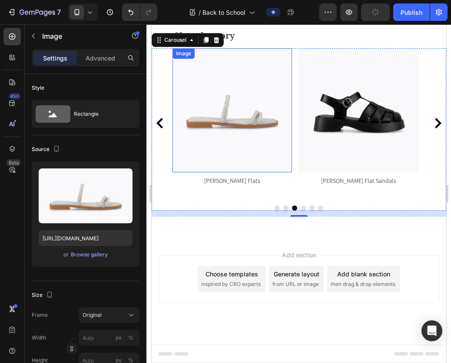
click at [245, 173] on img at bounding box center [232, 110] width 120 height 124
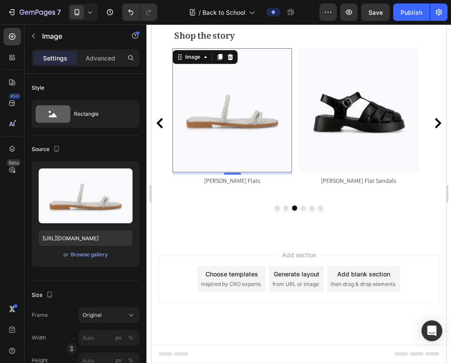
click at [231, 173] on img at bounding box center [232, 110] width 120 height 124
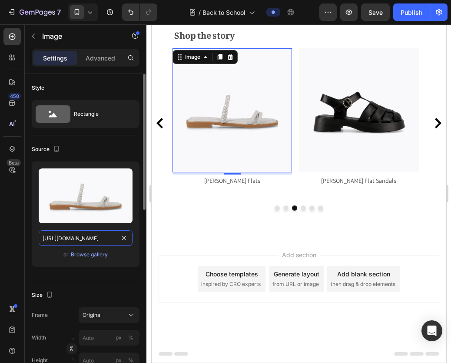
click at [71, 236] on input "[URL][DOMAIN_NAME]" at bounding box center [86, 238] width 94 height 16
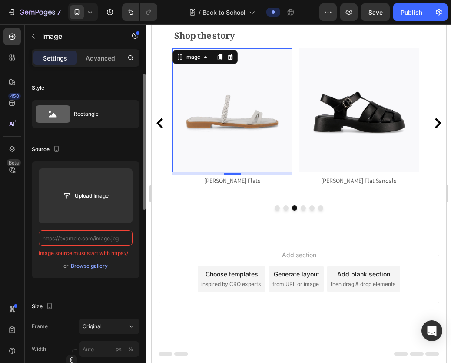
paste input "[URL][DOMAIN_NAME]"
type input "[URL][DOMAIN_NAME]"
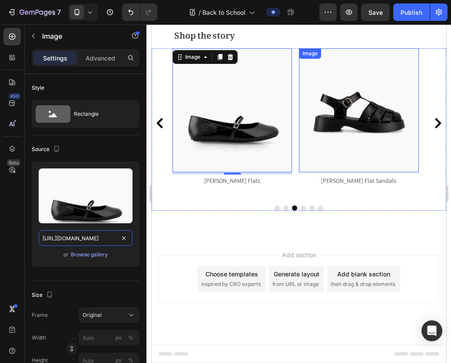
scroll to position [0, 164]
click at [348, 173] on img at bounding box center [359, 110] width 120 height 124
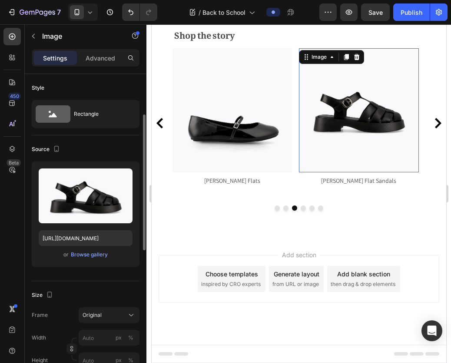
scroll to position [28, 0]
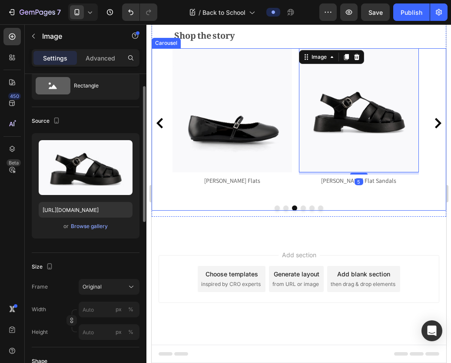
click at [435, 128] on icon "Carousel Next Arrow" at bounding box center [438, 123] width 7 height 10
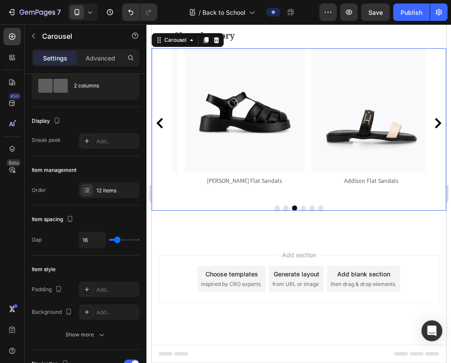
scroll to position [0, 0]
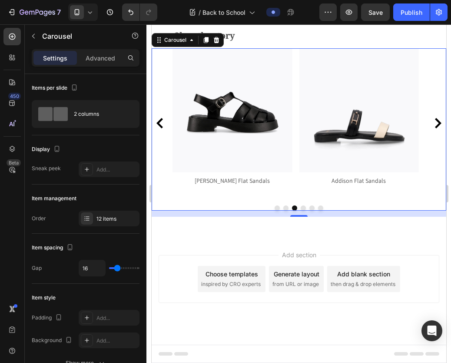
click at [232, 173] on img at bounding box center [232, 110] width 120 height 124
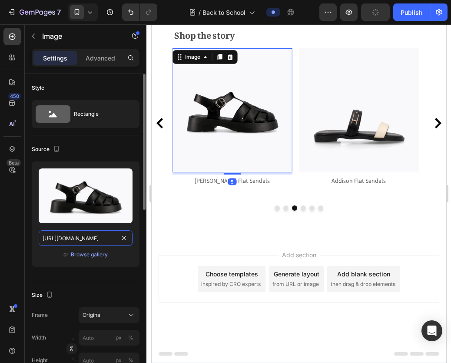
click at [76, 242] on input "[URL][DOMAIN_NAME]" at bounding box center [86, 238] width 94 height 16
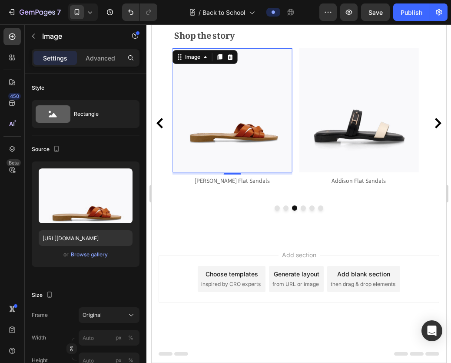
click at [252, 173] on img at bounding box center [232, 110] width 120 height 124
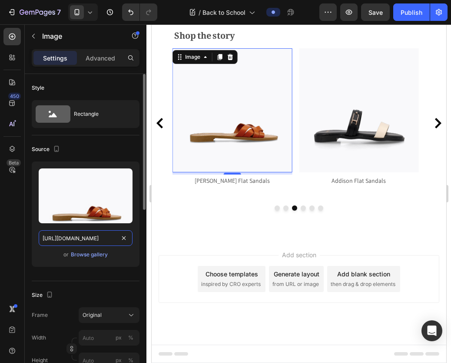
click at [88, 240] on input "[URL][DOMAIN_NAME]" at bounding box center [86, 238] width 94 height 16
type input "[URL][DOMAIN_NAME]"
click at [88, 240] on input "[URL][DOMAIN_NAME]" at bounding box center [86, 238] width 94 height 16
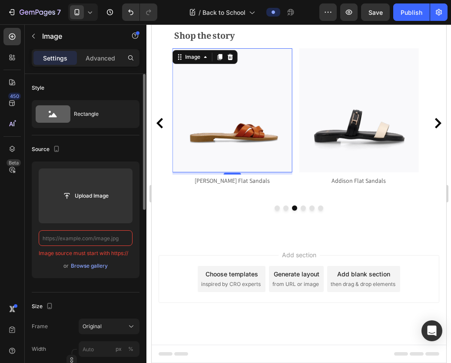
type input "[URL][DOMAIN_NAME]"
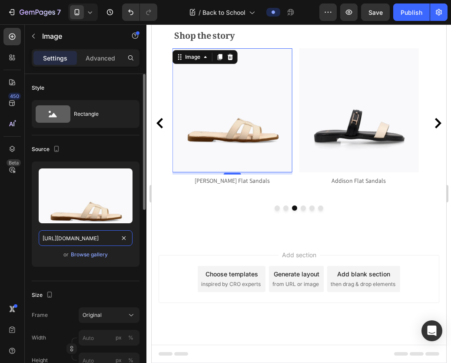
scroll to position [0, 164]
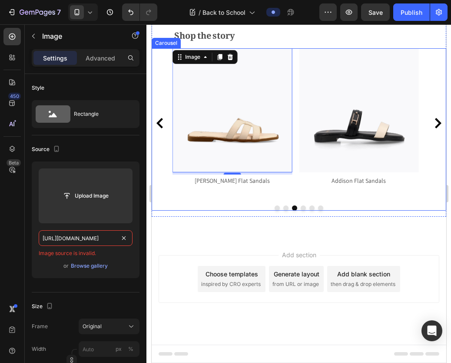
click at [432, 128] on icon "Carousel Next Arrow" at bounding box center [437, 123] width 10 height 10
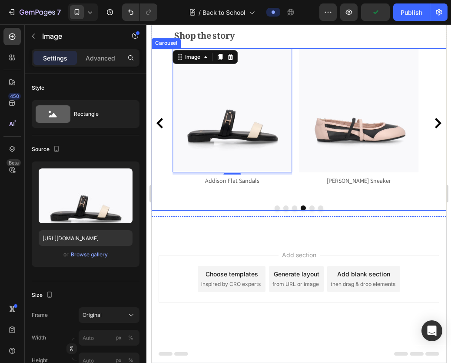
click at [435, 128] on icon "Carousel Next Arrow" at bounding box center [438, 123] width 7 height 10
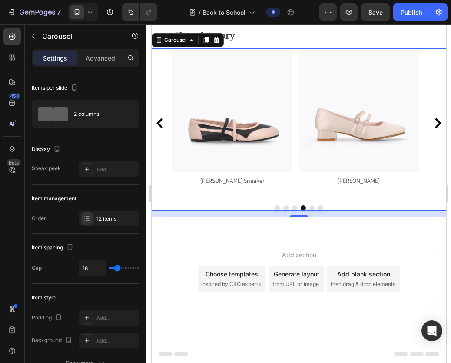
click at [432, 128] on icon "Carousel Next Arrow" at bounding box center [437, 123] width 10 height 10
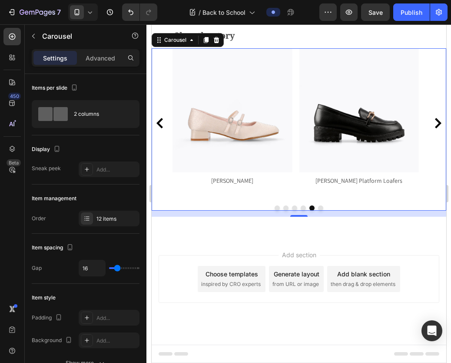
click at [432, 128] on icon "Carousel Next Arrow" at bounding box center [437, 123] width 10 height 10
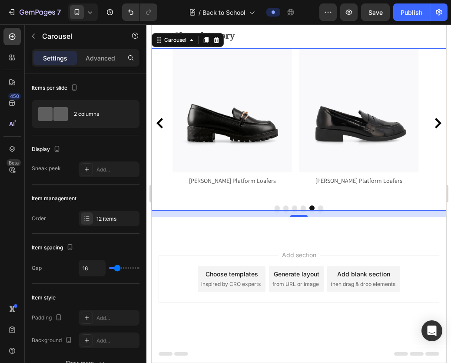
click at [432, 128] on icon "Carousel Next Arrow" at bounding box center [437, 123] width 10 height 10
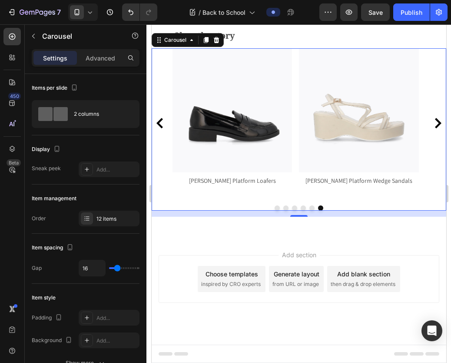
click at [432, 128] on icon "Carousel Next Arrow" at bounding box center [437, 123] width 10 height 10
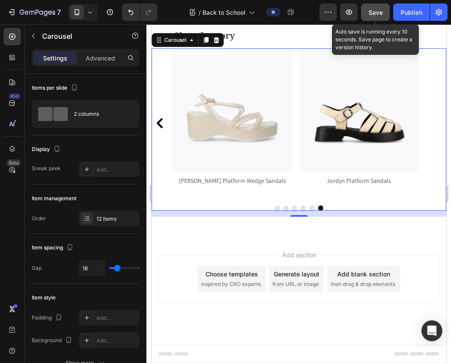
click at [373, 10] on span "Save" at bounding box center [376, 12] width 14 height 7
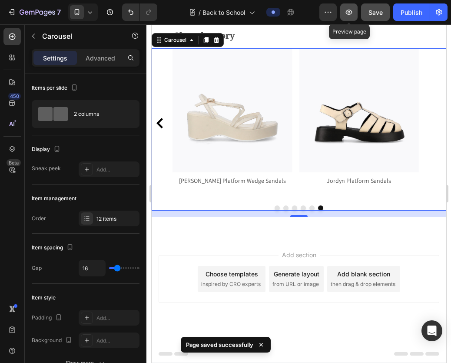
click at [349, 13] on icon "button" at bounding box center [349, 12] width 7 height 5
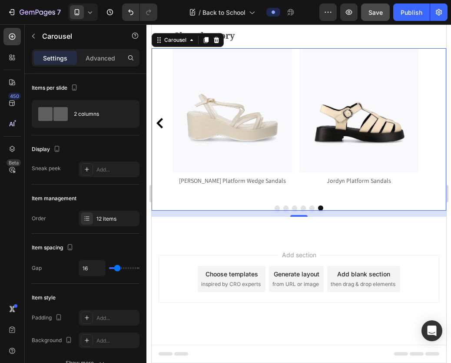
click at [160, 128] on icon "Carousel Back Arrow" at bounding box center [159, 123] width 10 height 10
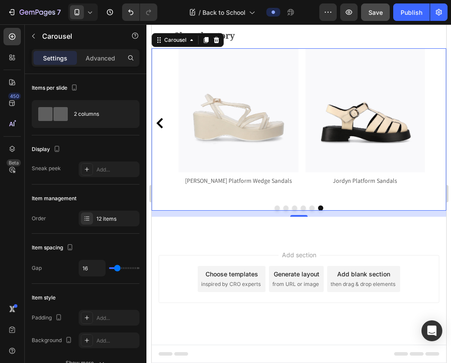
click at [160, 128] on icon "Carousel Back Arrow" at bounding box center [159, 123] width 10 height 10
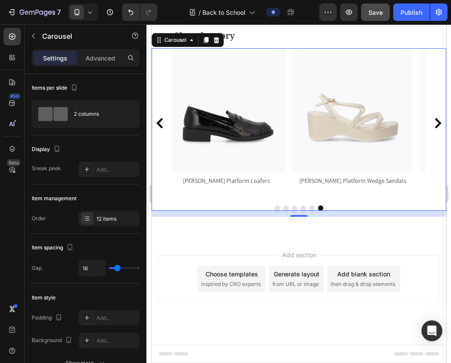
click at [160, 128] on icon "Carousel Back Arrow" at bounding box center [159, 123] width 10 height 10
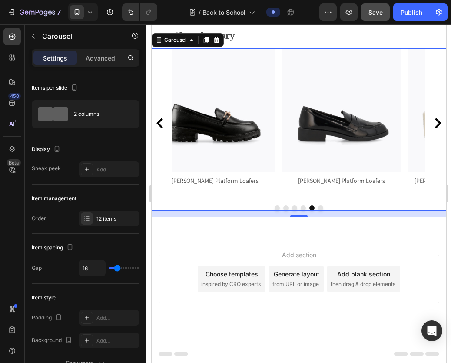
click at [160, 128] on icon "Carousel Back Arrow" at bounding box center [159, 123] width 10 height 10
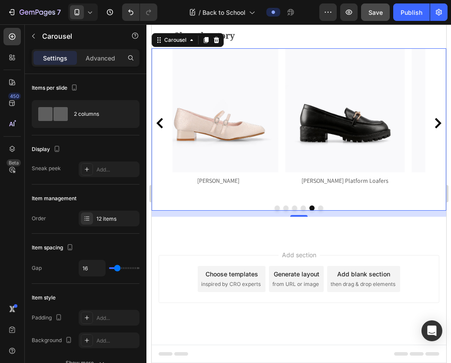
click at [160, 128] on icon "Carousel Back Arrow" at bounding box center [159, 123] width 10 height 10
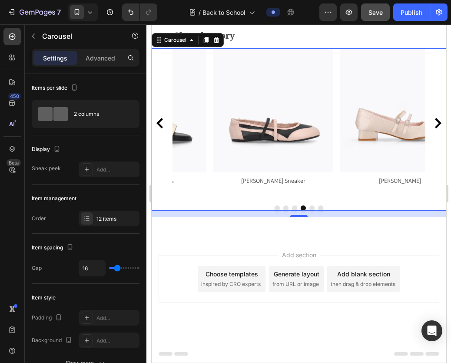
click at [160, 128] on icon "Carousel Back Arrow" at bounding box center [159, 123] width 10 height 10
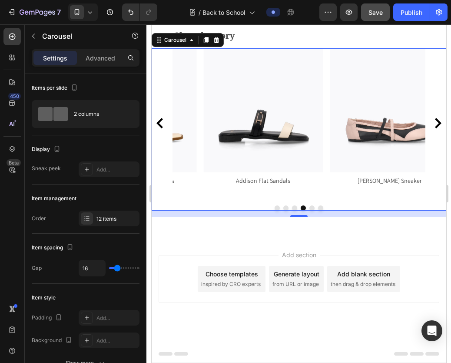
click at [160, 128] on icon "Carousel Back Arrow" at bounding box center [159, 123] width 10 height 10
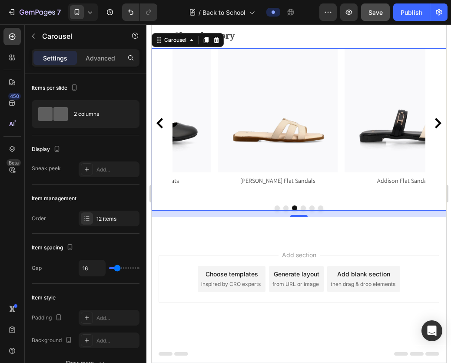
click at [160, 128] on icon "Carousel Back Arrow" at bounding box center [159, 123] width 10 height 10
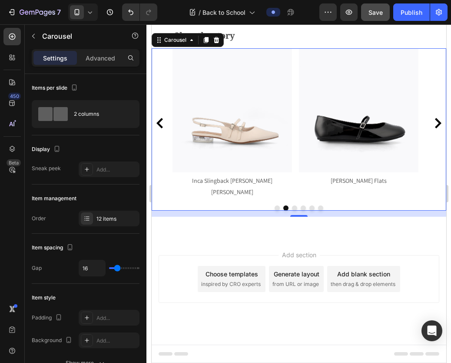
click at [160, 128] on icon "Carousel Back Arrow" at bounding box center [159, 123] width 10 height 10
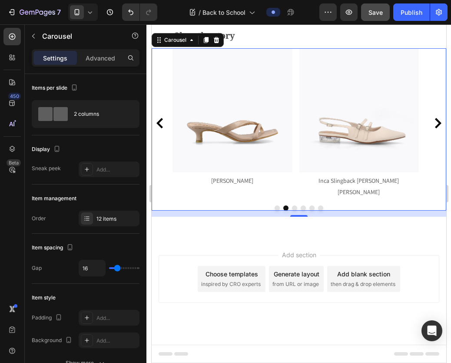
click at [160, 128] on icon "Carousel Back Arrow" at bounding box center [159, 123] width 7 height 10
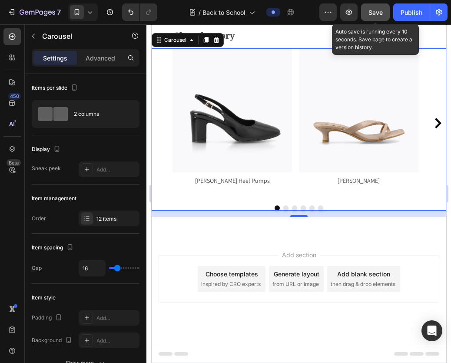
click at [375, 16] on div "Save" at bounding box center [376, 12] width 14 height 9
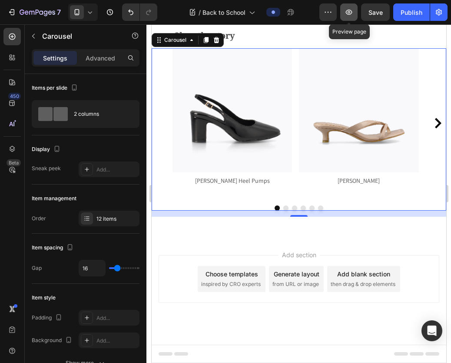
click at [346, 16] on icon "button" at bounding box center [349, 12] width 9 height 9
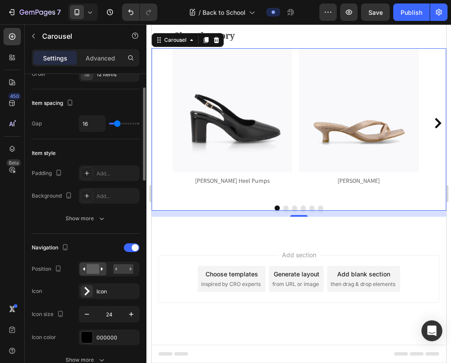
scroll to position [145, 0]
click at [164, 210] on div "Image [PERSON_NAME] Heel Pumps Text block Image Kayla Thong Heel Sandals Text b…" at bounding box center [298, 129] width 295 height 162
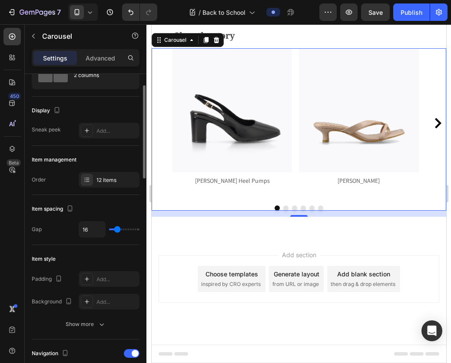
scroll to position [0, 0]
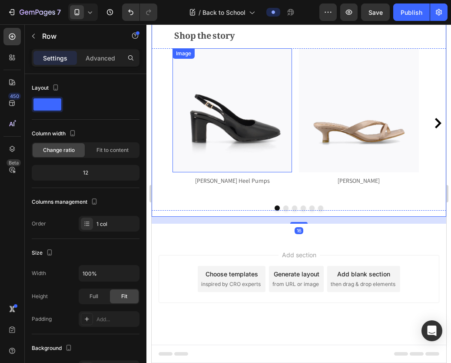
click at [239, 173] on img at bounding box center [232, 110] width 120 height 124
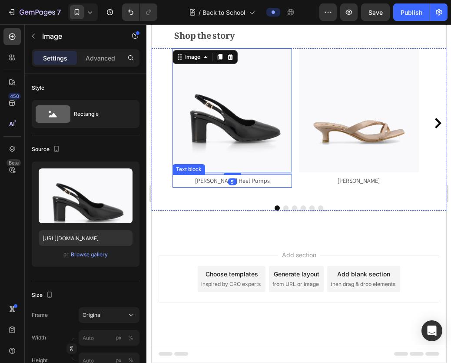
click at [180, 186] on p "[PERSON_NAME] Heel Pumps" at bounding box center [232, 180] width 118 height 11
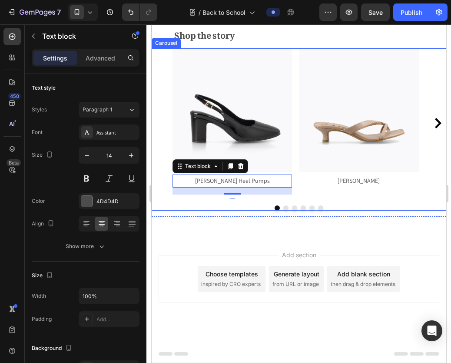
click at [165, 198] on div "Image [PERSON_NAME] Heel Pumps Text block 16 Image [PERSON_NAME] Heel Sandals T…" at bounding box center [298, 123] width 295 height 150
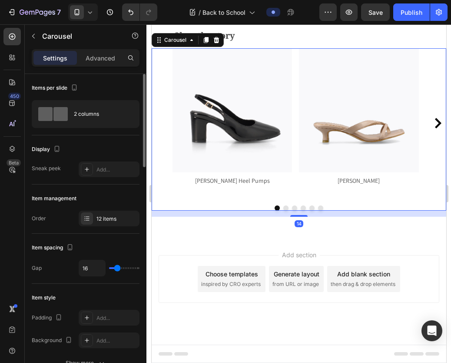
scroll to position [18, 0]
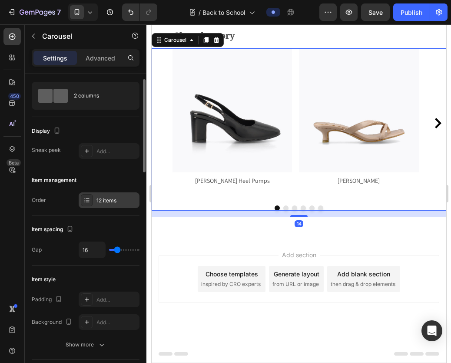
click at [83, 201] on icon at bounding box center [86, 199] width 7 height 7
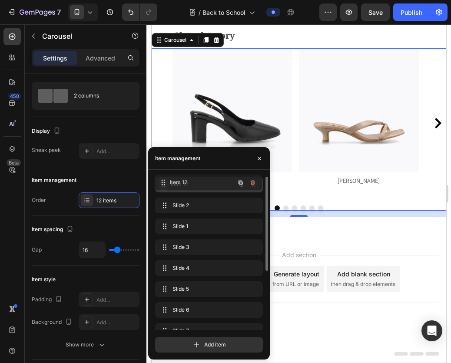
drag, startPoint x: 162, startPoint y: 204, endPoint x: 120, endPoint y: 126, distance: 88.3
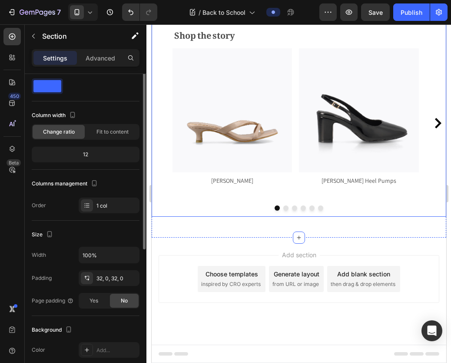
scroll to position [0, 0]
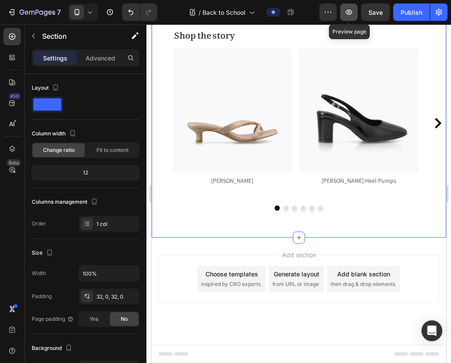
click at [352, 13] on icon "button" at bounding box center [349, 12] width 7 height 5
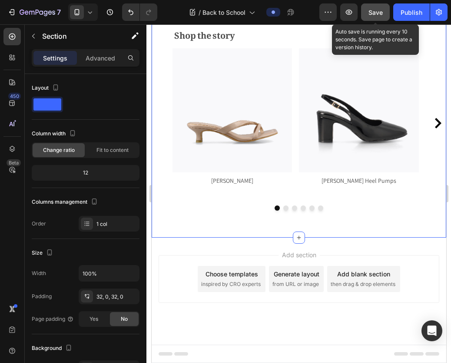
click at [371, 9] on span "Save" at bounding box center [376, 12] width 14 height 7
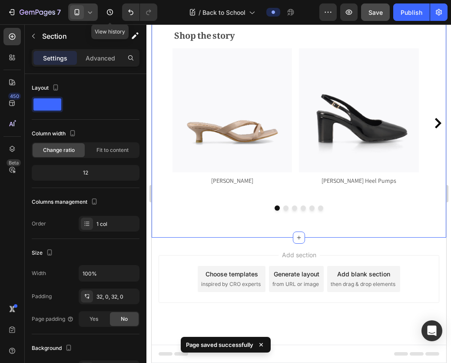
click at [90, 14] on icon at bounding box center [90, 12] width 9 height 9
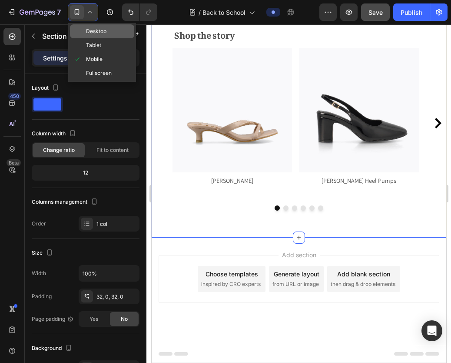
click at [98, 30] on span "Desktop" at bounding box center [96, 31] width 20 height 9
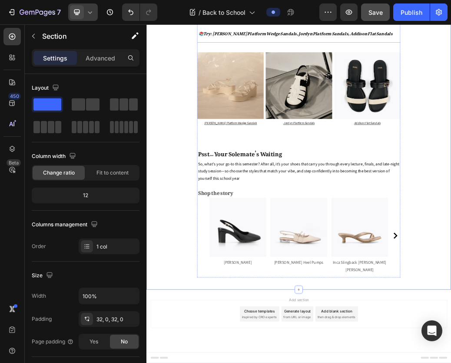
scroll to position [2452, 0]
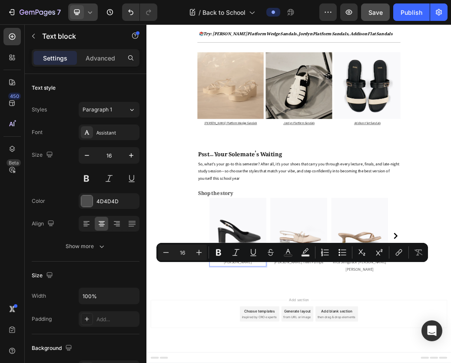
copy p "[PERSON_NAME]"
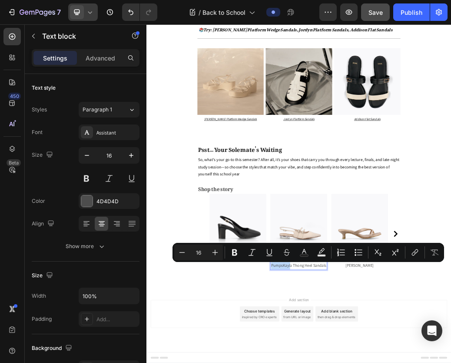
drag, startPoint x: 371, startPoint y: 436, endPoint x: 376, endPoint y: 452, distance: 17.6
copy p "[PERSON_NAME] Heel Pumps"
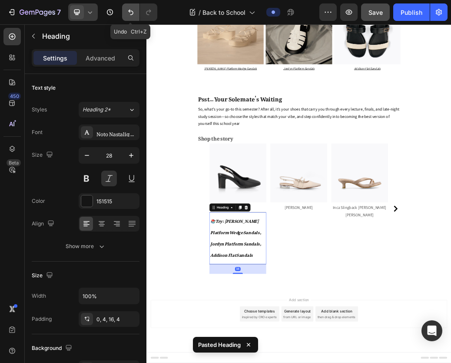
click at [130, 13] on icon "Undo/Redo" at bounding box center [130, 12] width 9 height 9
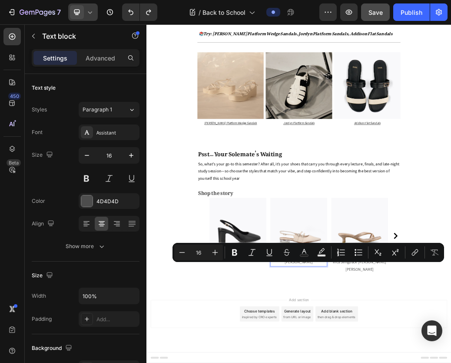
copy p "Kayla Thong Heel Sandals"
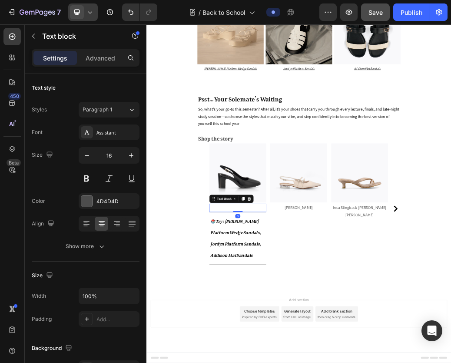
click at [288, 344] on p "Rich Text Editor. Editing area: main" at bounding box center [303, 338] width 96 height 13
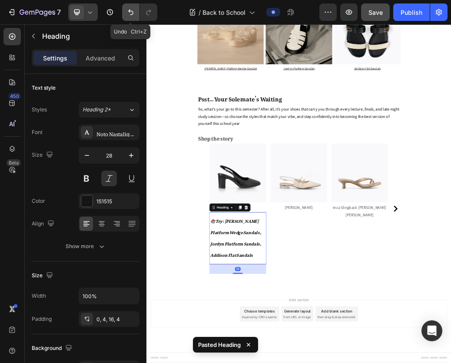
click at [127, 13] on icon "Undo/Redo" at bounding box center [130, 12] width 9 height 9
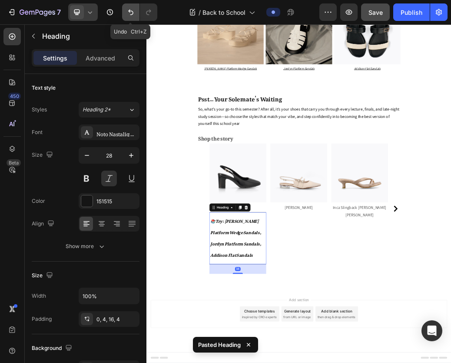
click at [131, 10] on icon "Undo/Redo" at bounding box center [130, 12] width 9 height 9
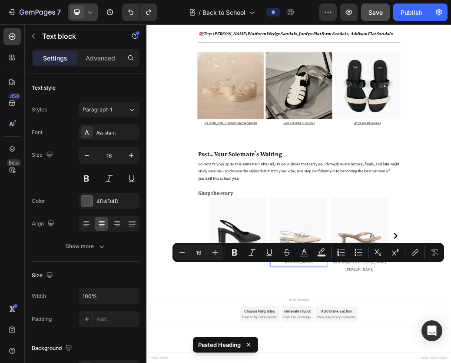
drag, startPoint x: 405, startPoint y: 434, endPoint x: 432, endPoint y: 436, distance: 27.1
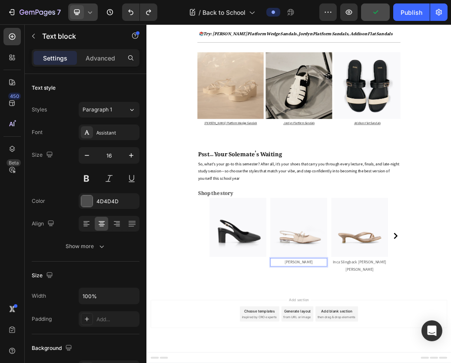
drag, startPoint x: 436, startPoint y: 436, endPoint x: 452, endPoint y: 438, distance: 16.1
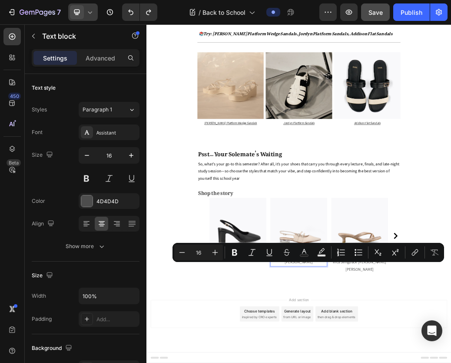
copy p "Kayla Thong Heel Sandals"
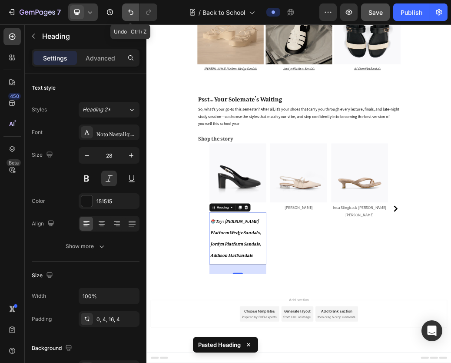
click at [128, 14] on icon "Undo/Redo" at bounding box center [130, 12] width 9 height 9
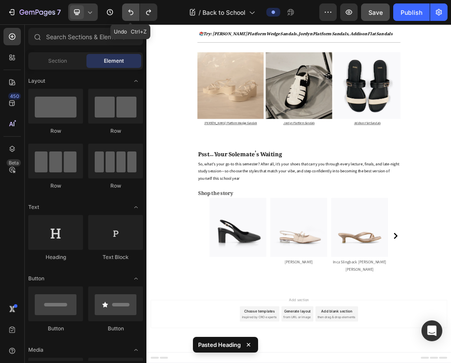
click at [128, 14] on icon "Undo/Redo" at bounding box center [130, 12] width 9 height 9
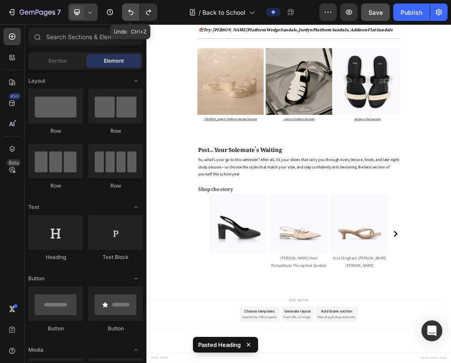
click at [128, 14] on icon "Undo/Redo" at bounding box center [130, 12] width 9 height 9
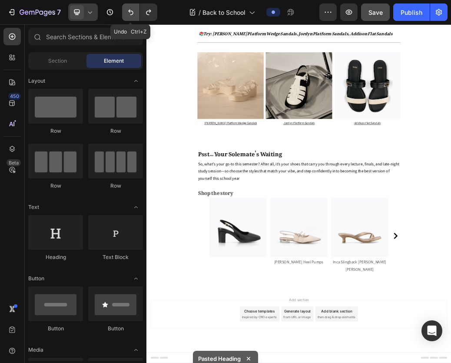
click at [128, 14] on icon "Undo/Redo" at bounding box center [130, 12] width 9 height 9
click at [130, 8] on icon "Undo/Redo" at bounding box center [130, 12] width 9 height 9
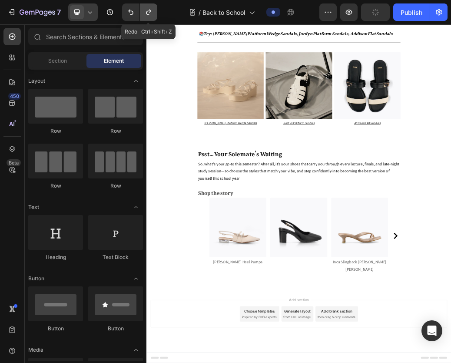
click at [147, 13] on icon "Undo/Redo" at bounding box center [148, 12] width 9 height 9
click at [131, 16] on icon "Undo/Redo" at bounding box center [130, 12] width 9 height 9
drag, startPoint x: 131, startPoint y: 16, endPoint x: 172, endPoint y: 406, distance: 392.9
click at [131, 16] on icon "Undo/Redo" at bounding box center [130, 12] width 9 height 9
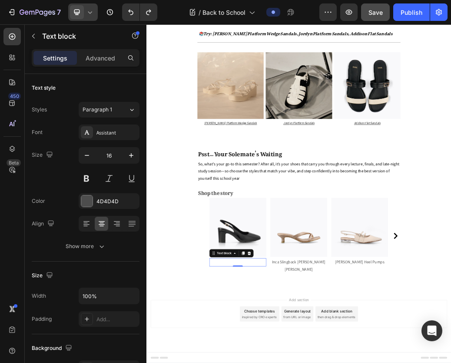
drag, startPoint x: 396, startPoint y: 431, endPoint x: 390, endPoint y: 437, distance: 8.9
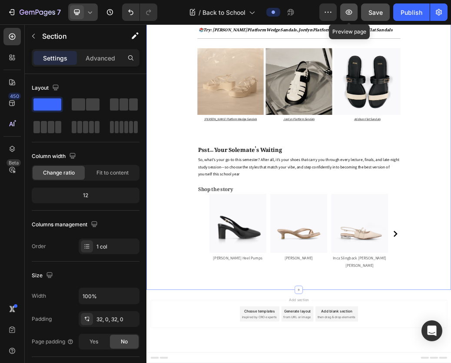
click at [349, 14] on icon "button" at bounding box center [349, 12] width 9 height 9
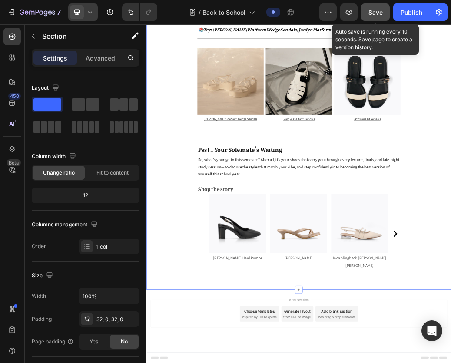
click at [379, 10] on span "Save" at bounding box center [376, 12] width 14 height 7
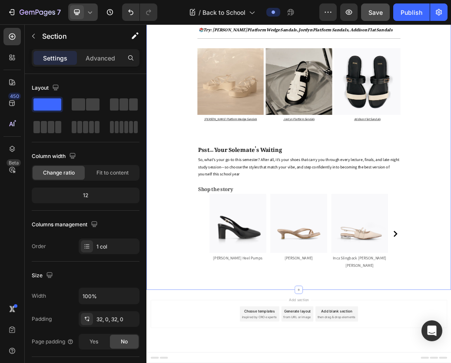
click at [276, 190] on u "Ellen Platform Wedge" at bounding box center [281, 186] width 72 height 7
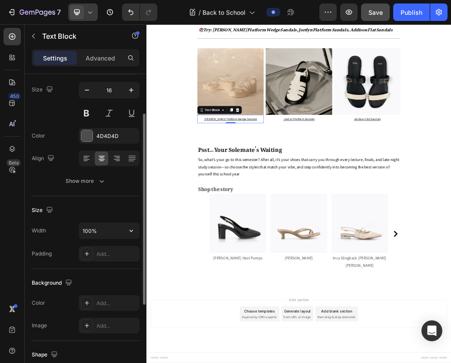
scroll to position [0, 0]
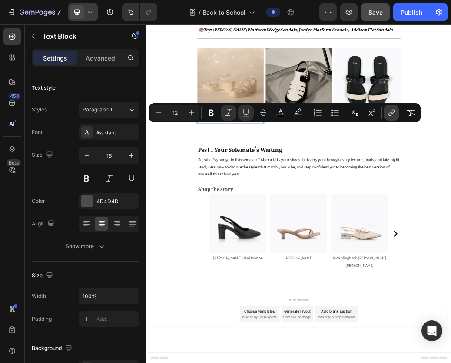
click at [396, 116] on button "link" at bounding box center [392, 113] width 16 height 16
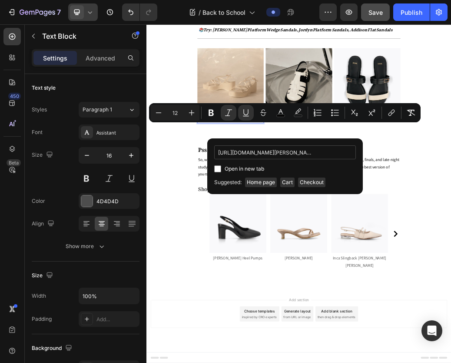
scroll to position [0, 229]
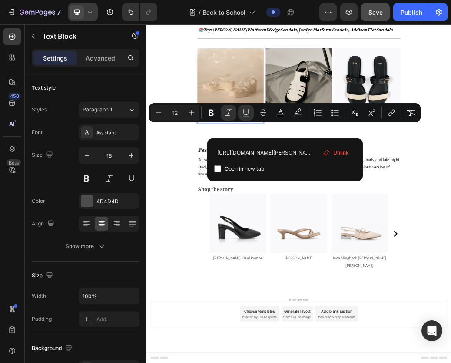
type input "https://www.dmk.com.sg/products/ellen-platform-wedge-sandals-beige?_pos=3&_sid=…"
click at [219, 168] on input "Editor contextual toolbar" at bounding box center [217, 168] width 7 height 7
checkbox input "true"
click at [451, 226] on div "Shop product featured: Ellen Platform Wedge Sandals Text block 4. Comfy Casual …" at bounding box center [407, 79] width 348 height 296
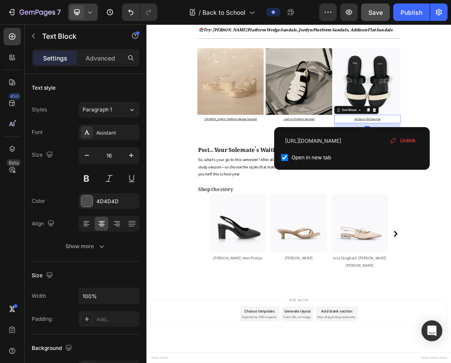
click at [405, 139] on span "Unlink" at bounding box center [408, 140] width 16 height 8
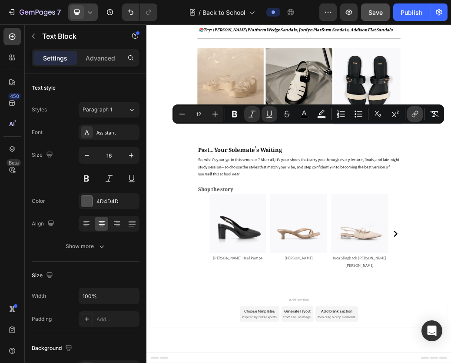
click at [413, 113] on icon "Editor contextual toolbar" at bounding box center [415, 114] width 9 height 9
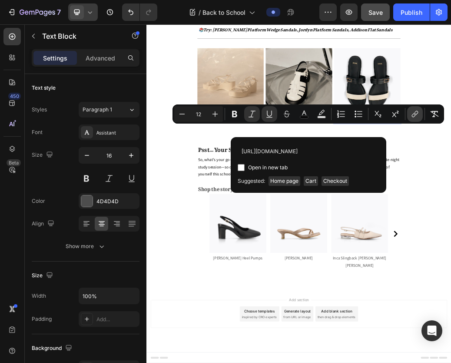
scroll to position [0, 121]
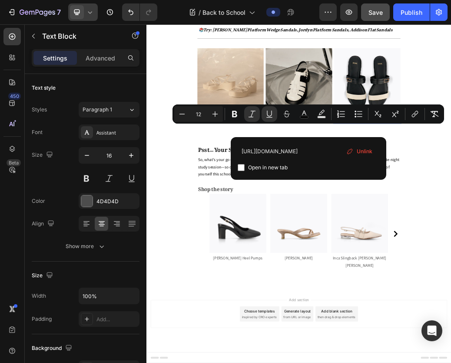
type input "https://www.dmk.com.sg/products/addison-flat-sandals-multi?variant=516506667256…"
click at [243, 166] on input "Editor contextual toolbar" at bounding box center [241, 167] width 7 height 7
checkbox input "true"
click at [451, 311] on p "Shop the story" at bounding box center [407, 303] width 346 height 19
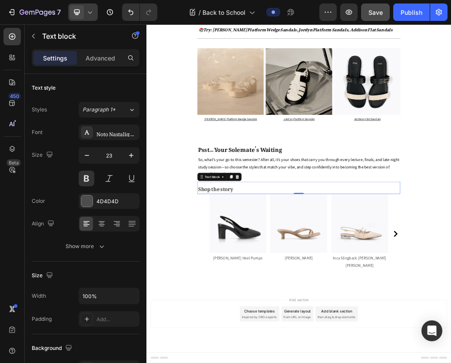
click at [88, 13] on icon at bounding box center [90, 12] width 9 height 9
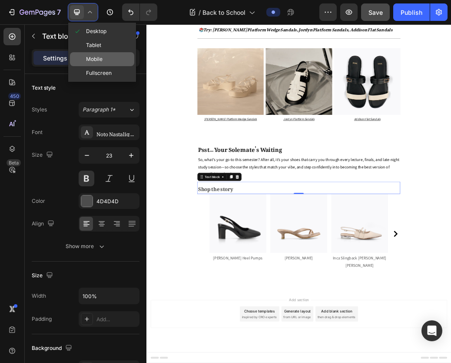
click at [91, 57] on span "Mobile" at bounding box center [94, 59] width 17 height 9
type input "14"
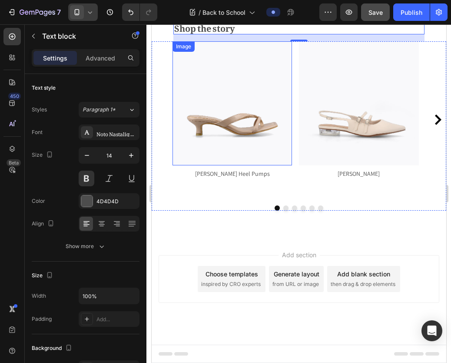
scroll to position [2125, 0]
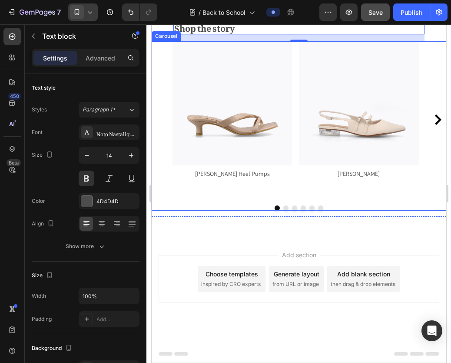
click at [435, 125] on icon "Carousel Next Arrow" at bounding box center [438, 119] width 7 height 10
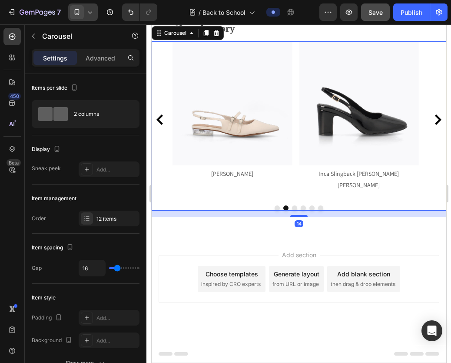
click at [435, 125] on icon "Carousel Next Arrow" at bounding box center [438, 119] width 7 height 10
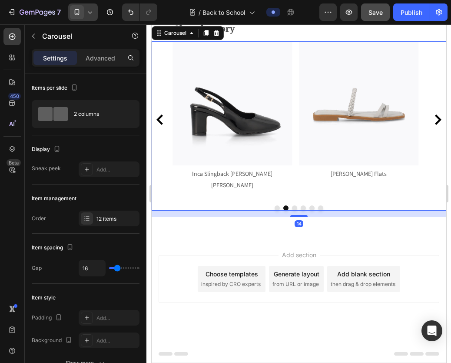
click at [435, 125] on icon "Carousel Next Arrow" at bounding box center [438, 119] width 7 height 10
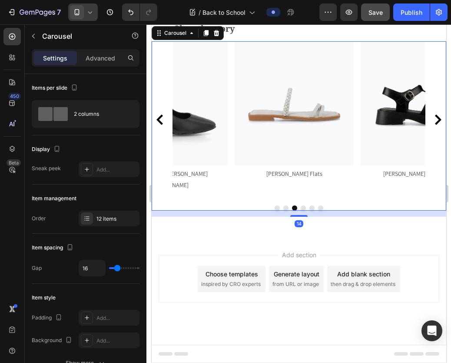
click at [435, 125] on icon "Carousel Next Arrow" at bounding box center [438, 119] width 7 height 10
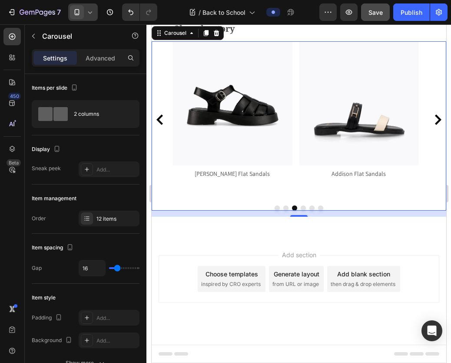
click at [435, 125] on icon "Carousel Next Arrow" at bounding box center [438, 119] width 7 height 10
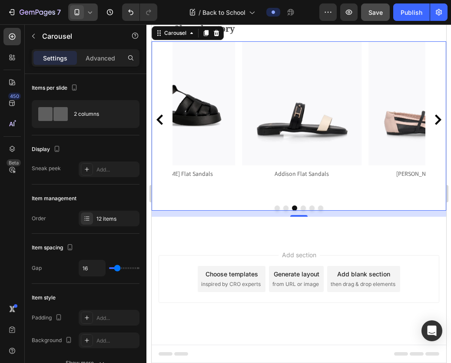
click at [435, 125] on icon "Carousel Next Arrow" at bounding box center [438, 119] width 7 height 10
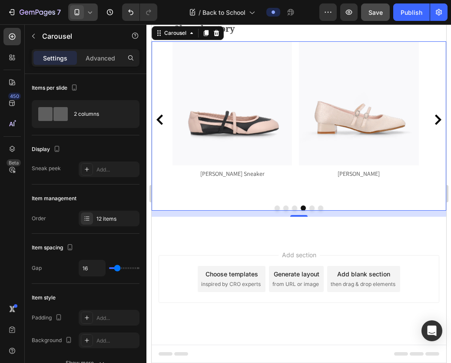
click at [435, 125] on icon "Carousel Next Arrow" at bounding box center [438, 119] width 7 height 10
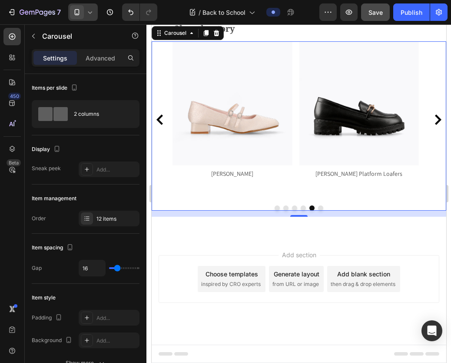
click at [435, 125] on icon "Carousel Next Arrow" at bounding box center [438, 119] width 7 height 10
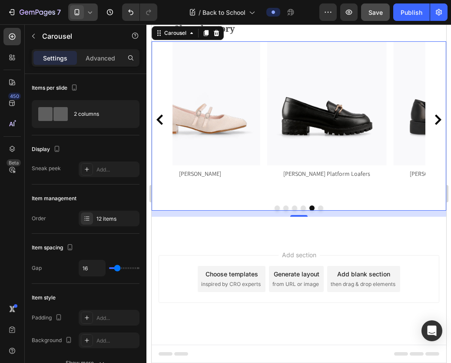
click at [435, 125] on icon "Carousel Next Arrow" at bounding box center [438, 119] width 7 height 10
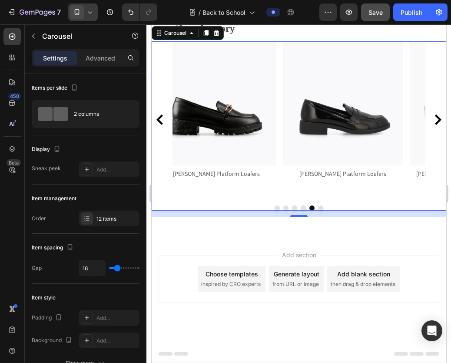
click at [435, 125] on icon "Carousel Next Arrow" at bounding box center [438, 119] width 7 height 10
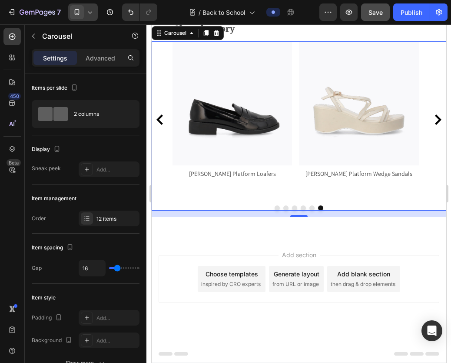
click at [435, 125] on icon "Carousel Next Arrow" at bounding box center [438, 119] width 7 height 10
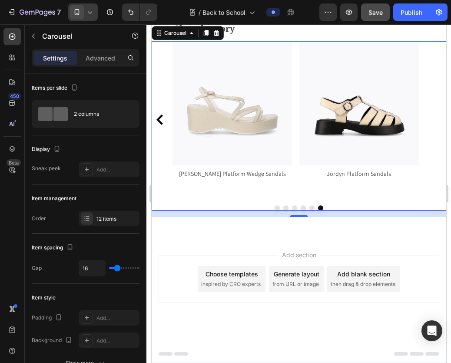
click at [162, 125] on icon "Carousel Back Arrow" at bounding box center [159, 119] width 10 height 10
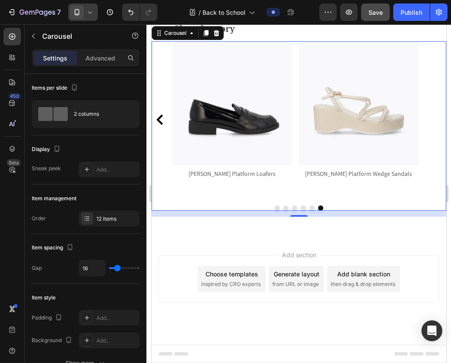
click at [162, 125] on icon "Carousel Back Arrow" at bounding box center [159, 119] width 10 height 10
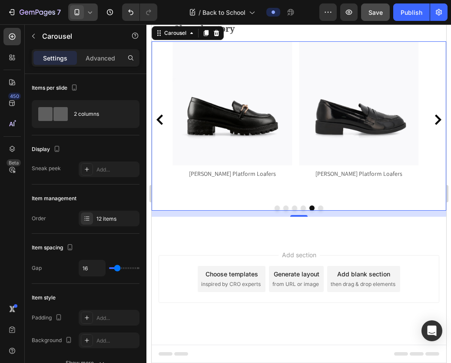
click at [162, 125] on icon "Carousel Back Arrow" at bounding box center [159, 119] width 10 height 10
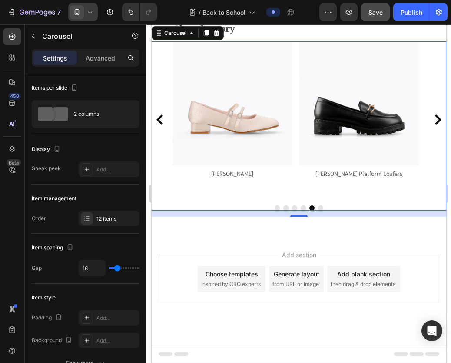
click at [162, 125] on icon "Carousel Back Arrow" at bounding box center [159, 119] width 10 height 10
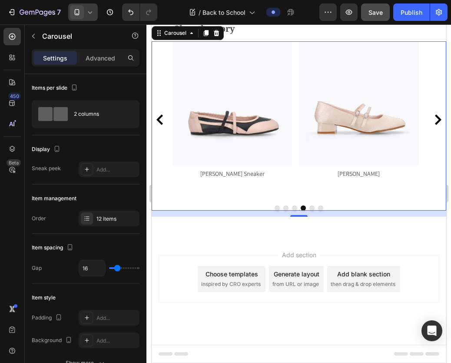
click at [162, 125] on icon "Carousel Back Arrow" at bounding box center [159, 119] width 10 height 10
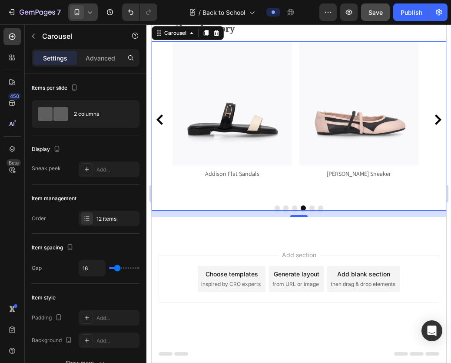
click at [162, 125] on icon "Carousel Back Arrow" at bounding box center [159, 119] width 10 height 10
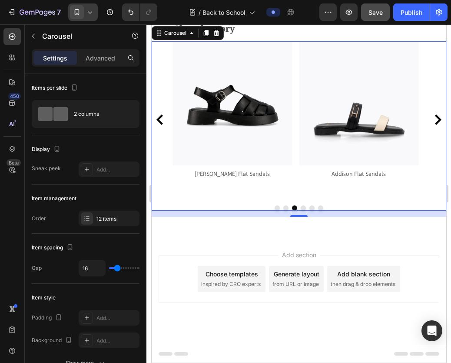
click at [162, 125] on icon "Carousel Back Arrow" at bounding box center [159, 119] width 10 height 10
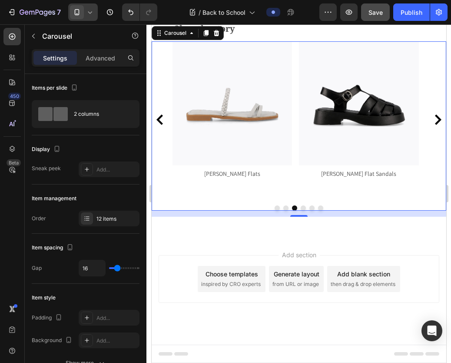
click at [162, 125] on icon "Carousel Back Arrow" at bounding box center [159, 119] width 10 height 10
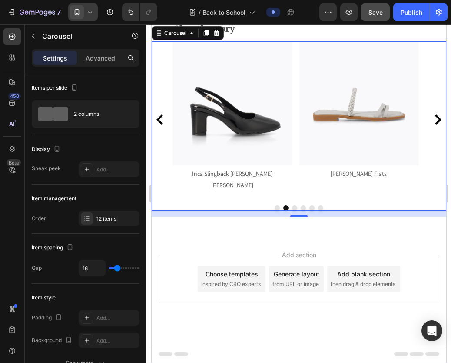
click at [162, 125] on icon "Carousel Back Arrow" at bounding box center [159, 119] width 10 height 10
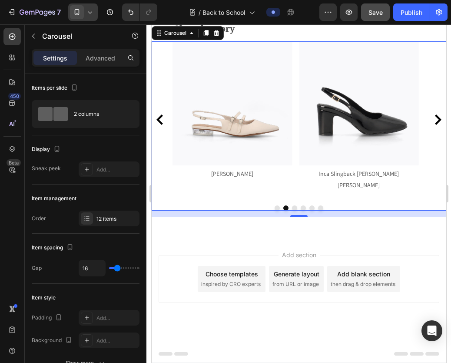
click at [162, 125] on icon "Carousel Back Arrow" at bounding box center [159, 119] width 10 height 10
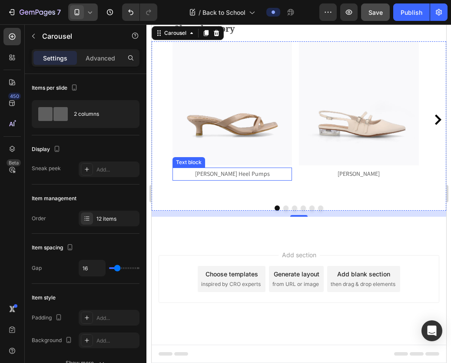
click at [177, 179] on p "Pauline Slingback Heel Pumps" at bounding box center [232, 173] width 118 height 11
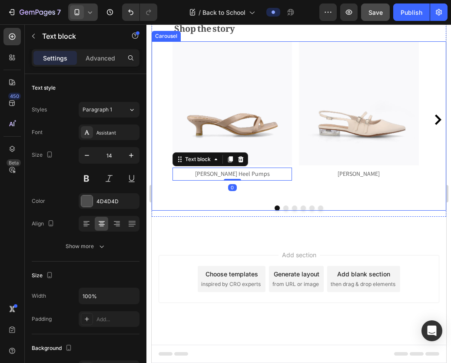
click at [166, 198] on div "Image Pauline Slingback Heel Pumps Text block 0 Image Kayla Thong Heel Sandals …" at bounding box center [298, 119] width 295 height 157
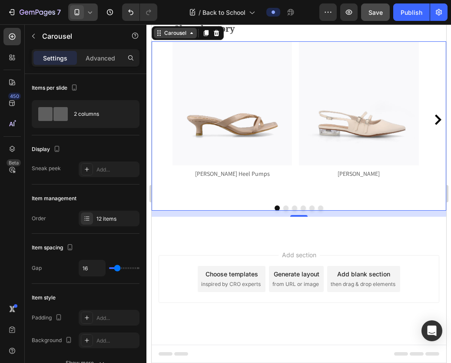
click at [160, 38] on div "Carousel" at bounding box center [174, 33] width 43 height 10
click at [182, 38] on div "Carousel" at bounding box center [174, 33] width 43 height 10
click at [256, 166] on img at bounding box center [232, 103] width 120 height 124
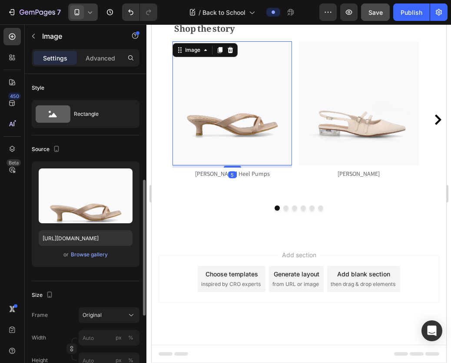
scroll to position [74, 0]
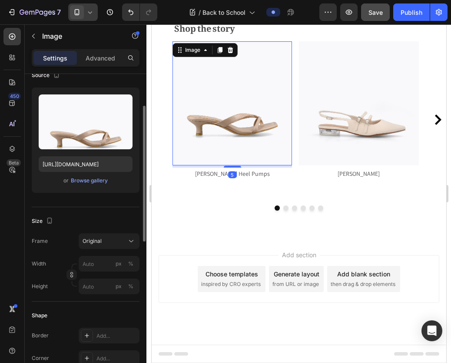
click at [85, 238] on span "Original" at bounding box center [92, 241] width 19 height 8
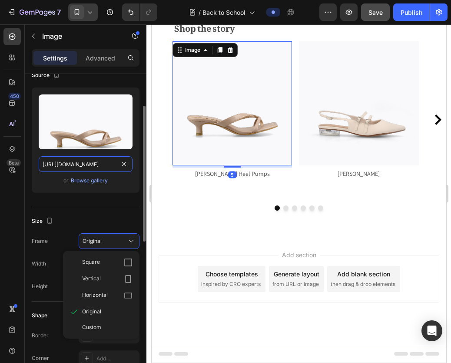
click at [73, 160] on input "https://cdn.shopify.com/s/files/1/0742/4927/3660/files/Capsule_Wardrobe_1.jpg?v…" at bounding box center [86, 164] width 94 height 16
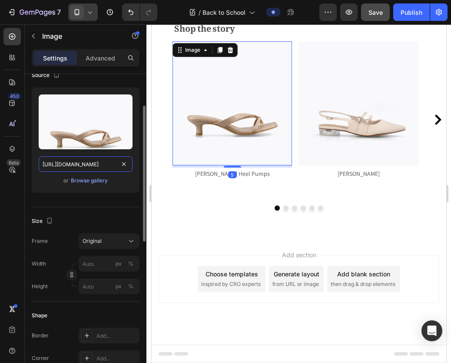
click at [73, 160] on input "https://cdn.shopify.com/s/files/1/0742/4927/3660/files/Capsule_Wardrobe_1.jpg?v…" at bounding box center [86, 164] width 94 height 16
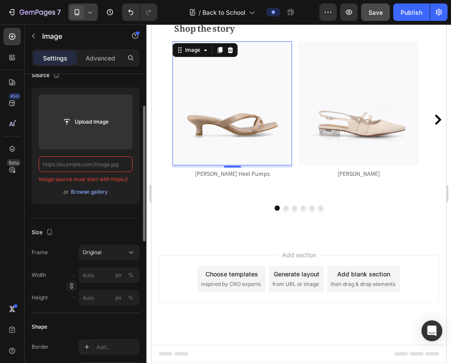
paste input "https://cdn.shopify.com/s/files/1/0742/4927/3660/files/Capsule_Wardrobe_13.jpg?…"
type input "https://cdn.shopify.com/s/files/1/0742/4927/3660/files/Capsule_Wardrobe_13.jpg?…"
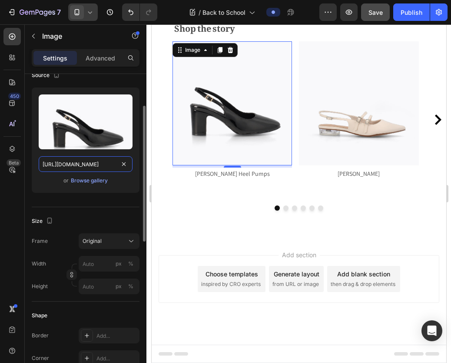
scroll to position [0, 166]
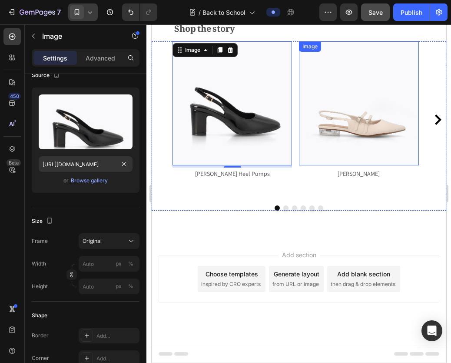
click at [340, 166] on img at bounding box center [359, 103] width 120 height 124
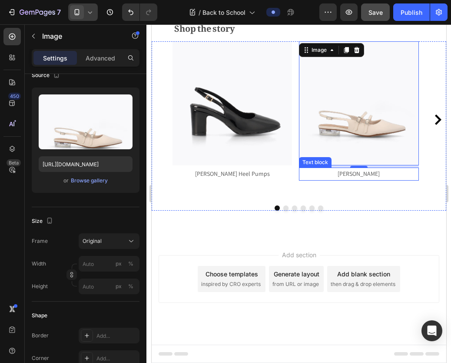
click at [344, 179] on p "Kayla Thong Heel Sandals" at bounding box center [358, 173] width 118 height 11
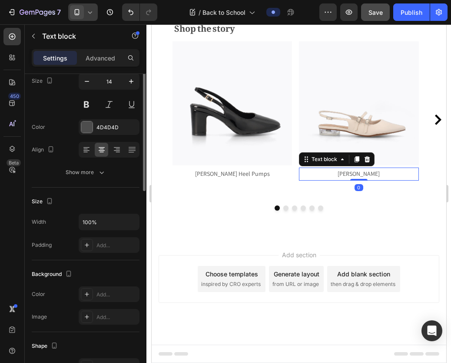
scroll to position [0, 0]
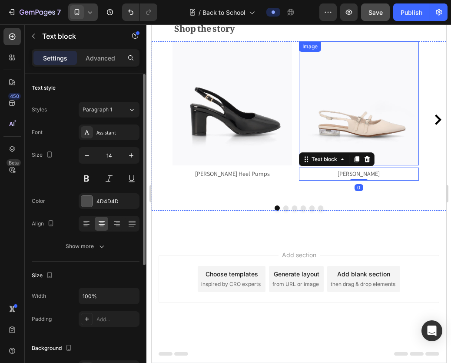
click at [329, 166] on img at bounding box center [359, 103] width 120 height 124
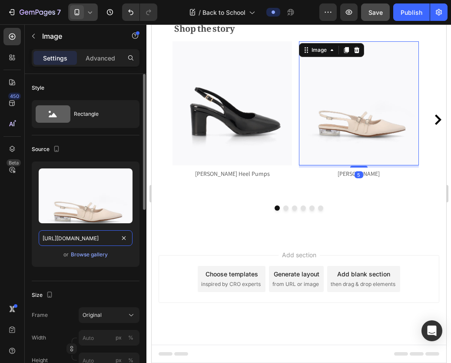
click at [80, 234] on input "https://cdn.shopify.com/s/files/1/0742/4927/3660/files/Capsule_Wardrobe_2.jpg?v…" at bounding box center [86, 238] width 94 height 16
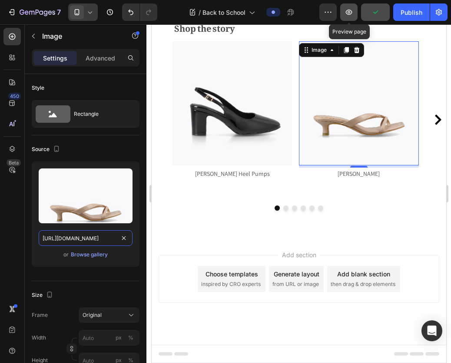
type input "https://cdn.shopify.com/s/files/1/0742/4927/3660/files/Capsule_Wardrobe_1.jpg?v…"
click at [345, 12] on icon "button" at bounding box center [349, 12] width 9 height 9
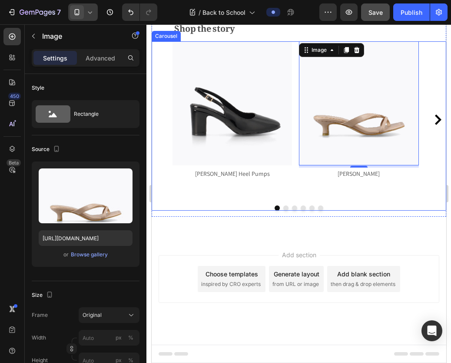
click at [432, 125] on icon "Carousel Next Arrow" at bounding box center [437, 119] width 10 height 10
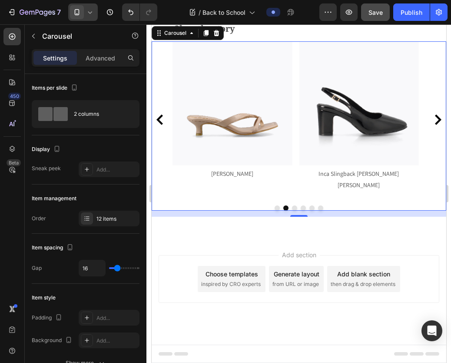
click at [432, 125] on icon "Carousel Next Arrow" at bounding box center [437, 119] width 10 height 10
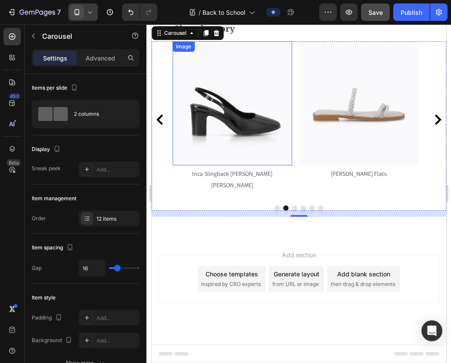
click at [212, 166] on img at bounding box center [232, 103] width 120 height 124
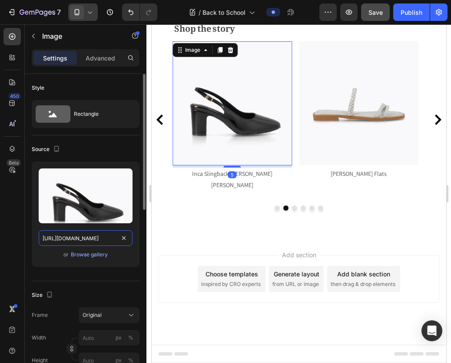
click at [87, 235] on input "https://cdn.shopify.com/s/files/1/0742/4927/3660/files/Capsule_Wardrobe_13.jpg?…" at bounding box center [86, 238] width 94 height 16
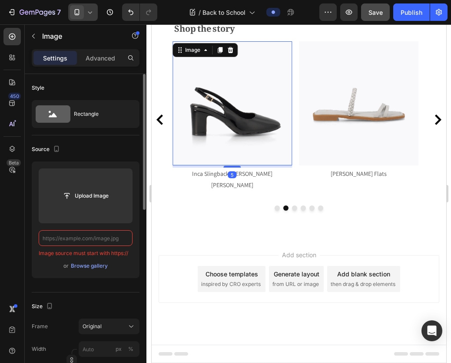
type input "https://cdn.shopify.com/s/files/1/0742/4927/3660/files/Capsule_Wardrobe_2.jpg?v…"
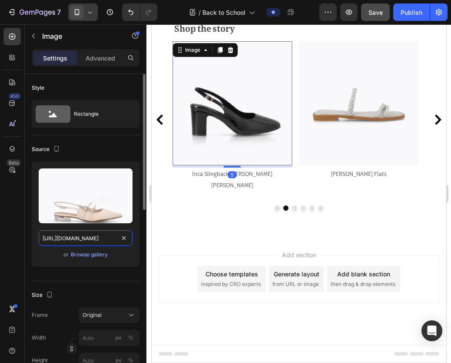
scroll to position [0, 164]
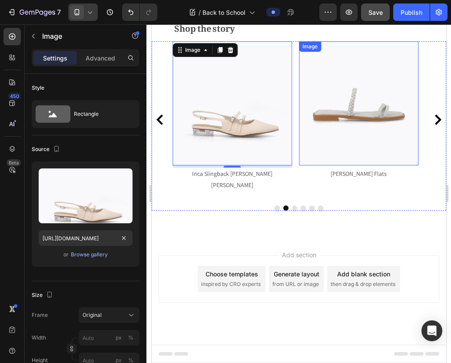
click at [314, 166] on img at bounding box center [359, 103] width 120 height 124
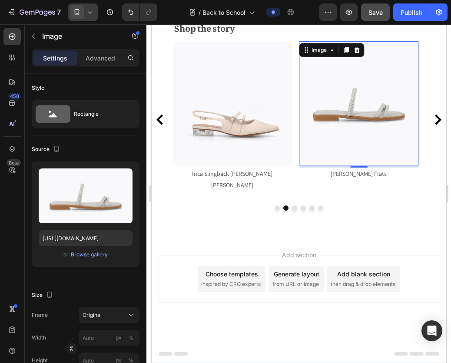
click at [336, 166] on img at bounding box center [359, 103] width 120 height 124
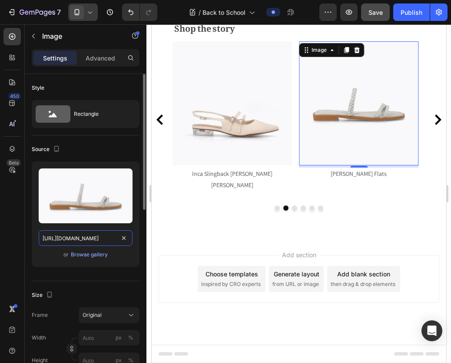
click at [87, 238] on input "https://cdn.shopify.com/s/files/1/0742/4927/3660/files/Travel_Lookbooks_21.jpg?…" at bounding box center [86, 238] width 94 height 16
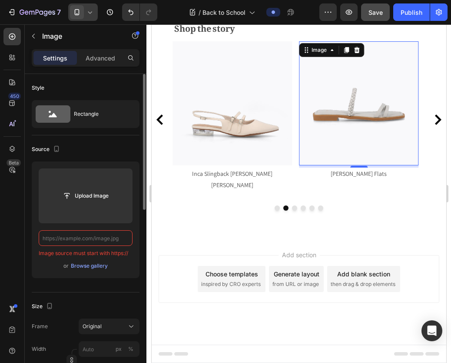
type input "https://cdn.shopify.com/s/files/1/0742/4927/3660/files/Capsule_Wardrobe_3.jpg?v…"
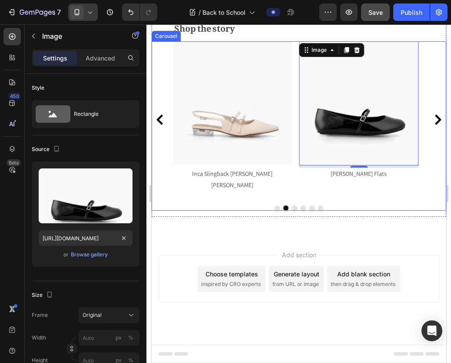
click at [435, 125] on icon "Carousel Next Arrow" at bounding box center [438, 119] width 7 height 10
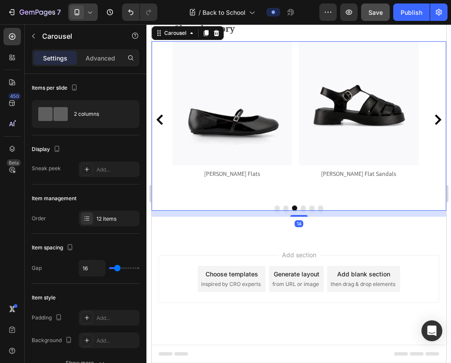
click at [435, 125] on icon "Carousel Next Arrow" at bounding box center [438, 119] width 7 height 10
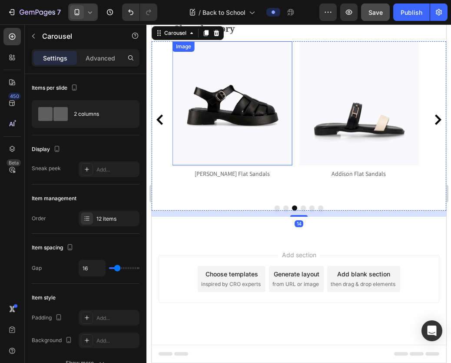
click at [239, 166] on img at bounding box center [232, 103] width 120 height 124
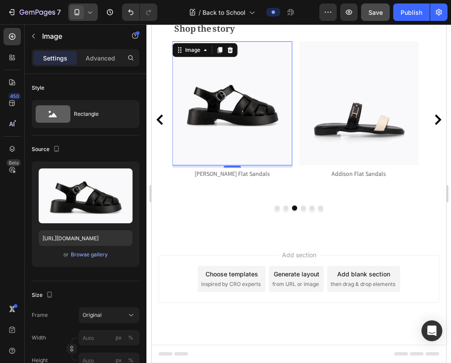
click at [250, 166] on img at bounding box center [232, 103] width 120 height 124
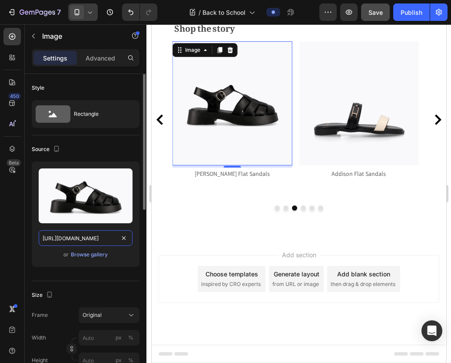
click at [83, 241] on input "https://cdn.shopify.com/s/files/1/0742/4927/3660/files/Travel_Lookbooks_22.jpg?…" at bounding box center [86, 238] width 94 height 16
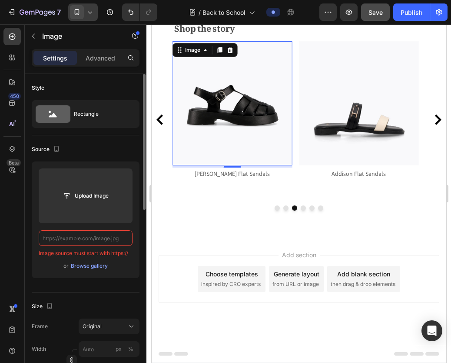
type input "https://cdn.shopify.com/s/files/1/0742/4927/3660/files/Capsule_Wardrobe_4.jpg?v…"
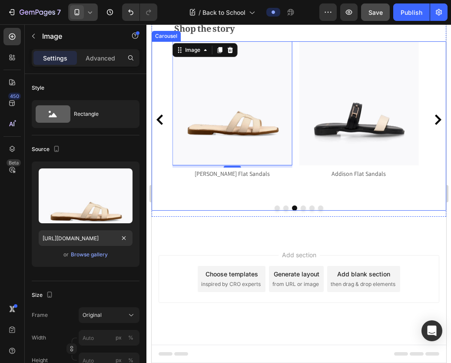
click at [435, 125] on icon "Carousel Next Arrow" at bounding box center [438, 119] width 7 height 10
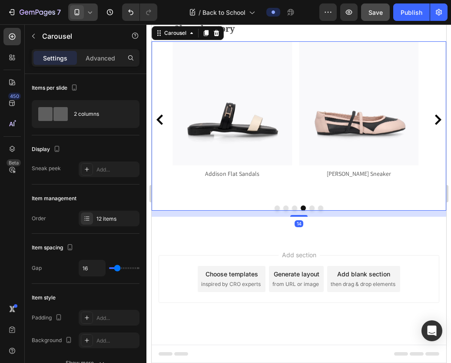
click at [435, 125] on icon "Carousel Next Arrow" at bounding box center [438, 119] width 7 height 10
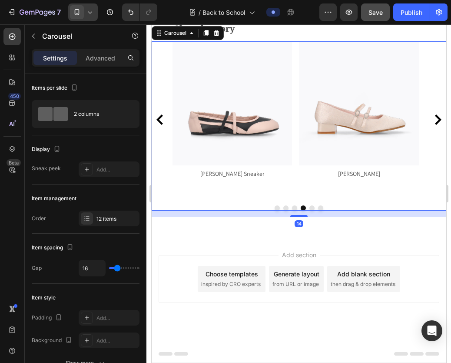
click at [435, 125] on icon "Carousel Next Arrow" at bounding box center [438, 119] width 7 height 10
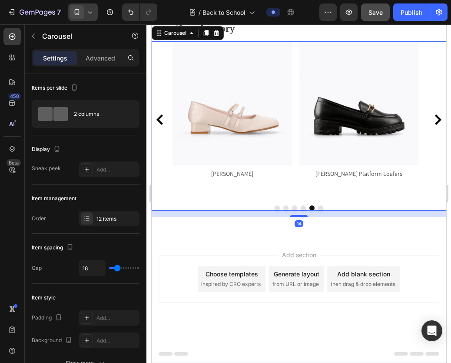
click at [435, 125] on icon "Carousel Next Arrow" at bounding box center [438, 119] width 7 height 10
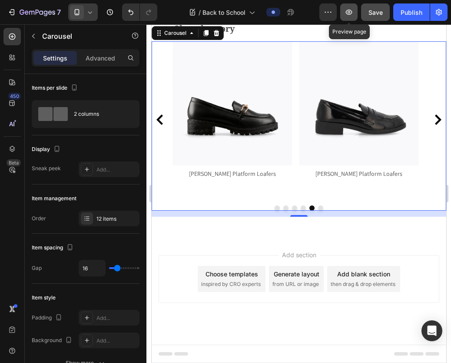
click at [351, 16] on icon "button" at bounding box center [349, 12] width 9 height 9
click at [91, 15] on icon at bounding box center [90, 12] width 9 height 9
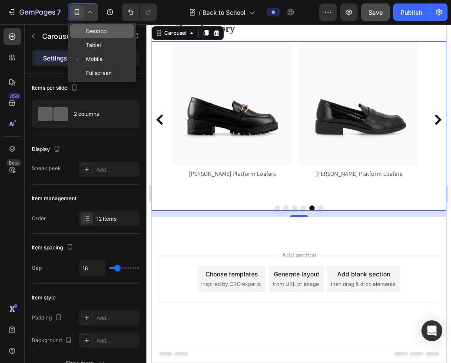
click at [102, 33] on span "Desktop" at bounding box center [96, 31] width 20 height 9
type input "1200"
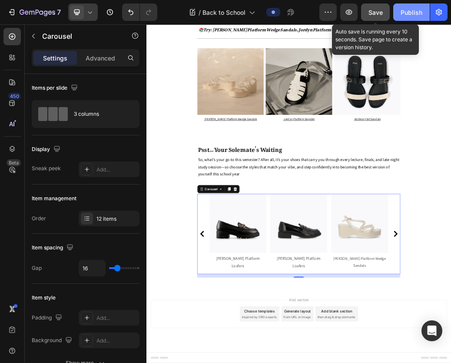
scroll to position [2452, 0]
click at [366, 14] on button "Save" at bounding box center [375, 11] width 29 height 17
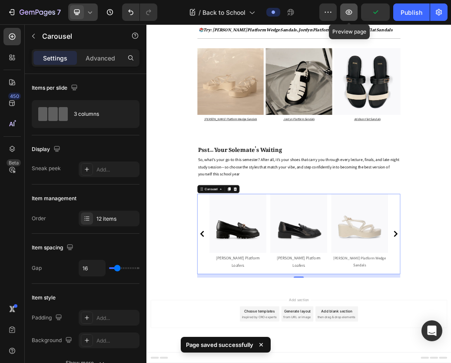
click at [352, 14] on icon "button" at bounding box center [349, 12] width 9 height 9
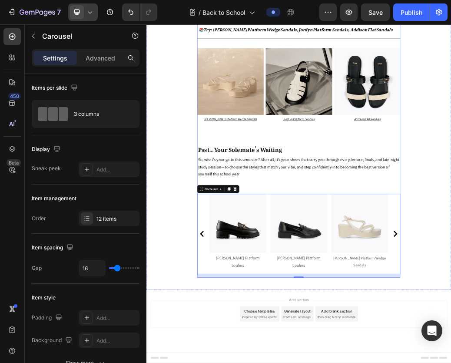
scroll to position [2114, 0]
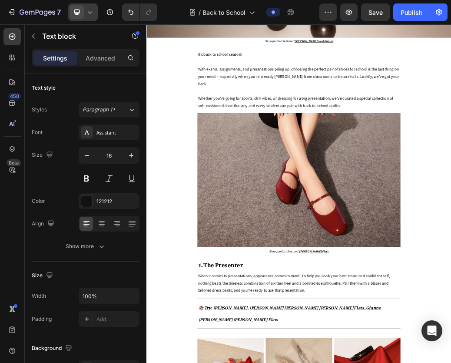
scroll to position [376, 0]
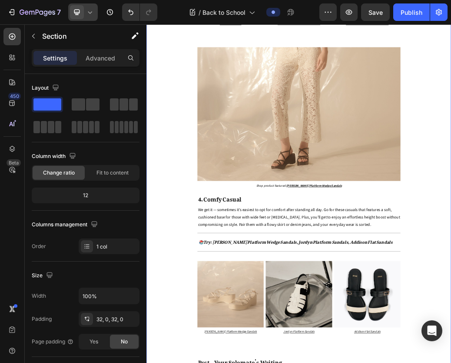
scroll to position [553, 0]
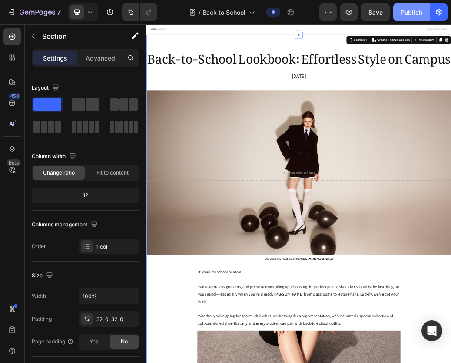
click at [403, 8] on div "Publish" at bounding box center [412, 12] width 22 height 9
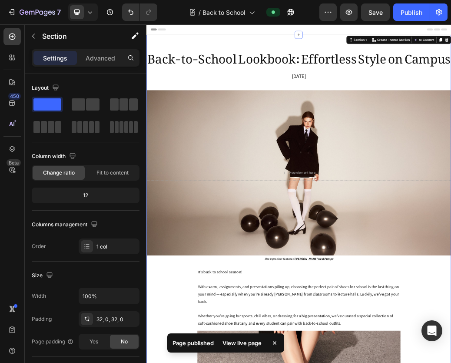
click at [245, 342] on div "View live page" at bounding box center [242, 342] width 50 height 12
